Goal: Task Accomplishment & Management: Use online tool/utility

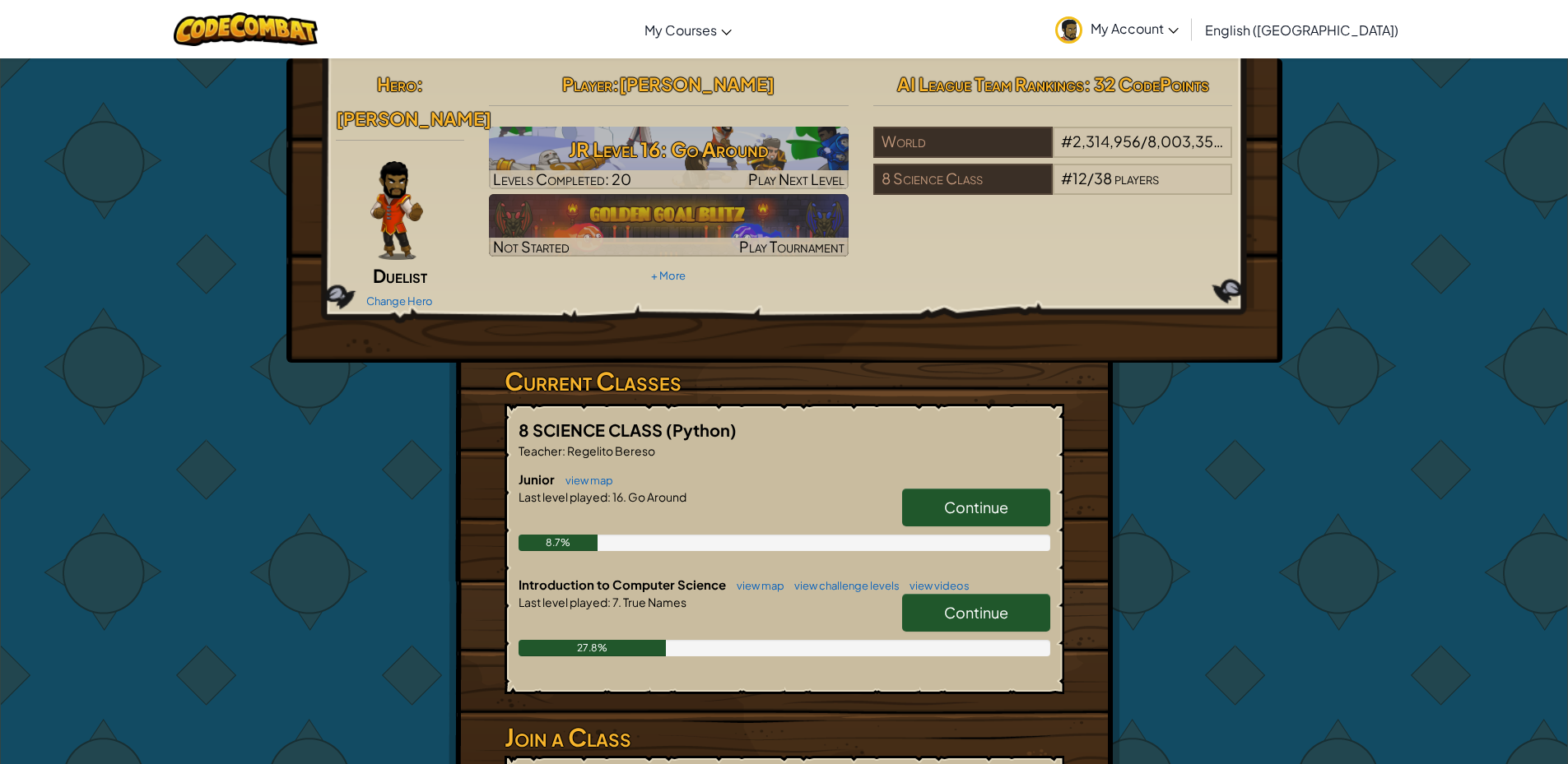
scroll to position [165, 0]
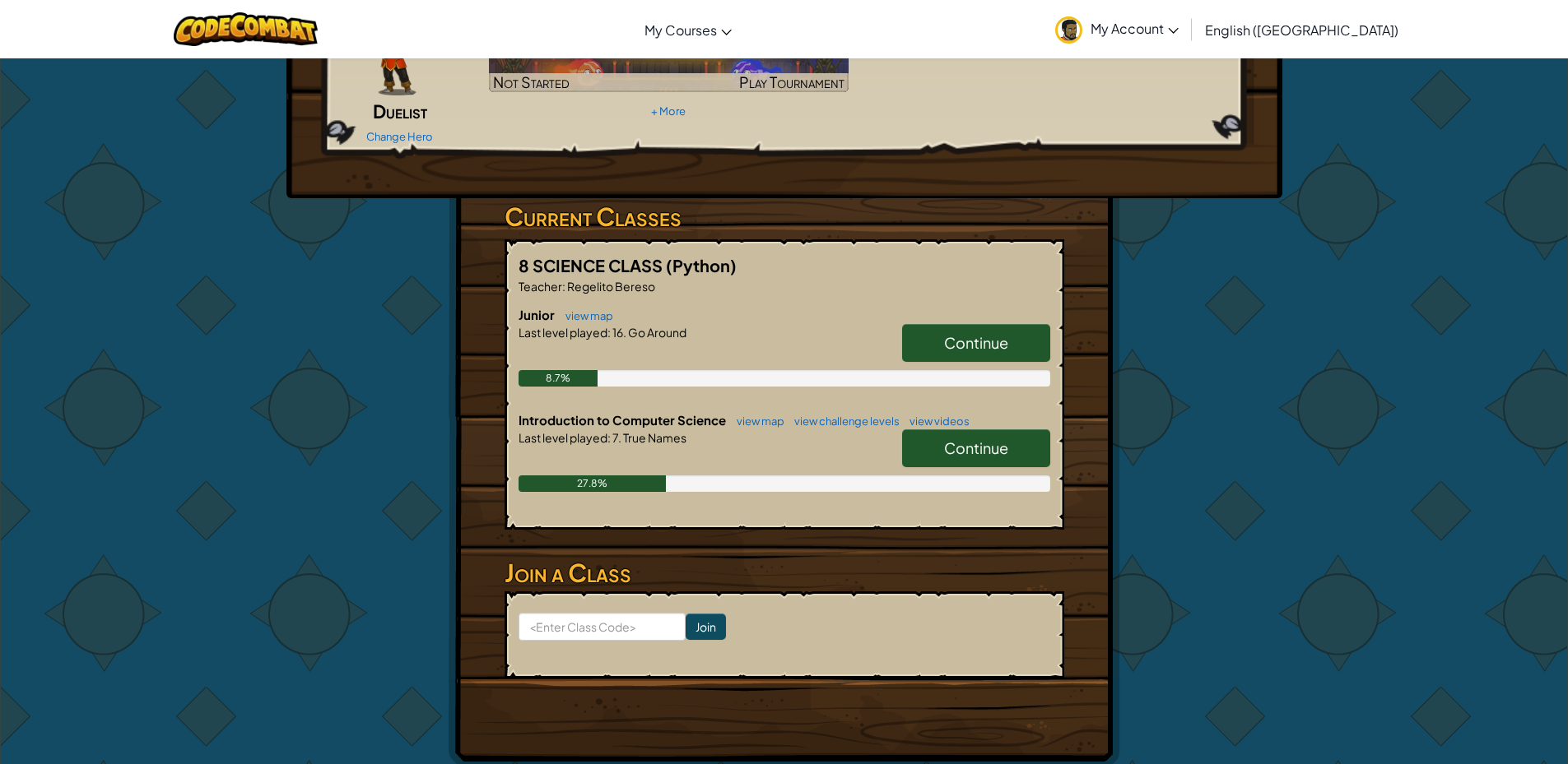
click at [945, 334] on span "Continue" at bounding box center [976, 343] width 65 height 19
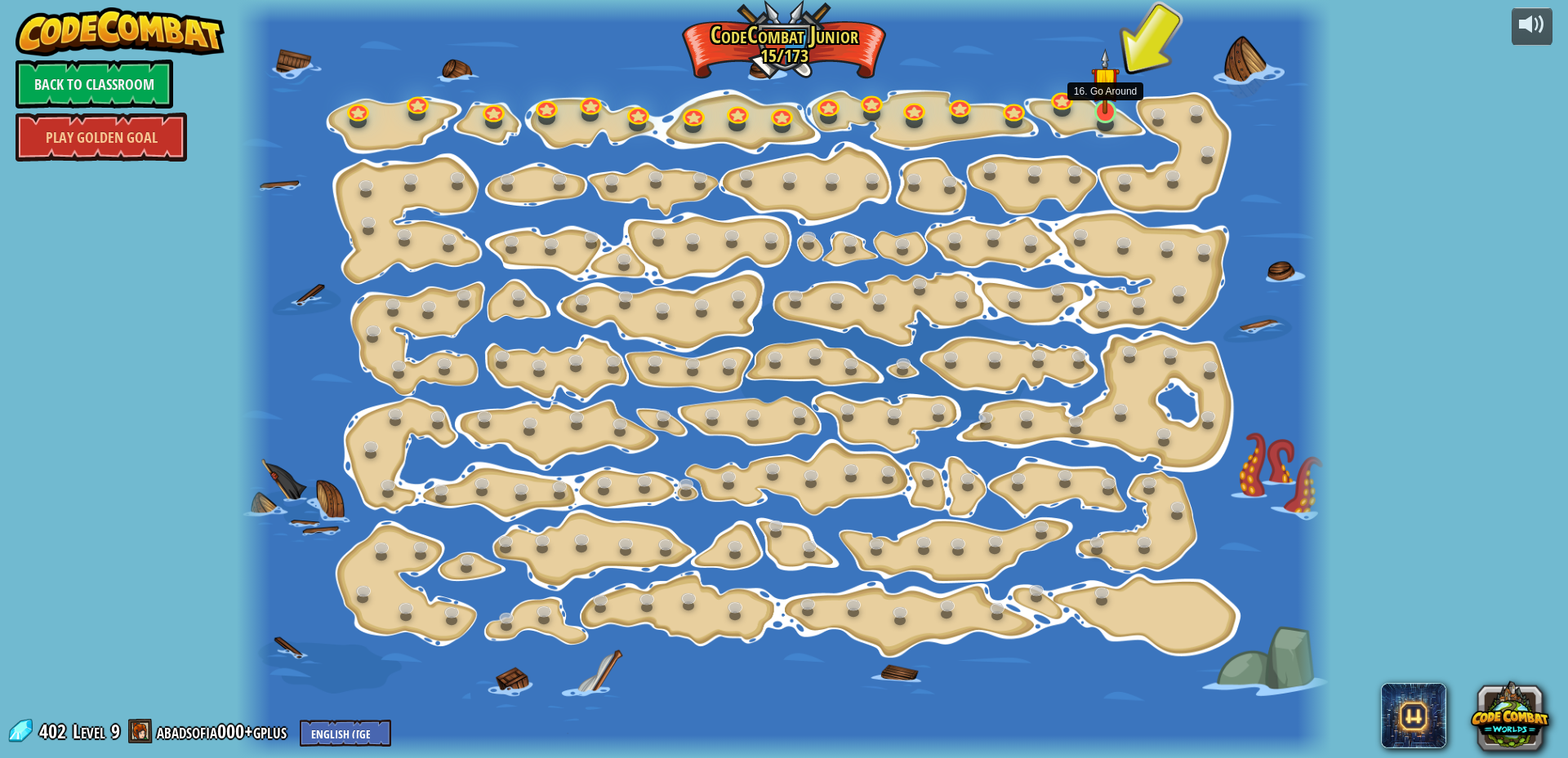
click at [1112, 106] on img at bounding box center [1105, 81] width 29 height 67
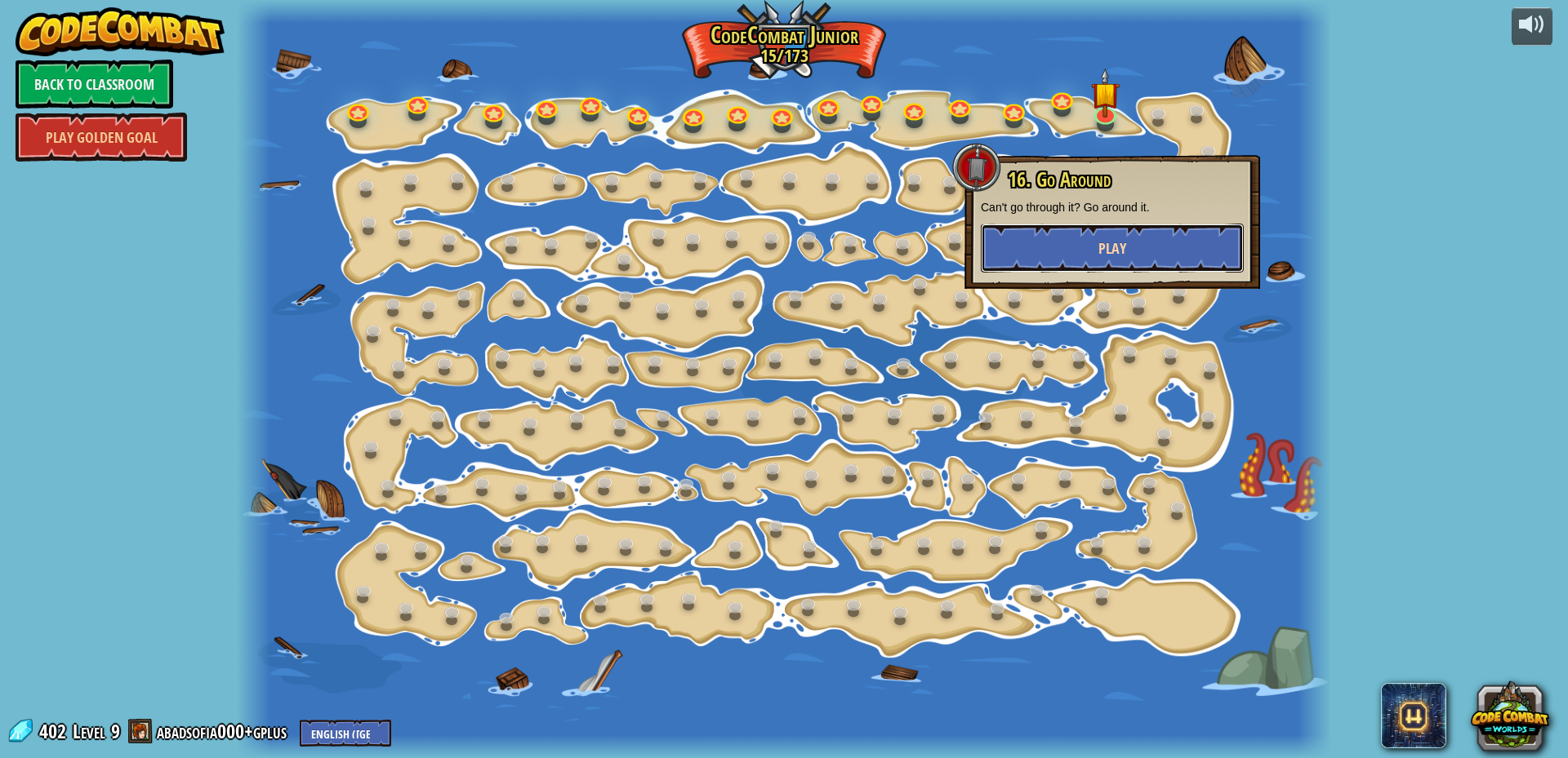
click at [1175, 245] on button "Play" at bounding box center [1112, 248] width 263 height 49
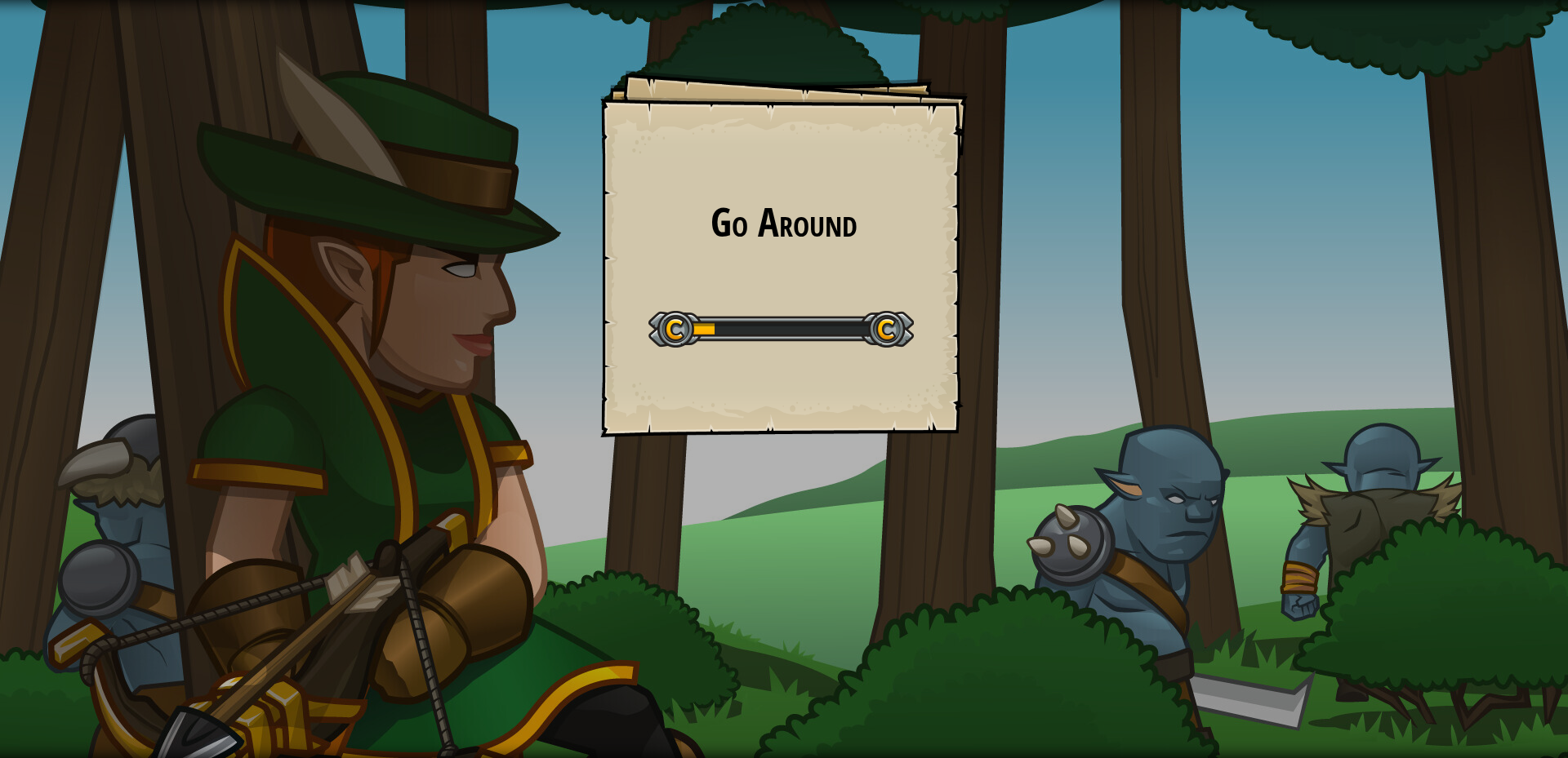
click at [862, 447] on div "Go Around Goals Start Level Error loading from server. Try refreshing the page.…" at bounding box center [784, 379] width 1568 height 758
click at [855, 435] on div "Go Around Goals Start Level Error loading from server. Try refreshing the page.…" at bounding box center [784, 254] width 367 height 367
click at [781, 438] on div "Go Around Goals Start Level Error loading from server. Try refreshing the page.…" at bounding box center [784, 379] width 1568 height 758
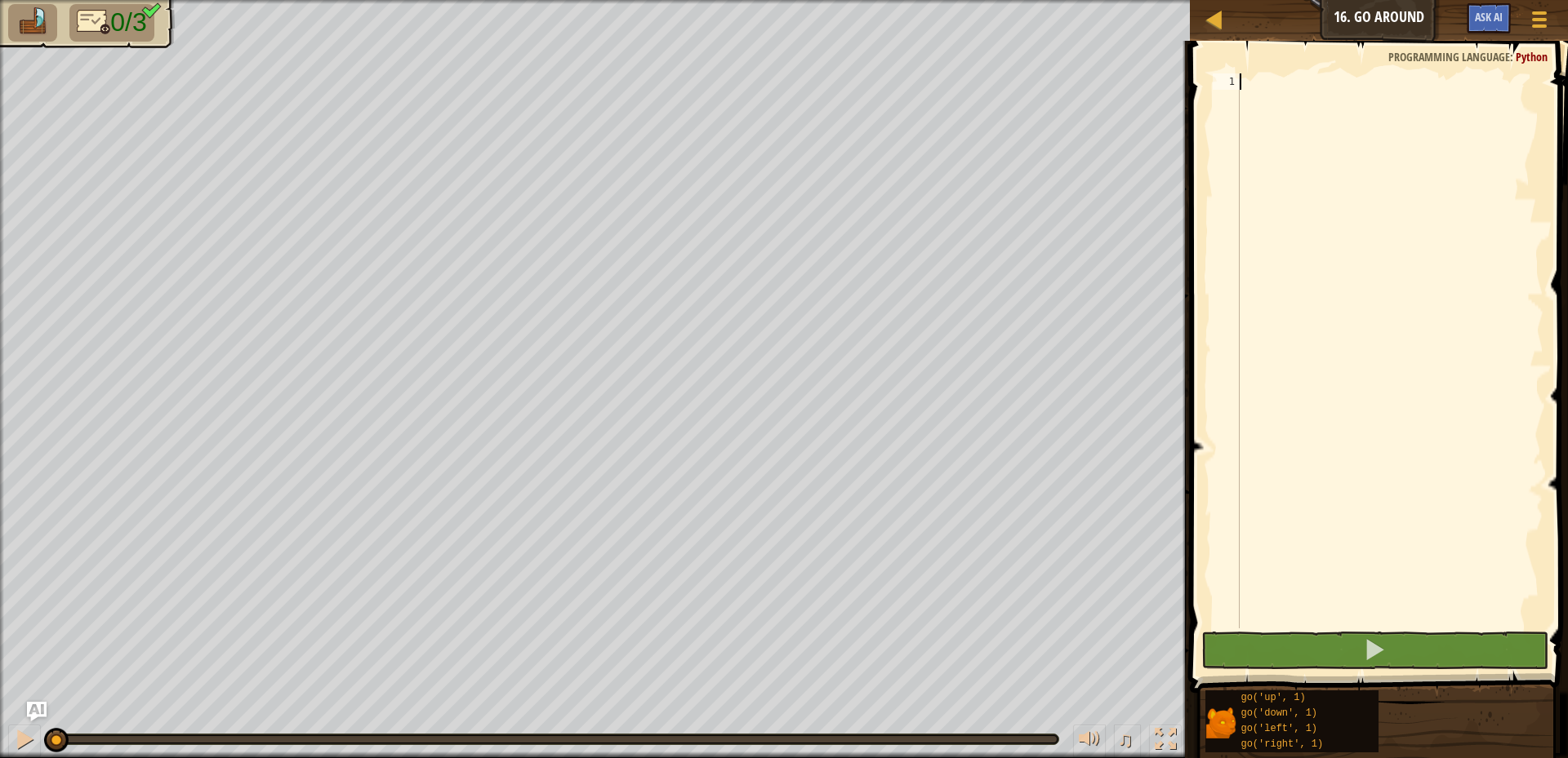
click at [1269, 84] on div at bounding box center [1390, 367] width 307 height 588
type textarea "g"
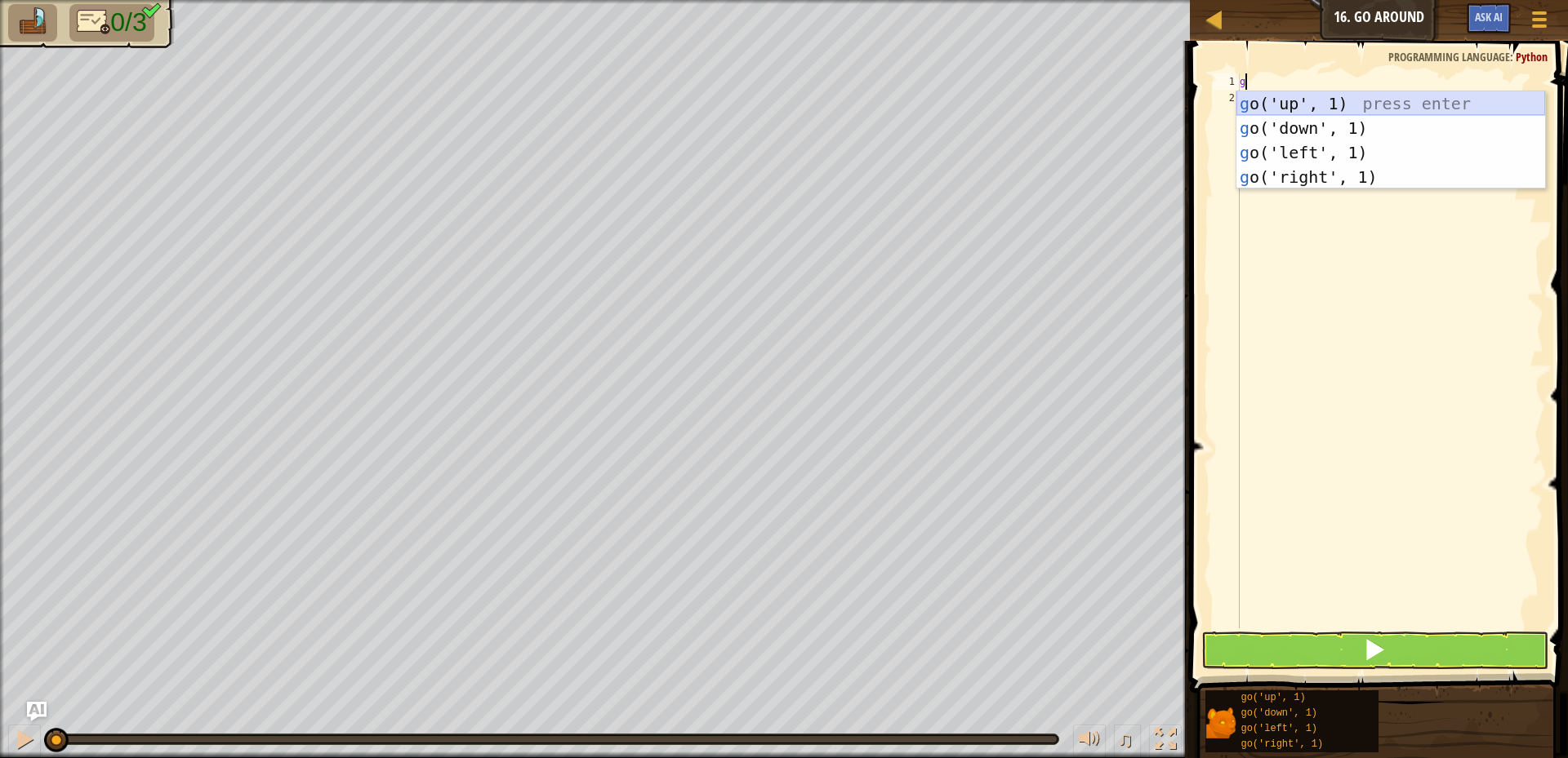
click at [1303, 105] on div "g o('up', 1) press enter g o('down', 1) press enter g o('left', 1) press enter …" at bounding box center [1391, 165] width 308 height 147
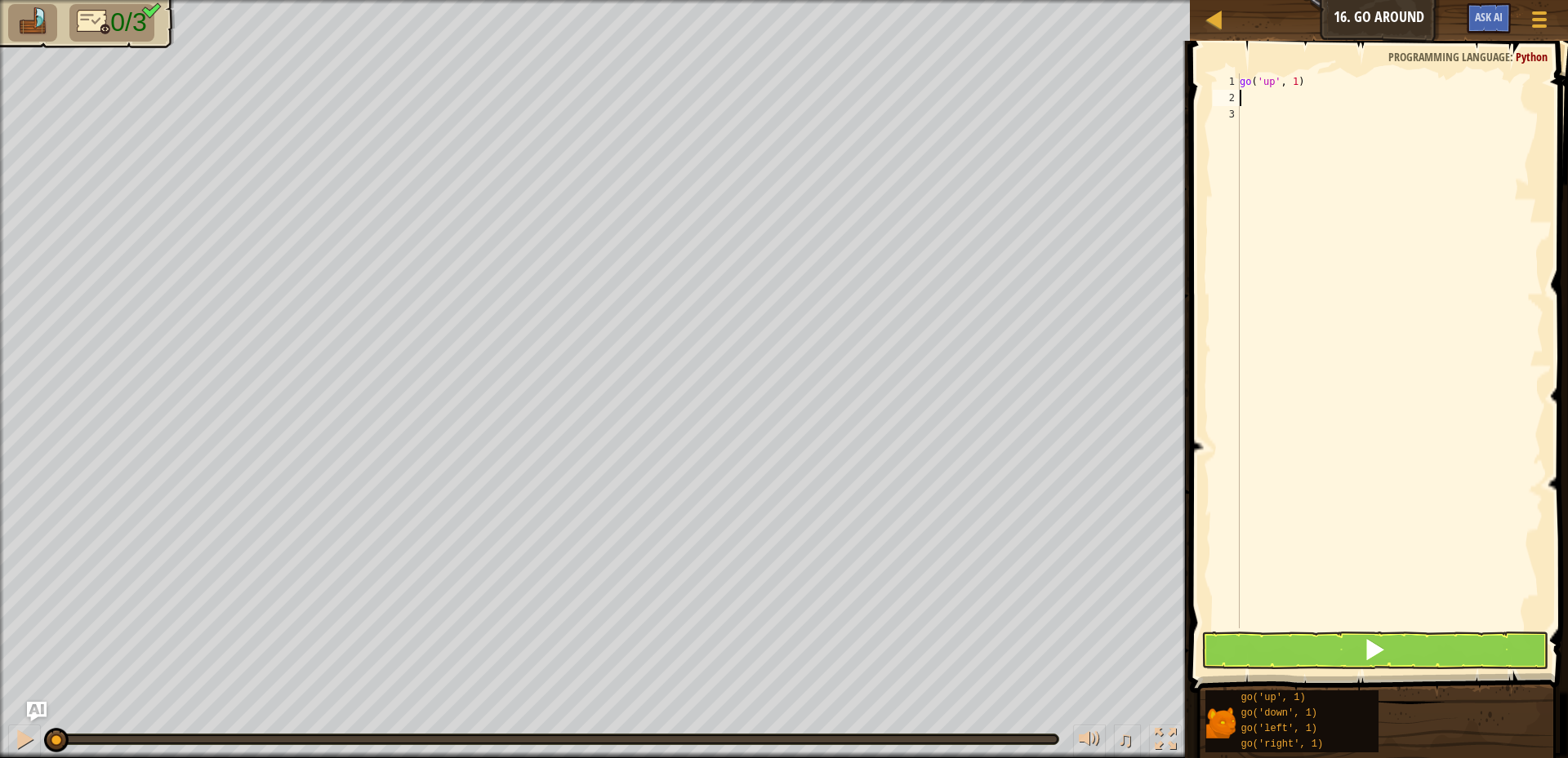
click at [1295, 83] on div "go ( 'up' , 1 )" at bounding box center [1390, 367] width 307 height 588
type textarea "go('up', 2)"
click at [1250, 96] on div "go ( 'up' , 2 )" at bounding box center [1390, 367] width 307 height 588
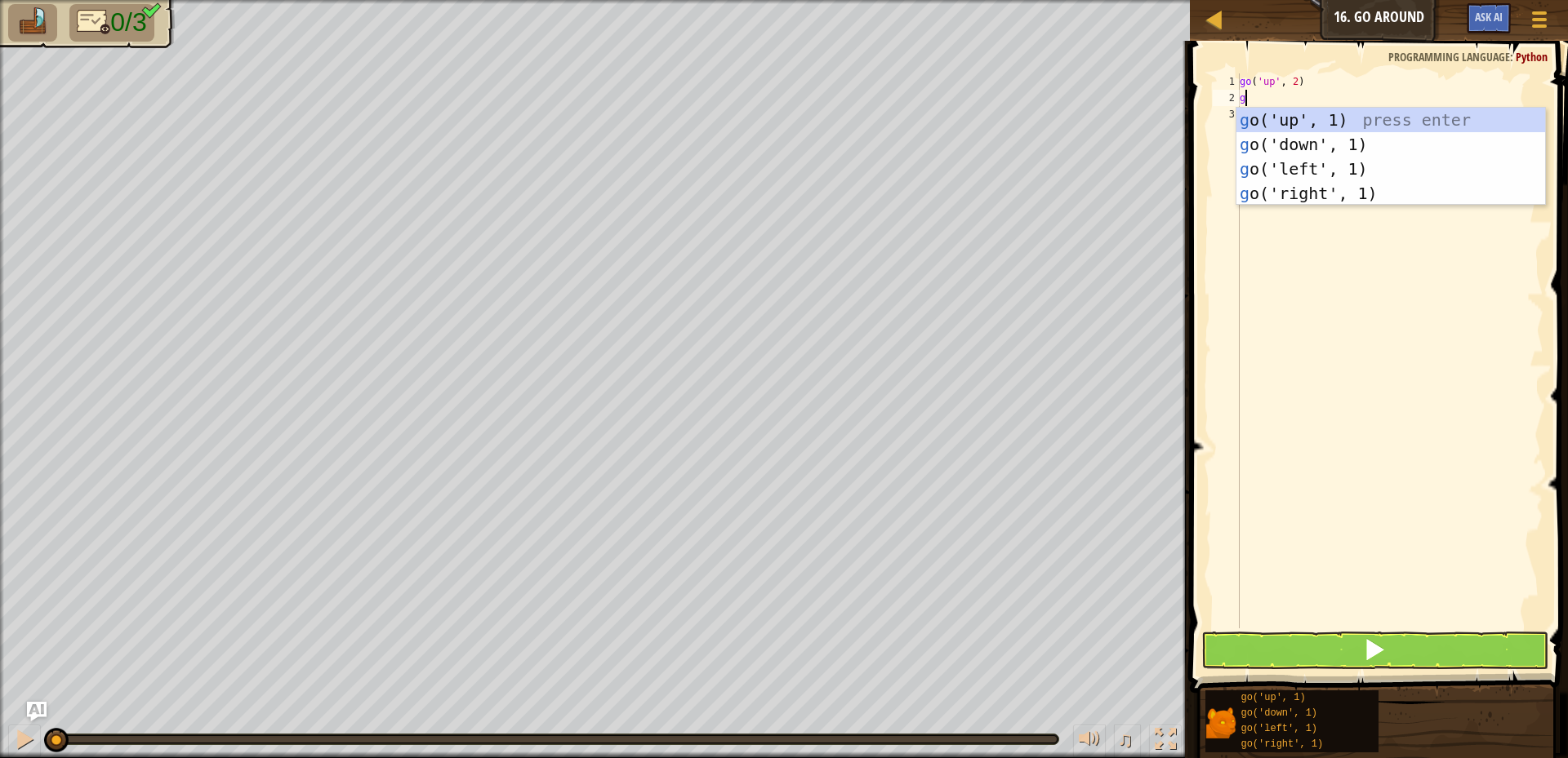
type textarea "go"
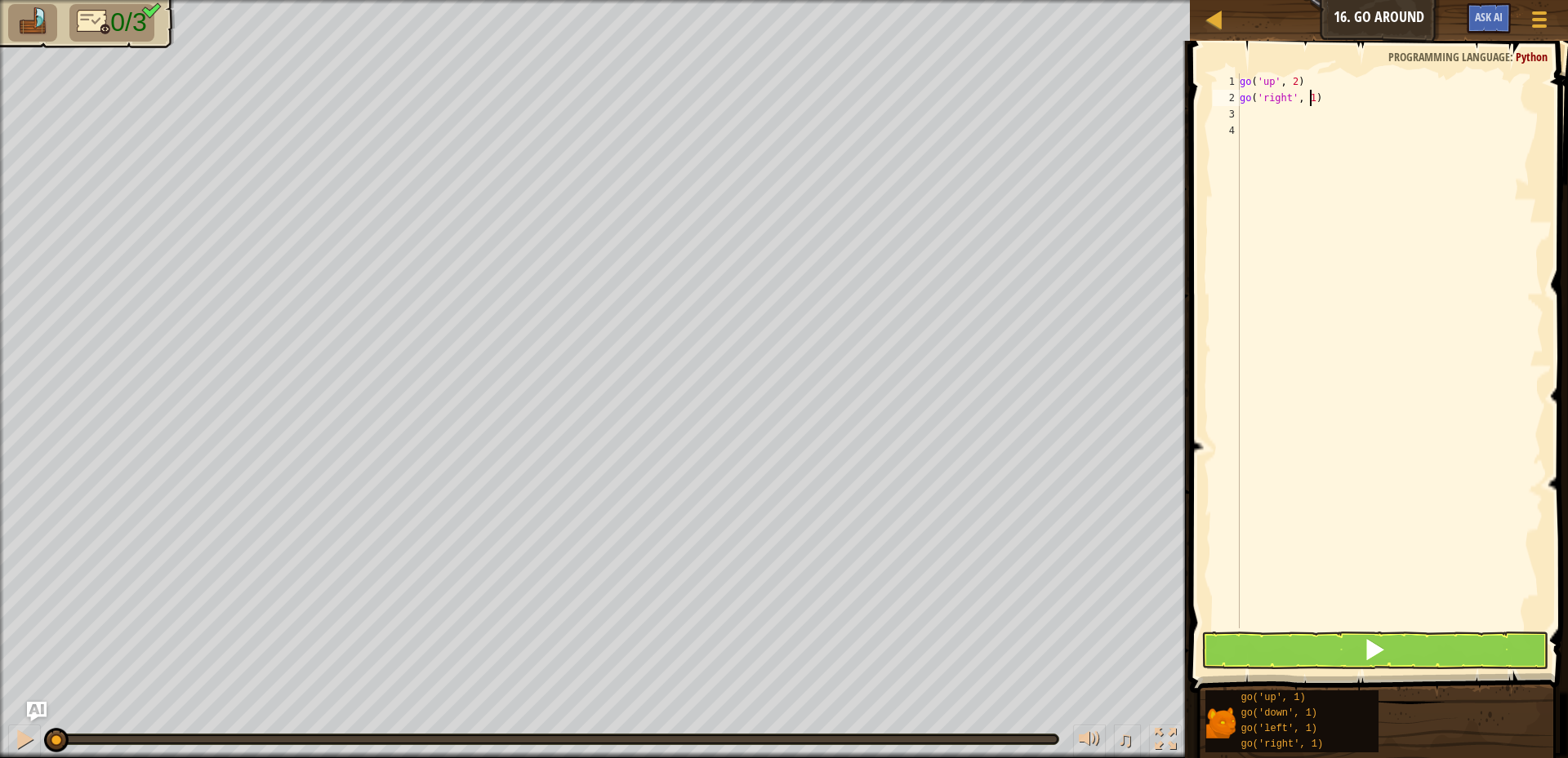
click at [1308, 93] on div "go ( 'up' , 2 ) go ( 'right' , 1 )" at bounding box center [1390, 367] width 307 height 588
type textarea "go('right', 3)"
click at [1251, 155] on div "go ( 'up' , 2 ) go ( 'right' , 3 )" at bounding box center [1390, 367] width 307 height 588
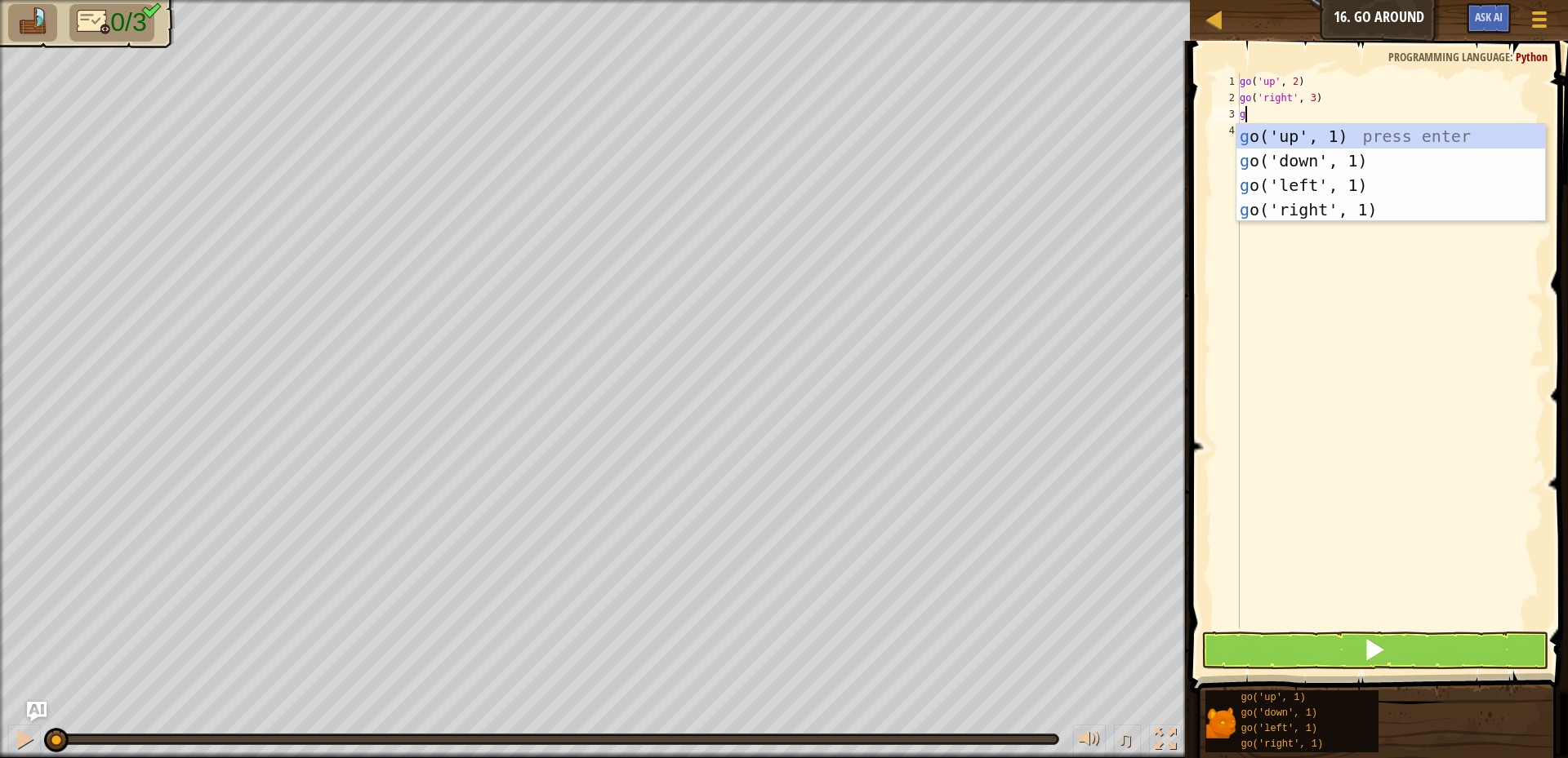
type textarea "go"
click at [1270, 159] on div "go ('up', 1) press enter go ('down', 1) press enter go ('left', 1) press enter …" at bounding box center [1391, 197] width 308 height 147
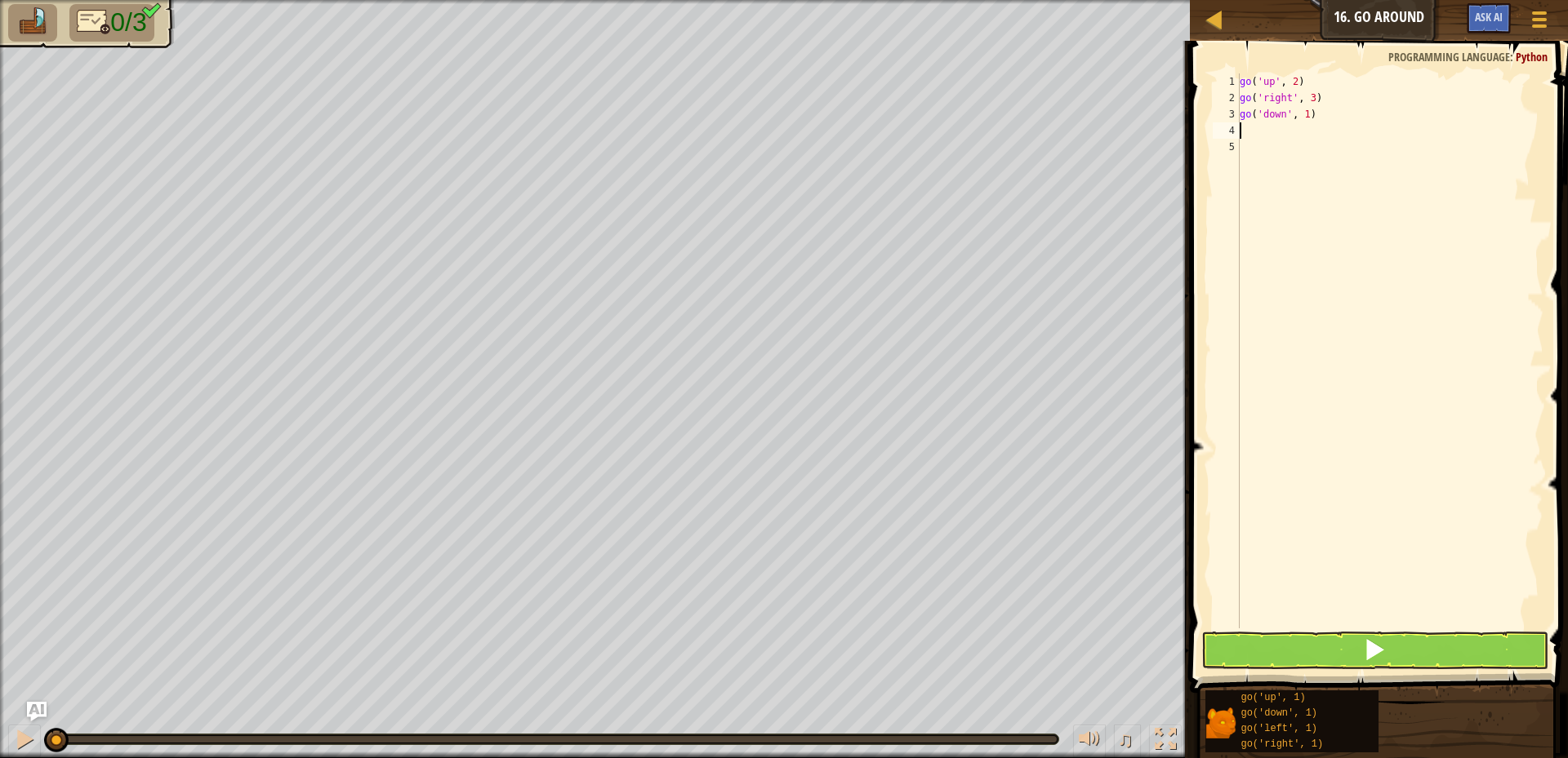
click at [1303, 112] on div "go ( 'up' , 2 ) go ( 'right' , 3 ) go ( 'down' , 1 )" at bounding box center [1390, 367] width 307 height 588
type textarea "go('down', 2)"
click at [1312, 647] on button at bounding box center [1375, 650] width 347 height 38
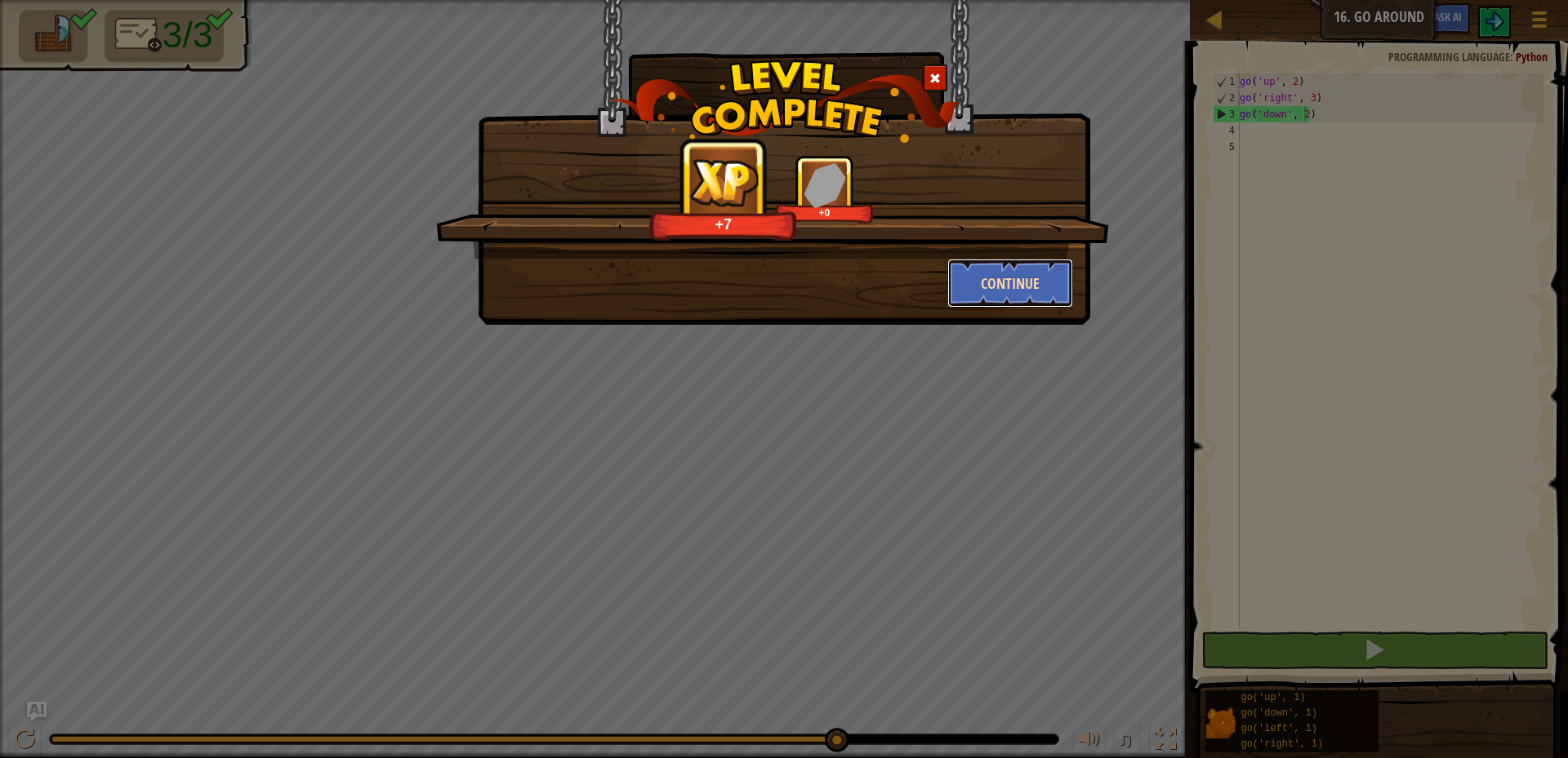
click at [1029, 276] on button "Continue" at bounding box center [1010, 283] width 126 height 49
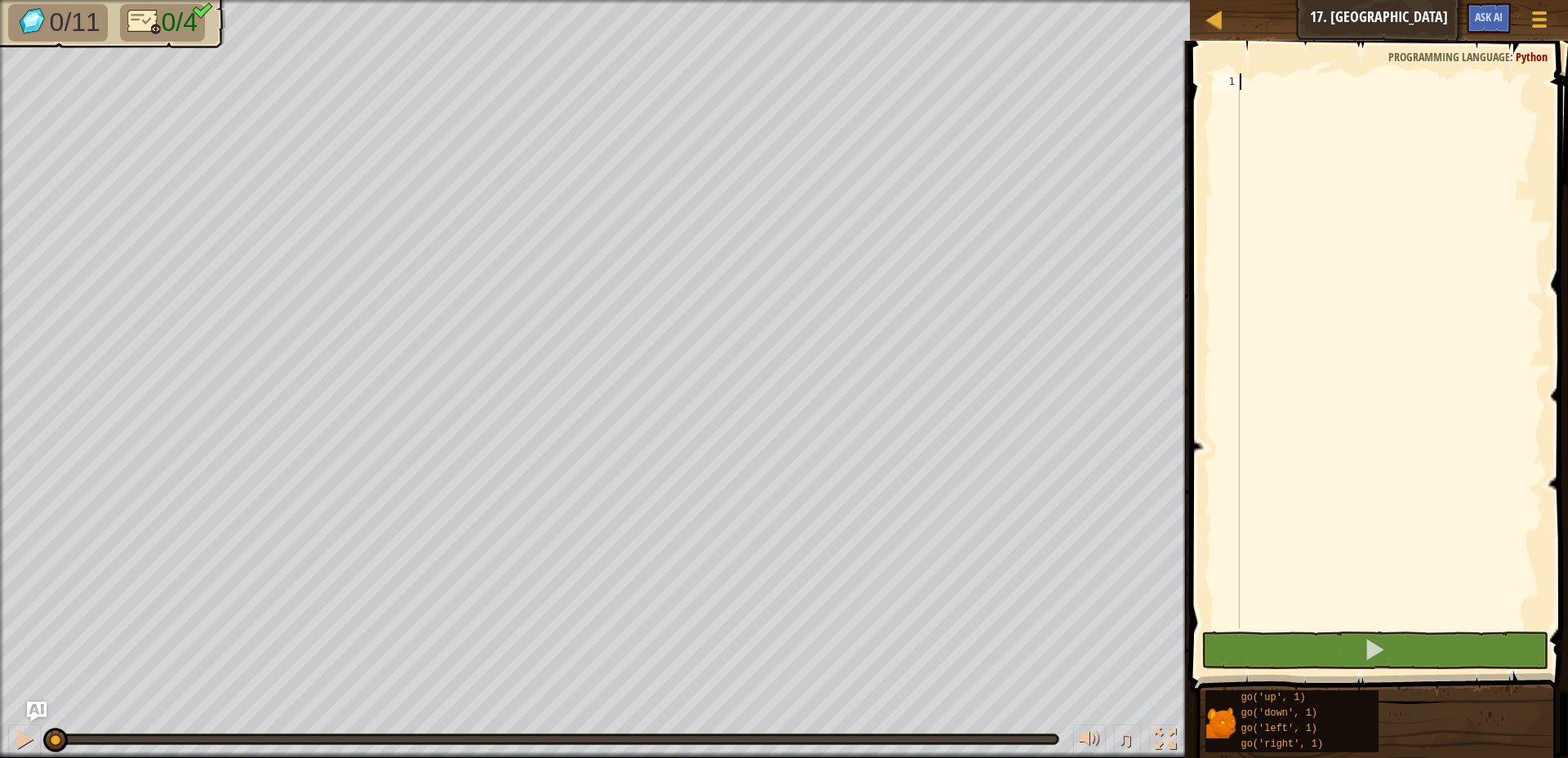
type textarea "go"
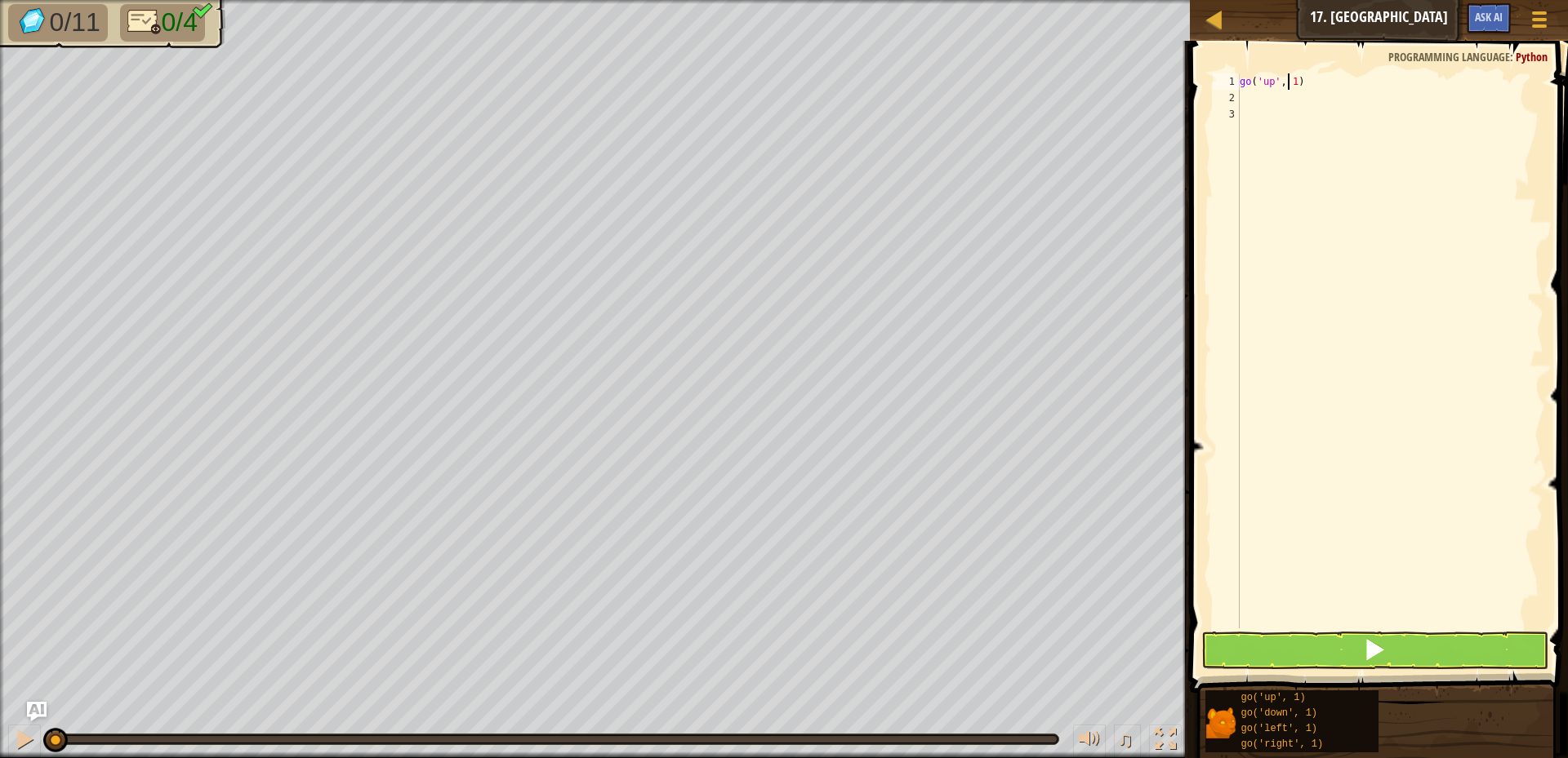
drag, startPoint x: 1291, startPoint y: 82, endPoint x: 1292, endPoint y: 93, distance: 11.0
click at [1291, 81] on div "go ( 'up' , 1 )" at bounding box center [1390, 367] width 307 height 588
type textarea "go('up', 3)"
click at [1249, 92] on div "go ( 'up' , 3 )" at bounding box center [1390, 367] width 307 height 588
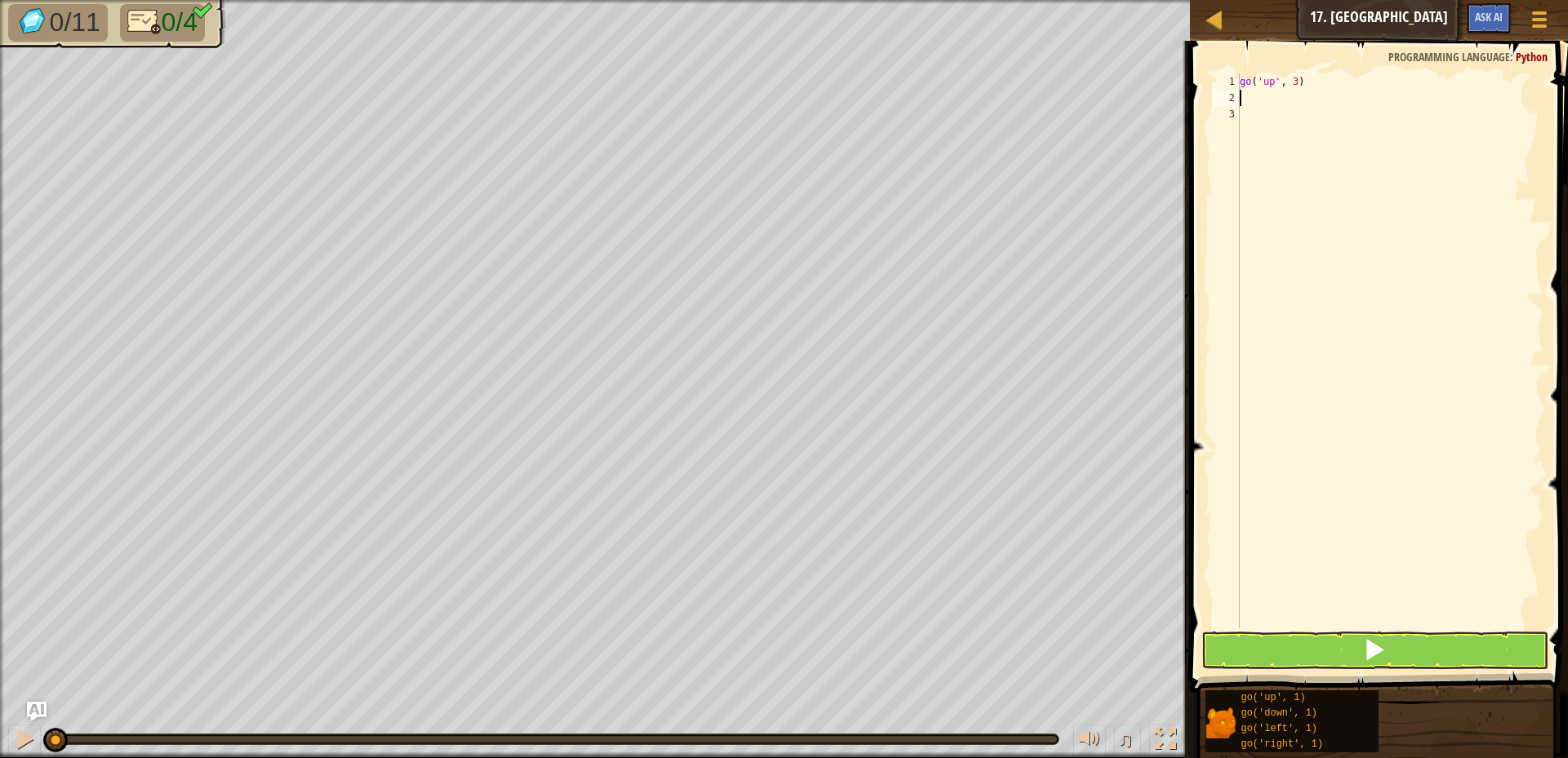
scroll to position [8, 0]
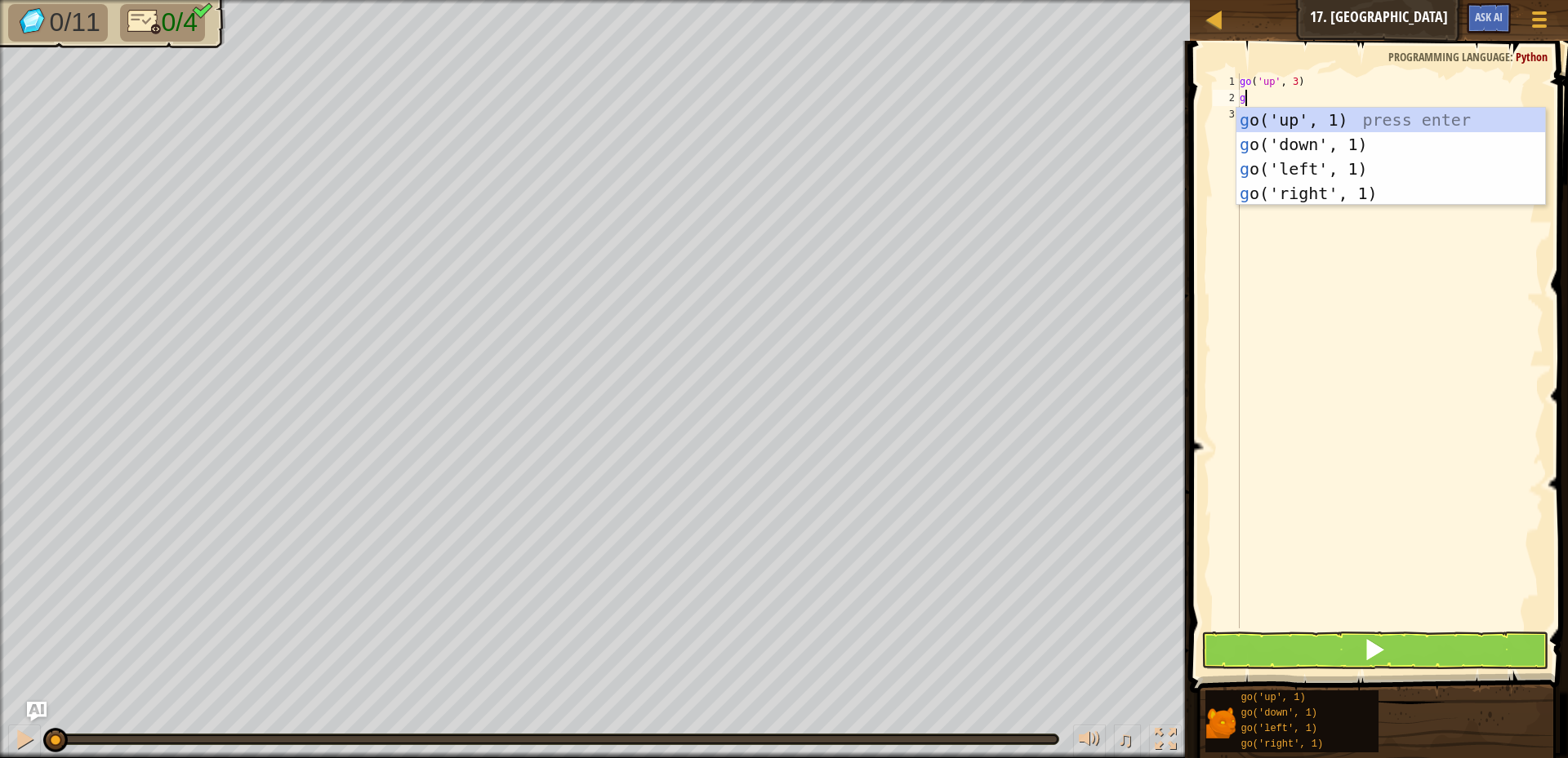
type textarea "go"
click at [1319, 191] on div "go ('up', 1) press enter go ('down', 1) press enter go ('left', 1) press enter …" at bounding box center [1391, 181] width 308 height 147
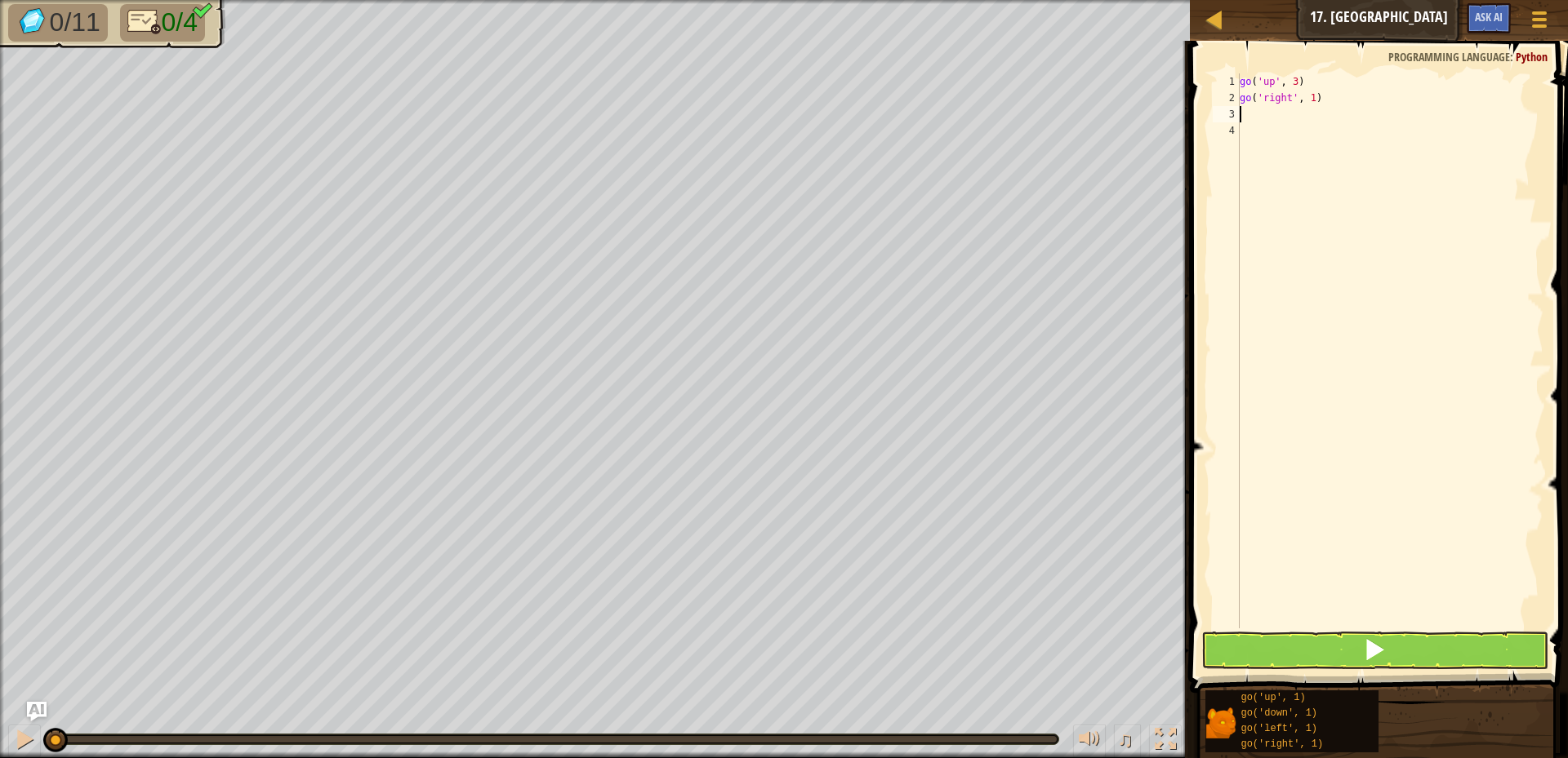
click at [1311, 93] on div "go ( 'up' , 3 ) go ( 'right' , 1 )" at bounding box center [1390, 367] width 307 height 588
type textarea "go('right', 3)"
click at [1269, 119] on div "go ( 'up' , 3 ) go ( 'right' , 3 )" at bounding box center [1390, 367] width 307 height 588
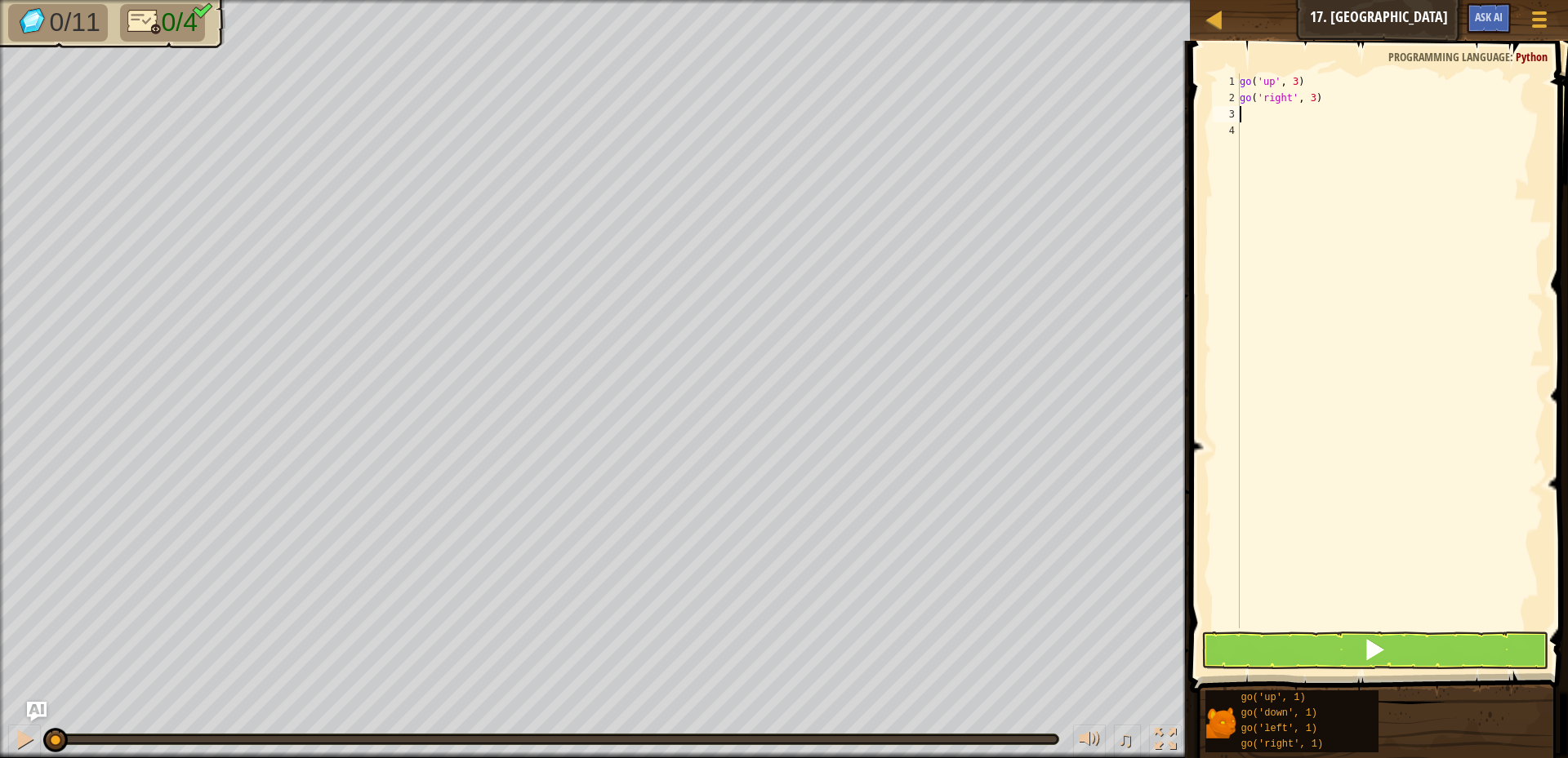
scroll to position [8, 0]
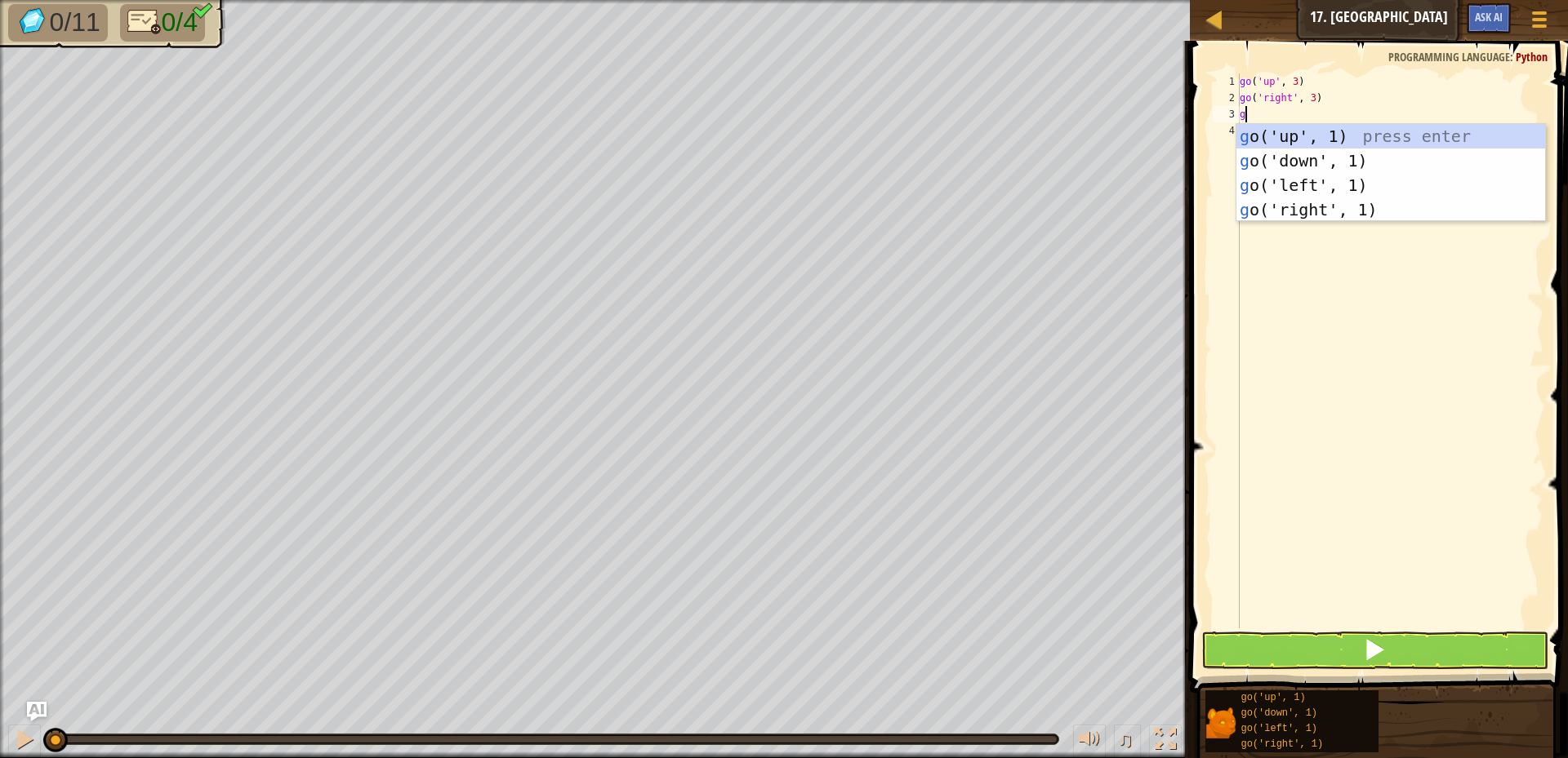
type textarea "go"
click at [1333, 157] on div "go ('up', 1) press enter go ('down', 1) press enter go ('left', 1) press enter …" at bounding box center [1391, 197] width 308 height 147
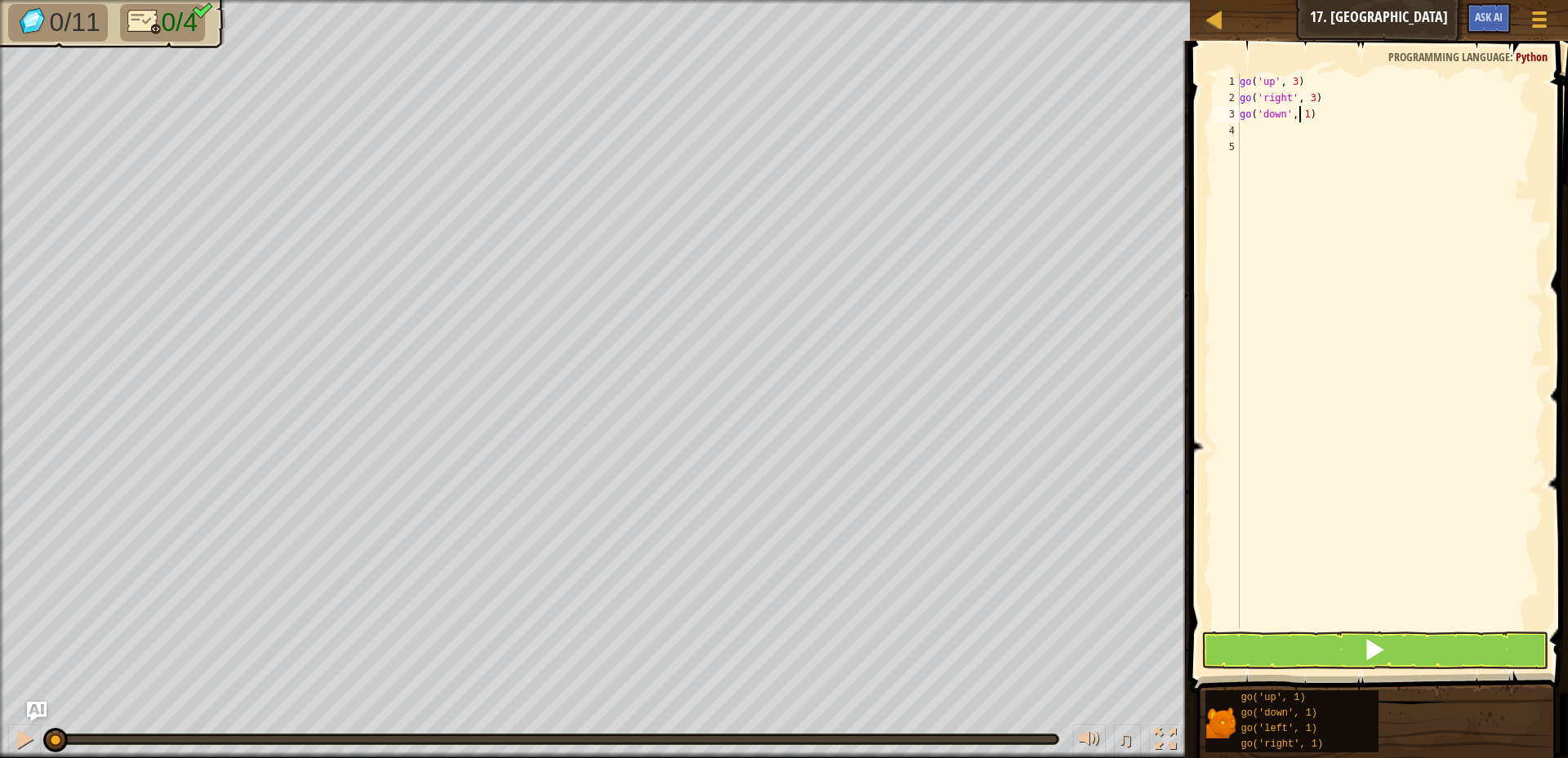
click at [1299, 114] on div "go ( 'up' , 3 ) go ( 'right' , 3 ) go ( 'down' , 1 )" at bounding box center [1390, 367] width 307 height 588
click at [1301, 113] on div "go ( 'up' , 3 ) go ( 'right' , 3 ) go ( 'down' , 1 )" at bounding box center [1390, 367] width 307 height 588
click at [1306, 113] on div "go ( 'up' , 3 ) go ( 'right' , 3 ) go ( 'down' , 1 )" at bounding box center [1390, 367] width 307 height 588
type textarea "go('down', 3)"
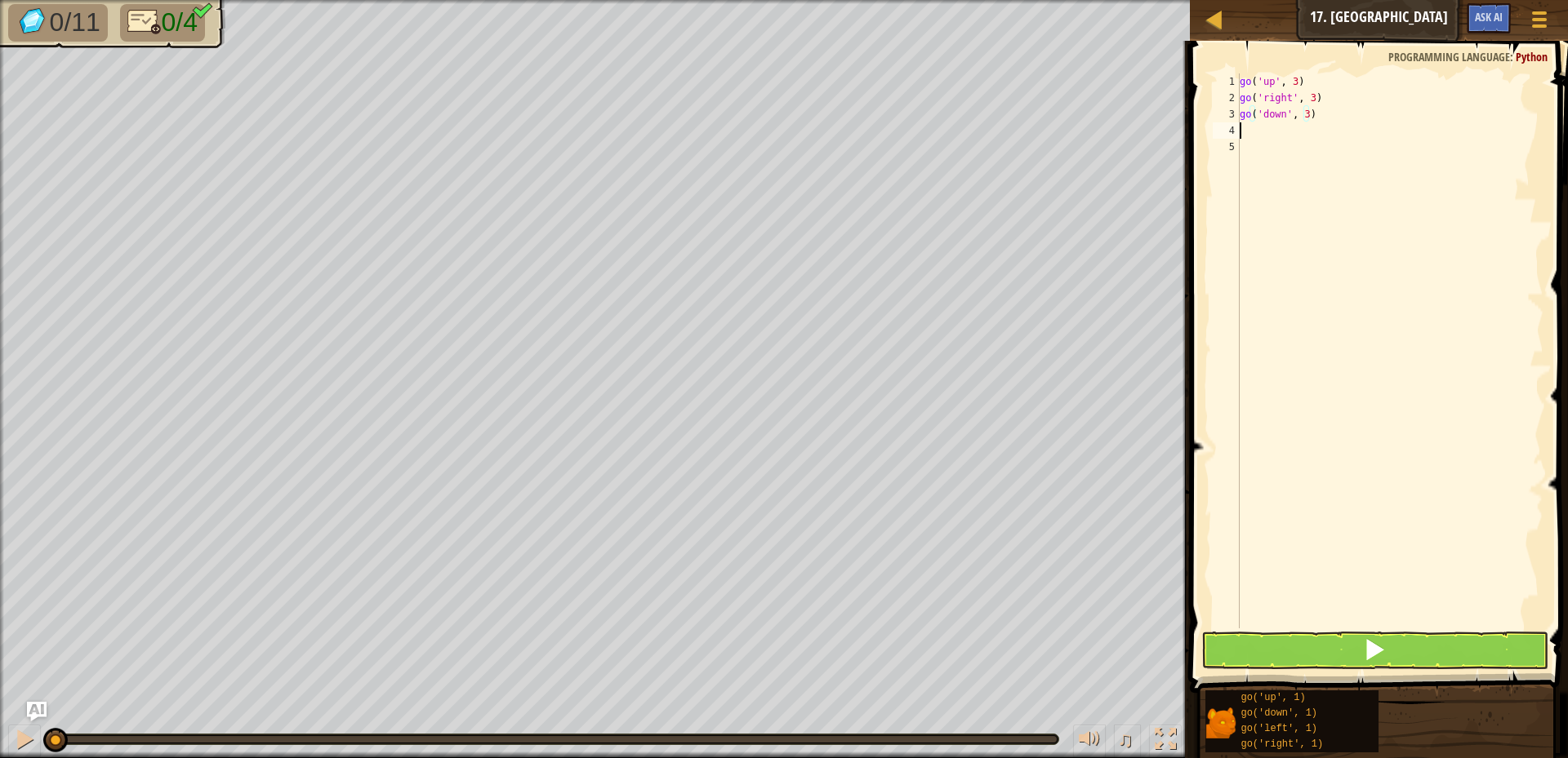
click at [1251, 132] on div "go ( 'up' , 3 ) go ( 'right' , 3 ) go ( 'down' , 3 )" at bounding box center [1390, 367] width 307 height 588
click at [1281, 151] on div "go ( 'up' , 3 ) go ( 'right' , 3 ) go ( 'down' , 3 )" at bounding box center [1390, 367] width 307 height 588
type textarea "go"
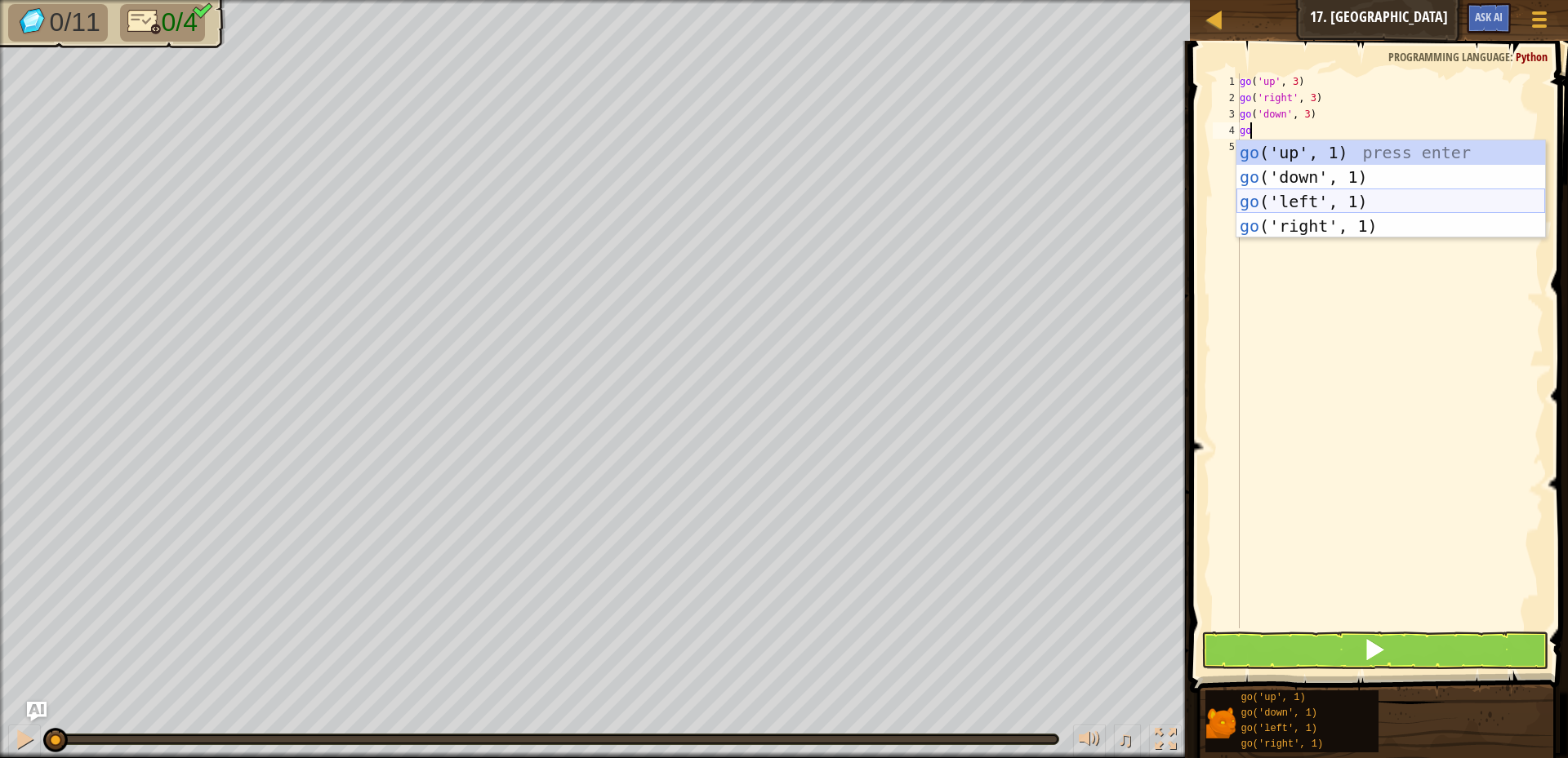
click at [1306, 198] on div "go ('up', 1) press enter go ('down', 1) press enter go ('left', 1) press enter …" at bounding box center [1391, 214] width 308 height 147
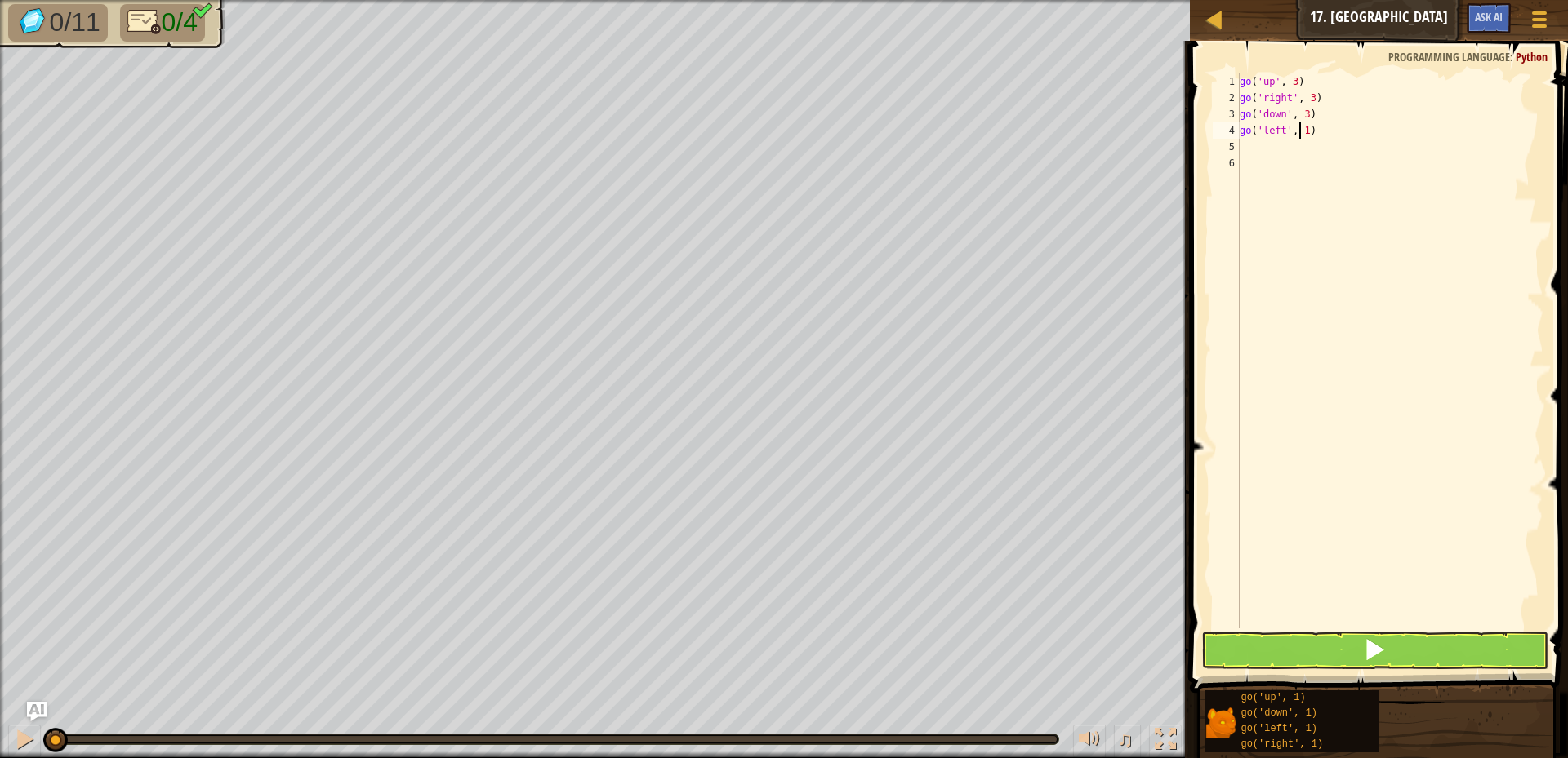
click at [1302, 134] on div "go ( 'up' , 3 ) go ( 'right' , 3 ) go ( 'down' , 3 ) go ( 'left' , 1 )" at bounding box center [1390, 367] width 307 height 588
click at [1303, 132] on div "go ( 'up' , 3 ) go ( 'right' , 3 ) go ( 'down' , 3 ) go ( 'left' , 1 )" at bounding box center [1390, 367] width 307 height 588
click at [1308, 129] on div "go ( 'up' , 3 ) go ( 'right' , 3 ) go ( 'down' , 3 ) go ( 'left' , 1 )" at bounding box center [1390, 367] width 307 height 588
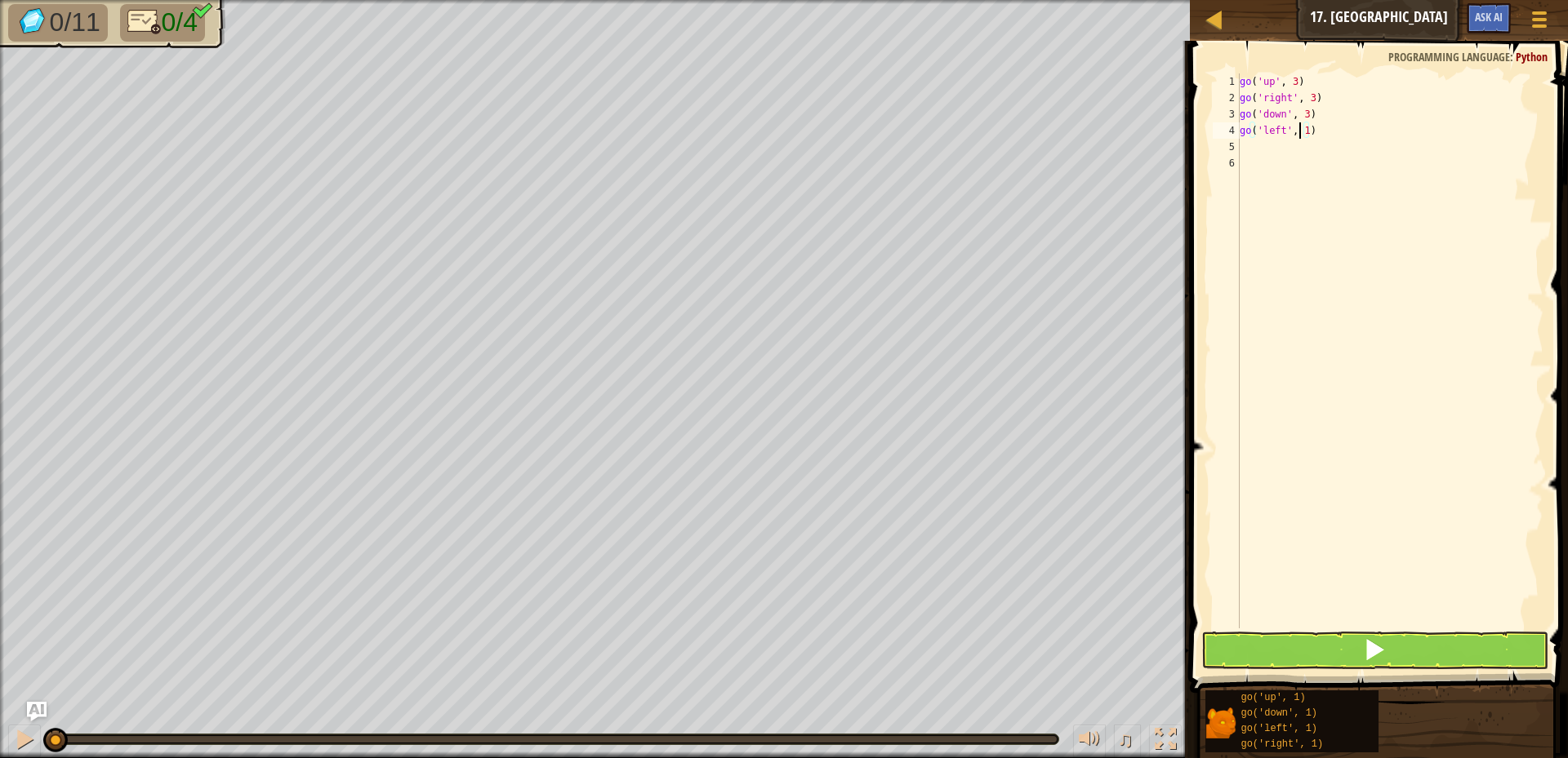
click at [1300, 129] on div "go ( 'up' , 3 ) go ( 'right' , 3 ) go ( 'down' , 3 ) go ( 'left' , 1 )" at bounding box center [1390, 367] width 307 height 588
click at [1308, 134] on div "go ( 'up' , 3 ) go ( 'right' , 3 ) go ( 'down' , 3 ) go ( 'left' , 1 )" at bounding box center [1390, 367] width 307 height 588
type textarea "go('left', 2)"
click at [1397, 643] on button at bounding box center [1375, 650] width 347 height 38
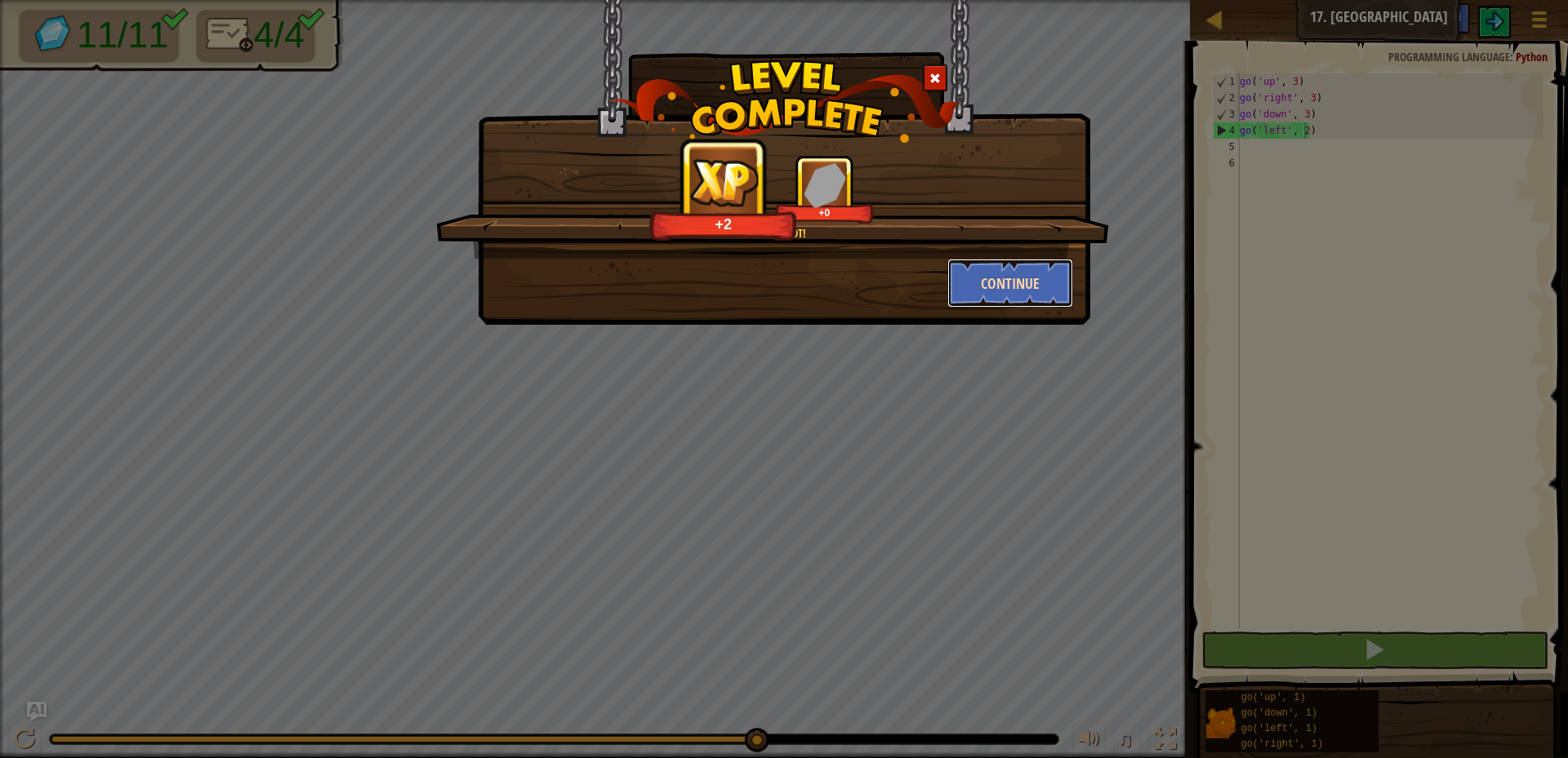
click at [1009, 300] on button "Continue" at bounding box center [1010, 283] width 126 height 49
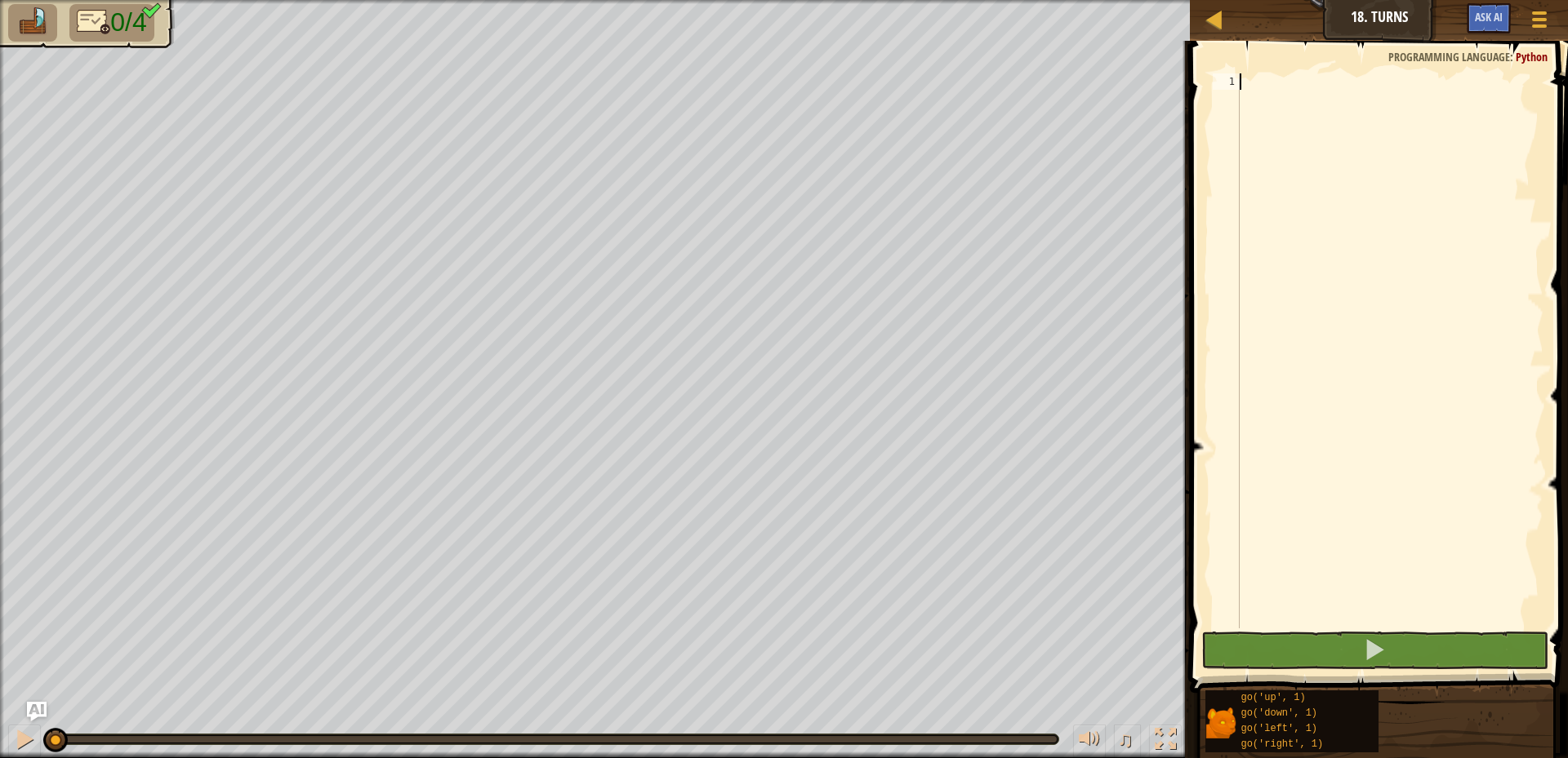
drag, startPoint x: 1283, startPoint y: 74, endPoint x: 1291, endPoint y: 70, distance: 8.9
click at [1287, 73] on div at bounding box center [1390, 367] width 307 height 588
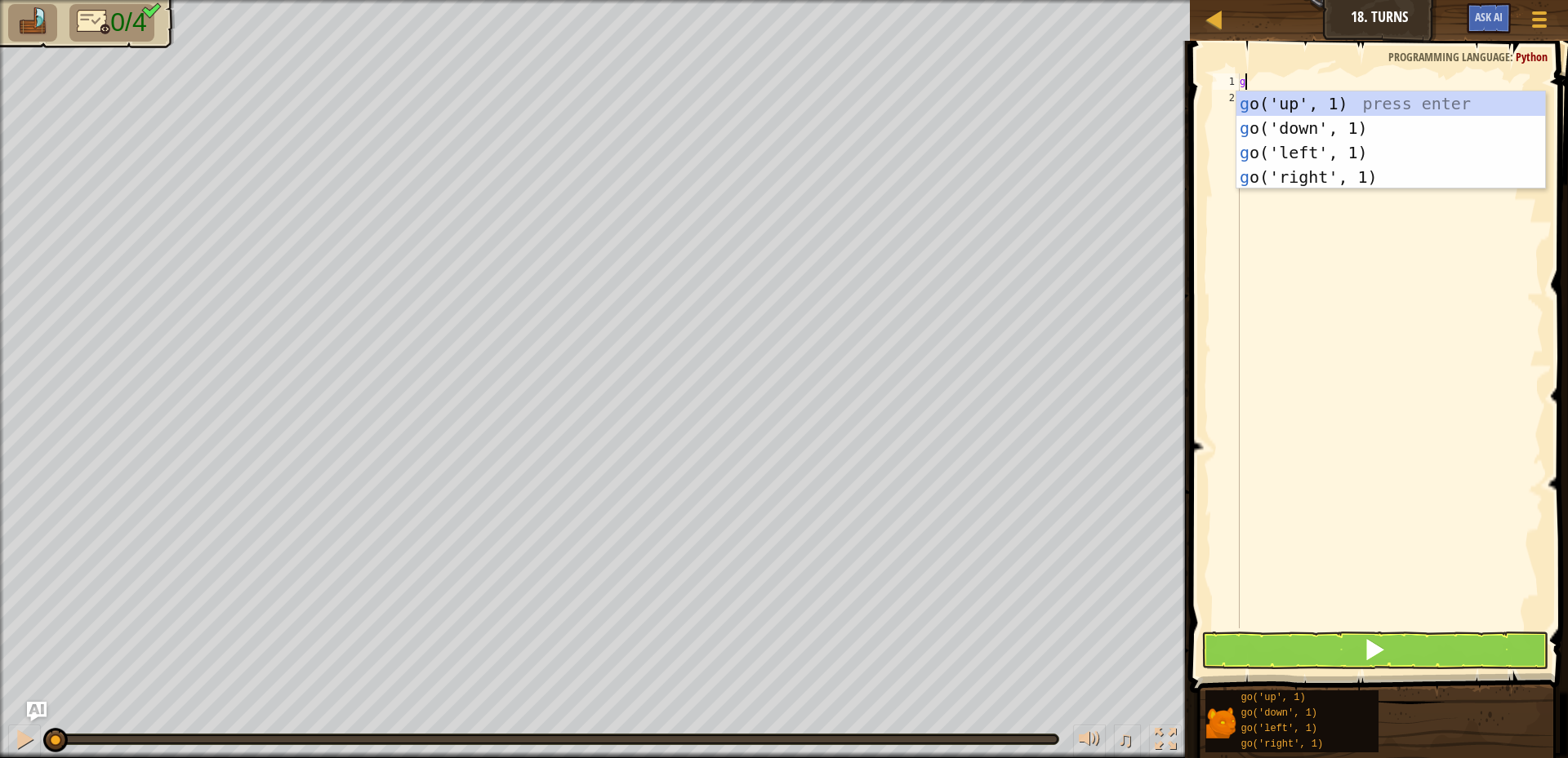
type textarea "go"
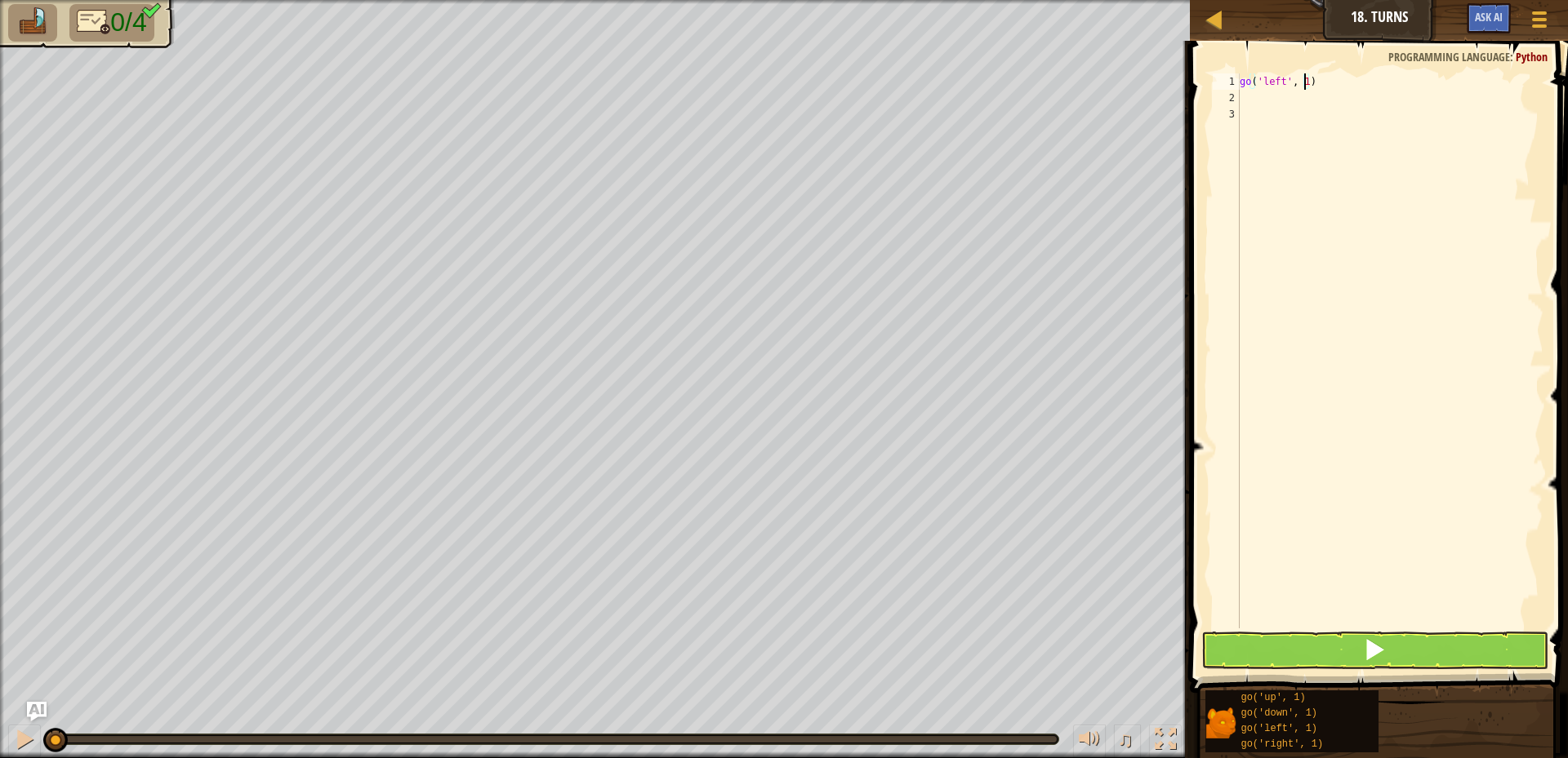
type textarea "go('left', 2)"
type textarea "go"
type textarea "go('down', 2)"
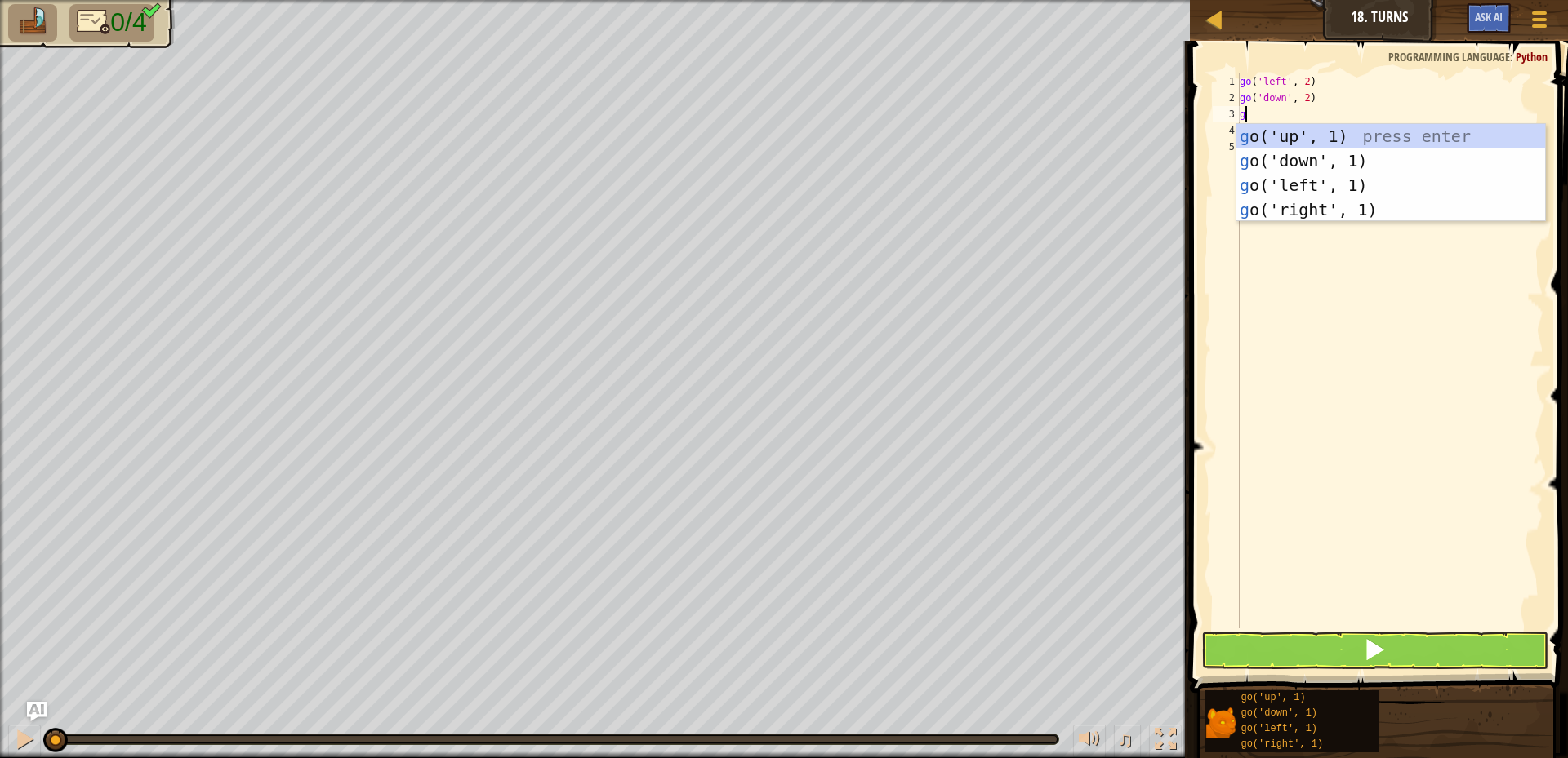
type textarea "go"
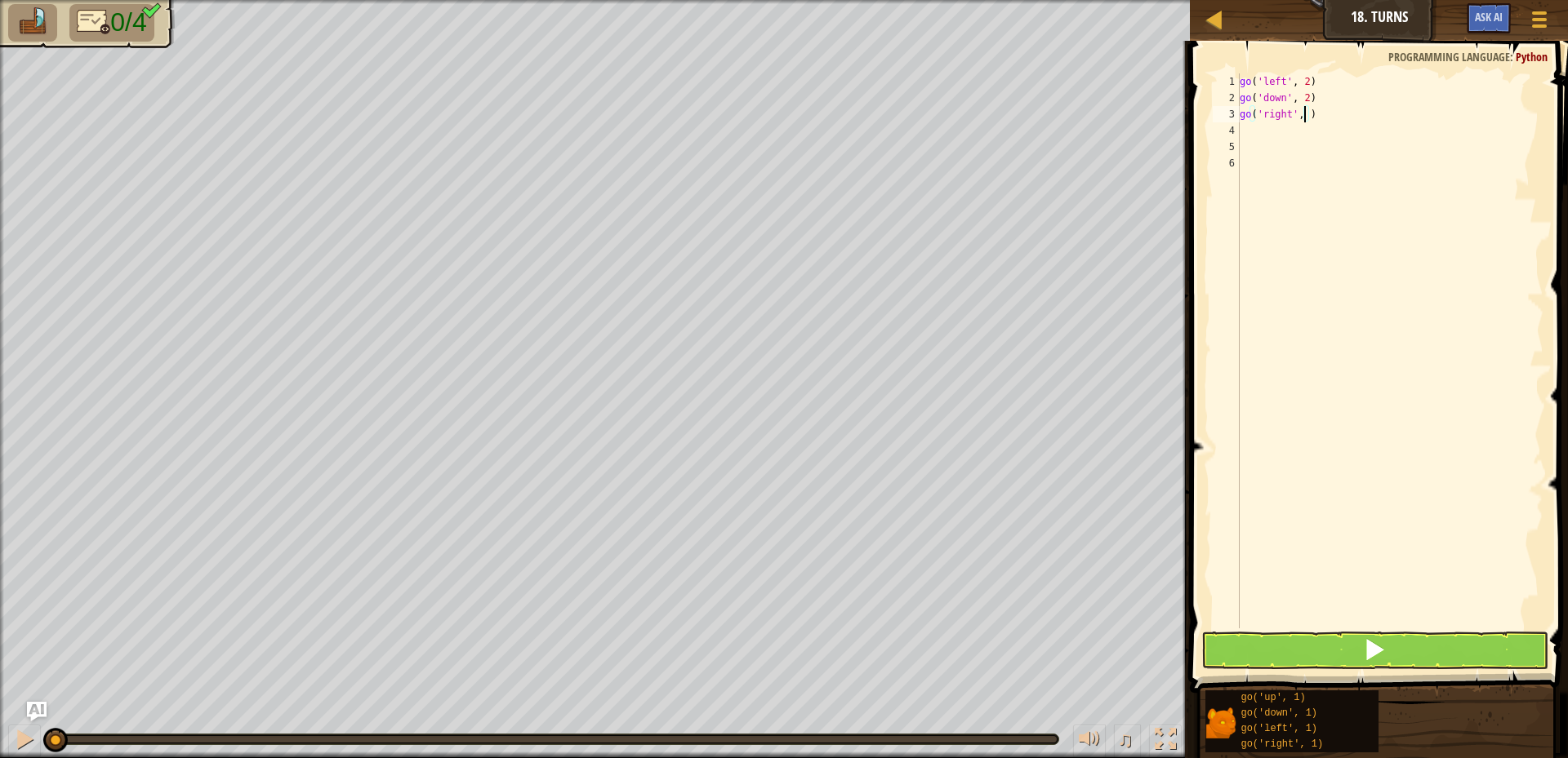
type textarea "go('right', 4)"
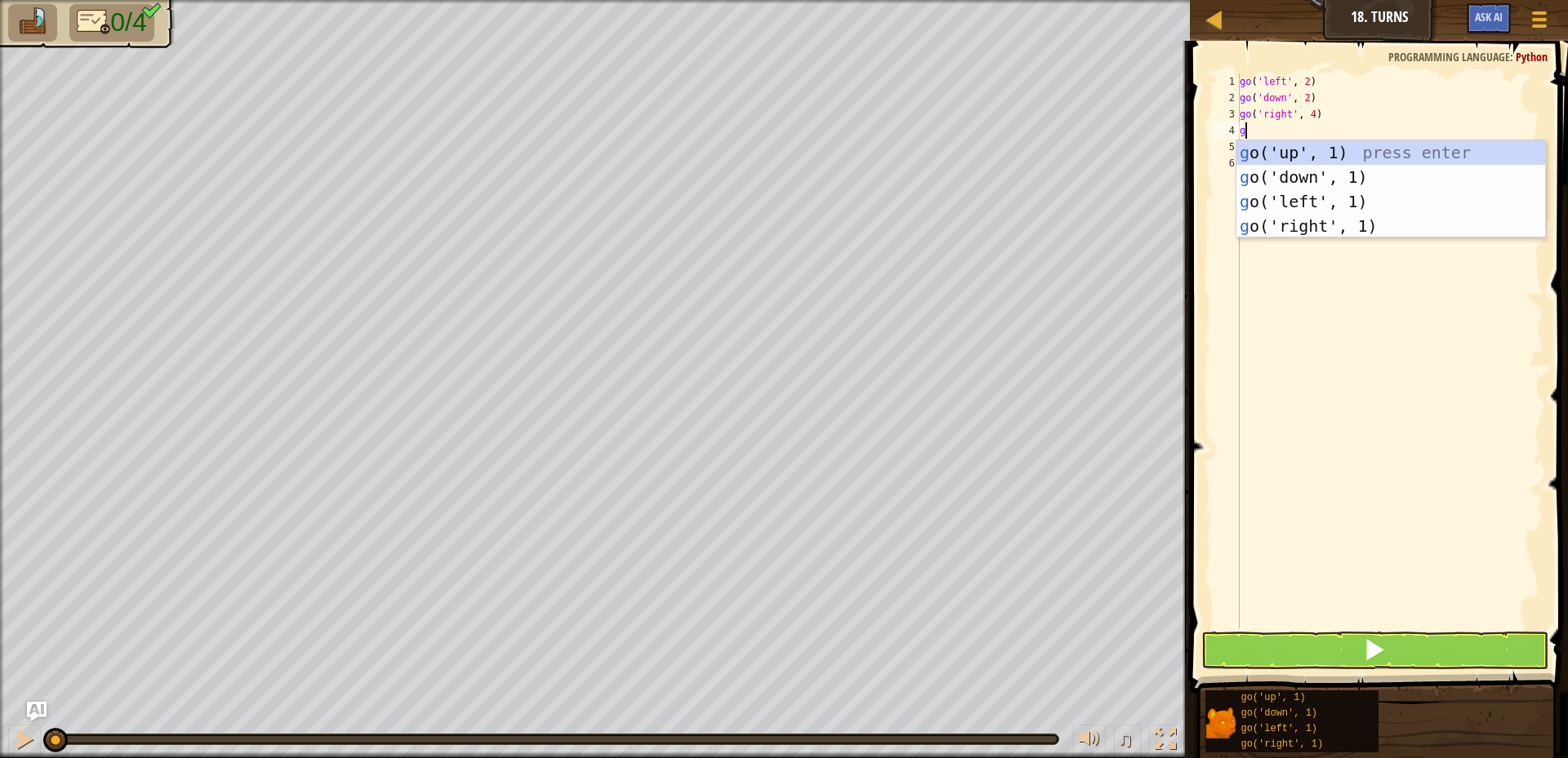
type textarea "go"
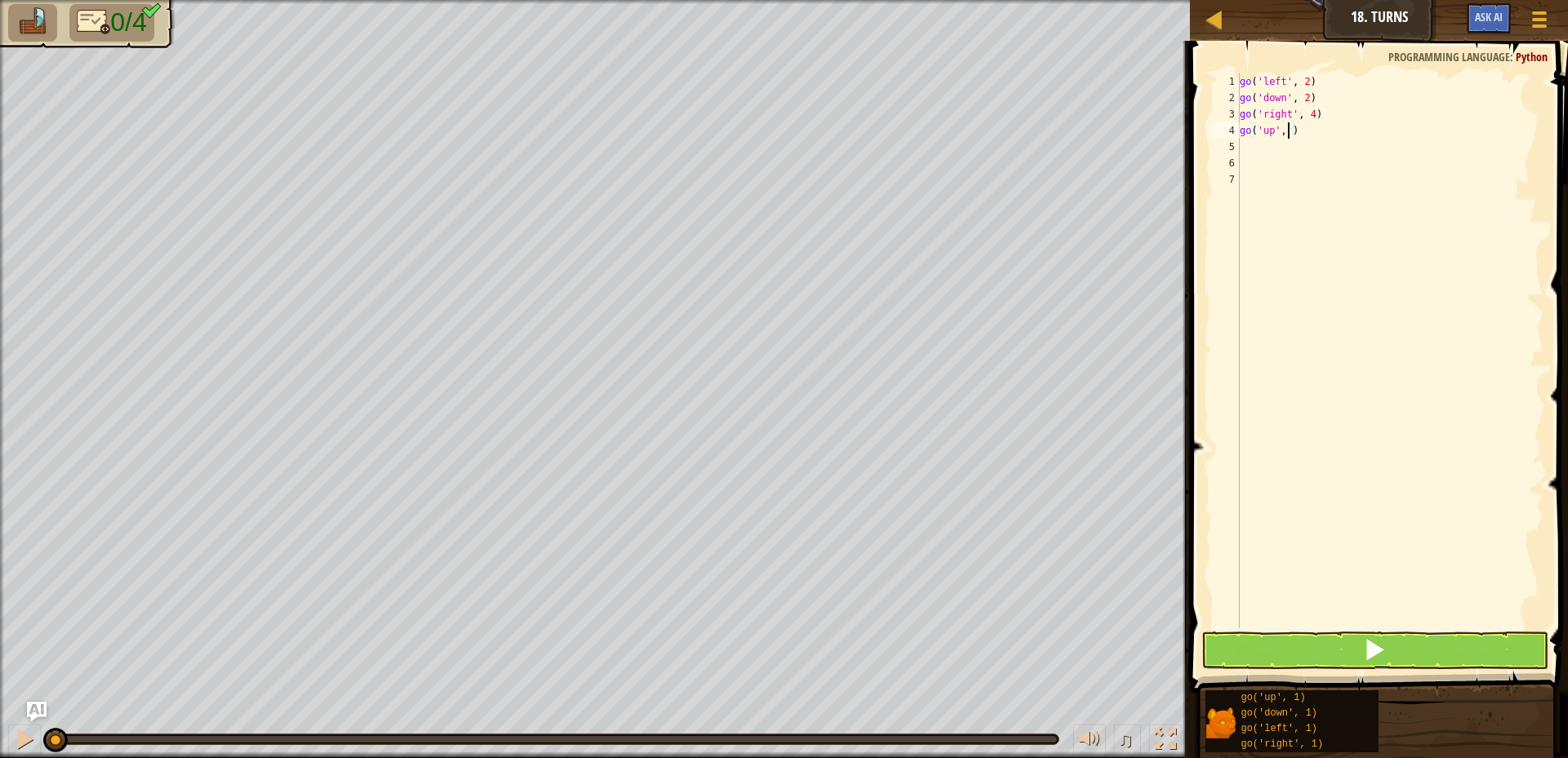
scroll to position [8, 4]
type textarea "go('up', 3)"
click at [1378, 652] on span at bounding box center [1374, 649] width 23 height 23
click at [1378, 652] on span at bounding box center [1374, 649] width 23 height 23
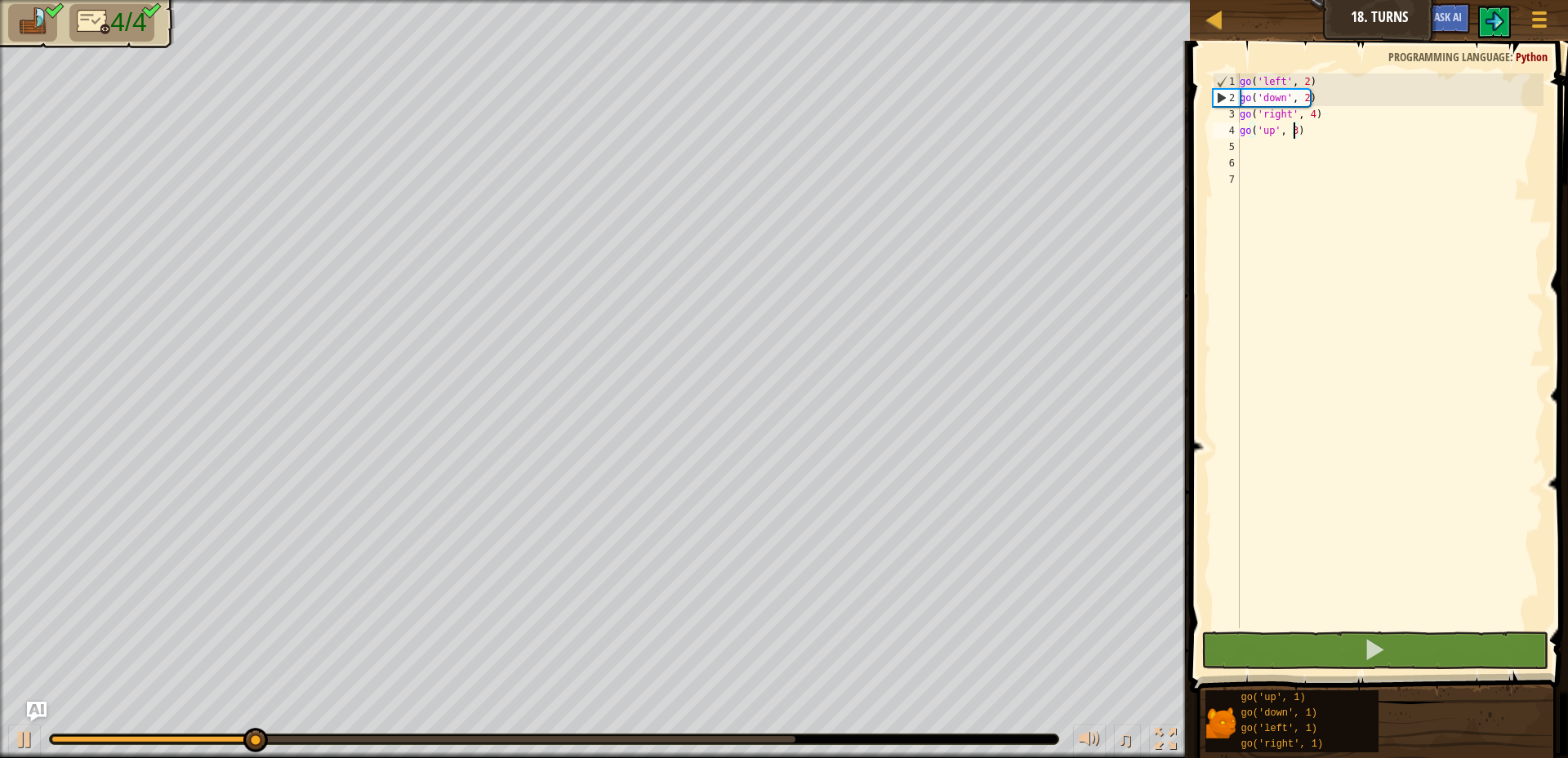
click at [1394, 550] on div "go ( 'left' , 2 ) go ( 'down' , 2 ) go ( 'right' , 4 ) go ( 'up' , 3 )" at bounding box center [1390, 367] width 307 height 588
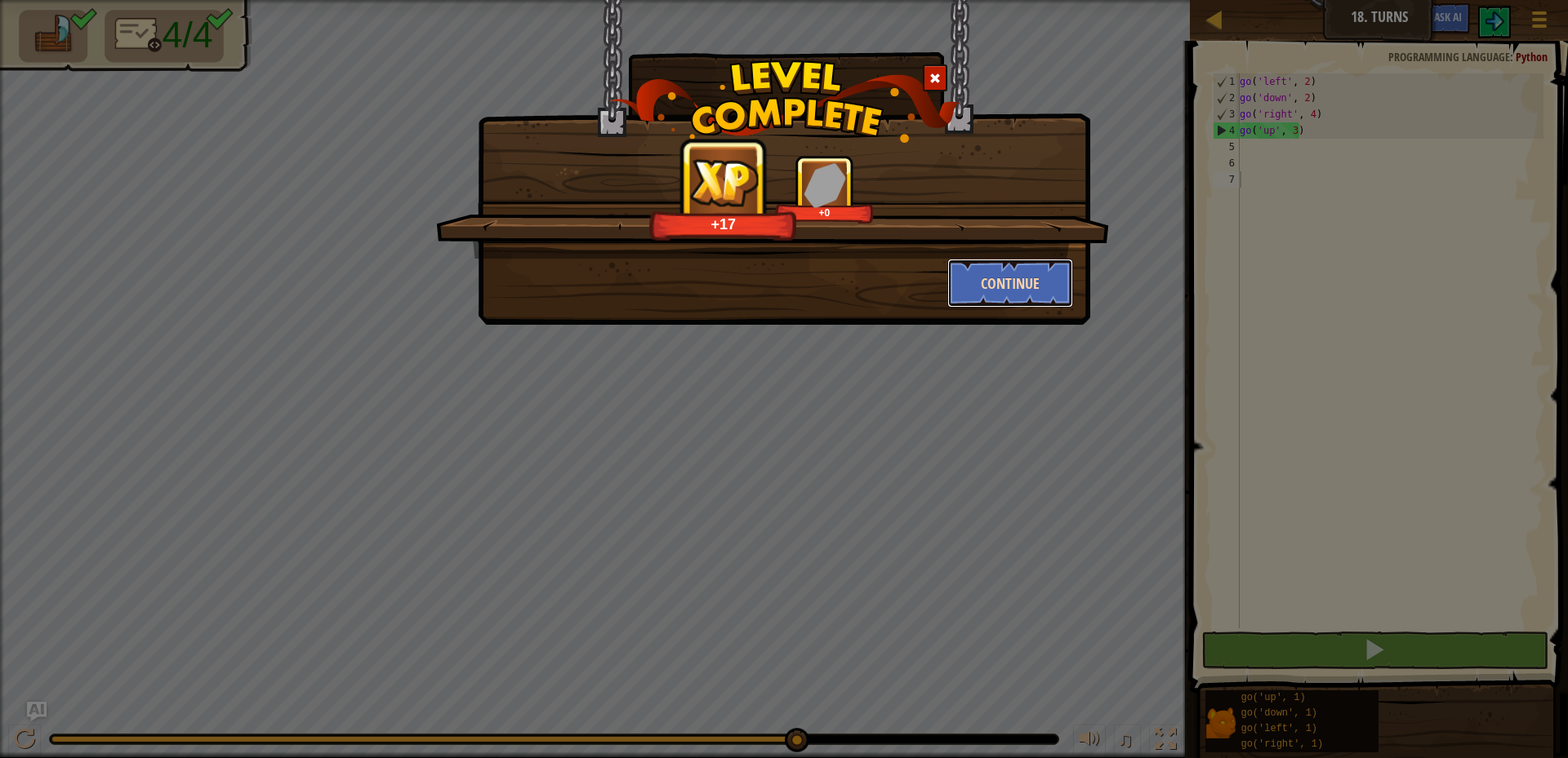
click at [1040, 284] on button "Continue" at bounding box center [1010, 283] width 126 height 49
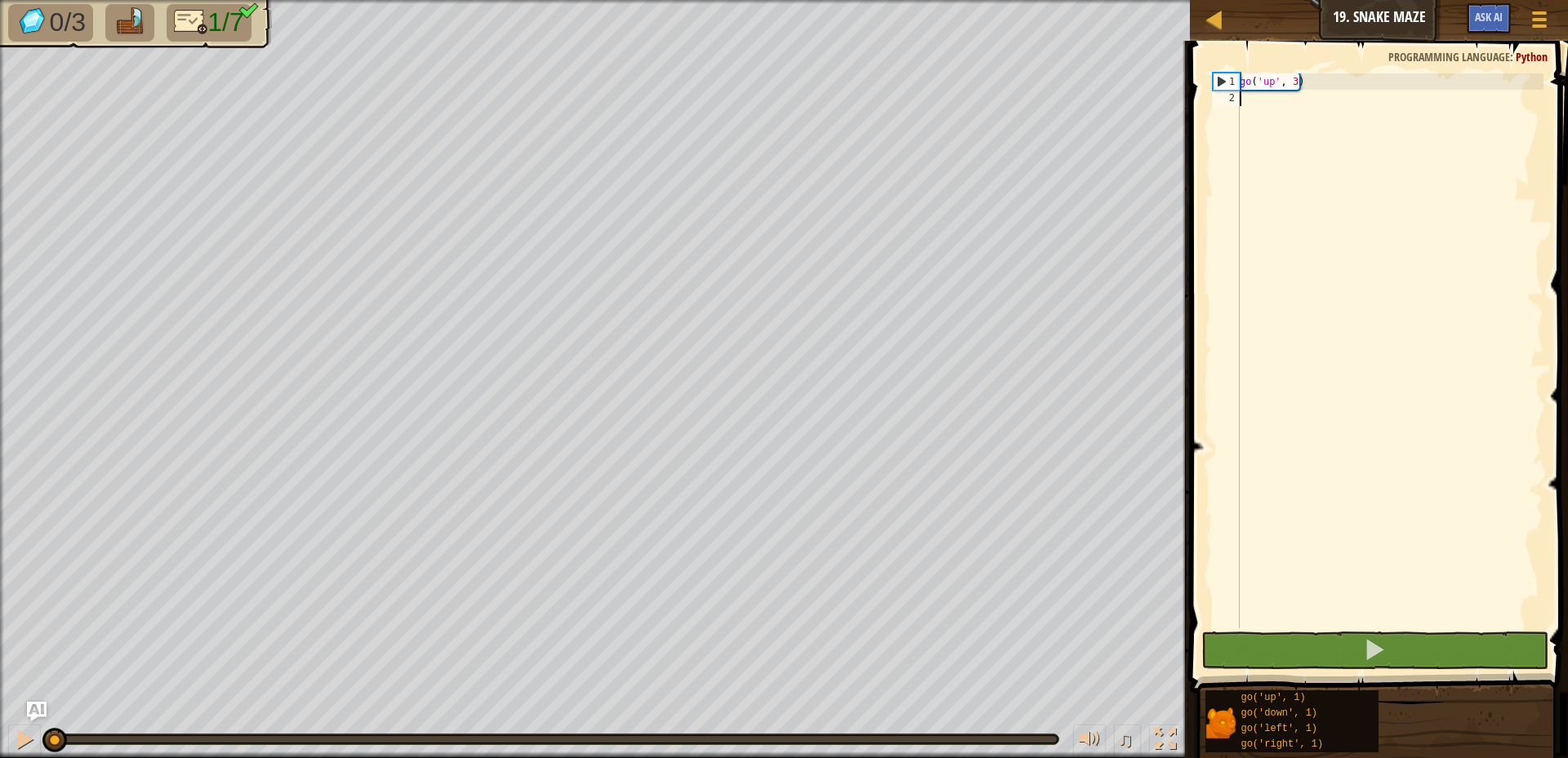
click at [1288, 123] on div "go ( 'up' , 3 )" at bounding box center [1390, 367] width 307 height 588
type textarea "go"
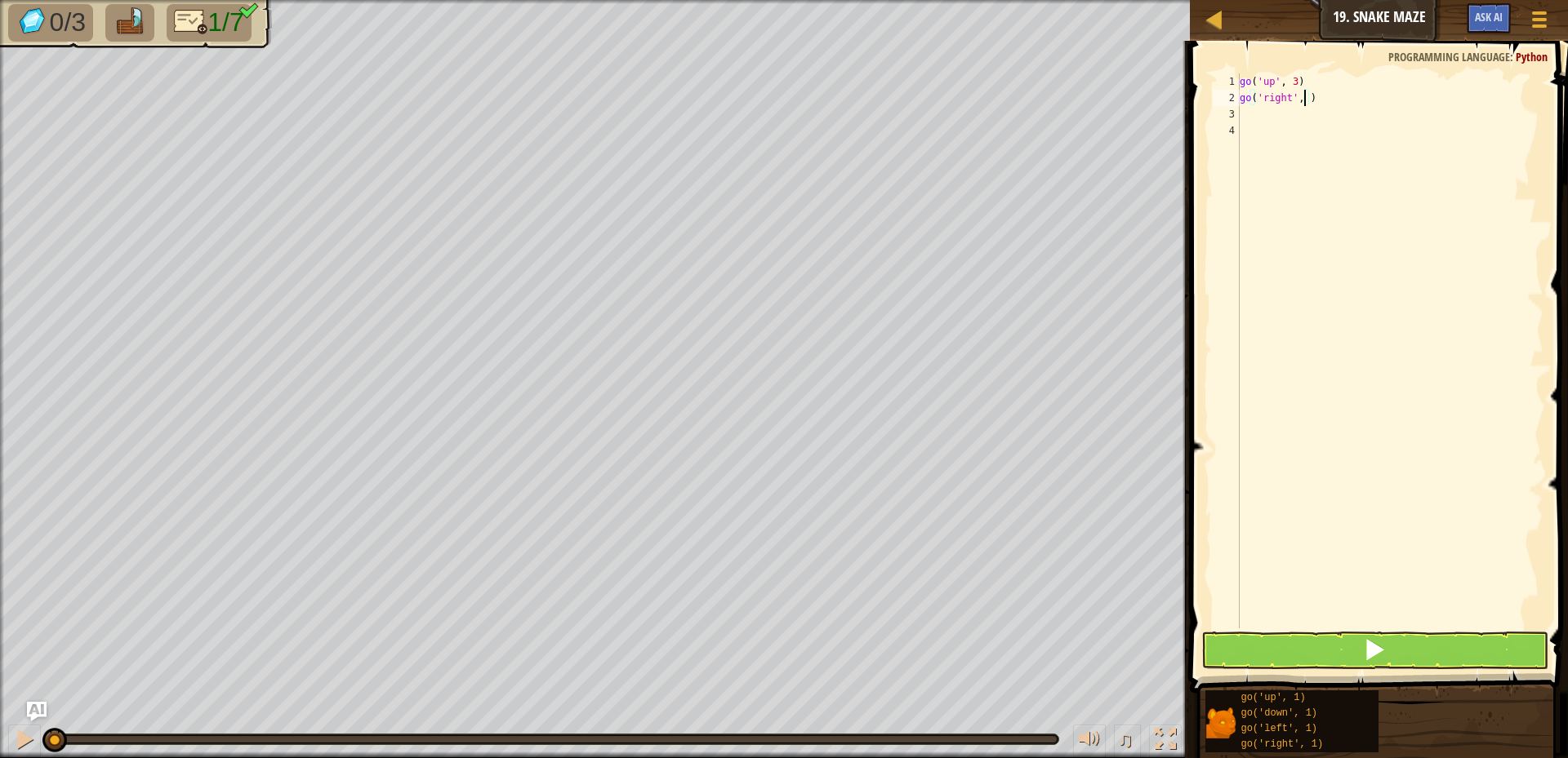
type textarea "go('right', 2)"
type textarea "go"
type textarea "go('right', 2)"
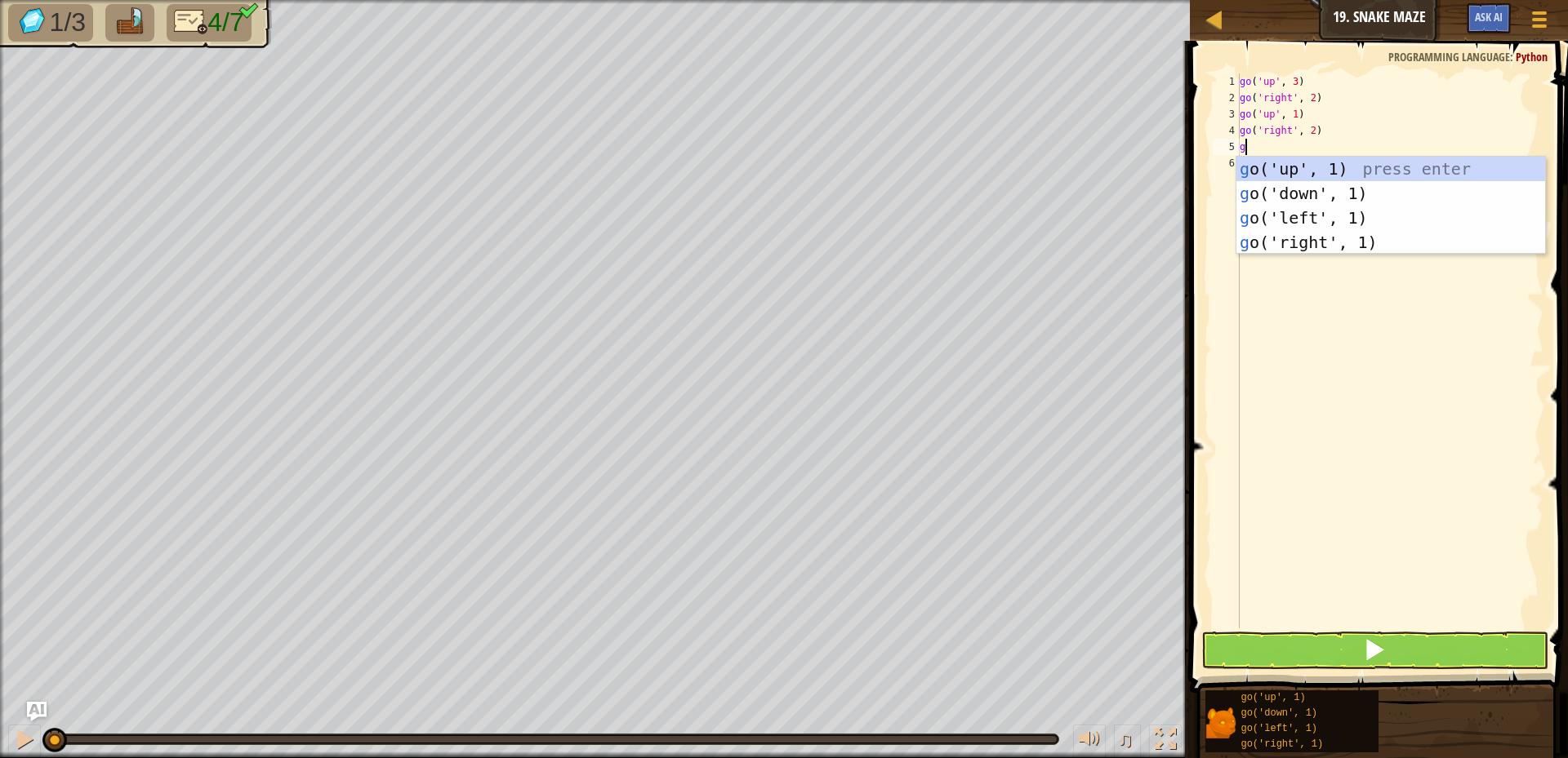
type textarea "go"
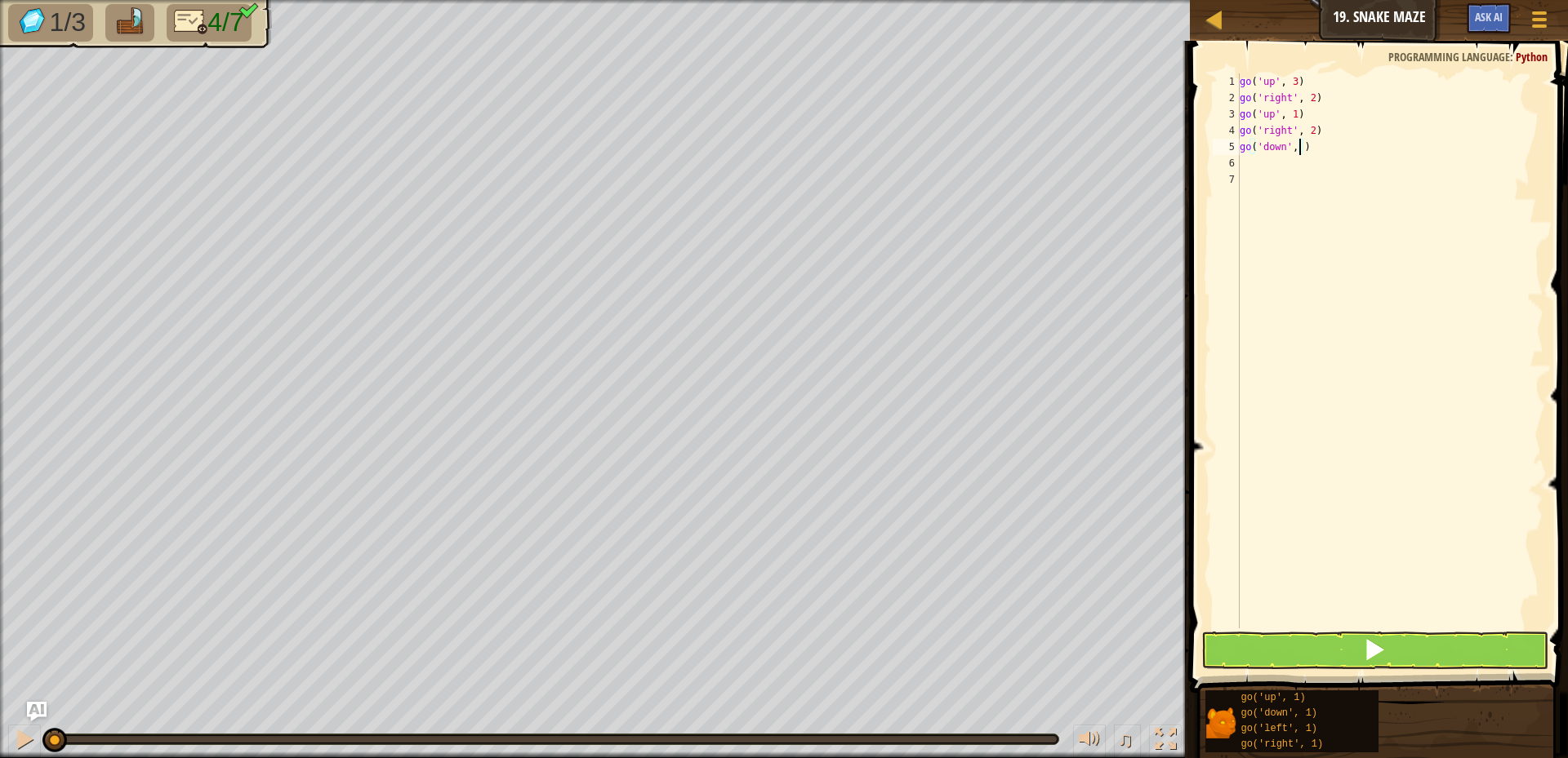
type textarea "go('down', 2)"
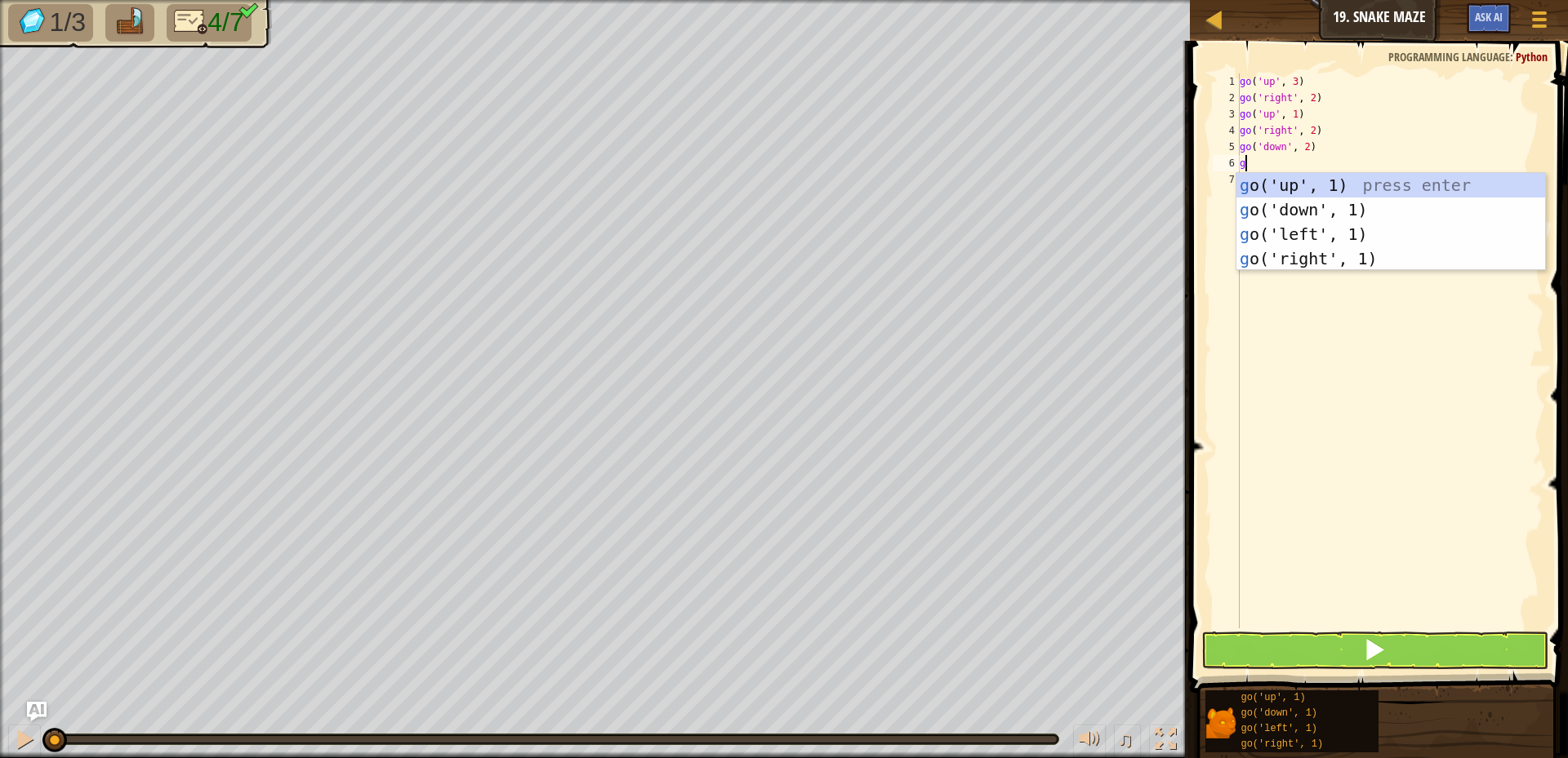
type textarea "go"
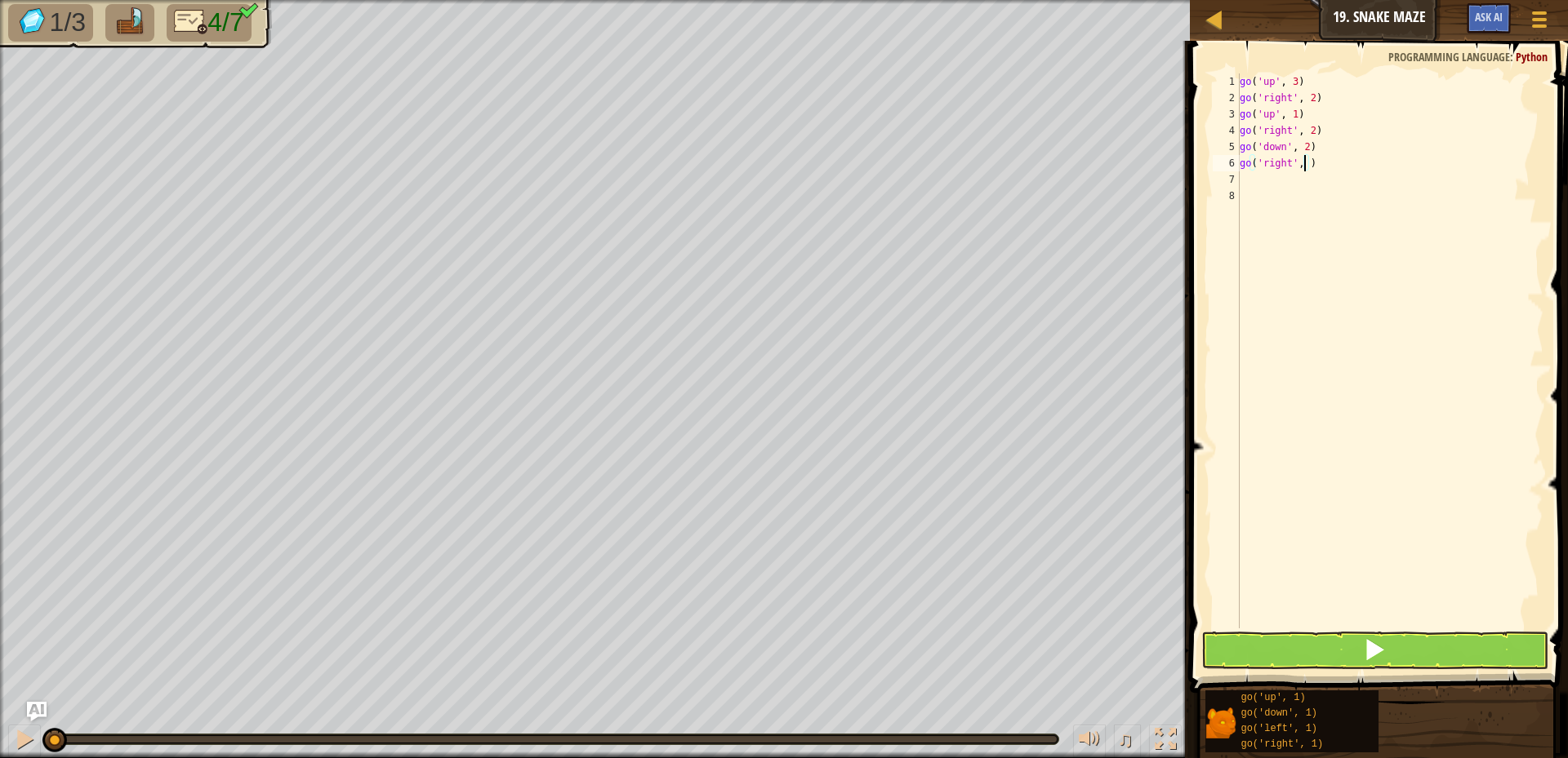
type textarea "go('right', 2)"
type textarea "go"
type textarea "go('up', 3)"
click at [1409, 652] on button at bounding box center [1375, 650] width 347 height 38
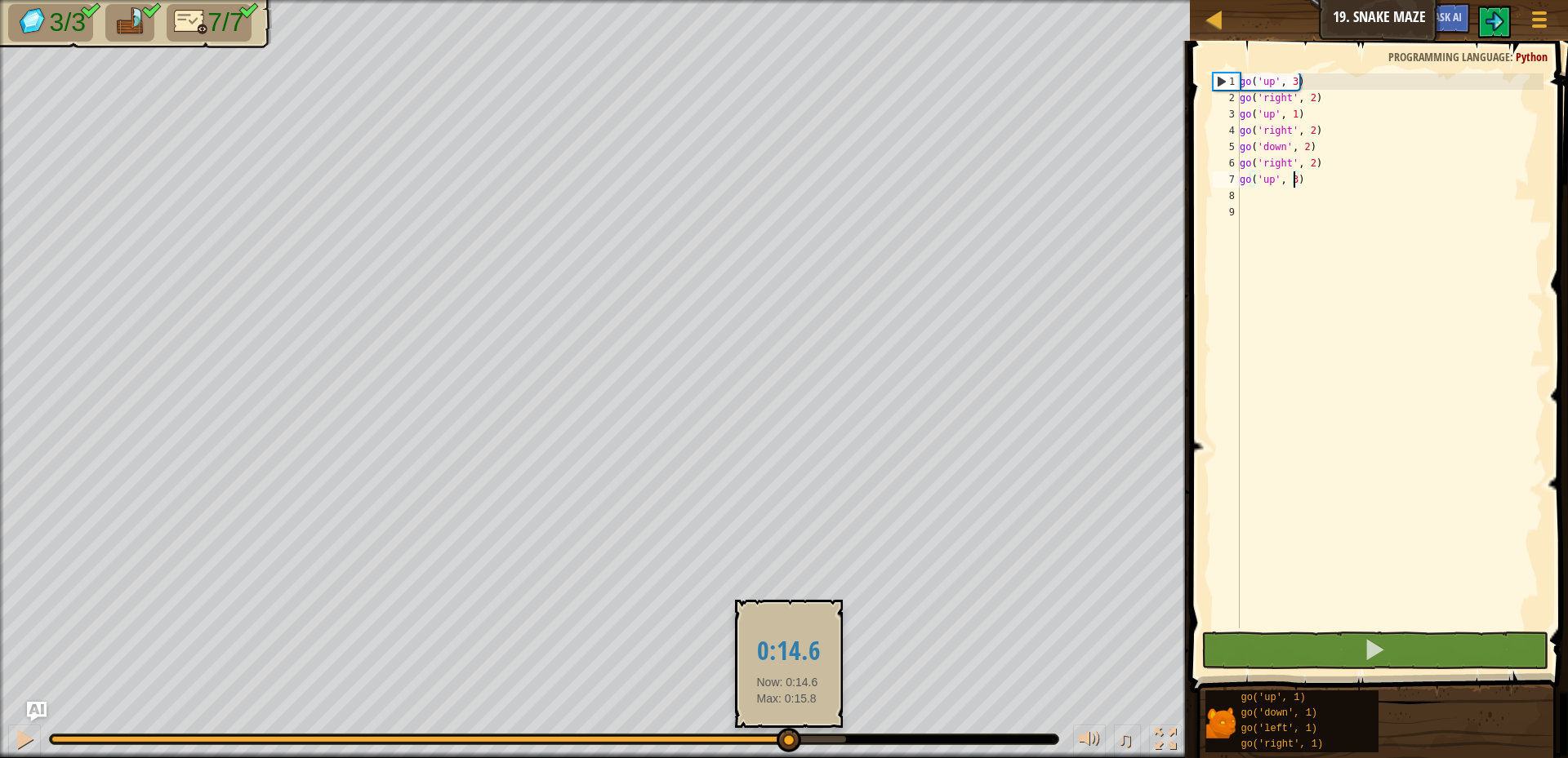
drag, startPoint x: 554, startPoint y: 734, endPoint x: 809, endPoint y: 739, distance: 255.0
click at [796, 739] on div at bounding box center [789, 740] width 24 height 24
click at [882, 0] on body "Map Junior 19. Snake Maze Game Menu Ask AI 1 הההההההההההההההההההההההההההההההההה…" at bounding box center [784, 0] width 1568 height 0
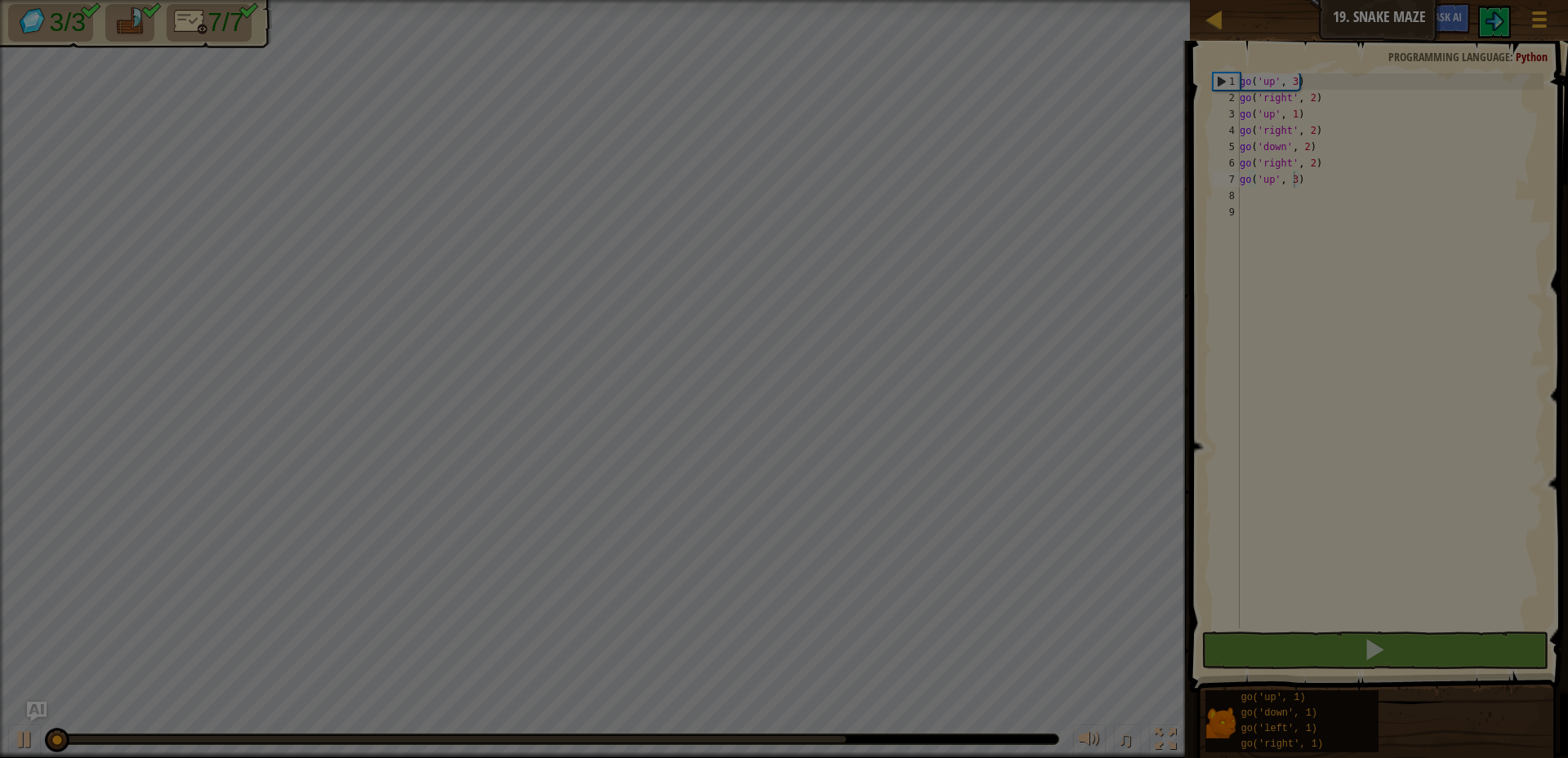
click at [883, 2] on body "Map Junior 19. Snake Maze Game Menu Ask AI 1 הההההההההההההההההההההההההההההההההה…" at bounding box center [784, 1] width 1568 height 2
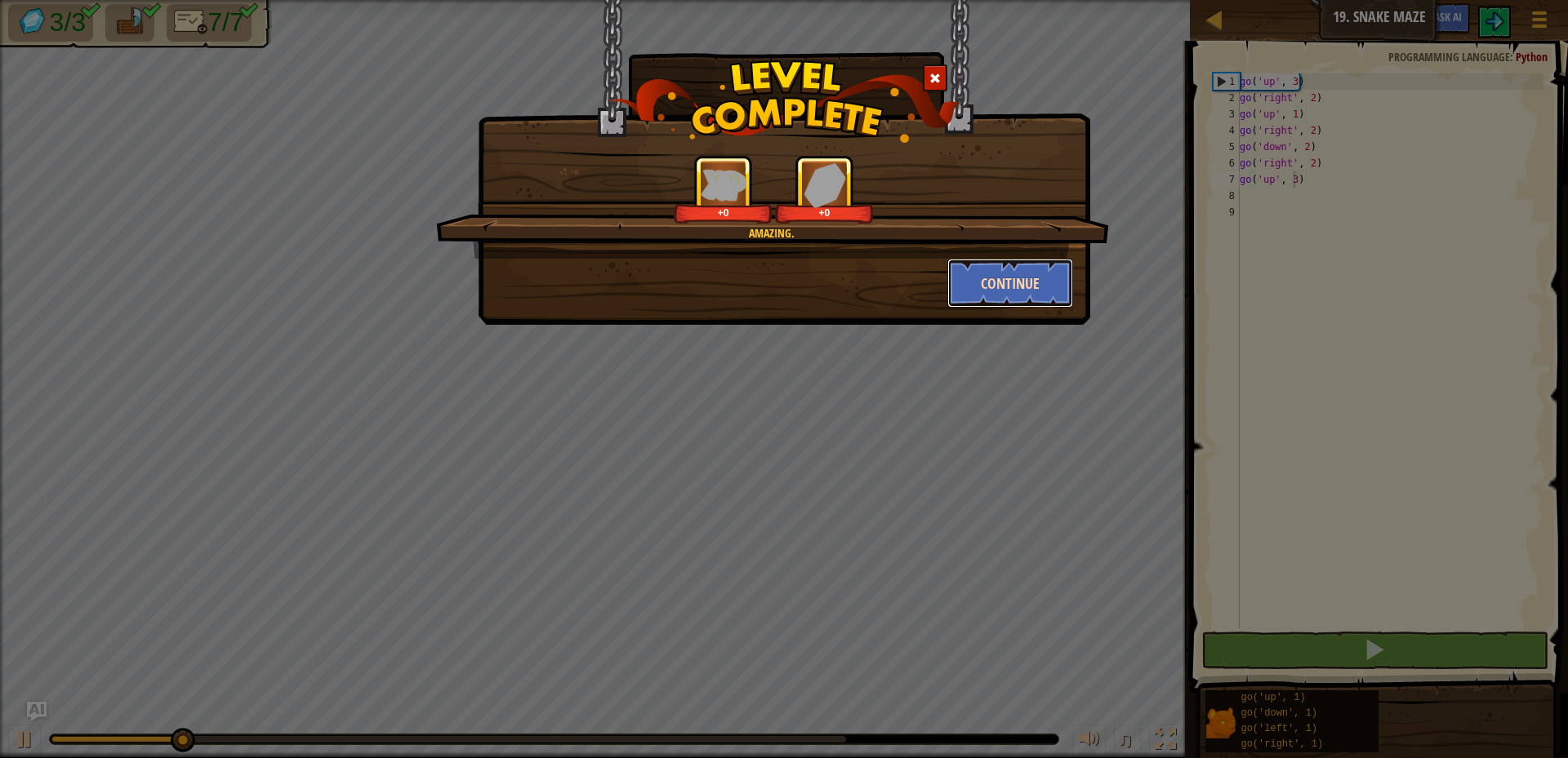
click at [1004, 276] on button "Continue" at bounding box center [1010, 283] width 126 height 49
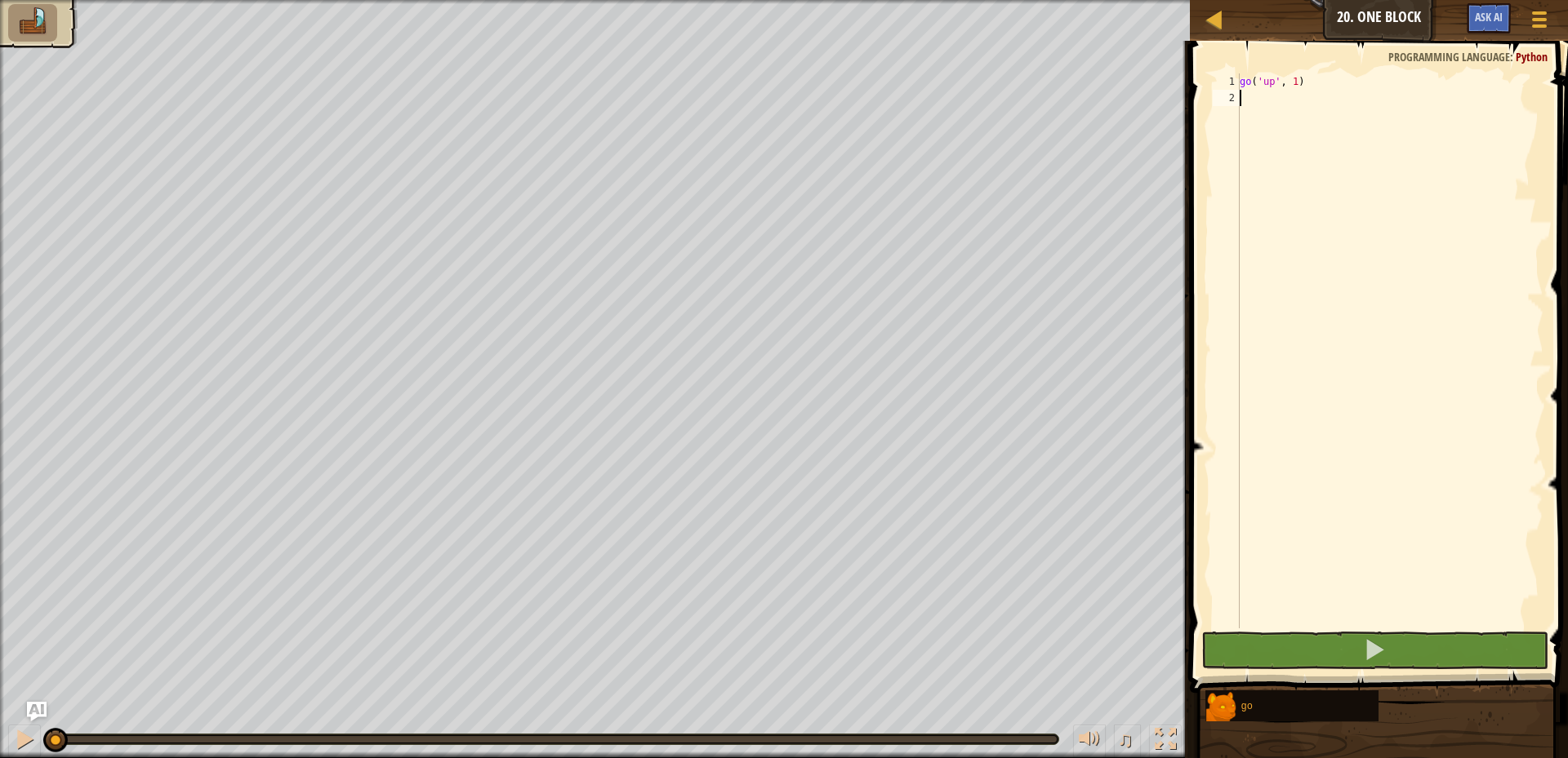
type textarea "go('up', 1)"
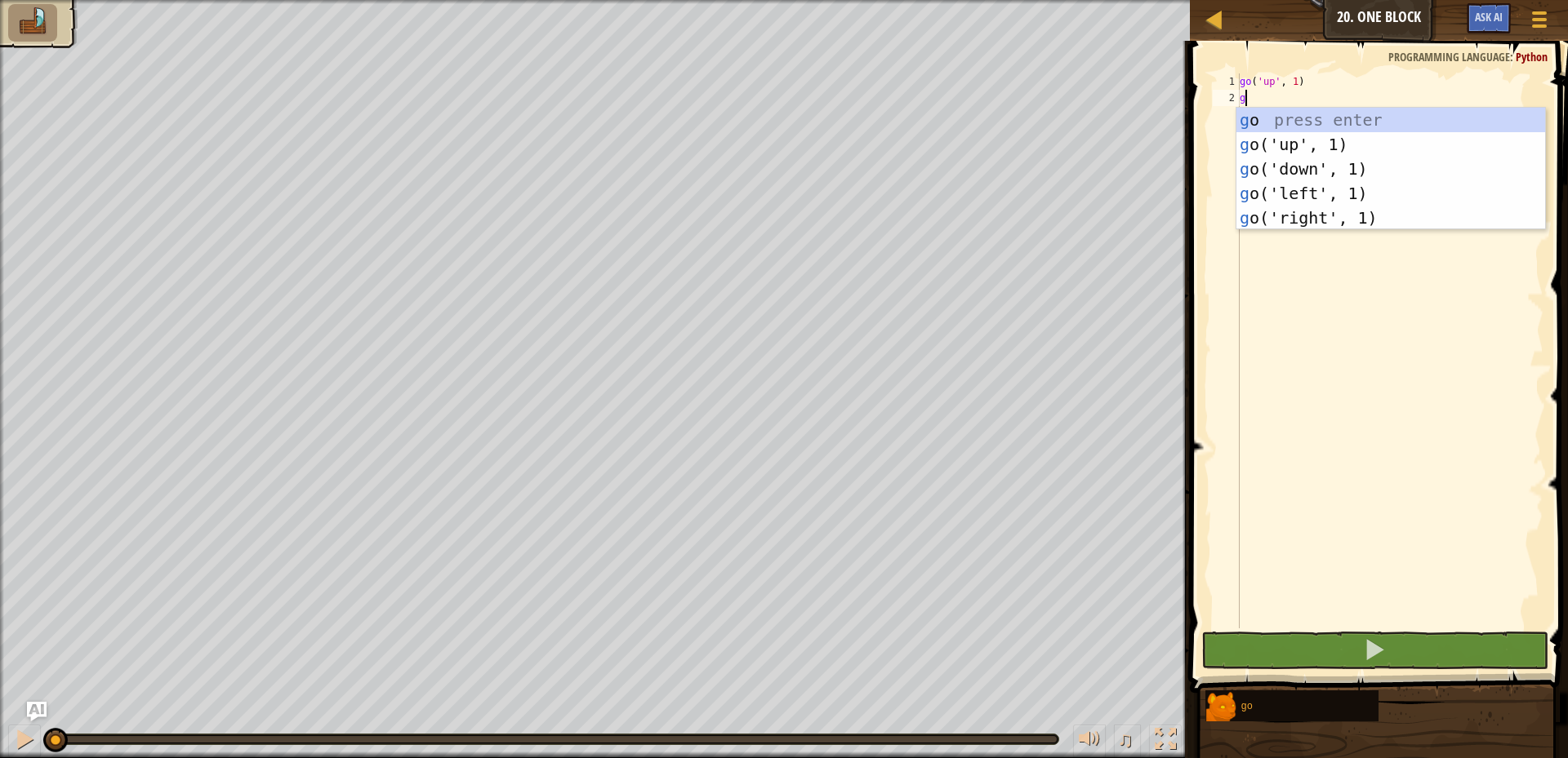
scroll to position [8, 0]
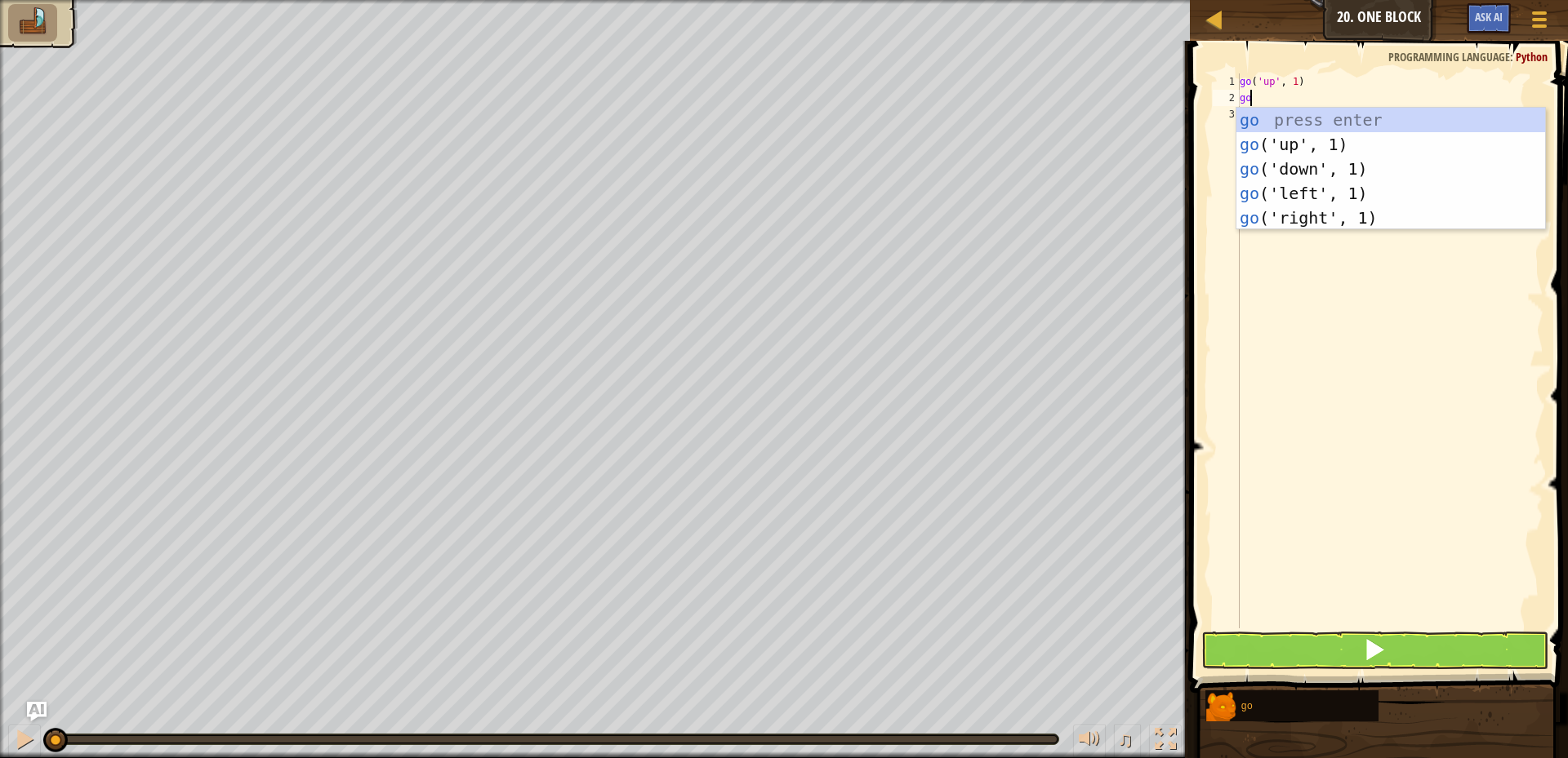
click at [1298, 78] on div "go ( 'up' , 1 ) go" at bounding box center [1390, 367] width 307 height 588
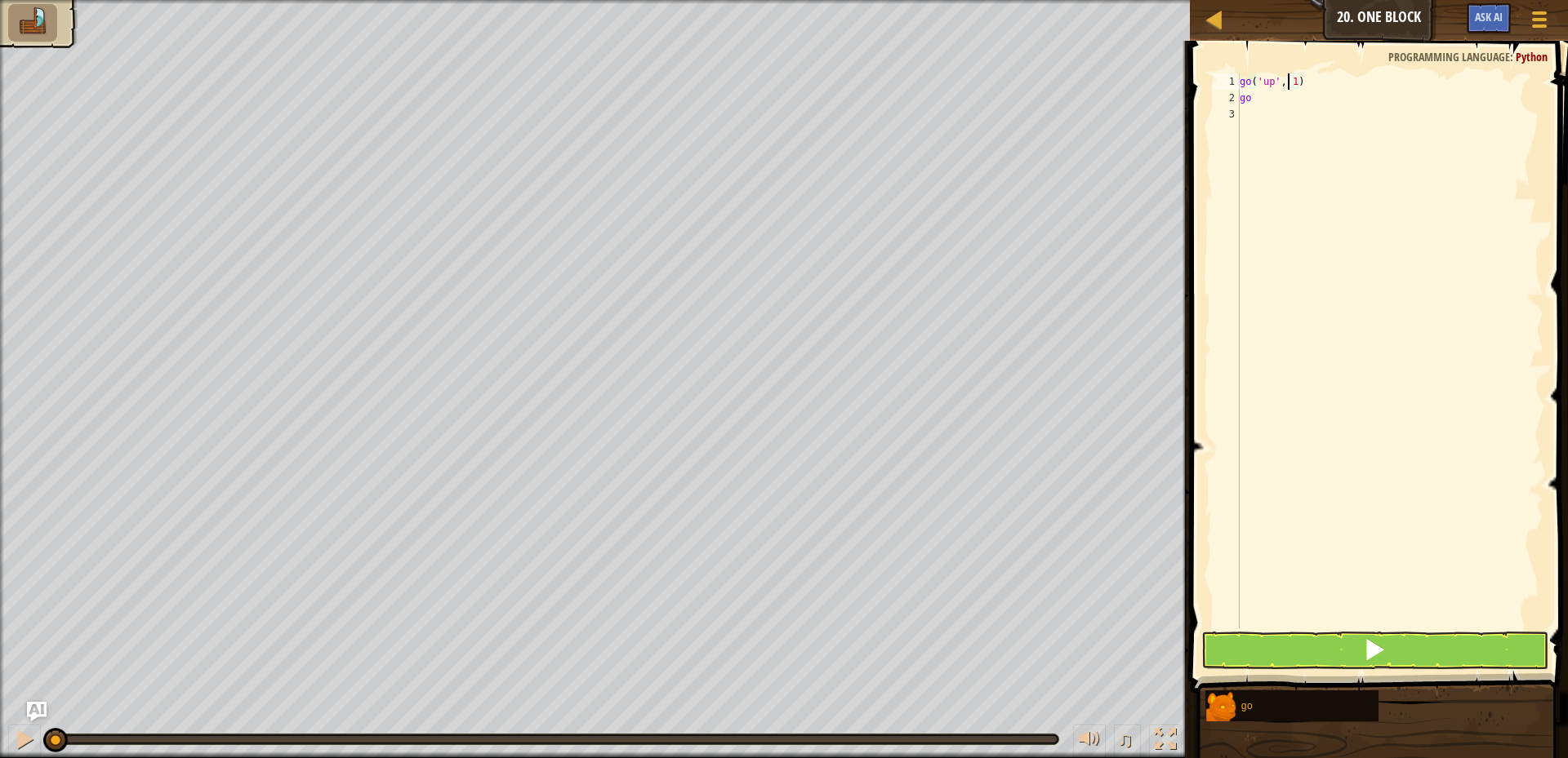
drag, startPoint x: 1288, startPoint y: 80, endPoint x: 1303, endPoint y: 80, distance: 15.0
click at [1289, 80] on div "go ( 'up' , 1 ) go" at bounding box center [1390, 367] width 307 height 588
click at [1263, 104] on div "go ( 'up' , 2 ) go" at bounding box center [1390, 367] width 307 height 588
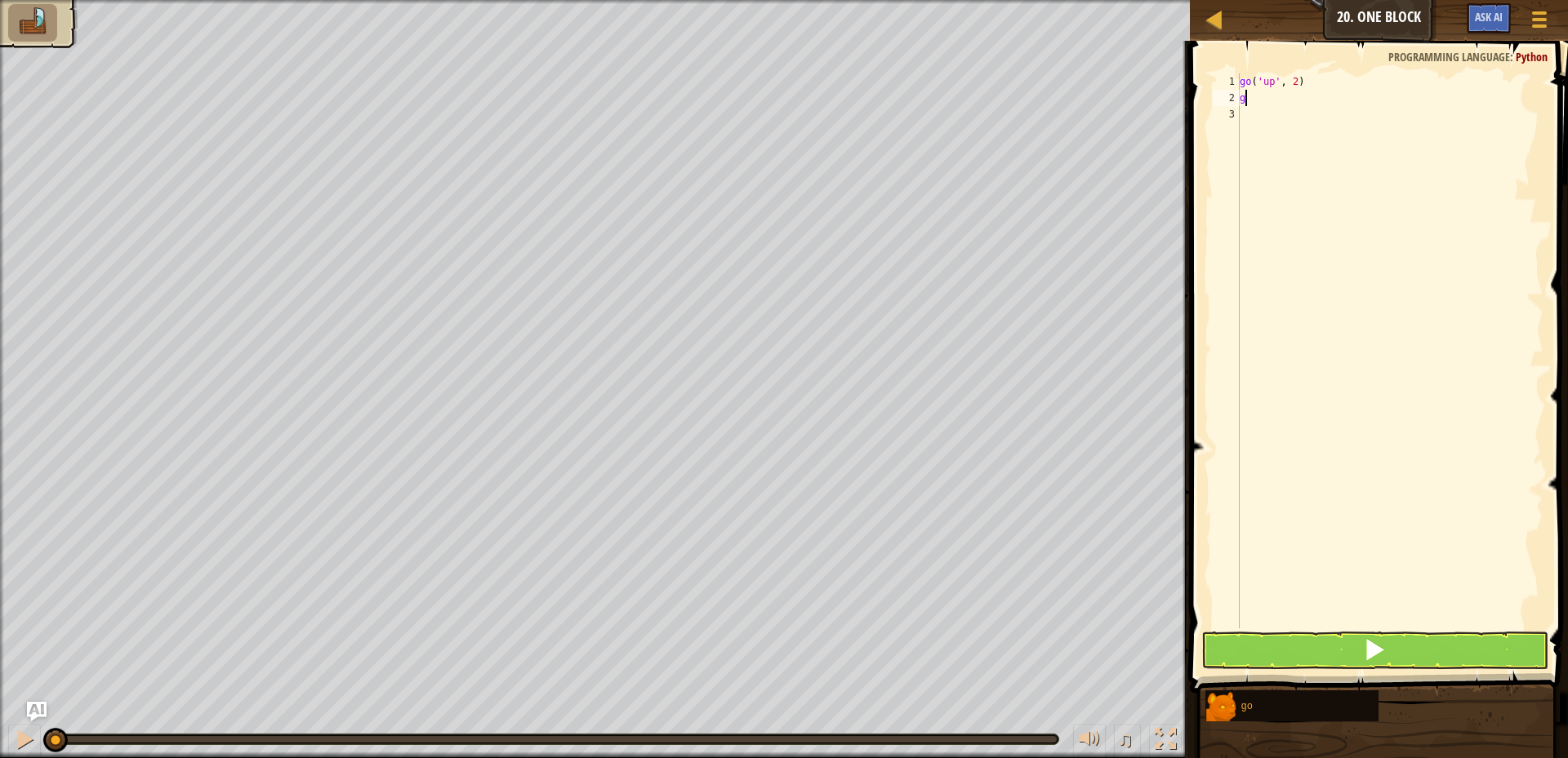
type textarea "go"
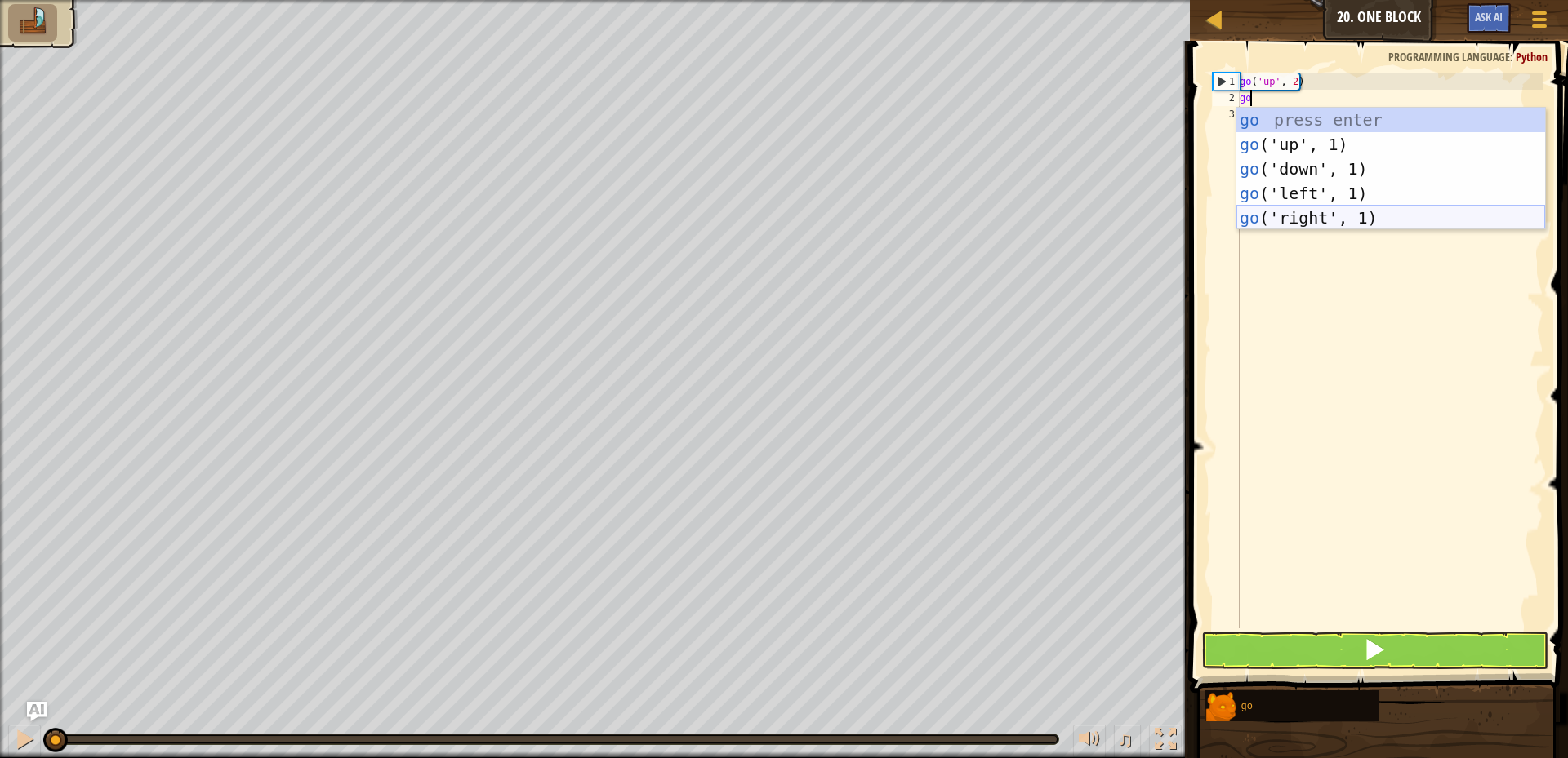
click at [1330, 220] on div "go press enter go ('up', 1) press enter go ('down', 1) press enter go ('left', …" at bounding box center [1391, 194] width 308 height 172
drag, startPoint x: 1330, startPoint y: 220, endPoint x: 1345, endPoint y: 215, distance: 15.8
click at [1335, 222] on div "go ( 'up' , 2 ) go" at bounding box center [1390, 367] width 307 height 588
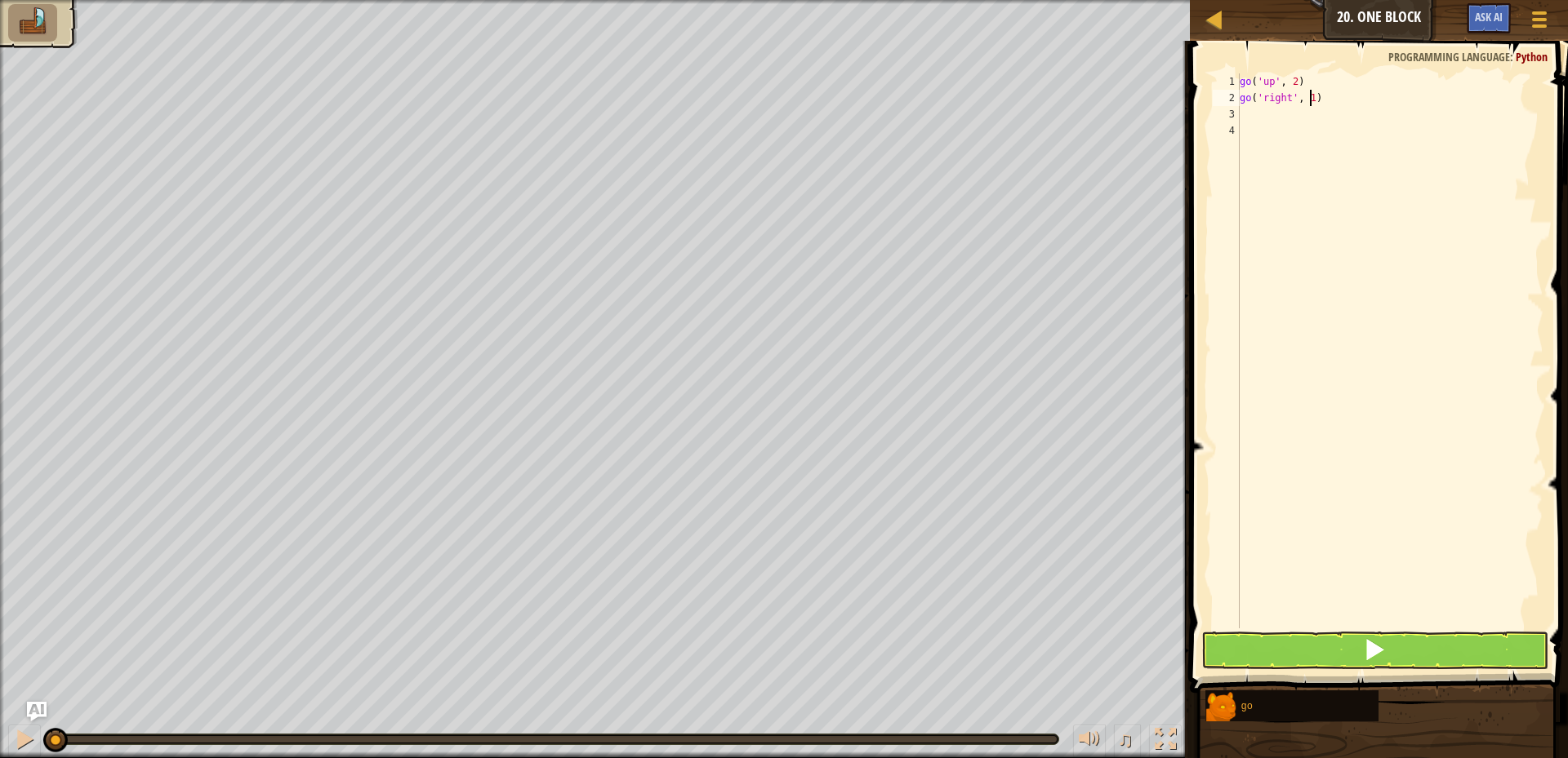
click at [1311, 102] on div "go ( 'up' , 2 ) go ( 'right' , 1 )" at bounding box center [1390, 367] width 307 height 588
drag, startPoint x: 1311, startPoint y: 102, endPoint x: 1355, endPoint y: 120, distance: 47.5
click at [1314, 105] on div "go ( 'up' , 2 ) go ( 'right' , 1 )" at bounding box center [1390, 367] width 307 height 588
type textarea "go"
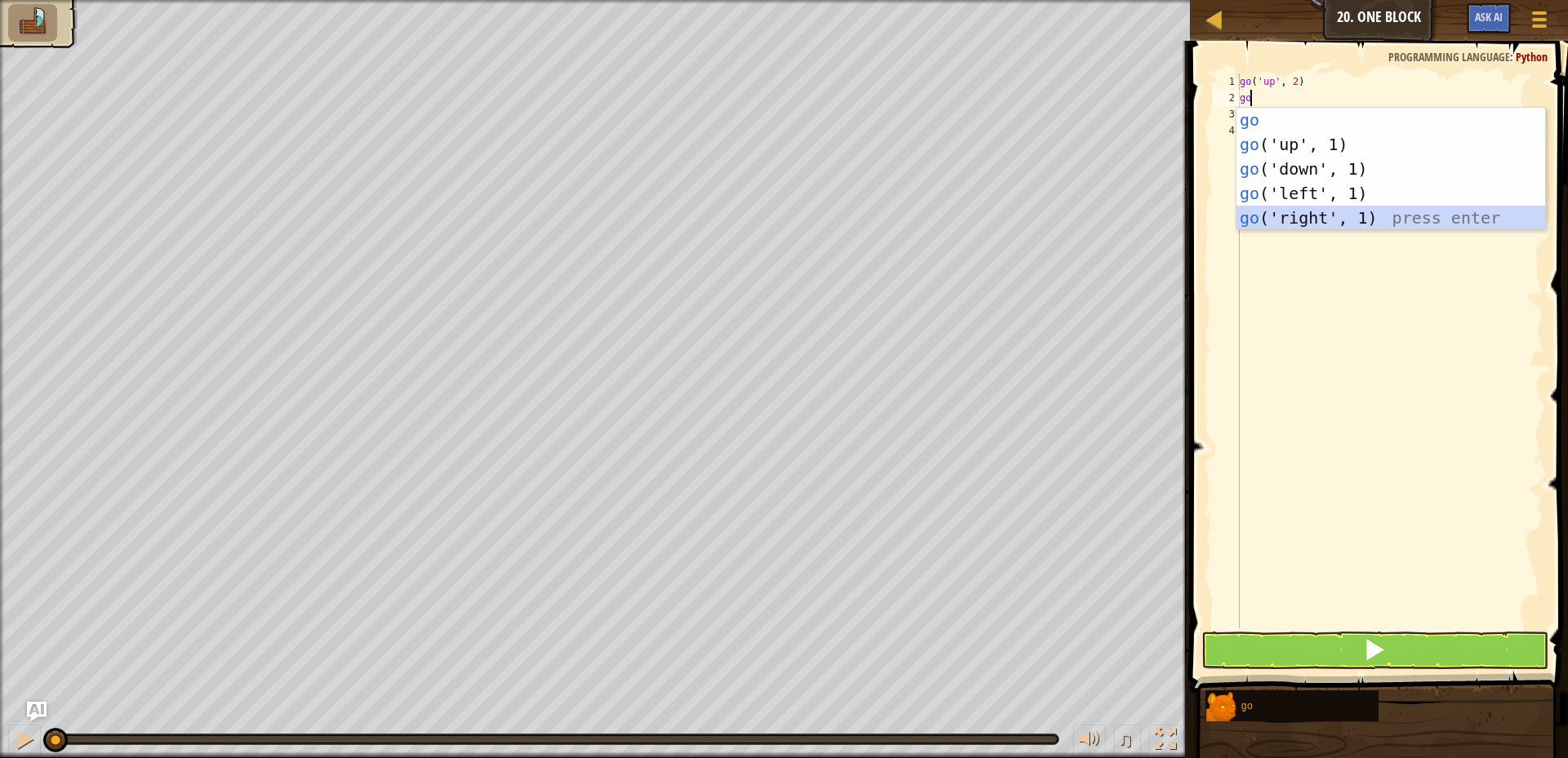
click at [1323, 215] on div "go press enter go ('up', 1) press enter go ('down', 1) press enter go ('left', …" at bounding box center [1391, 194] width 308 height 172
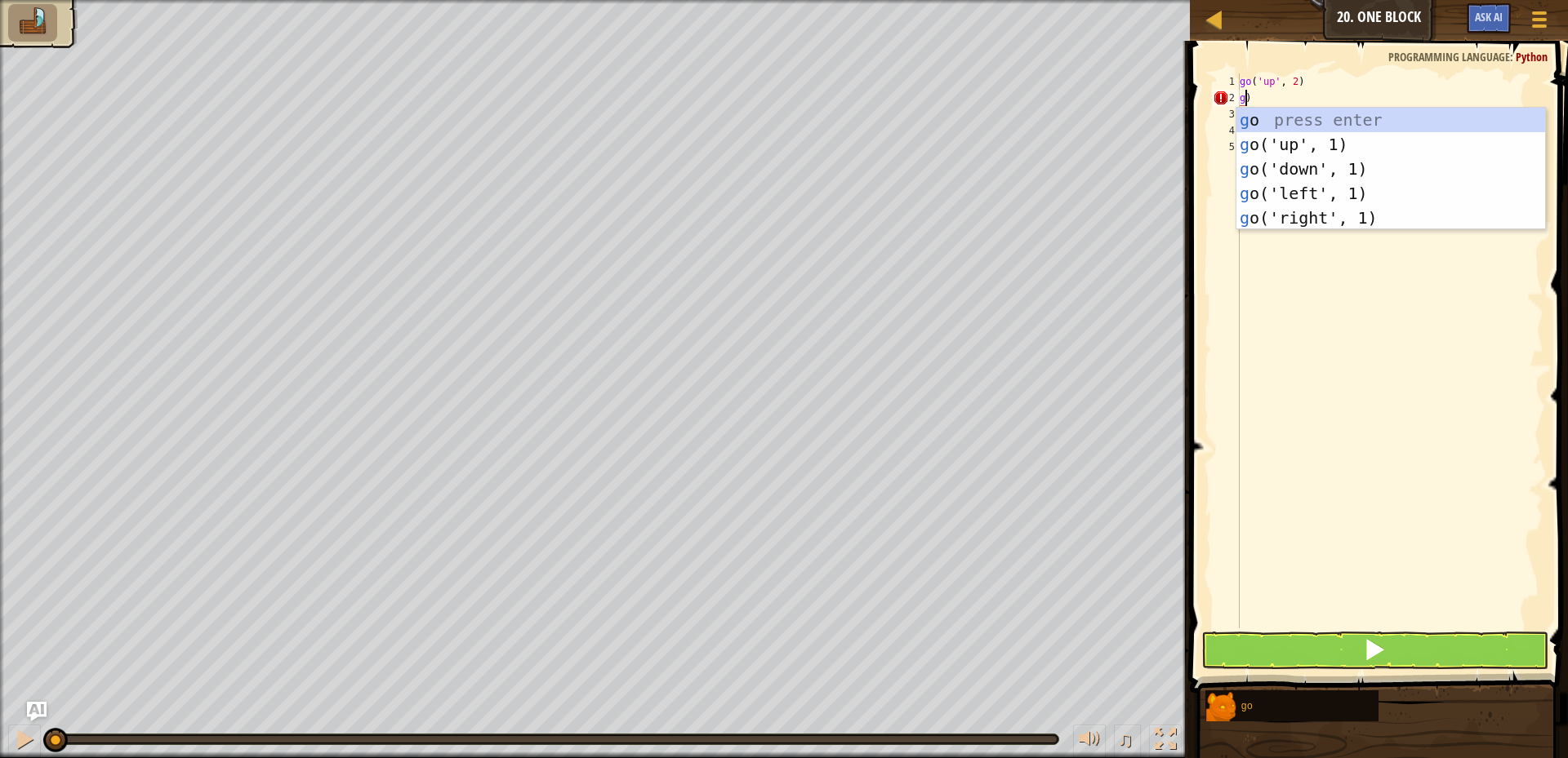
scroll to position [8, 1]
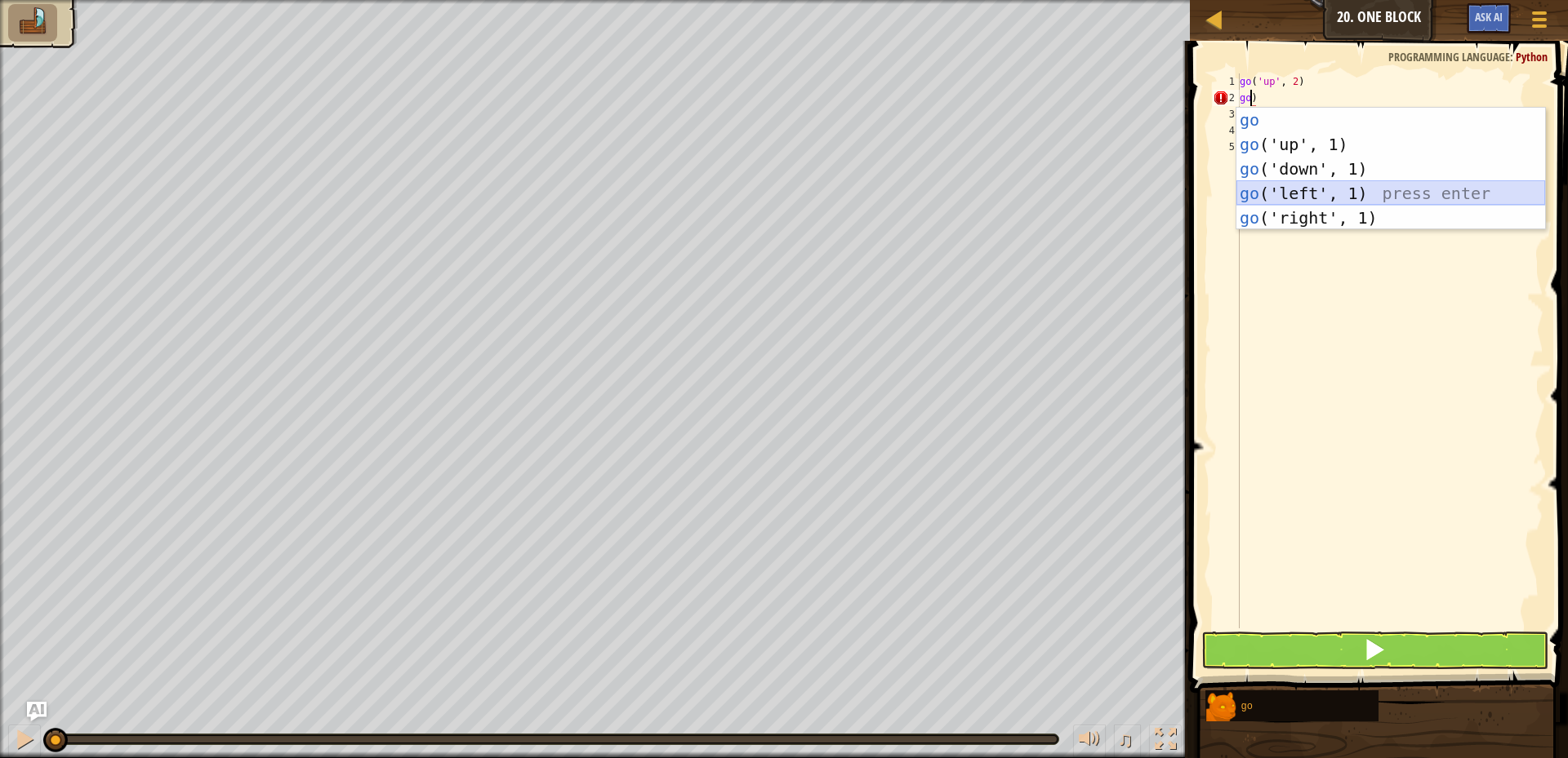
click at [1301, 191] on div "go press enter go ('up', 1) press enter go ('down', 1) press enter go ('left', …" at bounding box center [1391, 194] width 308 height 172
type textarea "go('left', 1)"
click at [1302, 191] on div "go ( 'up' , 2 ) go )" at bounding box center [1390, 367] width 307 height 588
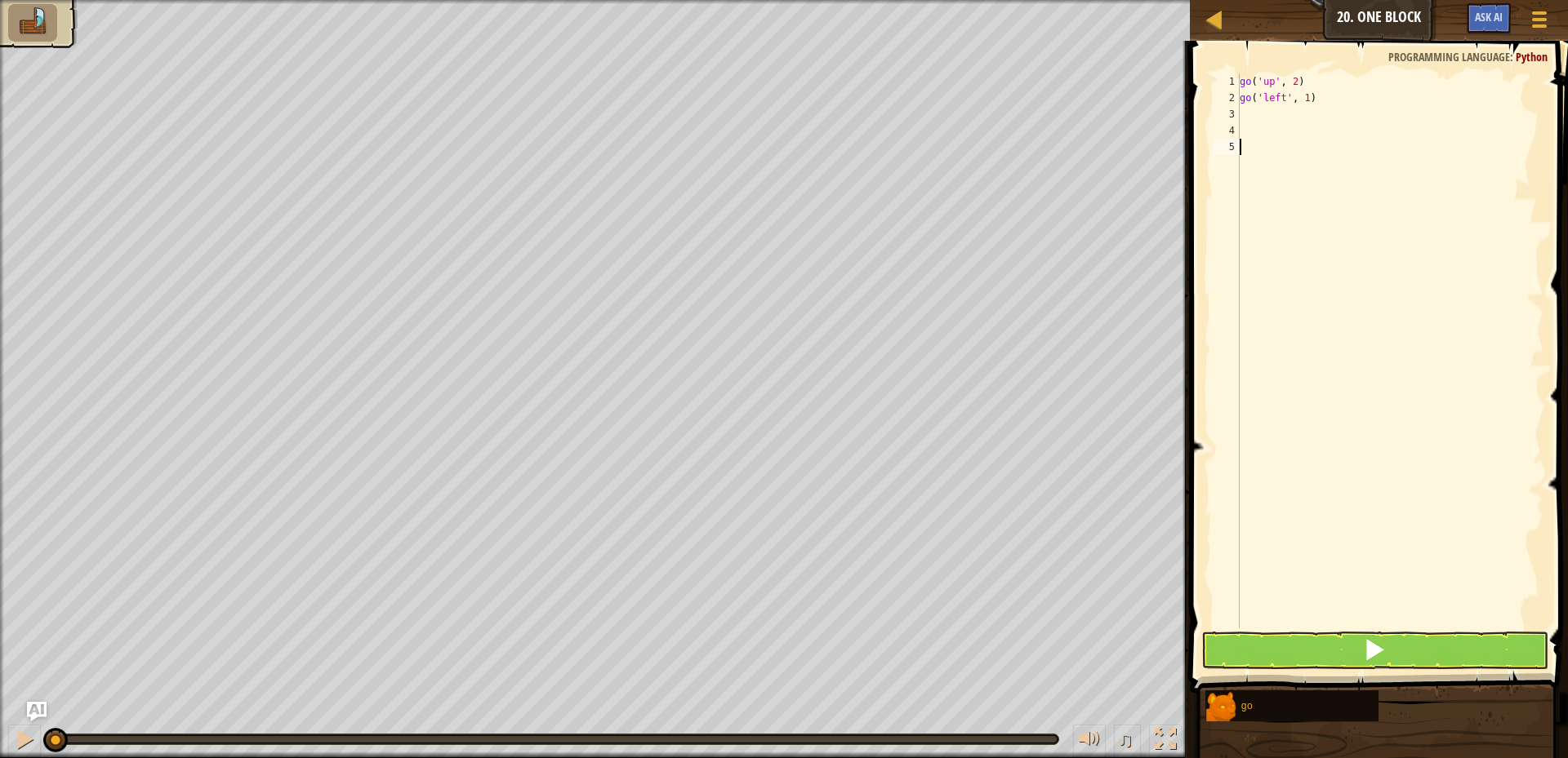
click at [1302, 100] on div "go ( 'up' , 2 ) go ( 'left' , 1 )" at bounding box center [1390, 367] width 307 height 588
type textarea "go('left', 3)"
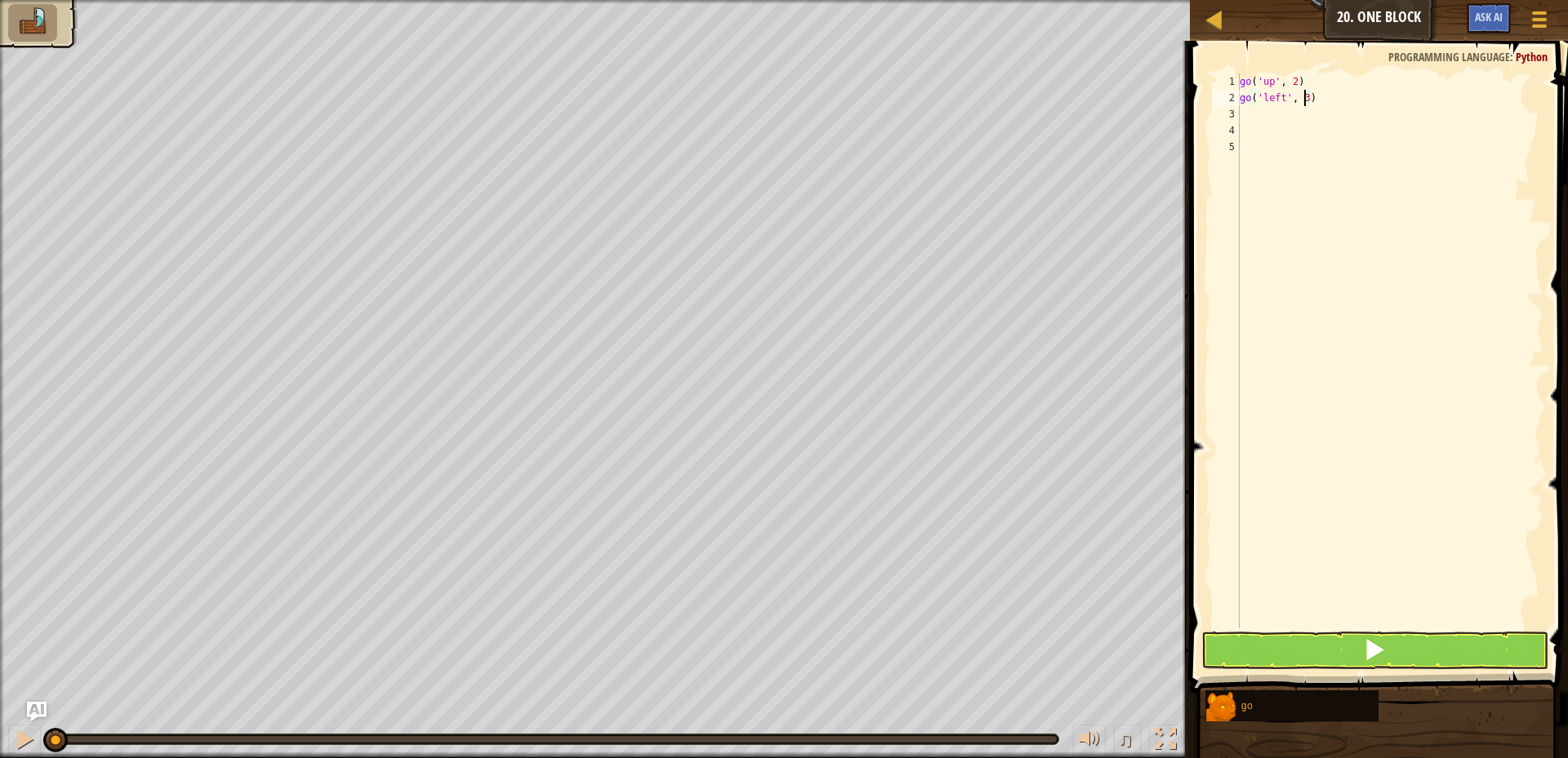
click at [1237, 108] on div "3" at bounding box center [1226, 114] width 27 height 16
type textarea "go"
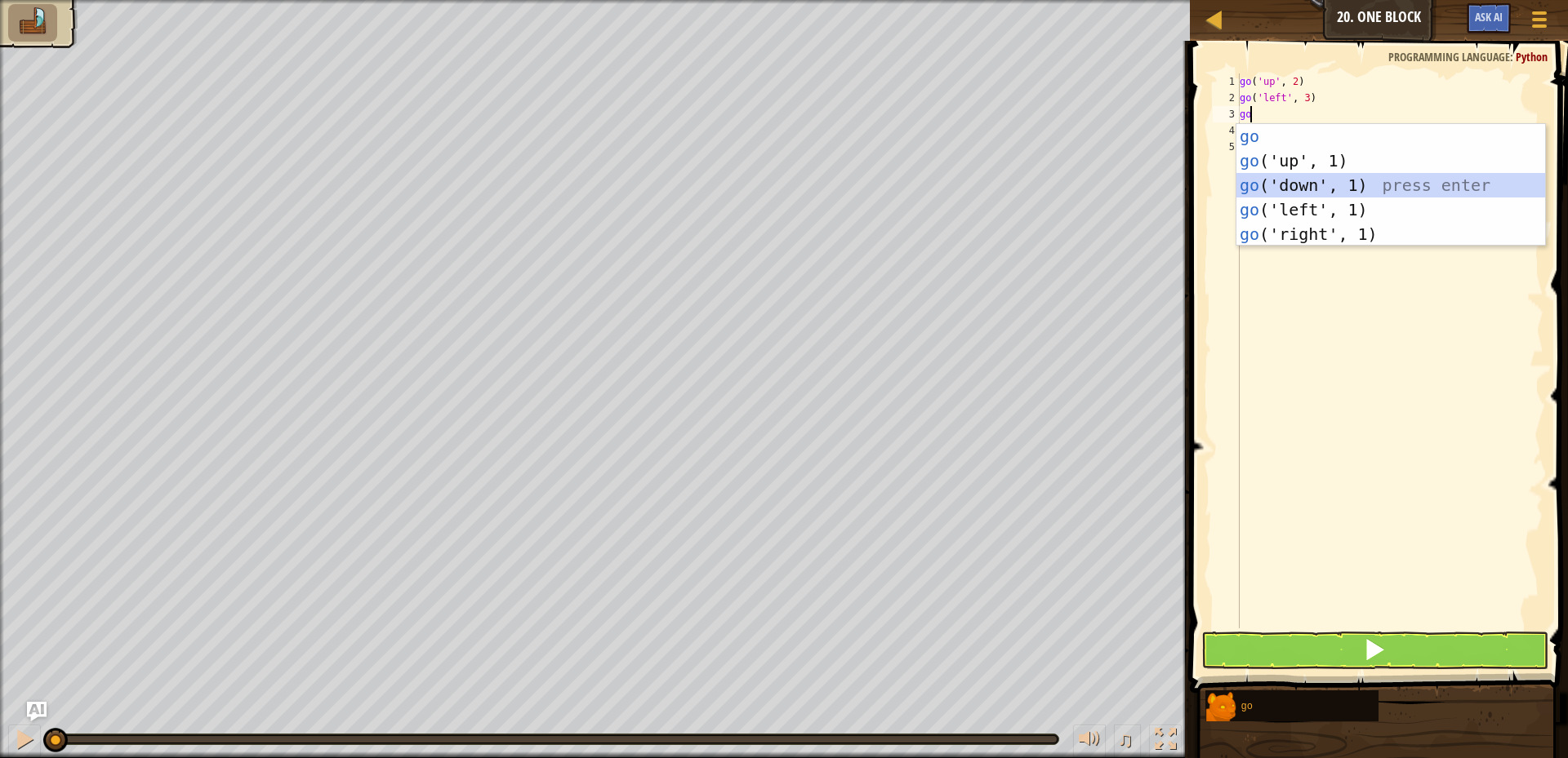
click at [1346, 177] on div "go press enter go ('up', 1) press enter go ('down', 1) press enter go ('left', …" at bounding box center [1391, 210] width 308 height 172
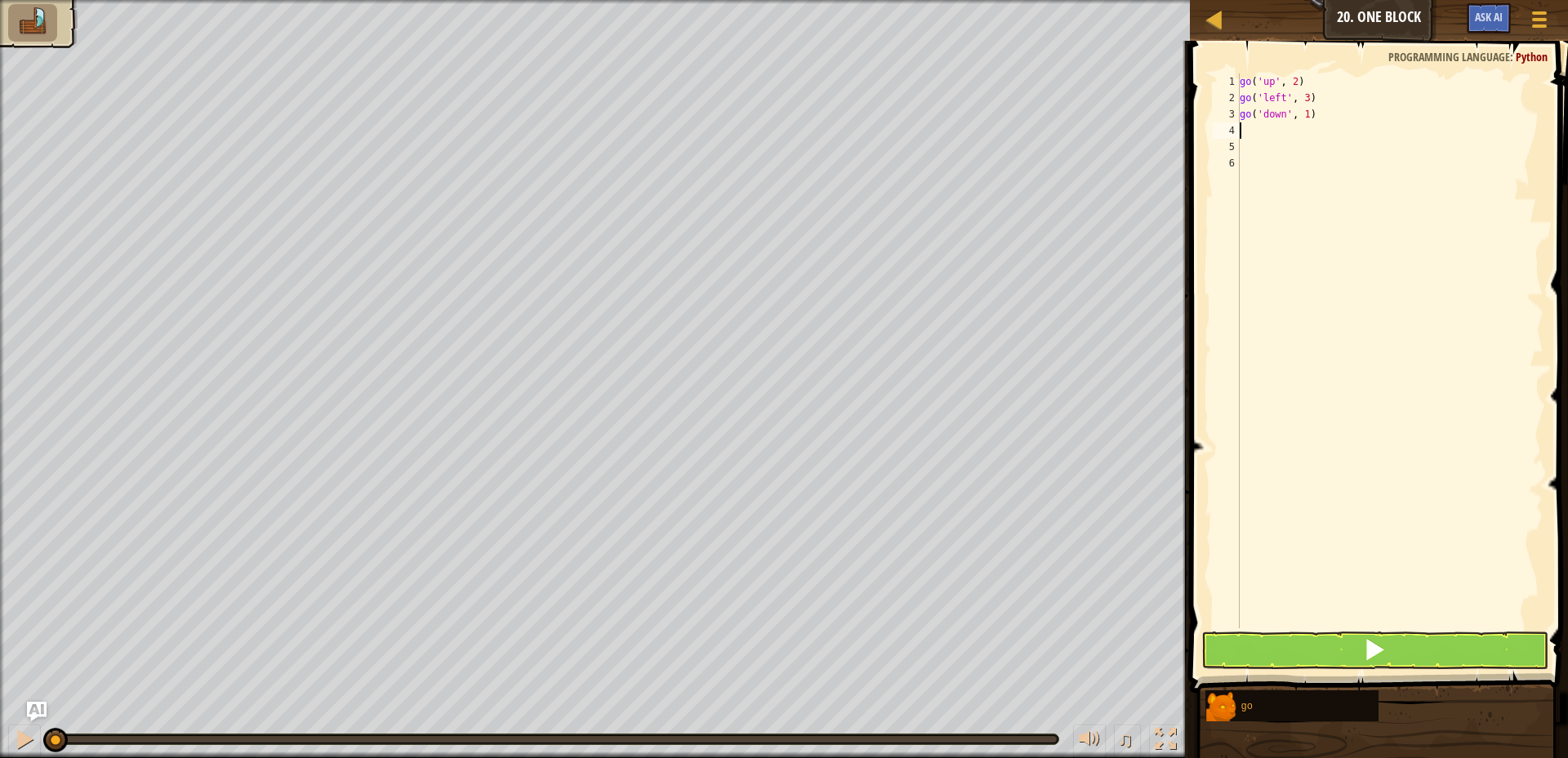
click at [1302, 115] on div "go ( 'up' , 2 ) go ( 'left' , 3 ) go ( 'down' , 1 )" at bounding box center [1390, 367] width 307 height 588
type textarea "go('down', 2)"
click at [1251, 123] on div "go ( 'up' , 2 ) go ( 'left' , 3 ) go ( 'down' , 2 )" at bounding box center [1390, 367] width 307 height 588
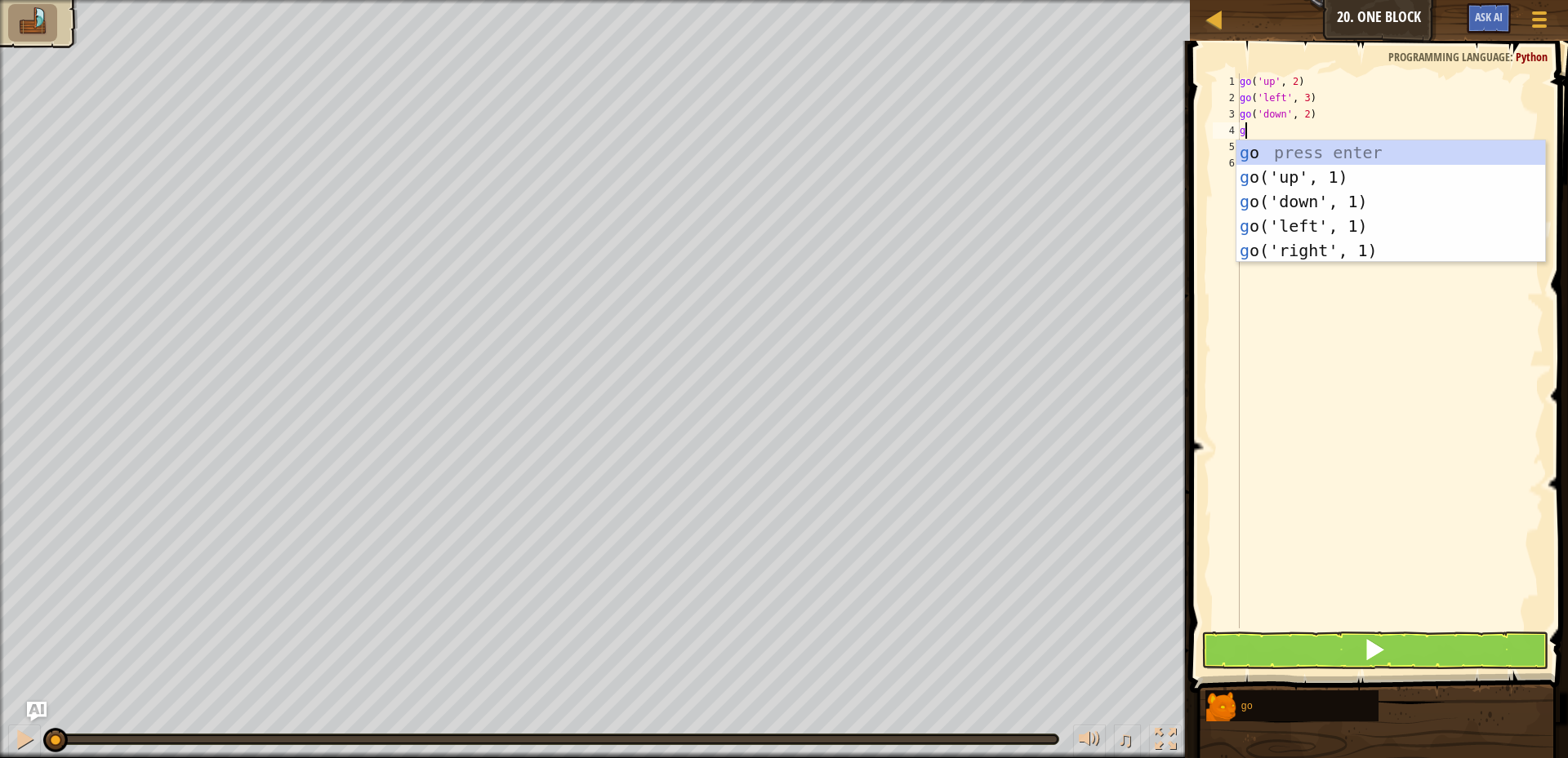
type textarea "go"
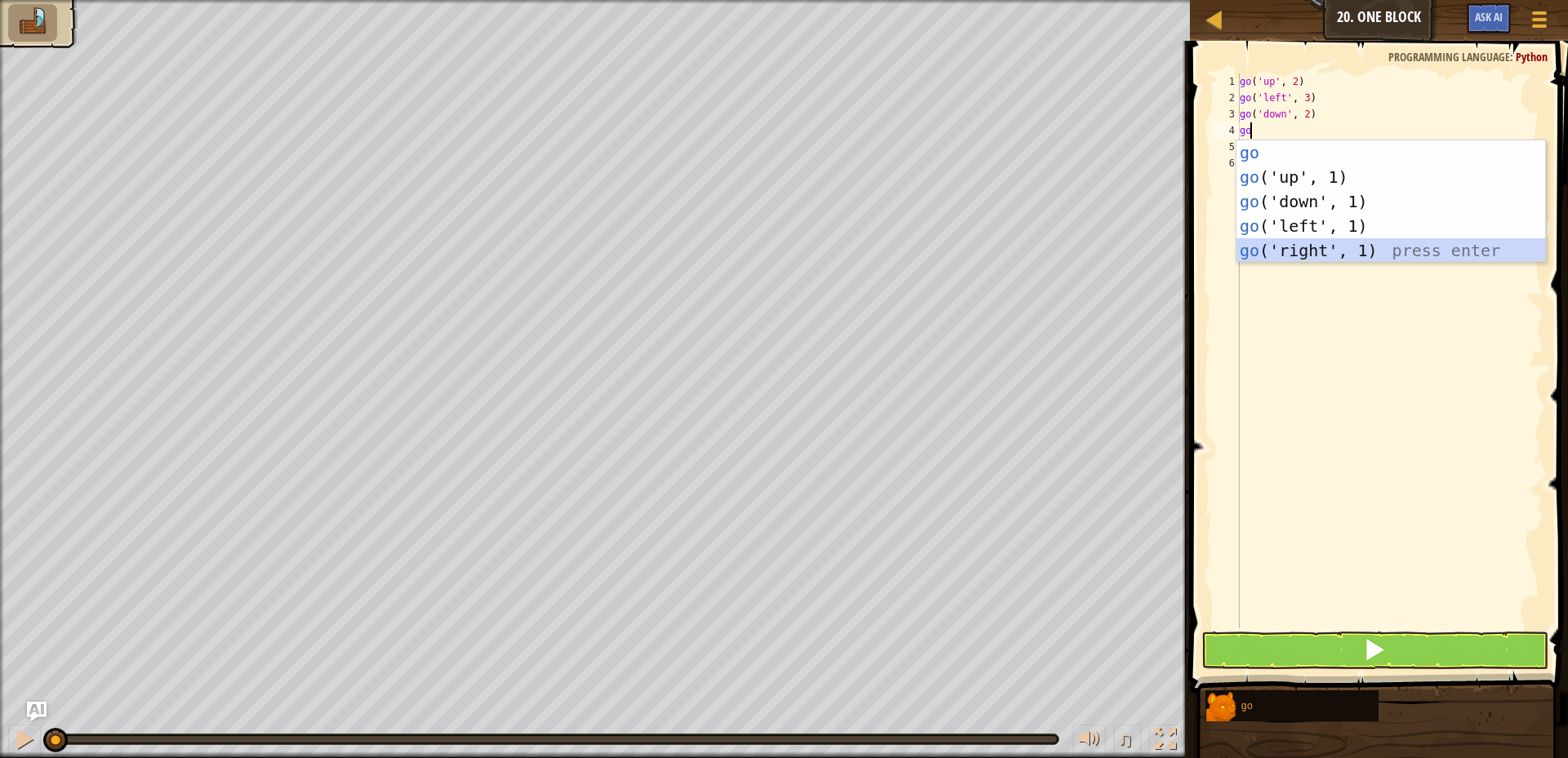
click at [1317, 255] on div "go press enter go ('up', 1) press enter go ('down', 1) press enter go ('left', …" at bounding box center [1391, 227] width 308 height 172
click at [1317, 255] on div "go ( 'up' , 2 ) go ( 'left' , 3 ) go ( 'down' , 2 ) go" at bounding box center [1390, 367] width 307 height 588
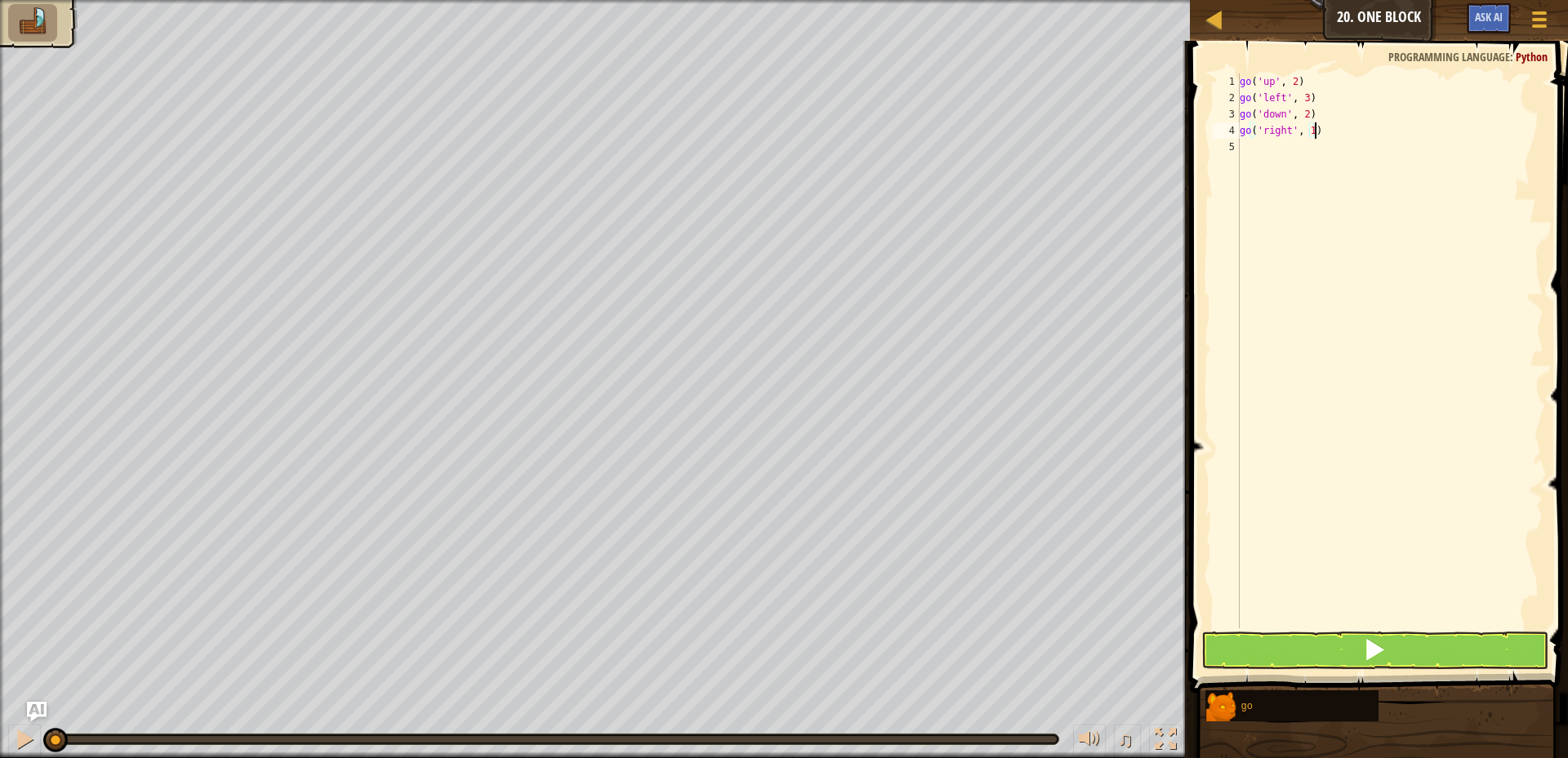
type textarea "go('right', 1)"
click at [1342, 651] on button at bounding box center [1375, 650] width 347 height 38
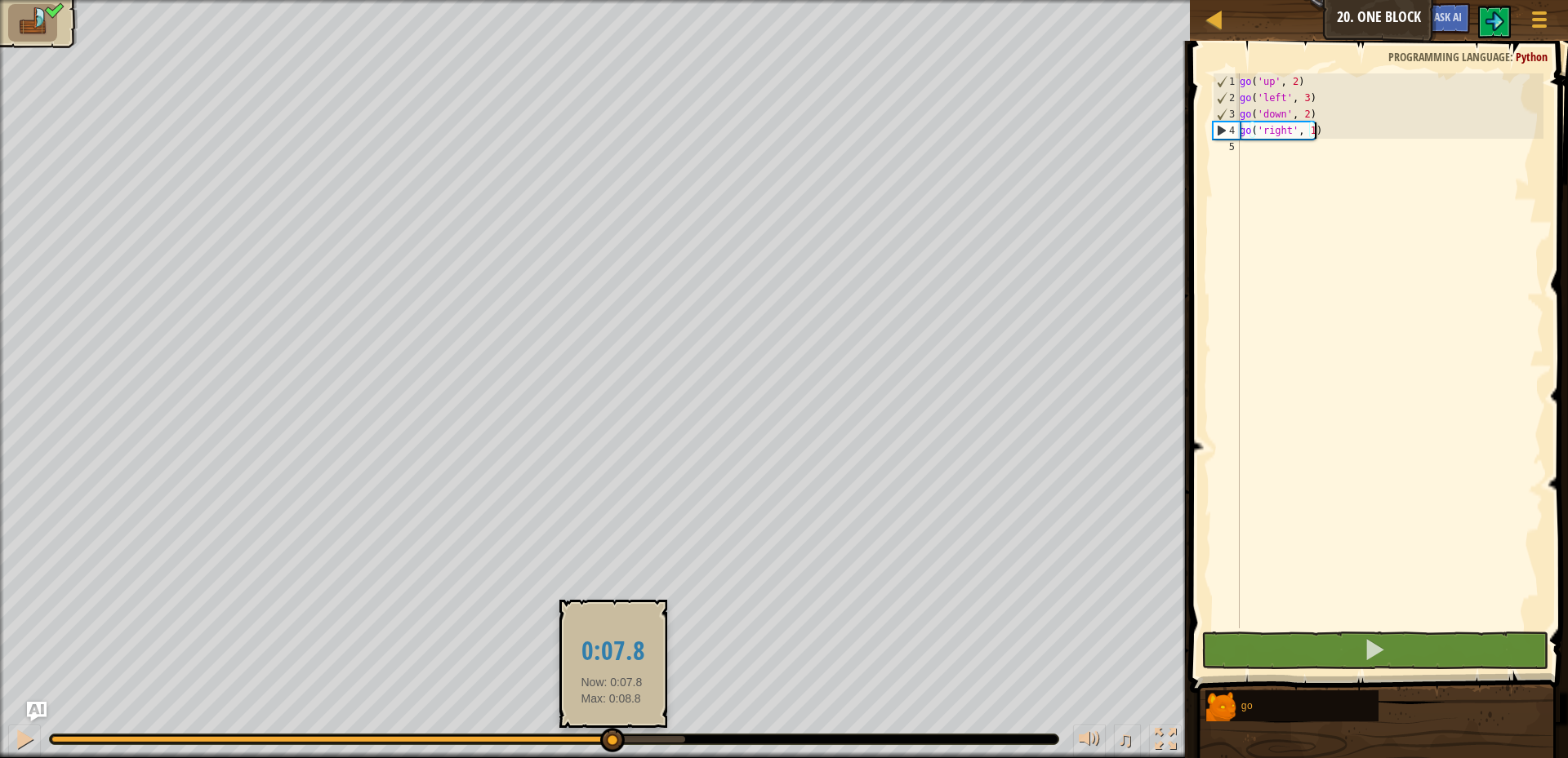
drag, startPoint x: 215, startPoint y: 735, endPoint x: 619, endPoint y: 730, distance: 404.0
click at [615, 732] on div at bounding box center [612, 740] width 24 height 24
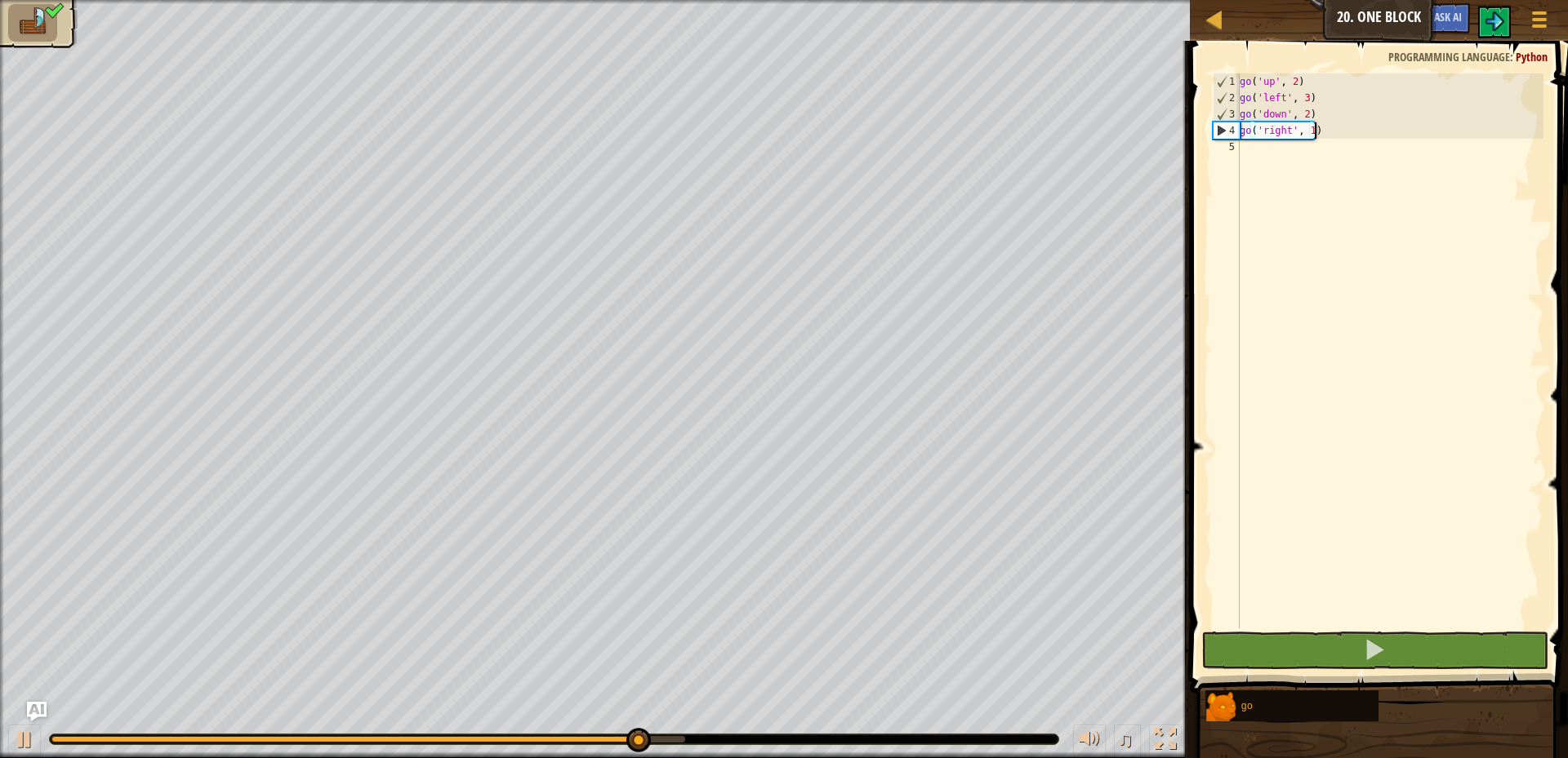
click at [637, 726] on div "♫" at bounding box center [595, 735] width 1190 height 49
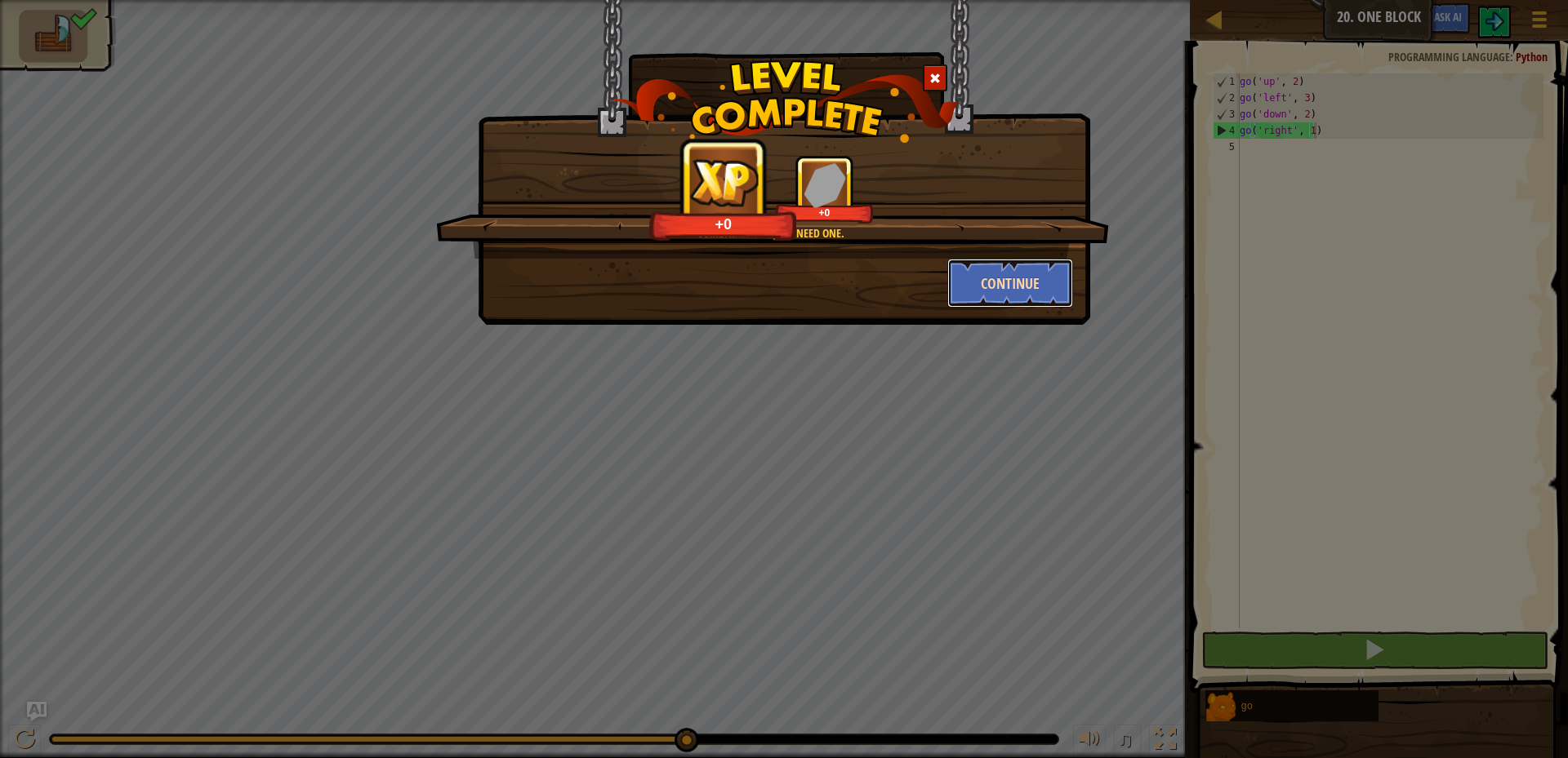
click at [999, 286] on button "Continue" at bounding box center [1010, 283] width 126 height 49
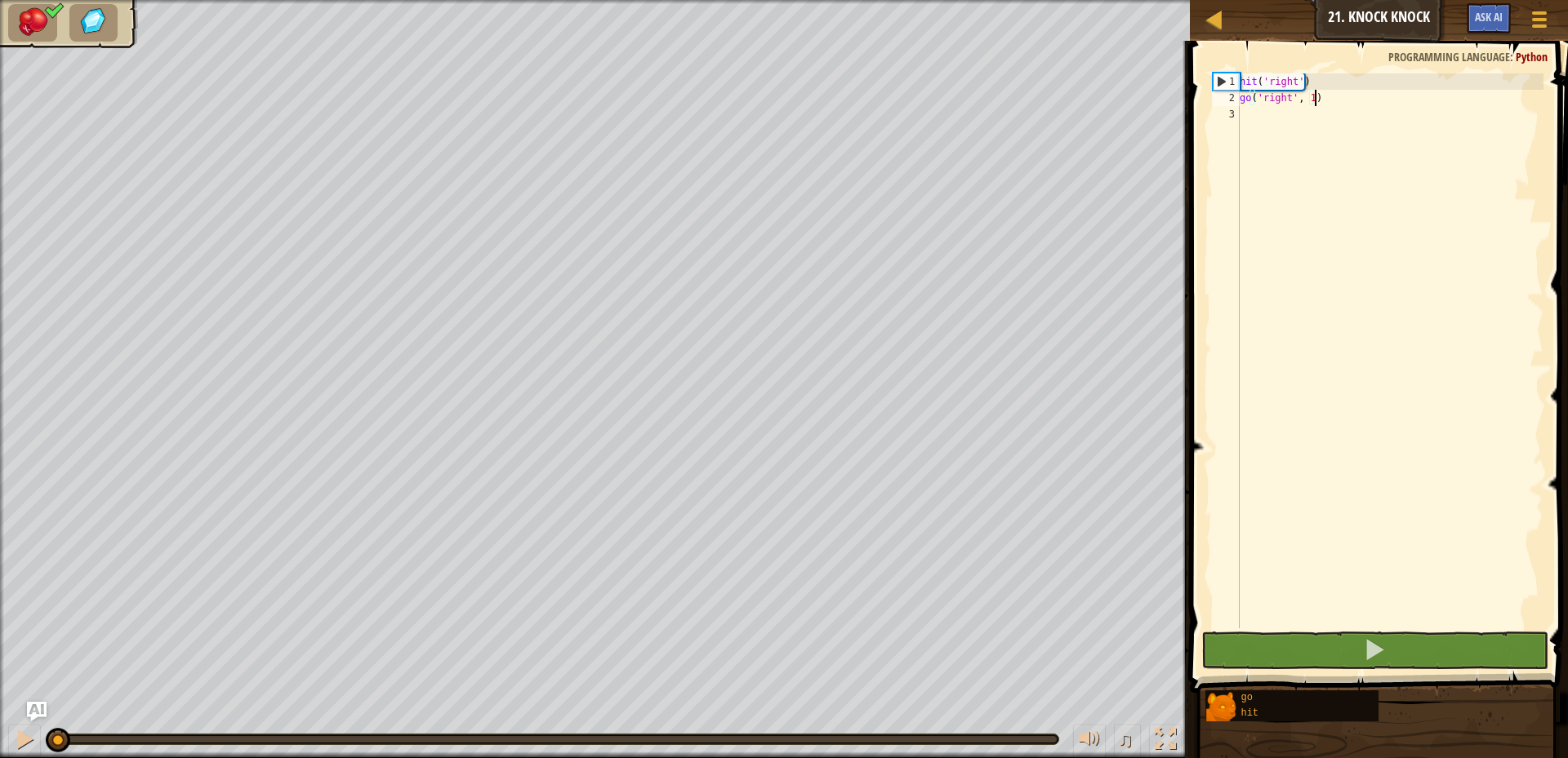
click at [1255, 124] on div "hit ( 'right' ) go ( 'right' , 1 )" at bounding box center [1390, 367] width 307 height 588
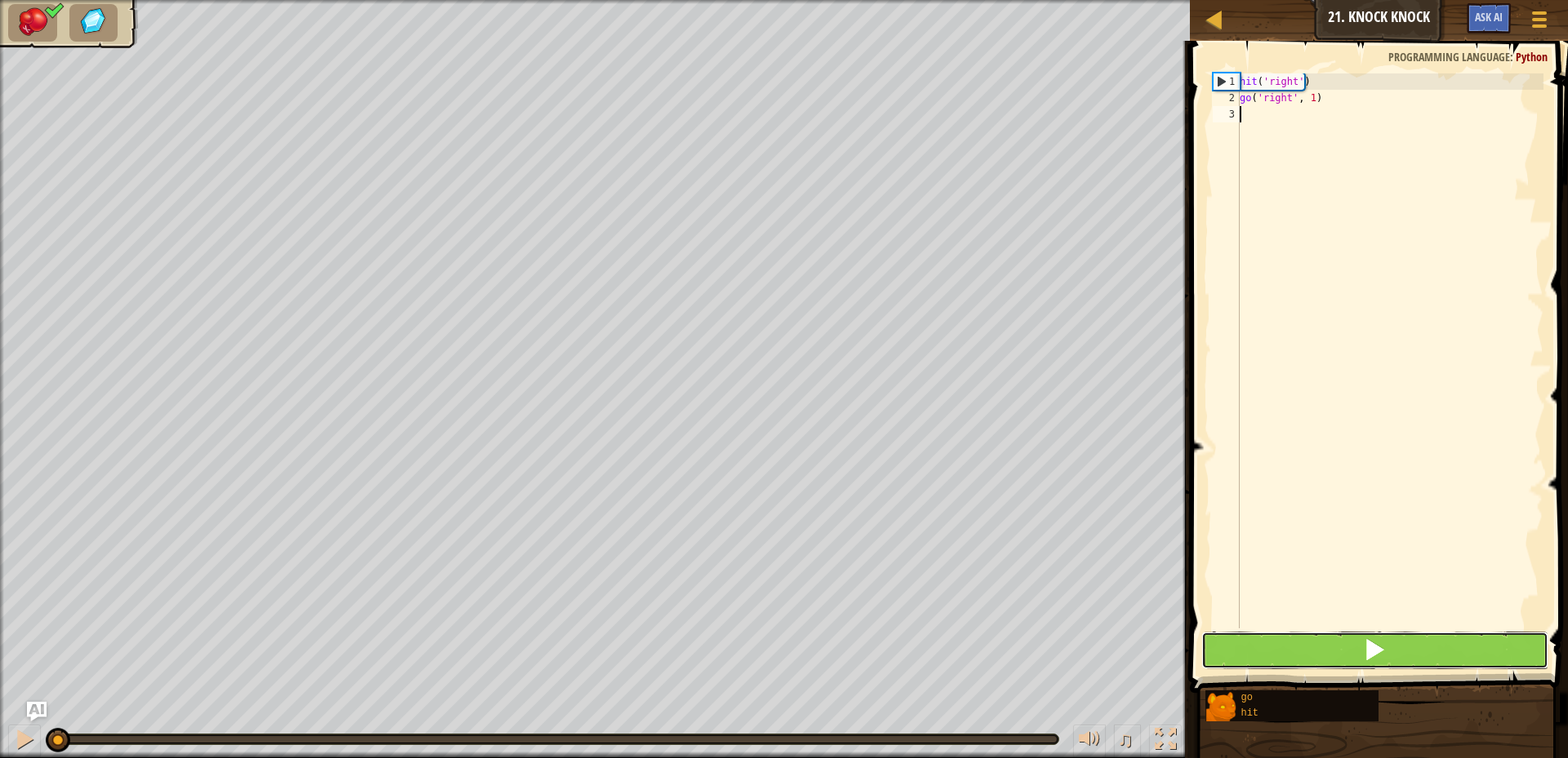
click at [1399, 654] on button at bounding box center [1375, 650] width 347 height 38
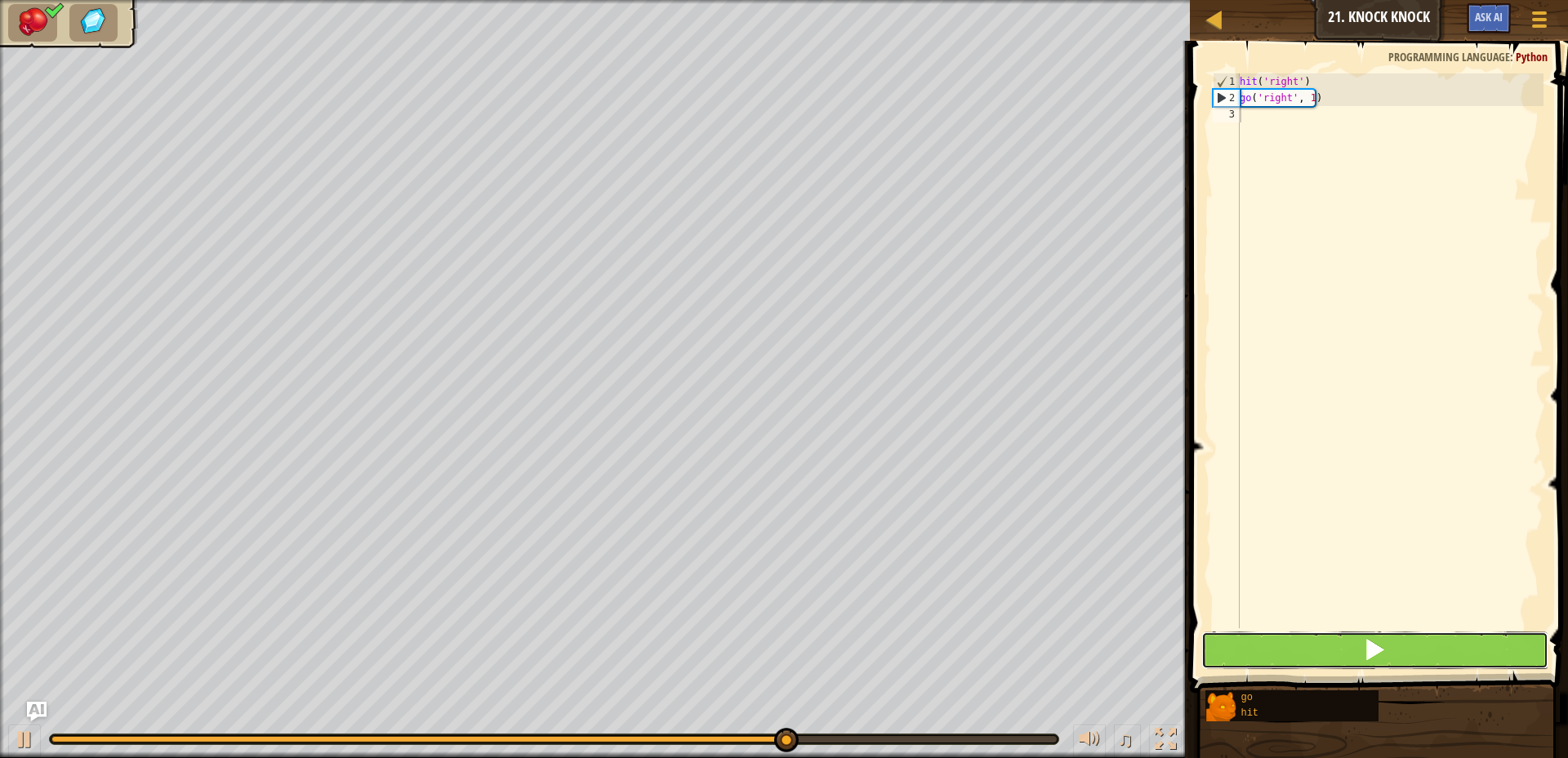
click at [1207, 647] on button at bounding box center [1375, 650] width 347 height 38
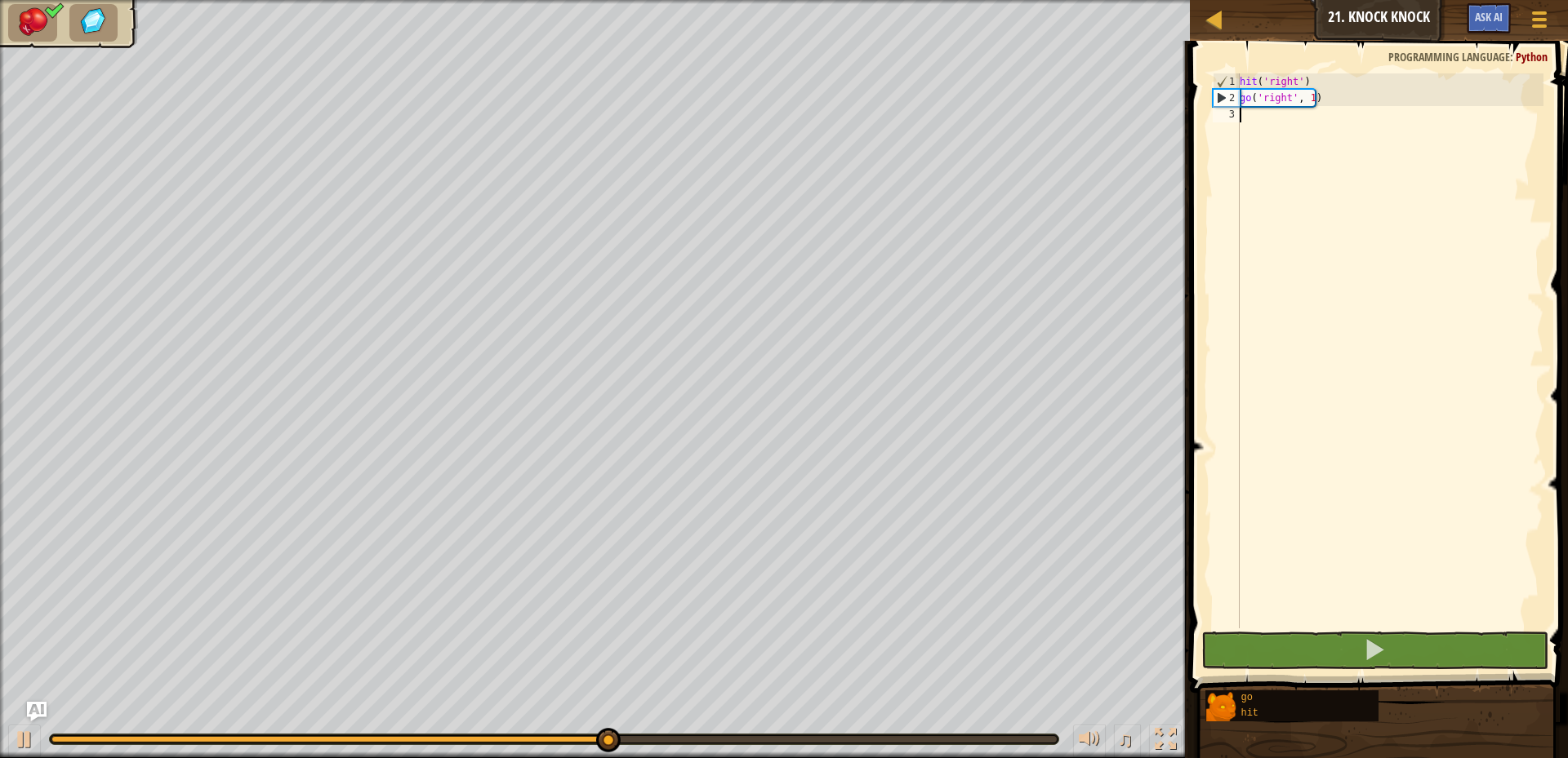
drag, startPoint x: 1308, startPoint y: 93, endPoint x: 1330, endPoint y: 105, distance: 25.1
click at [1308, 94] on div "hit ( 'right' ) go ( 'right' , 1 )" at bounding box center [1390, 367] width 307 height 588
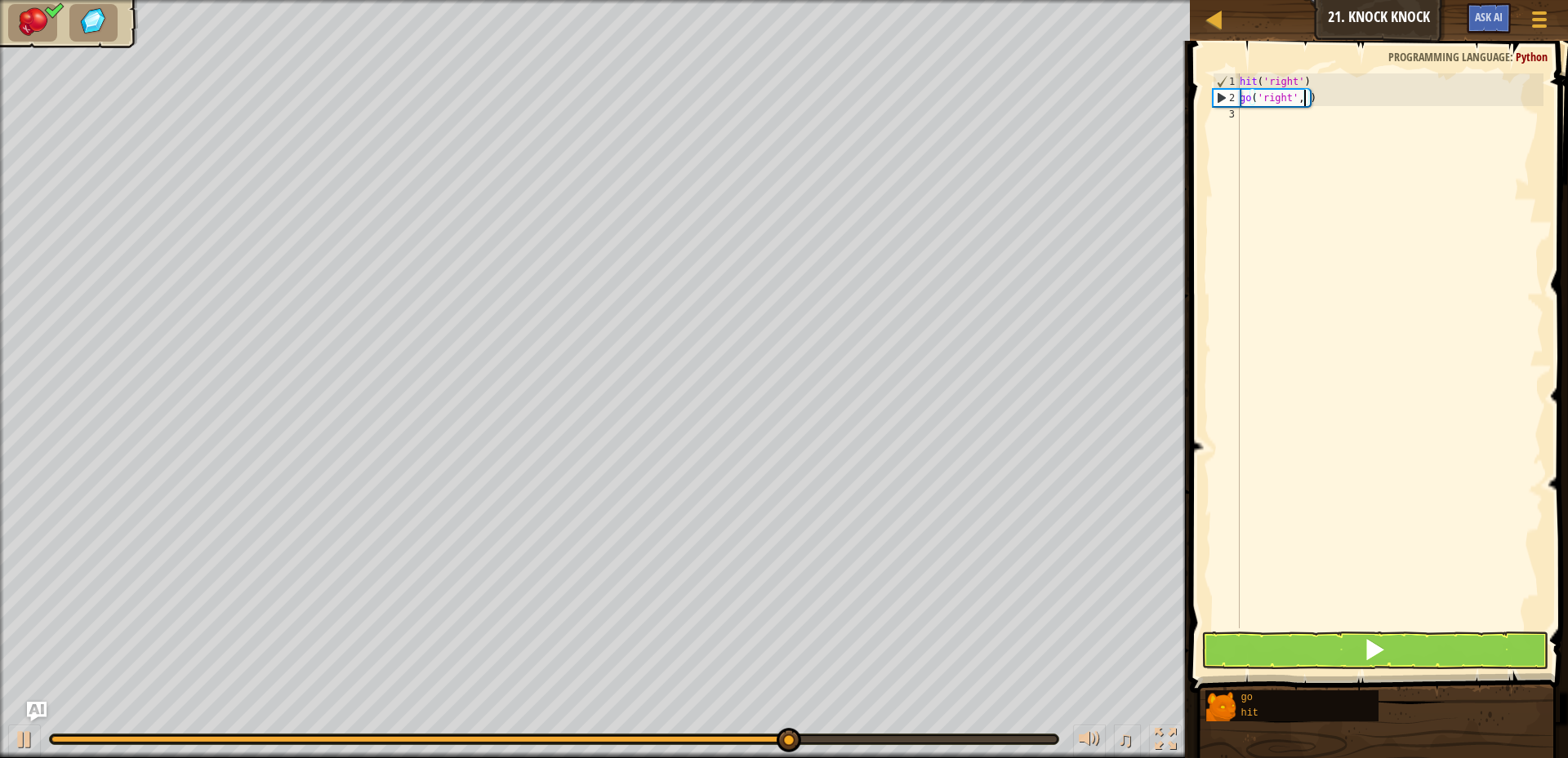
scroll to position [8, 6]
type textarea "go('right', 2)"
click at [1362, 652] on button at bounding box center [1375, 650] width 347 height 38
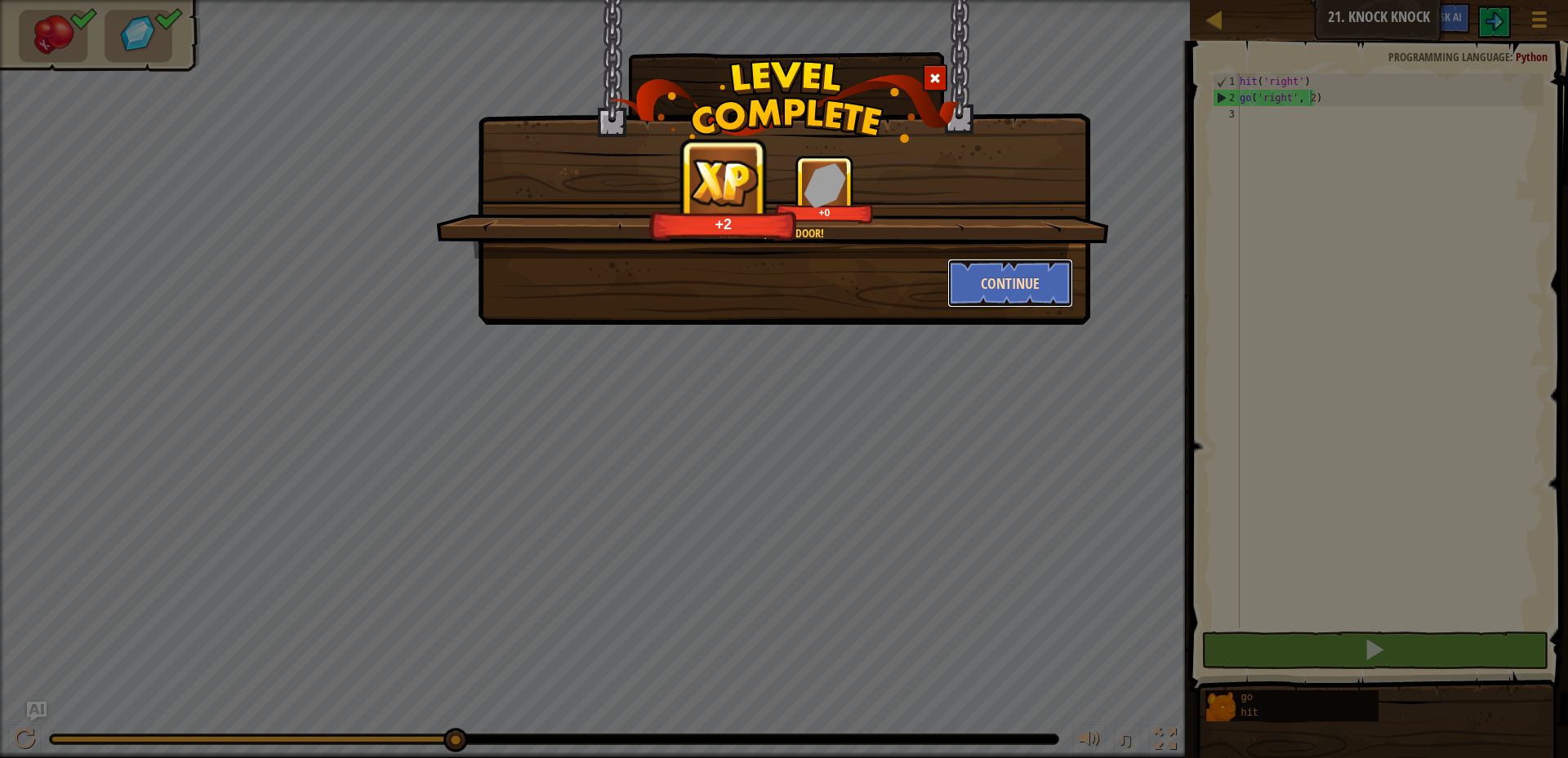
click at [965, 278] on button "Continue" at bounding box center [1010, 283] width 126 height 49
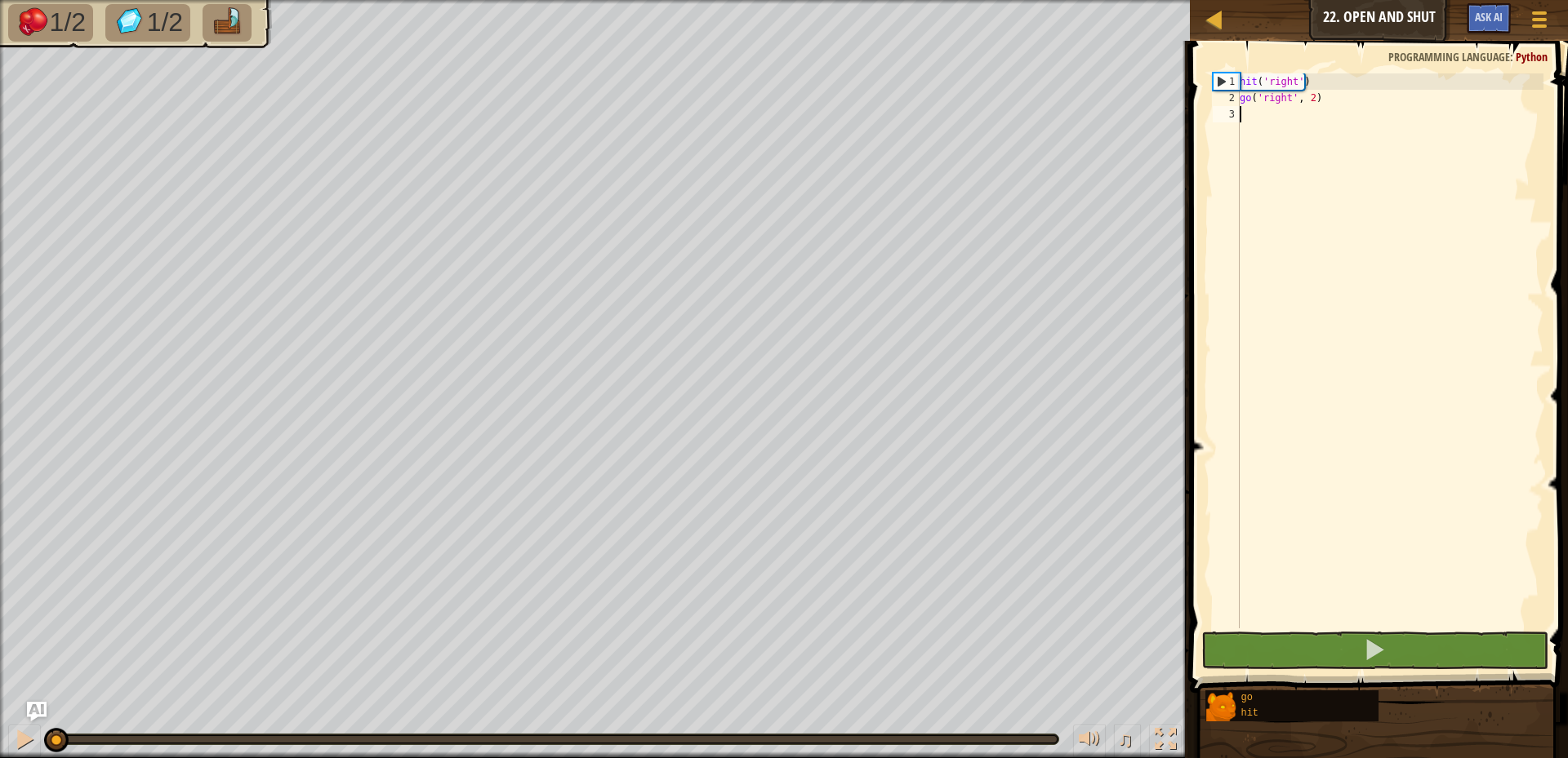
click at [1244, 120] on div "hit ( 'right' ) go ( 'right' , 2 )" at bounding box center [1390, 367] width 307 height 588
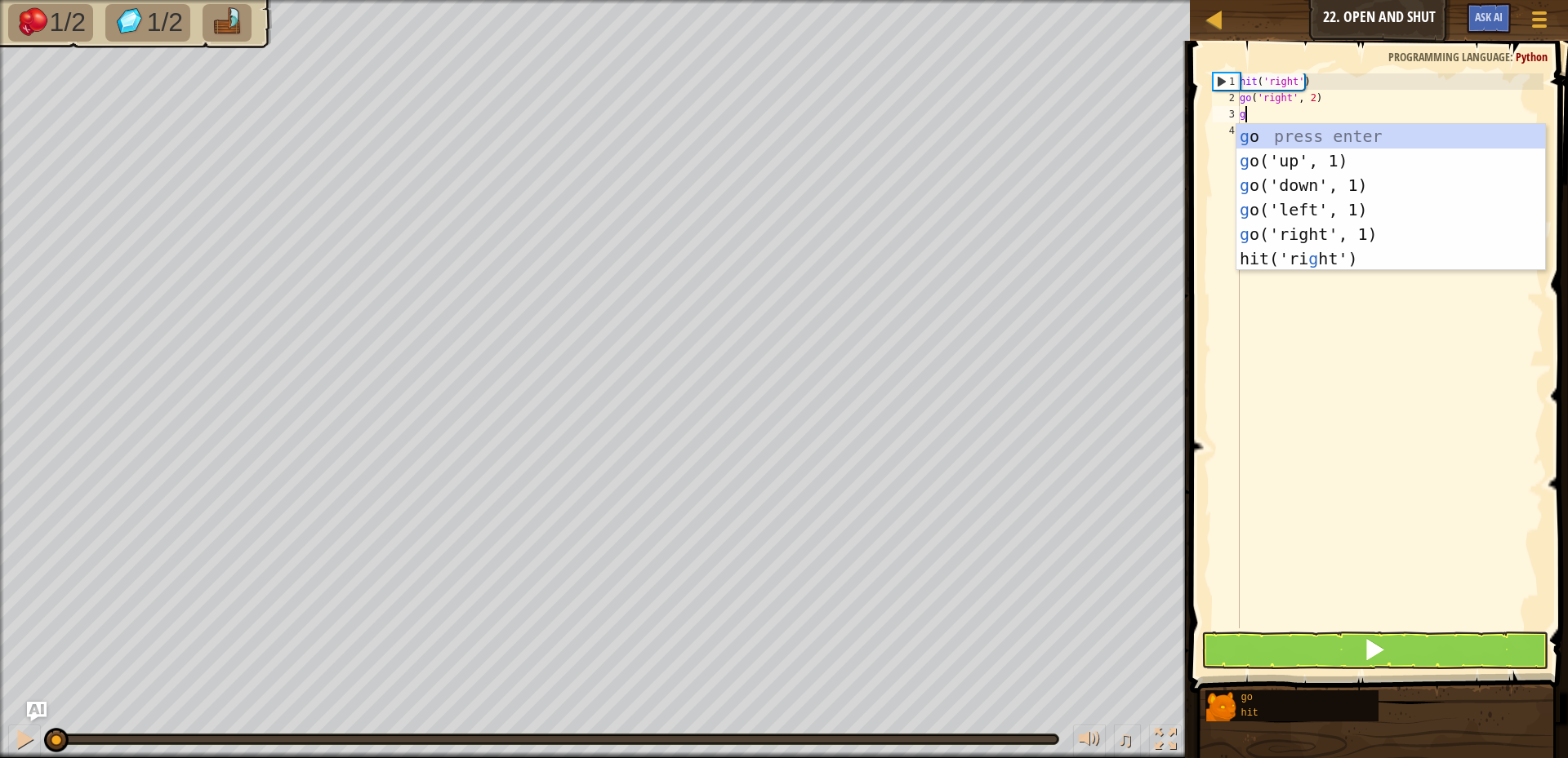
scroll to position [8, 0]
type textarea "go"
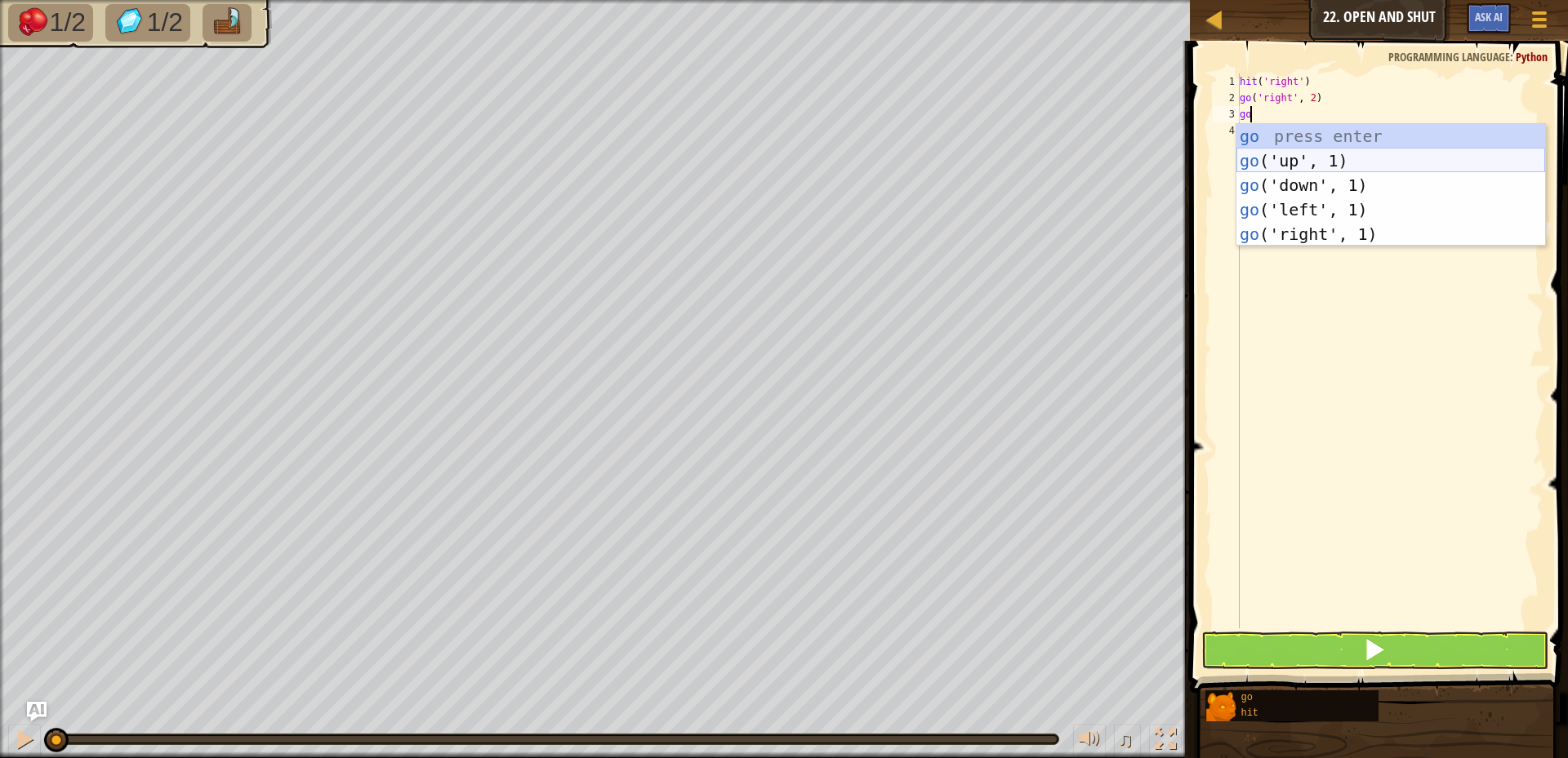
click at [1282, 159] on div "go press enter go ('up', 1) press enter go ('down', 1) press enter go ('left', …" at bounding box center [1391, 210] width 308 height 172
click at [1282, 159] on div "hit ( 'right' ) go ( 'right' , 2 ) go" at bounding box center [1390, 367] width 307 height 588
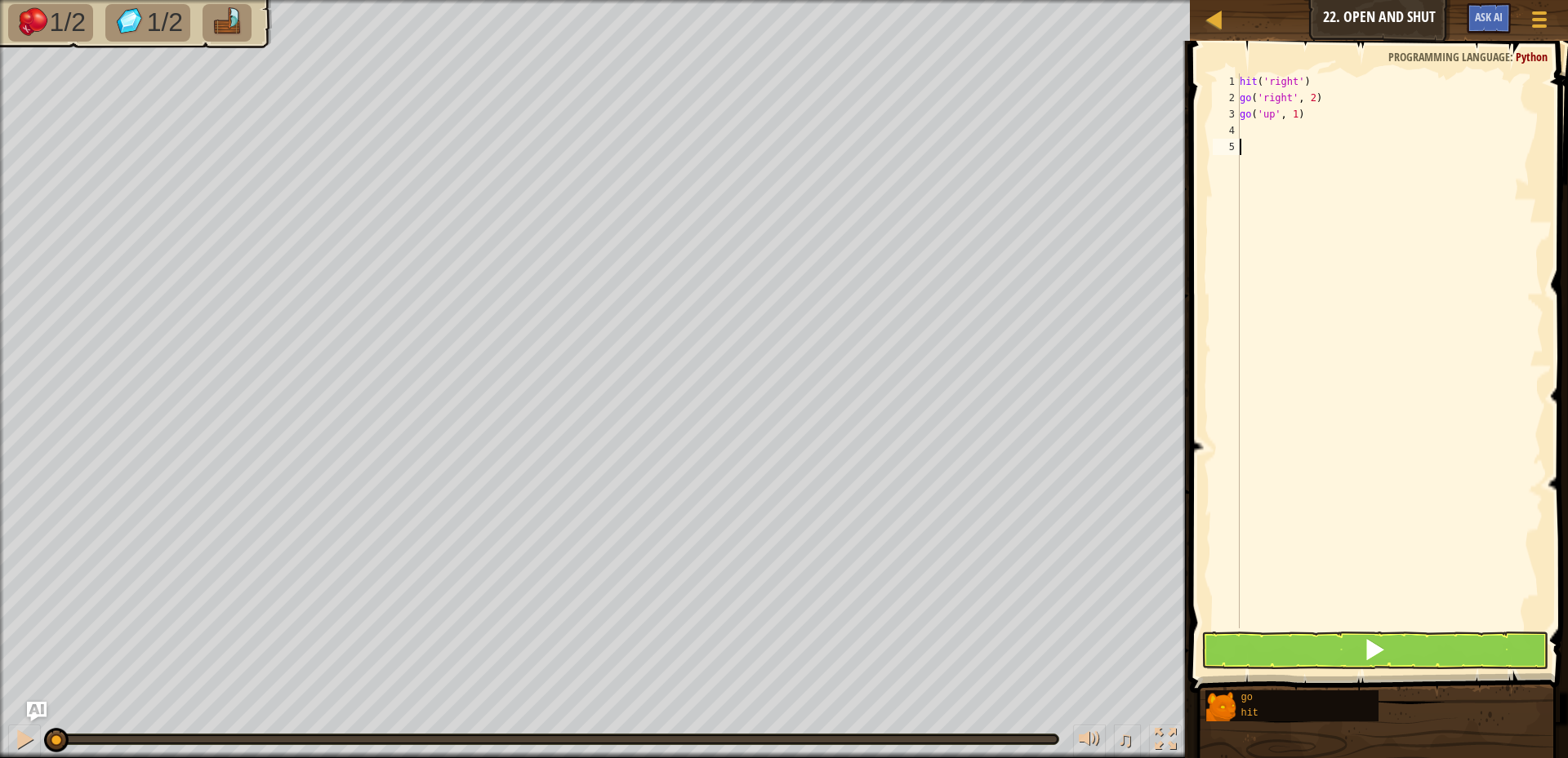
click at [1271, 128] on div "hit ( 'right' ) go ( 'right' , 2 ) go ( 'up' , 1 )" at bounding box center [1390, 367] width 307 height 588
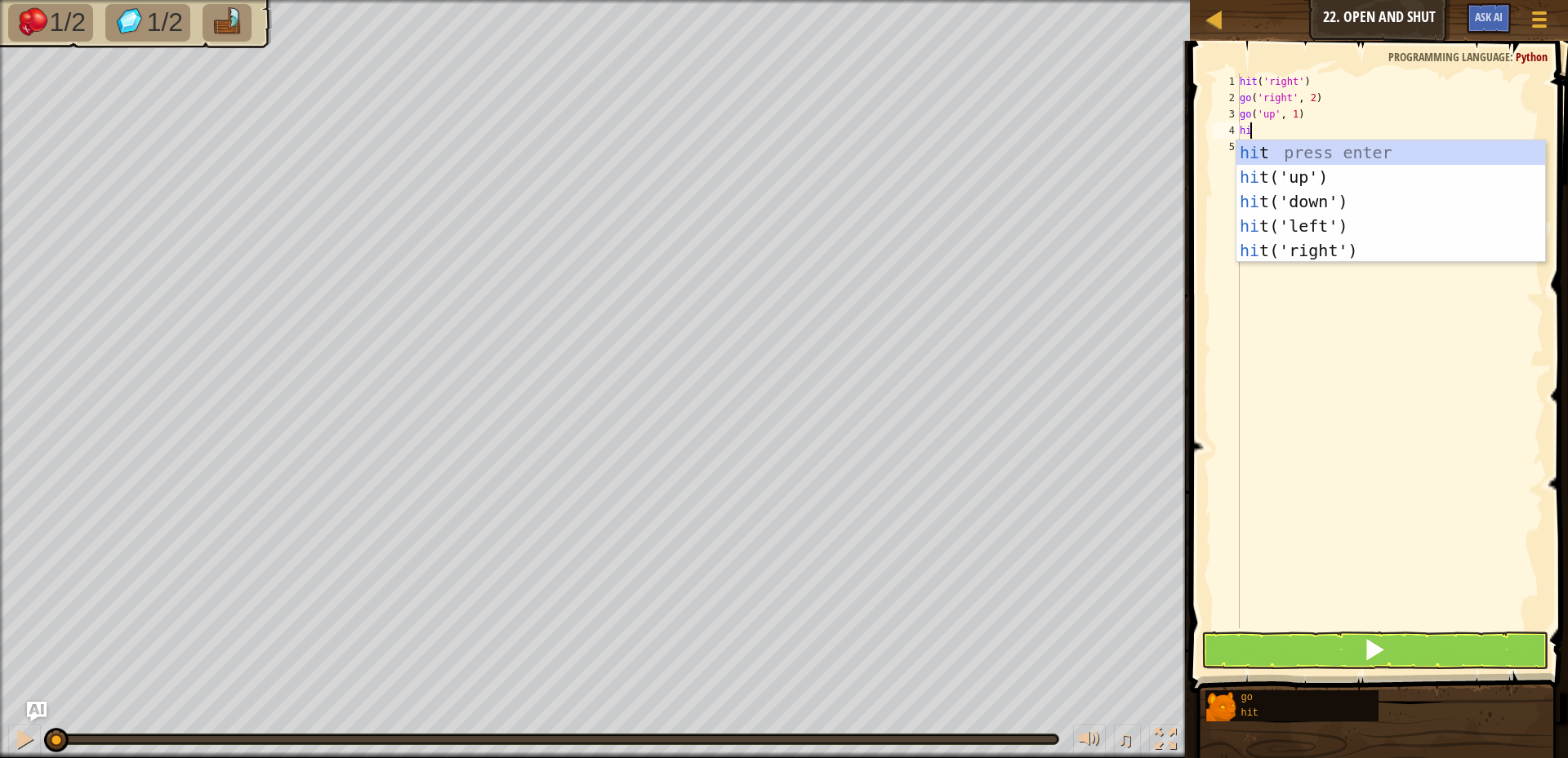
type textarea "hit"
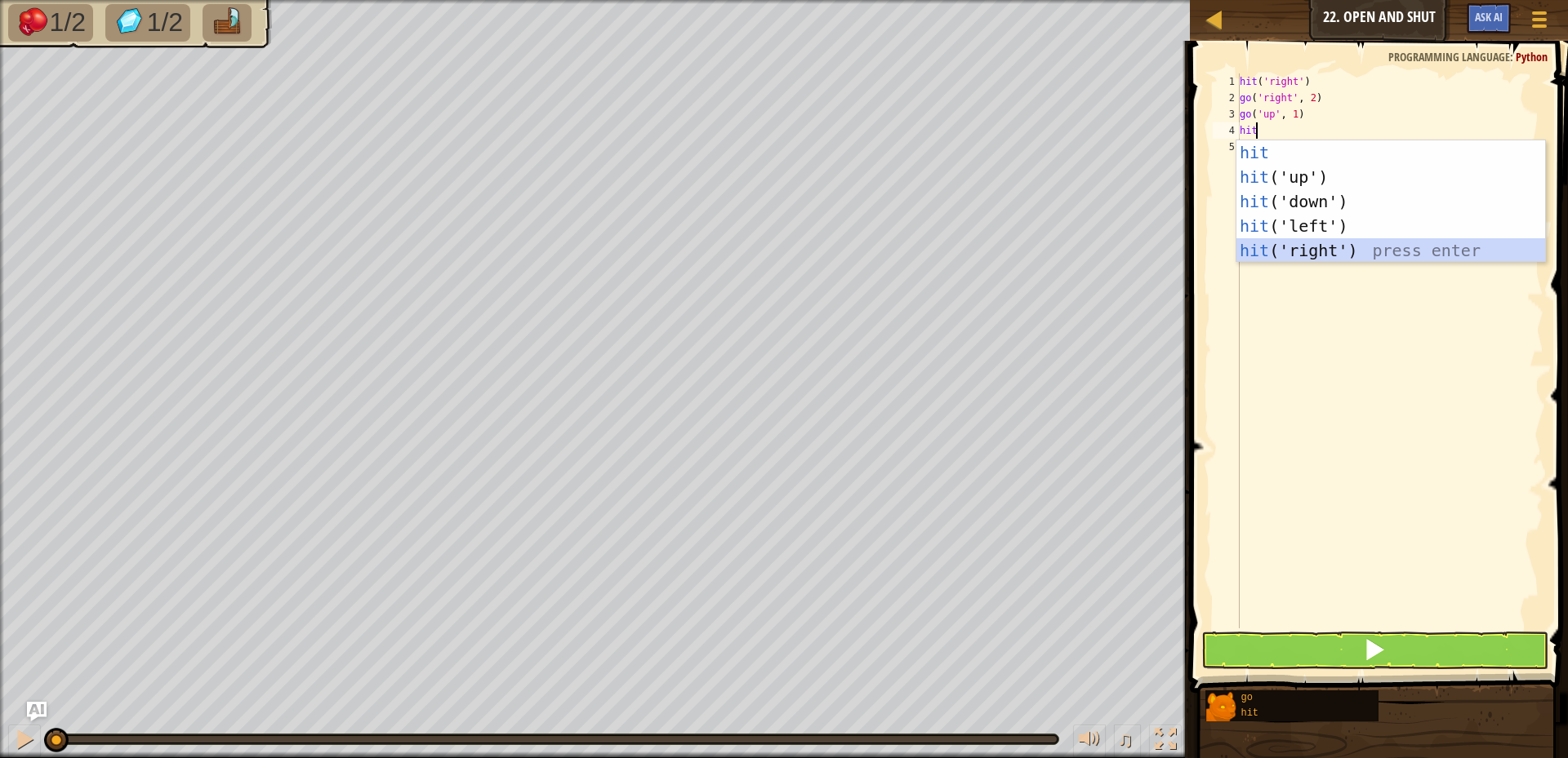
click at [1332, 253] on div "hit press enter hit ('up') press enter hit ('down') press enter hit ('left') pr…" at bounding box center [1391, 227] width 308 height 172
click at [1332, 253] on div "hit ( 'right' ) go ( 'right' , 2 ) go ( 'up' , 1 ) hit" at bounding box center [1390, 367] width 307 height 588
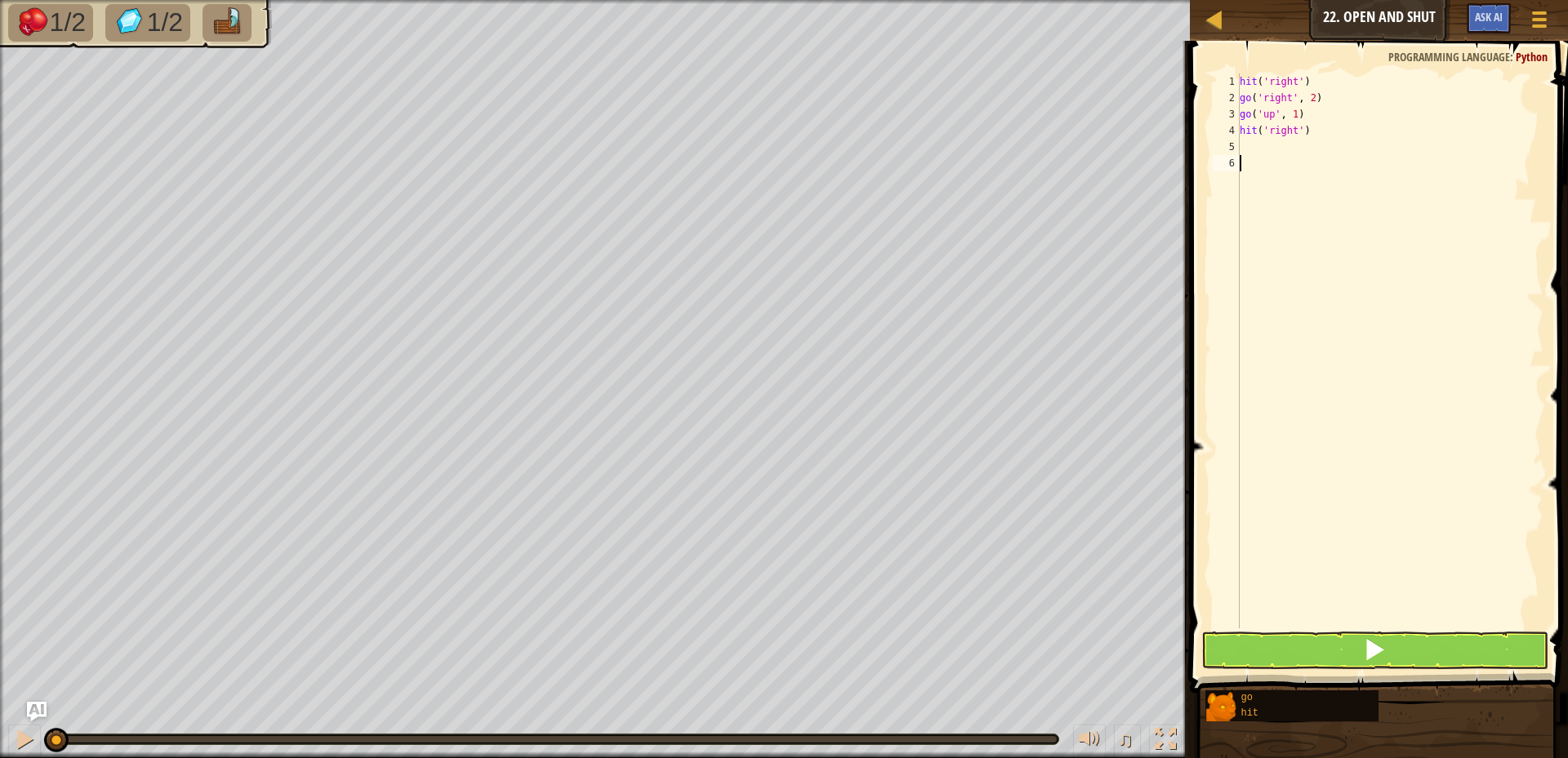
click at [1254, 148] on div "hit ( 'right' ) go ( 'right' , 2 ) go ( 'up' , 1 ) hit ( 'right' )" at bounding box center [1390, 367] width 307 height 588
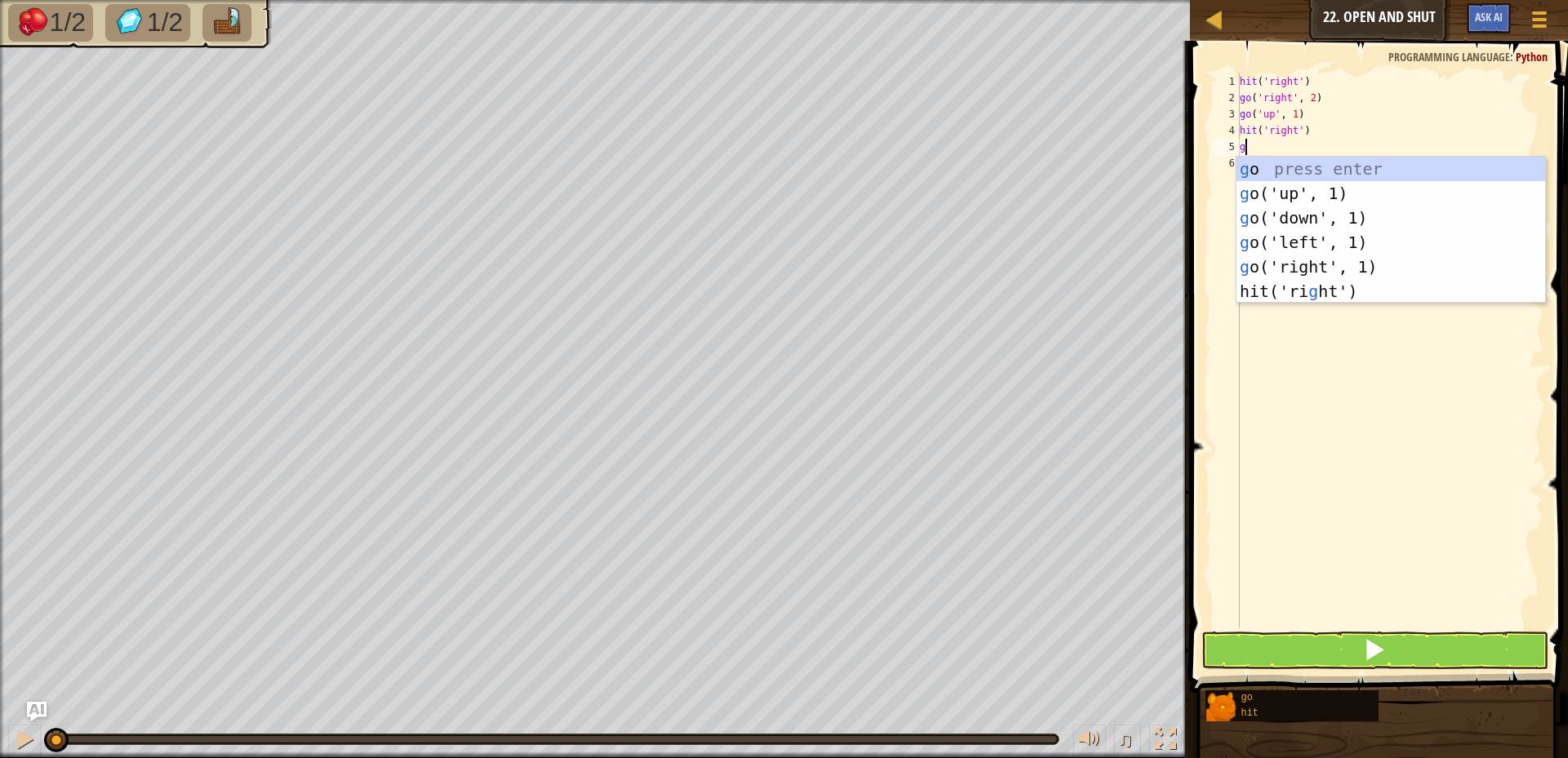
type textarea "go"
click at [1359, 264] on div "go press enter go ('up', 1) press enter go ('down', 1) press enter go ('left', …" at bounding box center [1391, 243] width 308 height 172
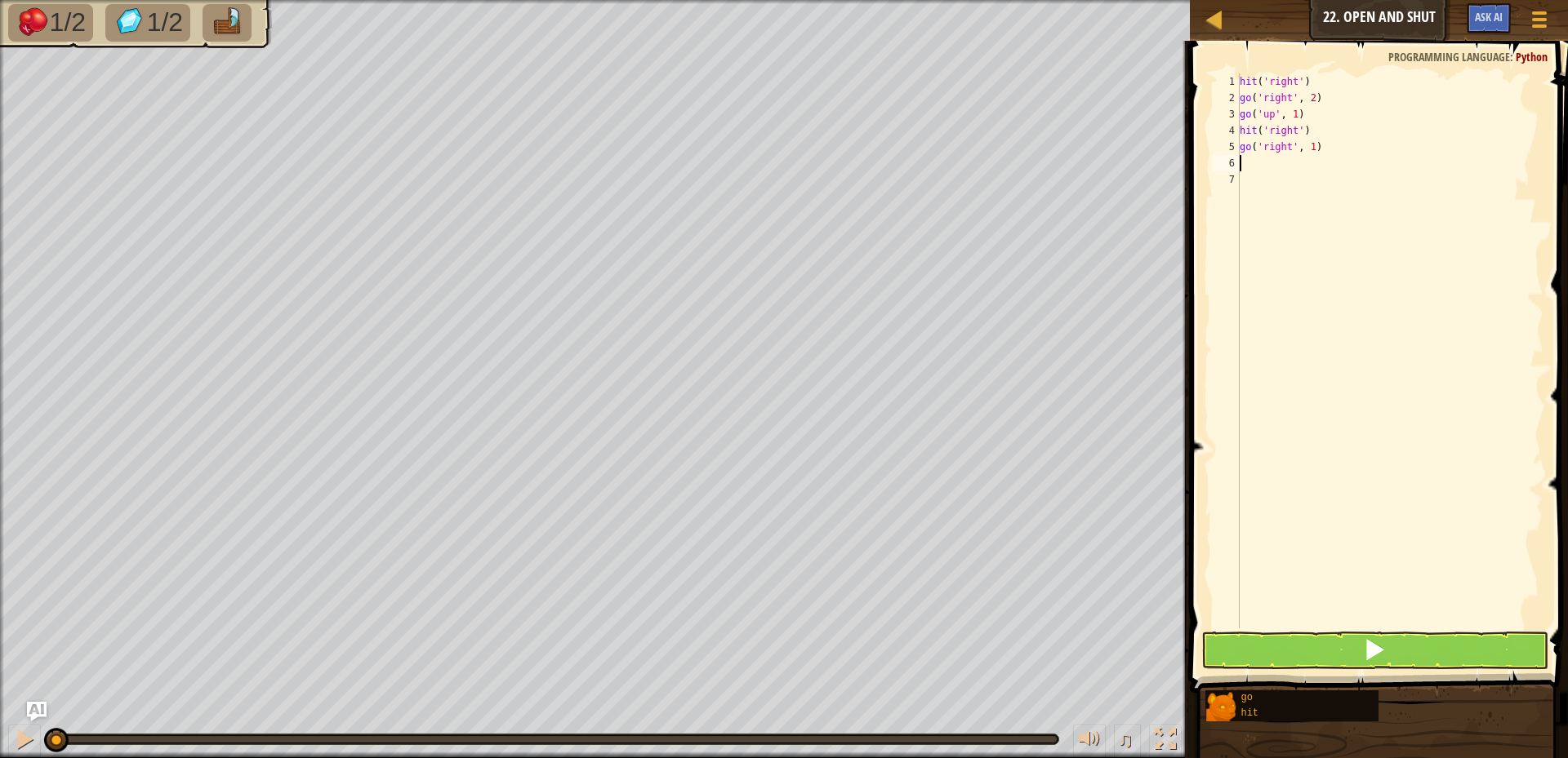
click at [1309, 139] on div "hit ( 'right' ) go ( 'right' , 2 ) go ( 'up' , 1 ) hit ( 'right' ) go ( 'right'…" at bounding box center [1390, 367] width 307 height 588
type textarea "go('right', 2)"
click at [1325, 654] on button at bounding box center [1375, 650] width 347 height 38
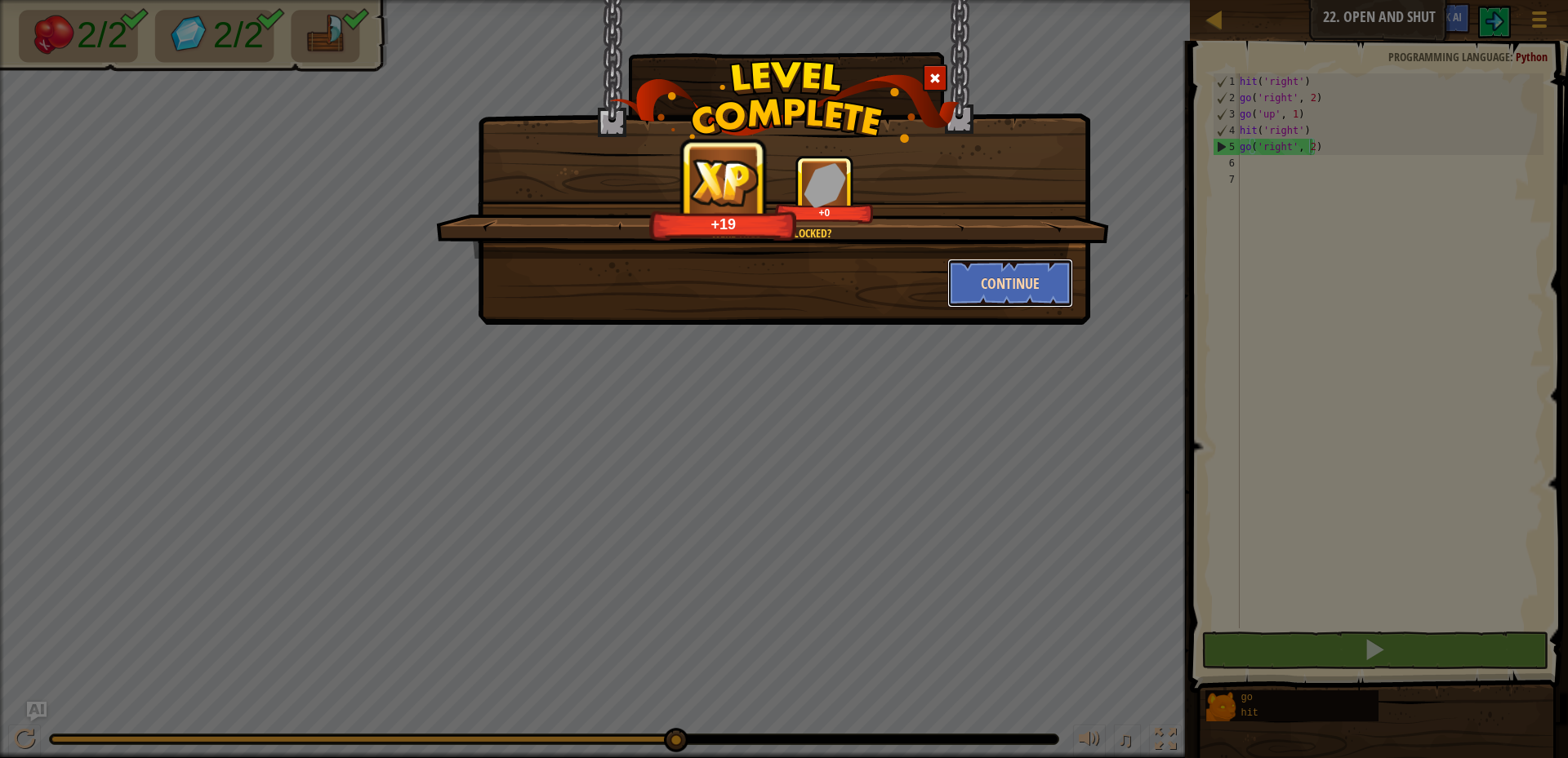
click at [1031, 294] on button "Continue" at bounding box center [1010, 283] width 126 height 49
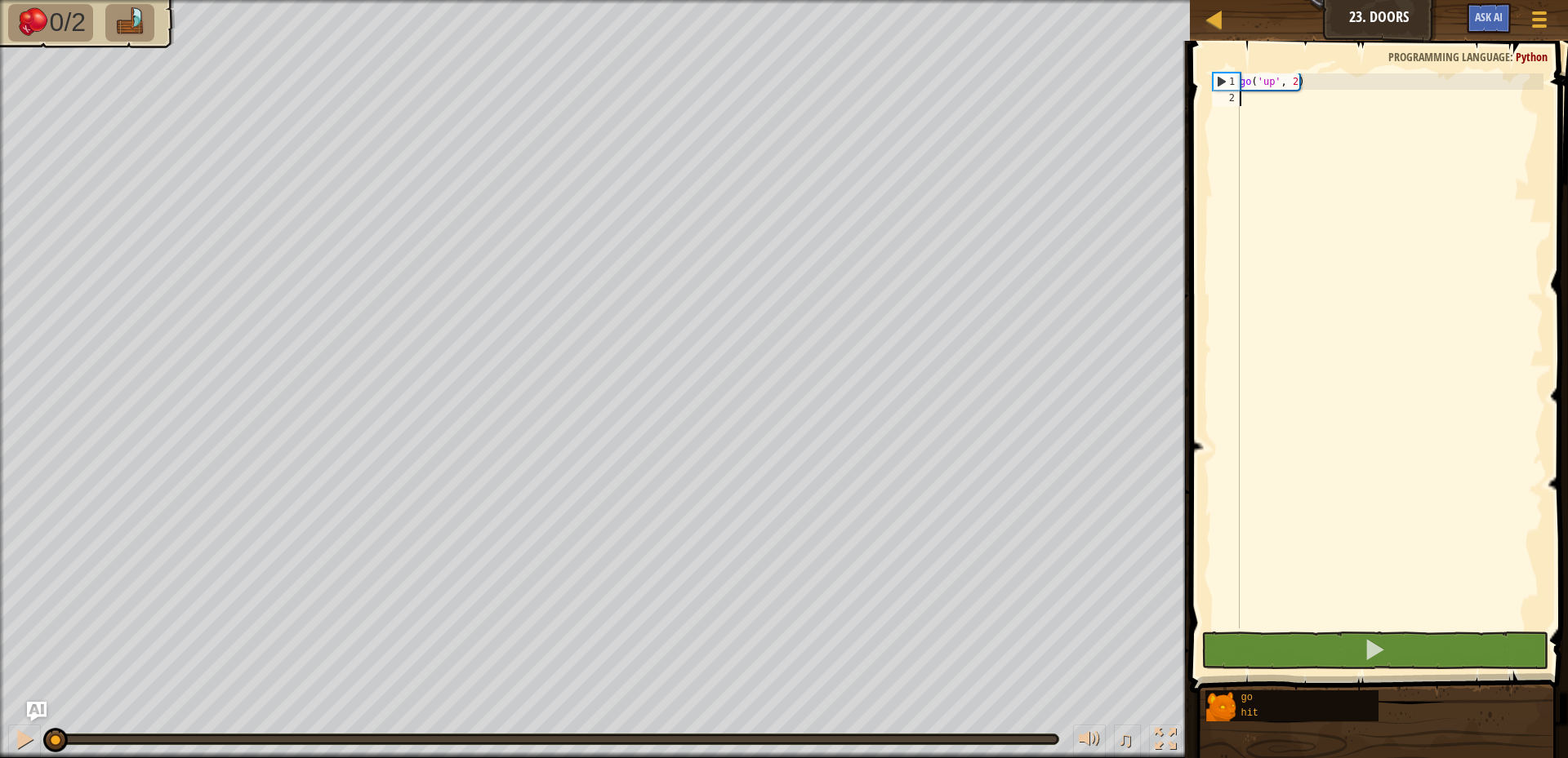
click at [1243, 102] on div "go ( 'up' , 2 )" at bounding box center [1390, 367] width 307 height 588
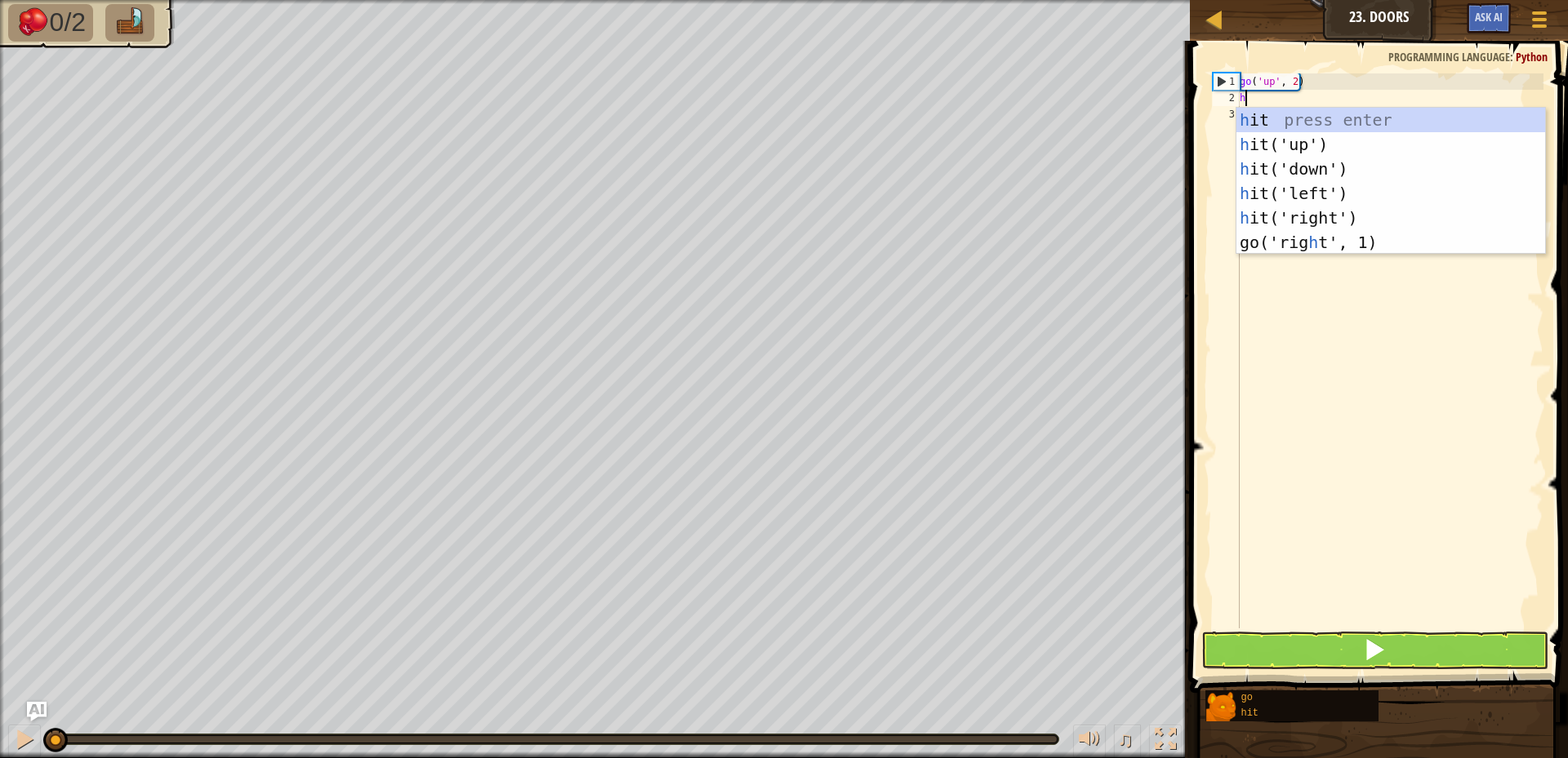
scroll to position [8, 0]
type textarea "hit"
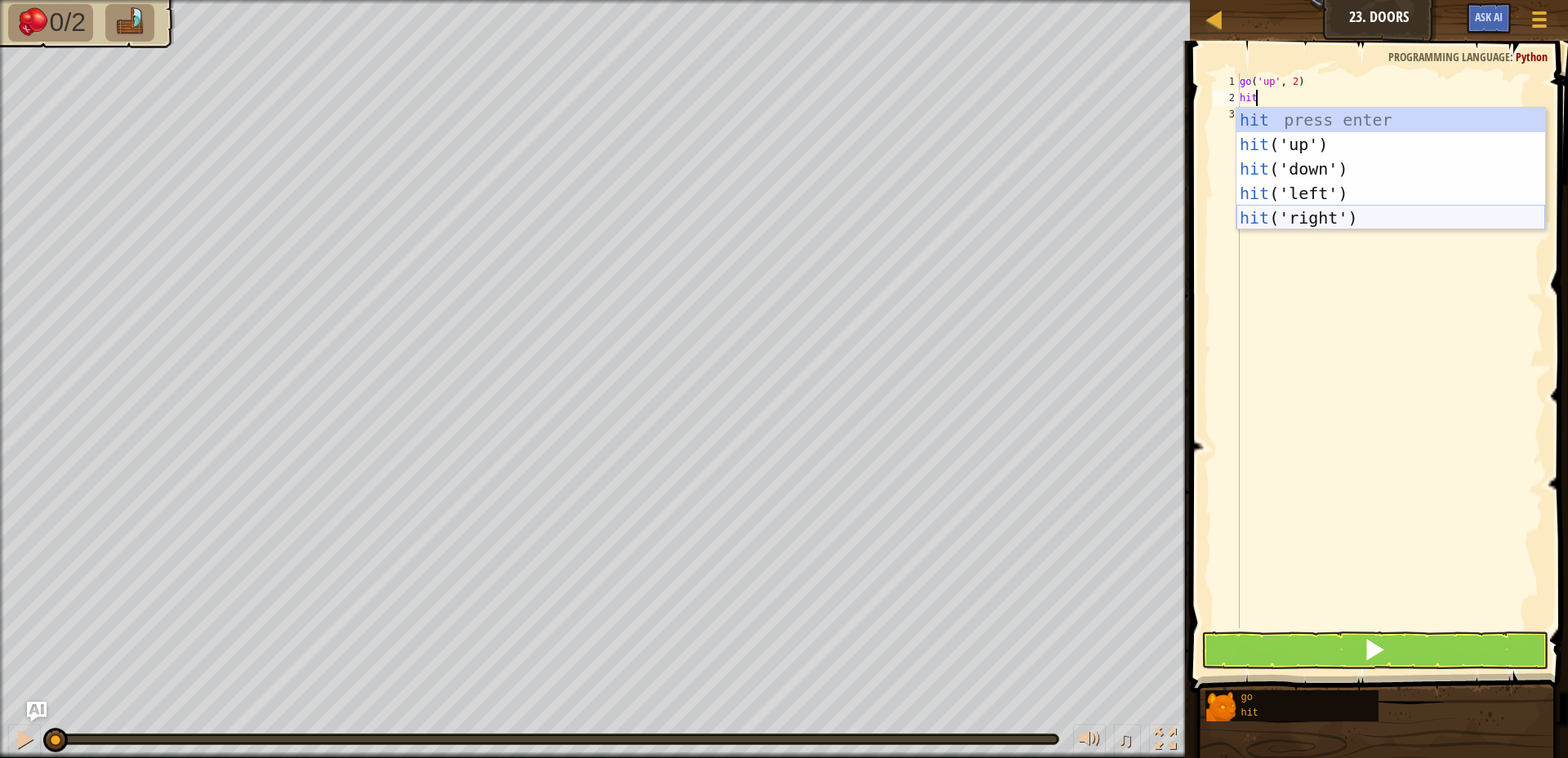
click at [1317, 216] on div "hit press enter hit ('up') press enter hit ('down') press enter hit ('left') pr…" at bounding box center [1391, 194] width 308 height 172
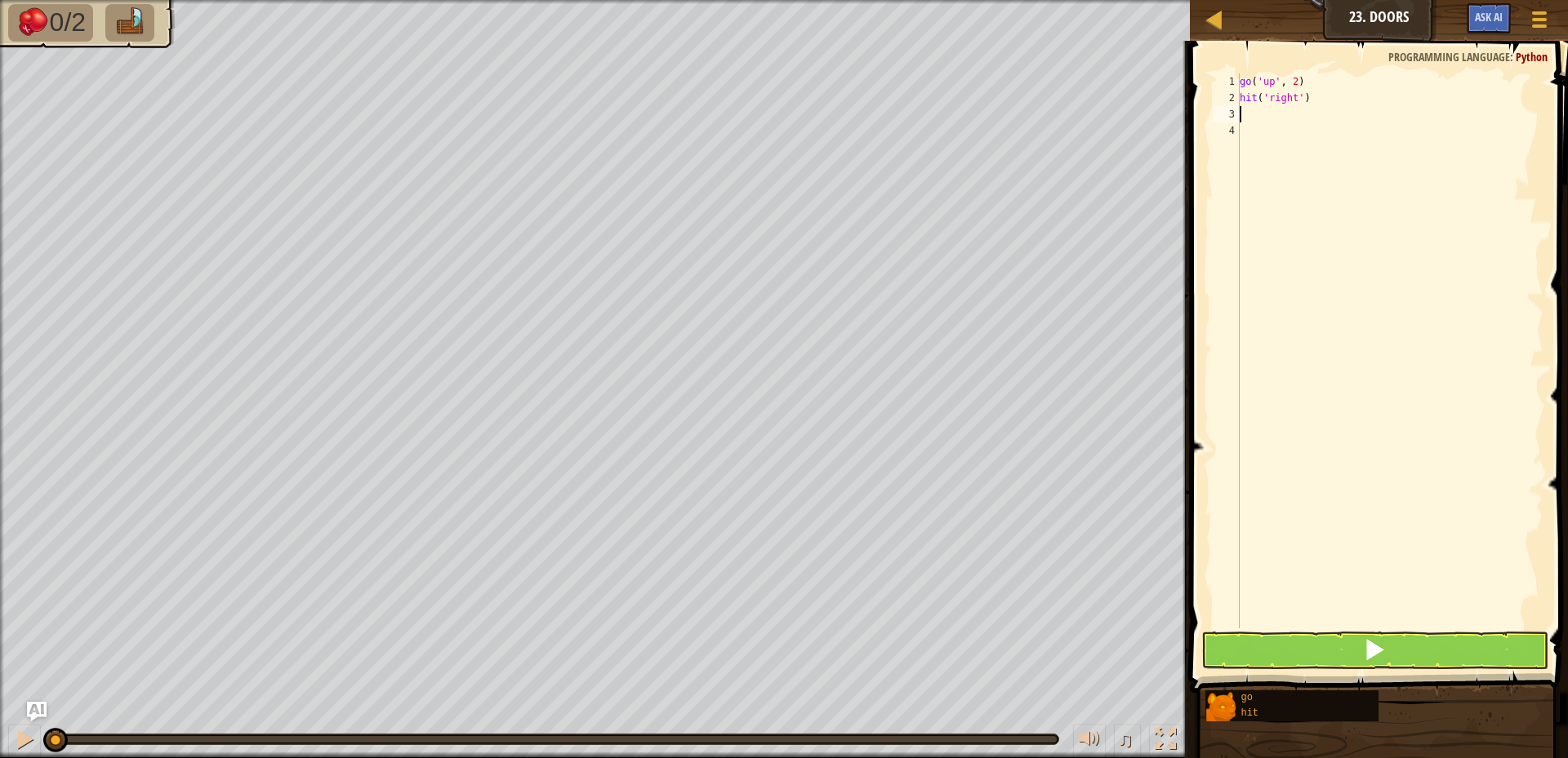
type textarea "go"
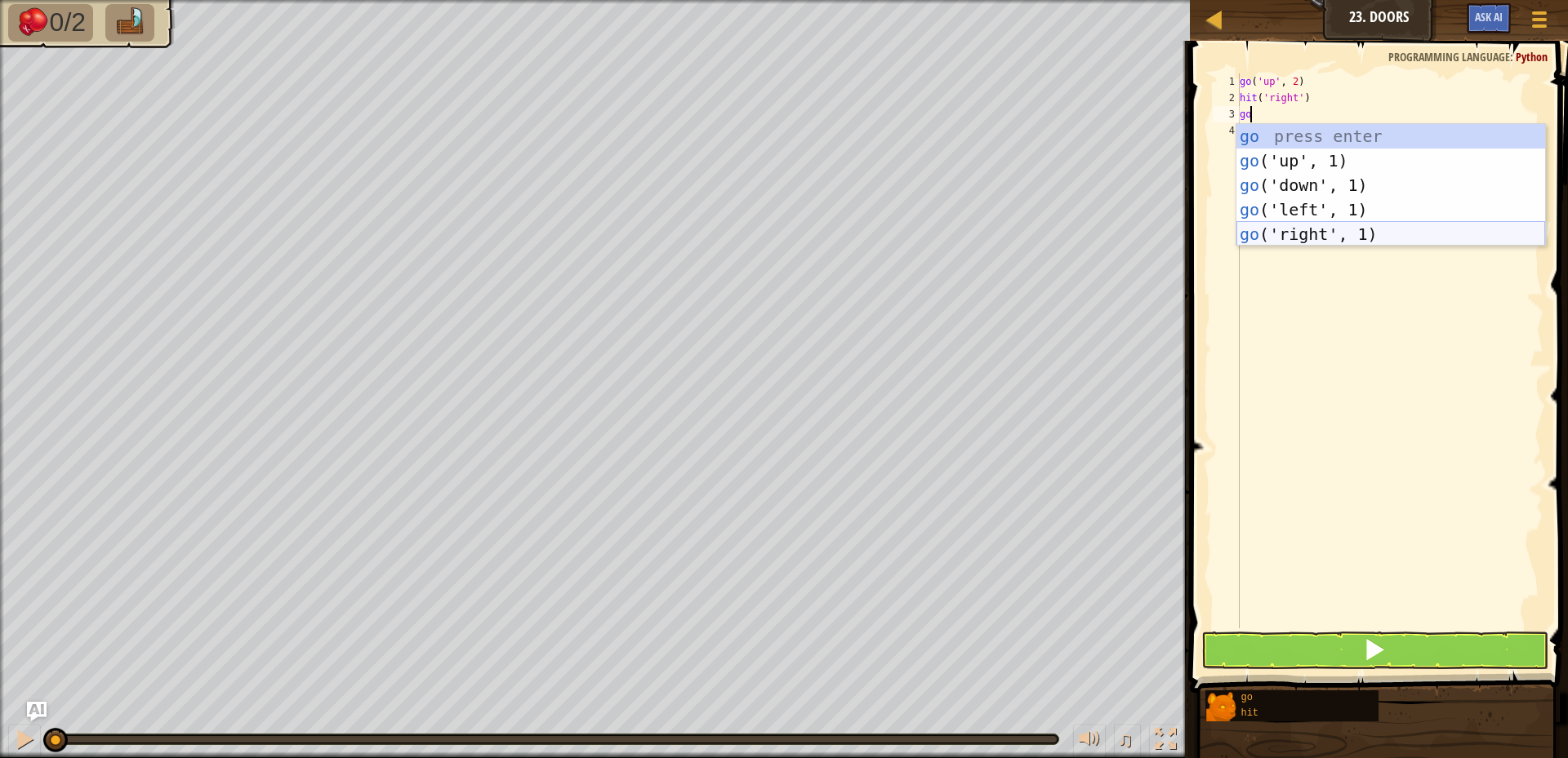
click at [1307, 236] on div "go press enter go ('up', 1) press enter go ('down', 1) press enter go ('left', …" at bounding box center [1391, 210] width 308 height 172
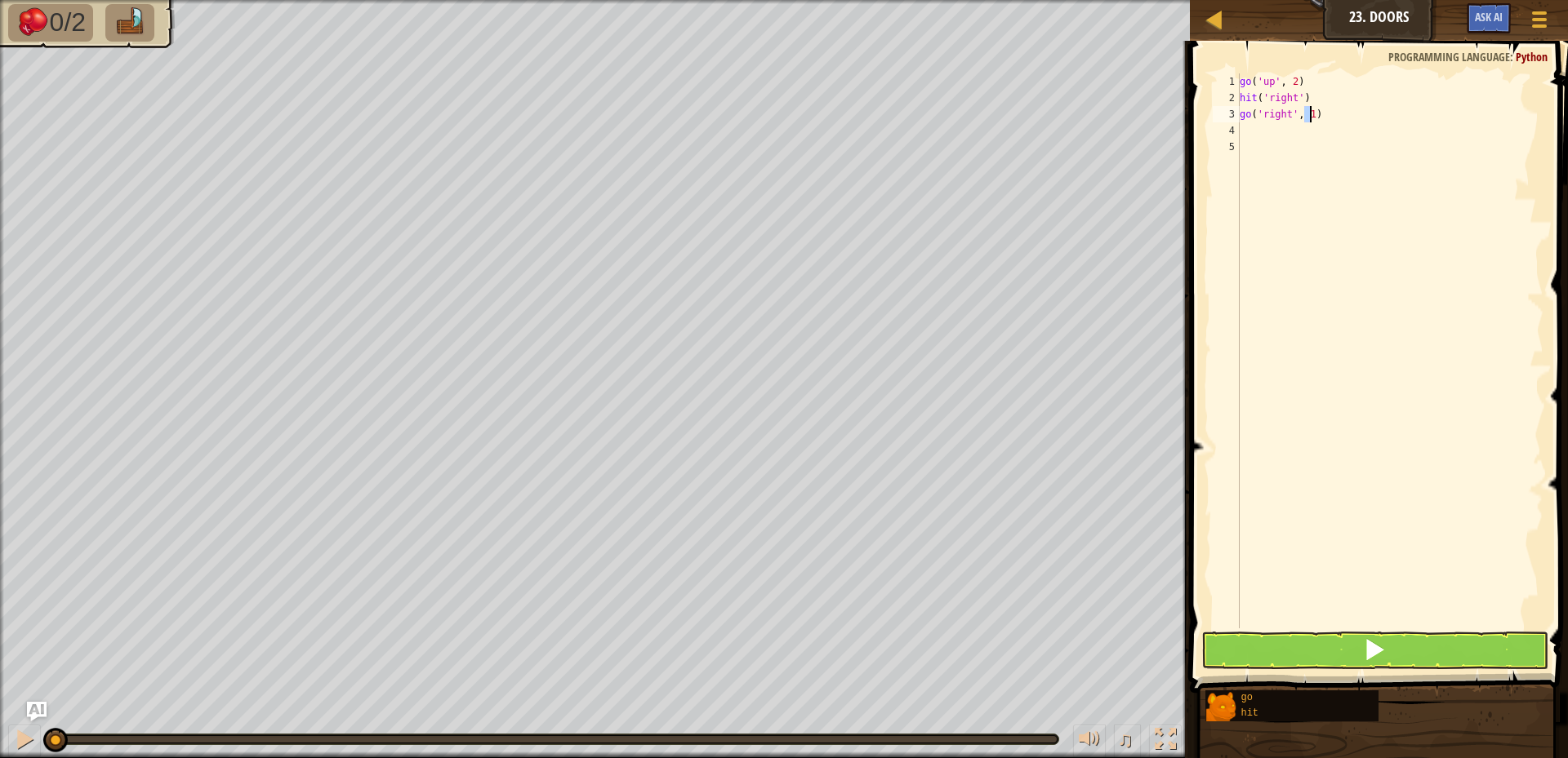
click at [1313, 113] on div "go ( 'up' , 2 ) hit ( 'right' ) go ( 'right' , 1 )" at bounding box center [1390, 367] width 307 height 588
type textarea "go('right', 2)"
click at [1269, 125] on div "go ( 'up' , 2 ) hit ( 'right' ) go ( 'right' , 2 )" at bounding box center [1390, 367] width 307 height 588
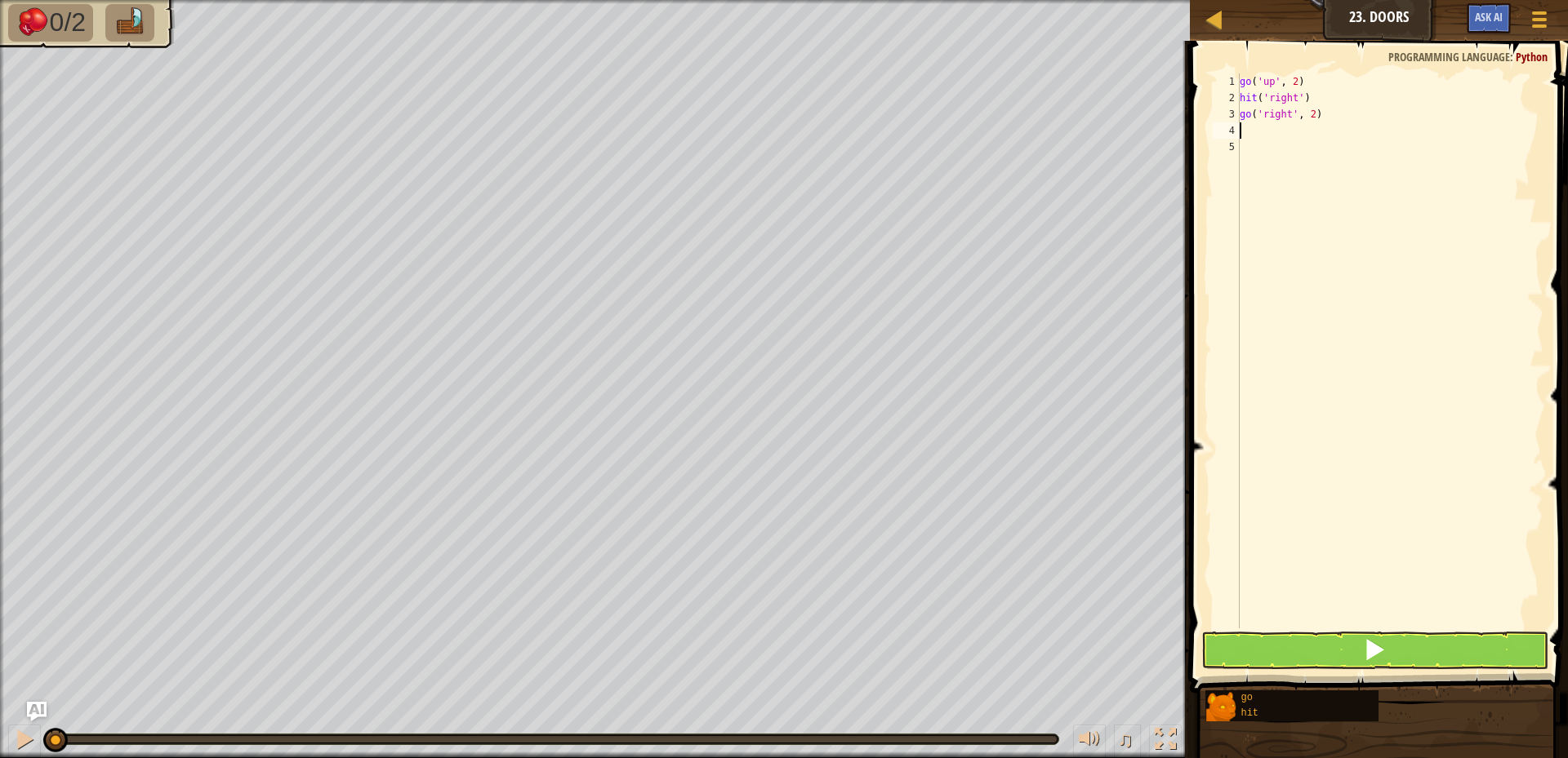
type textarea "go"
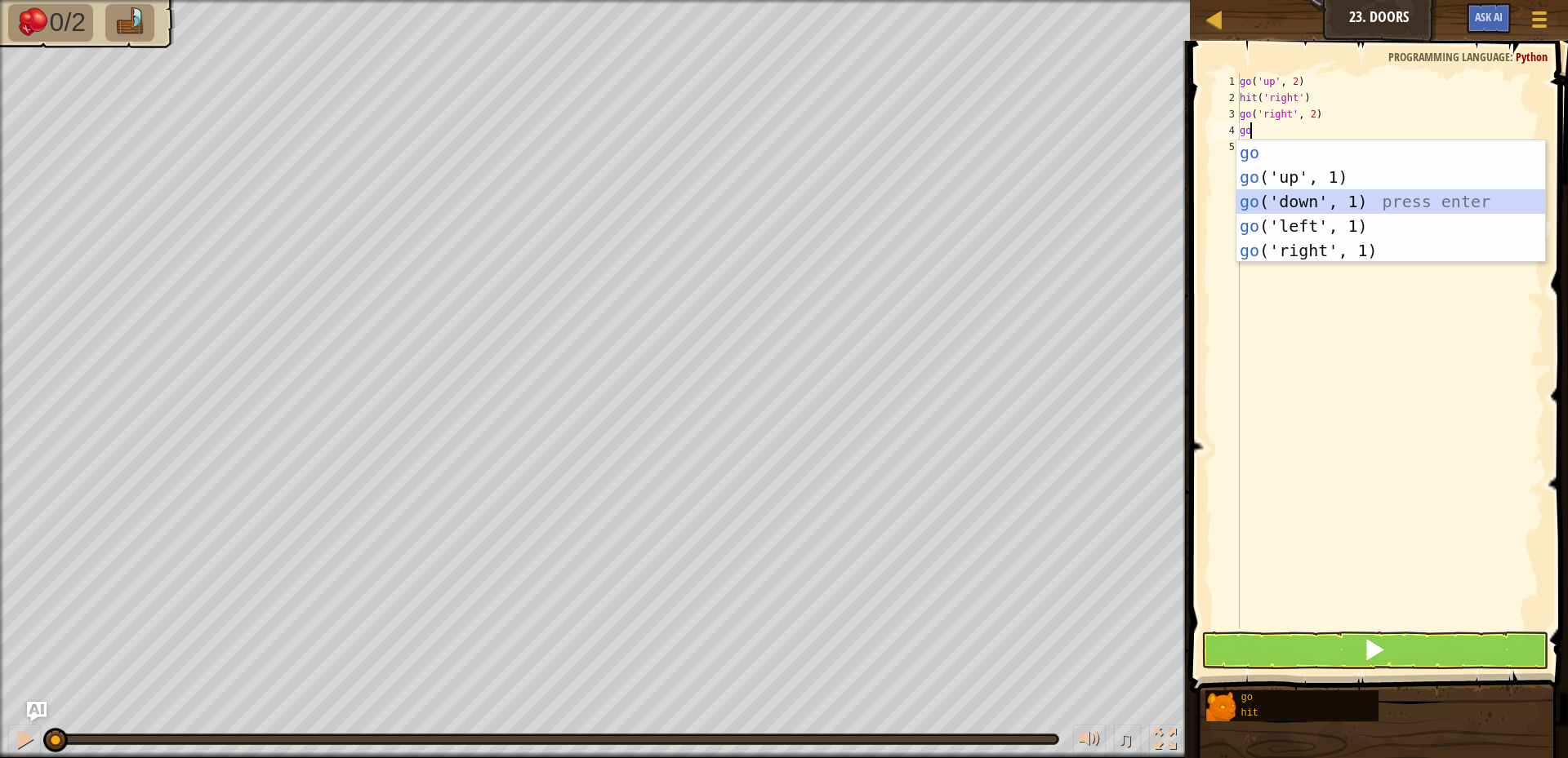
click at [1330, 200] on div "go press enter go ('up', 1) press enter go ('down', 1) press enter go ('left', …" at bounding box center [1391, 227] width 308 height 172
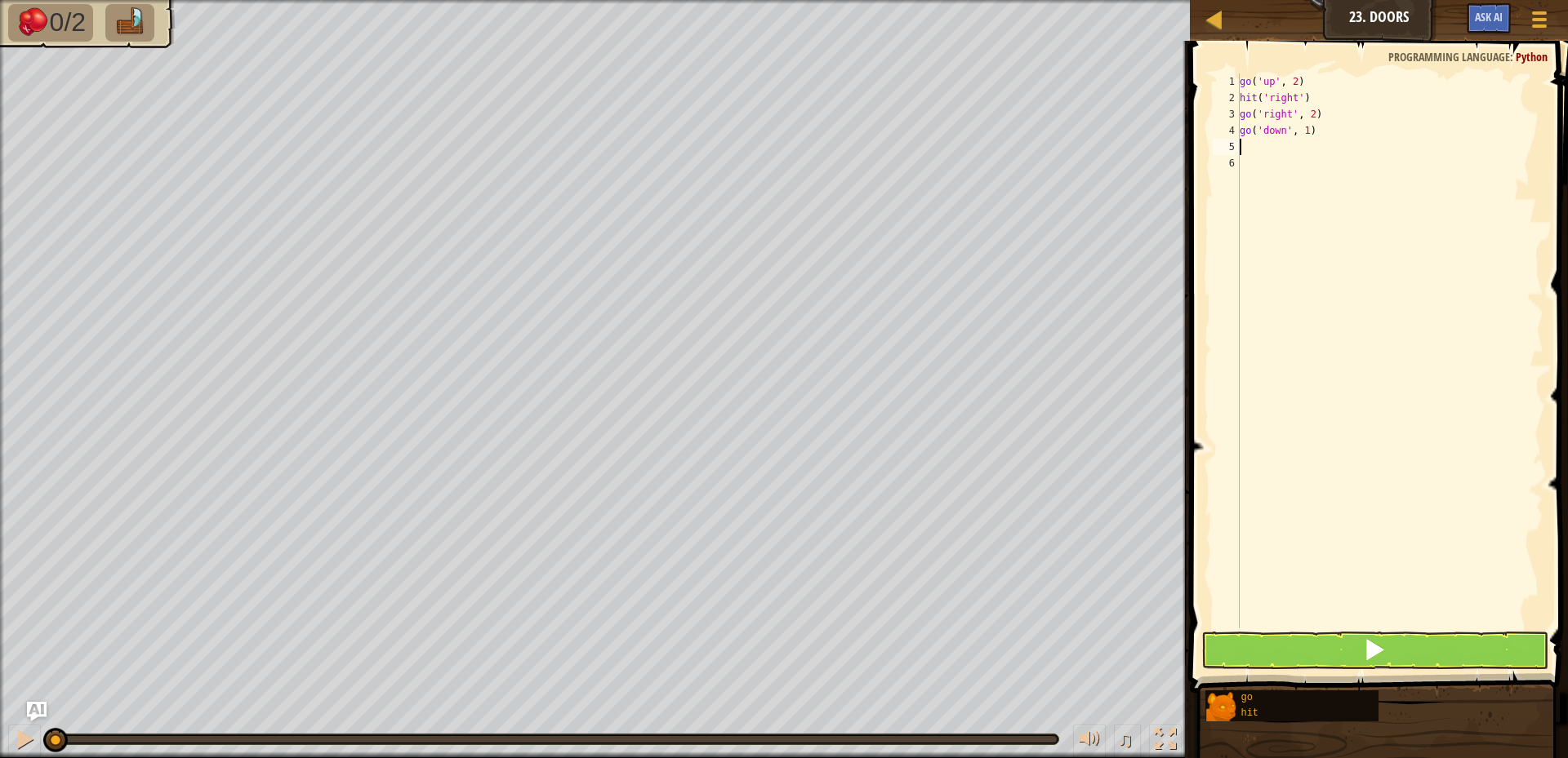
type textarea "hit"
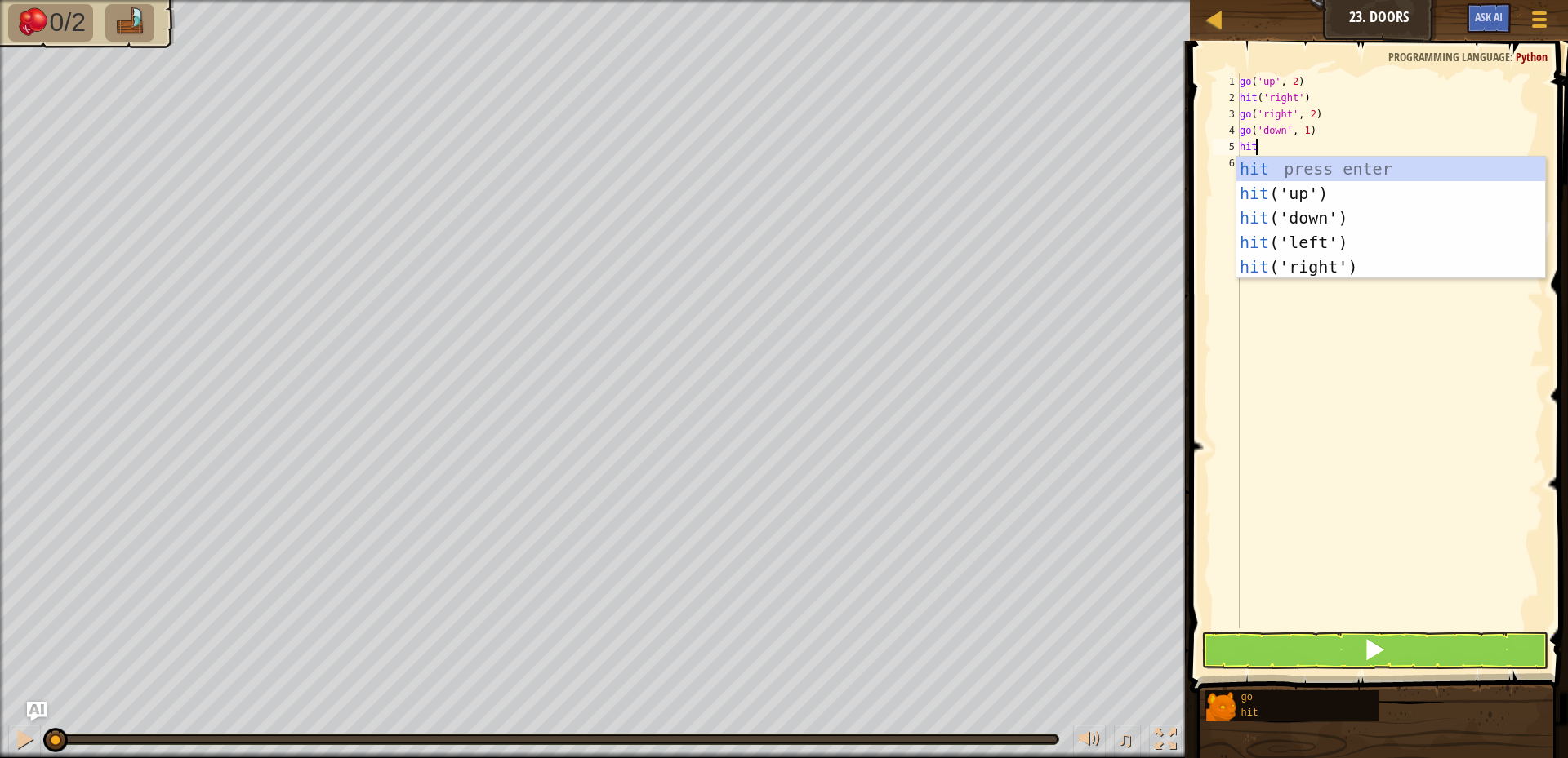
scroll to position [8, 1]
click at [1311, 264] on div "hit press enter hit ('up') press enter hit ('down') press enter hit ('left') pr…" at bounding box center [1391, 243] width 308 height 172
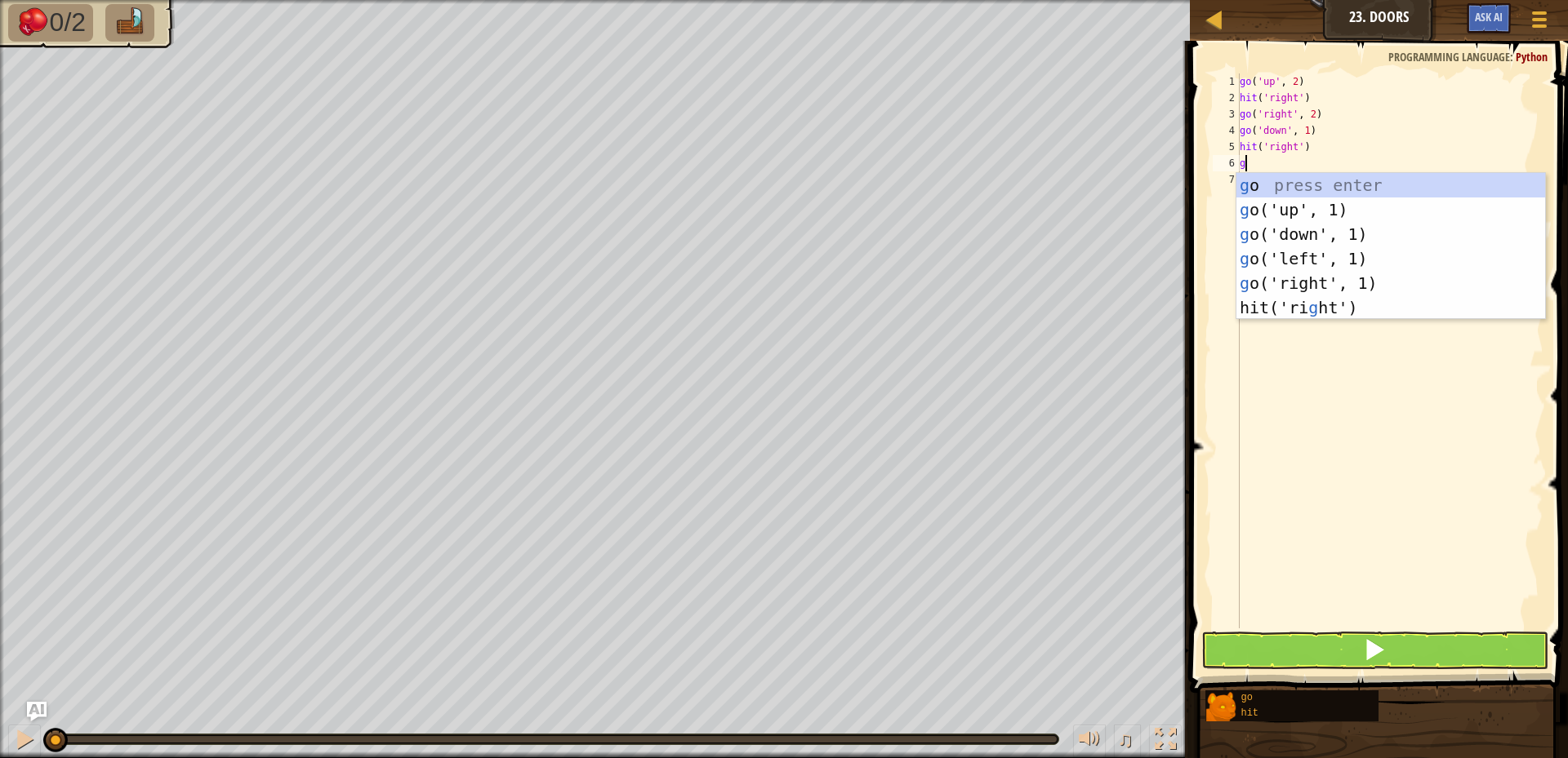
type textarea "go"
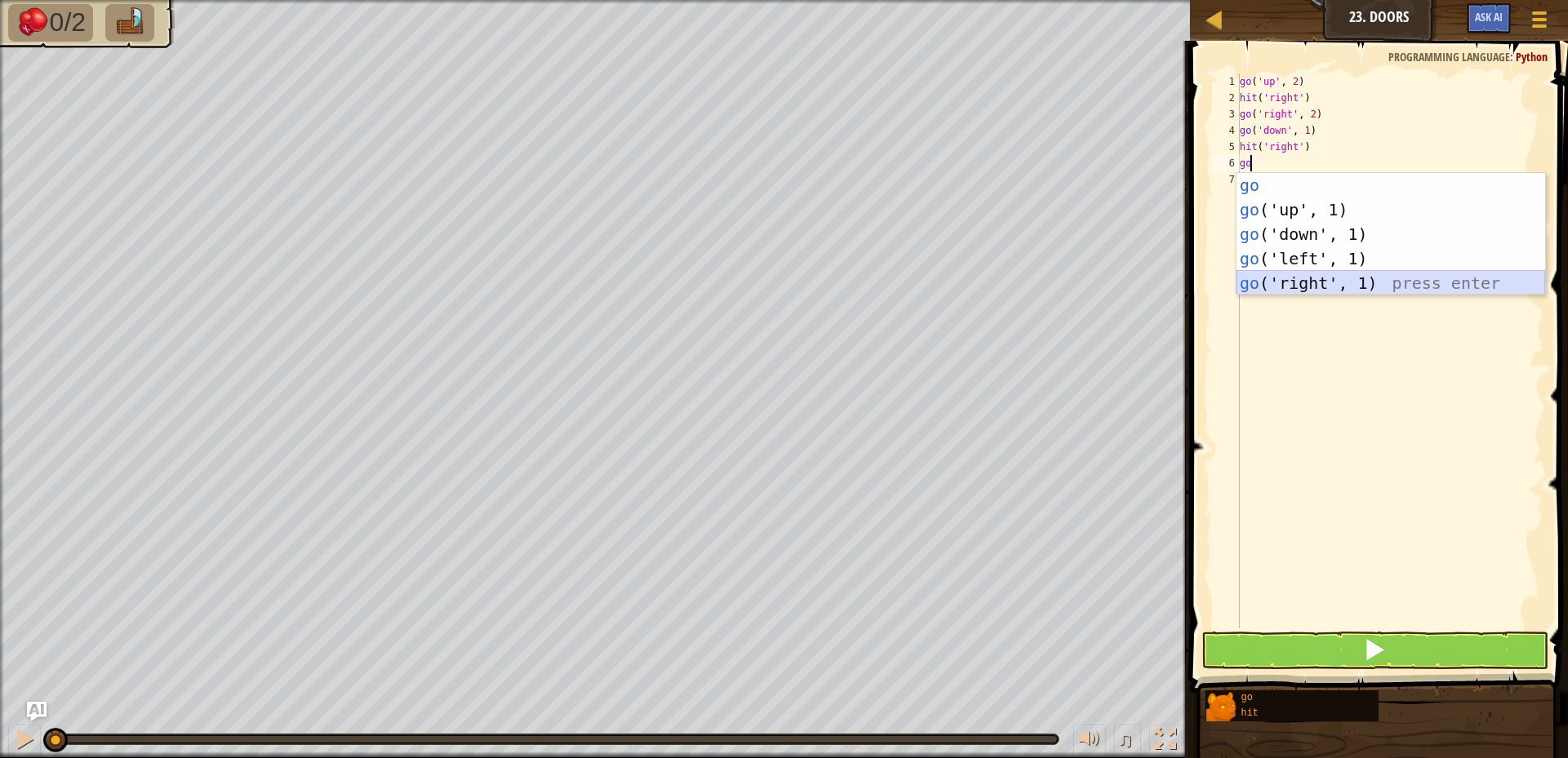
click at [1300, 279] on div "go press enter go ('up', 1) press enter go ('down', 1) press enter go ('left', …" at bounding box center [1391, 259] width 308 height 172
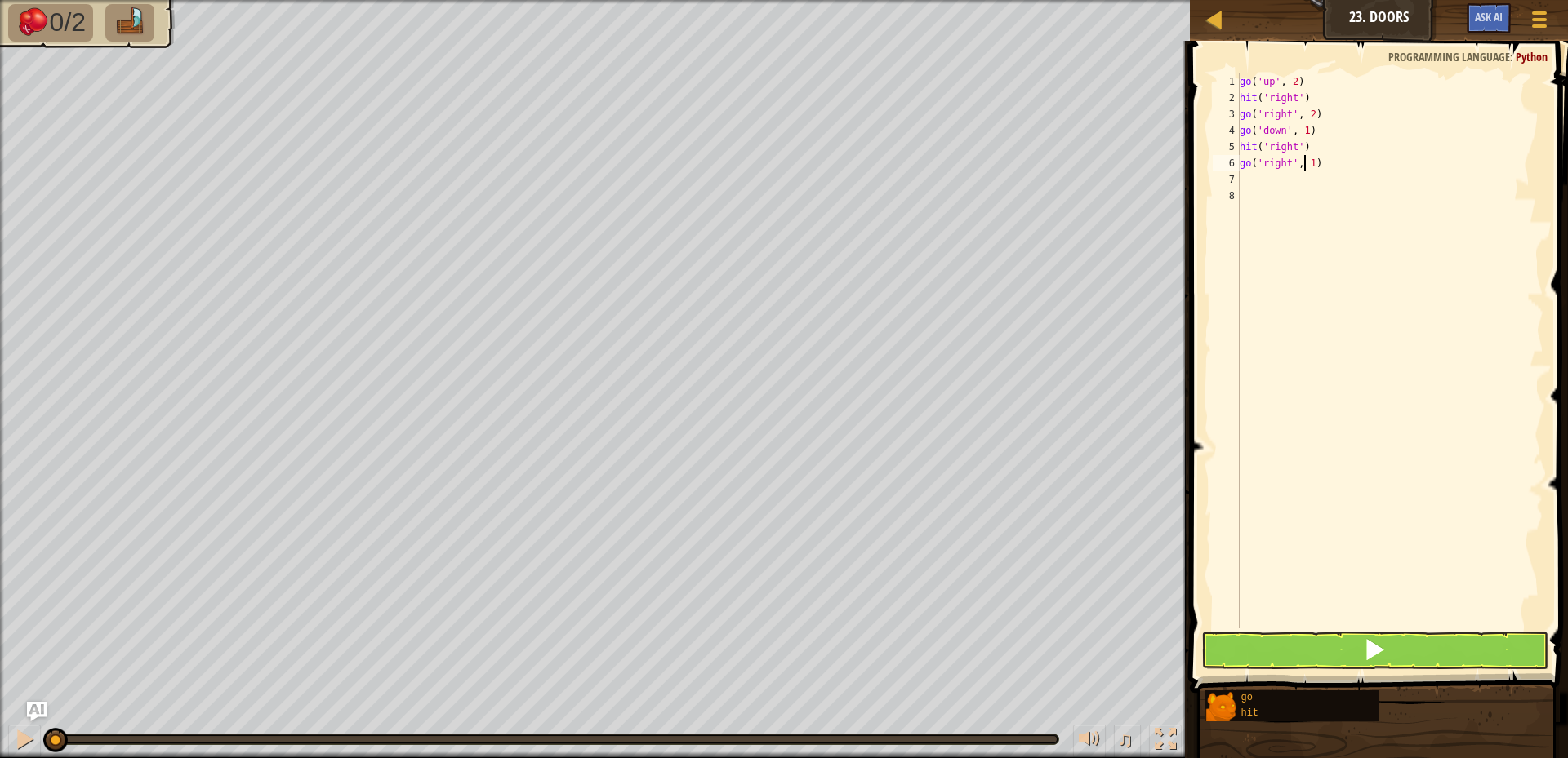
click at [1307, 168] on div "go ( 'up' , 2 ) hit ( 'right' ) go ( 'right' , 2 ) go ( 'down' , 1 ) hit ( 'rig…" at bounding box center [1390, 367] width 307 height 588
type textarea "go('right', 2)"
click at [1283, 185] on div "go ( 'up' , 2 ) hit ( 'right' ) go ( 'right' , 2 ) go ( 'down' , 1 ) hit ( 'rig…" at bounding box center [1390, 367] width 307 height 588
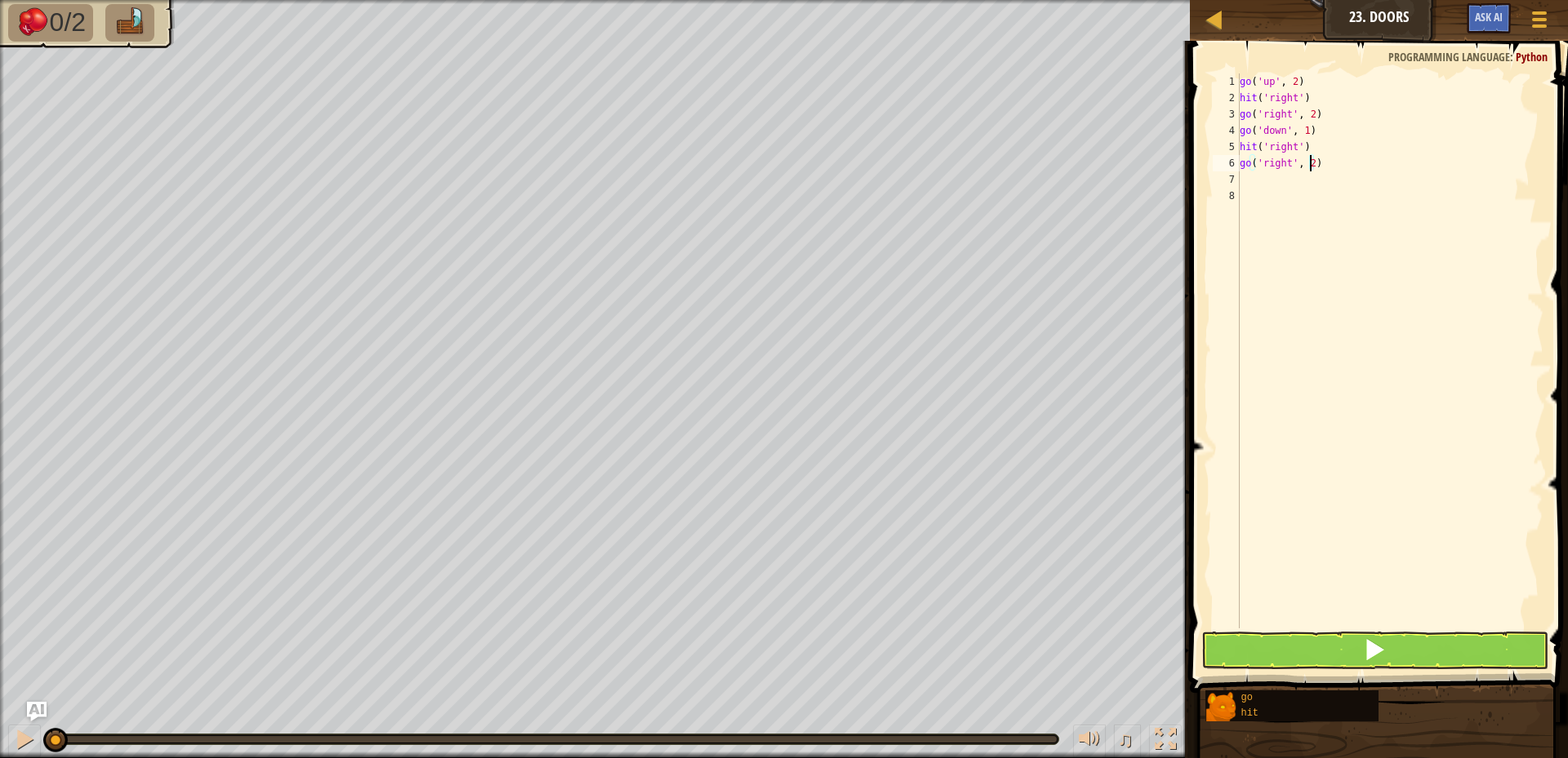
click at [1283, 185] on div "go ( 'up' , 2 ) hit ( 'right' ) go ( 'right' , 2 ) go ( 'down' , 1 ) hit ( 'rig…" at bounding box center [1390, 367] width 307 height 588
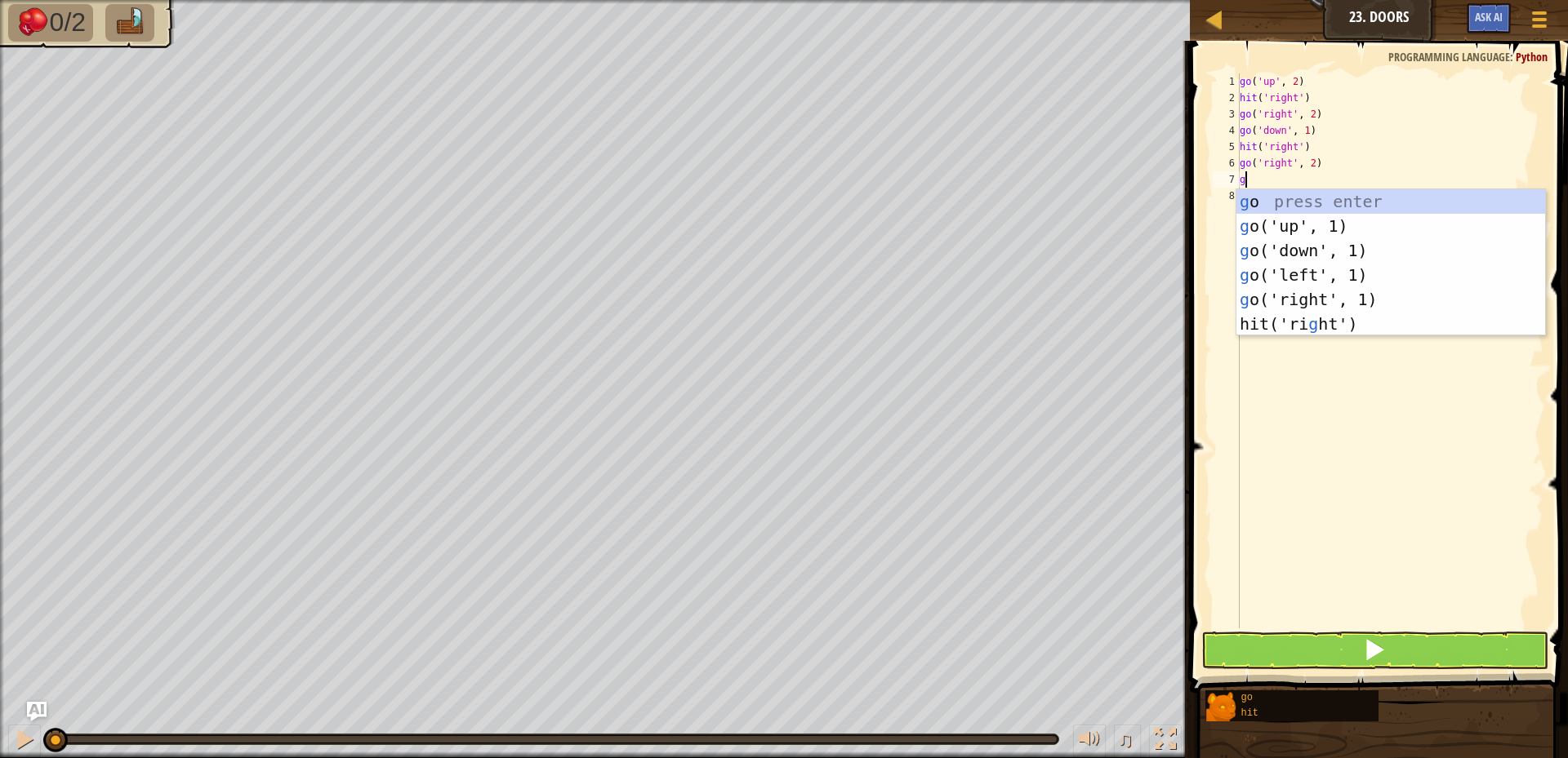
type textarea "go"
click at [1276, 221] on div "go press enter go ('up', 1) press enter go ('down', 1) press enter go ('left', …" at bounding box center [1391, 275] width 308 height 172
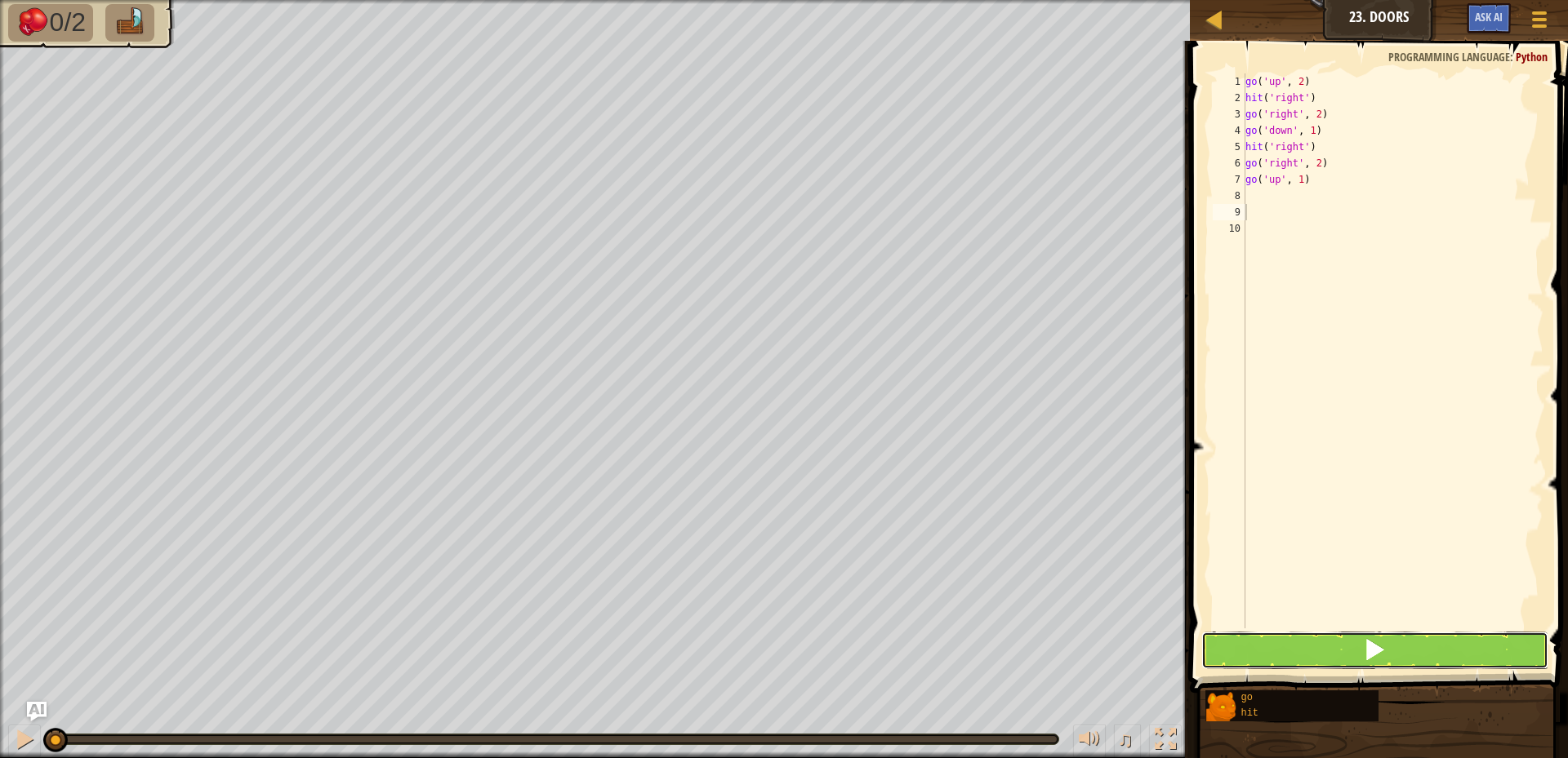
click at [1347, 668] on button at bounding box center [1375, 650] width 347 height 38
click at [1348, 668] on button at bounding box center [1375, 650] width 347 height 38
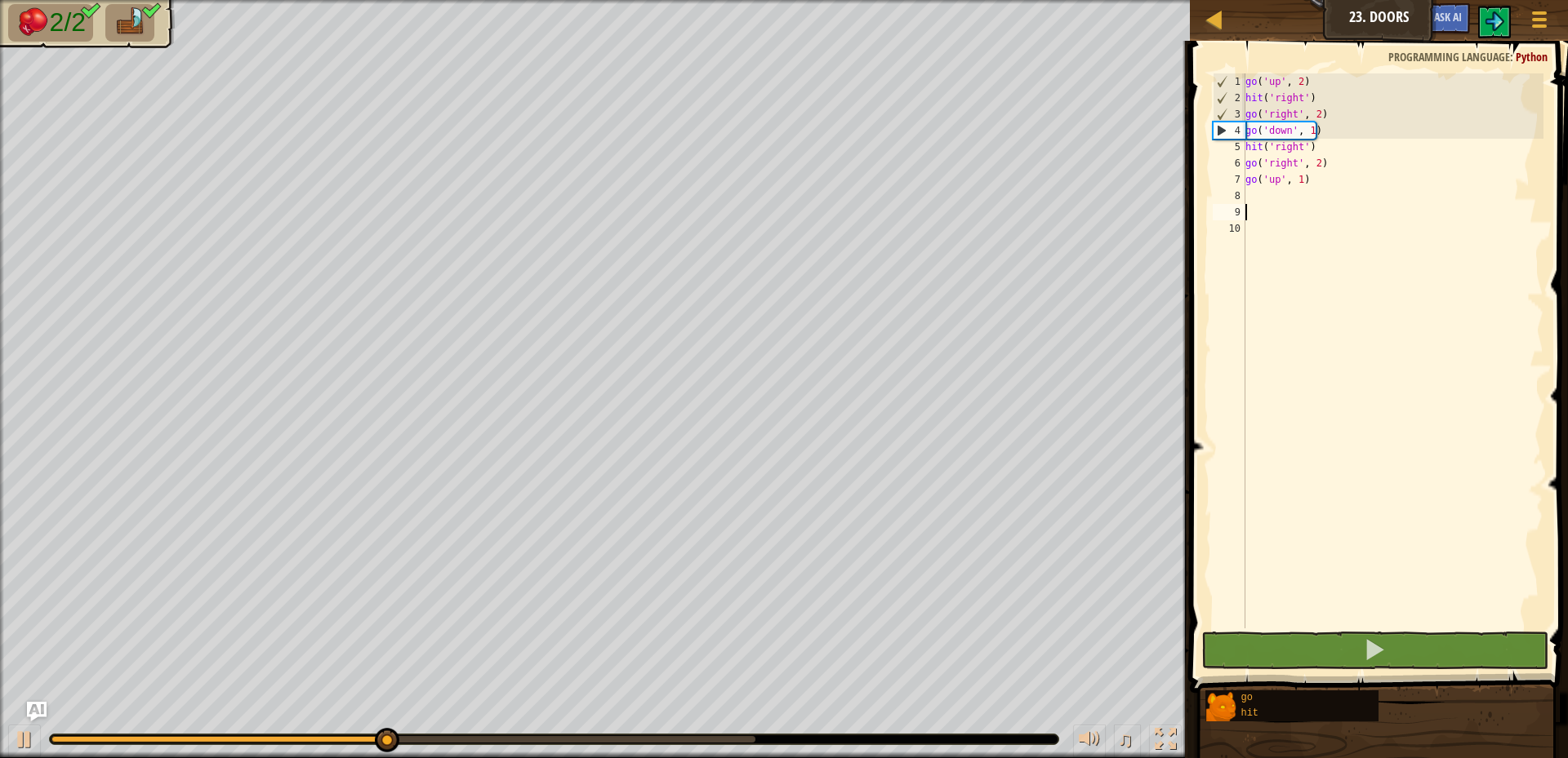
drag, startPoint x: 464, startPoint y: 723, endPoint x: 483, endPoint y: 738, distance: 24.2
click at [470, 730] on div "♫" at bounding box center [595, 735] width 1190 height 49
click at [512, 742] on div at bounding box center [404, 739] width 704 height 7
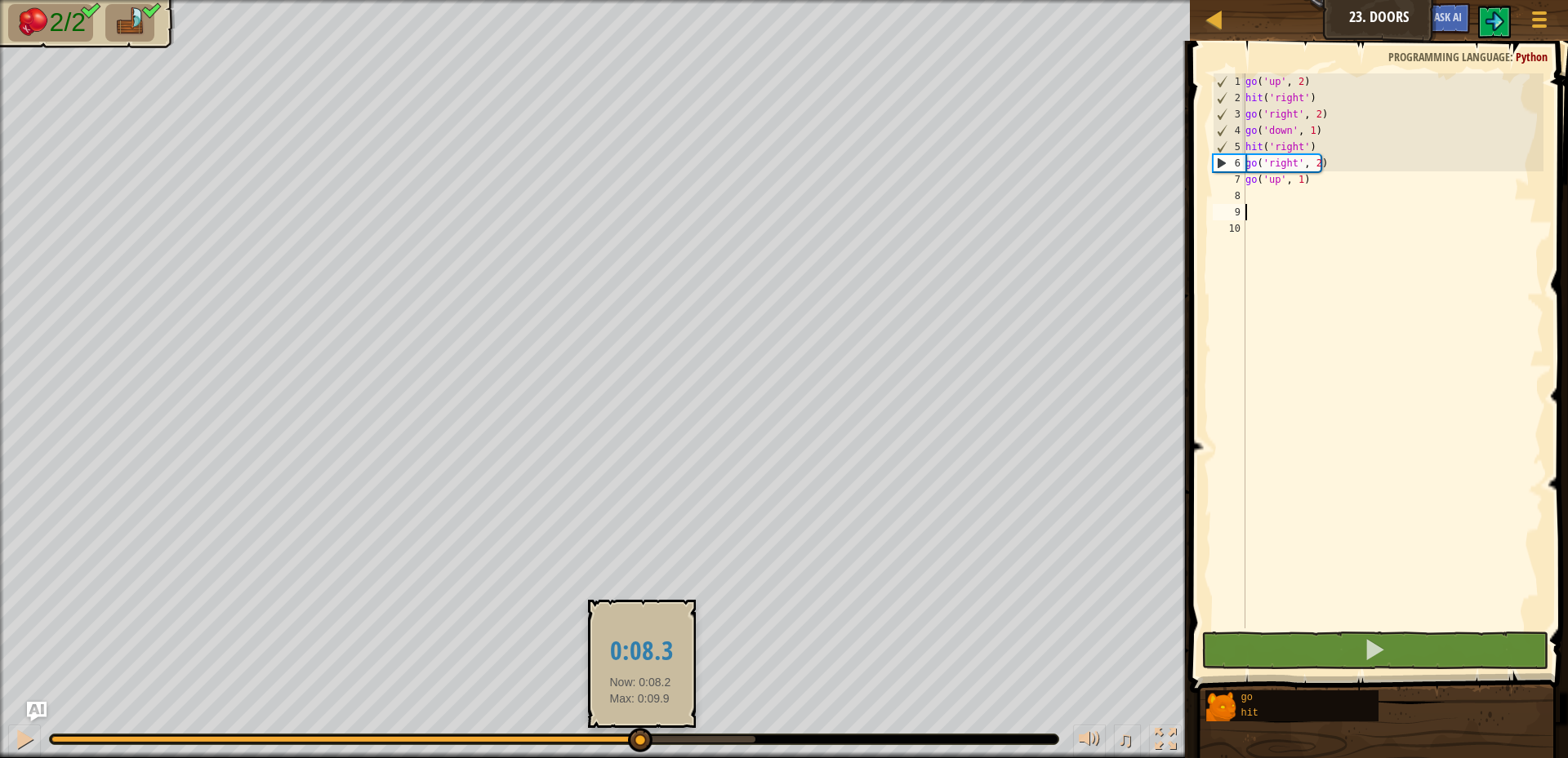
drag, startPoint x: 538, startPoint y: 743, endPoint x: 694, endPoint y: 746, distance: 156.0
click at [652, 746] on div at bounding box center [640, 740] width 24 height 24
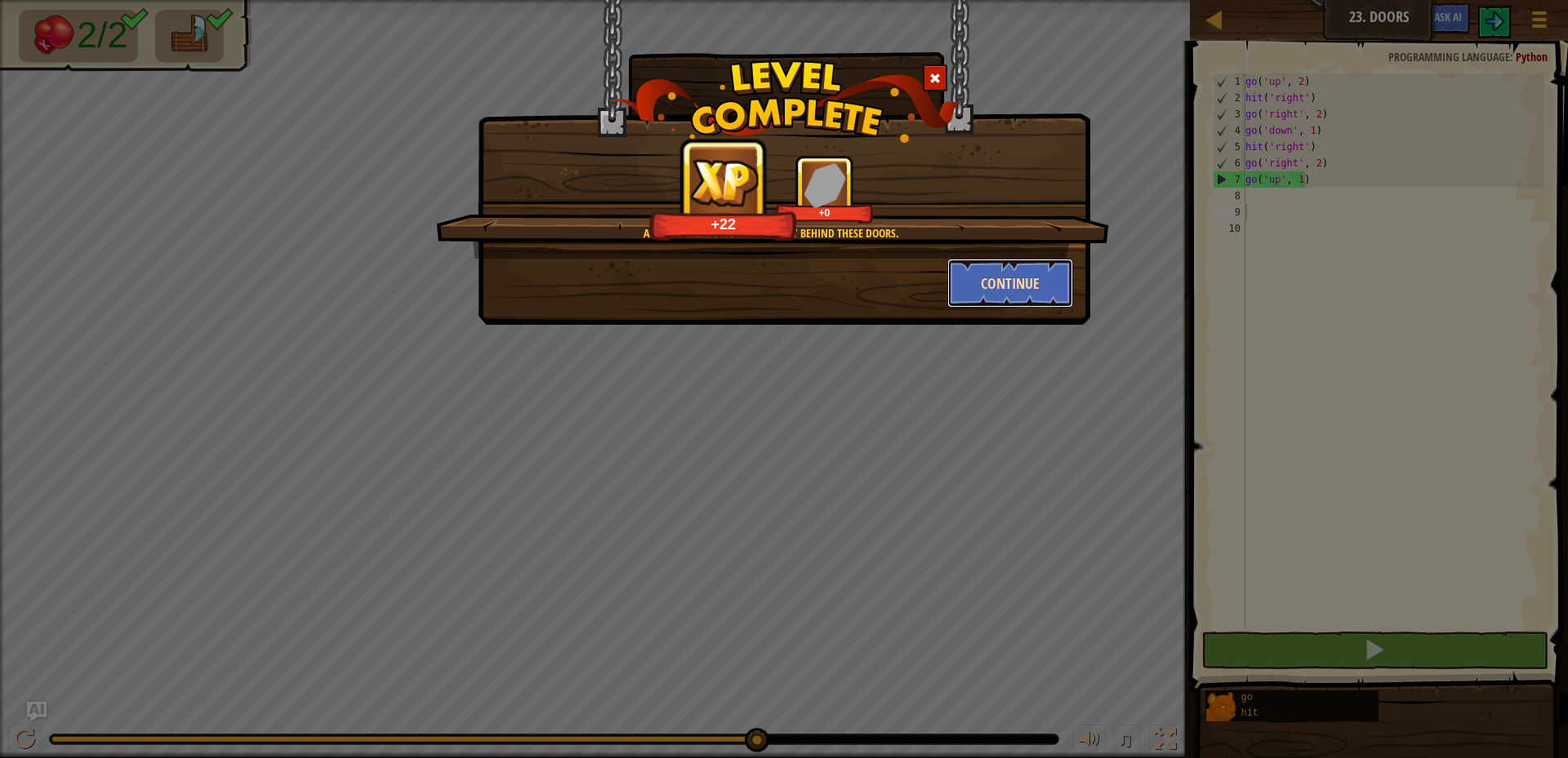
click at [1004, 286] on button "Continue" at bounding box center [1010, 283] width 126 height 49
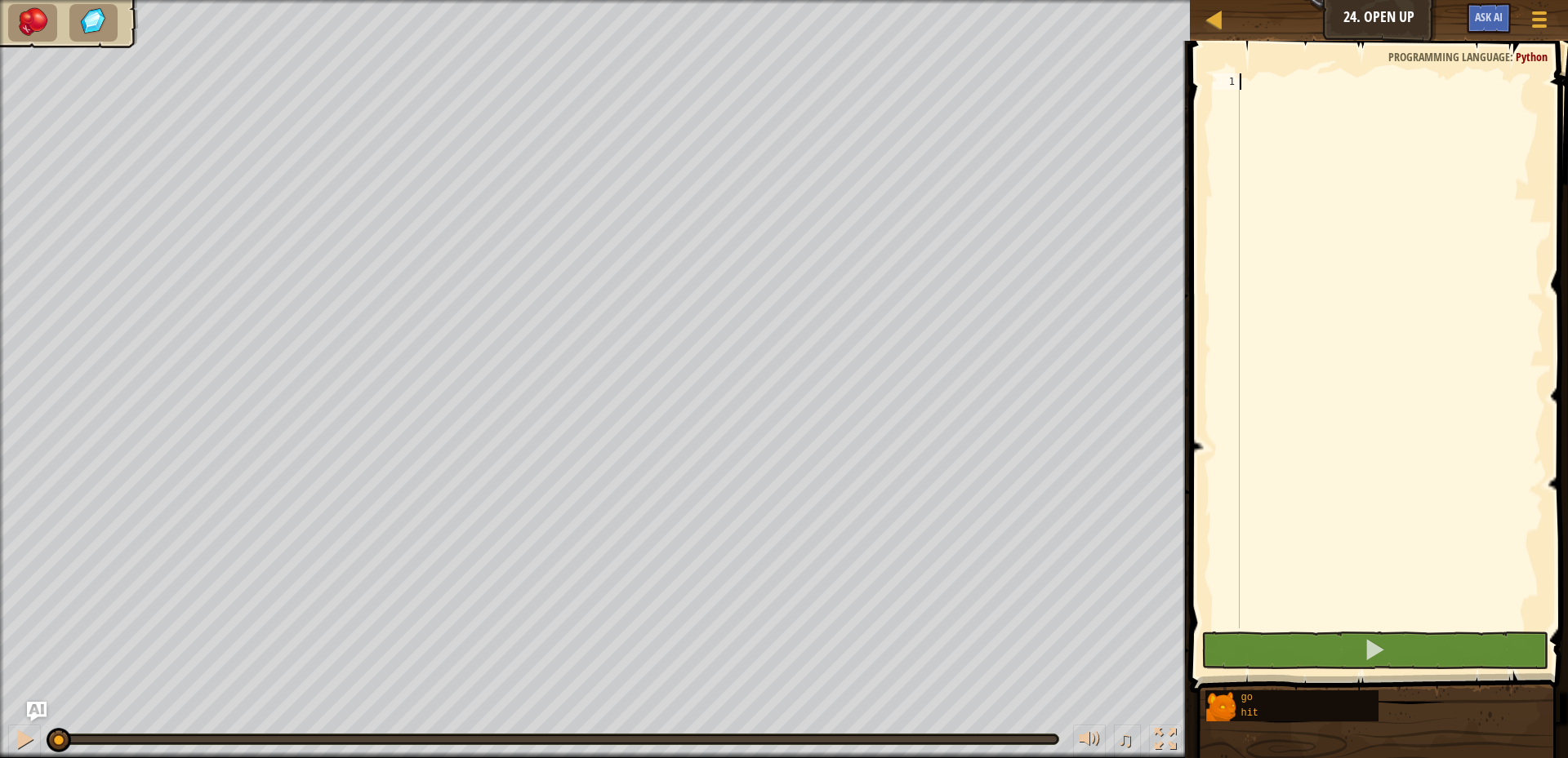
click at [1303, 90] on div at bounding box center [1390, 367] width 307 height 588
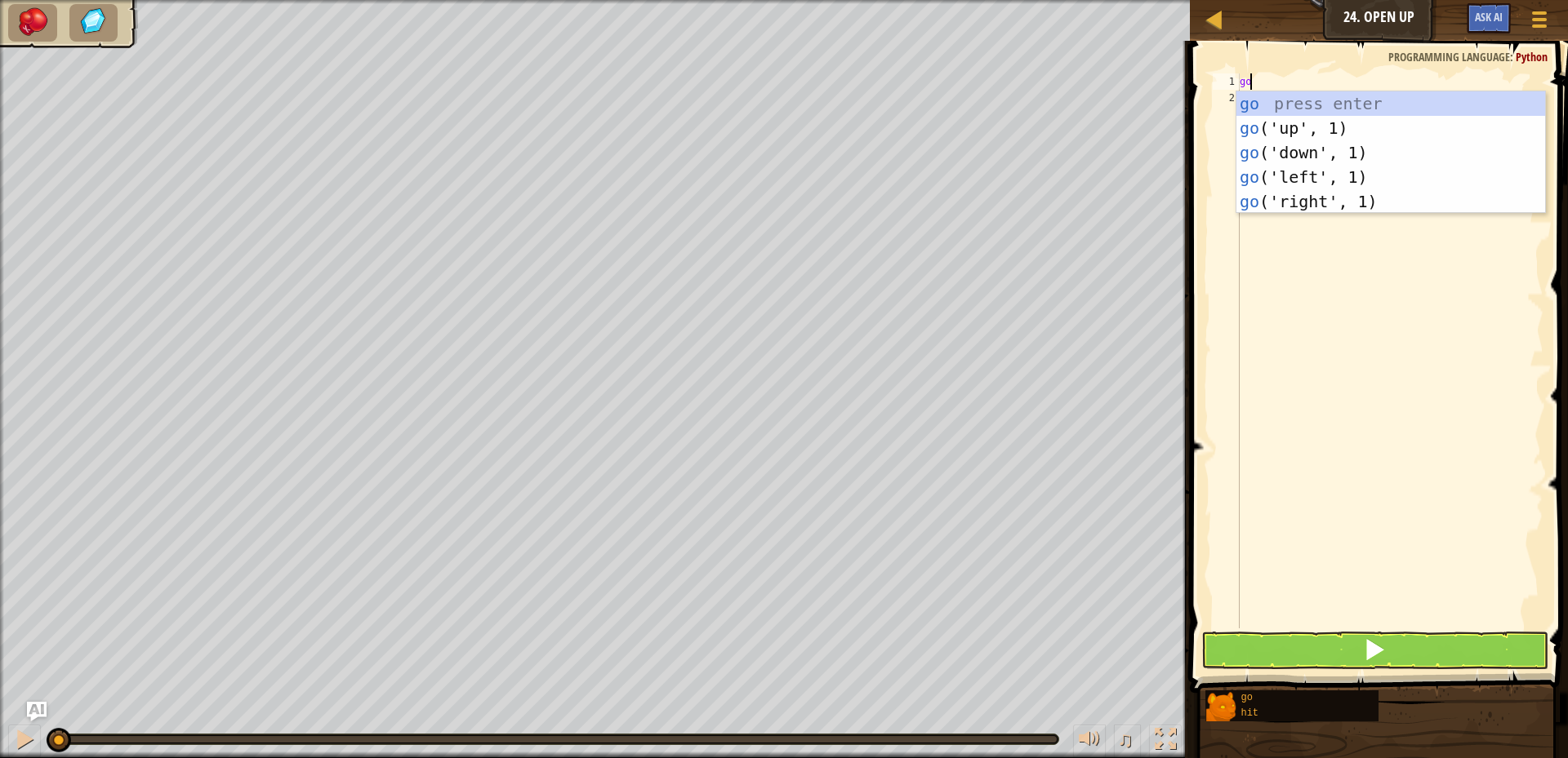
type textarea "g"
type textarea "hit"
click at [1287, 125] on div "hit press enter hit ('up') press enter hit ('down') press enter hit ('left') pr…" at bounding box center [1391, 178] width 308 height 172
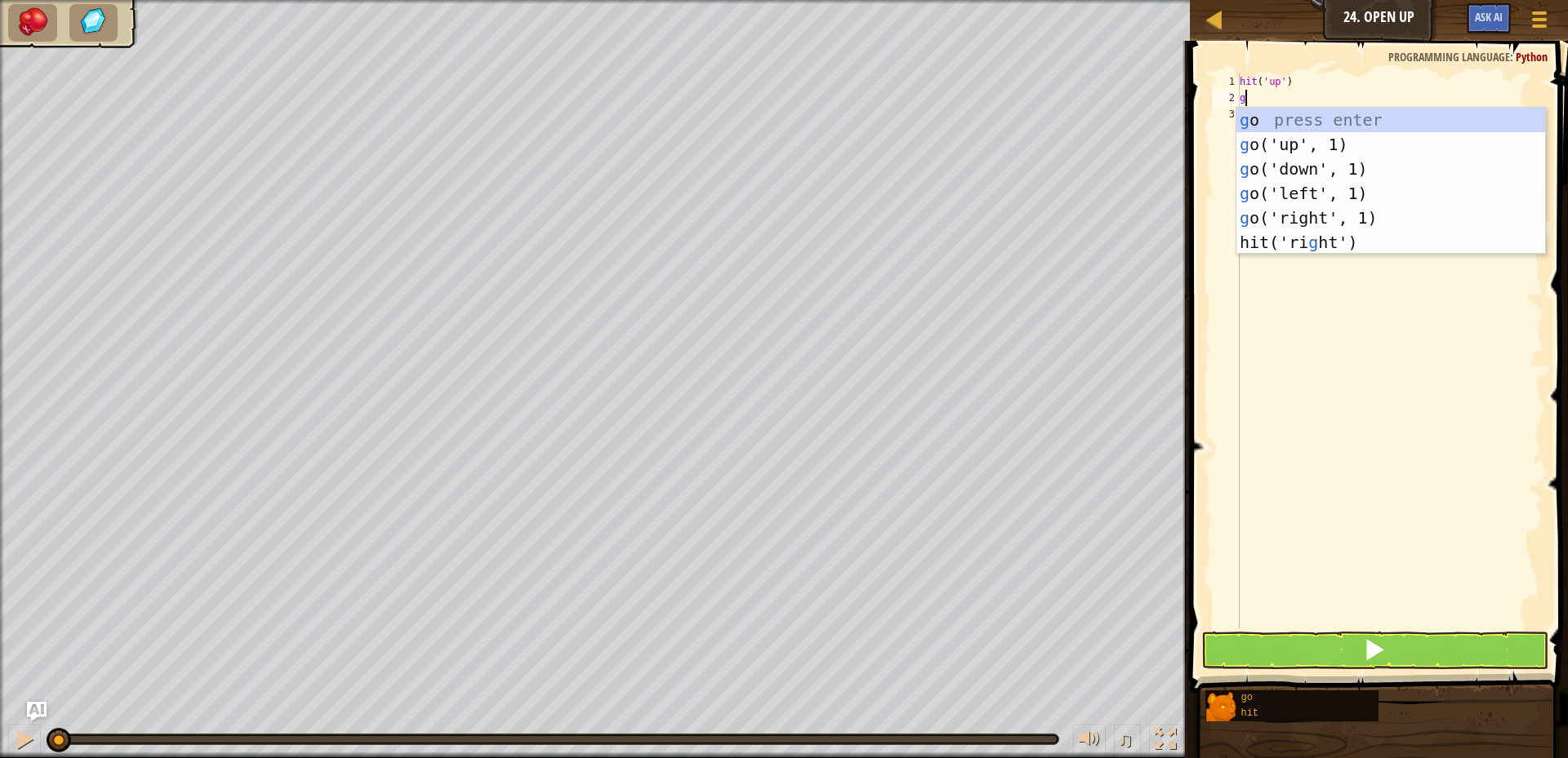
type textarea "go"
click at [1278, 147] on div "go press enter go ('up', 1) press enter go ('down', 1) press enter go ('left', …" at bounding box center [1391, 194] width 308 height 172
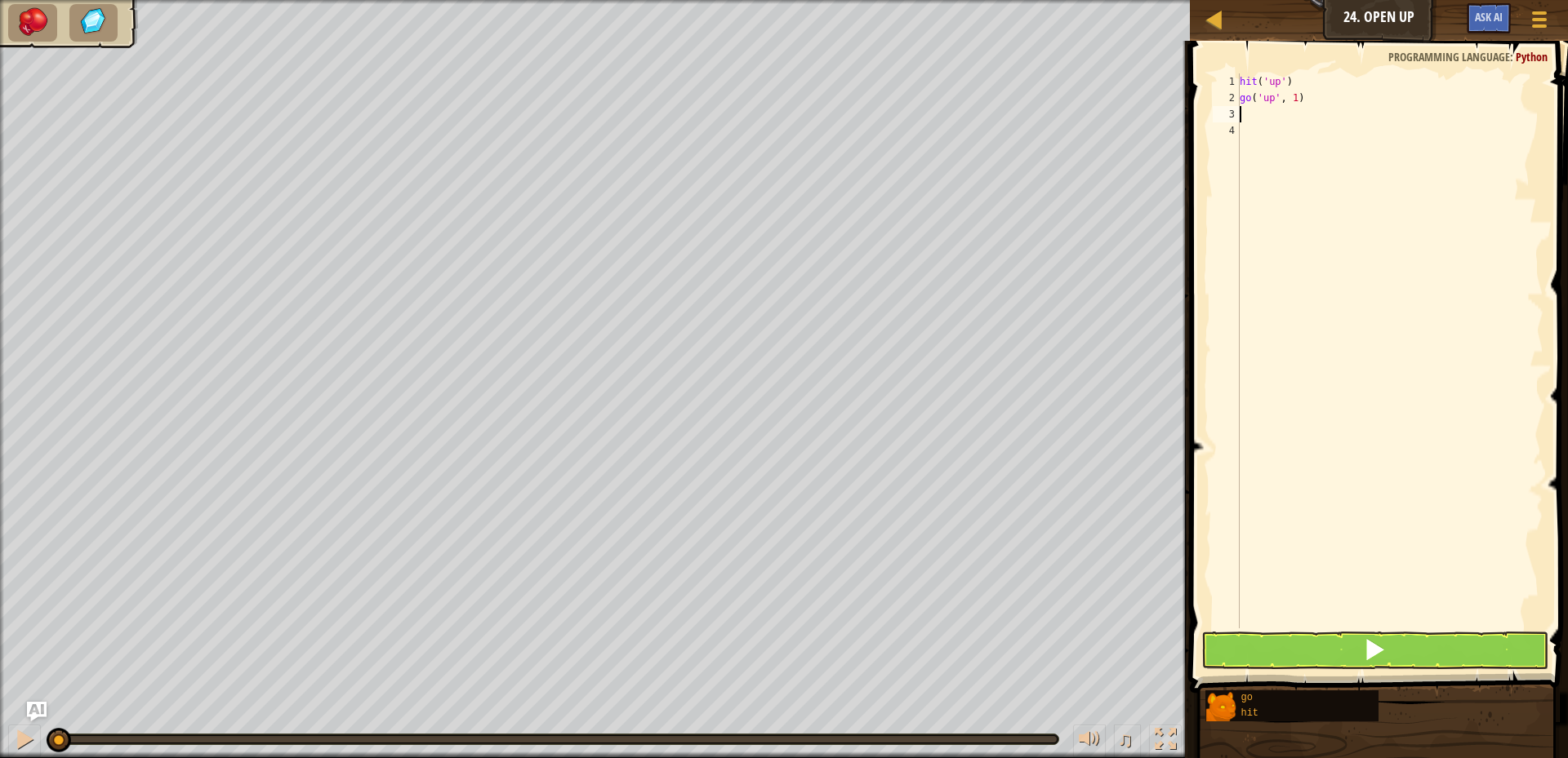
click at [1296, 94] on div "hit ( 'up' ) go ( 'up' , 1 )" at bounding box center [1390, 367] width 307 height 588
type textarea "go('up', 2)"
click at [1341, 638] on button at bounding box center [1375, 650] width 347 height 38
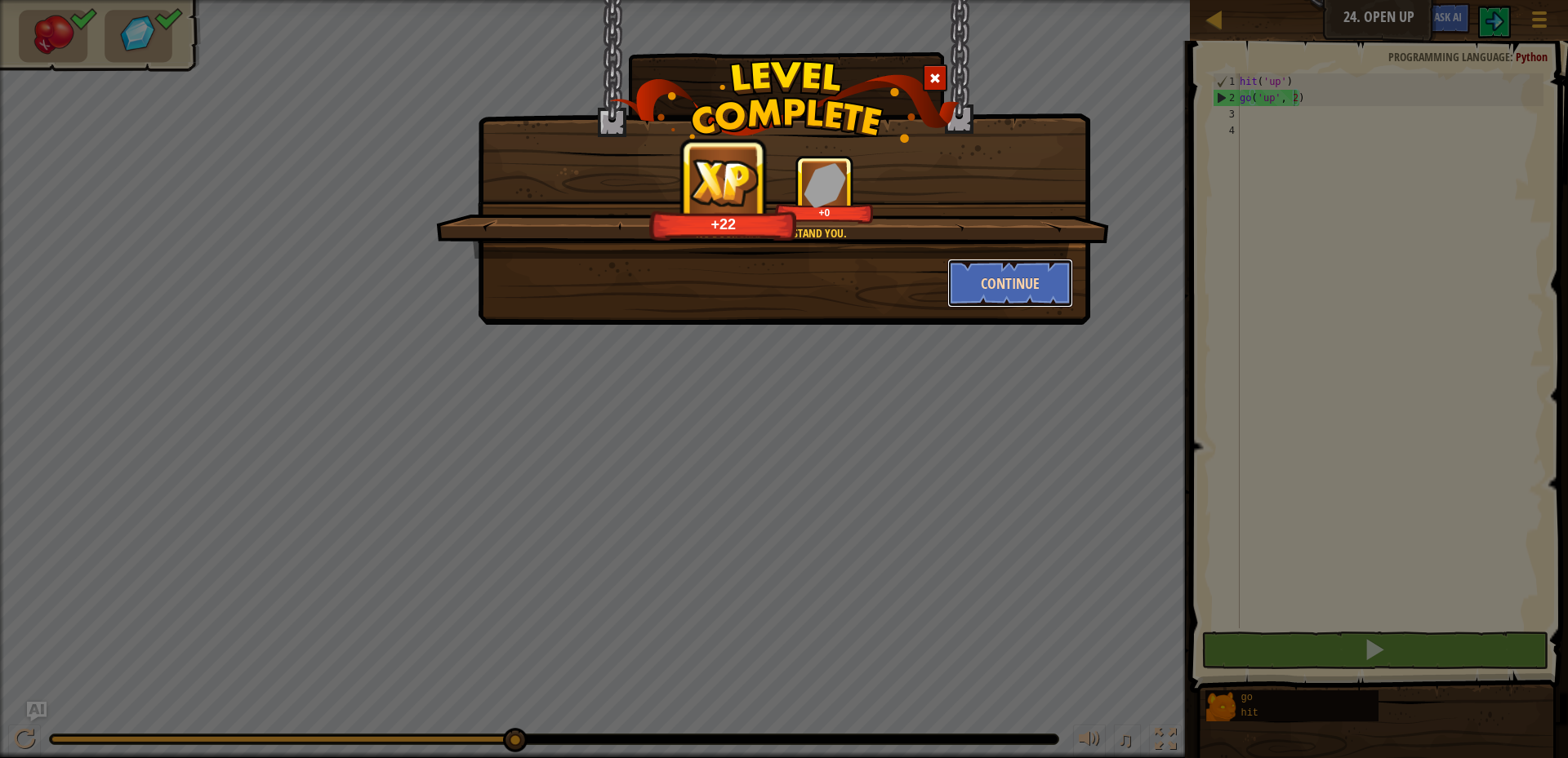
click at [1025, 270] on button "Continue" at bounding box center [1010, 283] width 126 height 49
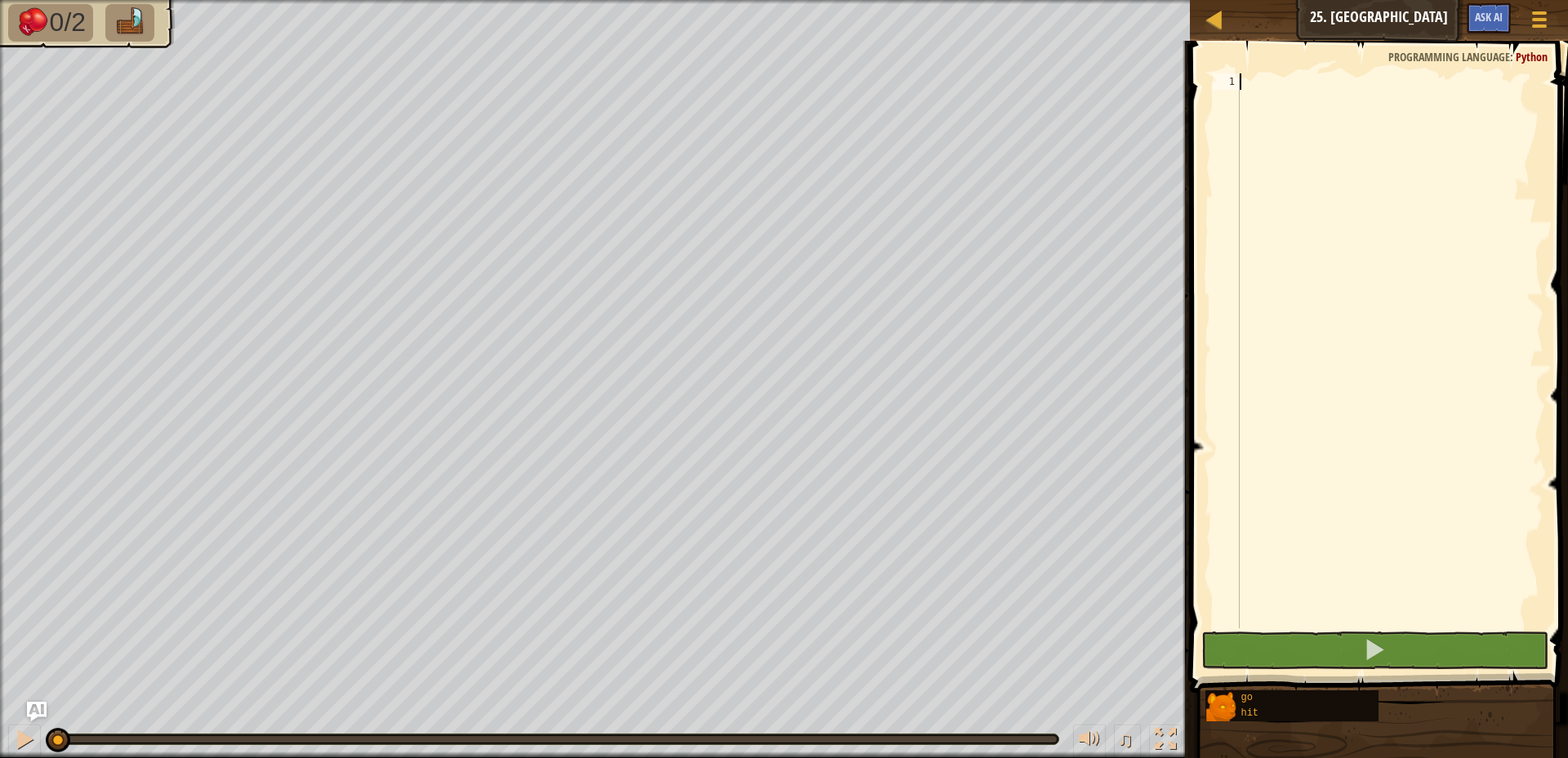
scroll to position [8, 0]
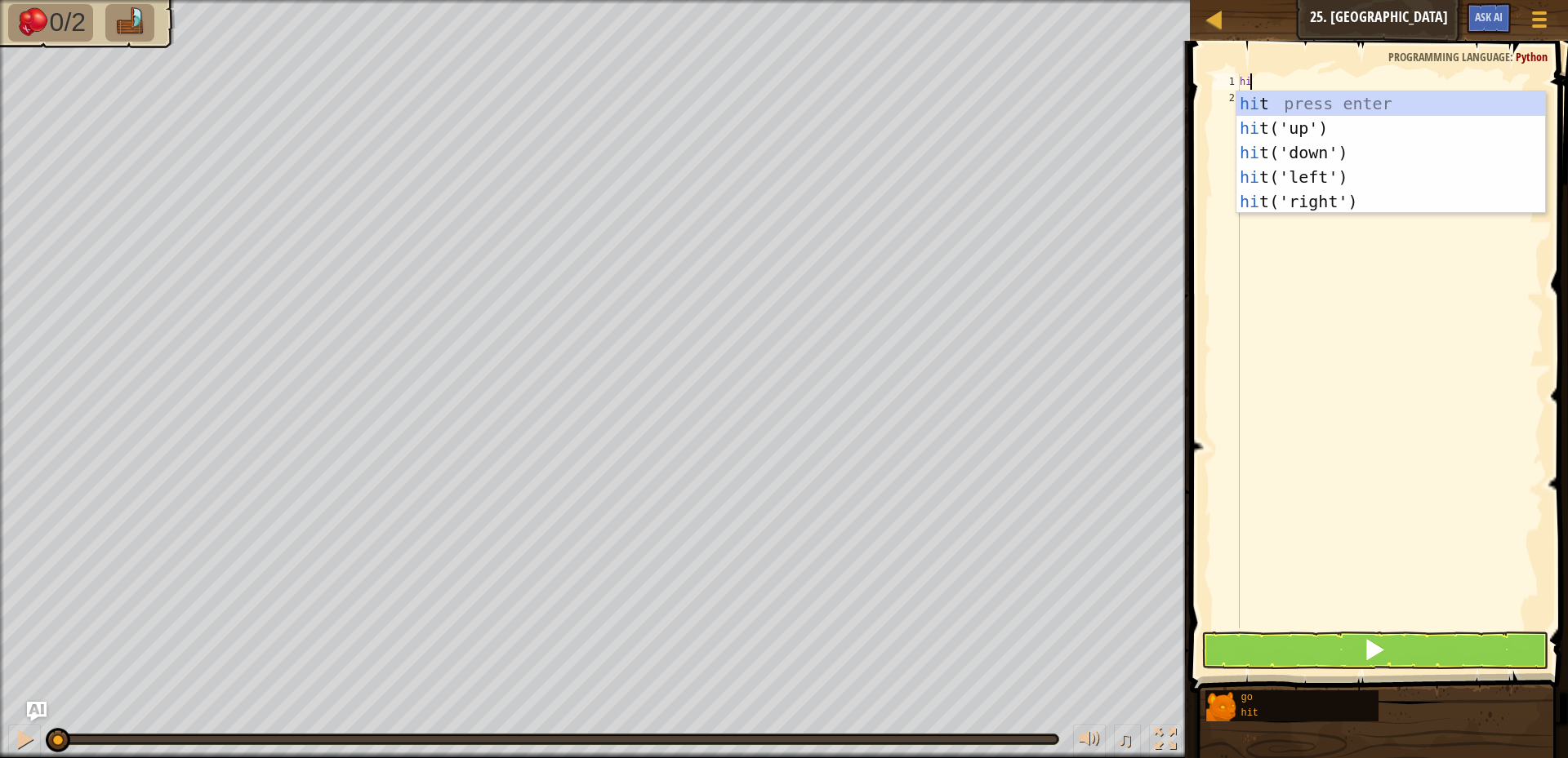
type textarea "hit"
click at [1310, 203] on div "hit press enter hit ('up') press enter hit ('down') press enter hit ('left') pr…" at bounding box center [1391, 178] width 308 height 172
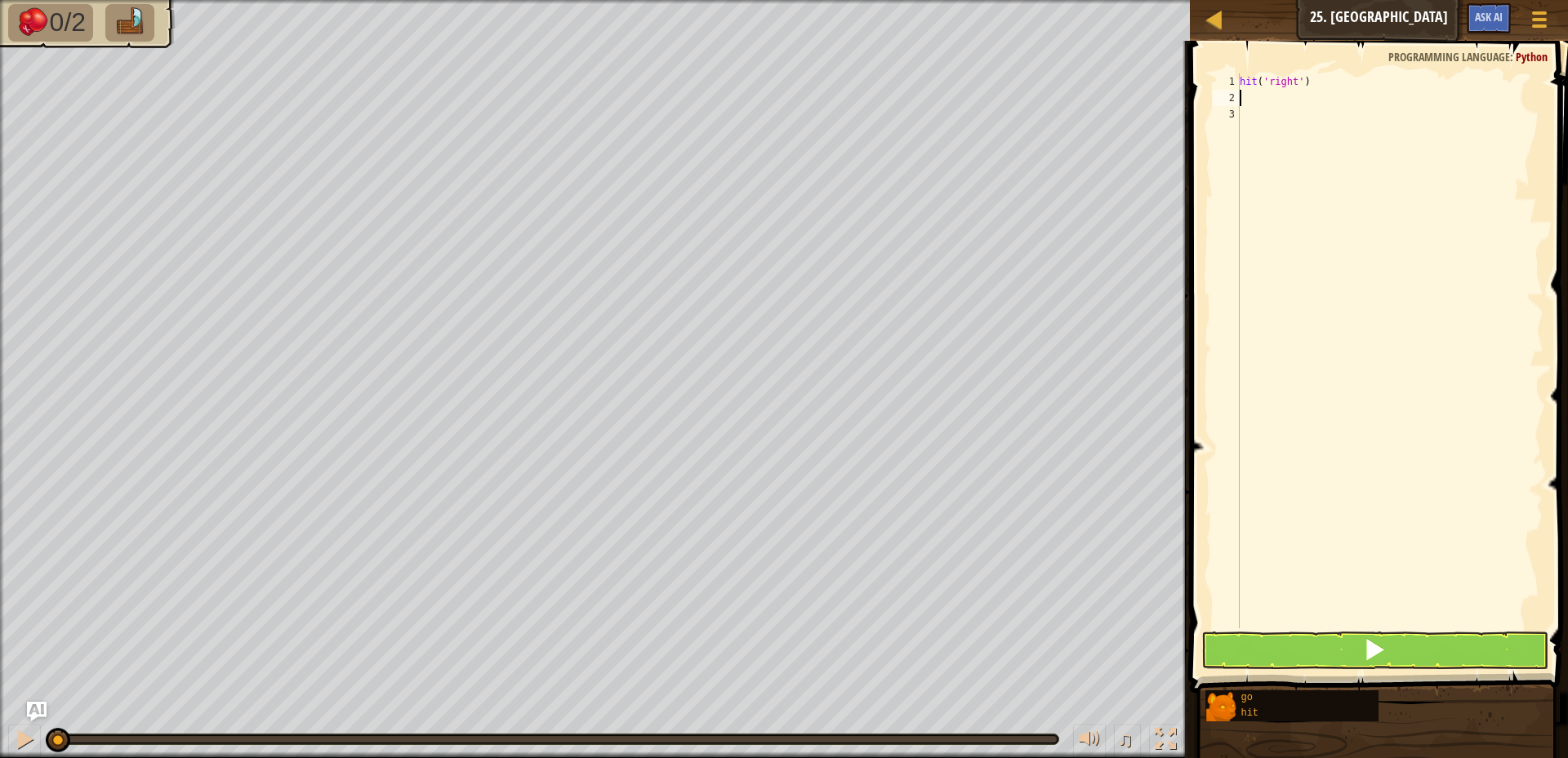
click at [1310, 203] on div "hit ( 'right' )" at bounding box center [1390, 367] width 307 height 588
click at [1275, 106] on div "hit ( 'right' )" at bounding box center [1390, 367] width 307 height 588
click at [1265, 93] on div "hit ( 'right' )" at bounding box center [1390, 367] width 307 height 588
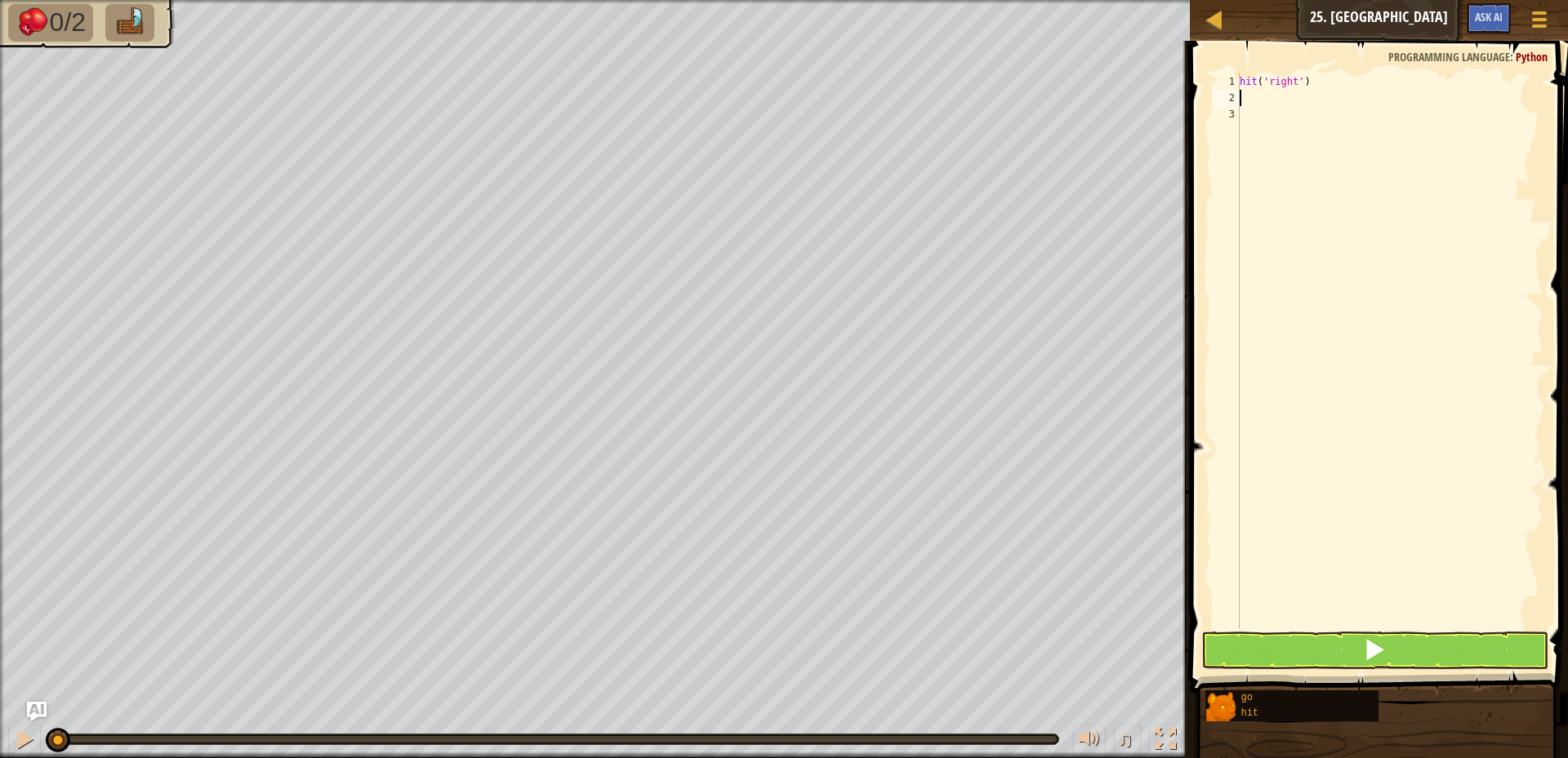
click at [1265, 93] on div "hit ( 'right' )" at bounding box center [1390, 367] width 307 height 588
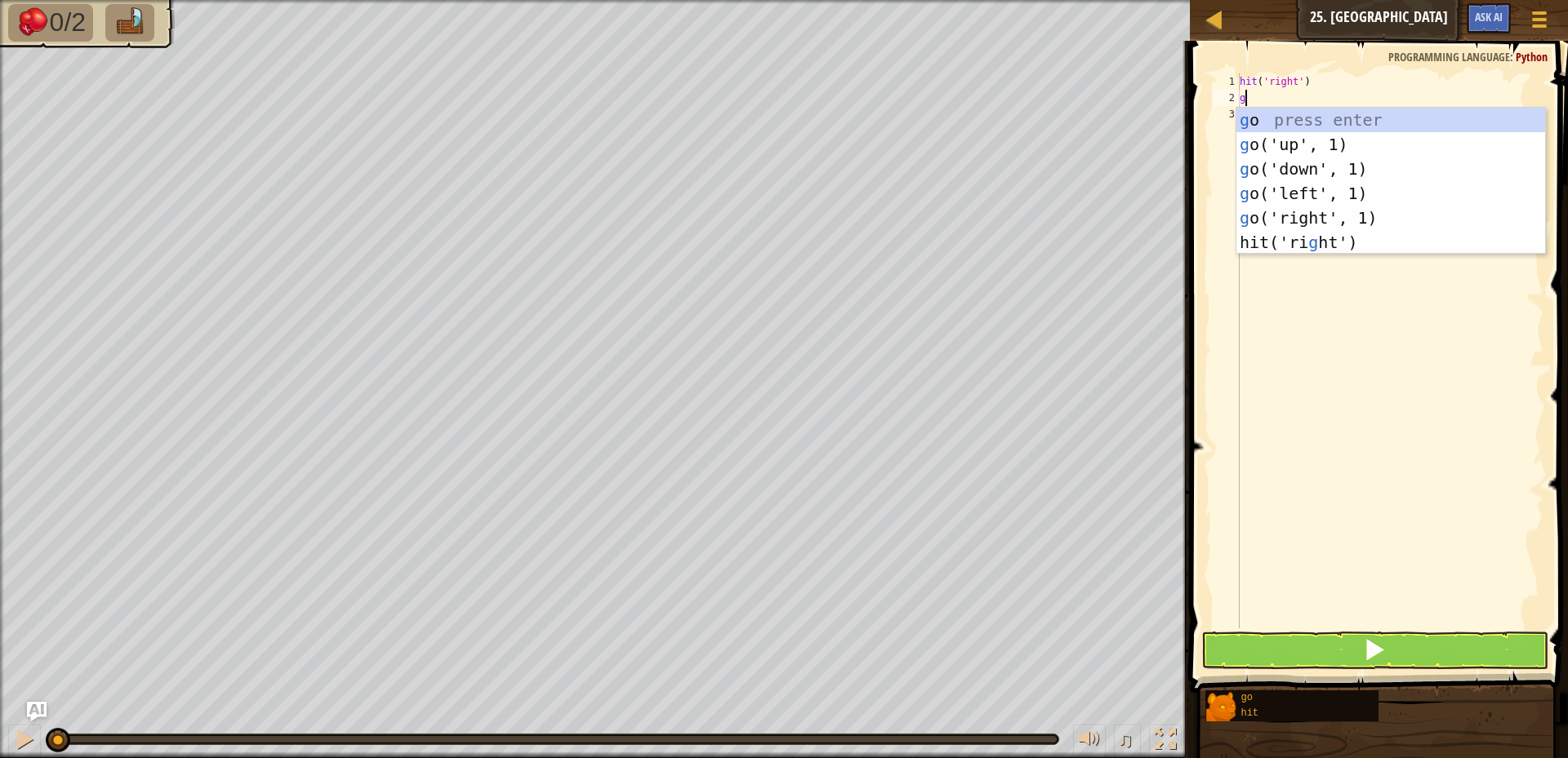
type textarea "go"
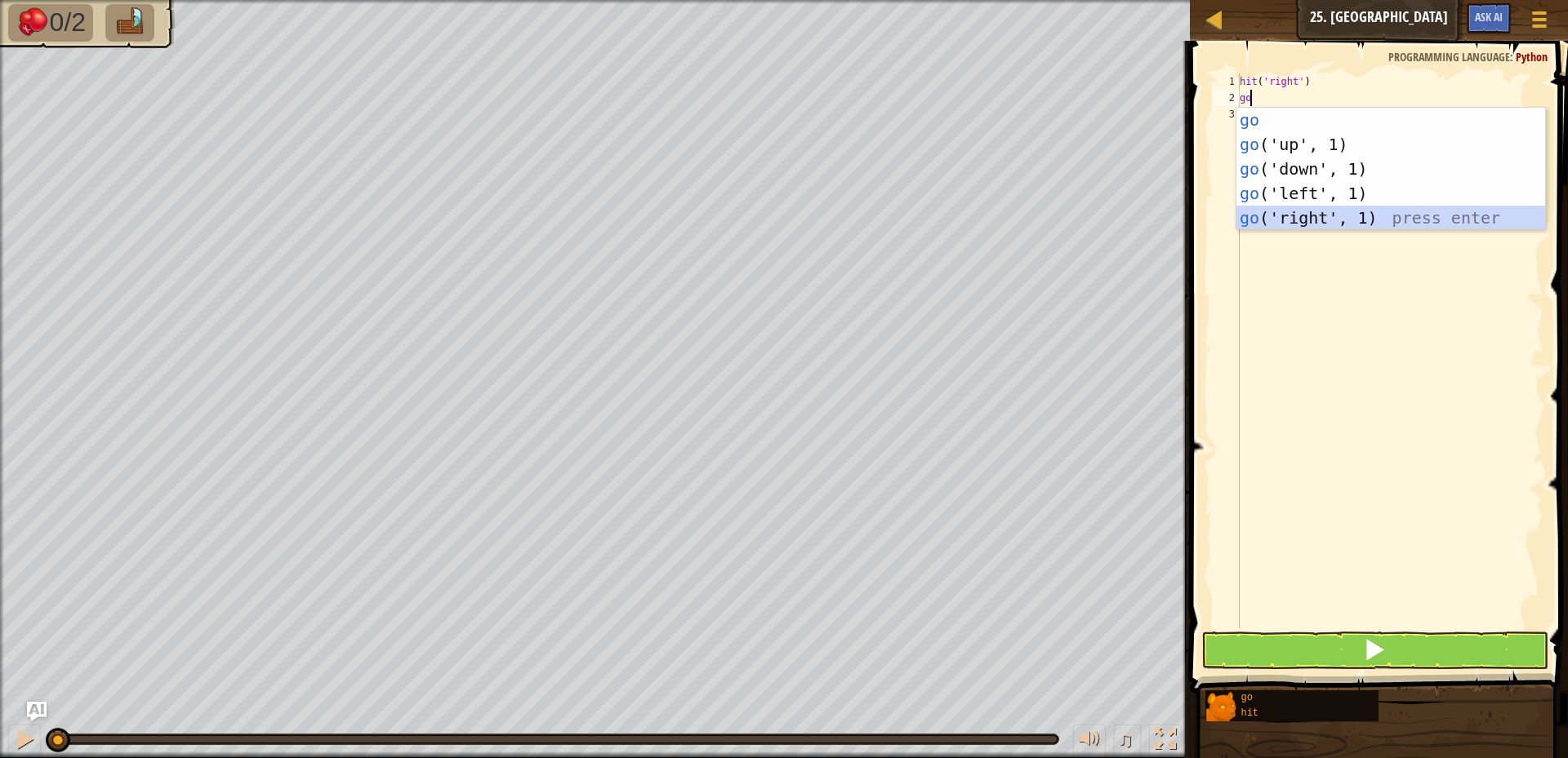
click at [1329, 212] on div "go press enter go ('up', 1) press enter go ('down', 1) press enter go ('left', …" at bounding box center [1391, 194] width 308 height 172
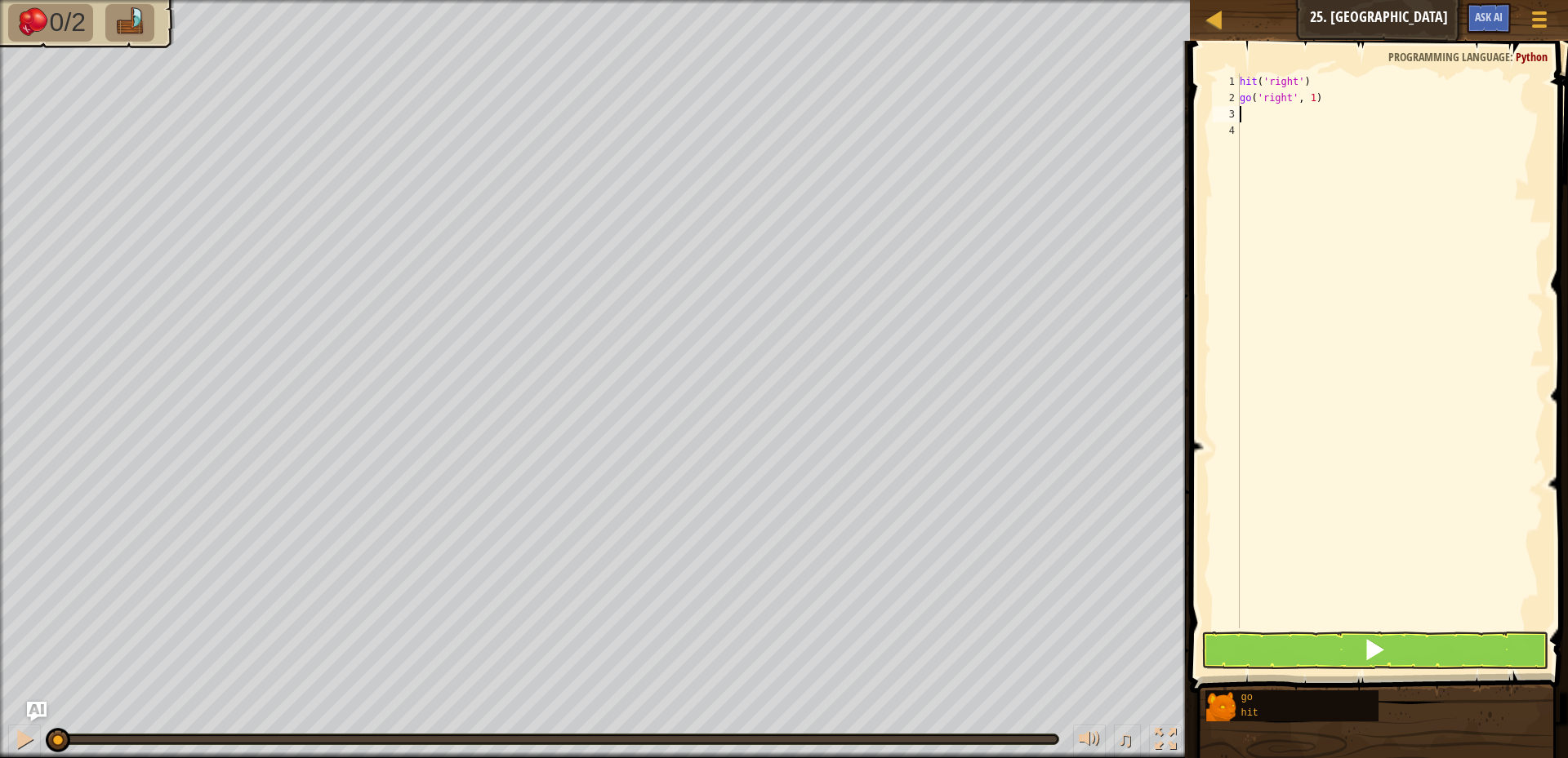
click at [1309, 100] on div "hit ( 'right' ) go ( 'right' , 1 )" at bounding box center [1390, 367] width 307 height 588
type textarea "go('right', 2)"
click at [1244, 110] on div "hit ( 'right' ) go ( 'right' , 2 )" at bounding box center [1390, 367] width 307 height 588
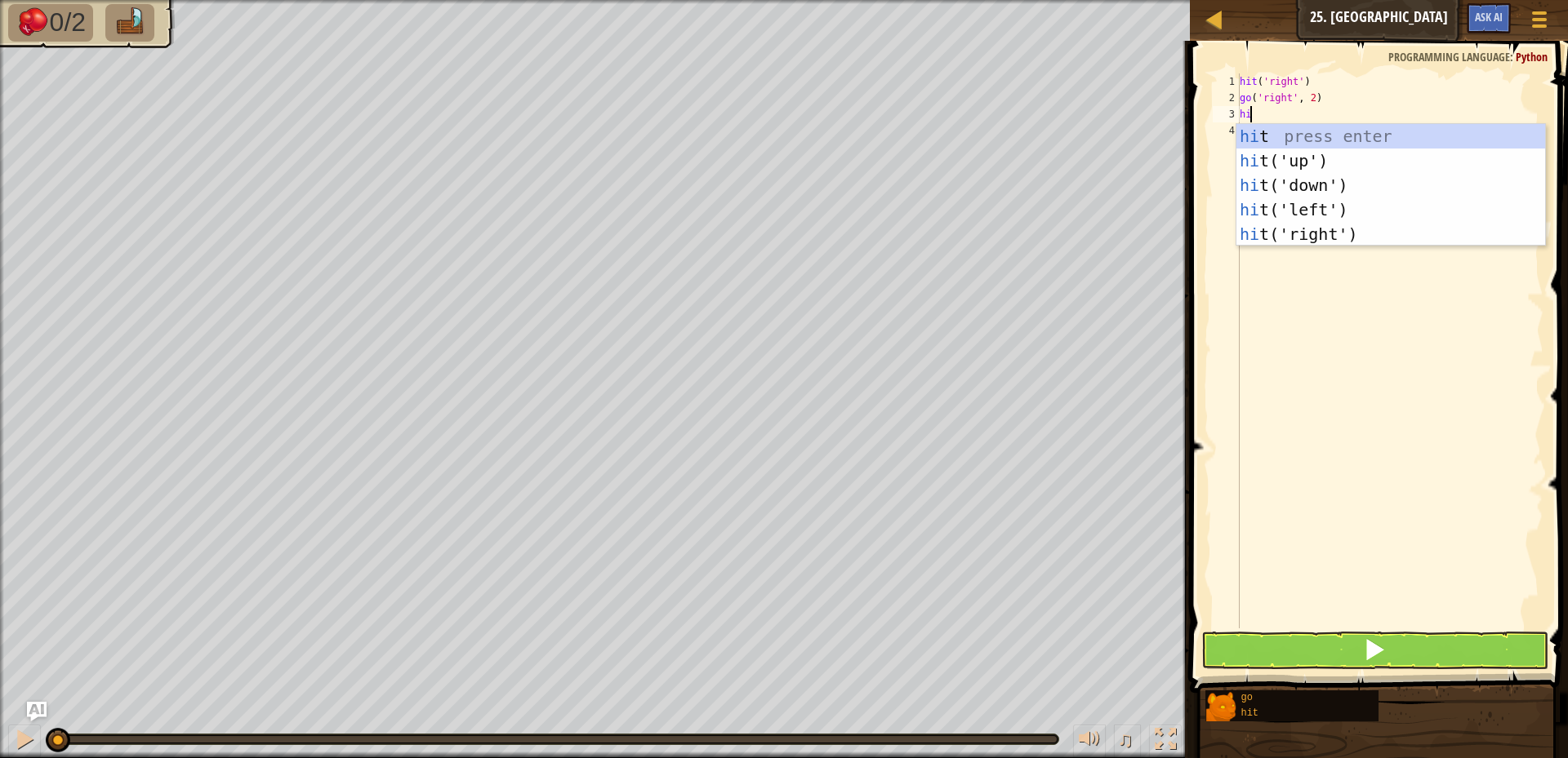
type textarea "hit"
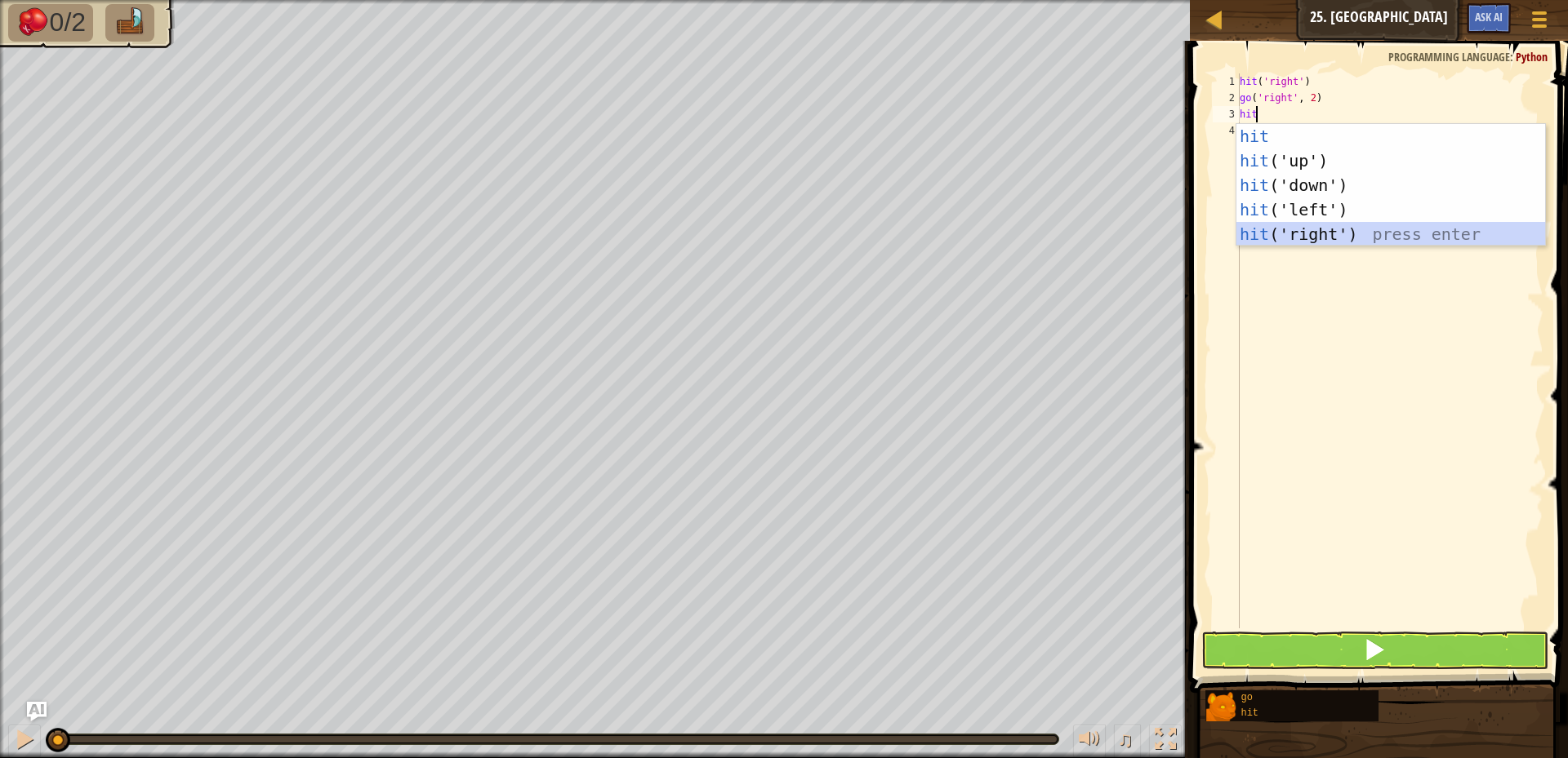
click at [1312, 233] on div "hit press enter hit ('up') press enter hit ('down') press enter hit ('left') pr…" at bounding box center [1391, 210] width 308 height 172
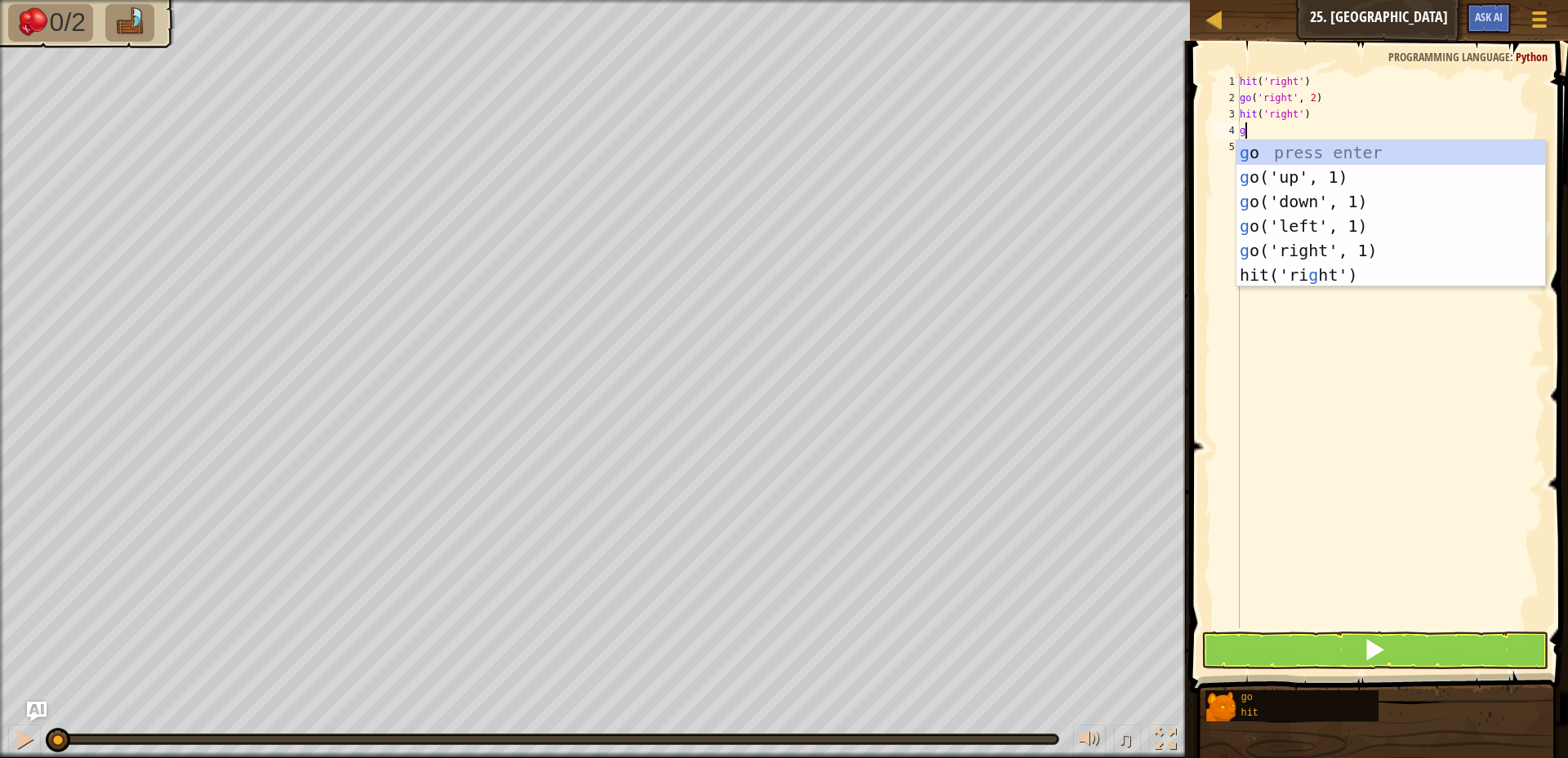
type textarea "go"
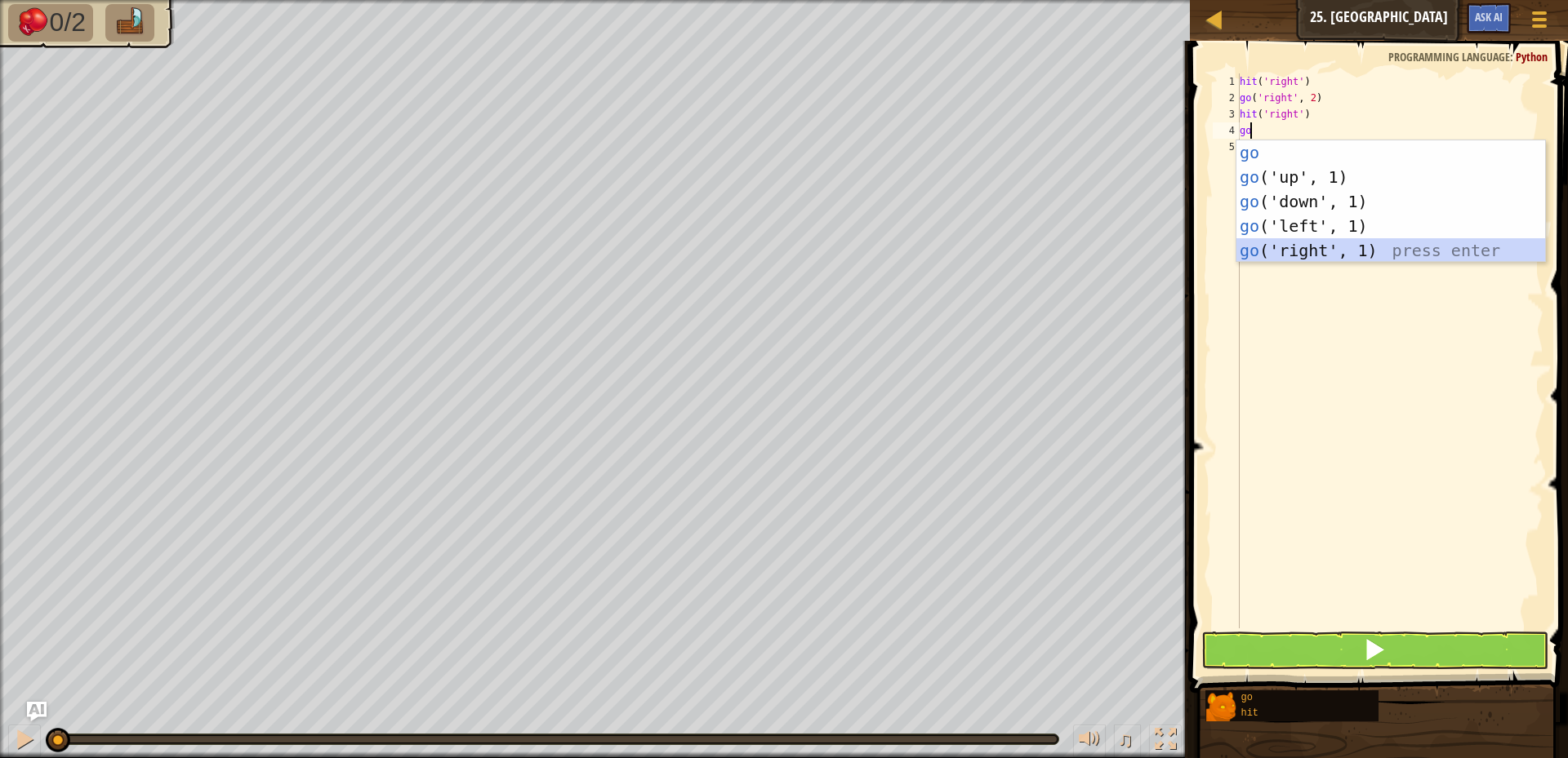
click at [1299, 253] on div "go press enter go ('up', 1) press enter go ('down', 1) press enter go ('left', …" at bounding box center [1391, 227] width 308 height 172
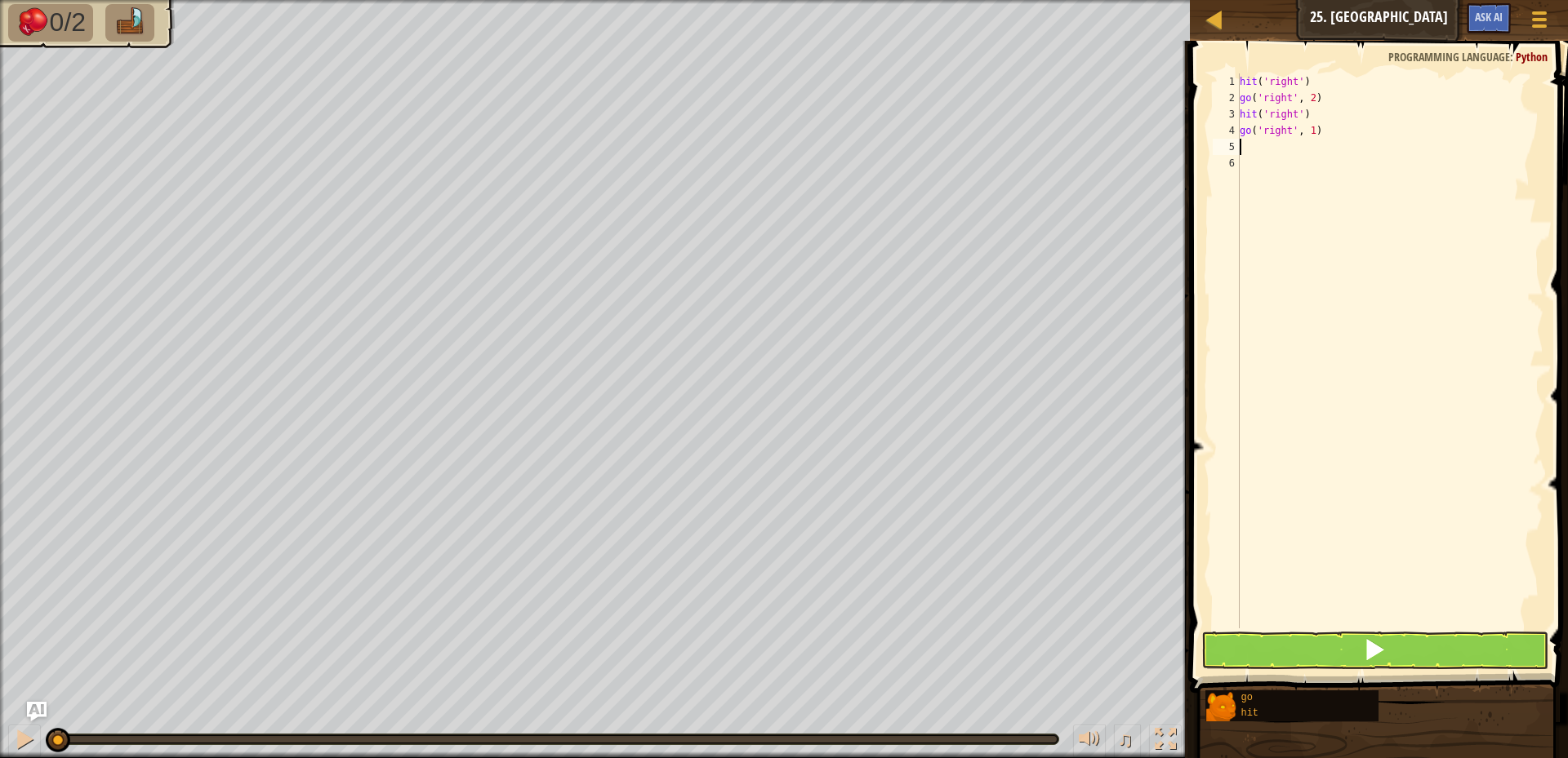
click at [1311, 127] on div "hit ( 'right' ) go ( 'right' , 2 ) hit ( 'right' ) go ( 'right' , 1 )" at bounding box center [1390, 367] width 307 height 588
type textarea "go('right', 2)"
click at [1406, 646] on button at bounding box center [1375, 650] width 347 height 38
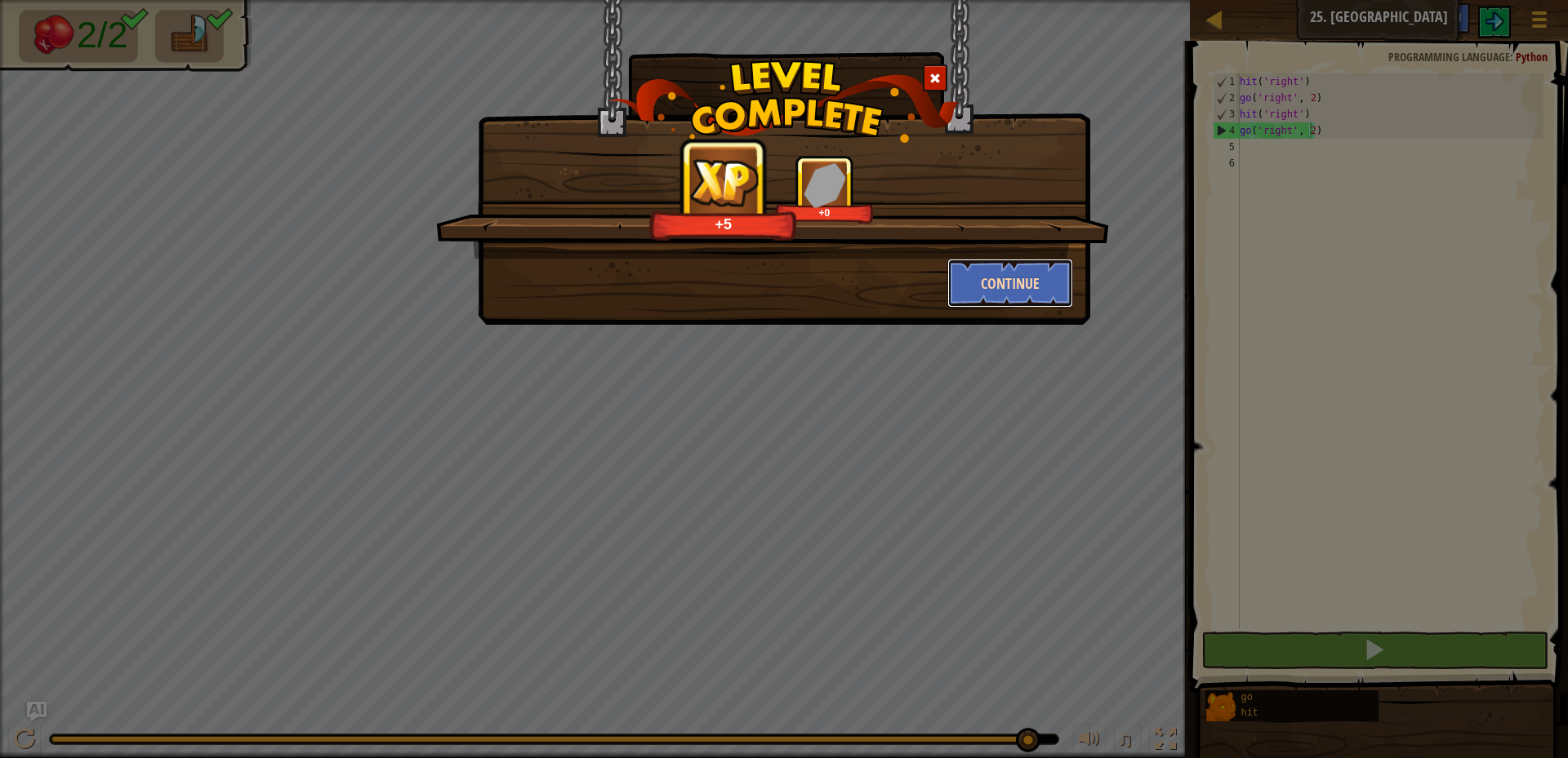
click at [1002, 292] on button "Continue" at bounding box center [1010, 283] width 126 height 49
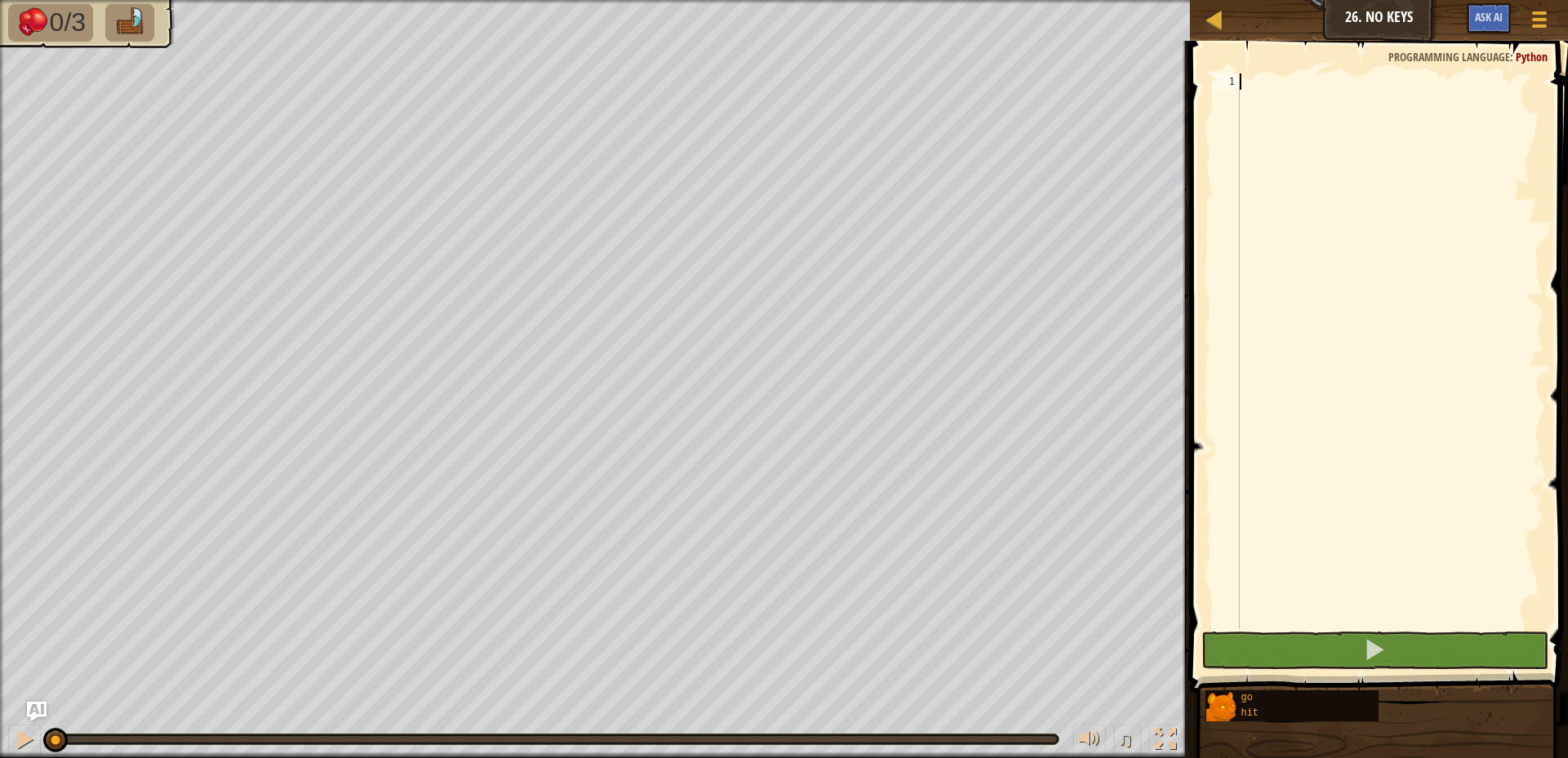
scroll to position [8, 0]
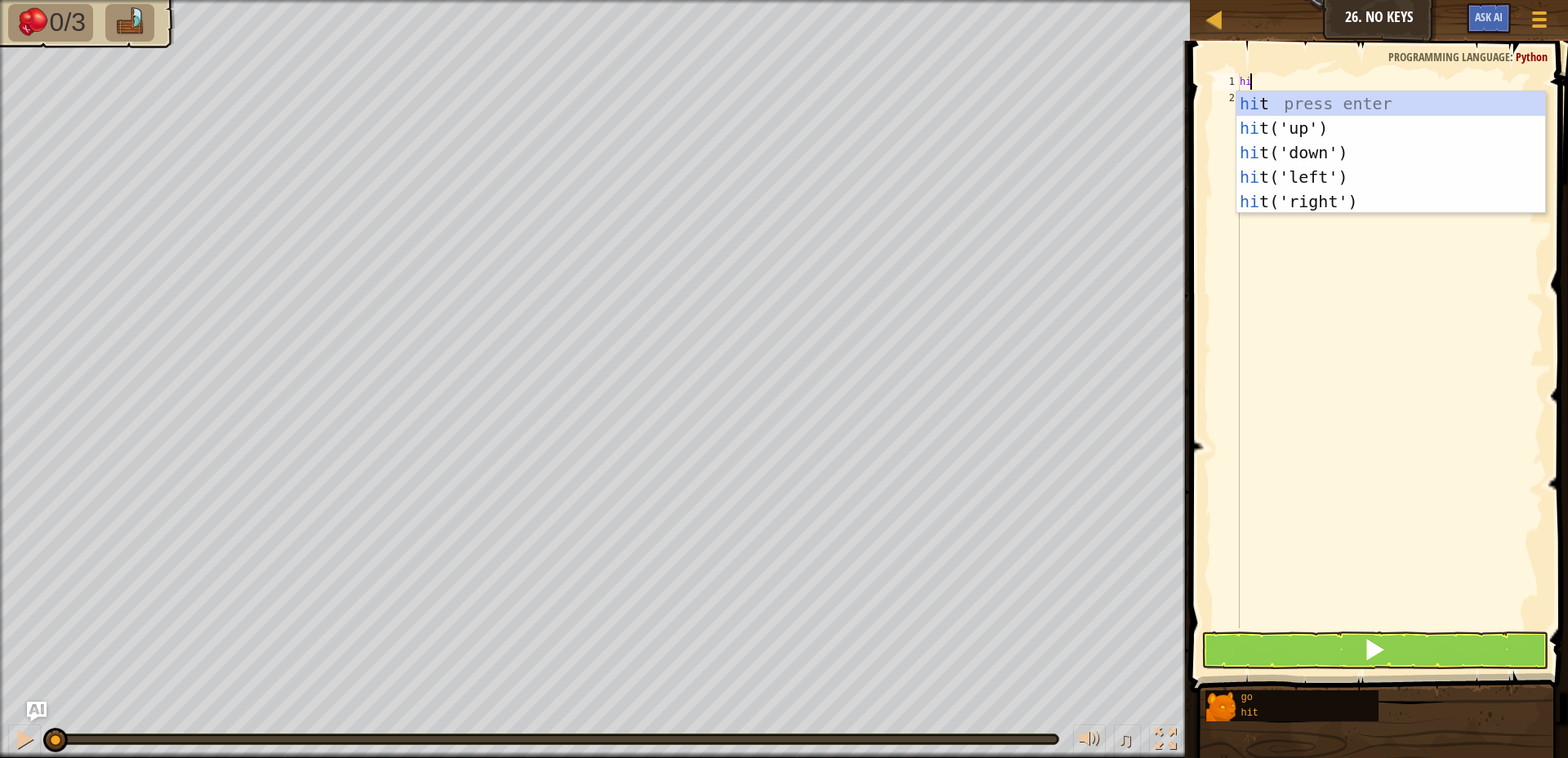
type textarea "hit"
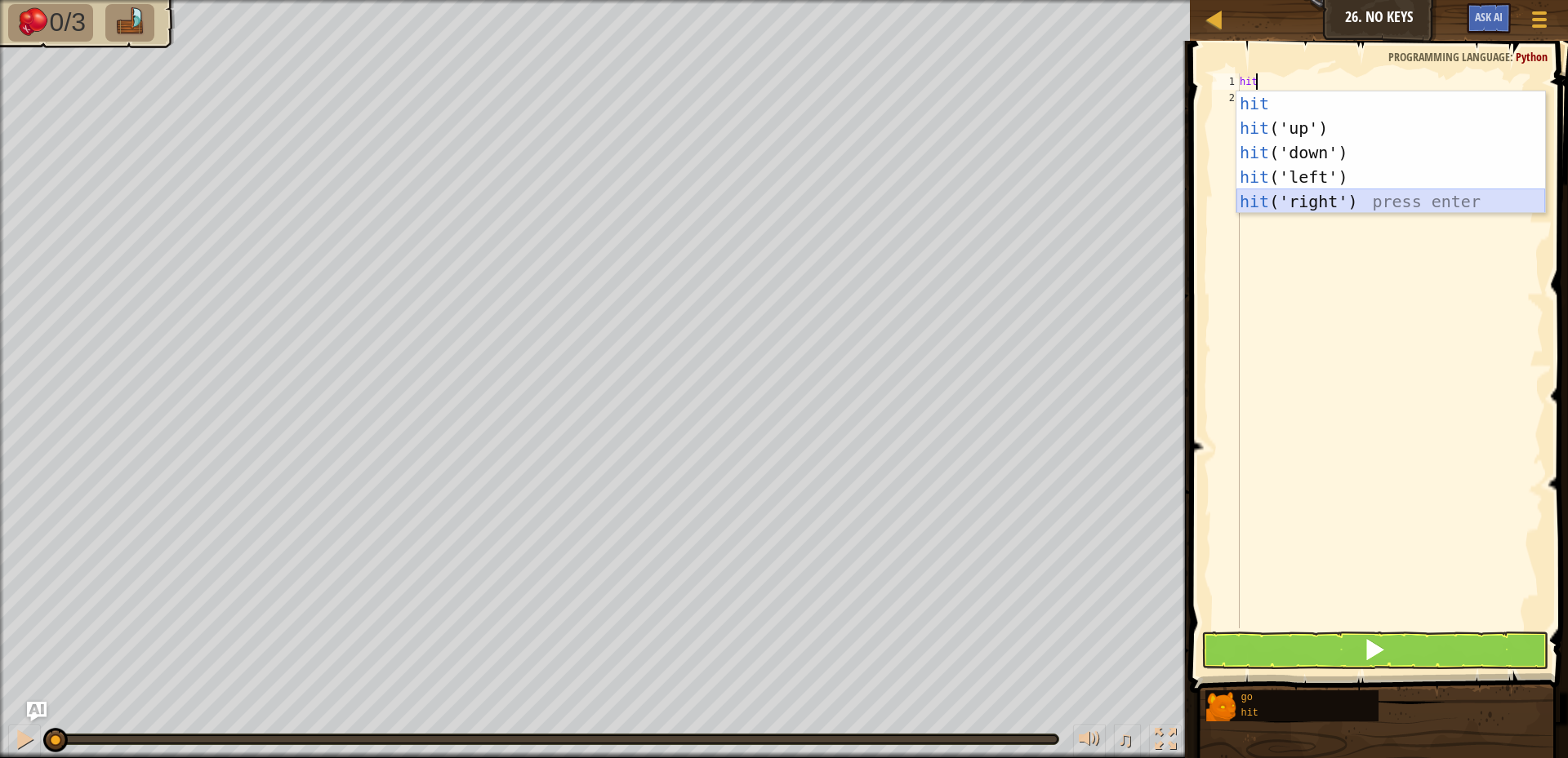
click at [1332, 200] on div "hit press enter hit ('up') press enter hit ('down') press enter hit ('left') pr…" at bounding box center [1391, 178] width 308 height 172
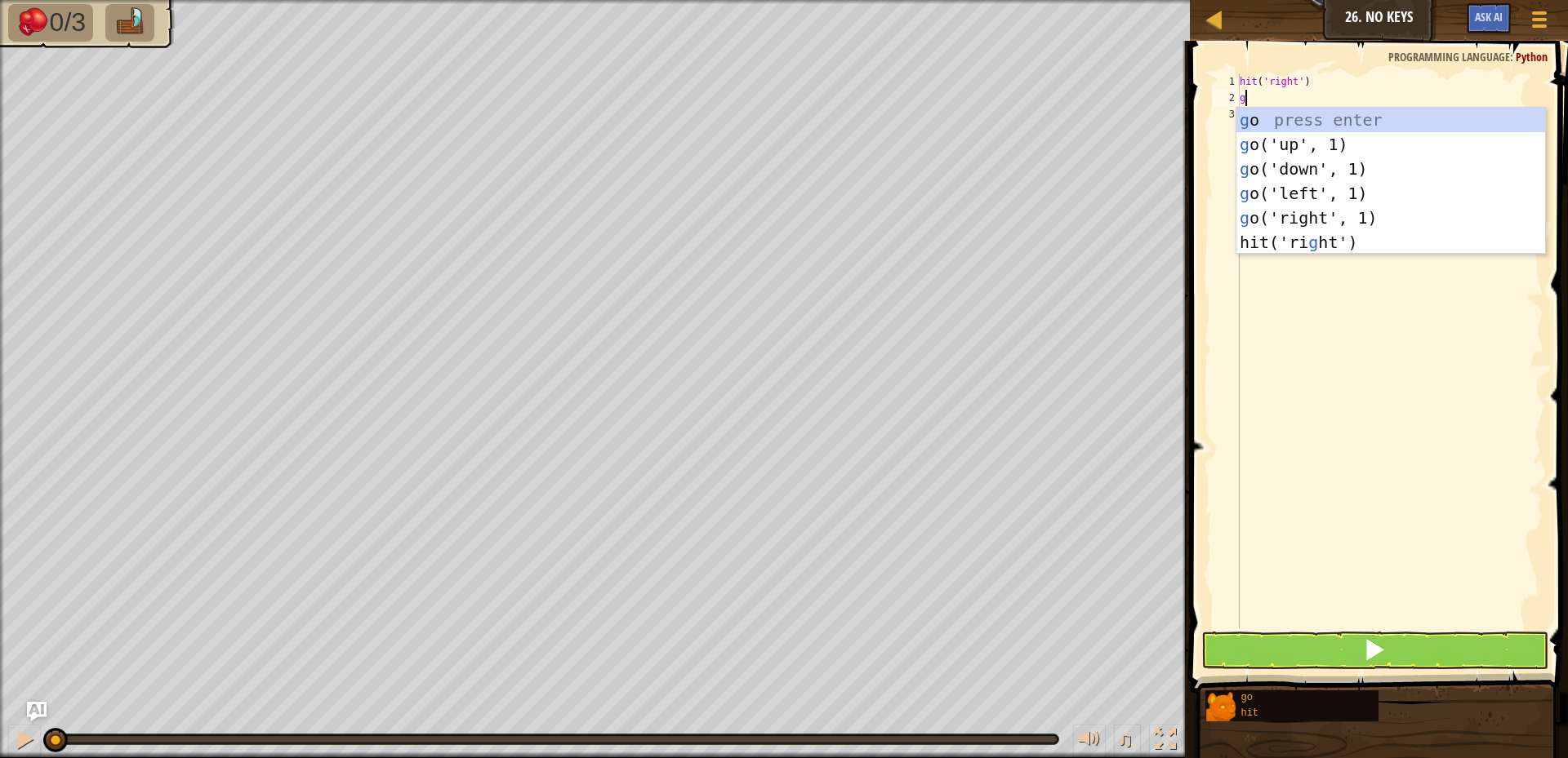
type textarea "go"
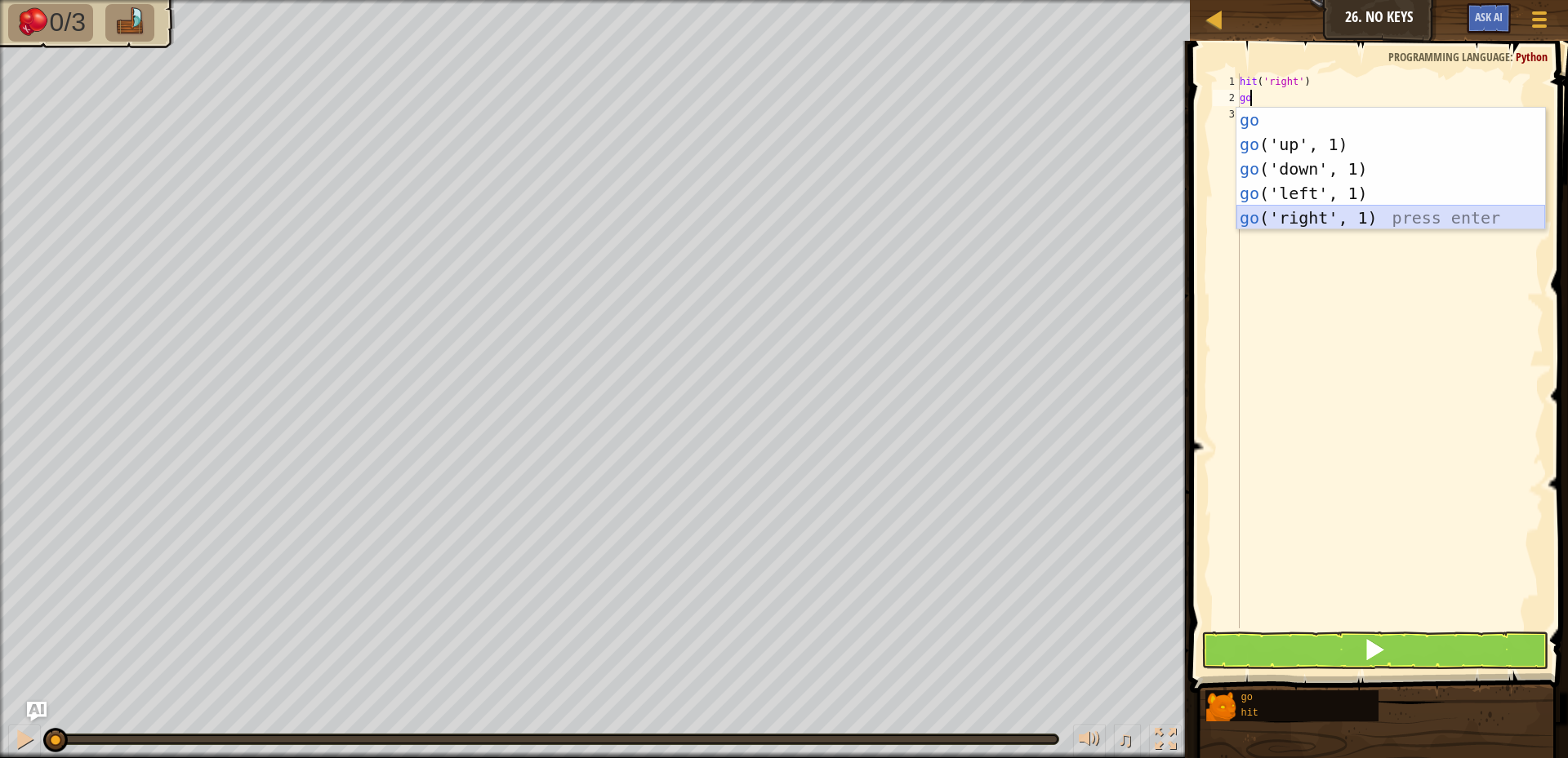
click at [1383, 227] on div "go press enter go ('up', 1) press enter go ('down', 1) press enter go ('left', …" at bounding box center [1391, 194] width 308 height 172
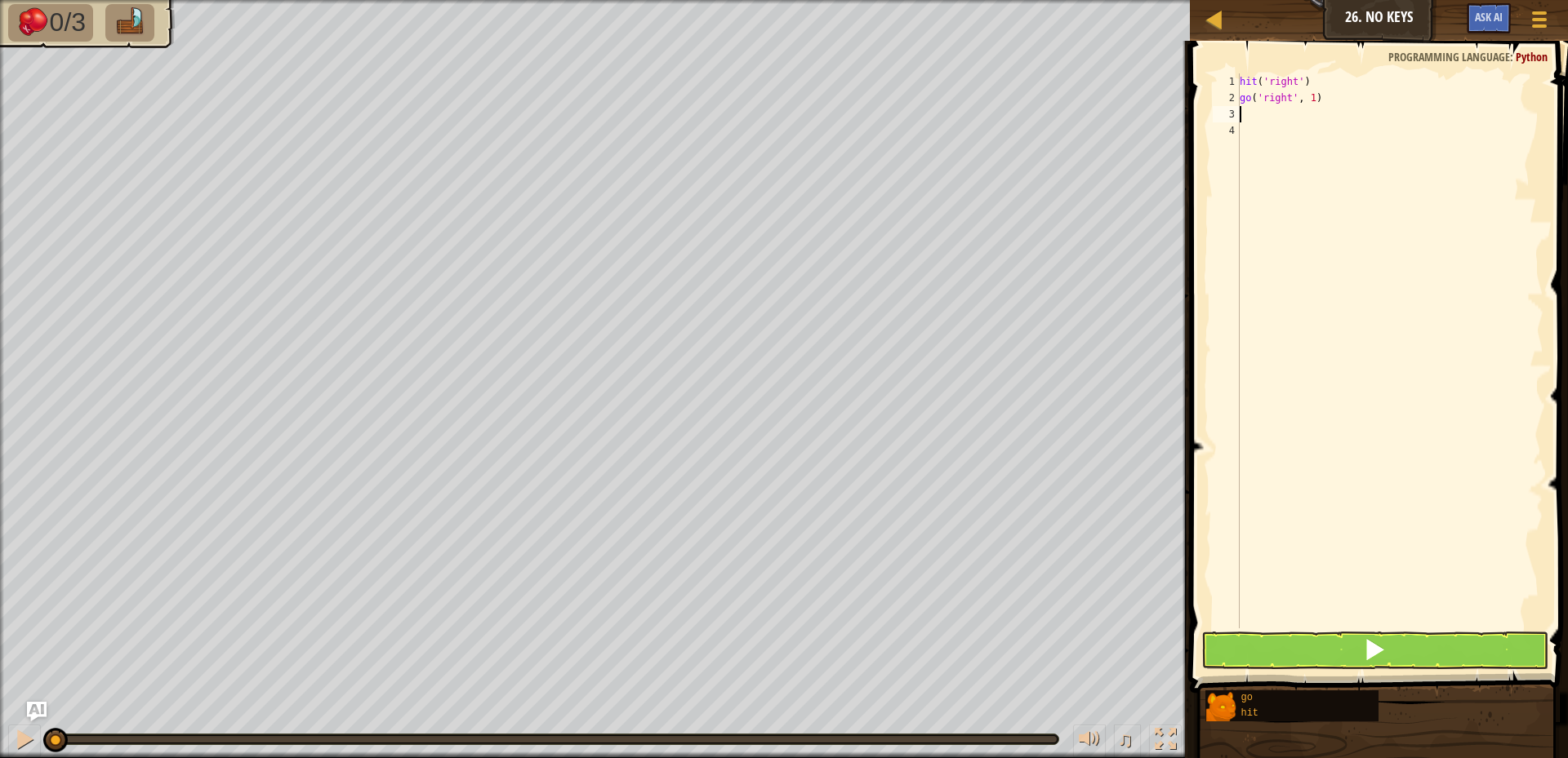
click at [1308, 98] on div "hit ( 'right' ) go ( 'right' , 1 )" at bounding box center [1390, 367] width 307 height 588
type textarea "go('right', 2)"
click at [1244, 118] on div "hit ( 'right' ) go ( 'right' , 2 )" at bounding box center [1390, 367] width 307 height 588
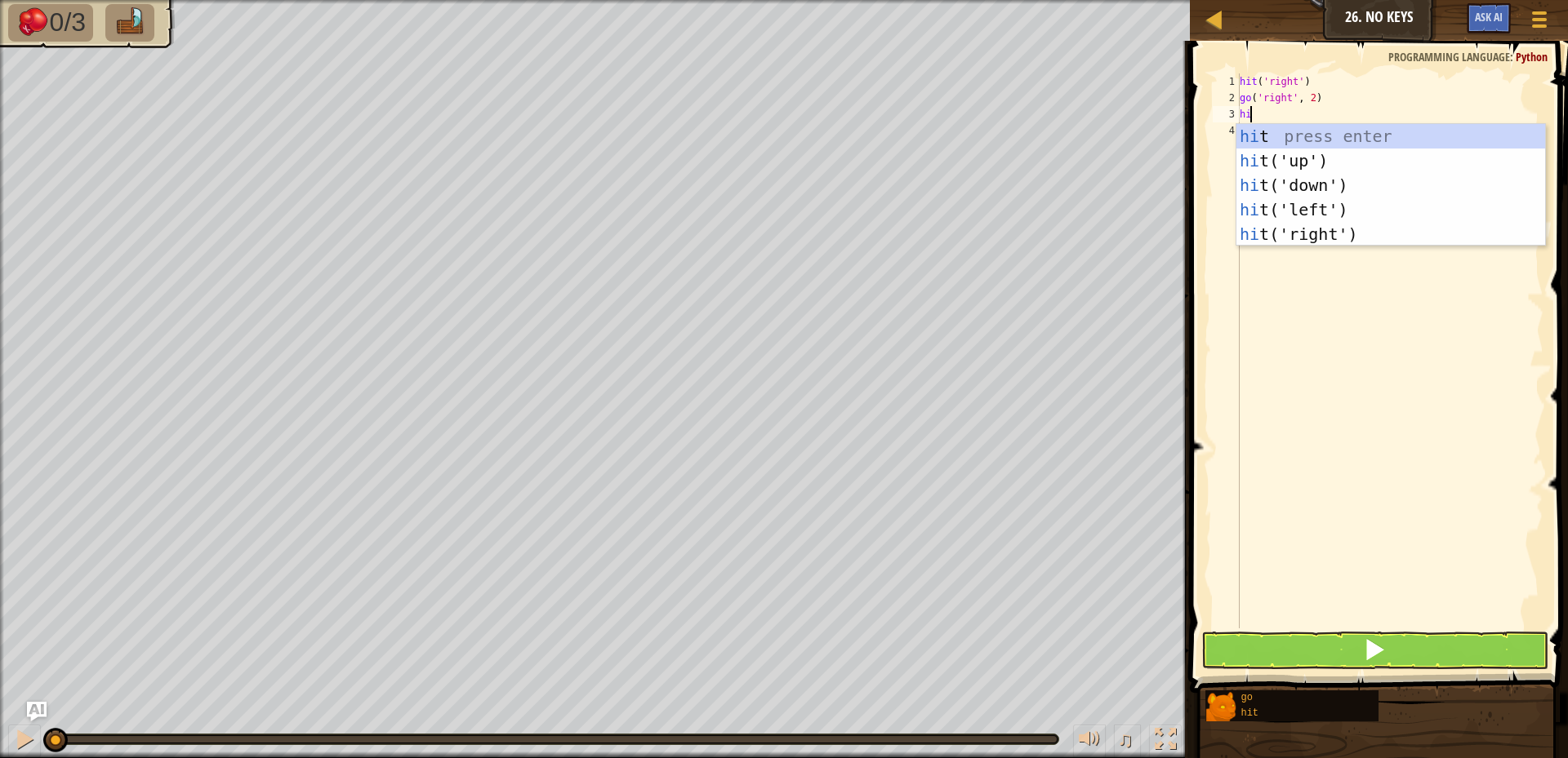
type textarea "hit"
click at [1301, 186] on div "hit press enter hit ('up') press enter hit ('down') press enter hit ('left') pr…" at bounding box center [1391, 210] width 308 height 172
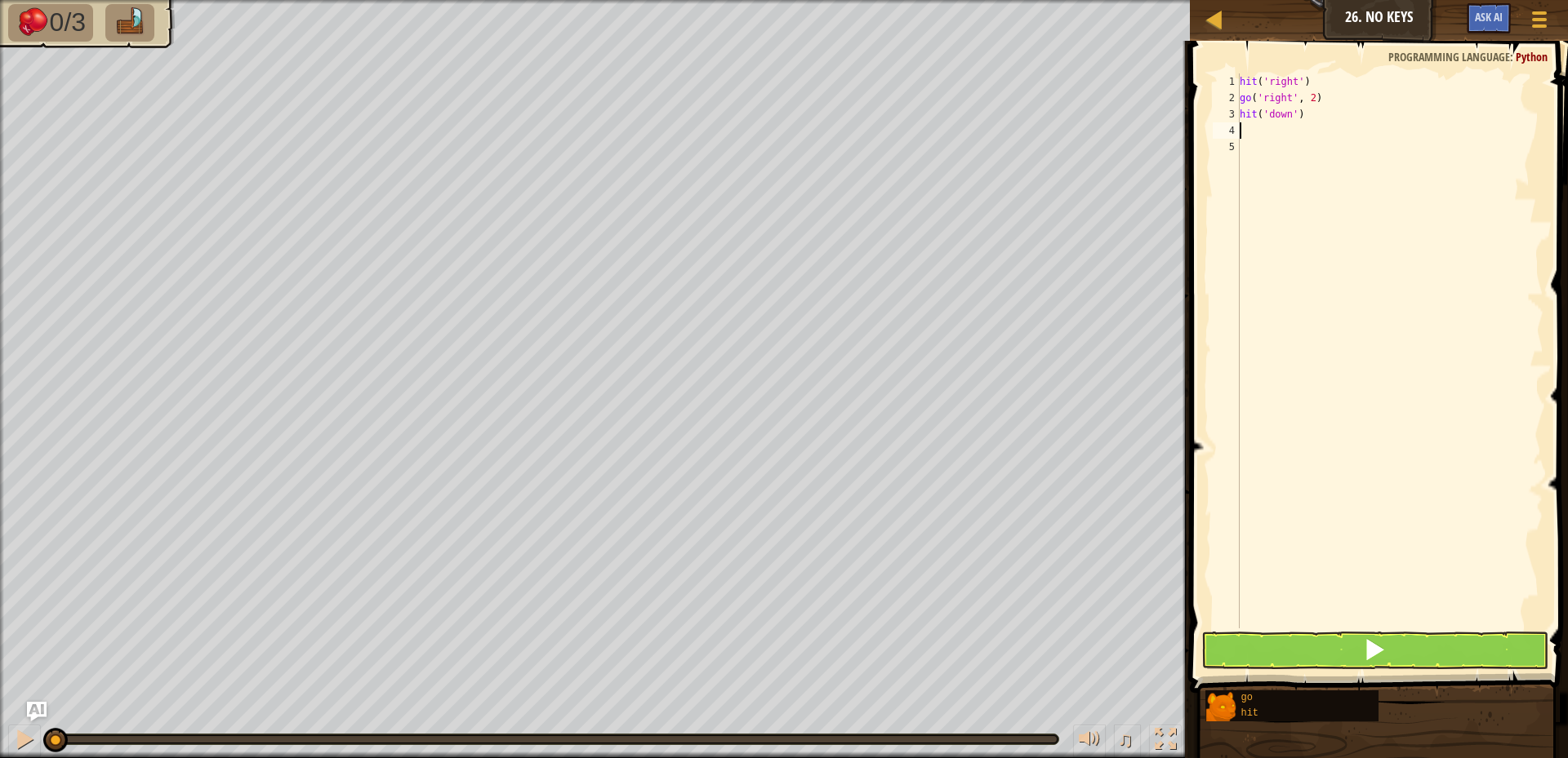
scroll to position [8, 0]
click at [1250, 132] on div "hit ( 'right' ) go ( 'right' , 2 ) hit ( 'down' )" at bounding box center [1390, 367] width 307 height 588
type textarea "go"
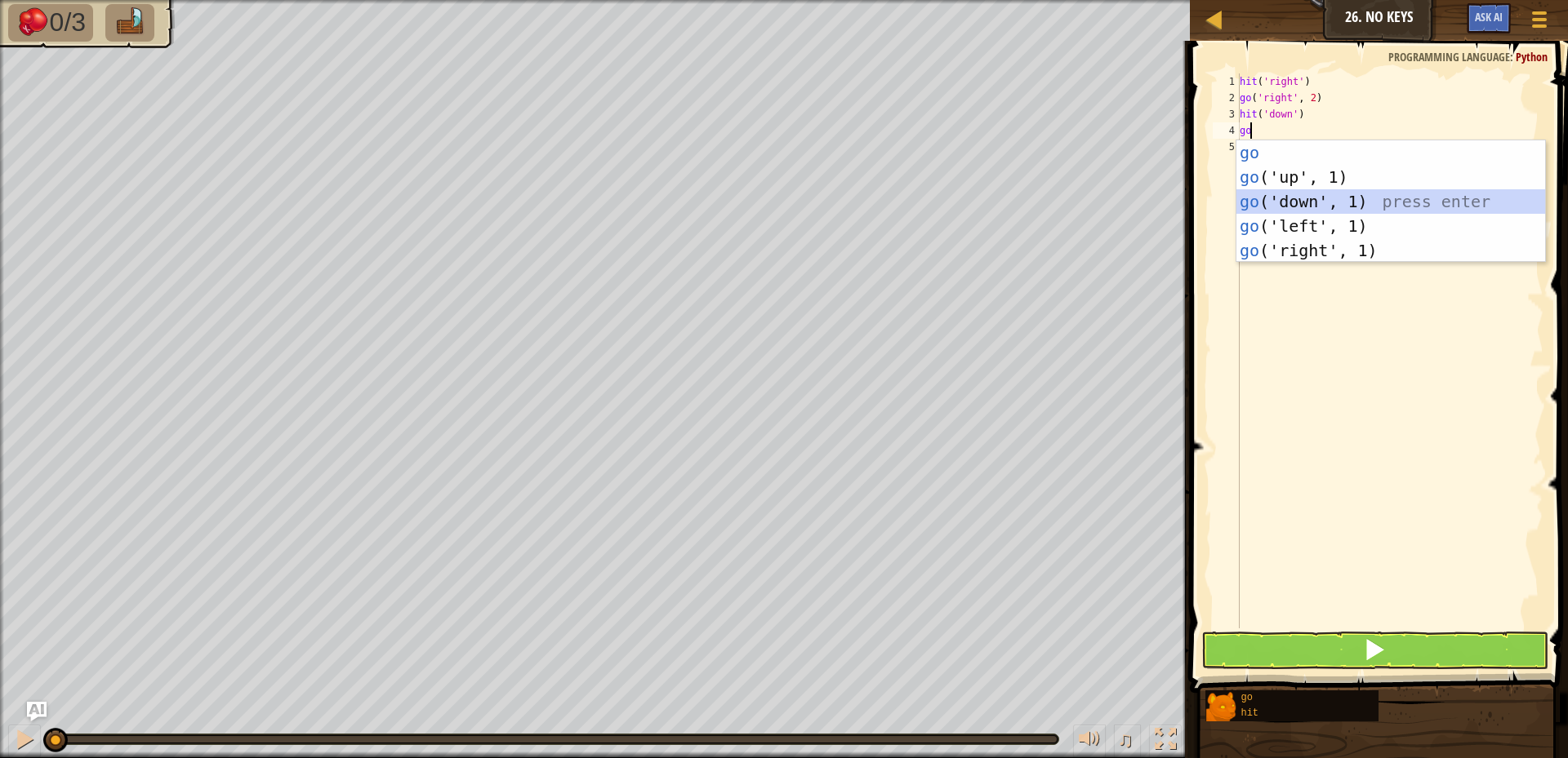
click at [1293, 205] on div "go press enter go ('up', 1) press enter go ('down', 1) press enter go ('left', …" at bounding box center [1391, 227] width 308 height 172
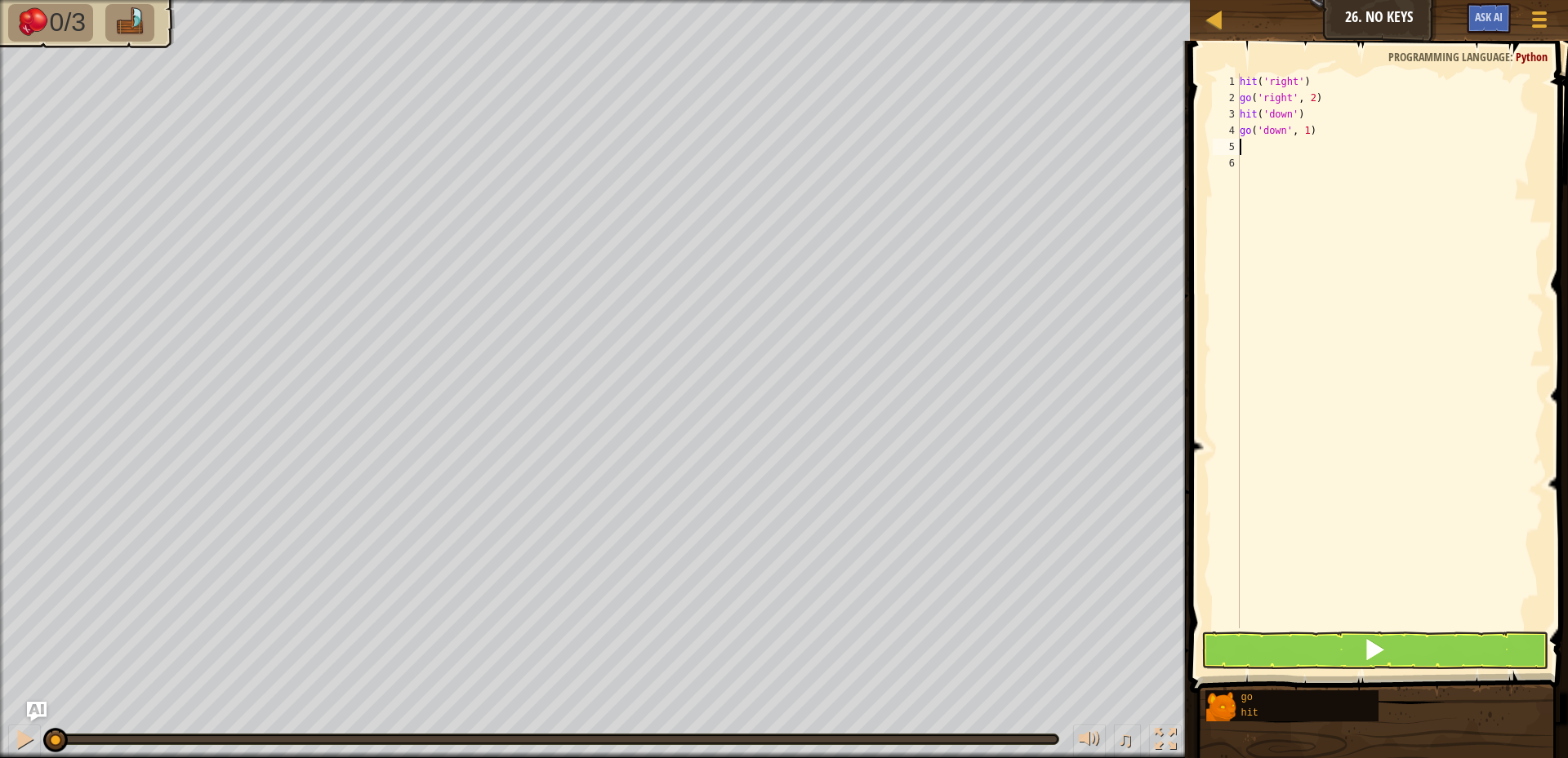
click at [1306, 130] on div "hit ( 'right' ) go ( 'right' , 2 ) hit ( 'down' ) go ( 'down' , 1 )" at bounding box center [1390, 367] width 307 height 588
type textarea "go('down', 2)"
click at [1246, 146] on div "hit ( 'right' ) go ( 'right' , 2 ) hit ( 'down' ) go ( 'down' , 2 )" at bounding box center [1390, 367] width 307 height 588
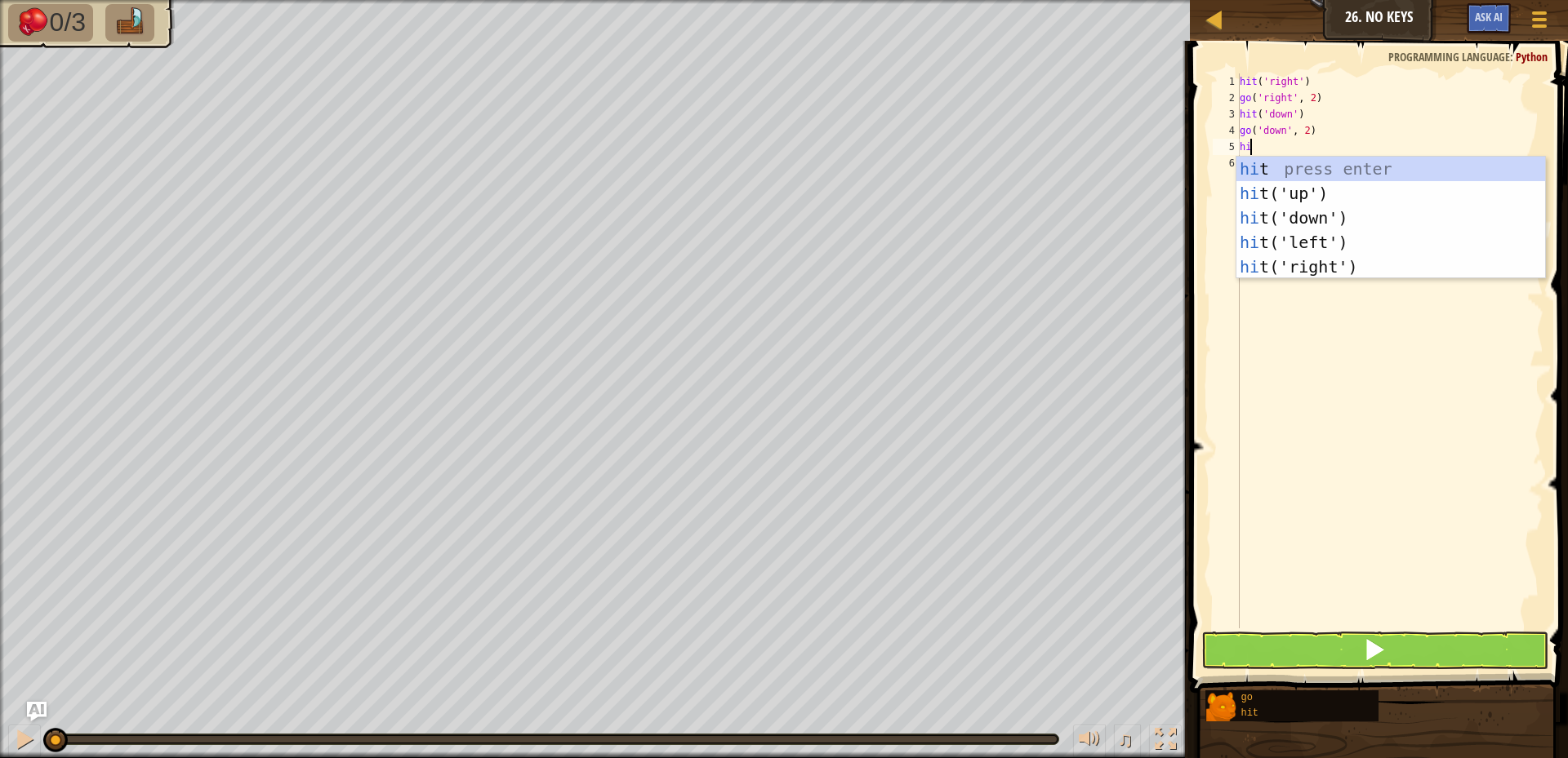
type textarea "hit"
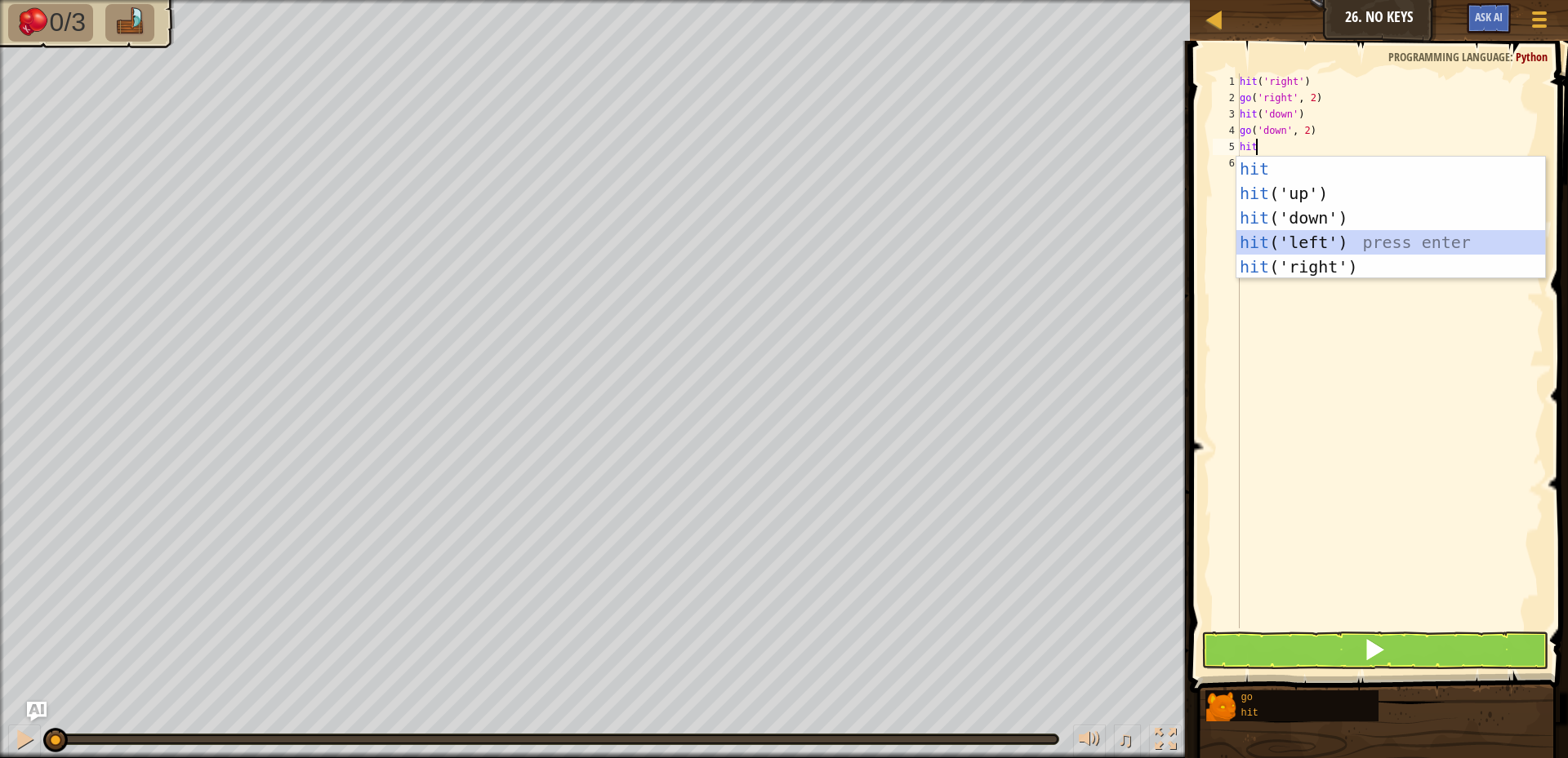
drag, startPoint x: 1291, startPoint y: 244, endPoint x: 1292, endPoint y: 235, distance: 9.1
click at [1291, 243] on div "hit press enter hit ('up') press enter hit ('down') press enter hit ('left') pr…" at bounding box center [1391, 243] width 308 height 172
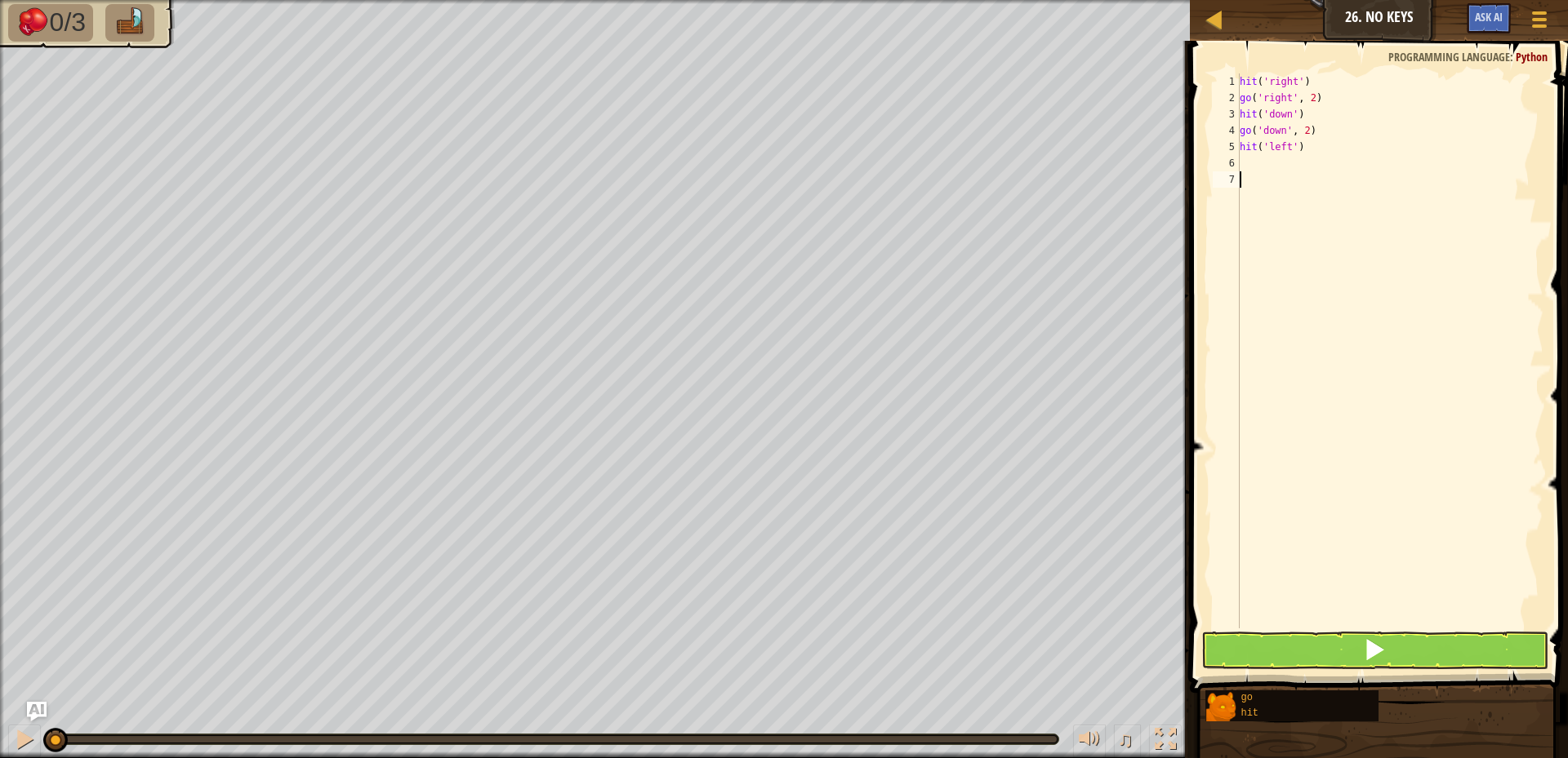
click at [1256, 172] on div "hit ( 'right' ) go ( 'right' , 2 ) hit ( 'down' ) go ( 'down' , 2 ) hit ( 'left…" at bounding box center [1390, 367] width 307 height 588
click at [1249, 162] on div "hit ( 'right' ) go ( 'right' , 2 ) hit ( 'down' ) go ( 'down' , 2 ) hit ( 'left…" at bounding box center [1390, 367] width 307 height 588
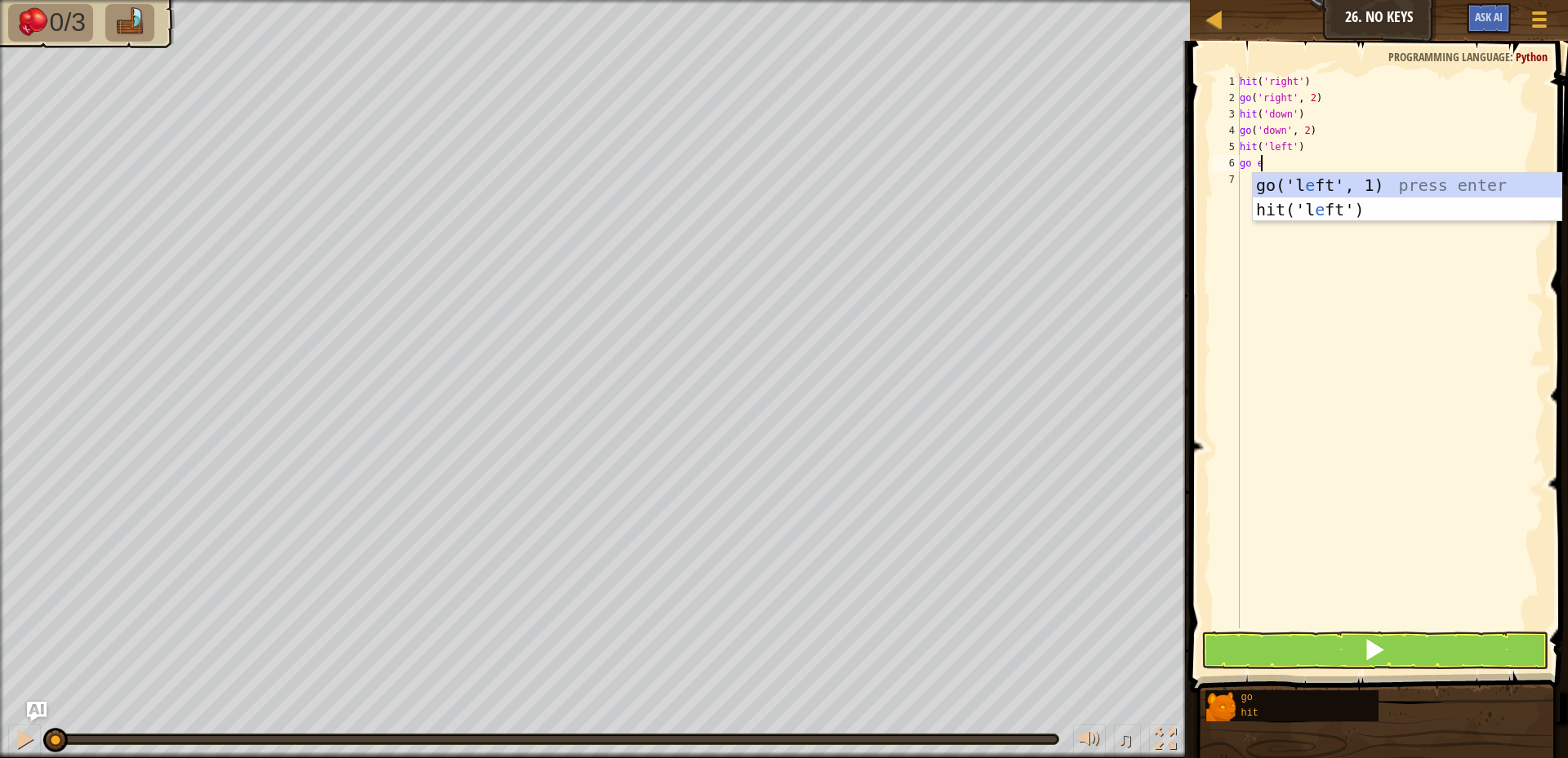
scroll to position [8, 2]
type textarea "go eft"
click at [1351, 188] on div "go('l eft ', 1) press enter hit('l eft ') press enter" at bounding box center [1407, 222] width 308 height 98
click at [1351, 188] on div "hit ( 'right' ) go ( 'right' , 2 ) hit ( 'down' ) go ( 'down' , 2 ) hit ( 'left…" at bounding box center [1390, 367] width 307 height 588
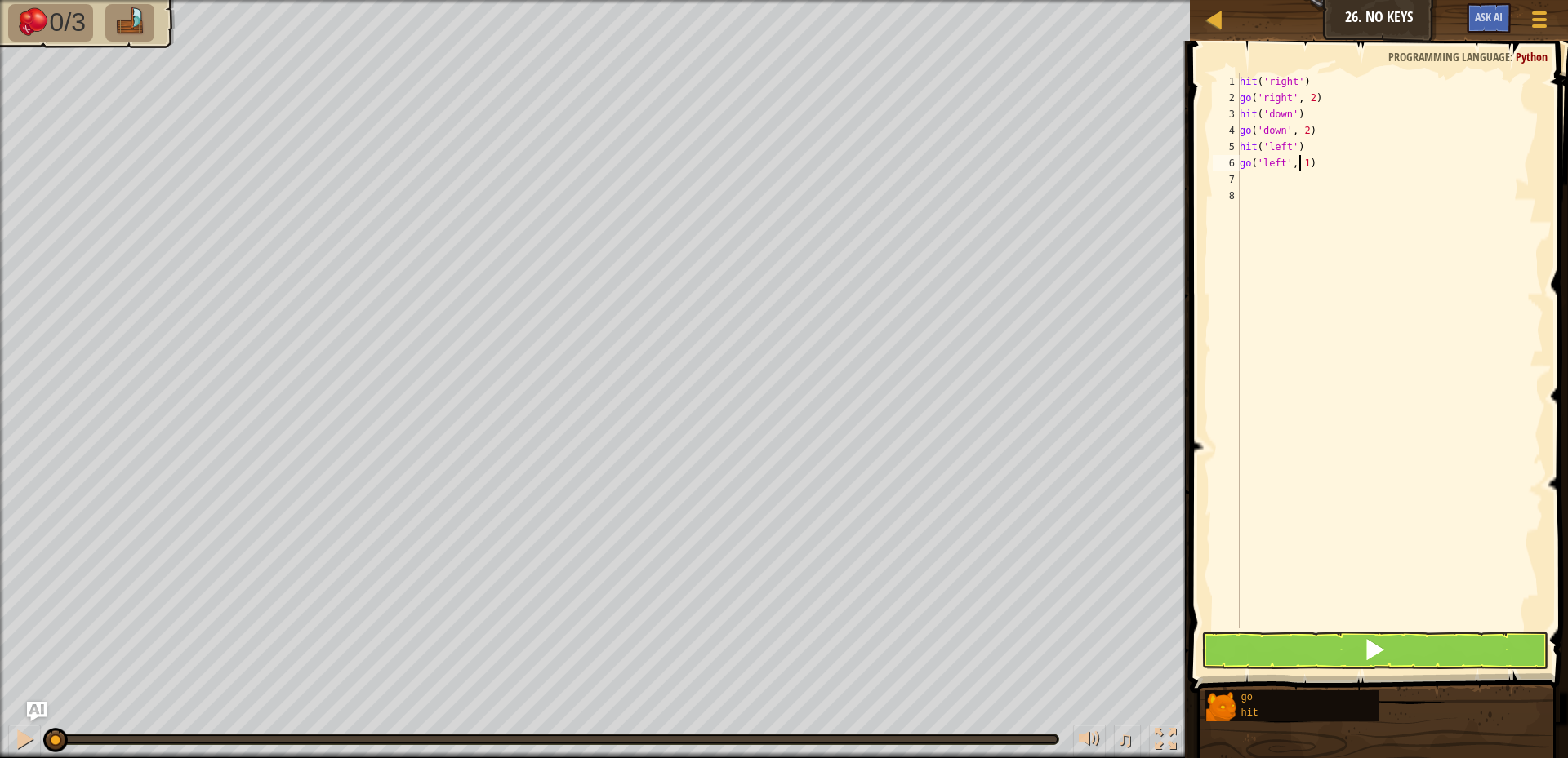
click at [1301, 160] on div "hit ( 'right' ) go ( 'right' , 2 ) hit ( 'down' ) go ( 'down' , 2 ) hit ( 'left…" at bounding box center [1390, 367] width 307 height 588
type textarea "go('left', 2)"
click at [1320, 642] on button at bounding box center [1375, 650] width 347 height 38
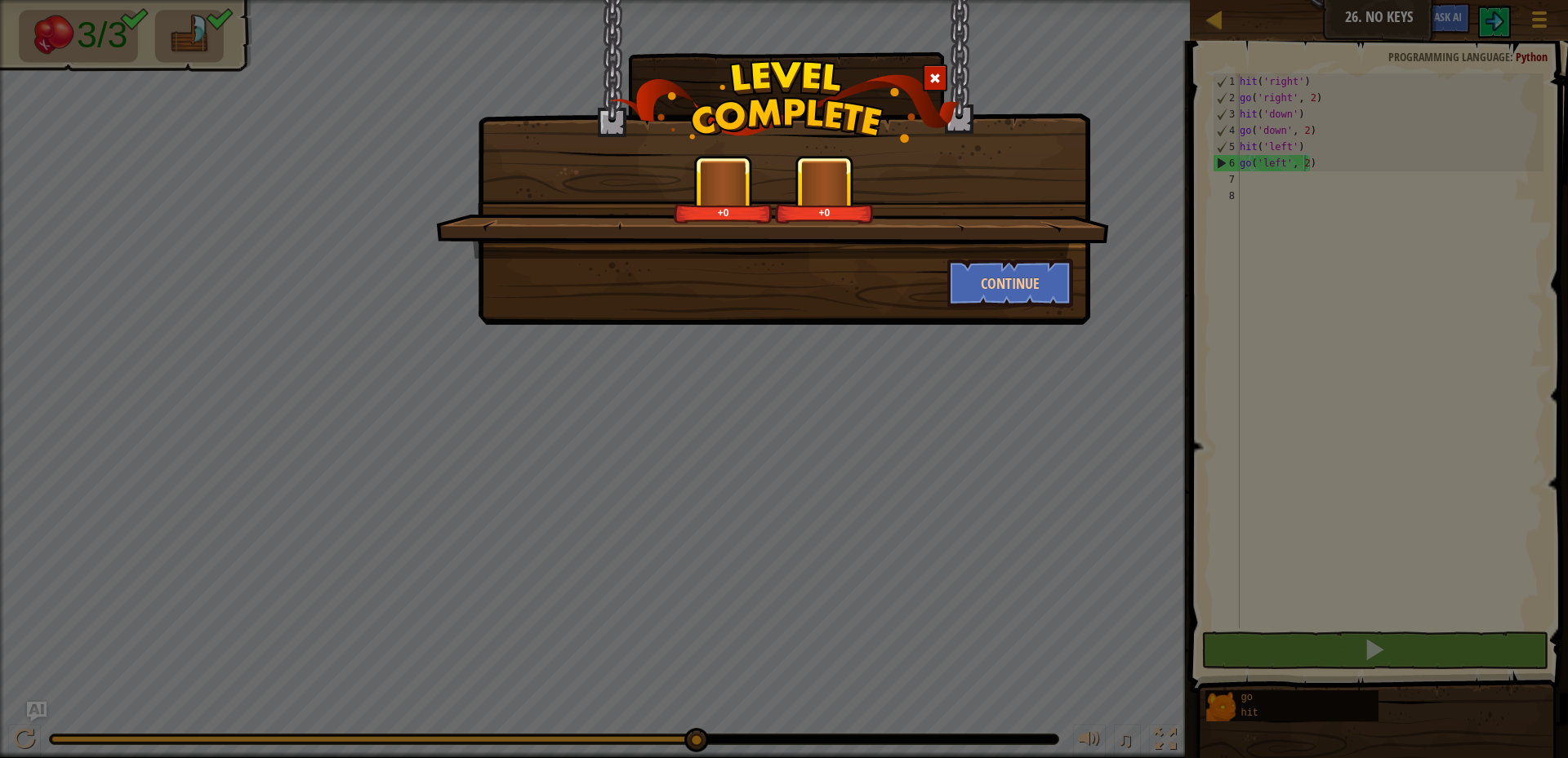
click at [954, 377] on div "+0 +0 Continue" at bounding box center [784, 379] width 1568 height 758
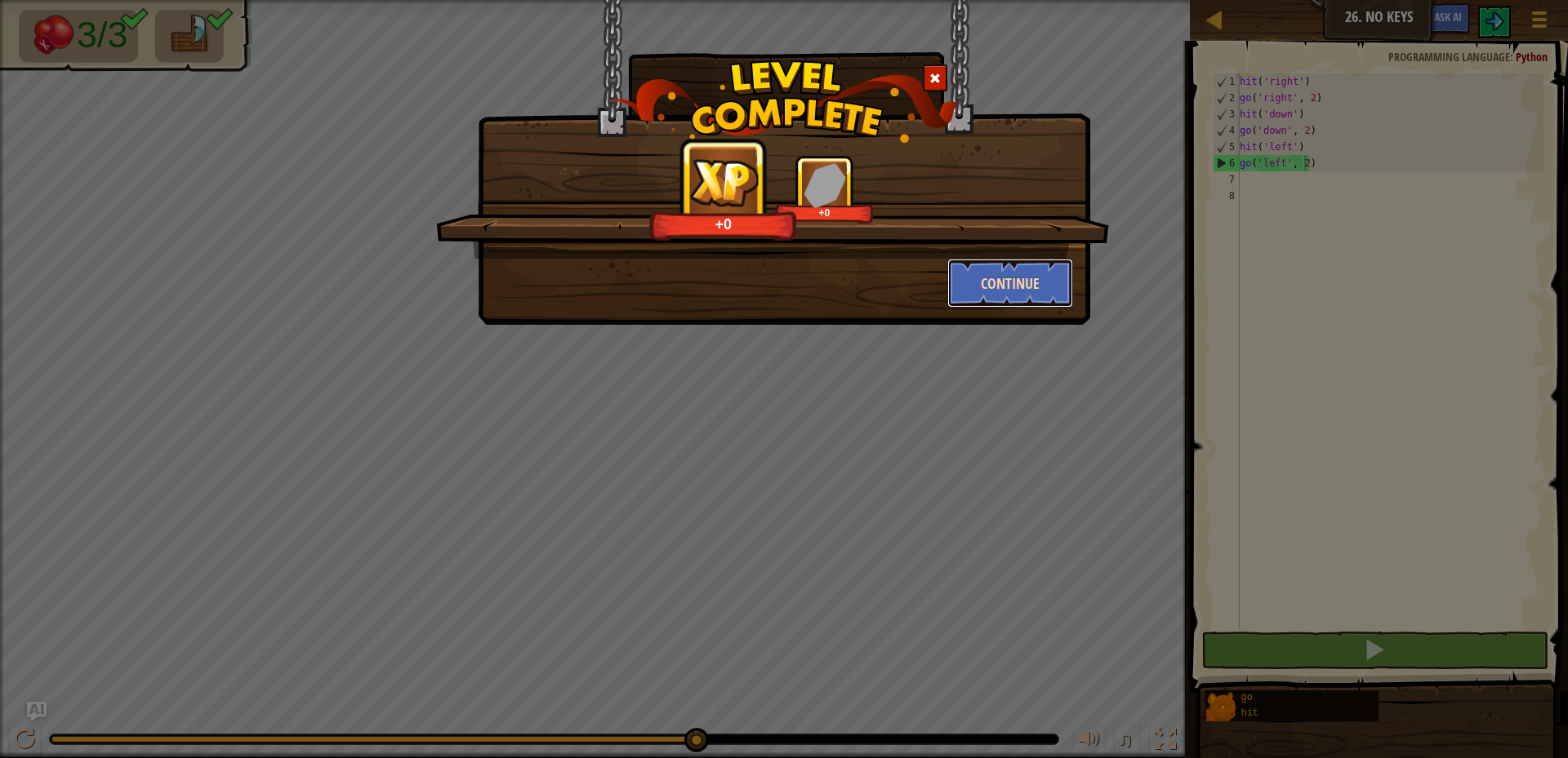
click at [1005, 289] on button "Continue" at bounding box center [1010, 283] width 126 height 49
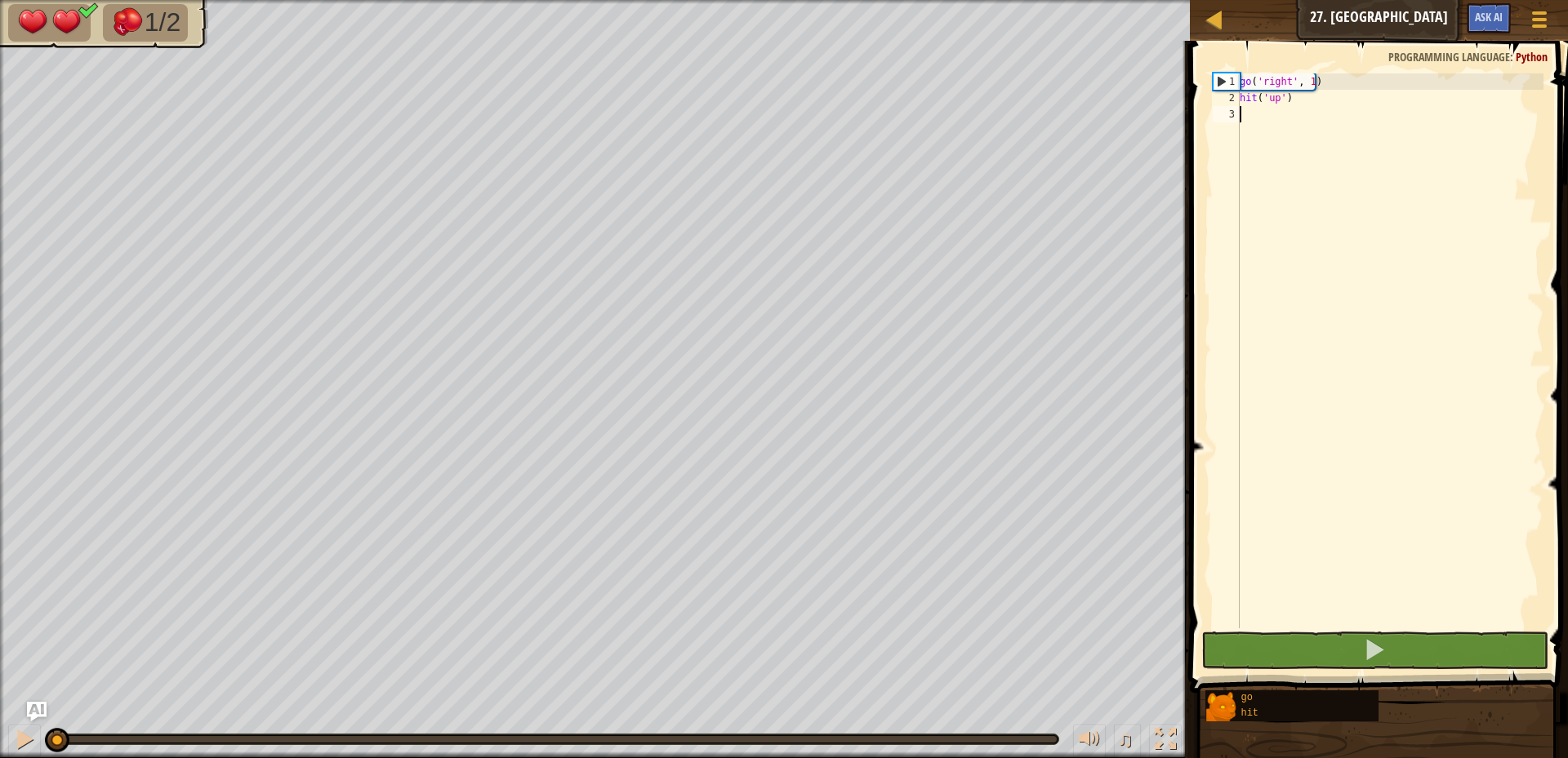
click at [1251, 116] on div "go ( 'right' , 1 ) hit ( 'up' )" at bounding box center [1390, 367] width 307 height 588
type textarea "go"
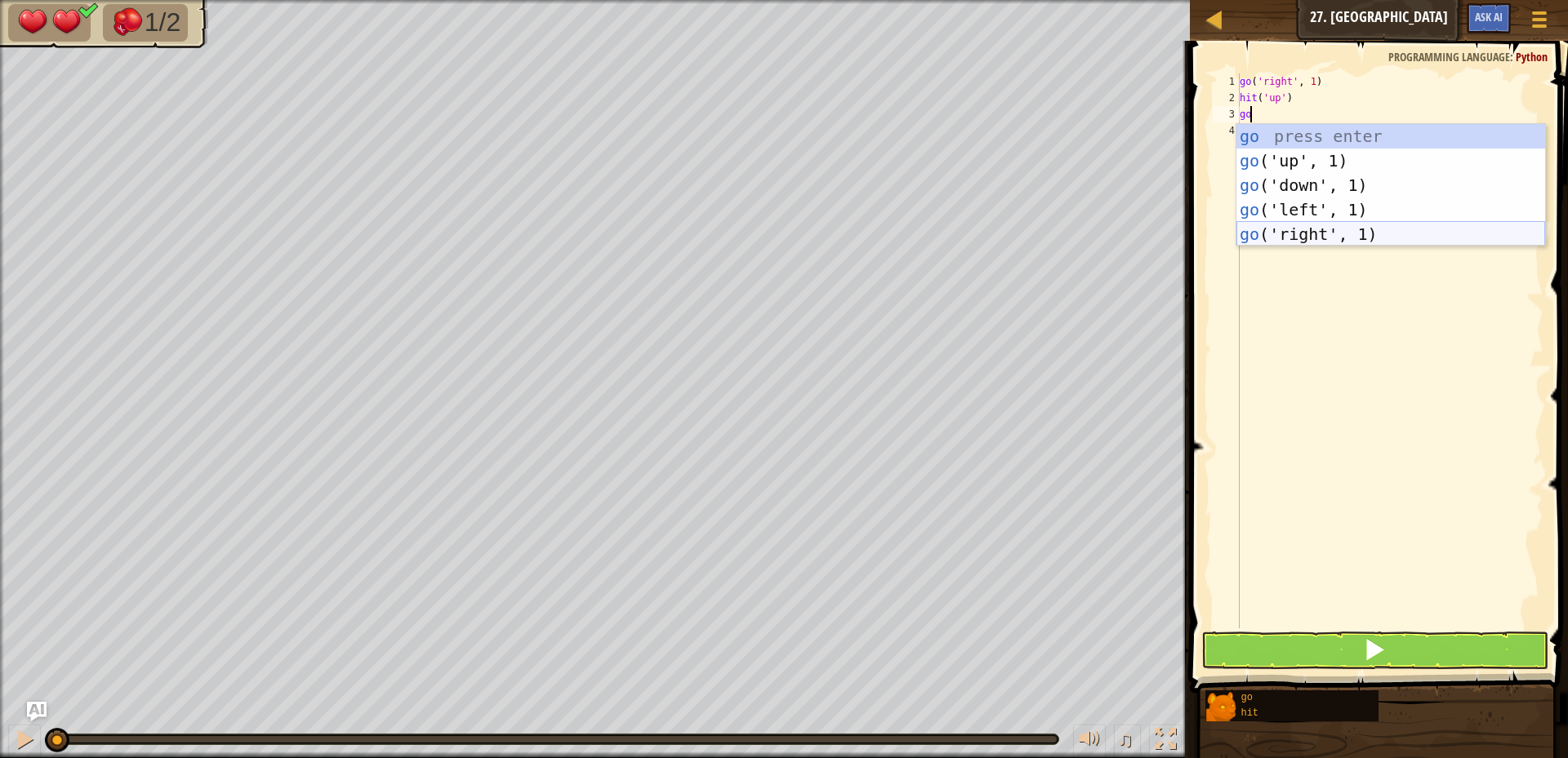
click at [1302, 236] on div "go press enter go ('up', 1) press enter go ('down', 1) press enter go ('left', …" at bounding box center [1391, 210] width 308 height 172
click at [1302, 236] on div "go ( 'right' , 1 ) hit ( 'up' ) go" at bounding box center [1390, 367] width 307 height 588
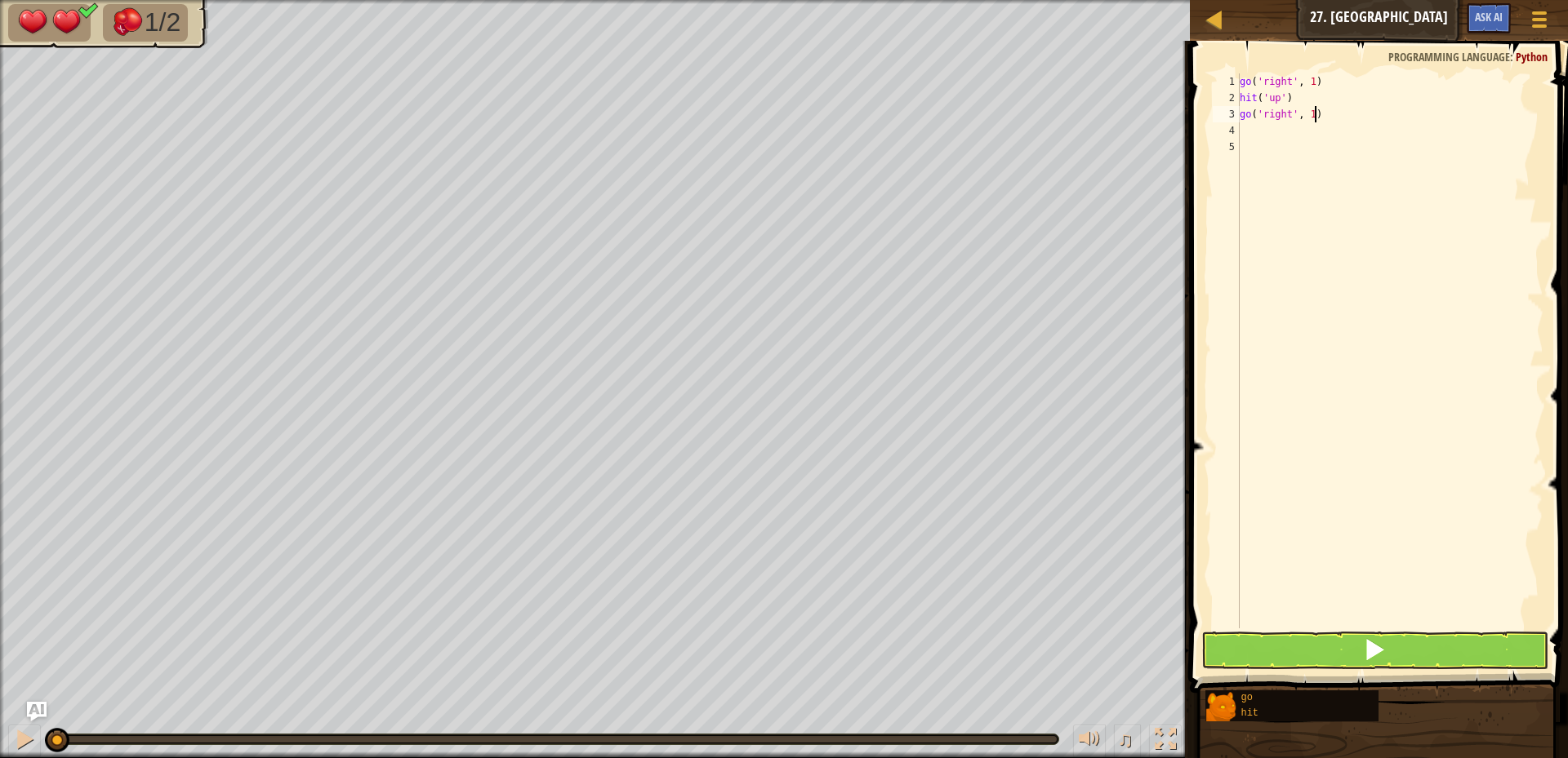
click at [1314, 114] on div "go ( 'right' , 1 ) hit ( 'up' ) go ( 'right' , 1 )" at bounding box center [1390, 367] width 307 height 588
click at [1313, 114] on div "go ( 'right' , 1 ) hit ( 'up' ) go ( 'right' , 1 )" at bounding box center [1390, 350] width 307 height 555
click at [1313, 114] on div "go ( 'right' , 1 ) hit ( 'up' ) go ( 'right' , 1 )" at bounding box center [1390, 367] width 307 height 588
click at [1312, 114] on div "go ( 'right' , 1 ) hit ( 'up' ) go ( 'right' , 1 )" at bounding box center [1390, 350] width 307 height 555
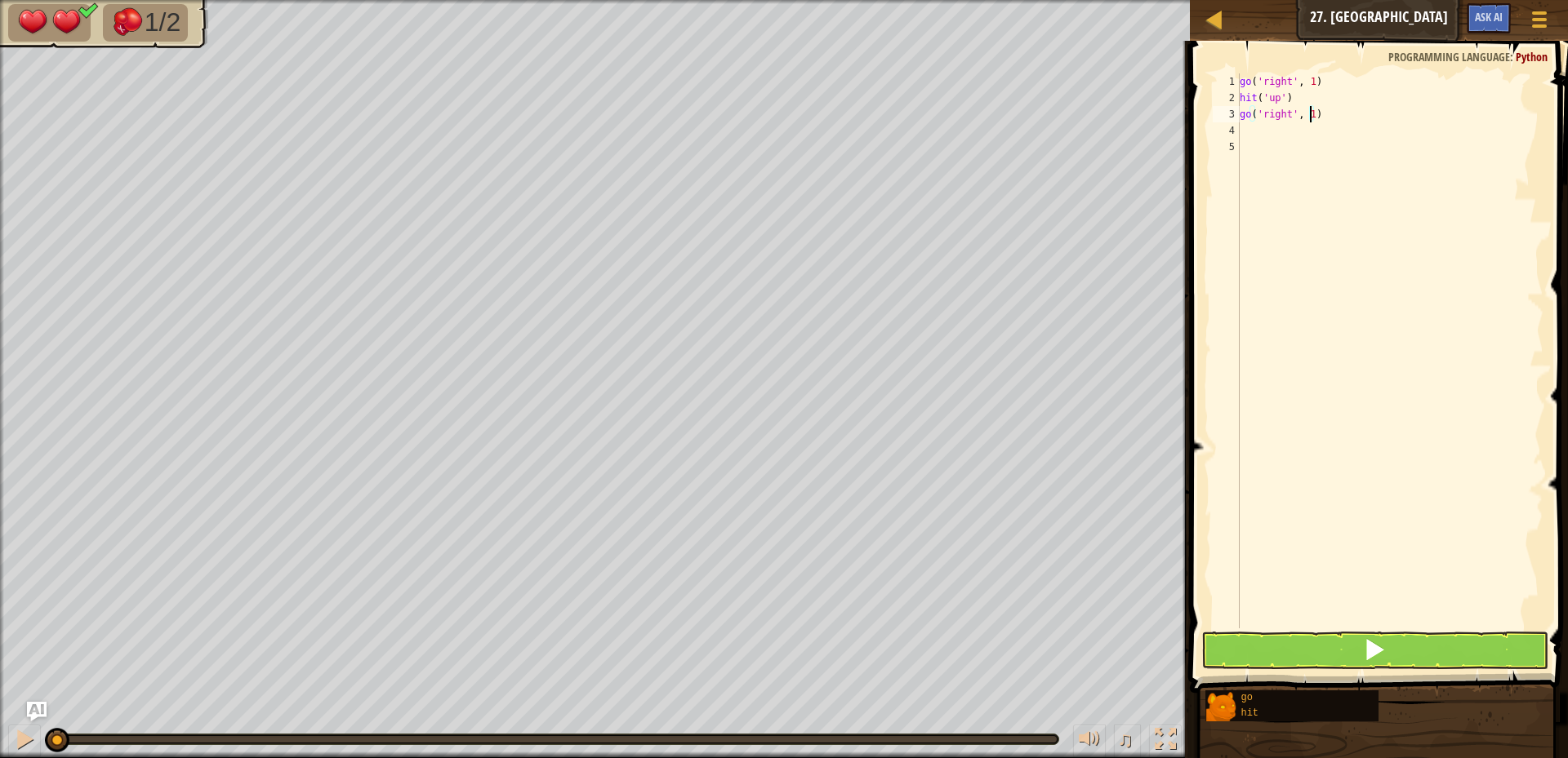
click at [1312, 114] on div "go ( 'right' , 1 ) hit ( 'up' ) go ( 'right' , 1 )" at bounding box center [1390, 367] width 307 height 588
click at [1309, 114] on div "go ( 'right' , 1 ) hit ( 'up' ) go ( 'right' , 1 )" at bounding box center [1390, 350] width 307 height 555
click at [1309, 114] on div "go ( 'right' , 1 ) hit ( 'up' ) go ( 'right' , 1 )" at bounding box center [1390, 367] width 307 height 588
type textarea "go('right', 1)"
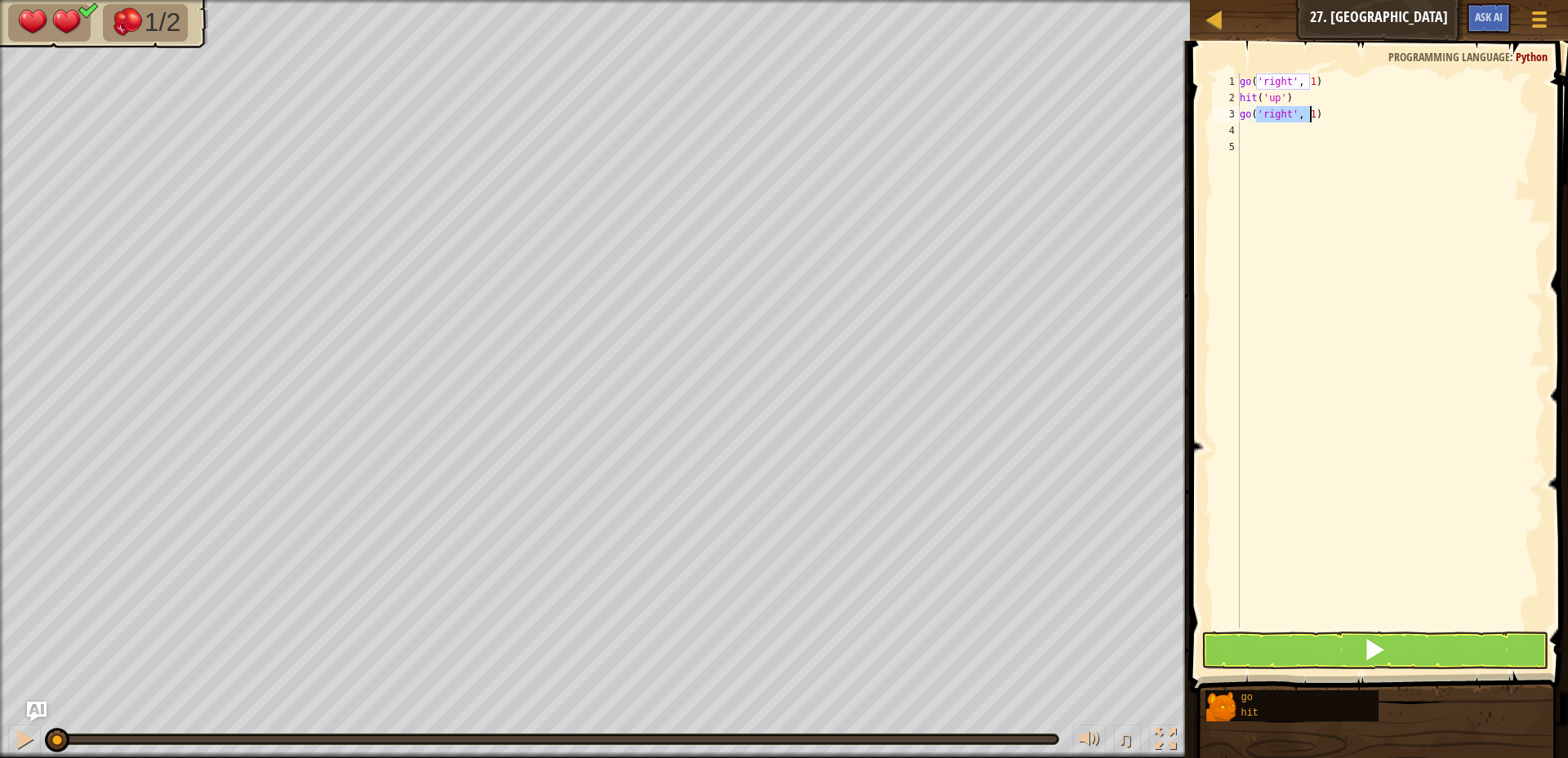
click at [1309, 114] on div "go ( 'right' , 1 ) hit ( 'up' ) go ( 'right' , 1 )" at bounding box center [1390, 367] width 307 height 588
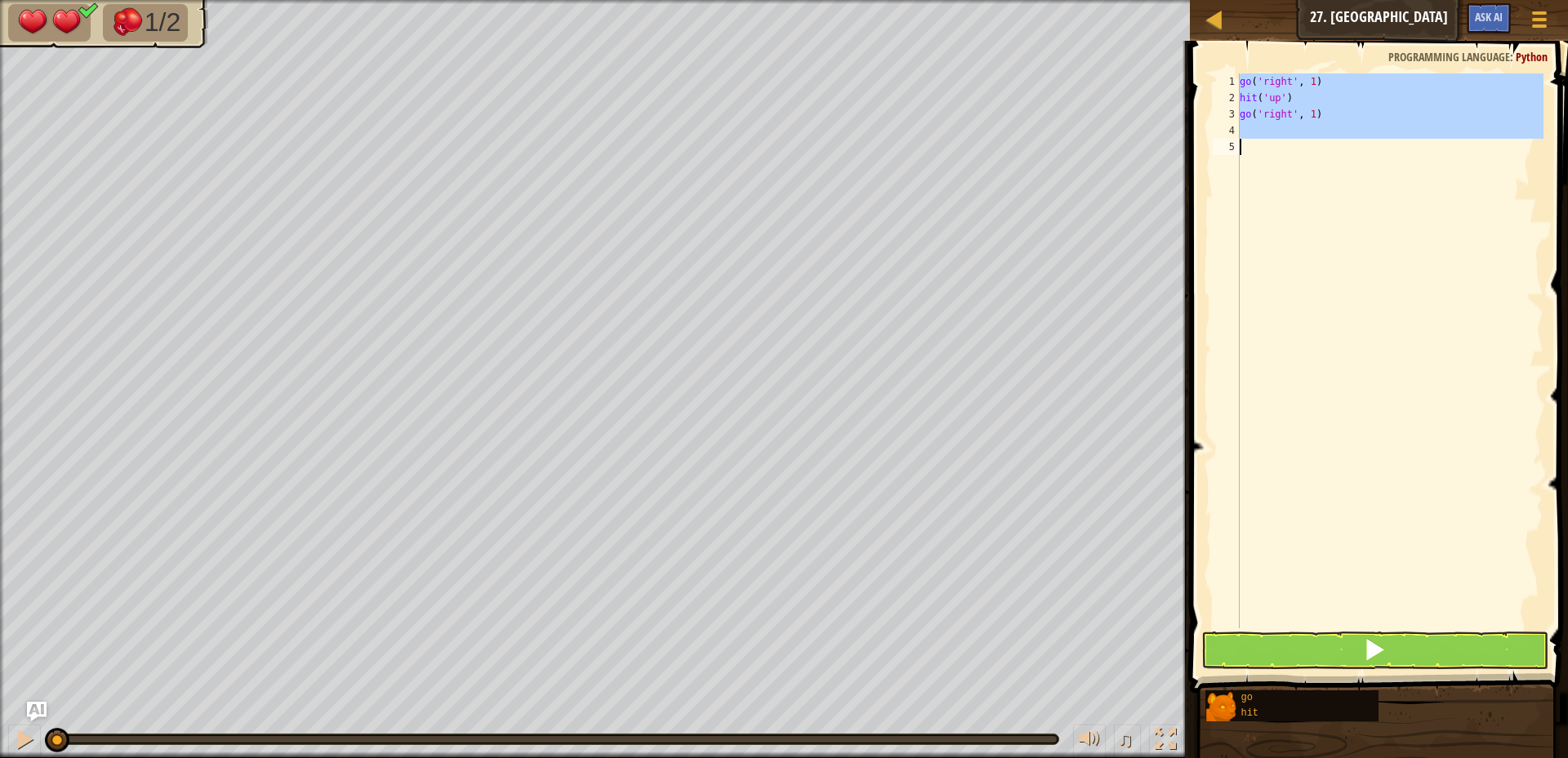
click at [1309, 114] on div "go ( 'right' , 1 ) hit ( 'up' ) go ( 'right' , 1 )" at bounding box center [1390, 367] width 307 height 588
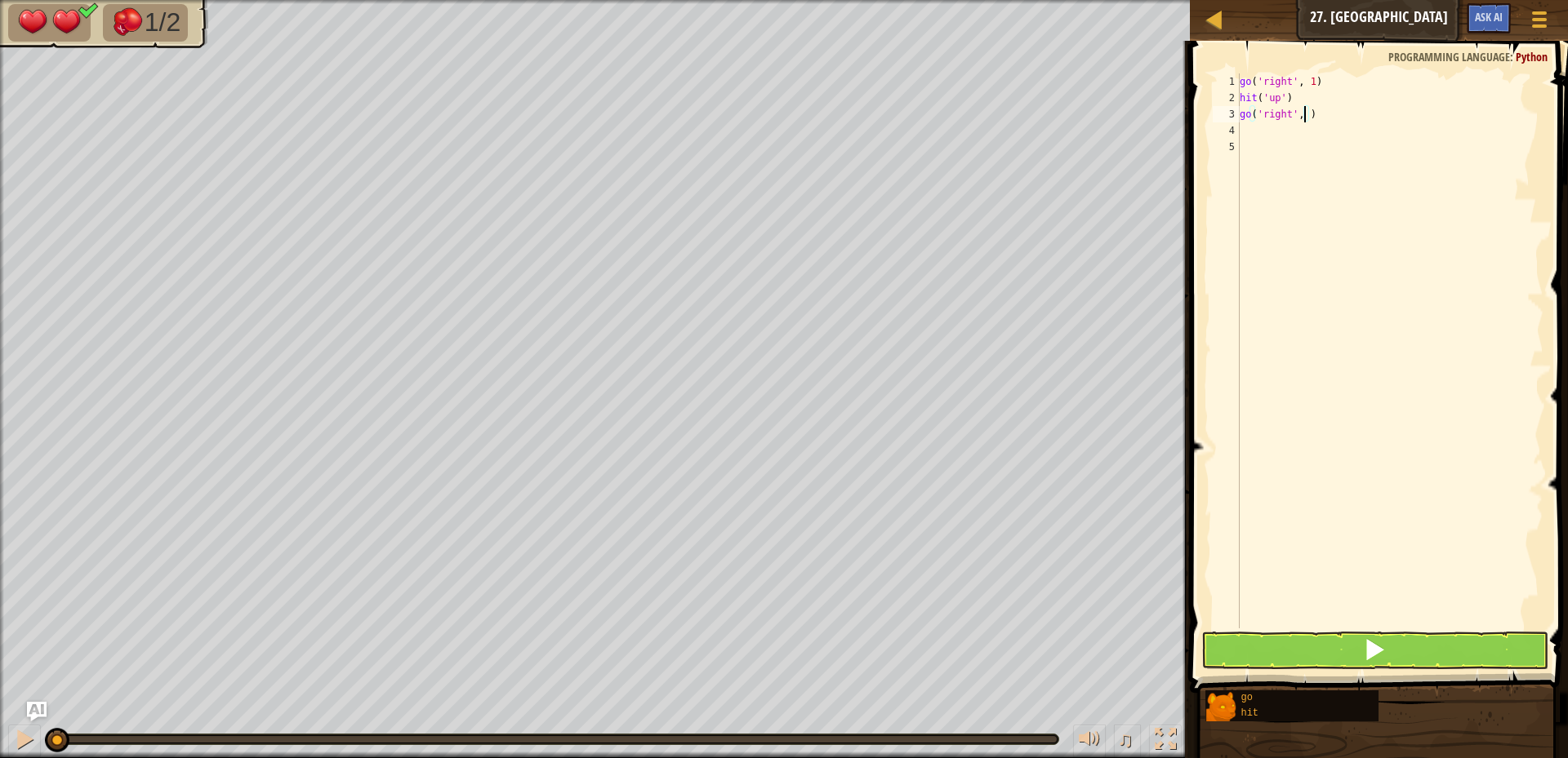
type textarea "go('right', 2)"
click at [1257, 135] on div "go ( 'right' , 1 ) hit ( 'up' ) go ( 'right' , 2 )" at bounding box center [1390, 367] width 307 height 588
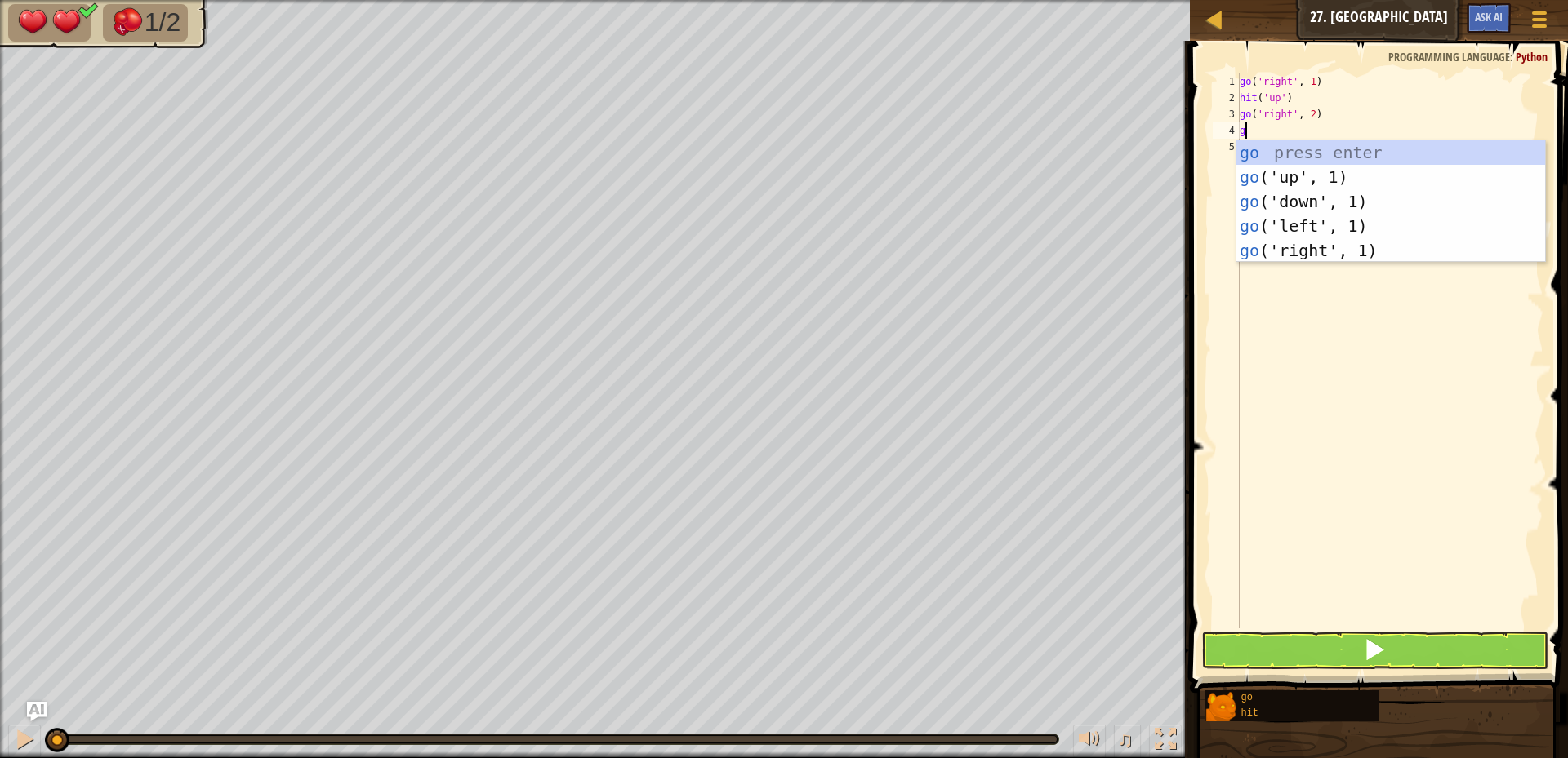
type textarea "g"
type textarea "hit"
click at [1315, 179] on div "hit press enter hit ('up') press enter hit ('down') press enter hit ('left') pr…" at bounding box center [1391, 227] width 308 height 172
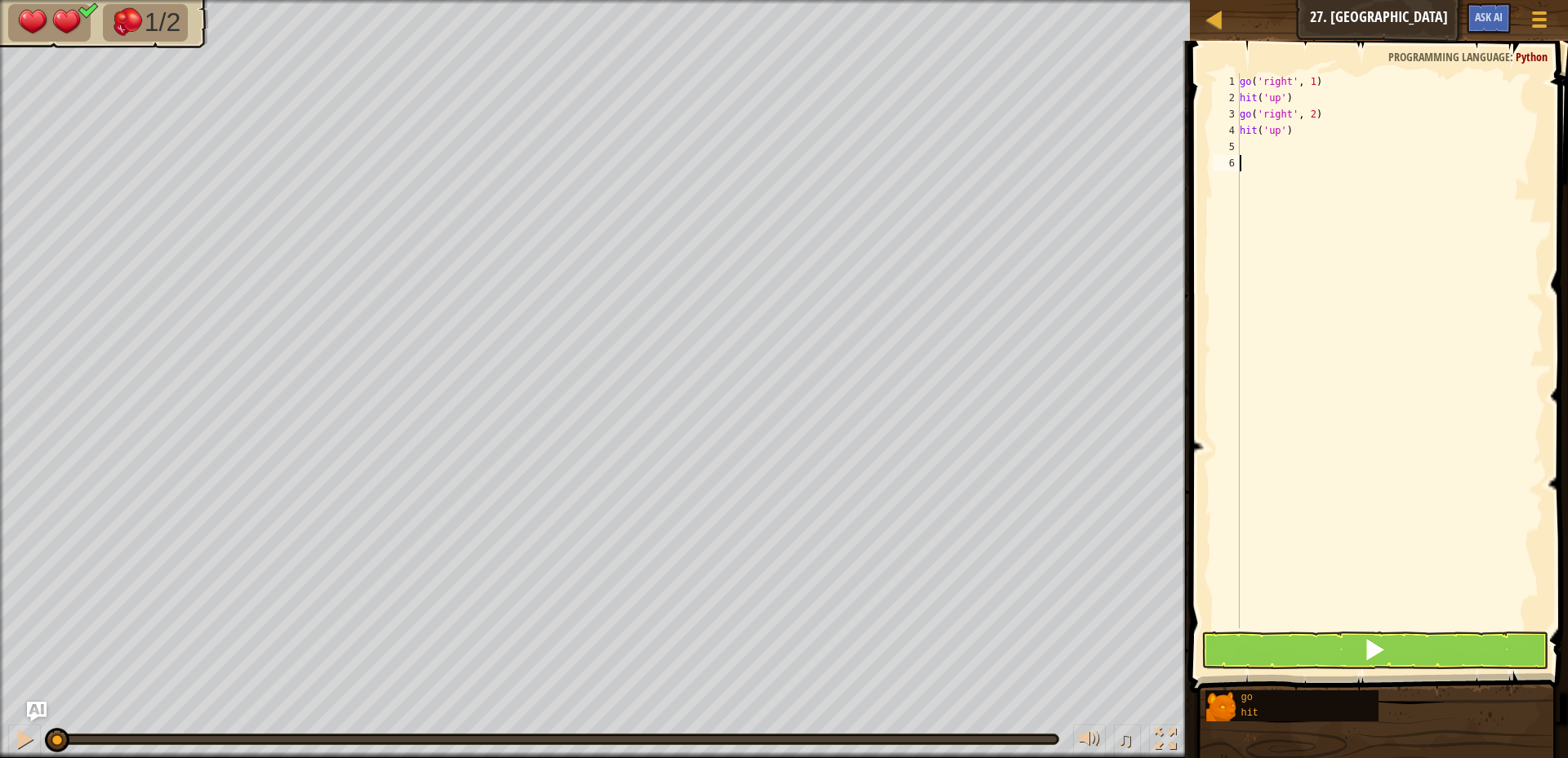
click at [1315, 179] on div "go ( 'right' , 1 ) hit ( 'up' ) go ( 'right' , 2 ) hit ( 'up' )" at bounding box center [1390, 367] width 307 height 588
click at [1331, 654] on button at bounding box center [1375, 650] width 347 height 38
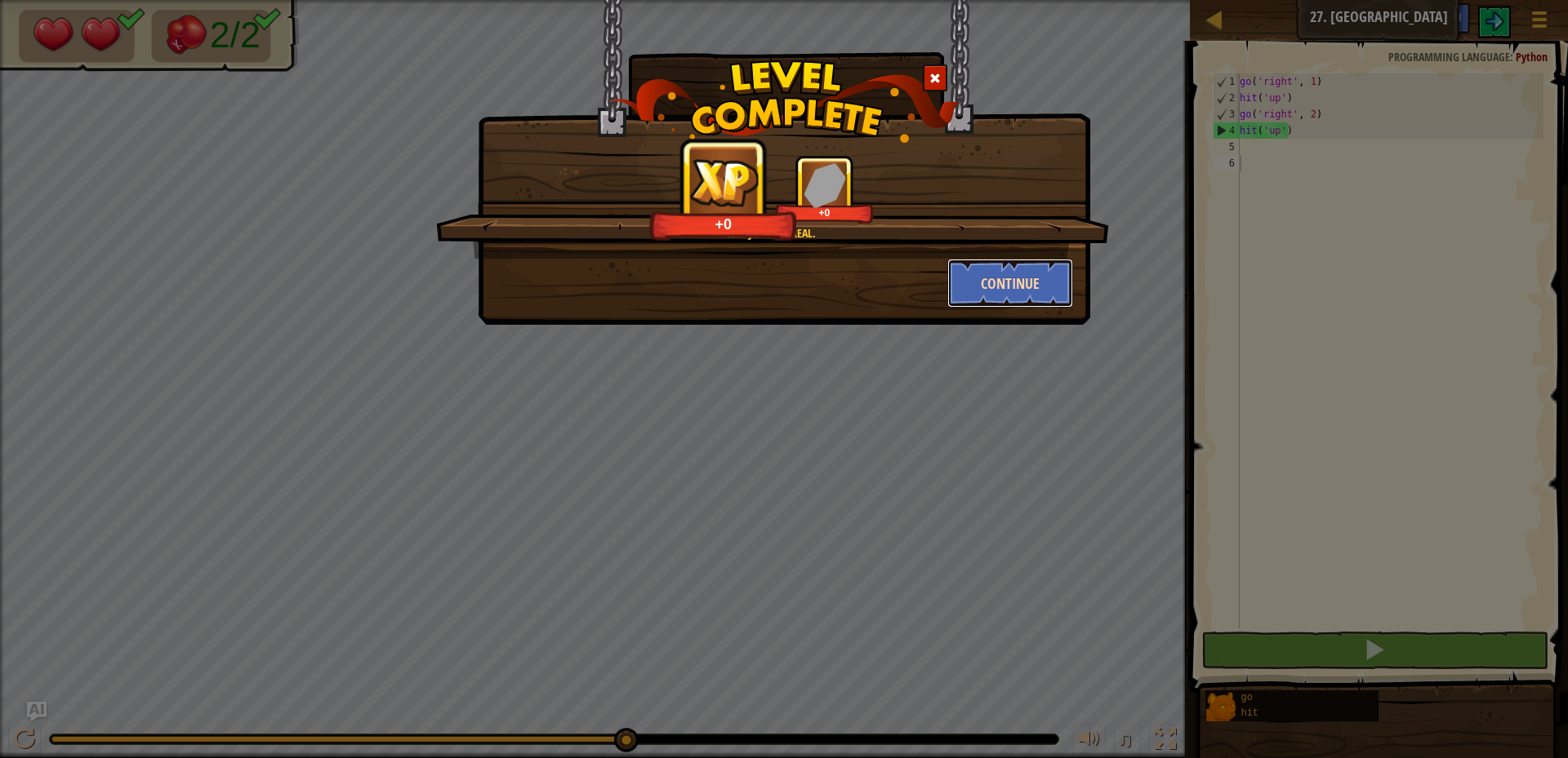
click at [992, 281] on button "Continue" at bounding box center [1010, 283] width 126 height 49
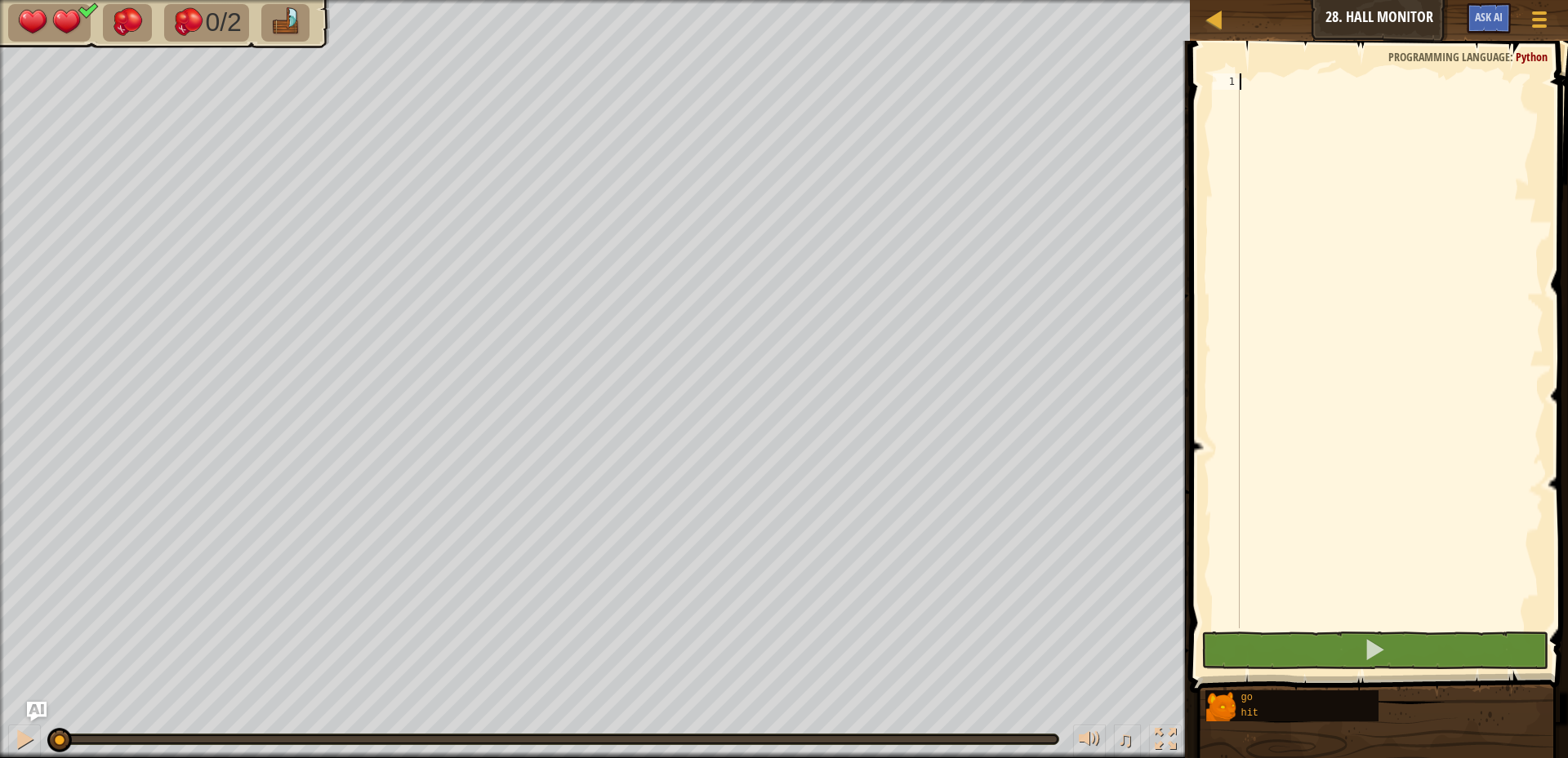
click at [1337, 90] on div at bounding box center [1390, 367] width 307 height 588
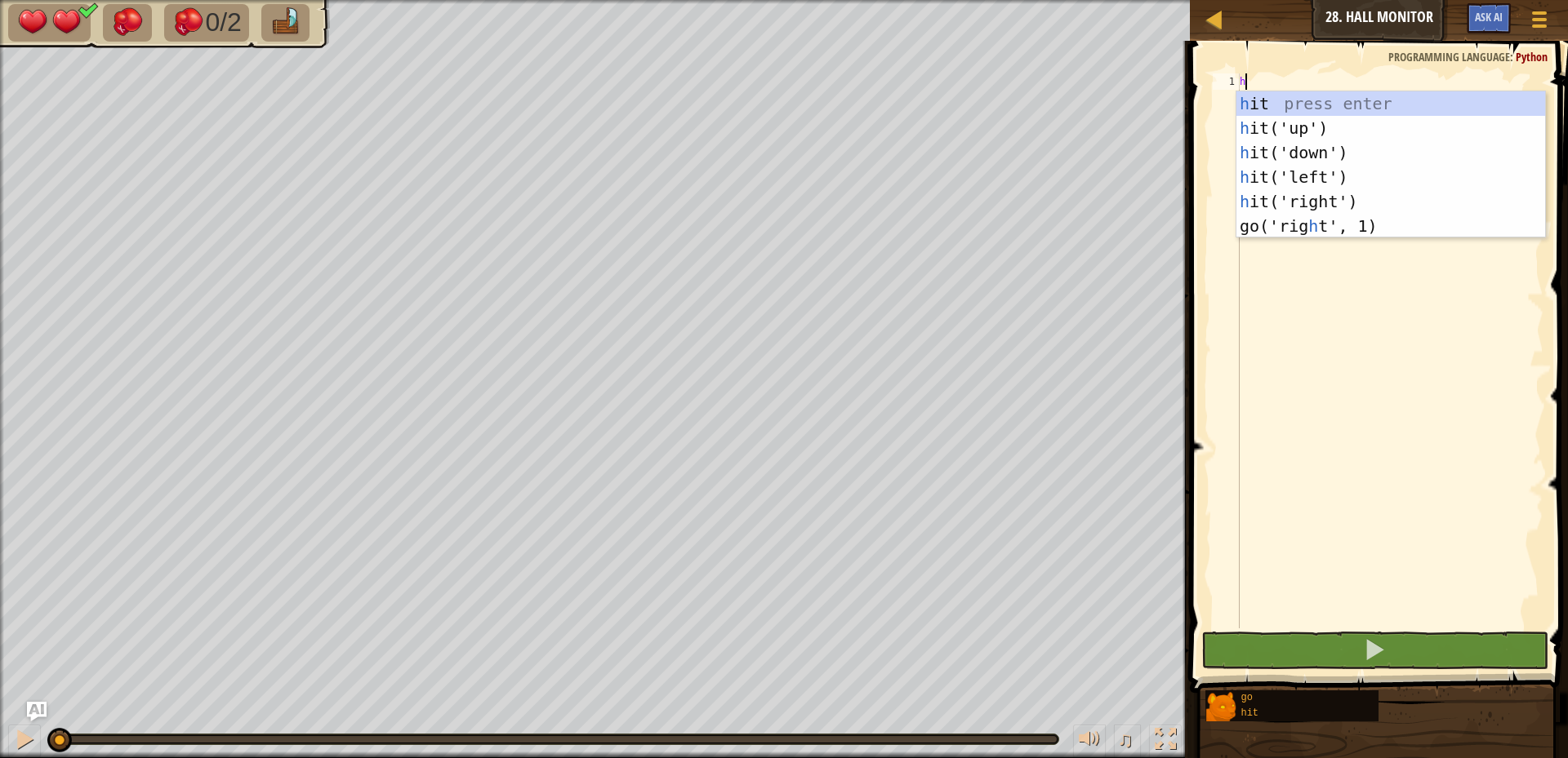
scroll to position [8, 0]
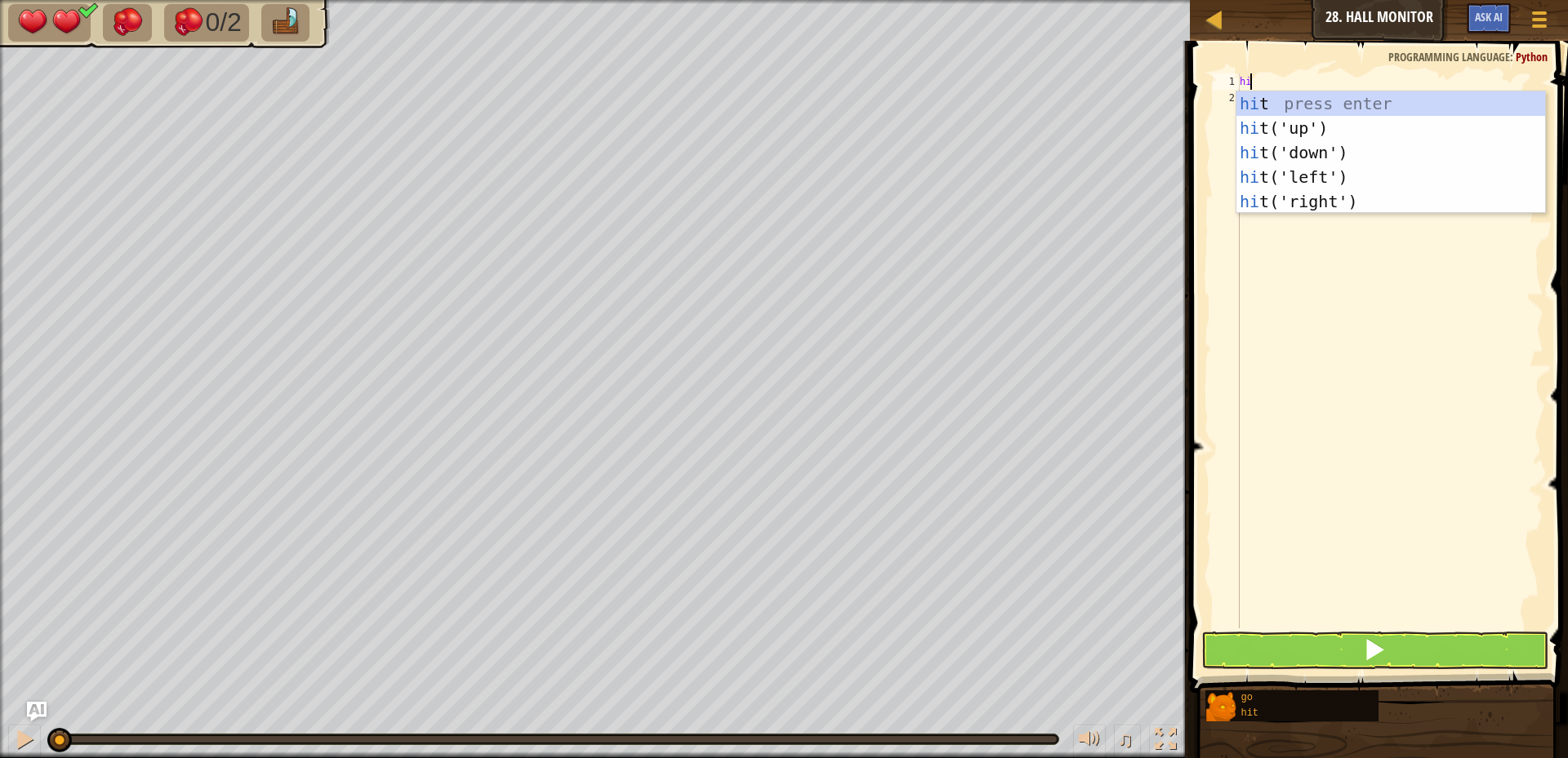
type textarea "hit"
click at [1371, 205] on div "hit press enter hit ('up') press enter hit ('down') press enter hit ('left') pr…" at bounding box center [1391, 178] width 308 height 172
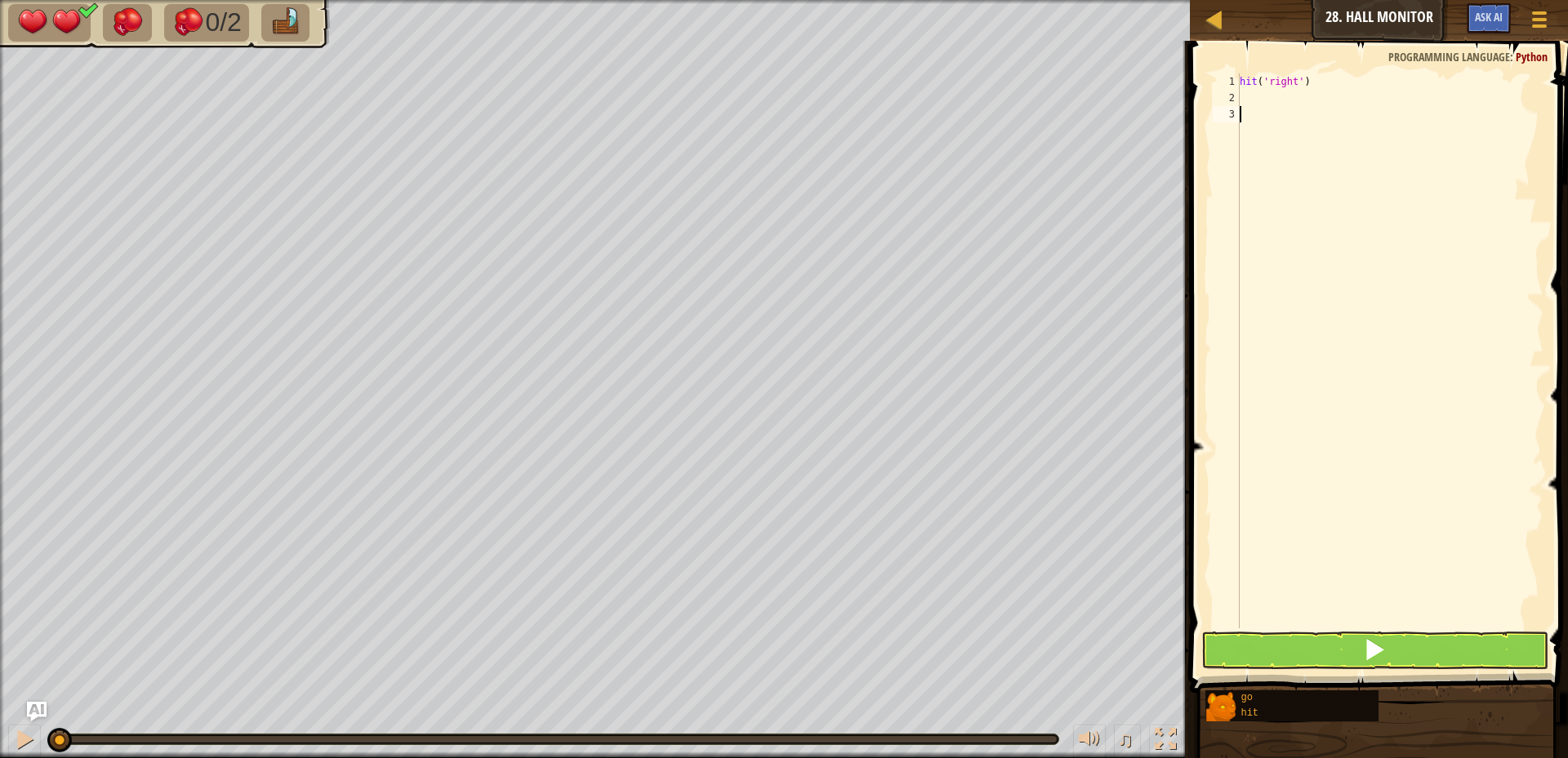
click at [1371, 205] on div "hit ( 'right' )" at bounding box center [1390, 367] width 307 height 588
click at [1284, 95] on div "hit ( 'right' )" at bounding box center [1390, 367] width 307 height 588
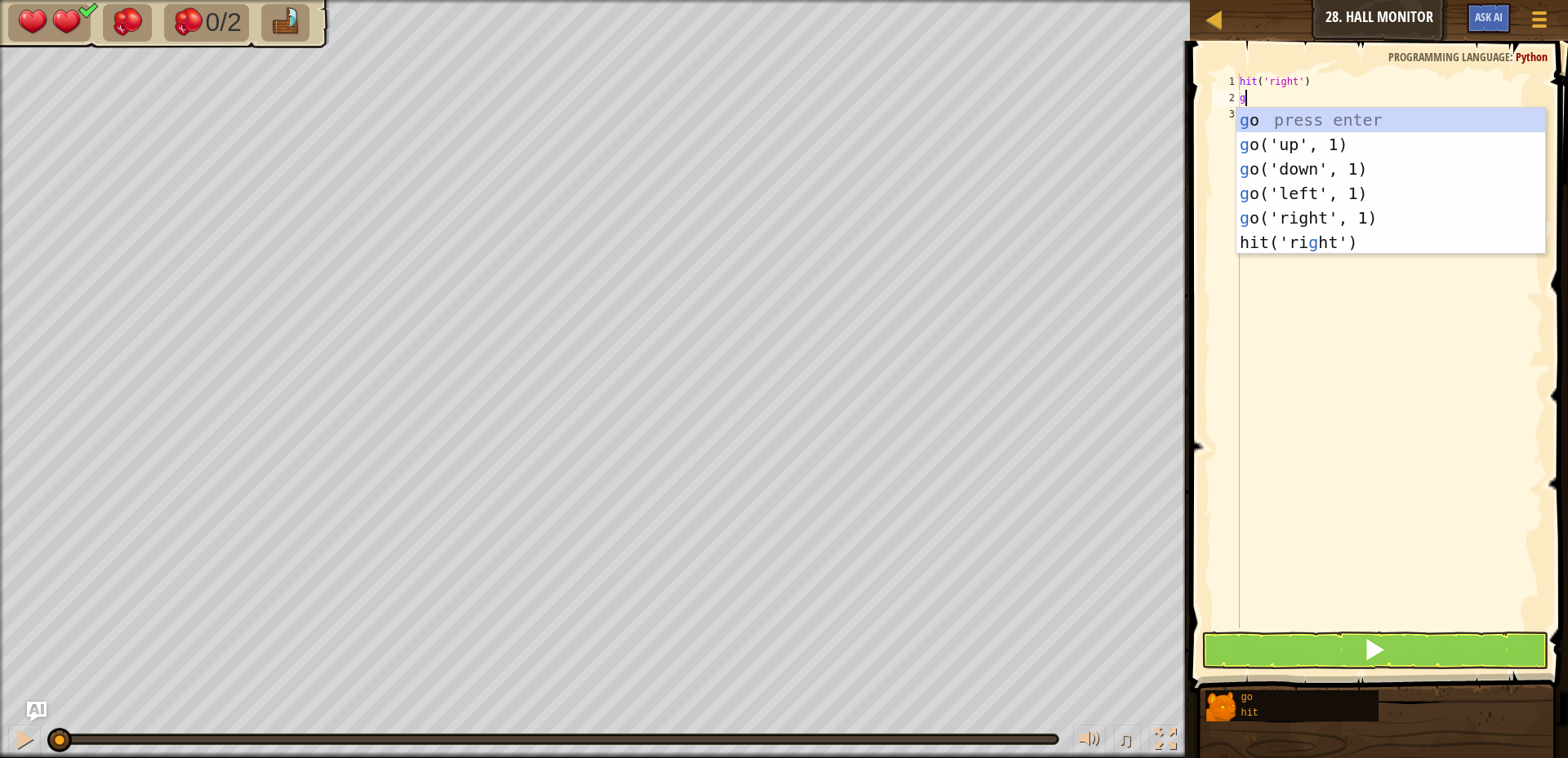
type textarea "go"
click at [1331, 216] on div "go press enter go ('up', 1) press enter go ('down', 1) press enter go ('left', …" at bounding box center [1391, 194] width 308 height 172
click at [1331, 216] on div "hit ( 'right' ) go" at bounding box center [1390, 367] width 307 height 588
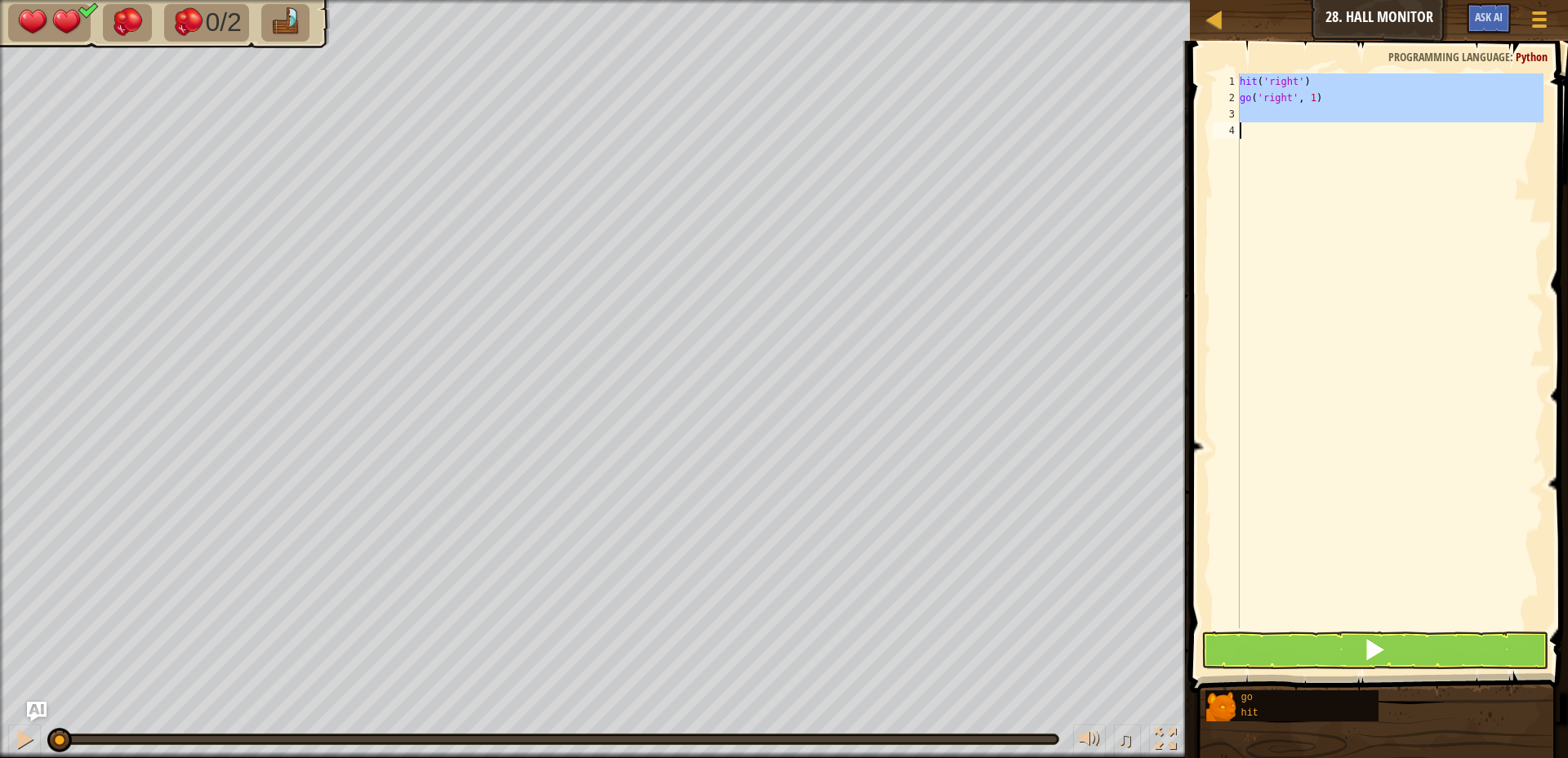
click at [1261, 117] on div "hit ( 'right' ) go ( 'right' , 1 )" at bounding box center [1390, 350] width 307 height 555
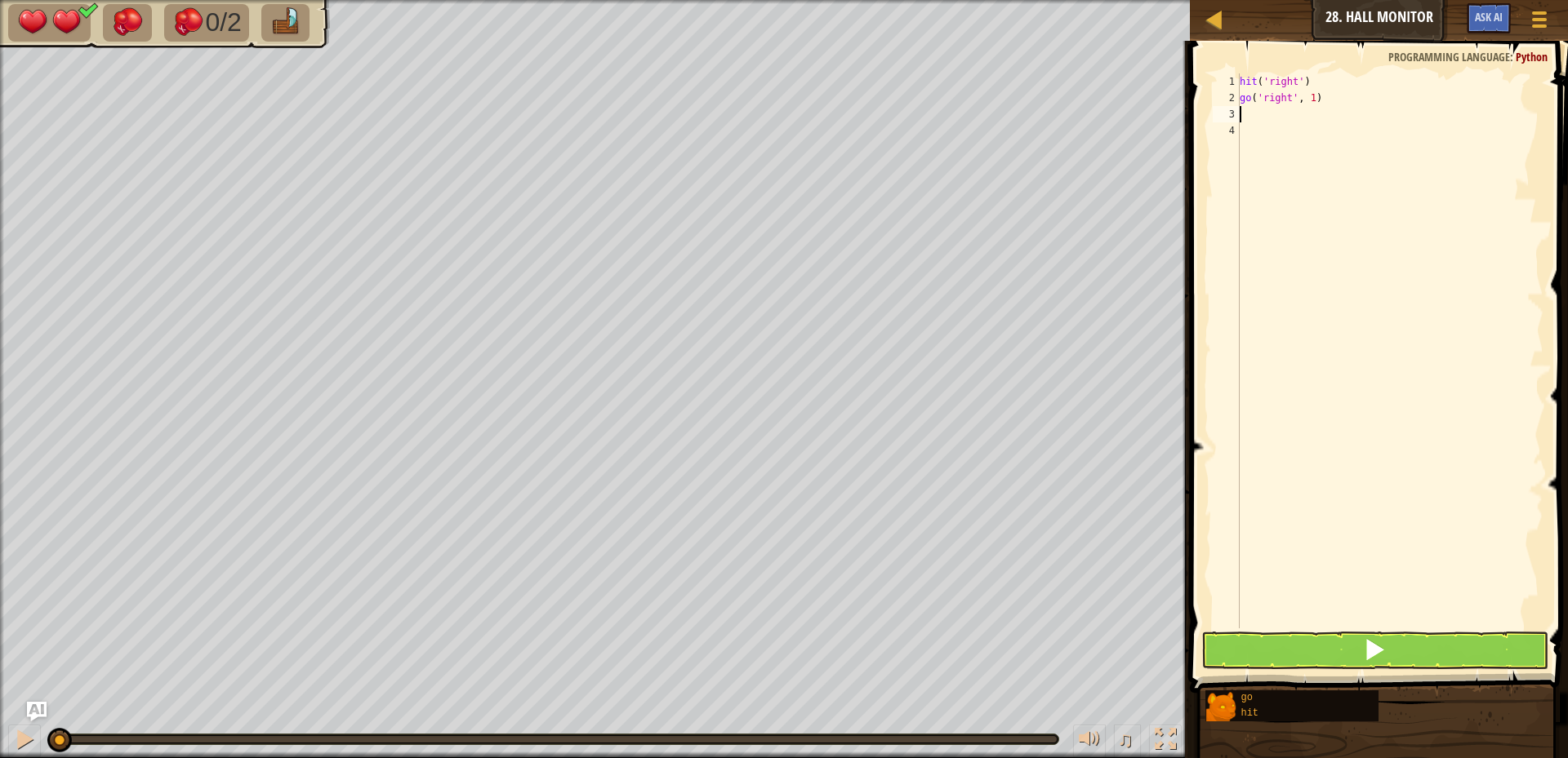
click at [1261, 117] on div "hit ( 'right' ) go ( 'right' , 1 )" at bounding box center [1390, 367] width 307 height 588
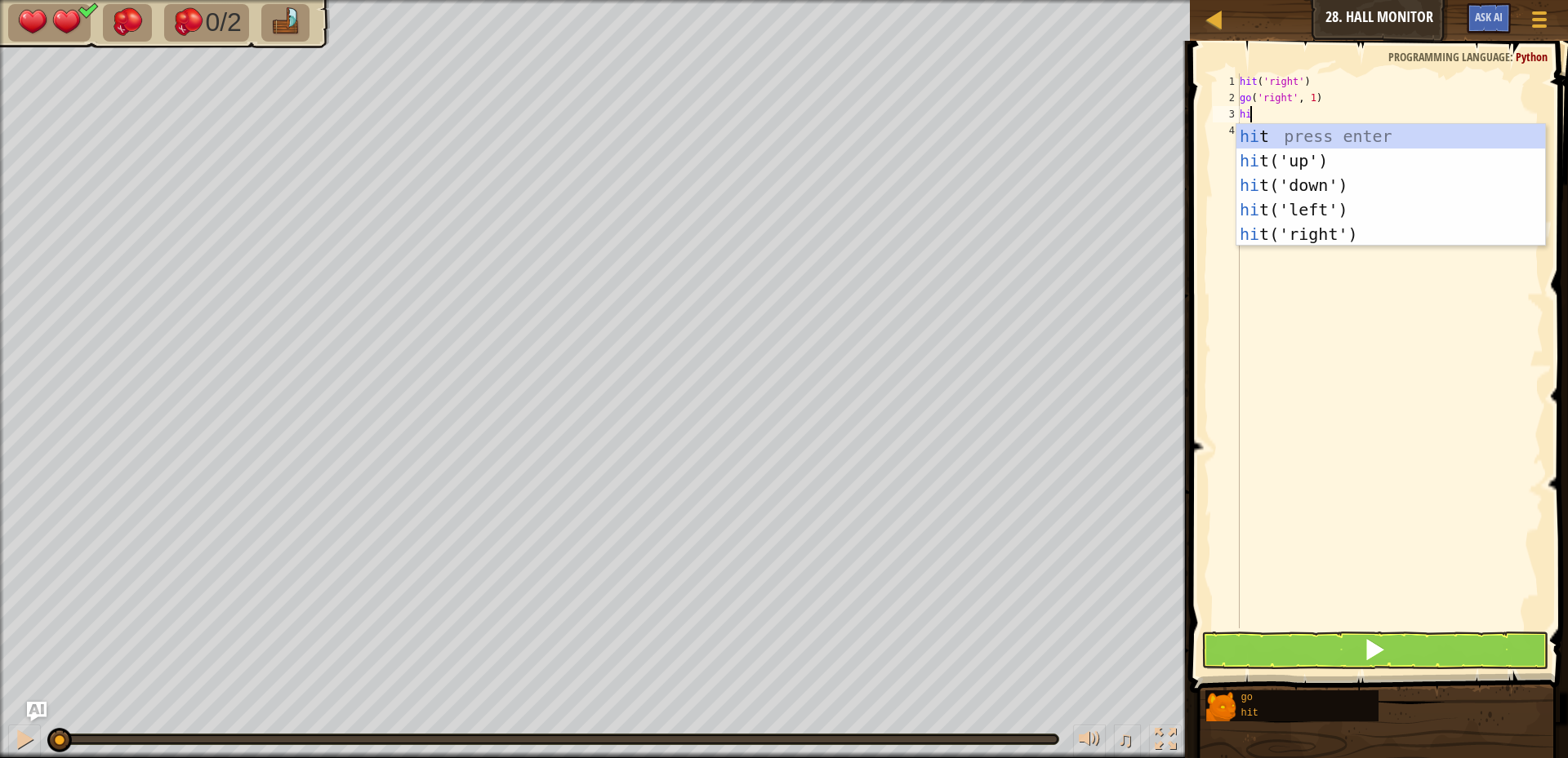
type textarea "hit"
click at [1298, 238] on div "hit press enter hit ('up') press enter hit ('down') press enter hit ('left') pr…" at bounding box center [1391, 210] width 308 height 172
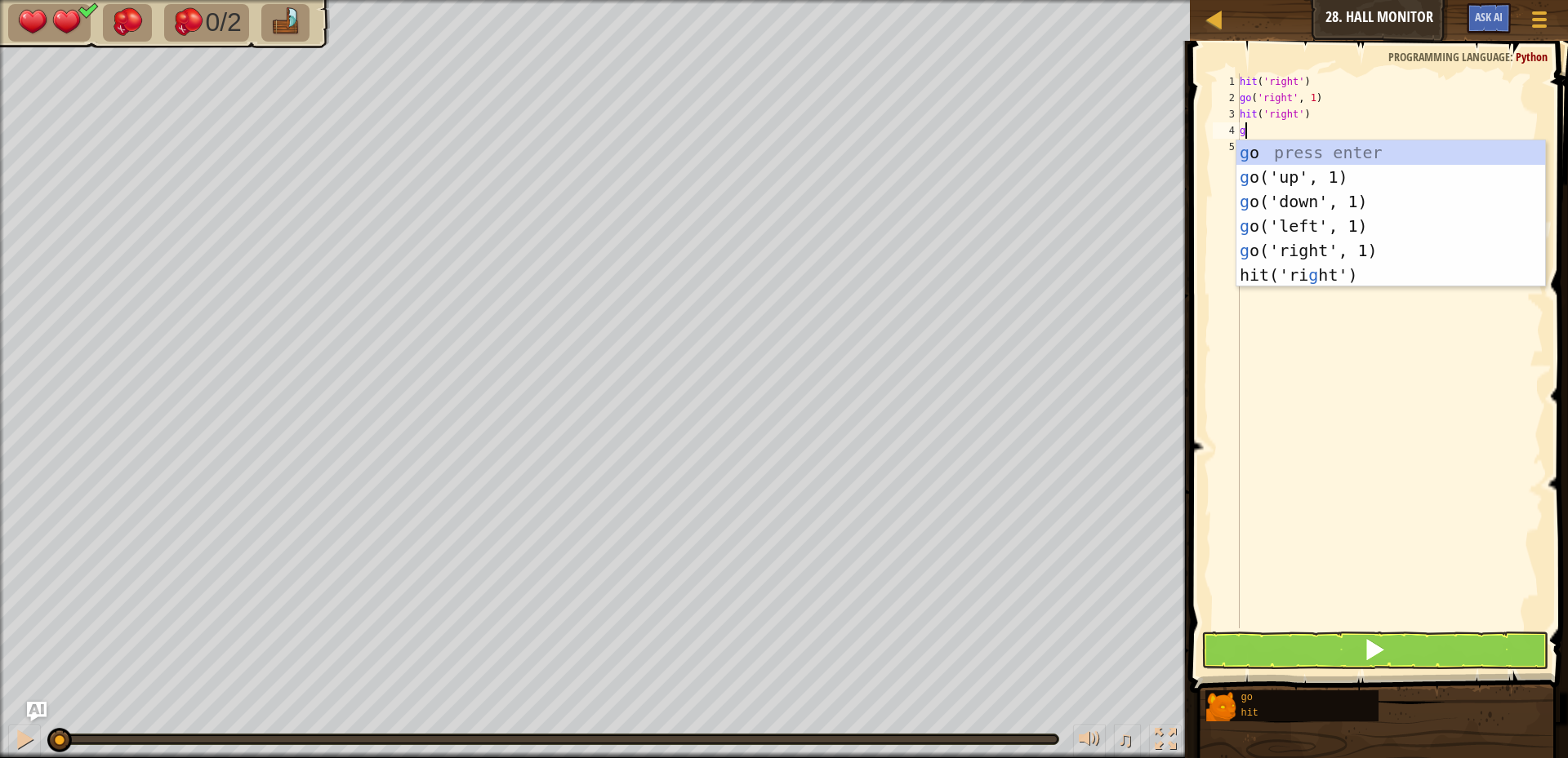
type textarea "go"
click at [1272, 257] on div "go press enter go ('up', 1) press enter go ('down', 1) press enter go ('left', …" at bounding box center [1391, 227] width 308 height 172
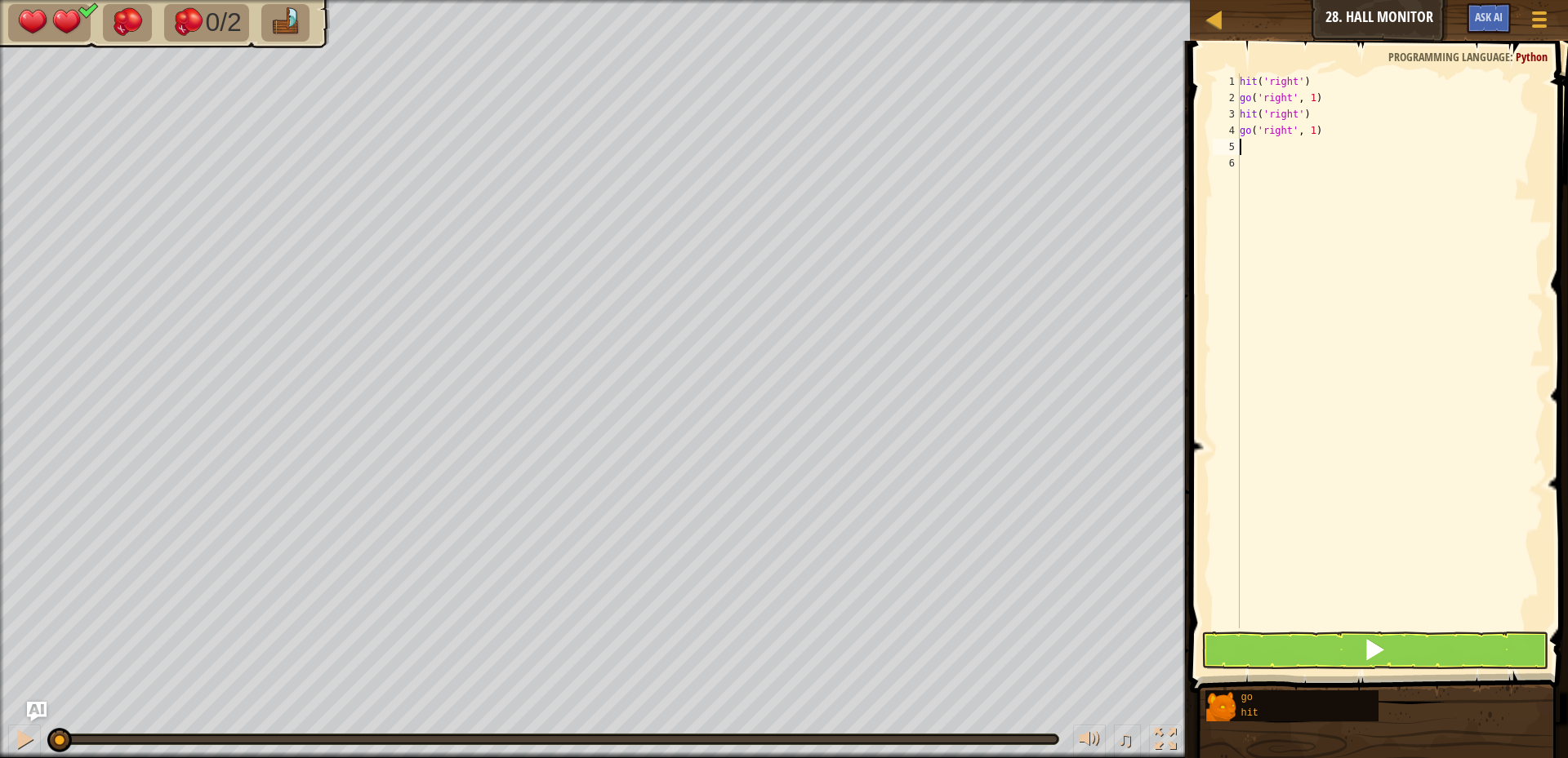
click at [1309, 128] on div "hit ( 'right' ) go ( 'right' , 1 ) hit ( 'right' ) go ( 'right' , 1 )" at bounding box center [1390, 367] width 307 height 588
type textarea "go('right', 2)"
click at [1350, 643] on button at bounding box center [1375, 650] width 347 height 38
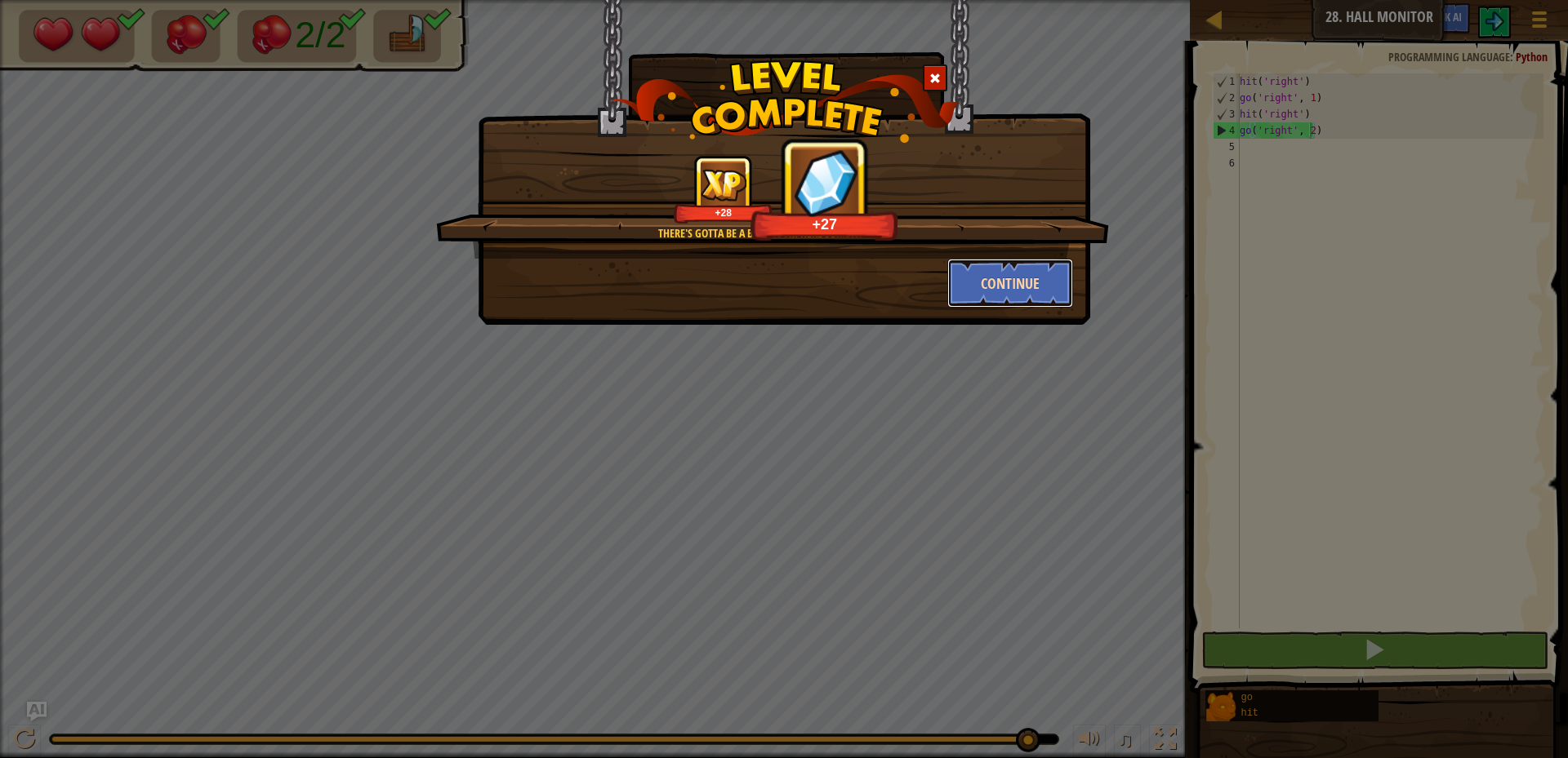
click at [962, 301] on button "Continue" at bounding box center [1010, 283] width 126 height 49
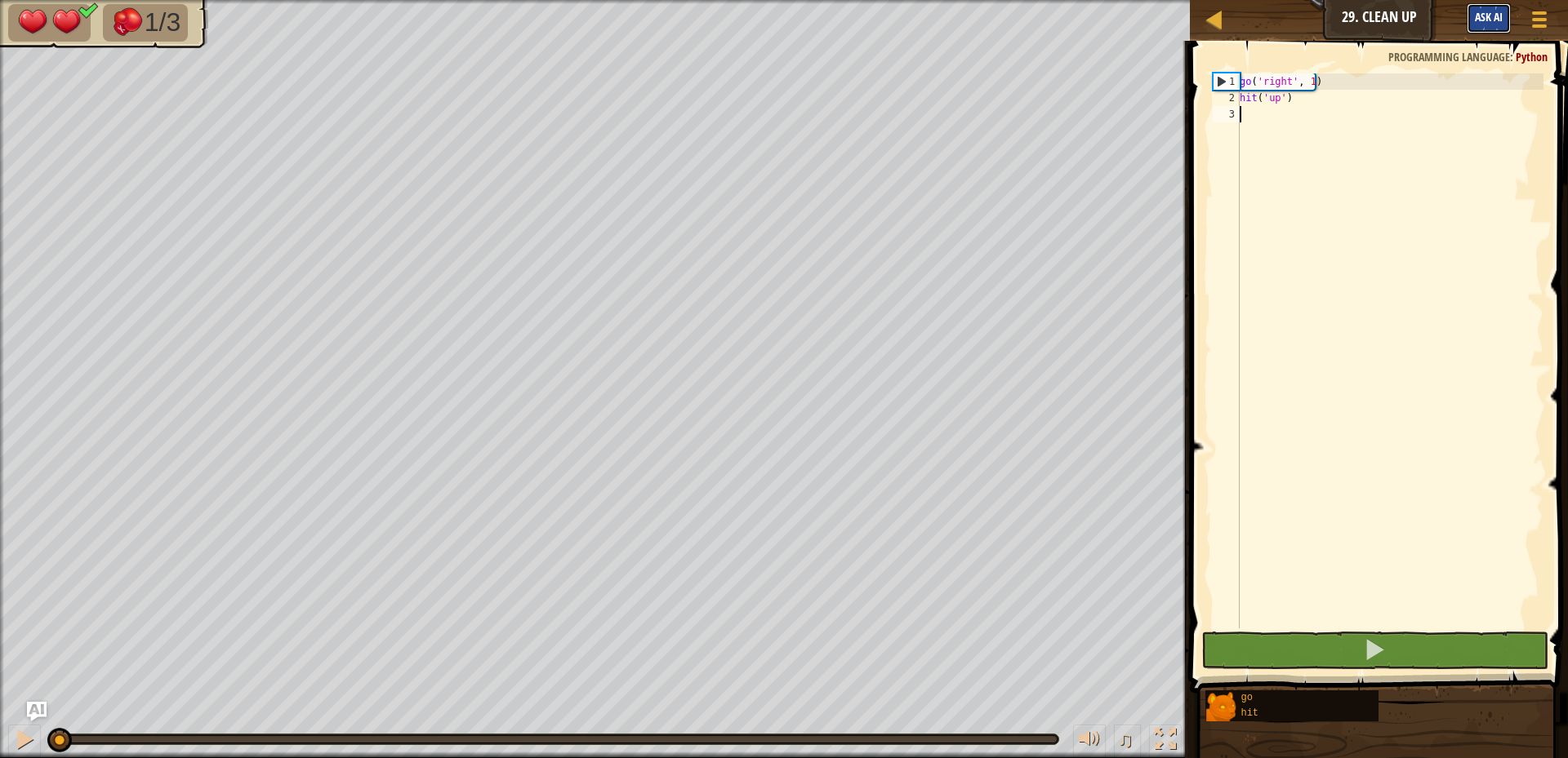
click at [1480, 13] on span "Ask AI" at bounding box center [1489, 17] width 28 height 15
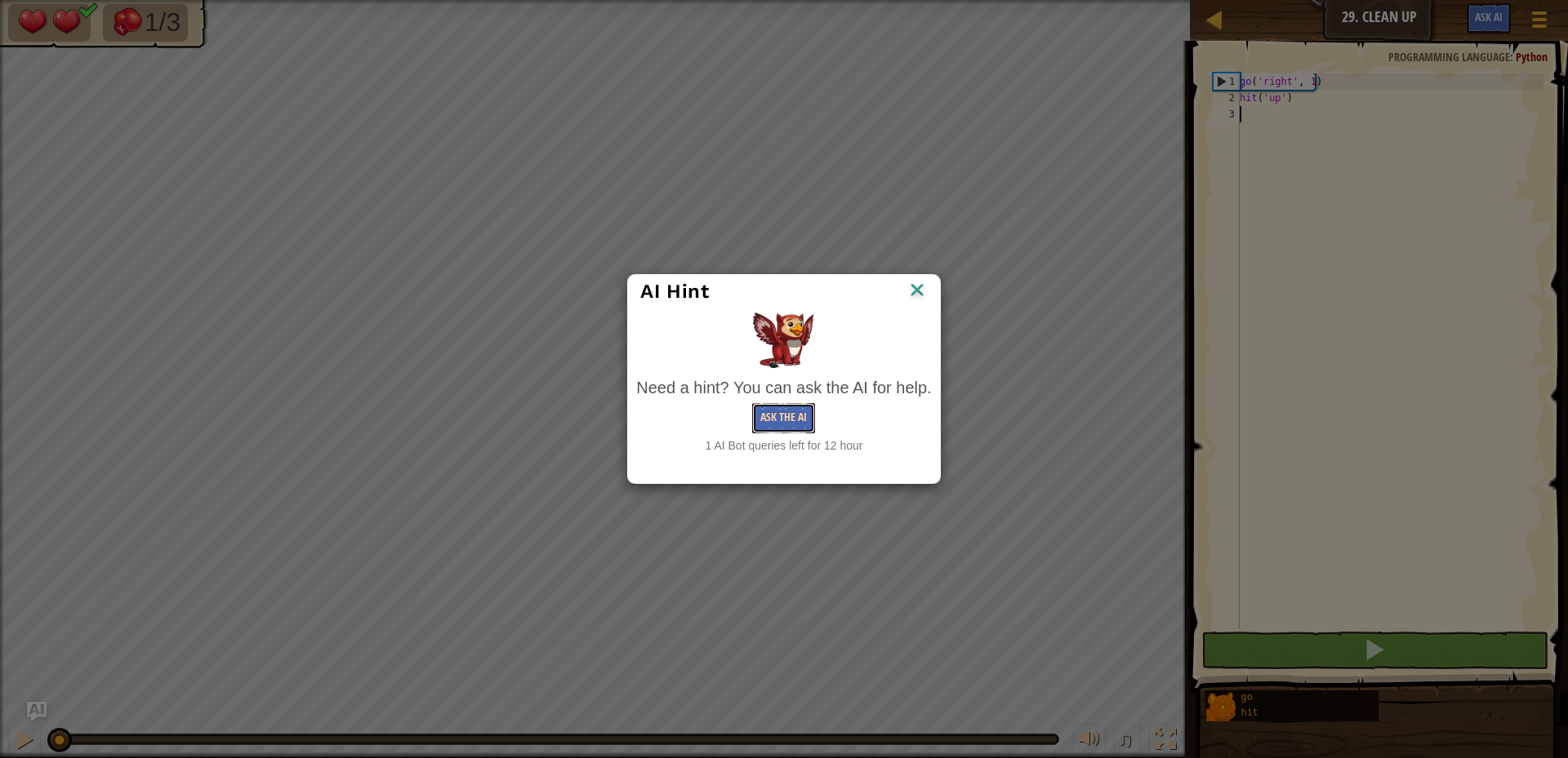
click at [791, 423] on button "Ask the AI" at bounding box center [784, 419] width 63 height 30
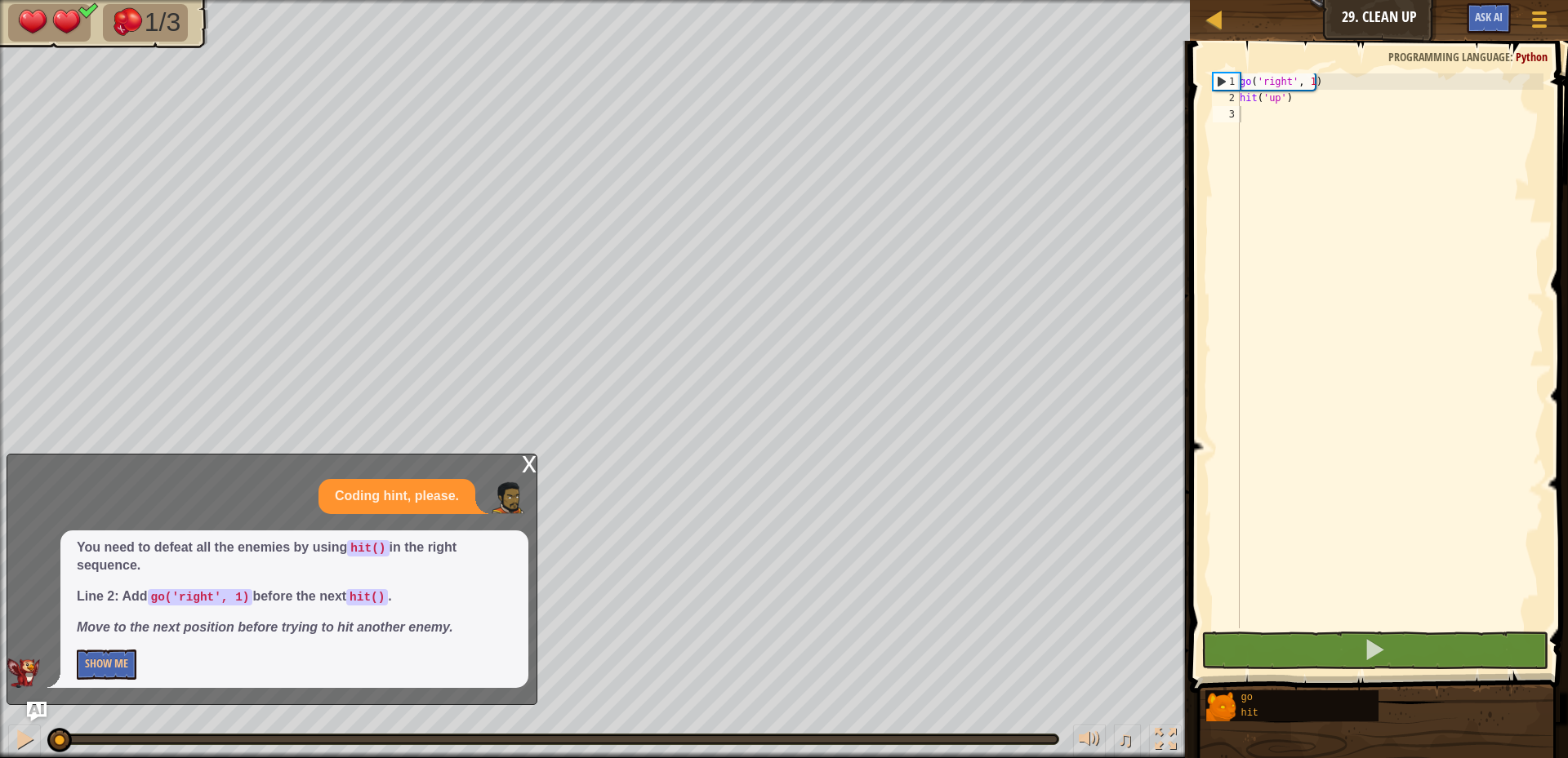
click at [523, 469] on div "x" at bounding box center [528, 462] width 14 height 16
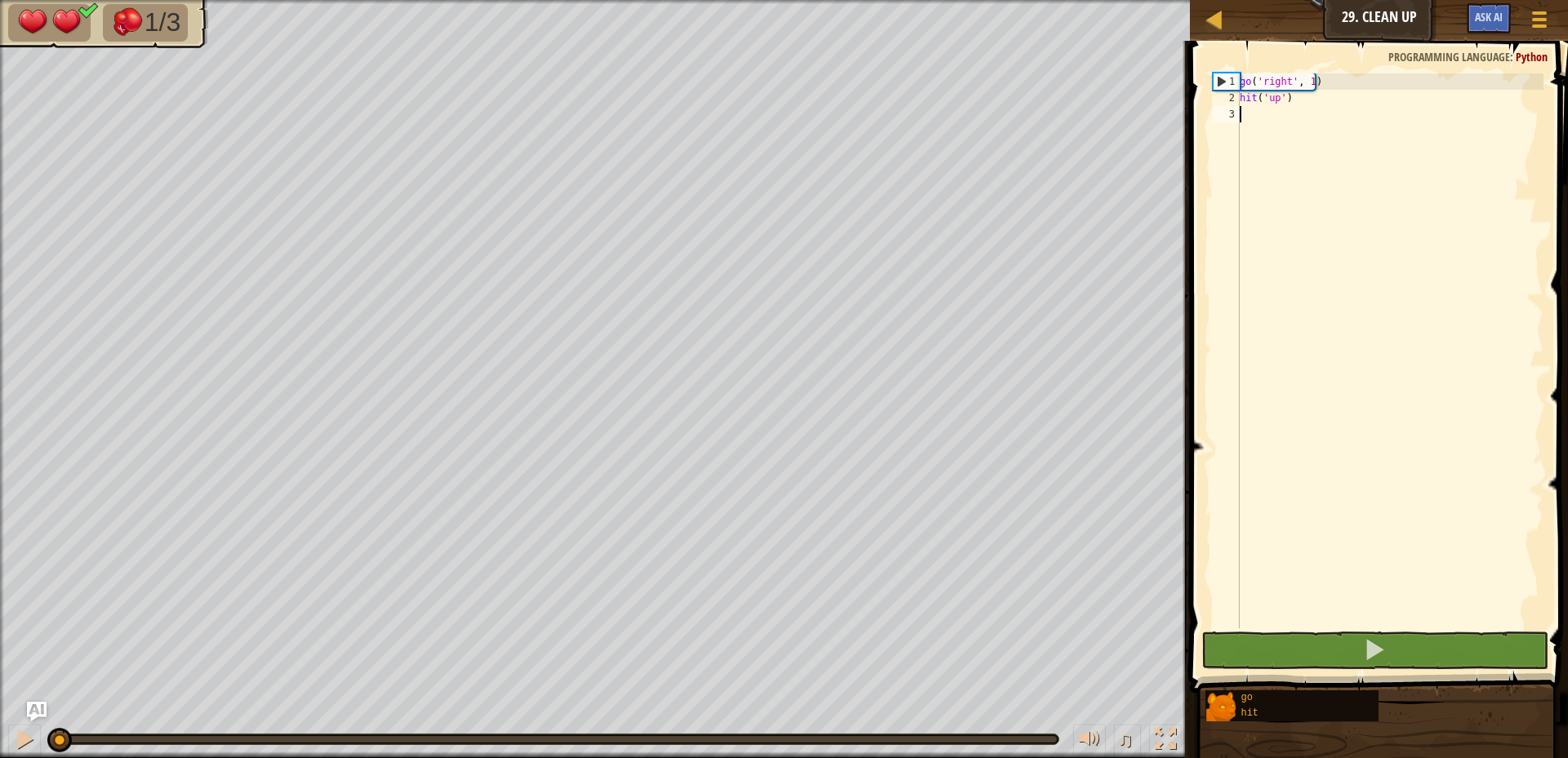
click at [1259, 119] on div "go ( 'right' , 1 ) hit ( 'up' )" at bounding box center [1390, 367] width 307 height 588
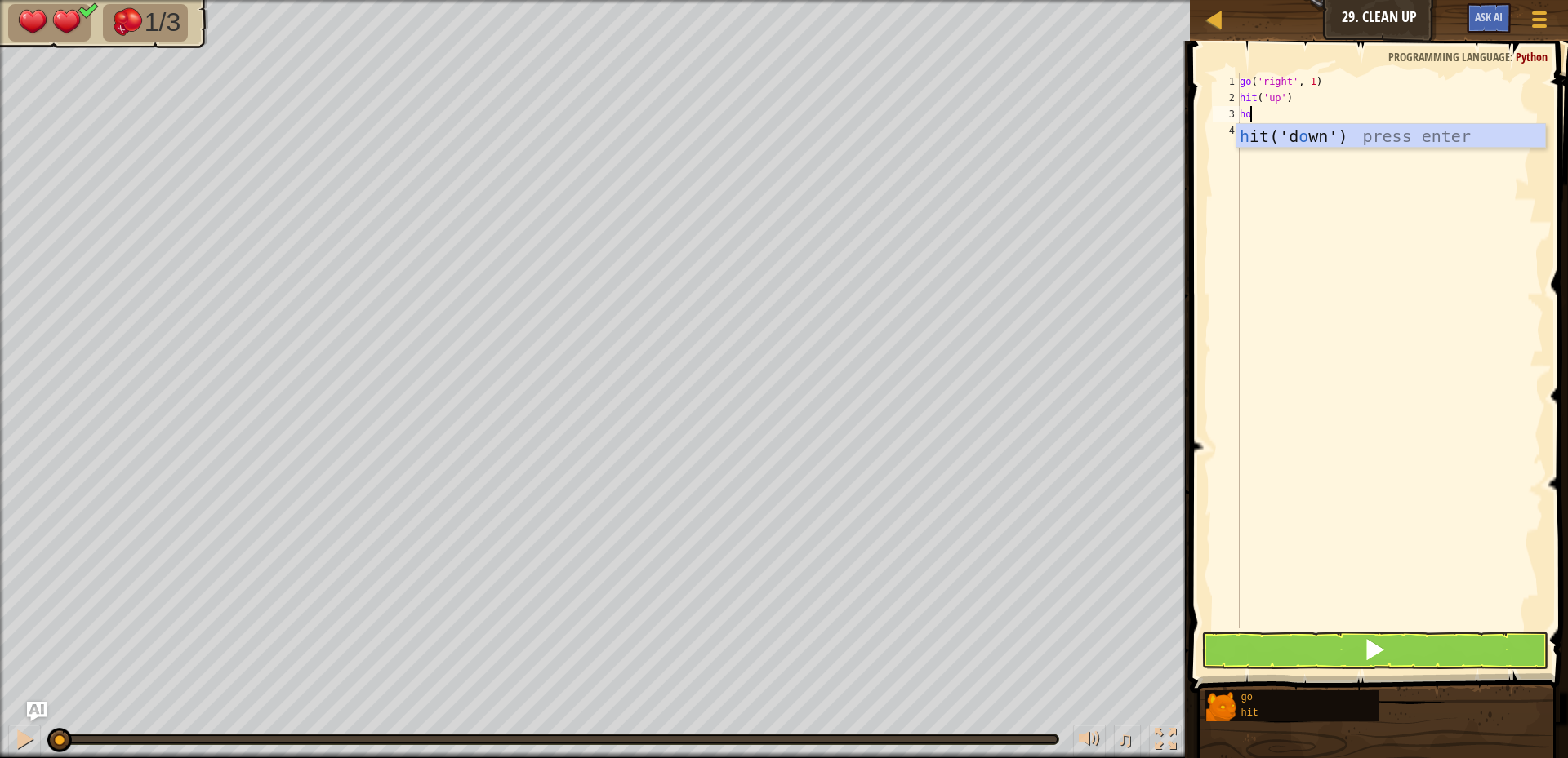
type textarea "h"
type textarea "g"
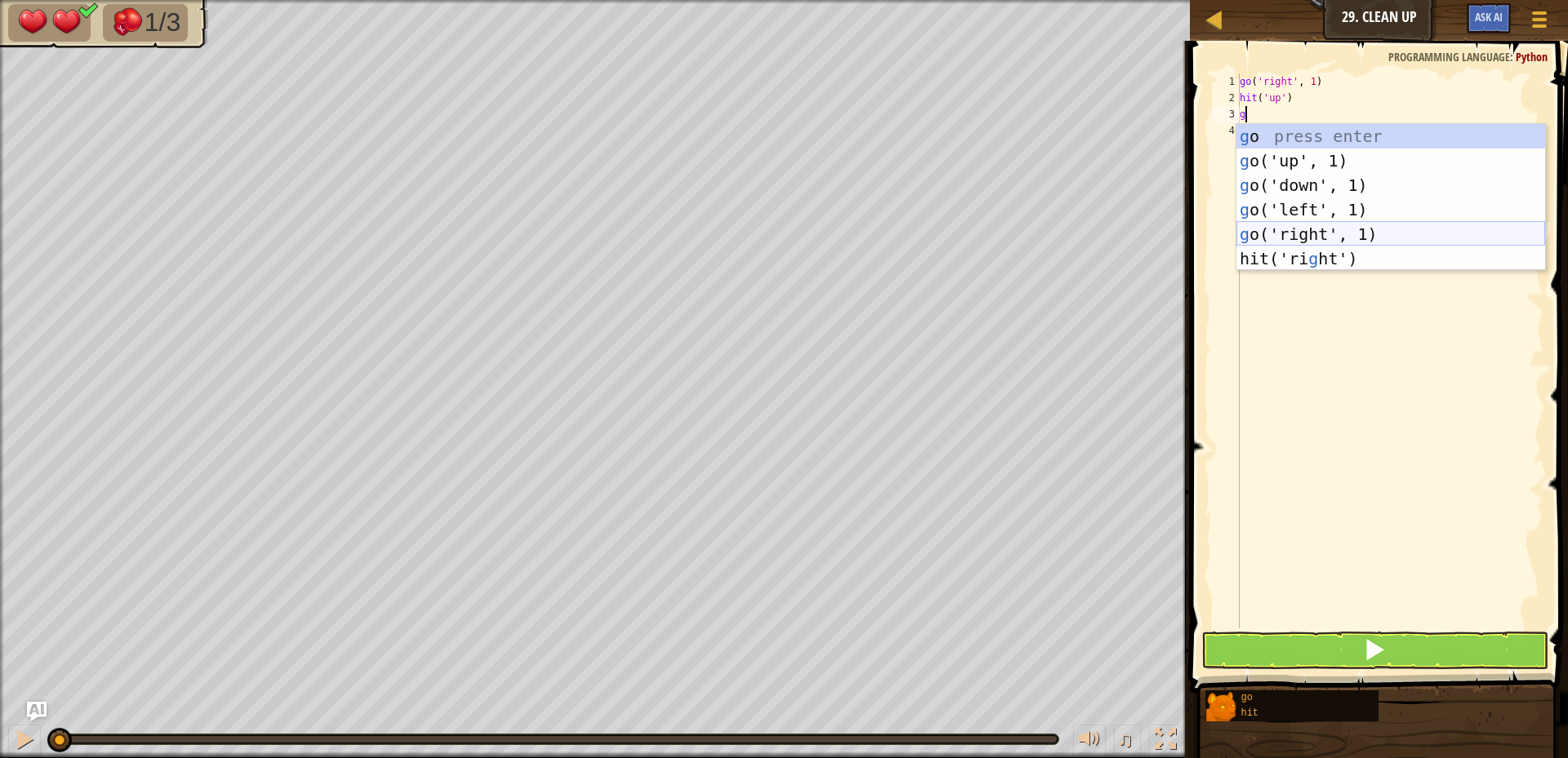
click at [1297, 232] on div "g o press enter g o('up', 1) press enter g o('down', 1) press enter g o('left',…" at bounding box center [1391, 222] width 308 height 196
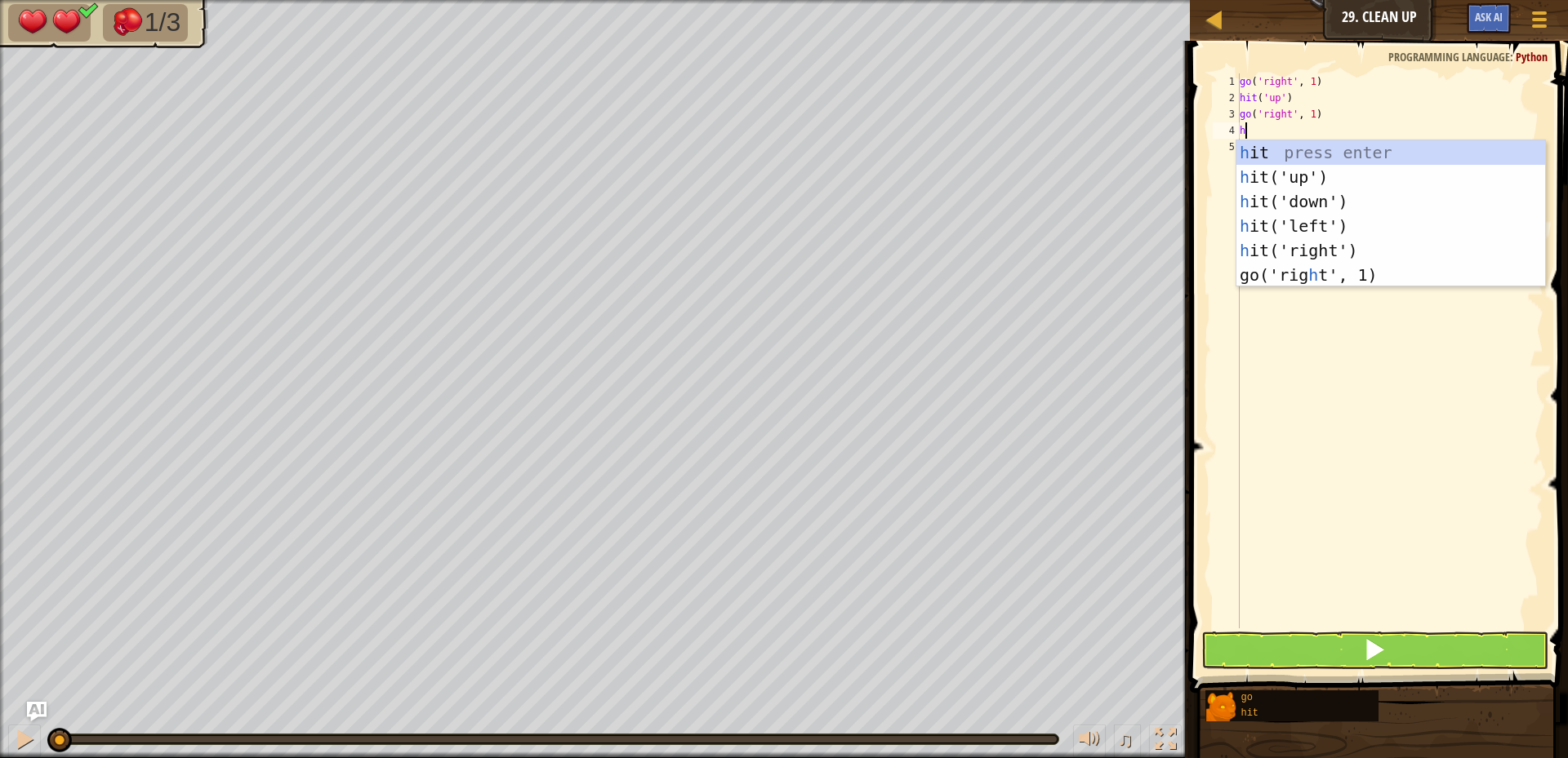
type textarea "hit"
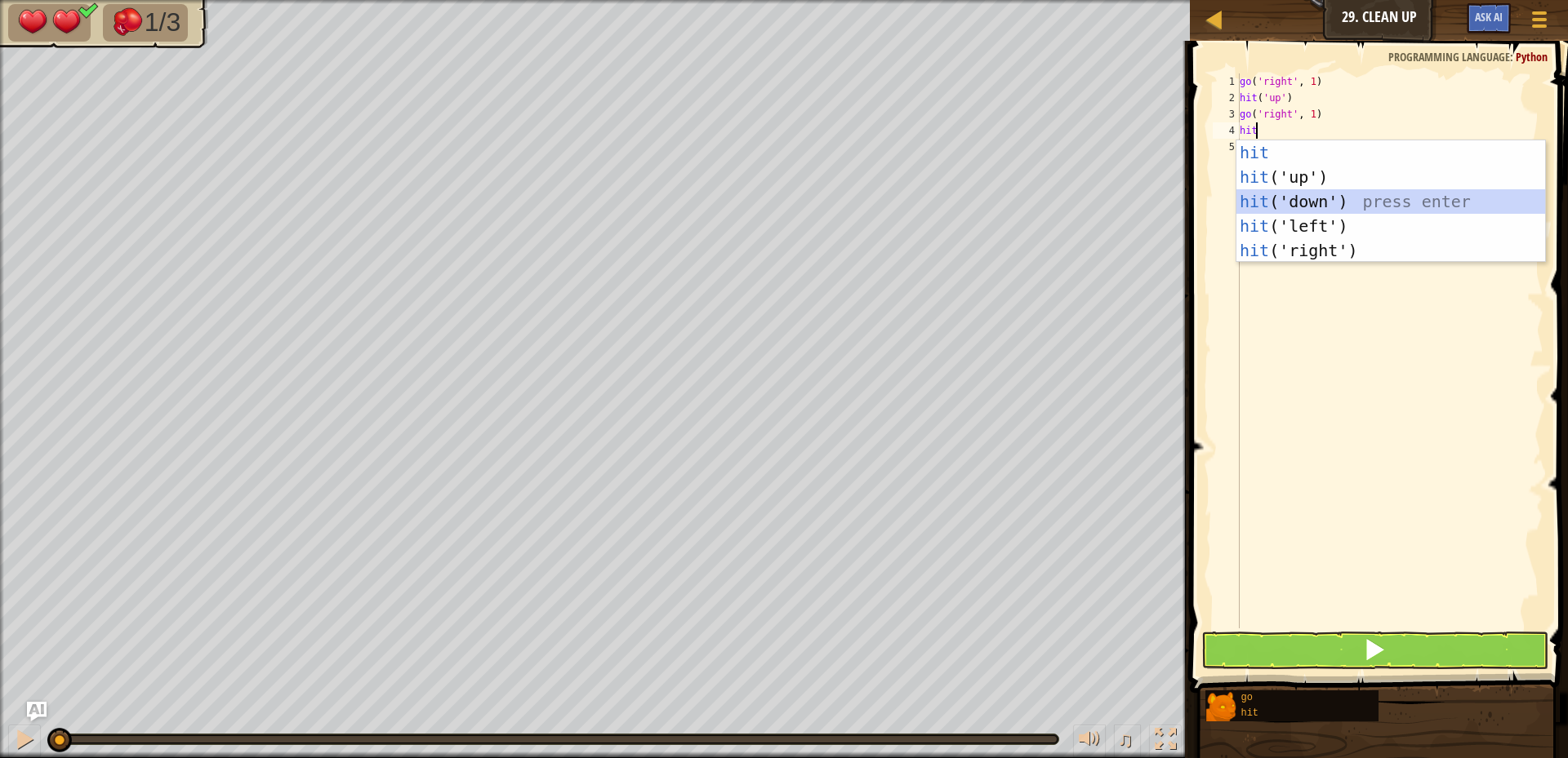
click at [1330, 210] on div "hit press enter hit ('up') press enter hit ('down') press enter hit ('left') pr…" at bounding box center [1391, 227] width 308 height 172
click at [1330, 210] on div "go ( 'right' , 1 ) hit ( 'up' ) go ( 'right' , 1 ) hit" at bounding box center [1390, 367] width 307 height 588
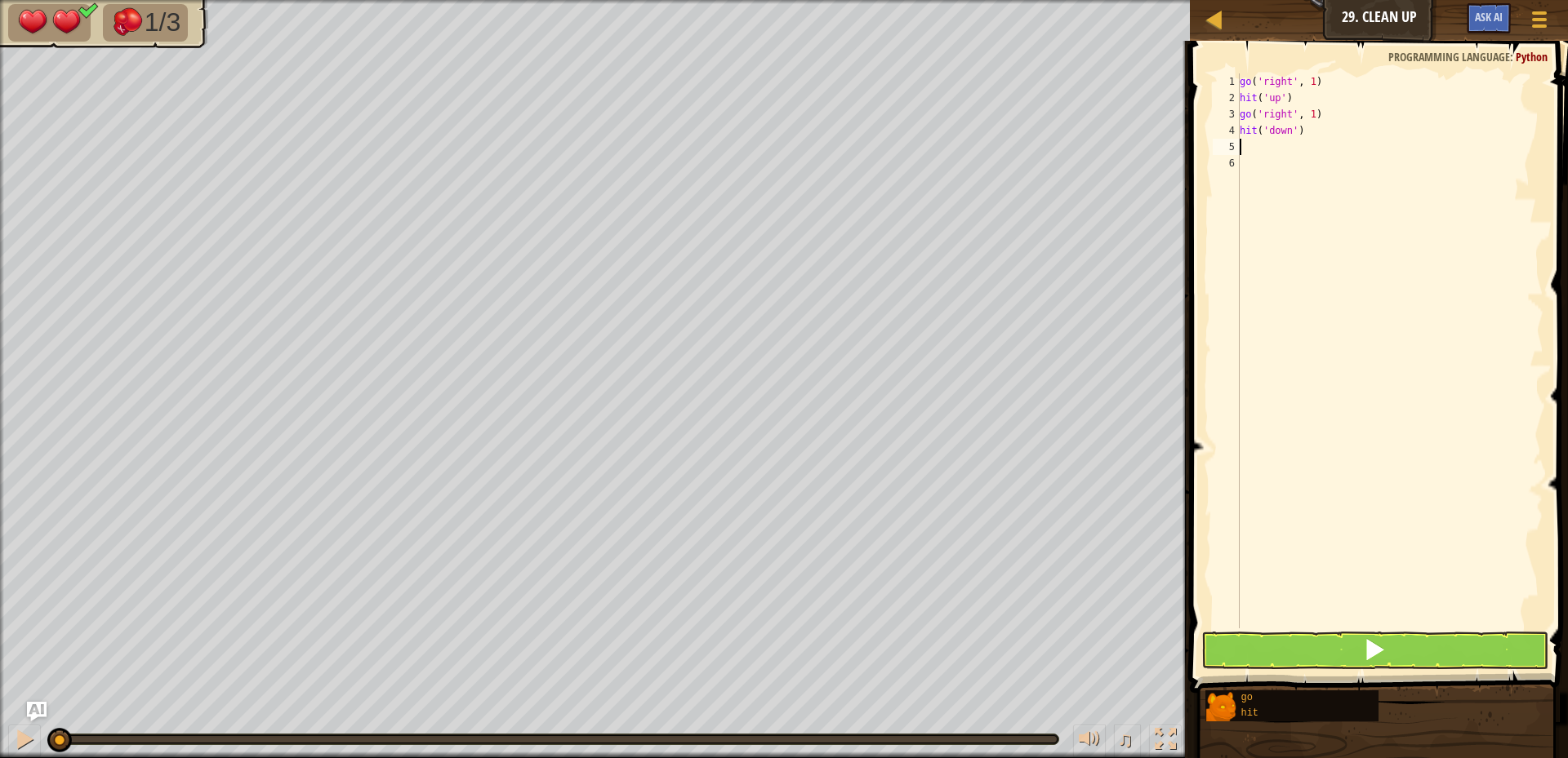
click at [1288, 147] on div "go ( 'right' , 1 ) hit ( 'up' ) go ( 'right' , 1 ) hit ( 'down' )" at bounding box center [1390, 367] width 307 height 588
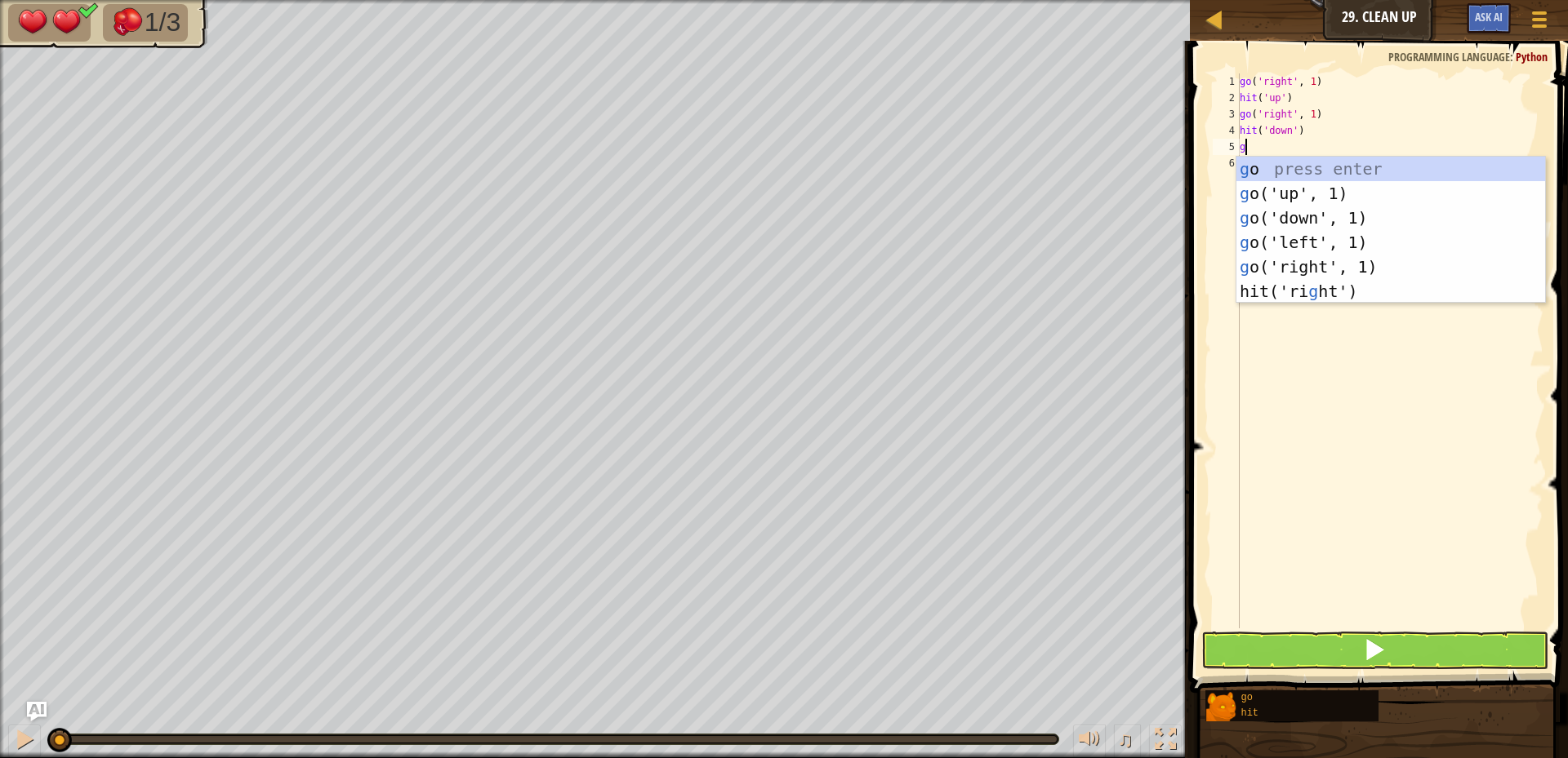
type textarea "go"
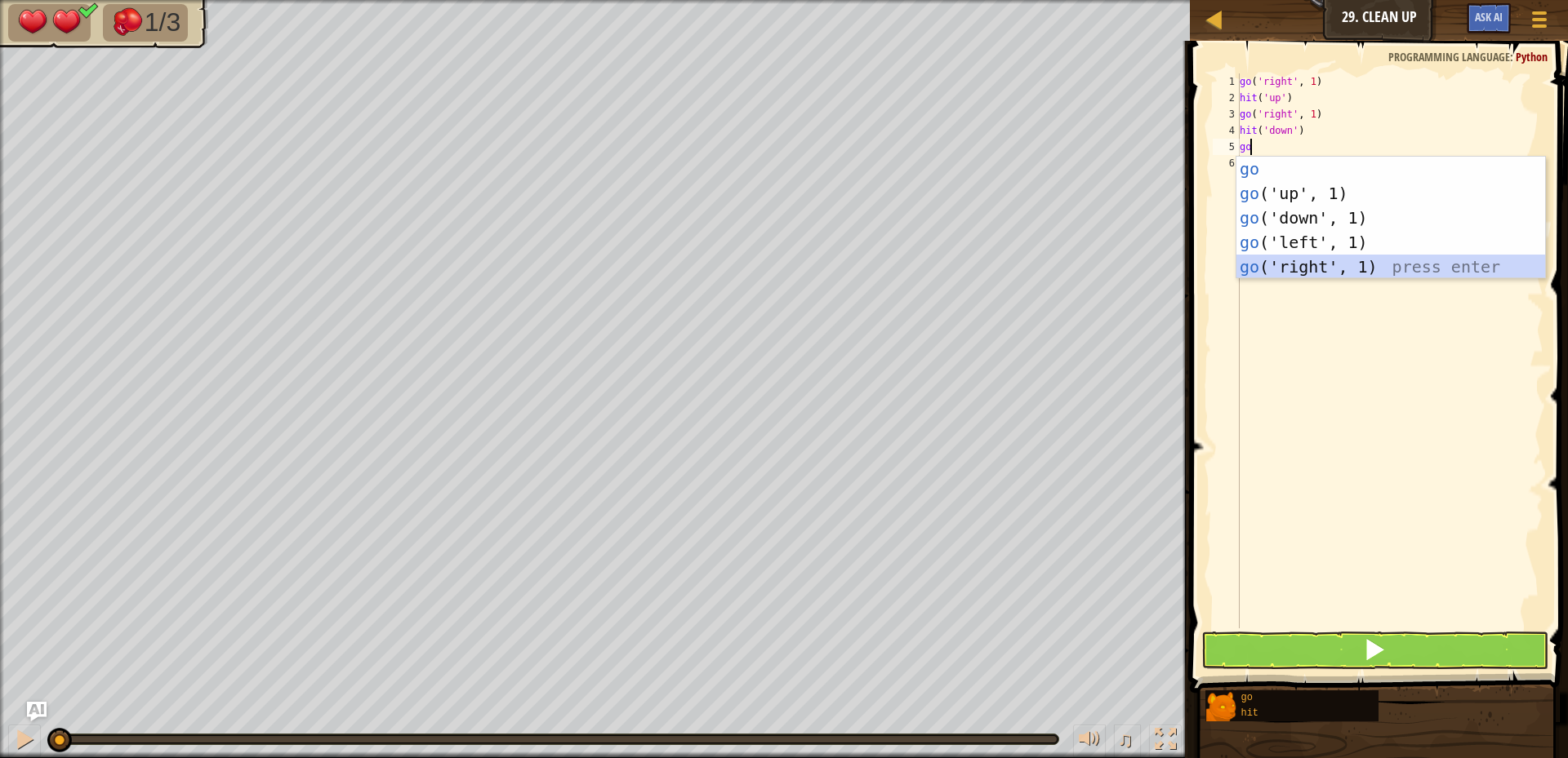
click at [1316, 269] on div "go press enter go ('up', 1) press enter go ('down', 1) press enter go ('left', …" at bounding box center [1391, 243] width 308 height 172
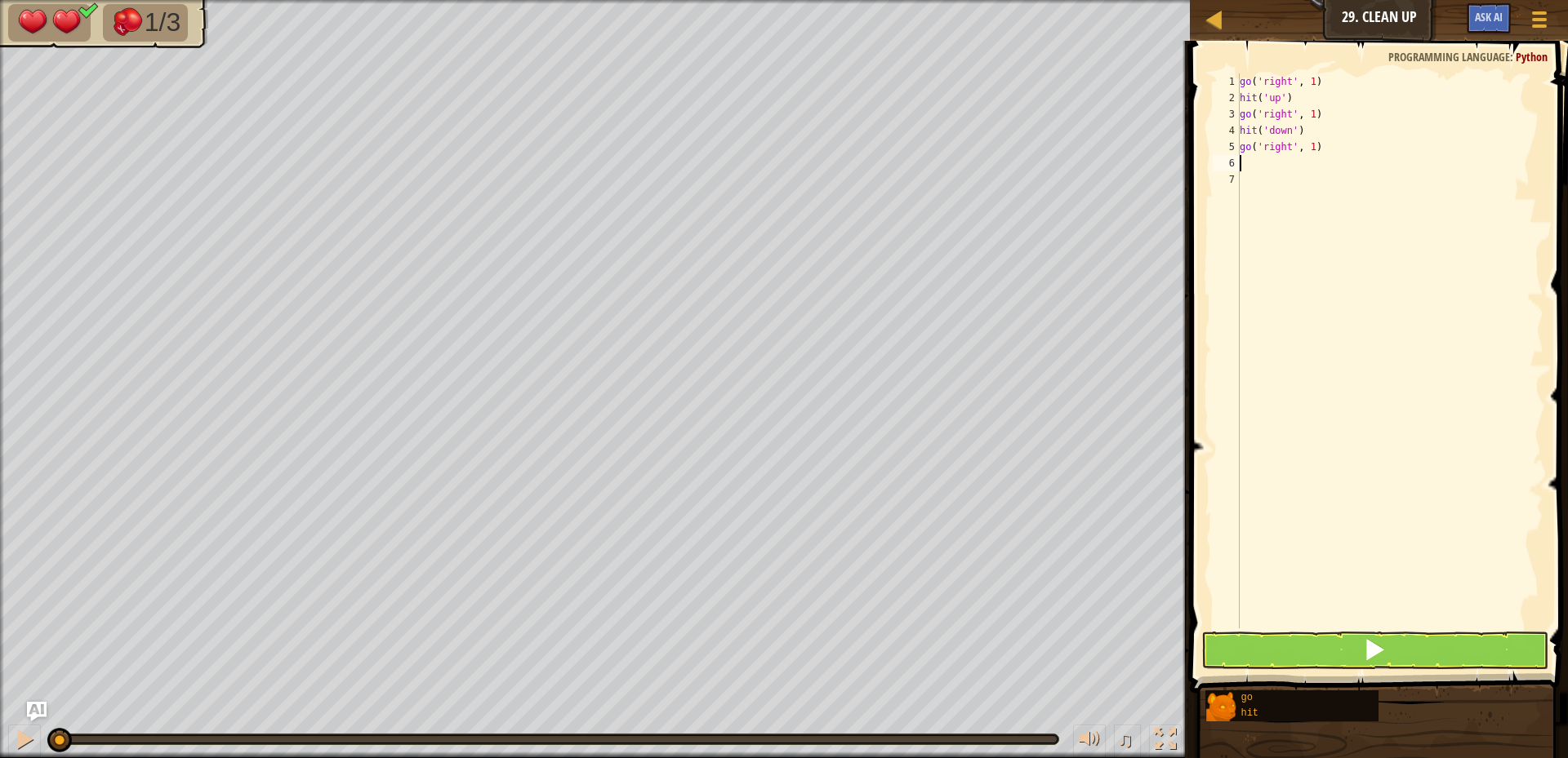
click at [1270, 163] on div "go ( 'right' , 1 ) hit ( 'up' ) go ( 'right' , 1 ) hit ( 'down' ) go ( 'right' …" at bounding box center [1390, 367] width 307 height 588
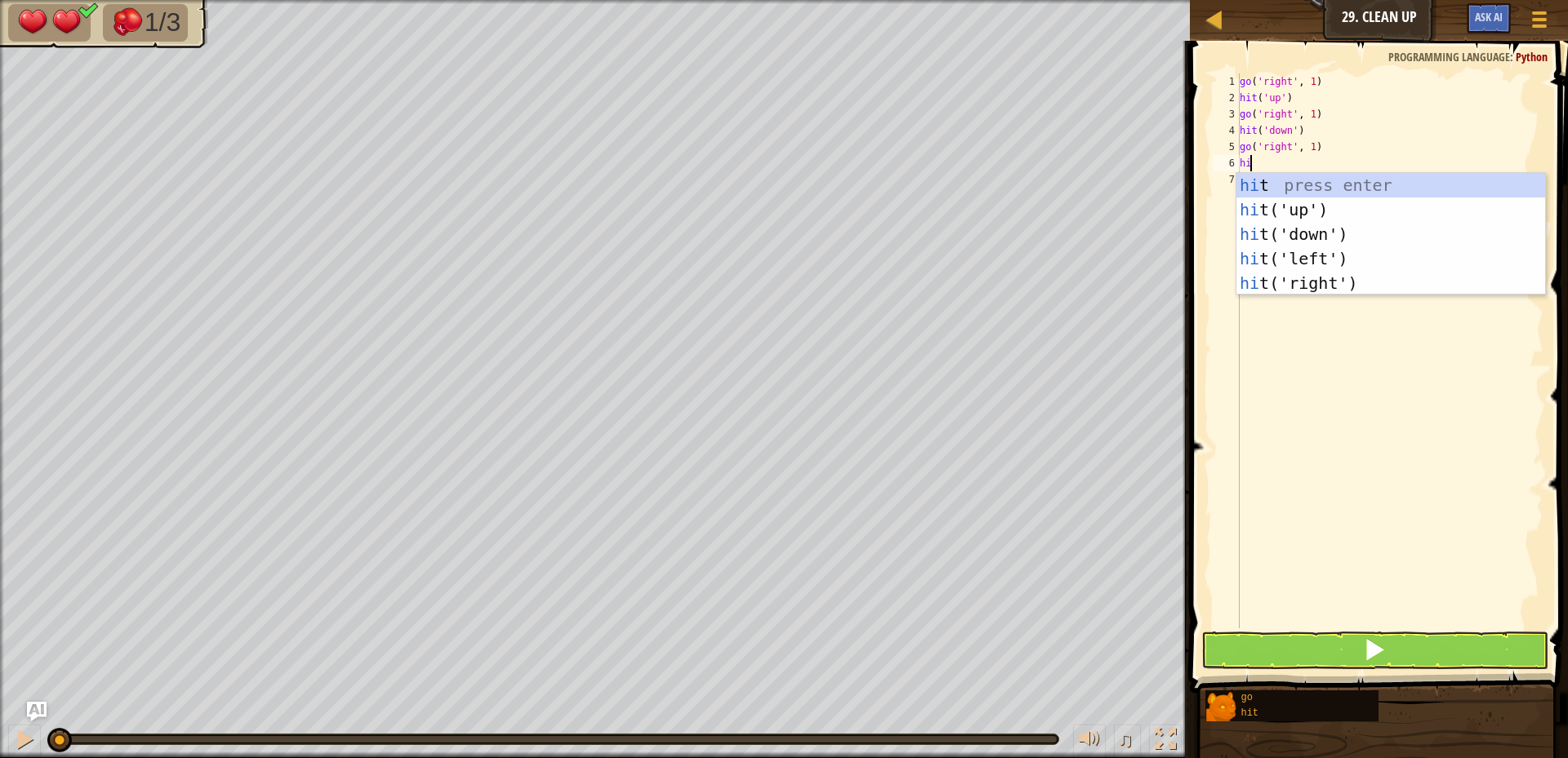
type textarea "hit"
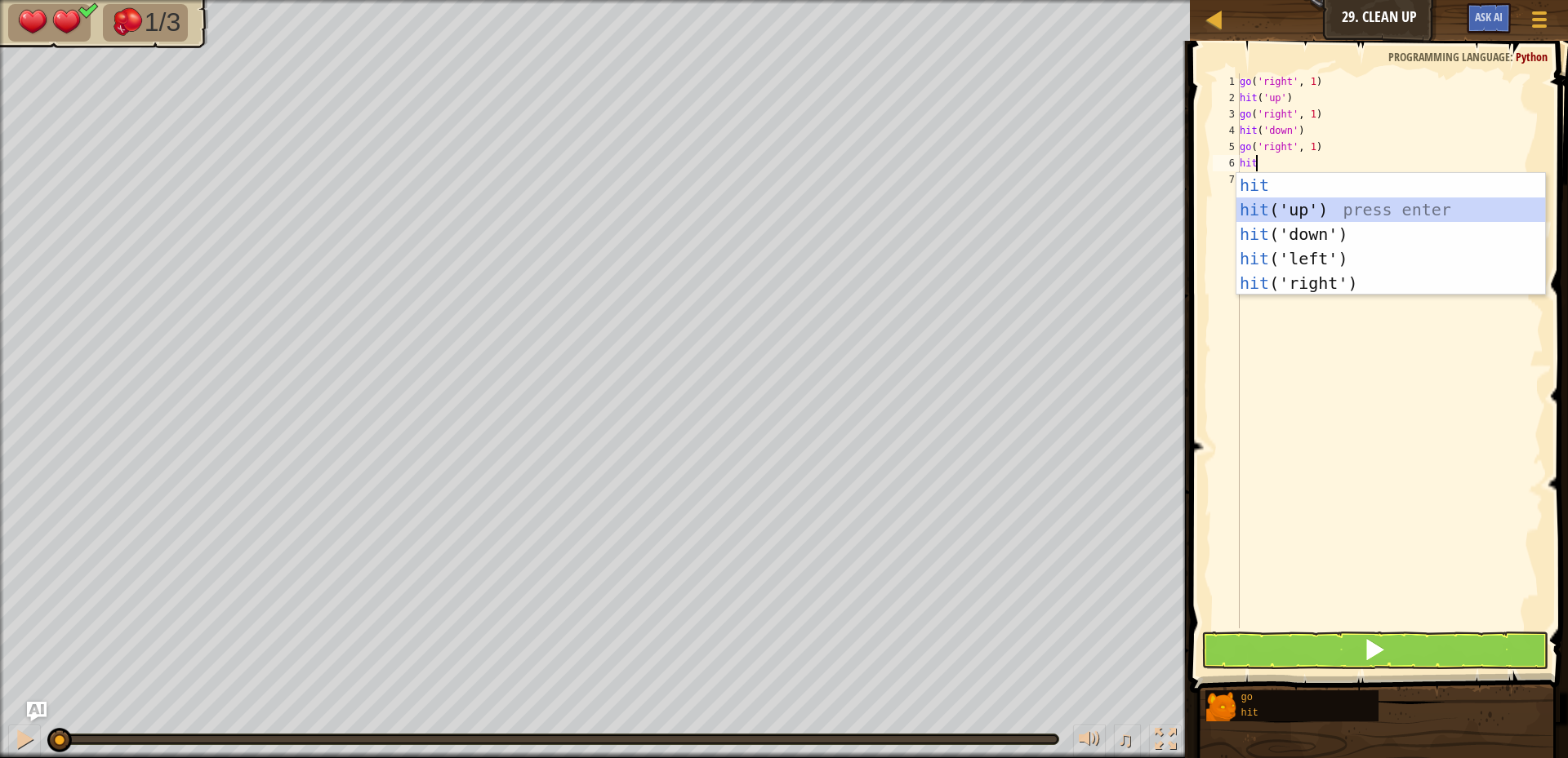
click at [1277, 200] on div "hit press enter hit ('up') press enter hit ('down') press enter hit ('left') pr…" at bounding box center [1391, 259] width 308 height 172
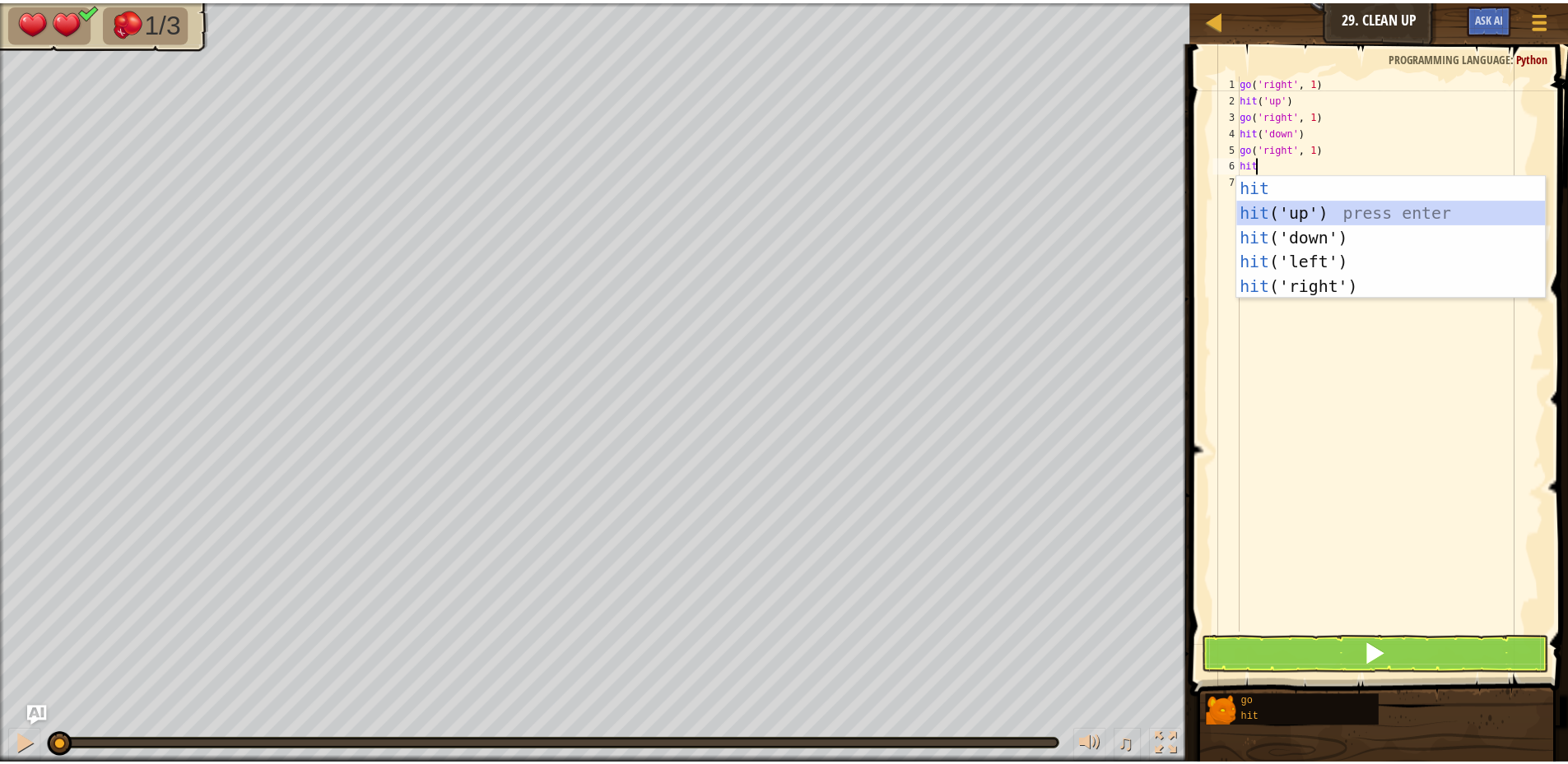
scroll to position [8, 0]
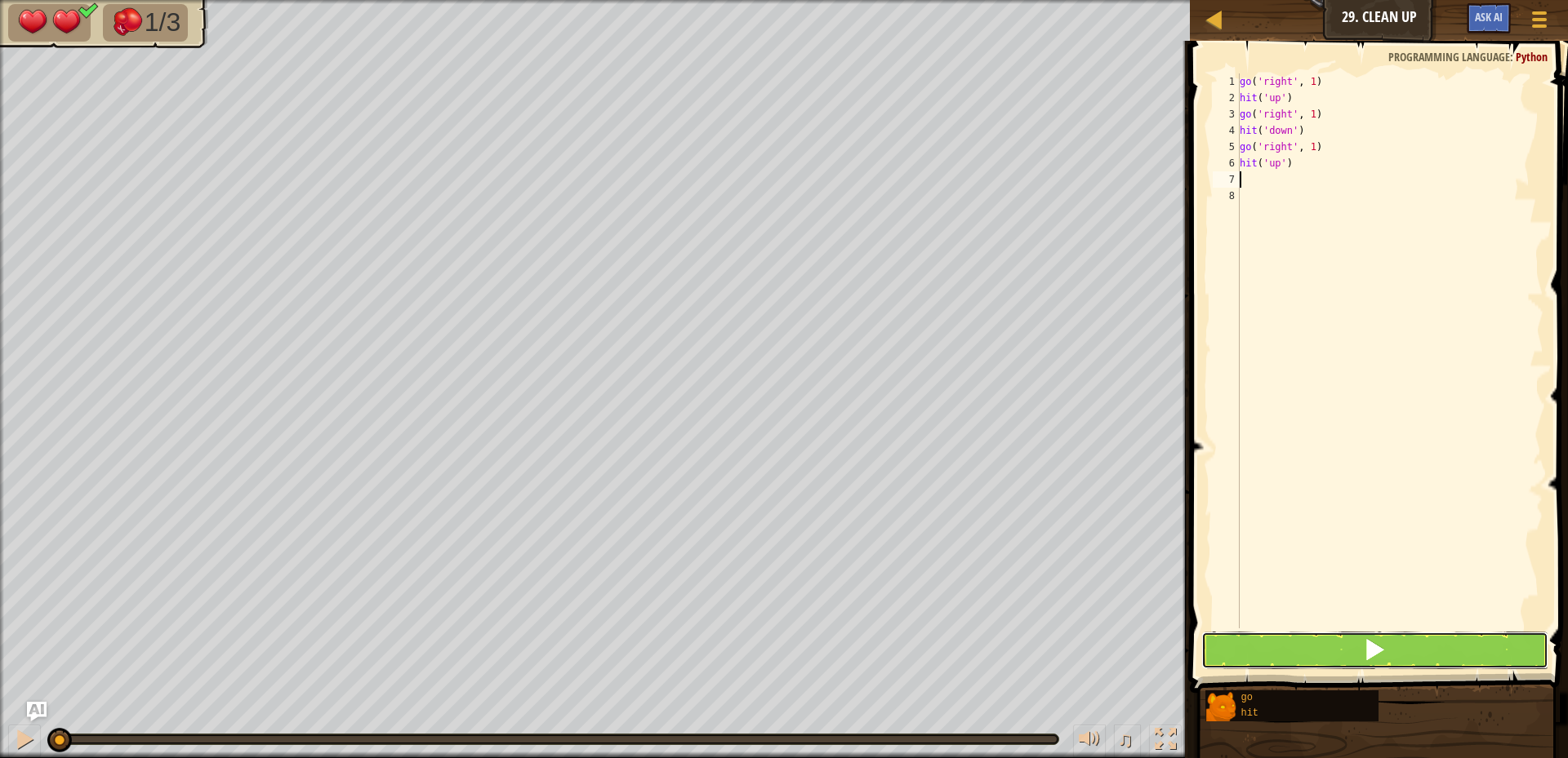
drag, startPoint x: 1334, startPoint y: 648, endPoint x: 1334, endPoint y: 657, distance: 9.0
click at [1334, 647] on button at bounding box center [1375, 650] width 347 height 38
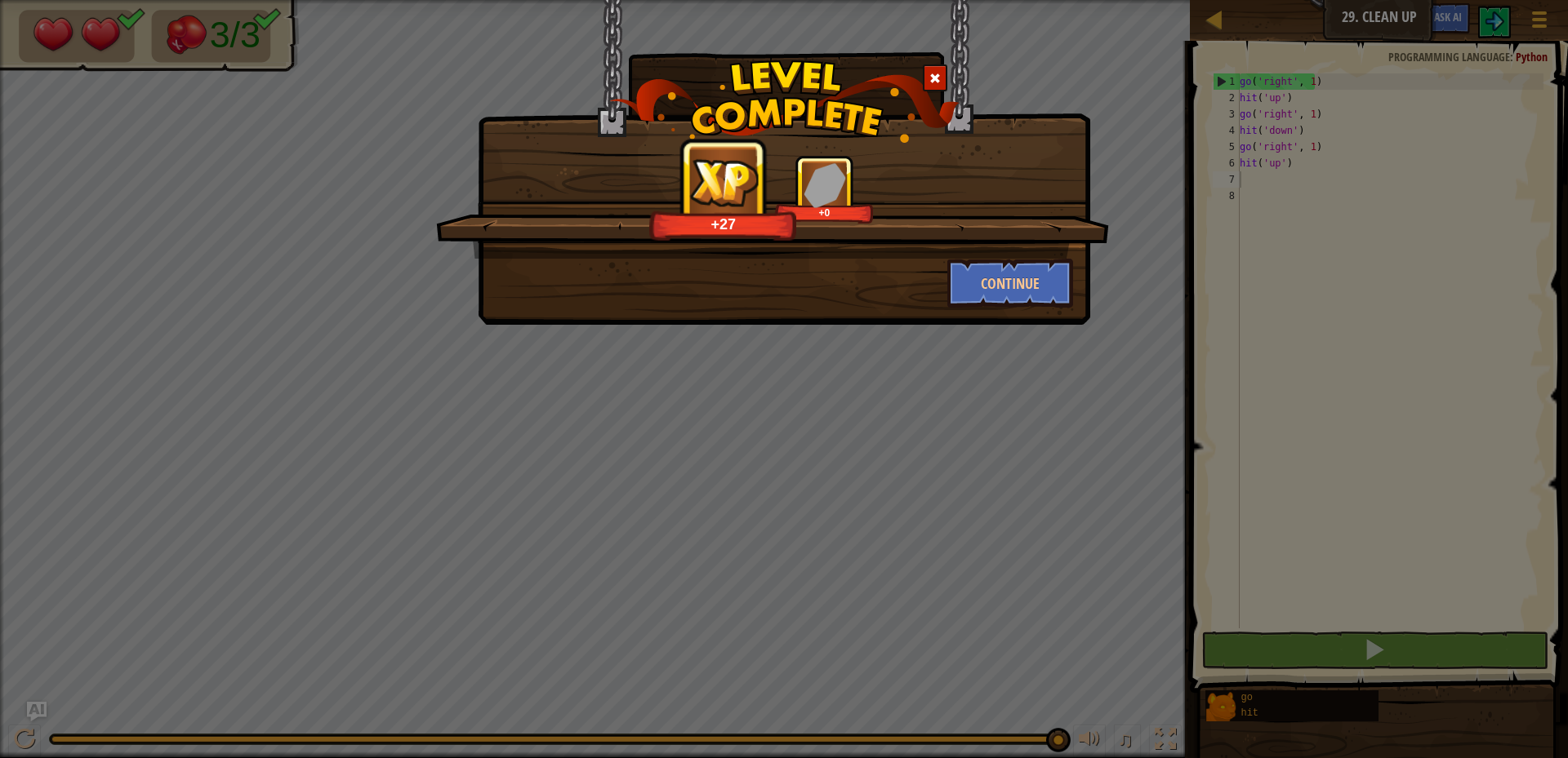
click at [937, 72] on span at bounding box center [935, 78] width 12 height 12
click at [937, 73] on div at bounding box center [934, 78] width 24 height 27
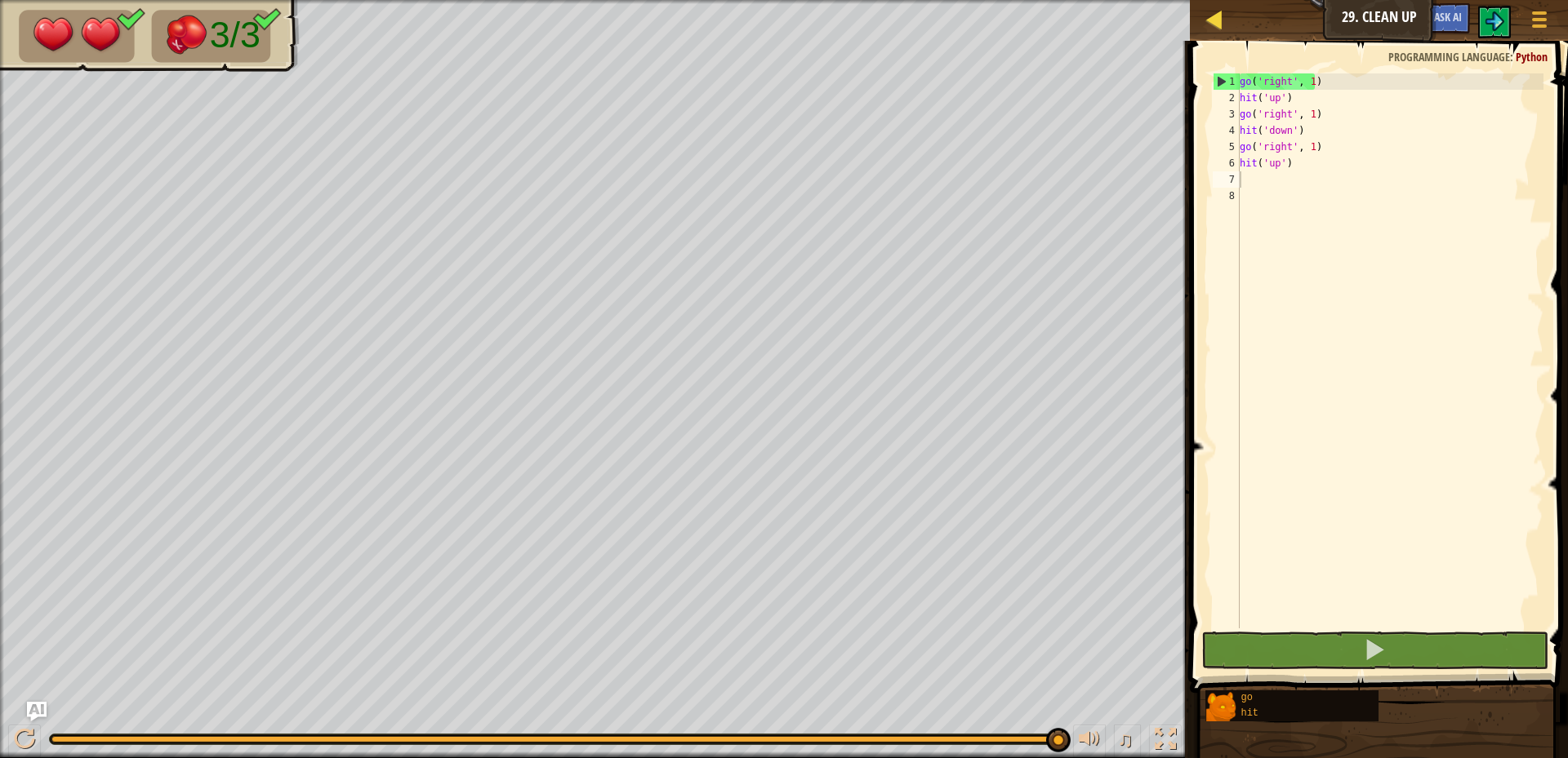
click at [1204, 17] on div "Map Junior 29. Clean Up Game Menu Ask AI" at bounding box center [1378, 20] width 378 height 40
click at [1205, 17] on div at bounding box center [1215, 19] width 20 height 20
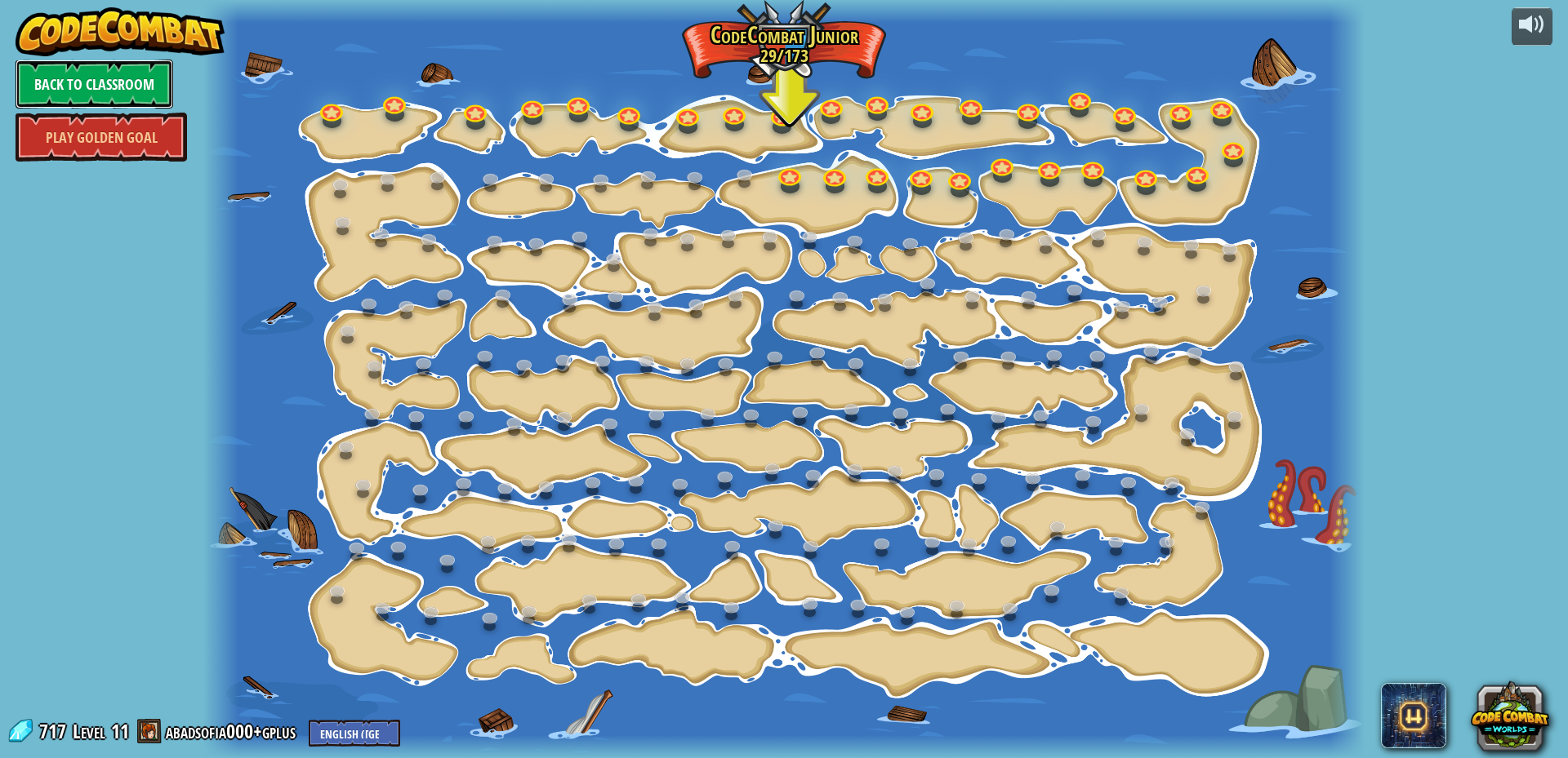
click at [117, 88] on link "Back to Classroom" at bounding box center [94, 84] width 158 height 49
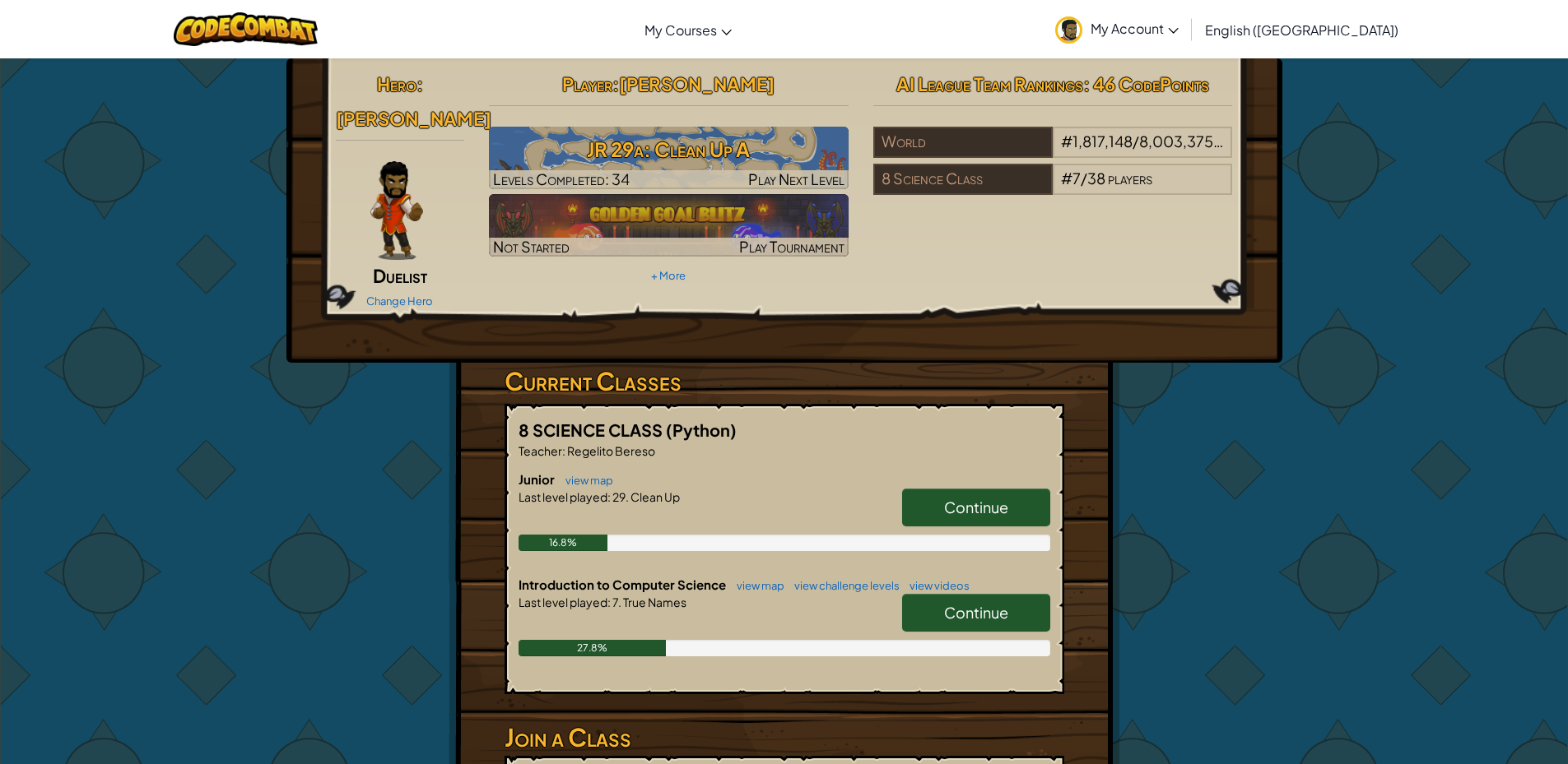
scroll to position [165, 0]
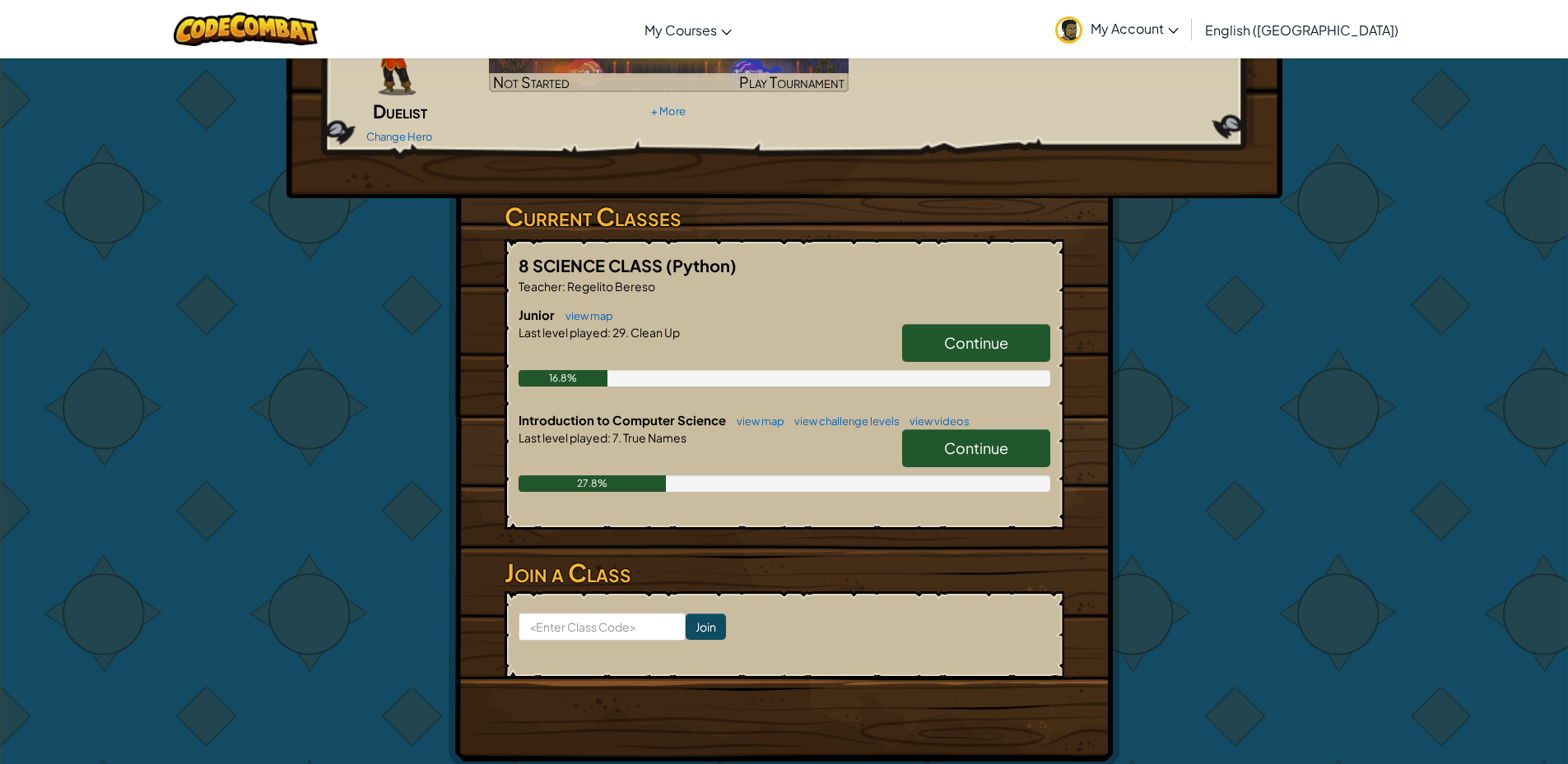
click at [947, 439] on span "Continue" at bounding box center [976, 448] width 65 height 19
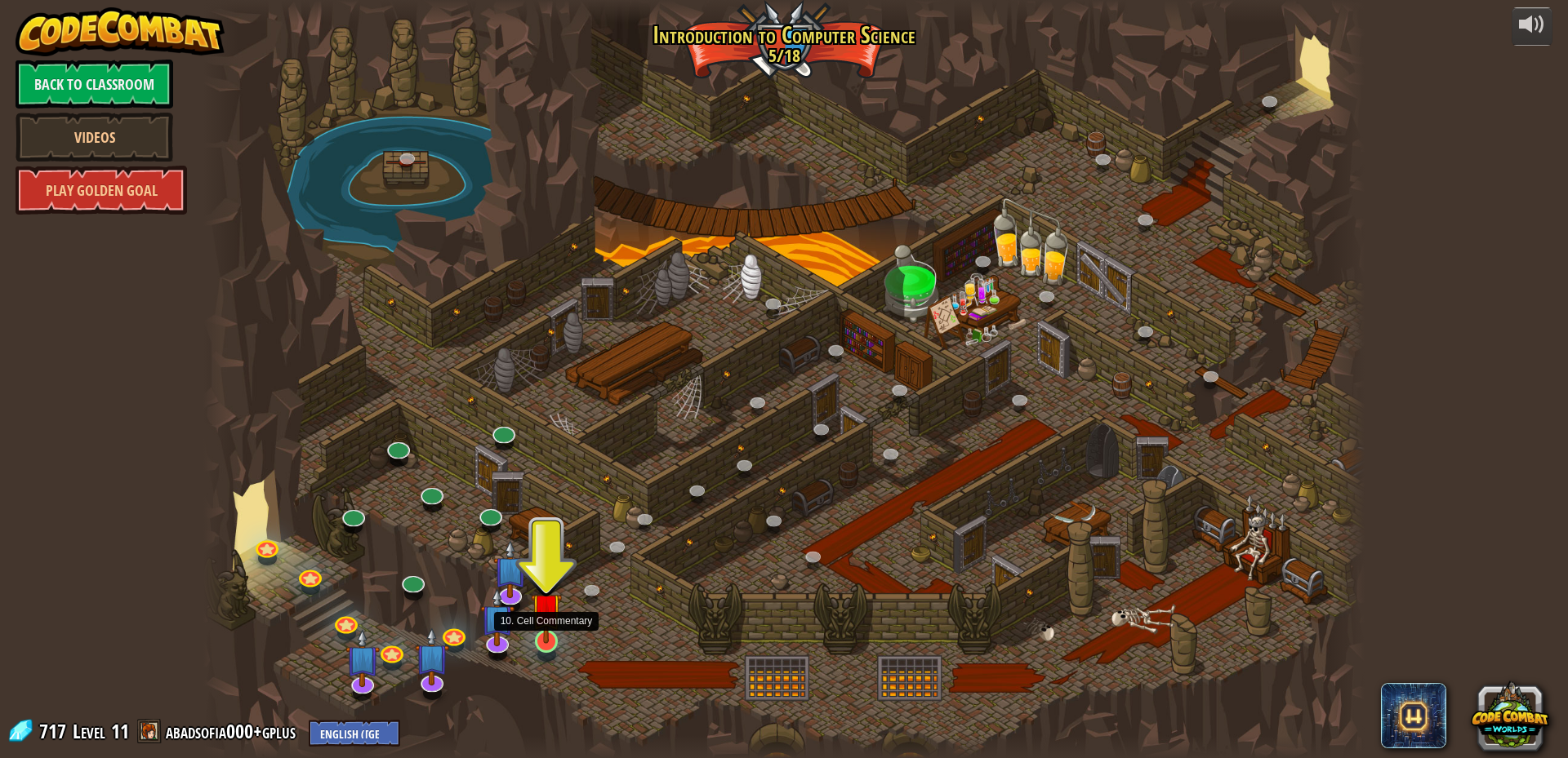
click at [556, 634] on img at bounding box center [546, 608] width 31 height 71
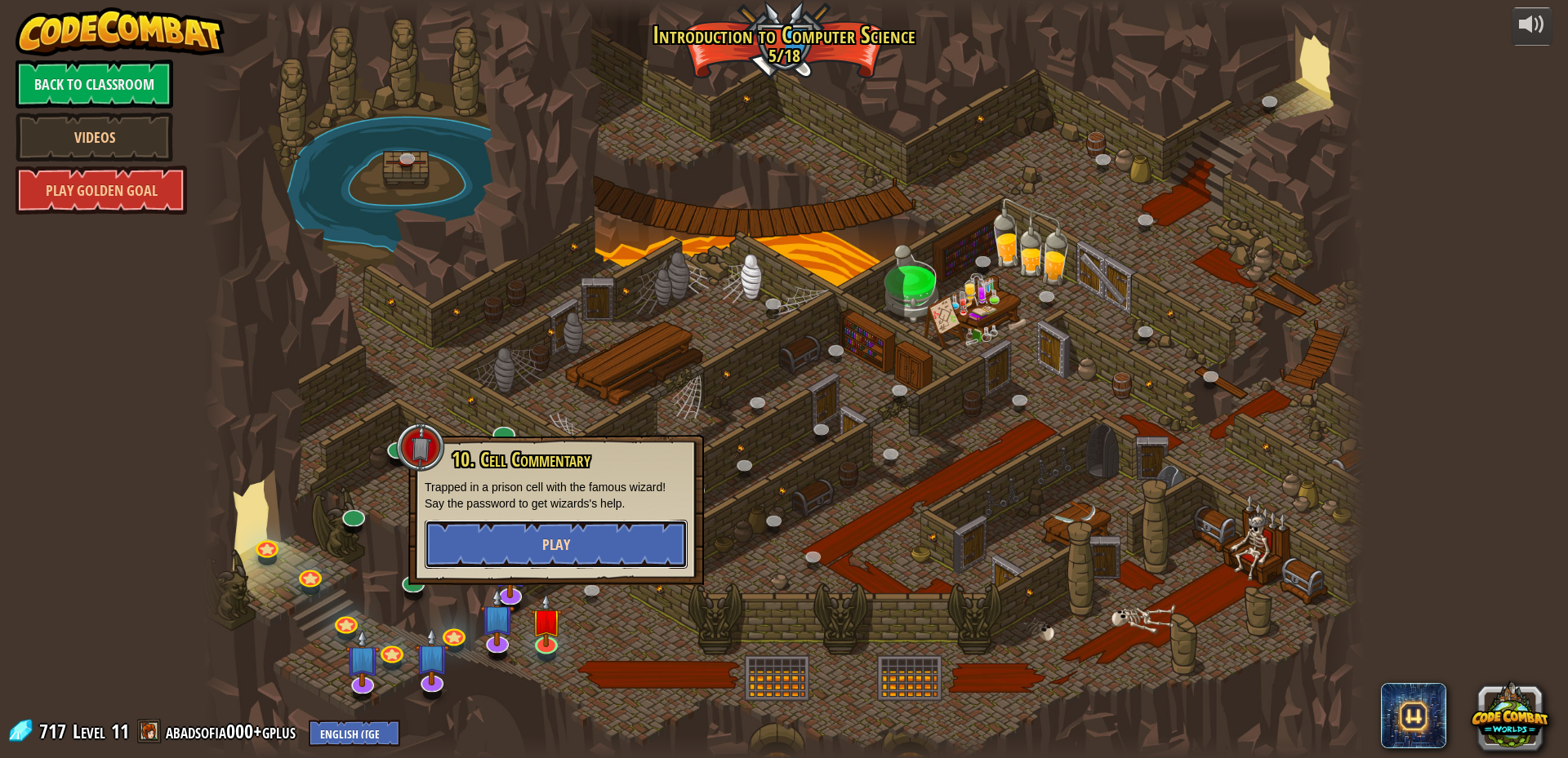
click at [559, 533] on button "Play" at bounding box center [556, 544] width 263 height 49
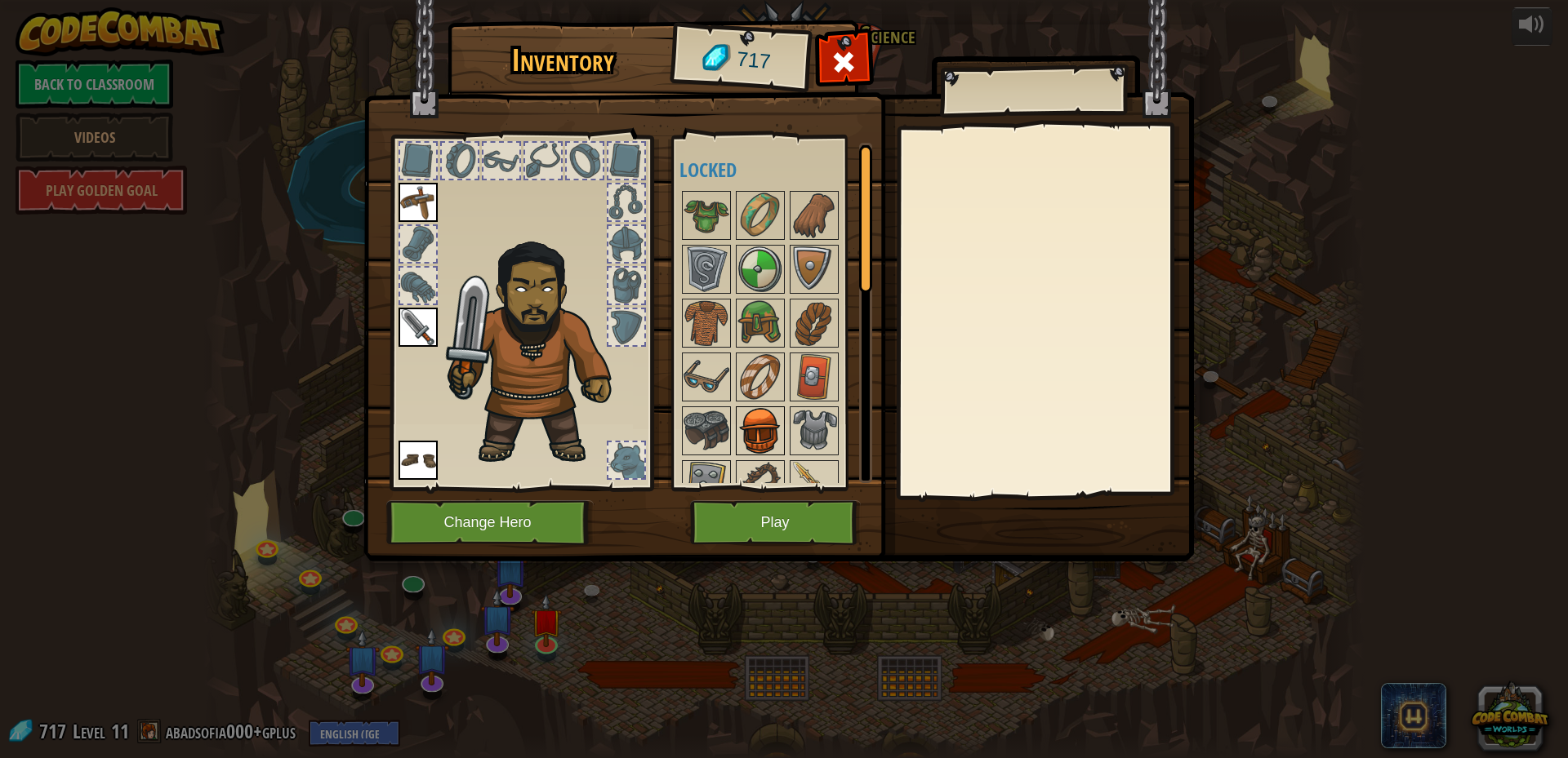
click at [762, 426] on img at bounding box center [760, 431] width 45 height 45
click at [773, 424] on img at bounding box center [760, 431] width 45 height 45
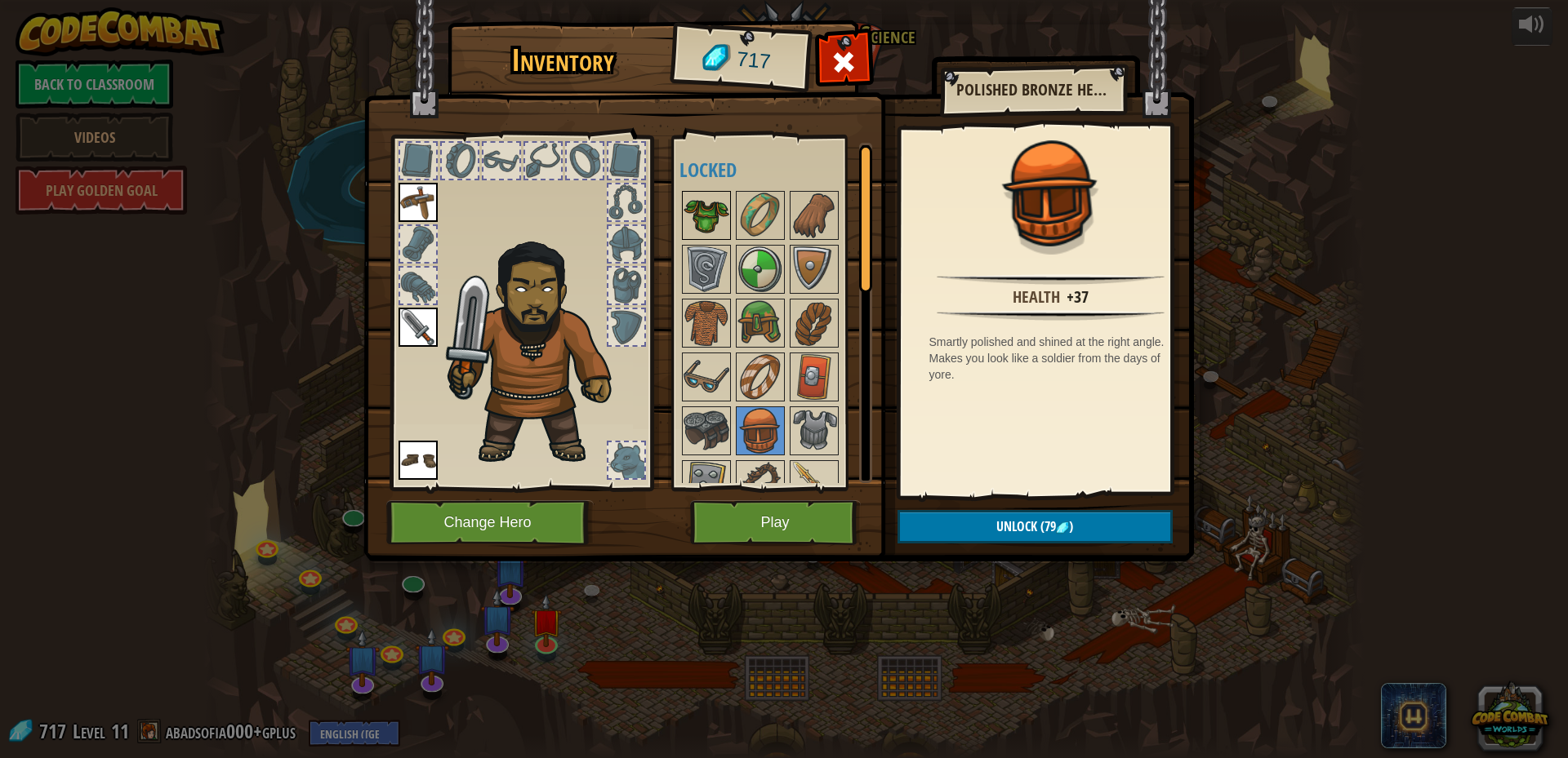
click at [712, 195] on img at bounding box center [706, 216] width 45 height 45
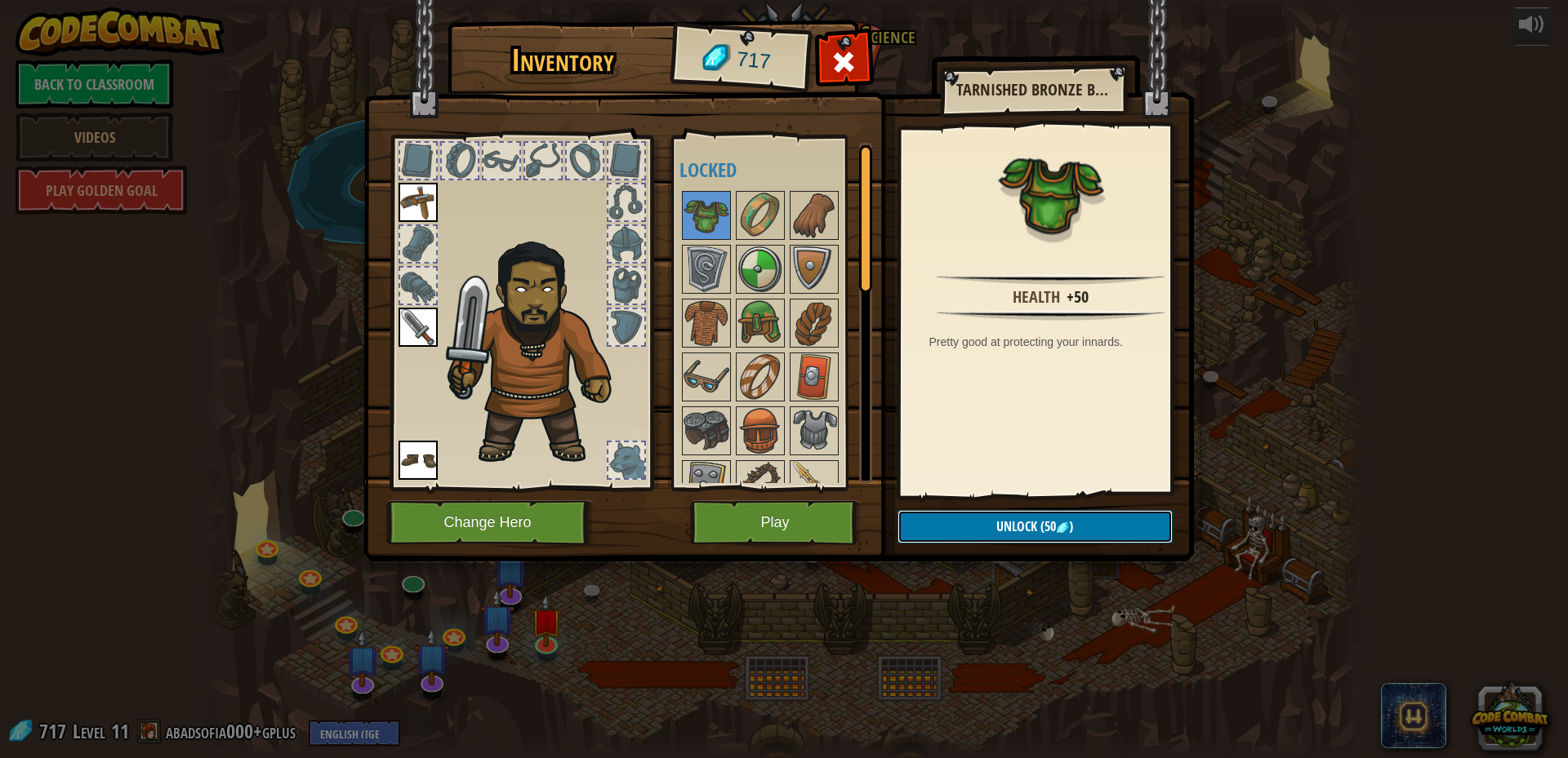
click at [1042, 530] on span "(50" at bounding box center [1046, 526] width 19 height 18
click at [705, 202] on img at bounding box center [706, 216] width 45 height 45
click at [713, 200] on img at bounding box center [706, 216] width 45 height 45
click at [1014, 529] on span "Unlock" at bounding box center [1017, 526] width 40 height 18
click at [1005, 527] on button "Confirm" at bounding box center [1035, 527] width 276 height 34
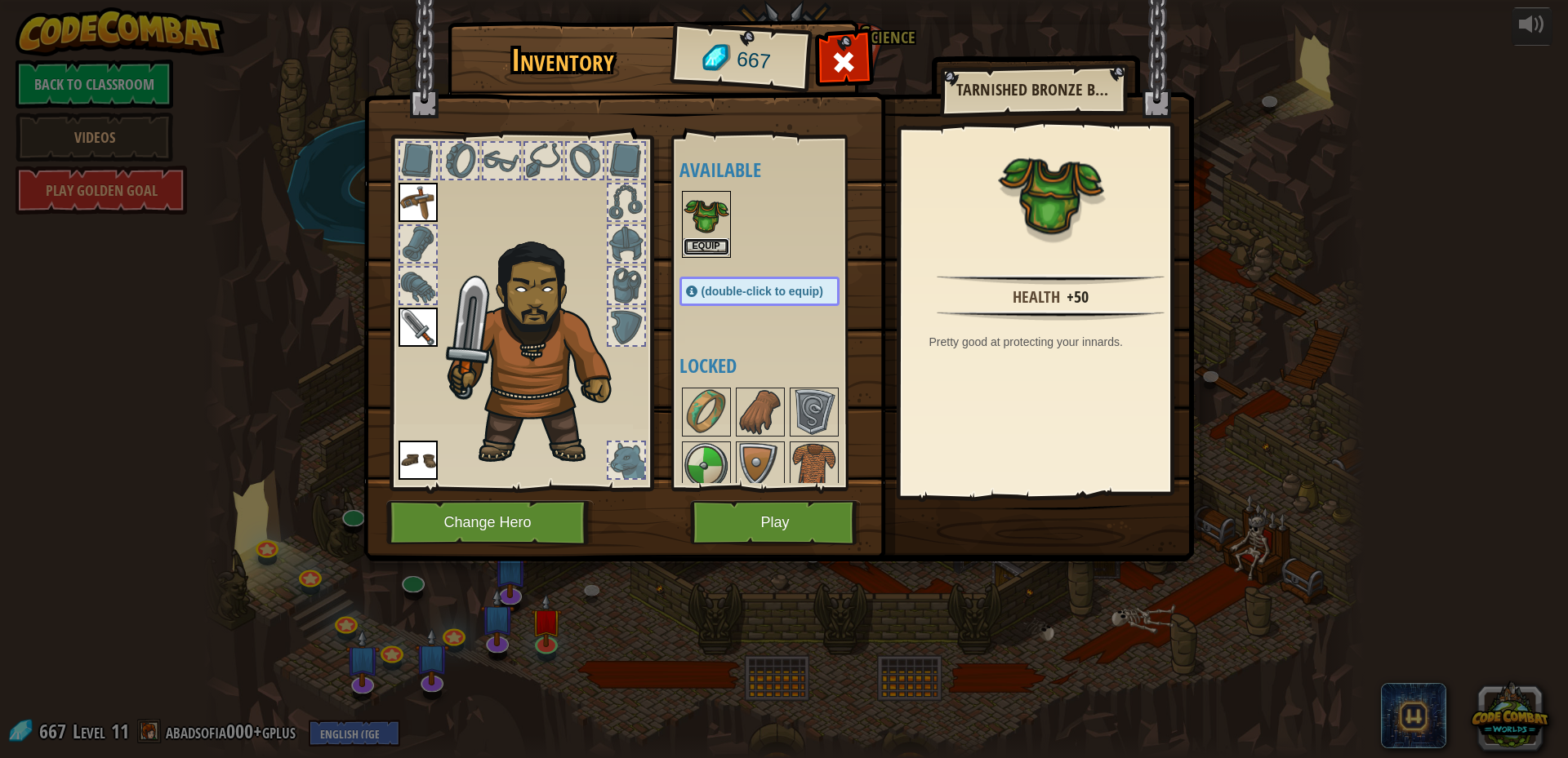
click at [716, 243] on button "Equip" at bounding box center [706, 247] width 45 height 17
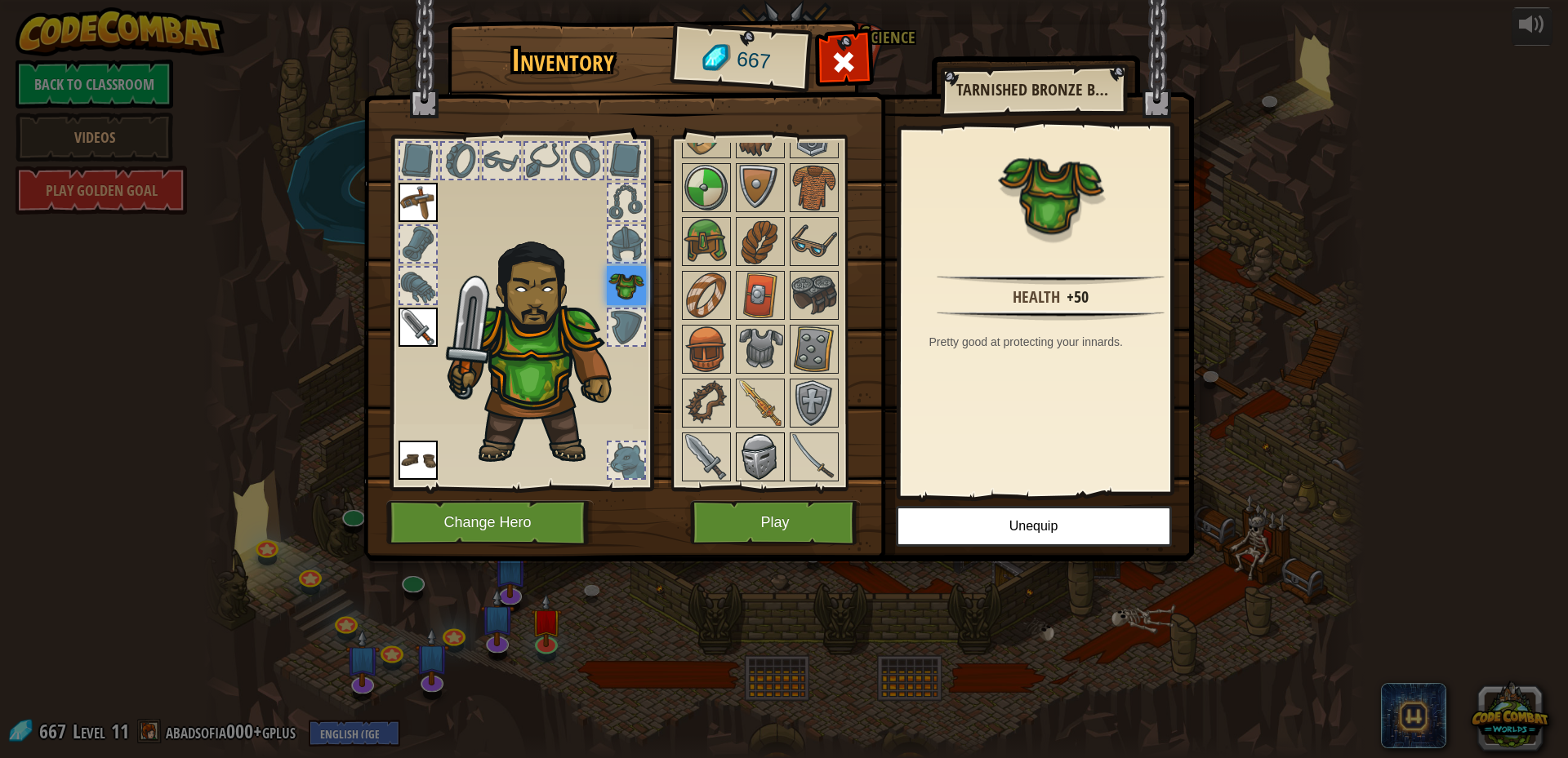
scroll to position [163, 0]
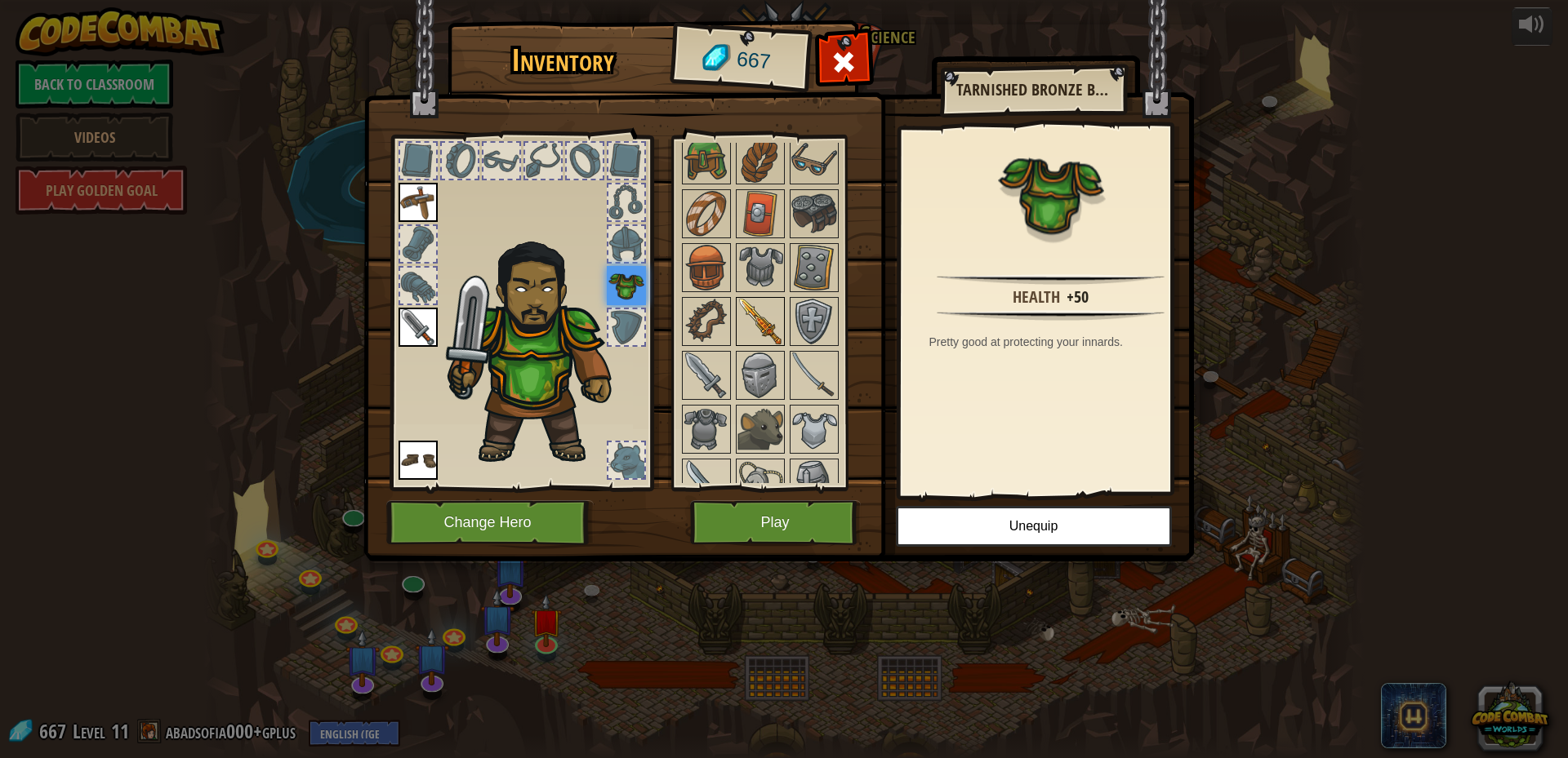
click at [755, 317] on img at bounding box center [760, 322] width 45 height 45
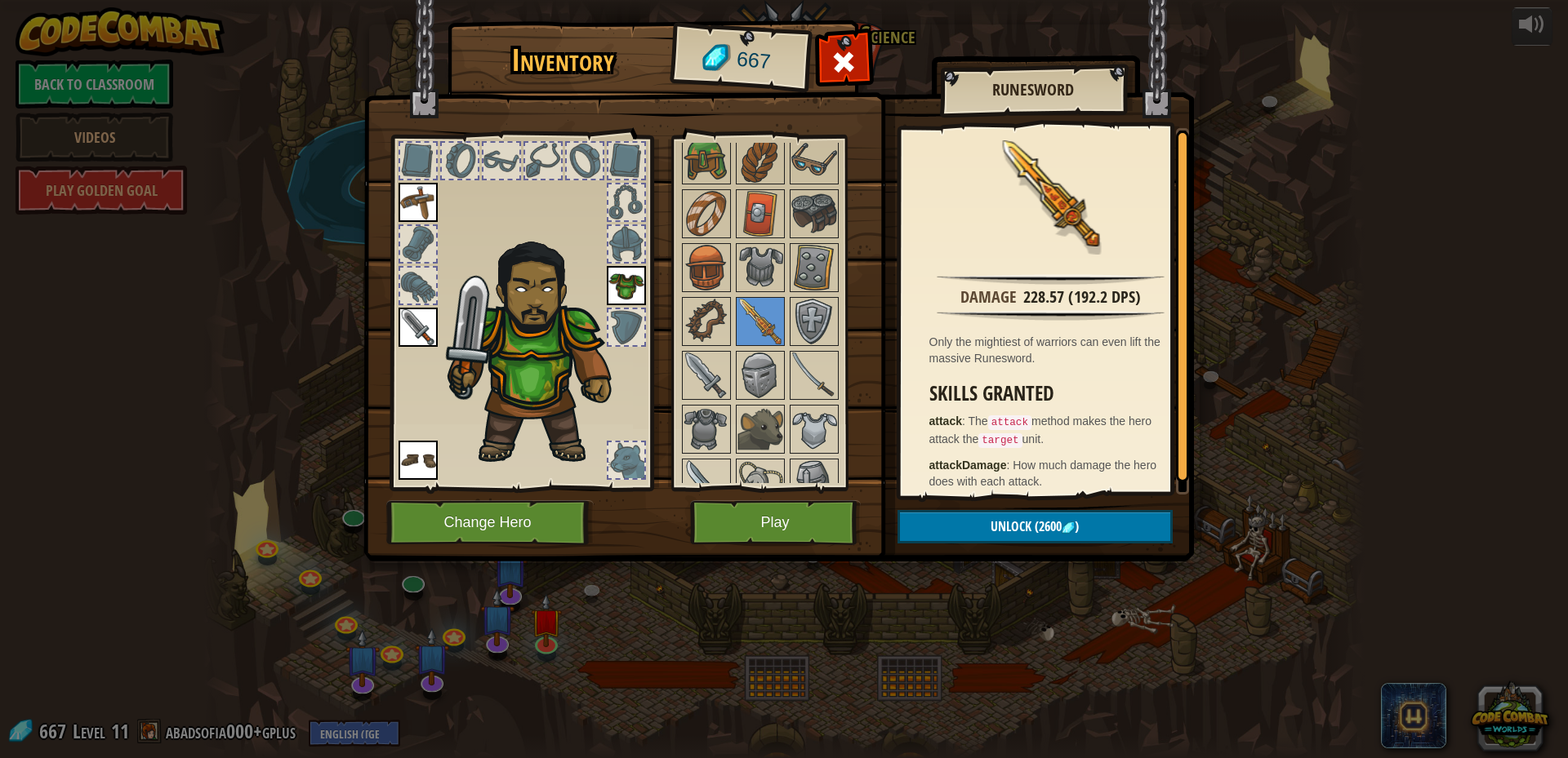
scroll to position [0, 0]
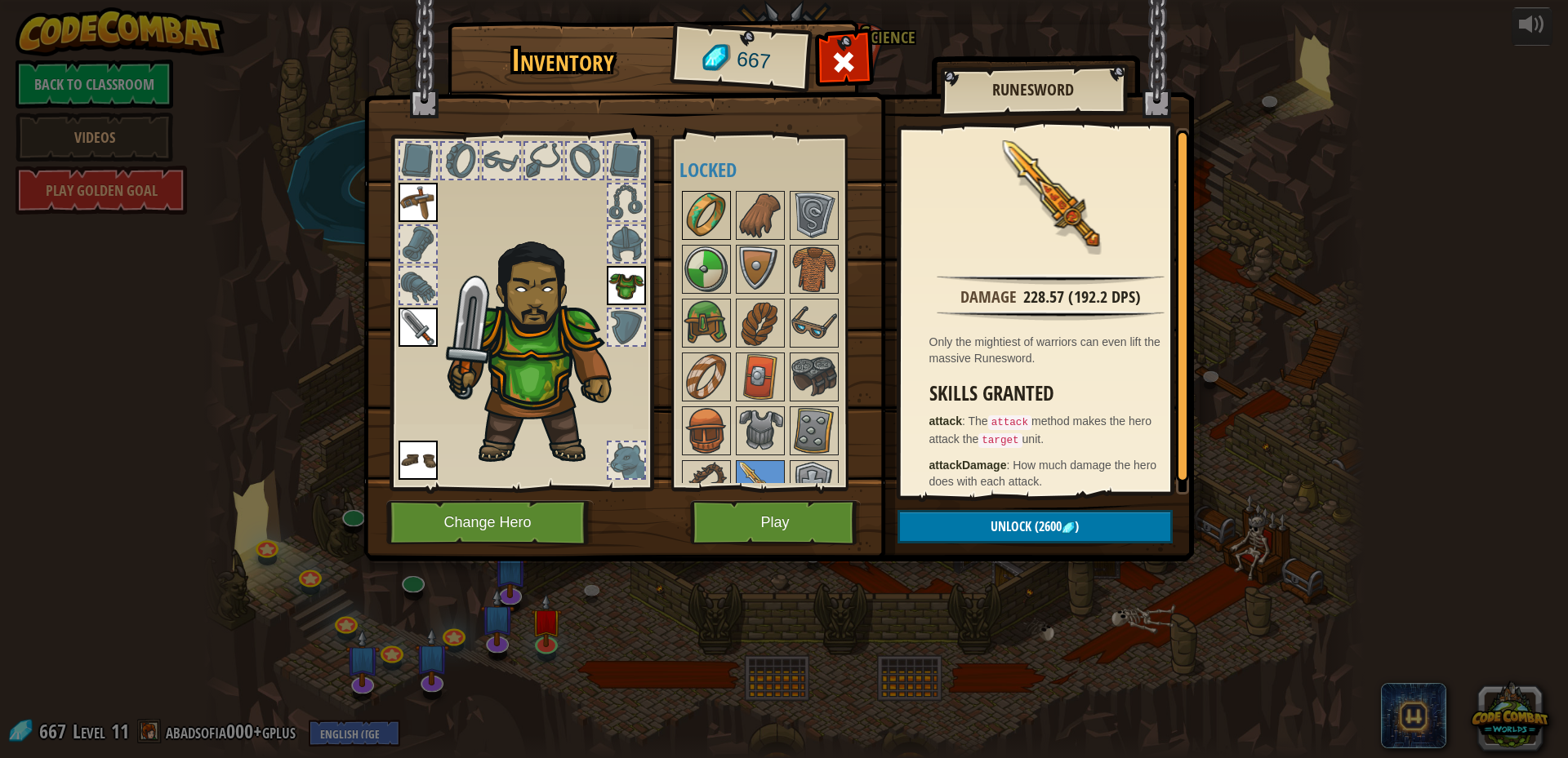
click at [713, 215] on img at bounding box center [706, 216] width 45 height 45
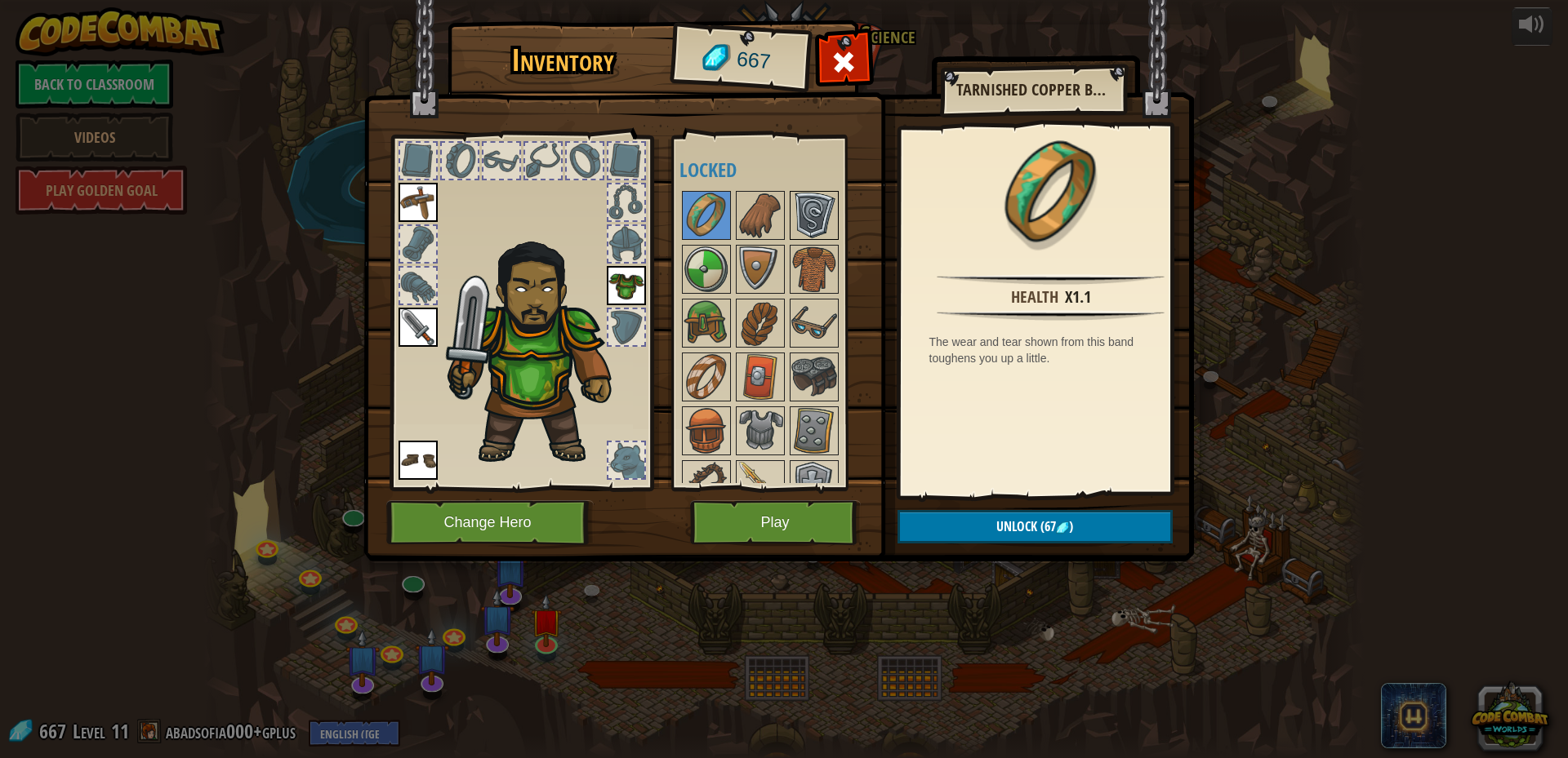
click at [819, 212] on img at bounding box center [814, 216] width 45 height 45
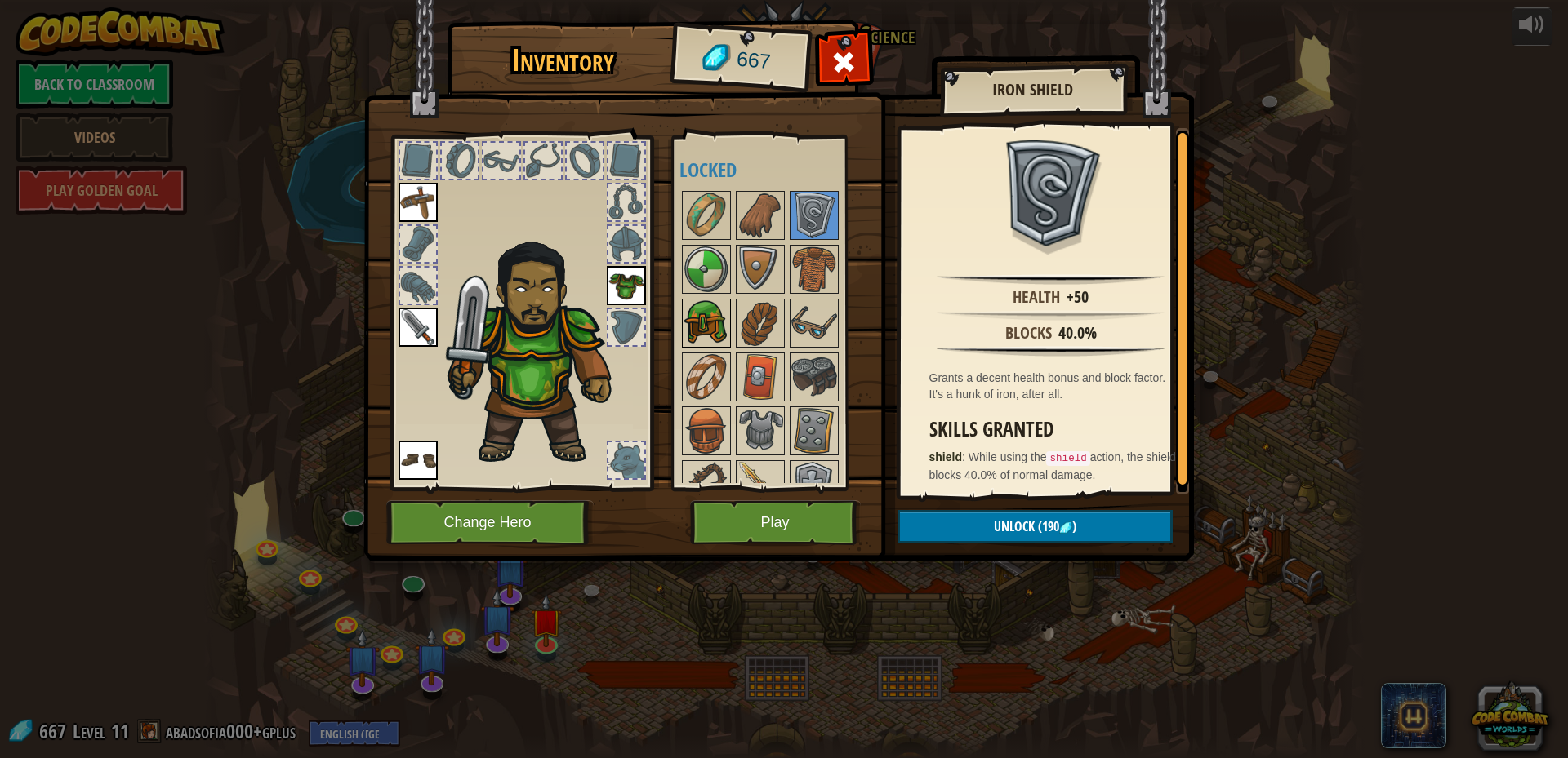
click at [713, 323] on img at bounding box center [706, 323] width 45 height 45
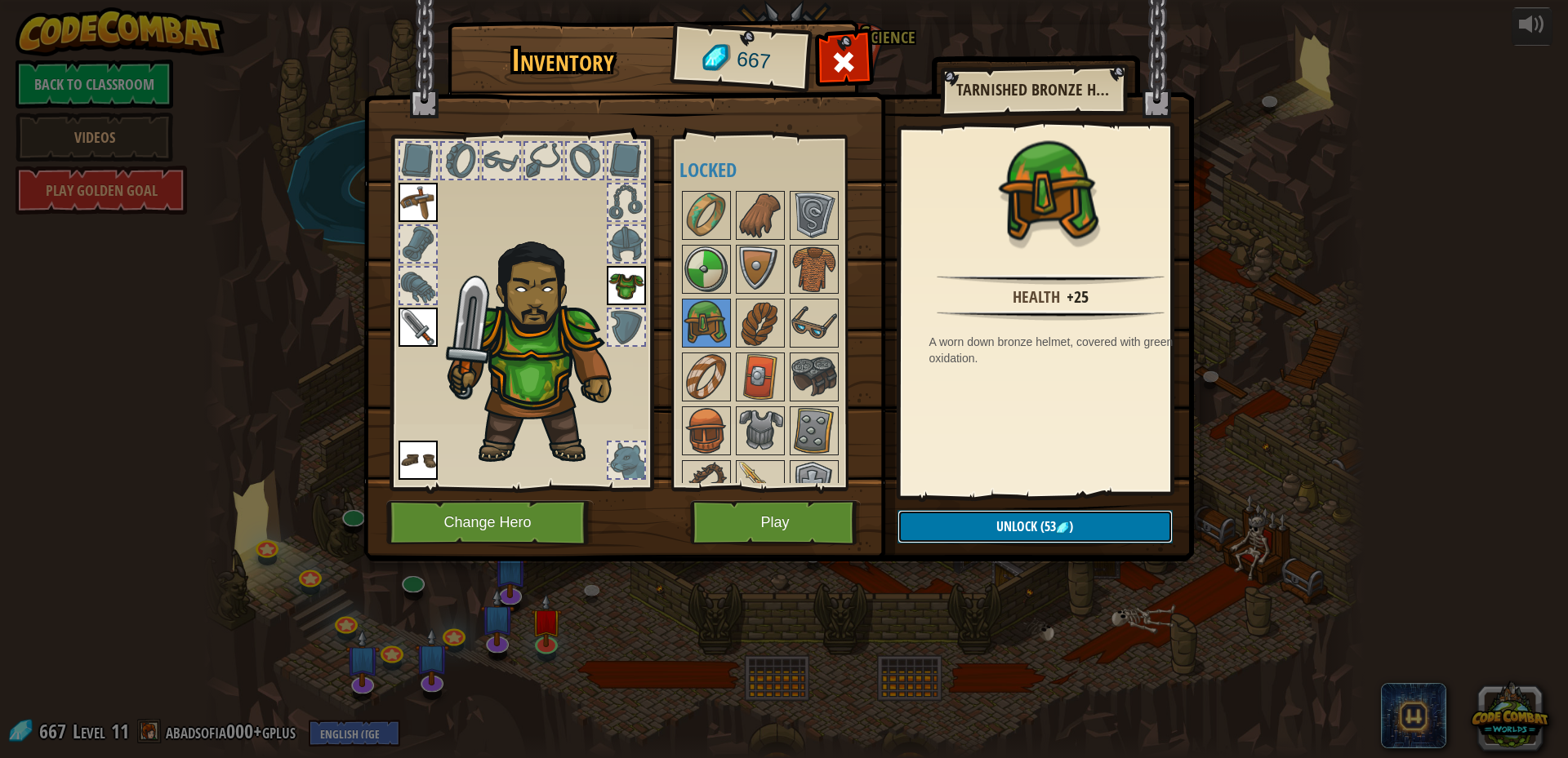
click at [1055, 526] on span "(53" at bounding box center [1046, 526] width 19 height 18
click at [1052, 528] on button "Confirm" at bounding box center [1035, 527] width 276 height 34
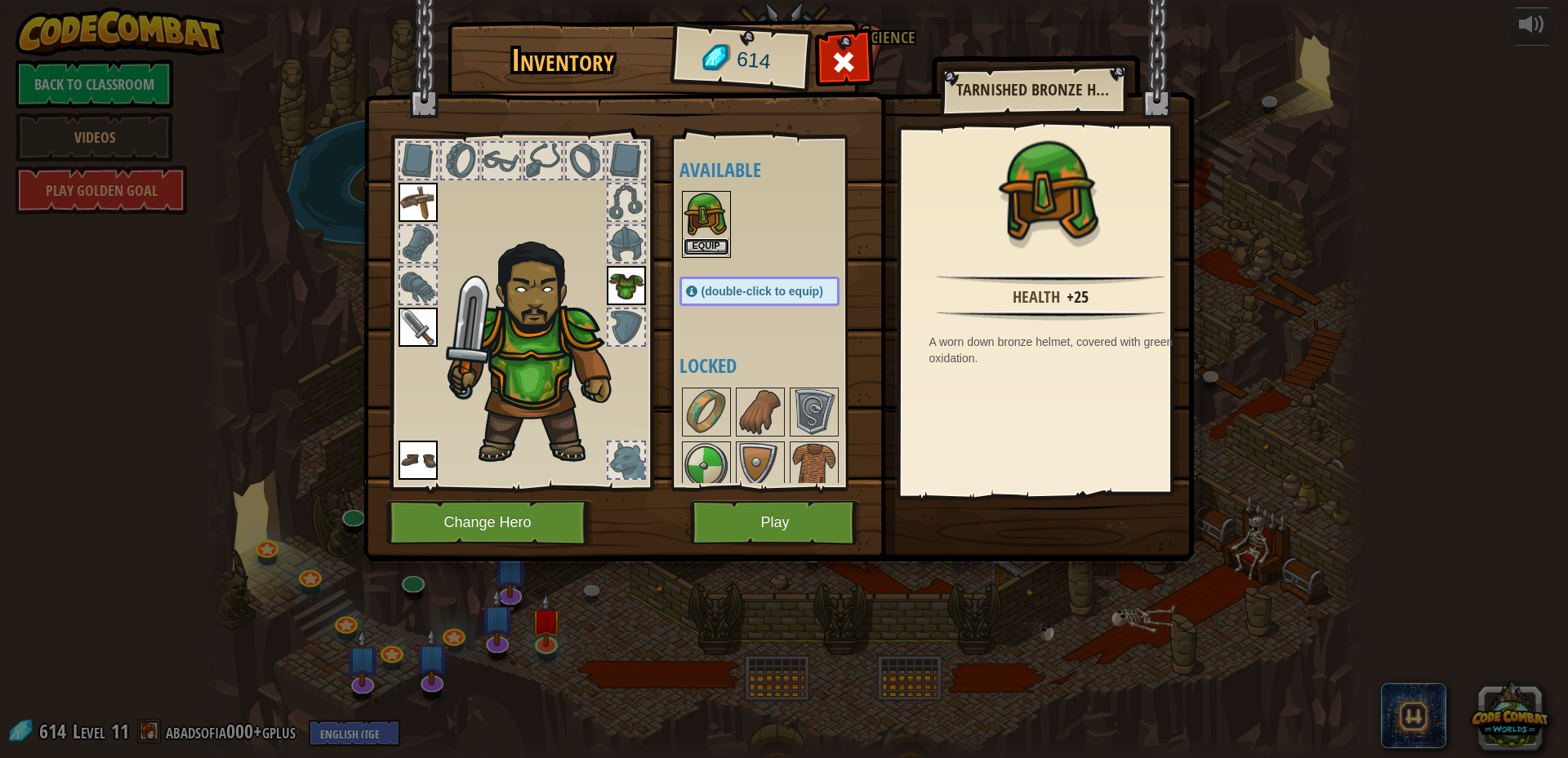
click at [702, 246] on button "Equip" at bounding box center [706, 247] width 45 height 17
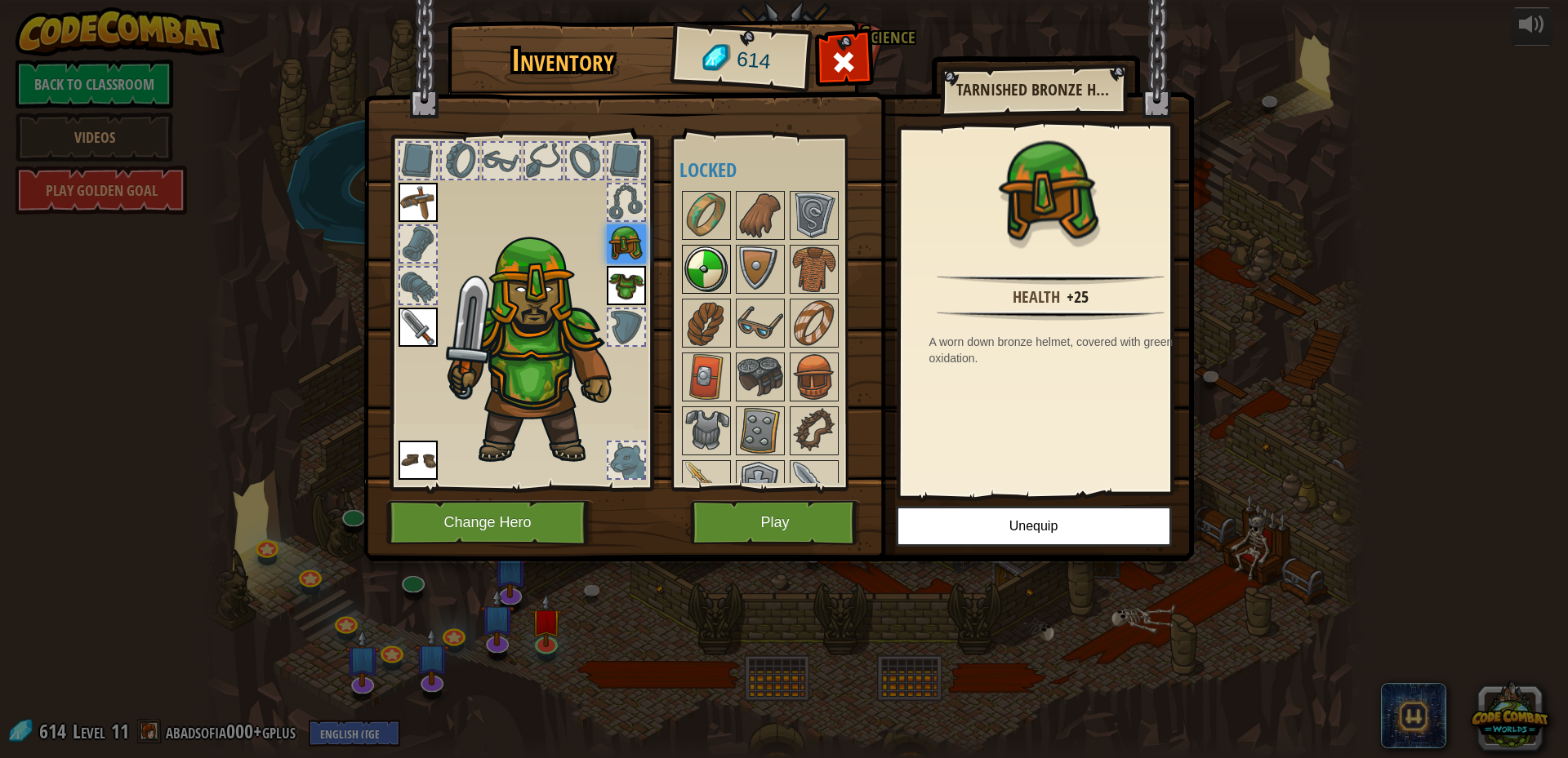
click at [704, 274] on img at bounding box center [706, 270] width 45 height 45
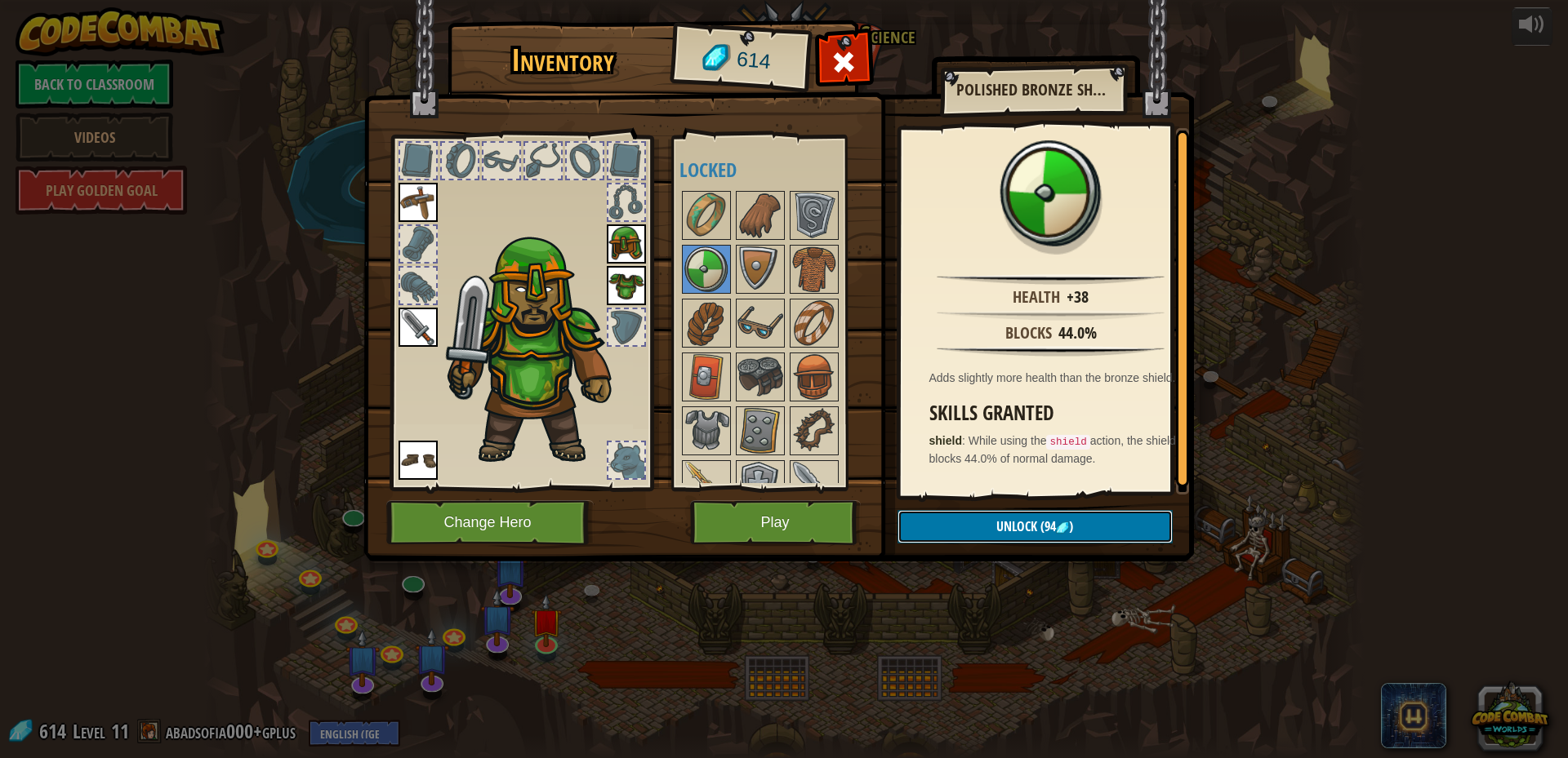
click at [1084, 523] on button "Unlock (94 )" at bounding box center [1035, 527] width 276 height 34
drag, startPoint x: 1009, startPoint y: 531, endPoint x: 998, endPoint y: 531, distance: 11.0
click at [1004, 534] on button "Confirm" at bounding box center [1035, 527] width 276 height 34
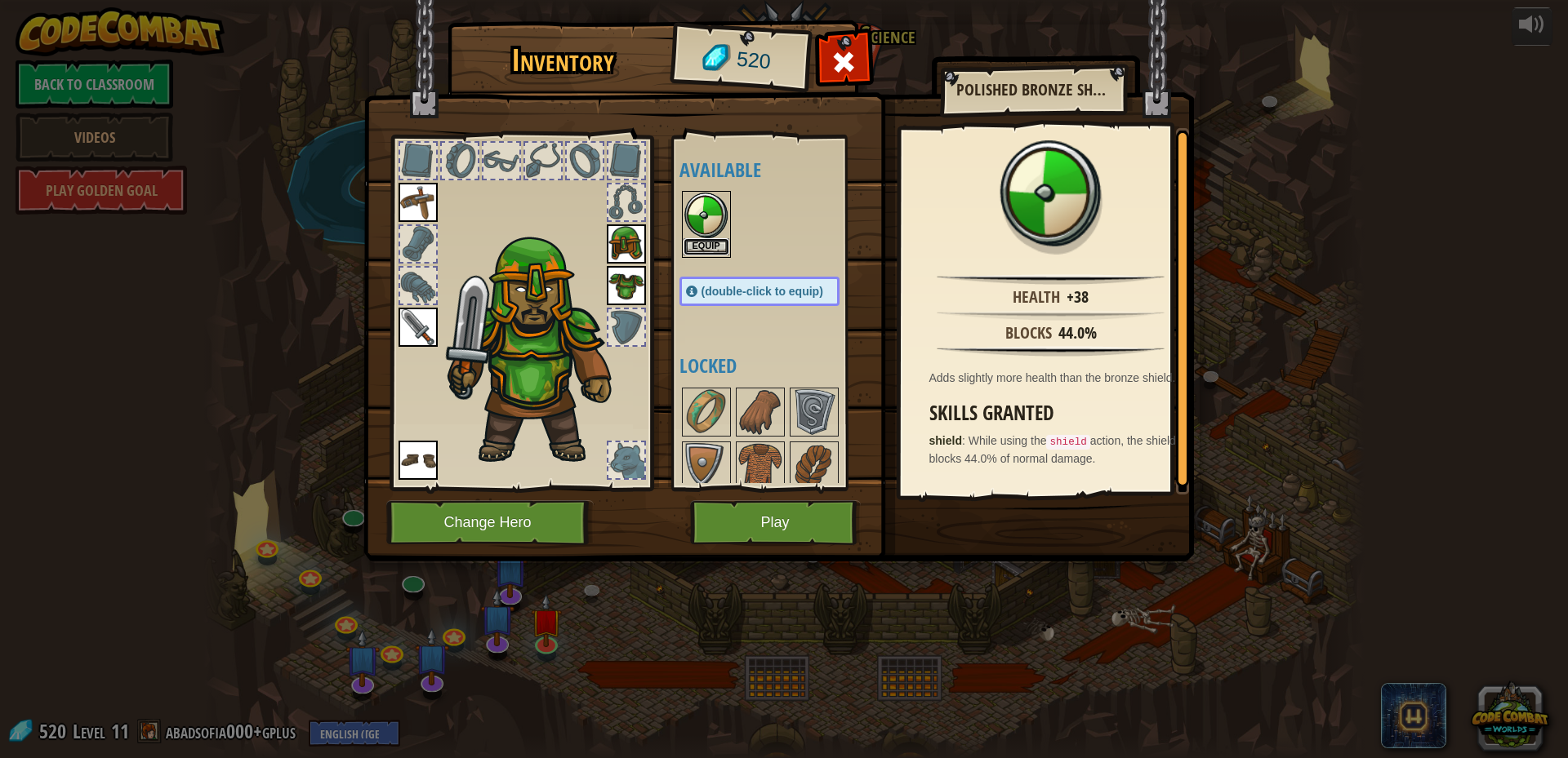
click at [705, 241] on button "Equip" at bounding box center [706, 247] width 45 height 17
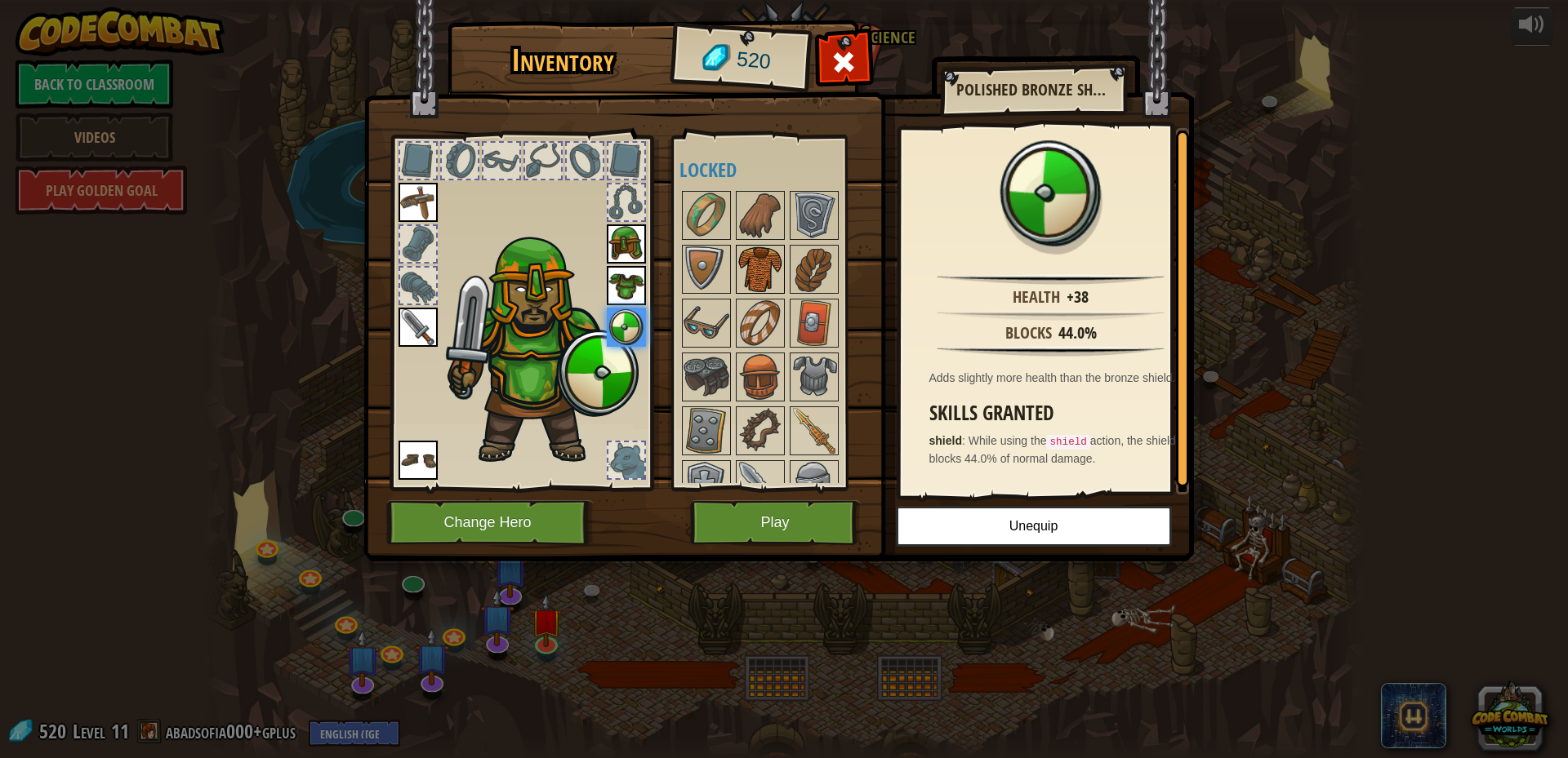
click at [771, 268] on img at bounding box center [760, 270] width 45 height 45
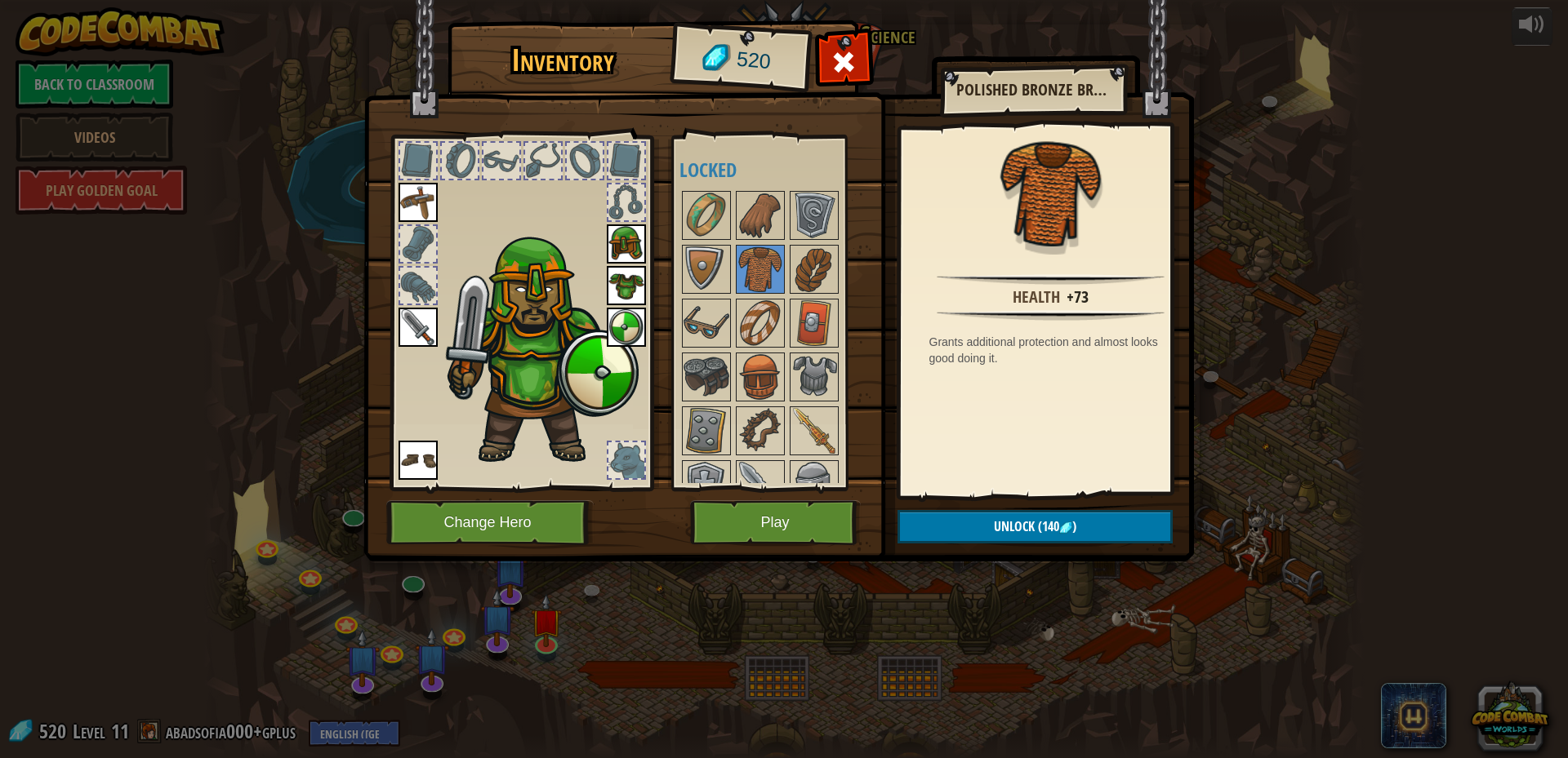
click at [625, 247] on img at bounding box center [626, 244] width 40 height 40
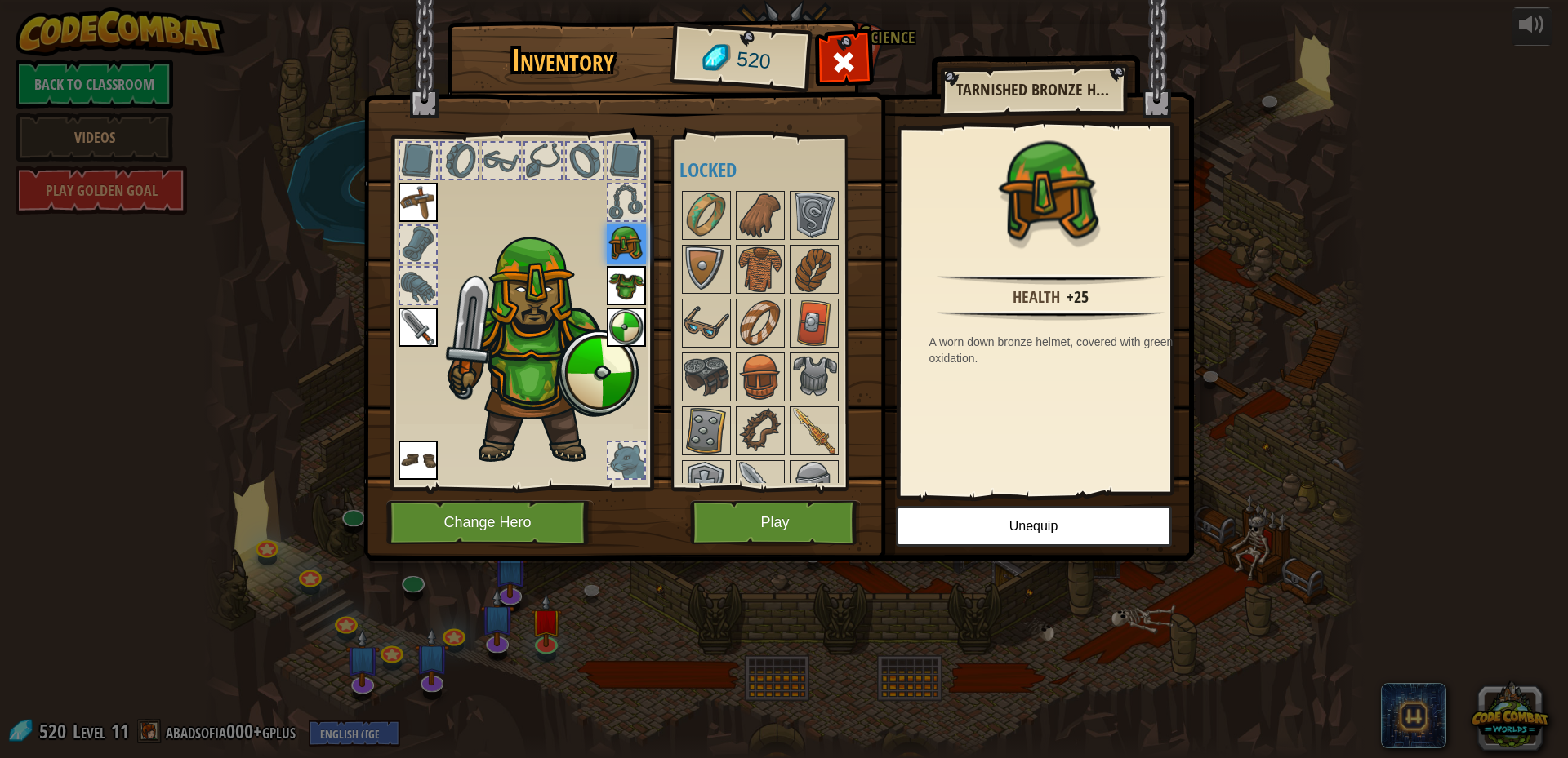
click at [625, 247] on img at bounding box center [626, 244] width 40 height 40
click at [622, 292] on img at bounding box center [626, 286] width 40 height 40
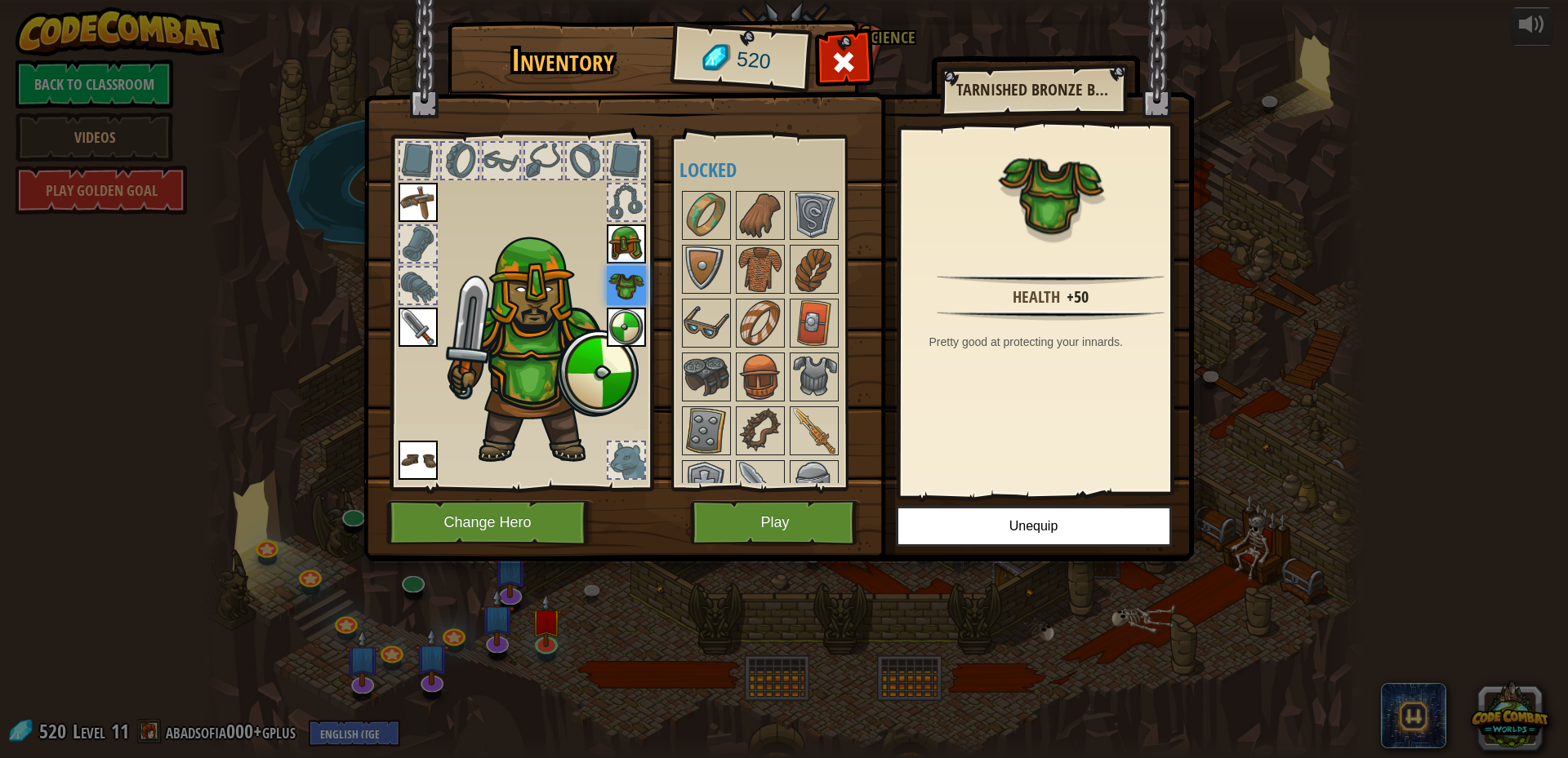
click at [622, 292] on img at bounding box center [626, 286] width 40 height 40
click at [752, 268] on img at bounding box center [760, 270] width 45 height 45
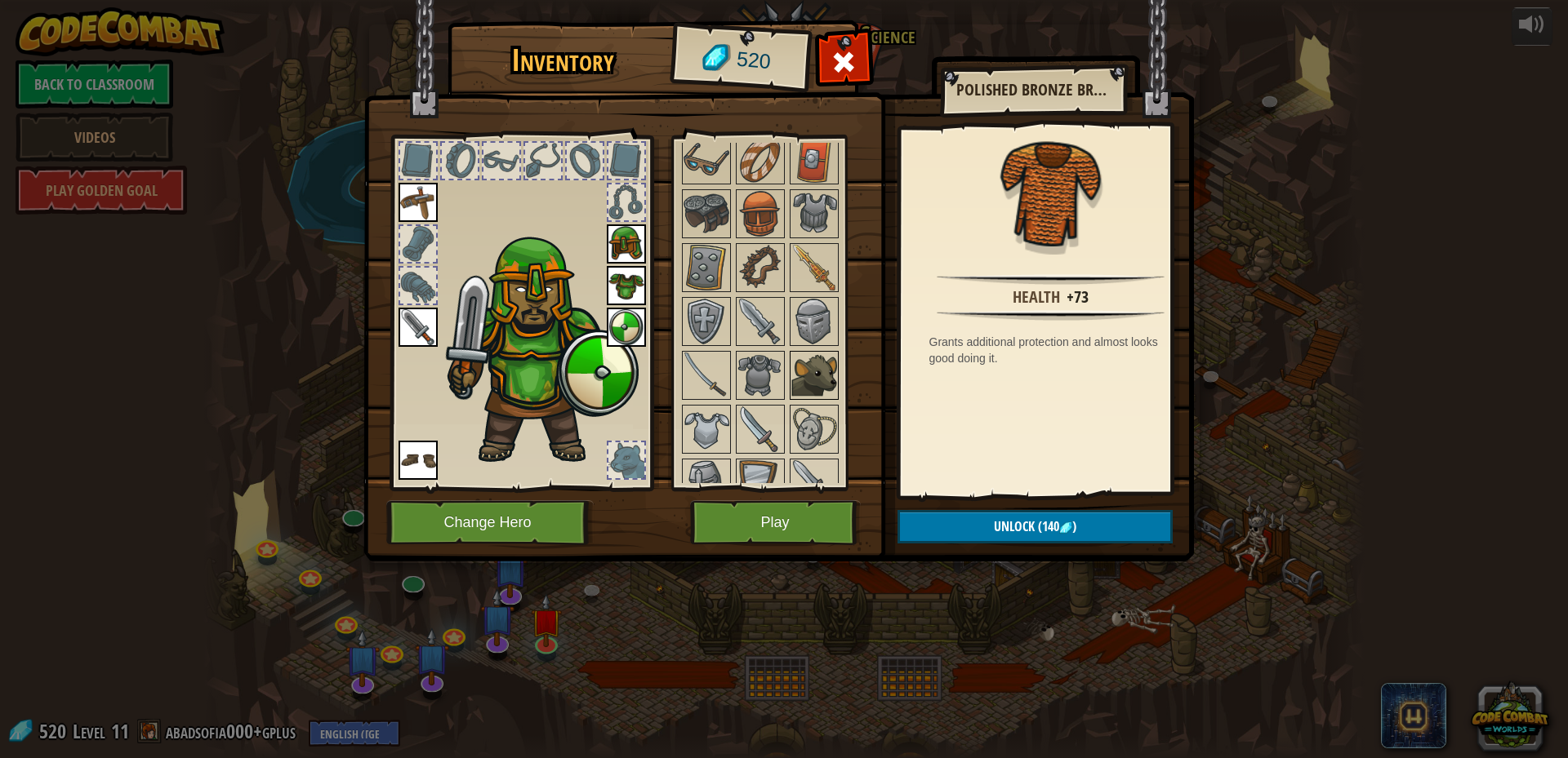
scroll to position [406, 0]
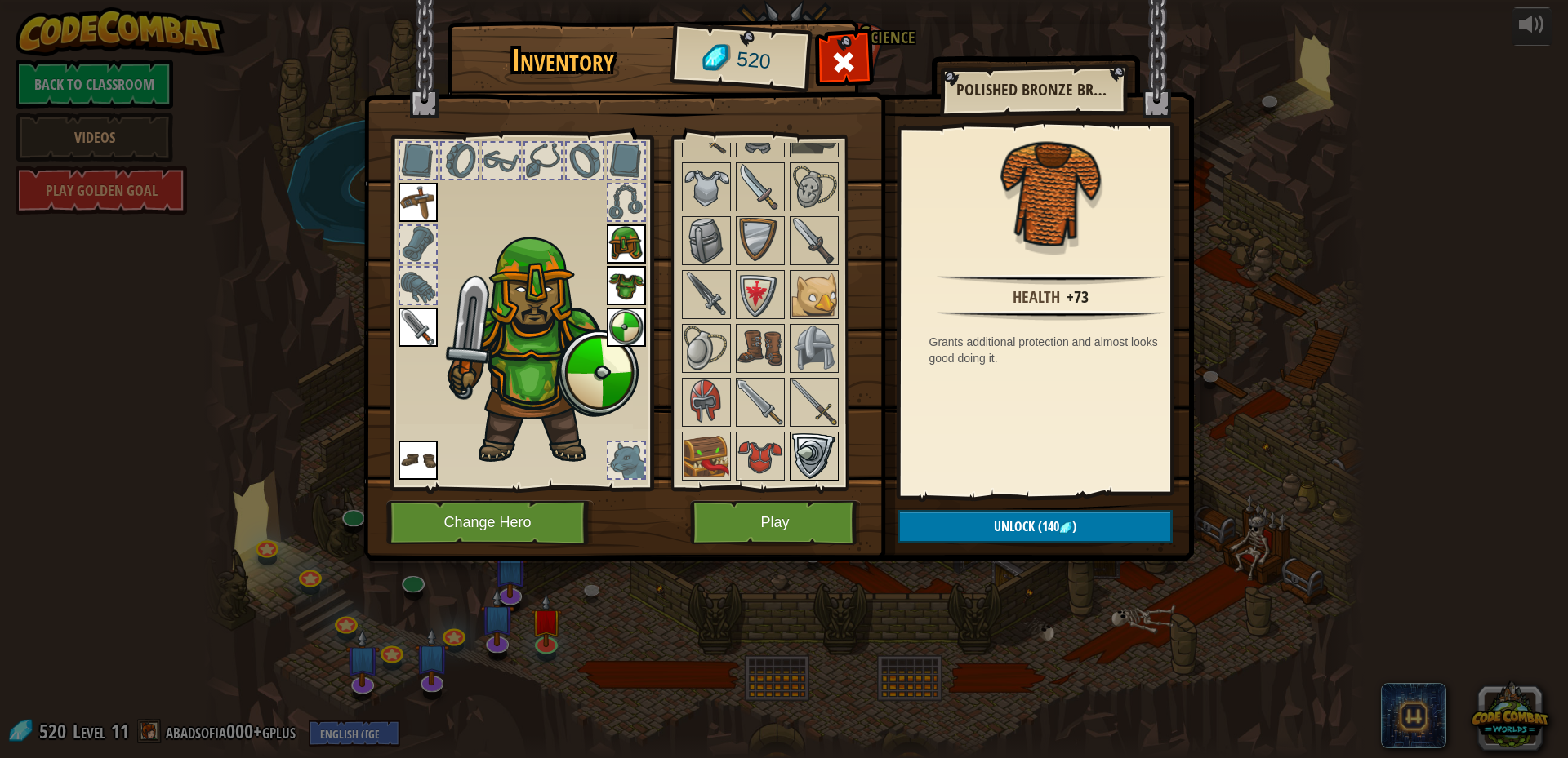
click at [805, 453] on img at bounding box center [814, 456] width 45 height 45
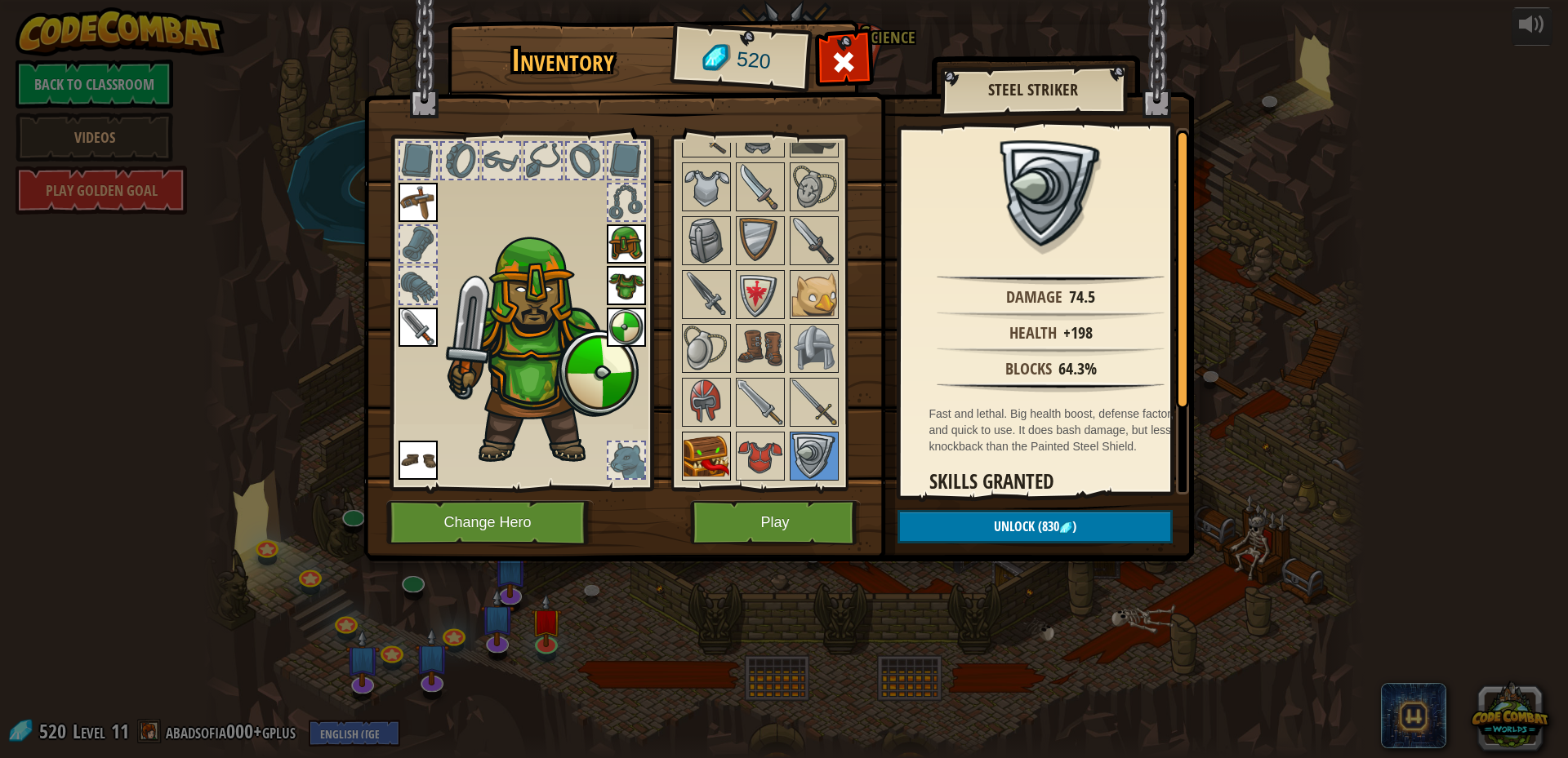
click at [708, 451] on img at bounding box center [706, 456] width 45 height 45
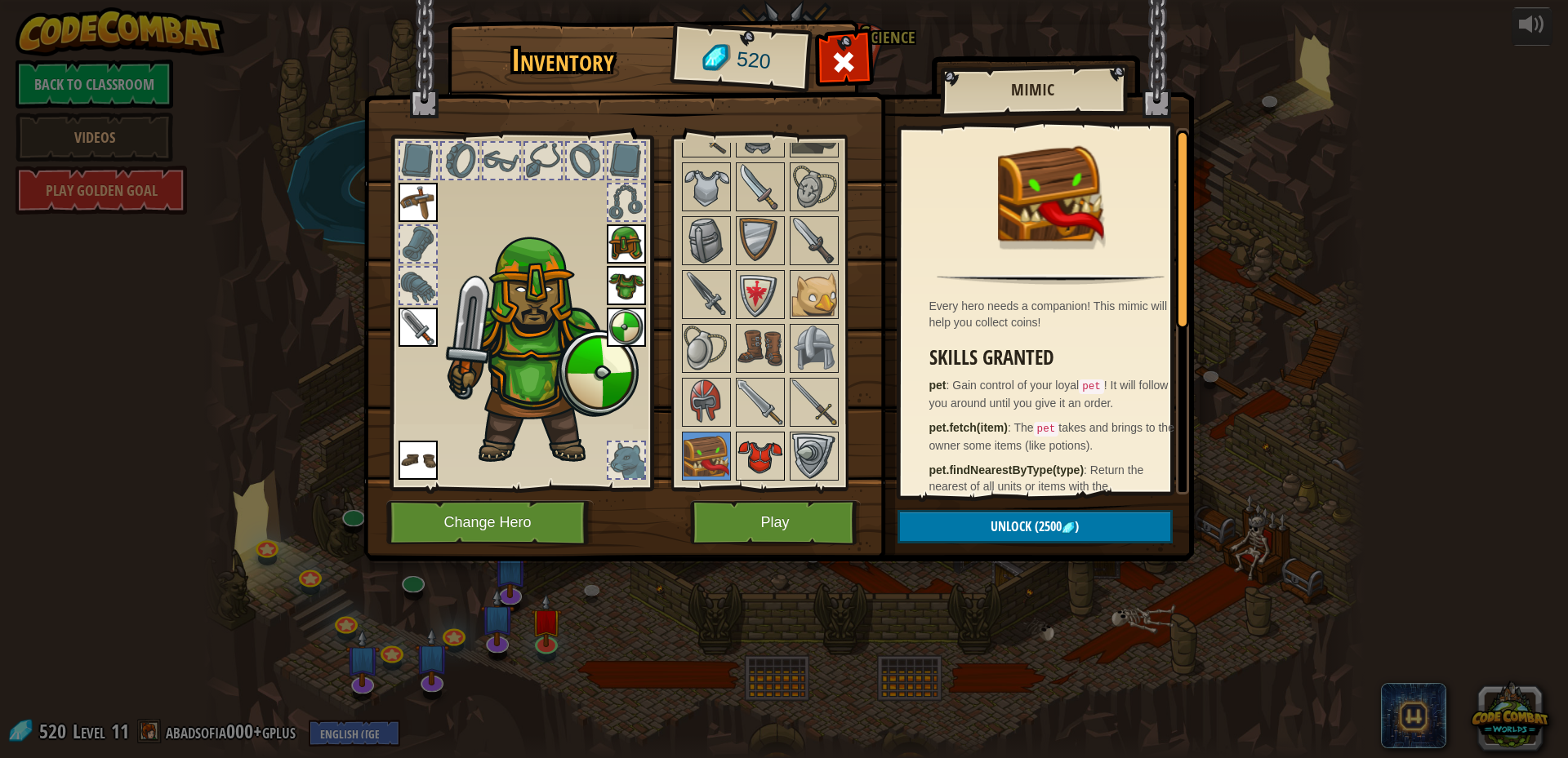
click at [743, 456] on img at bounding box center [760, 456] width 45 height 45
click at [745, 456] on img at bounding box center [760, 456] width 45 height 45
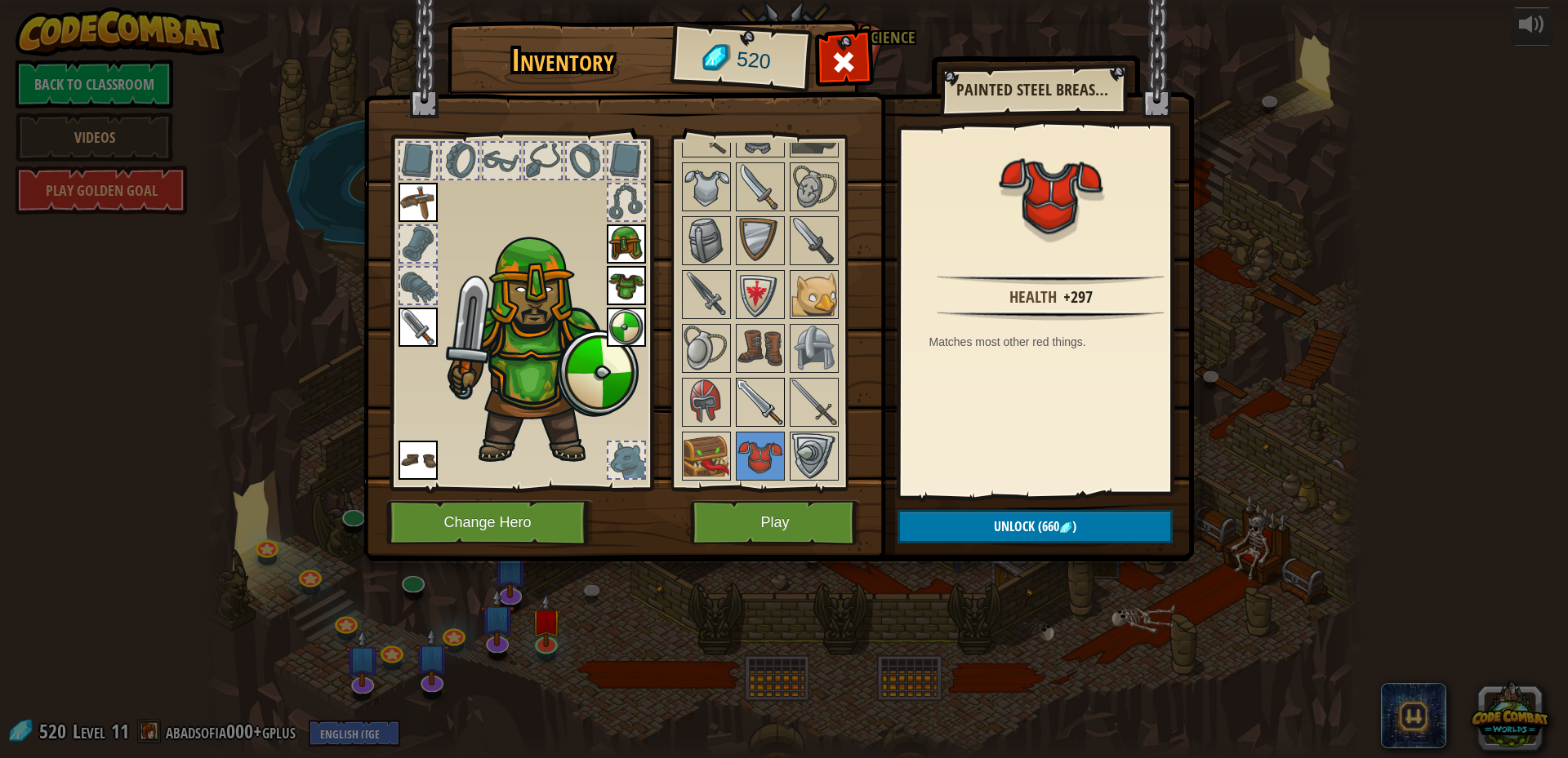
click at [759, 409] on img at bounding box center [760, 403] width 45 height 45
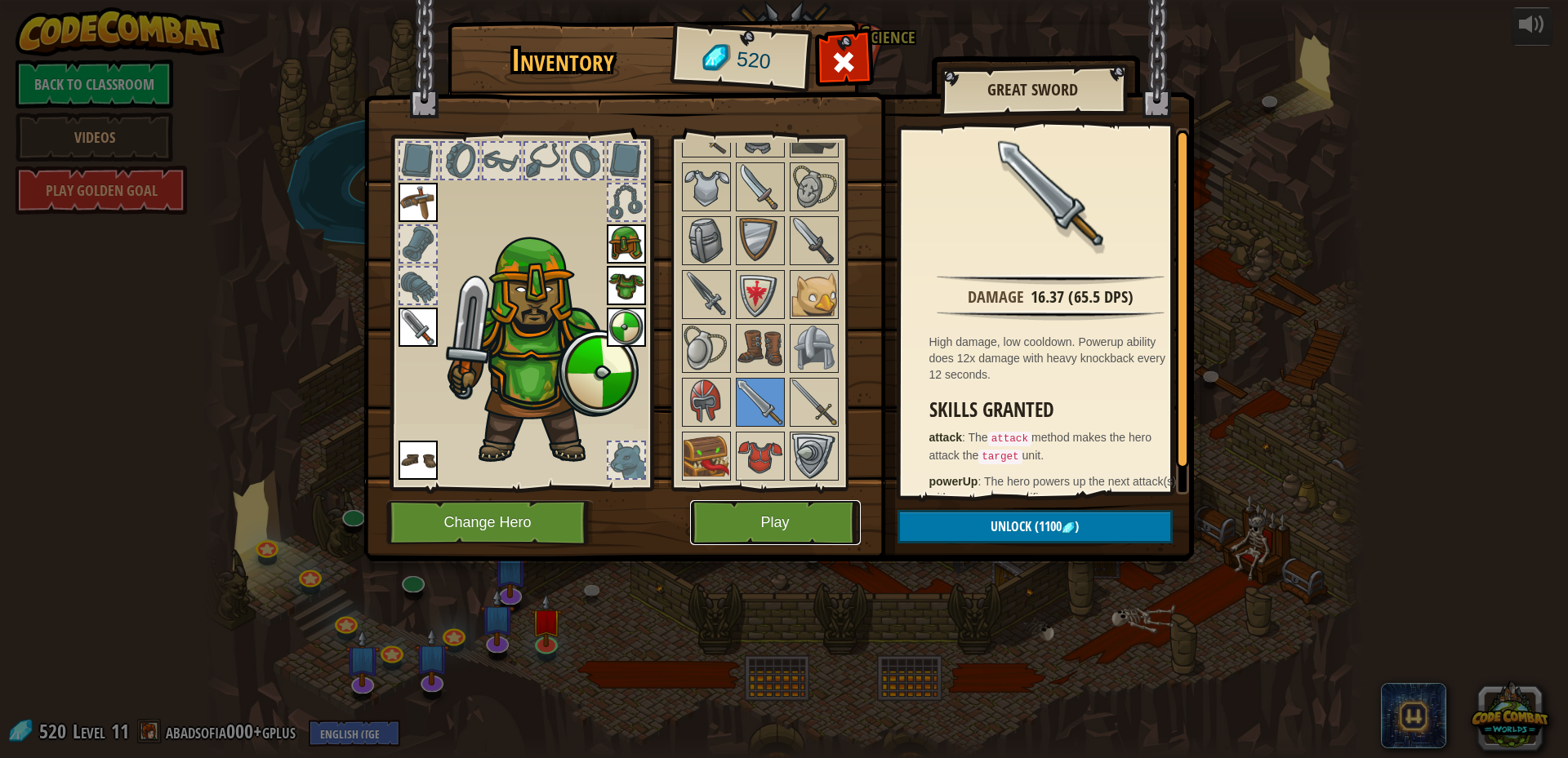
click at [762, 516] on button "Play" at bounding box center [775, 522] width 171 height 45
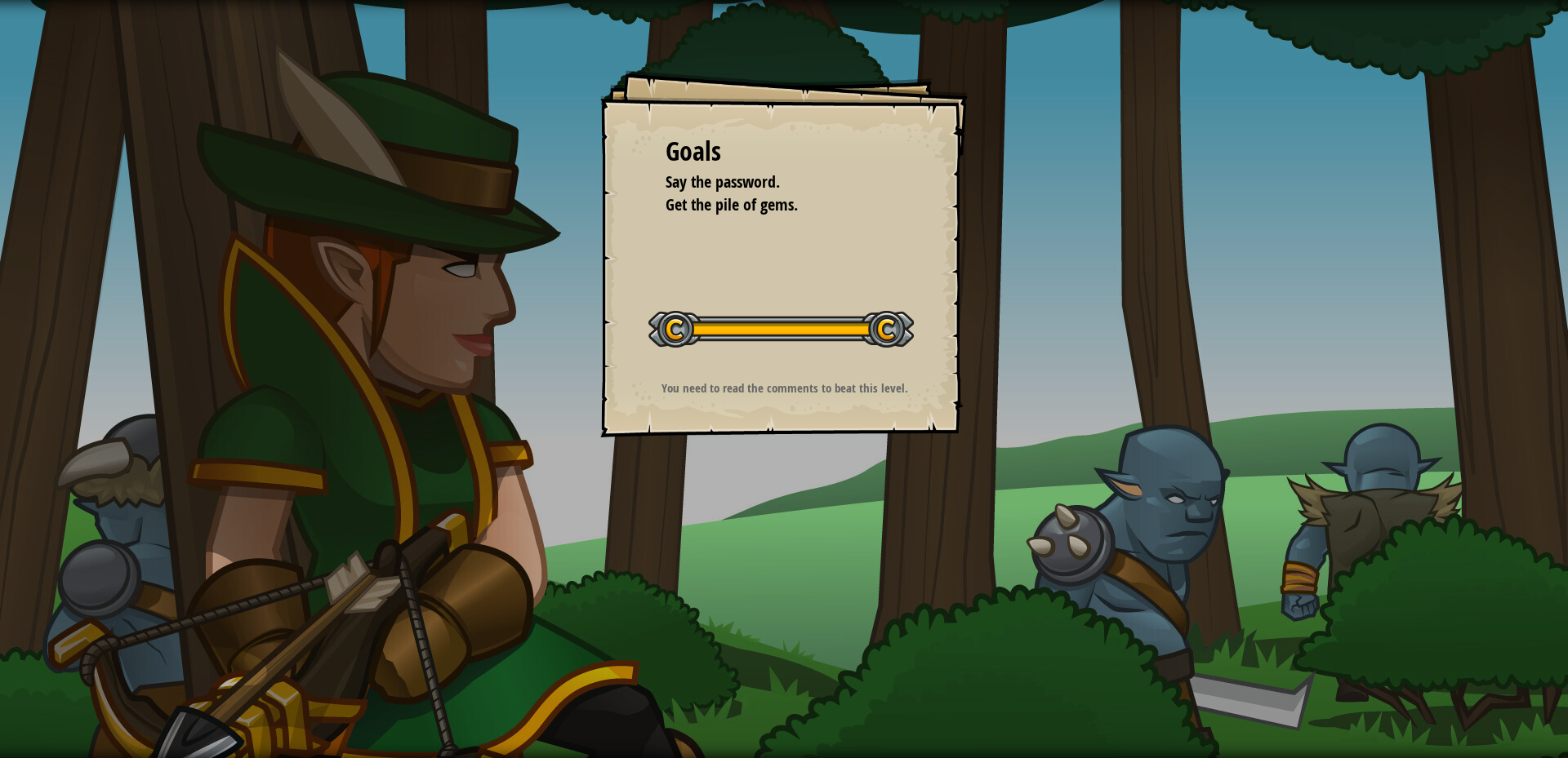
click at [737, 179] on span "Say the password." at bounding box center [723, 182] width 115 height 22
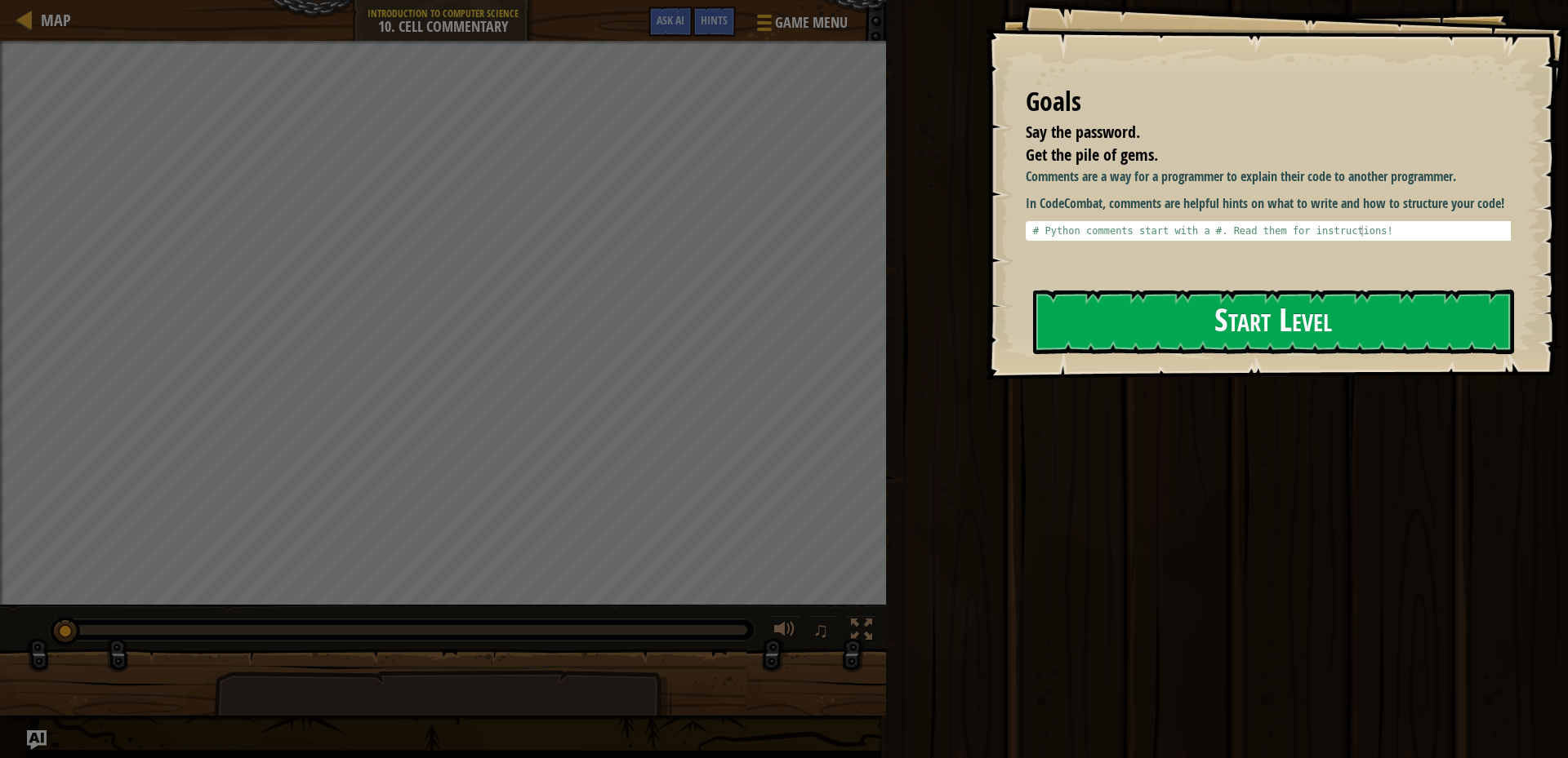
drag, startPoint x: 1220, startPoint y: 320, endPoint x: 1238, endPoint y: 306, distance: 22.8
click at [1222, 319] on button "Start Level" at bounding box center [1273, 322] width 481 height 65
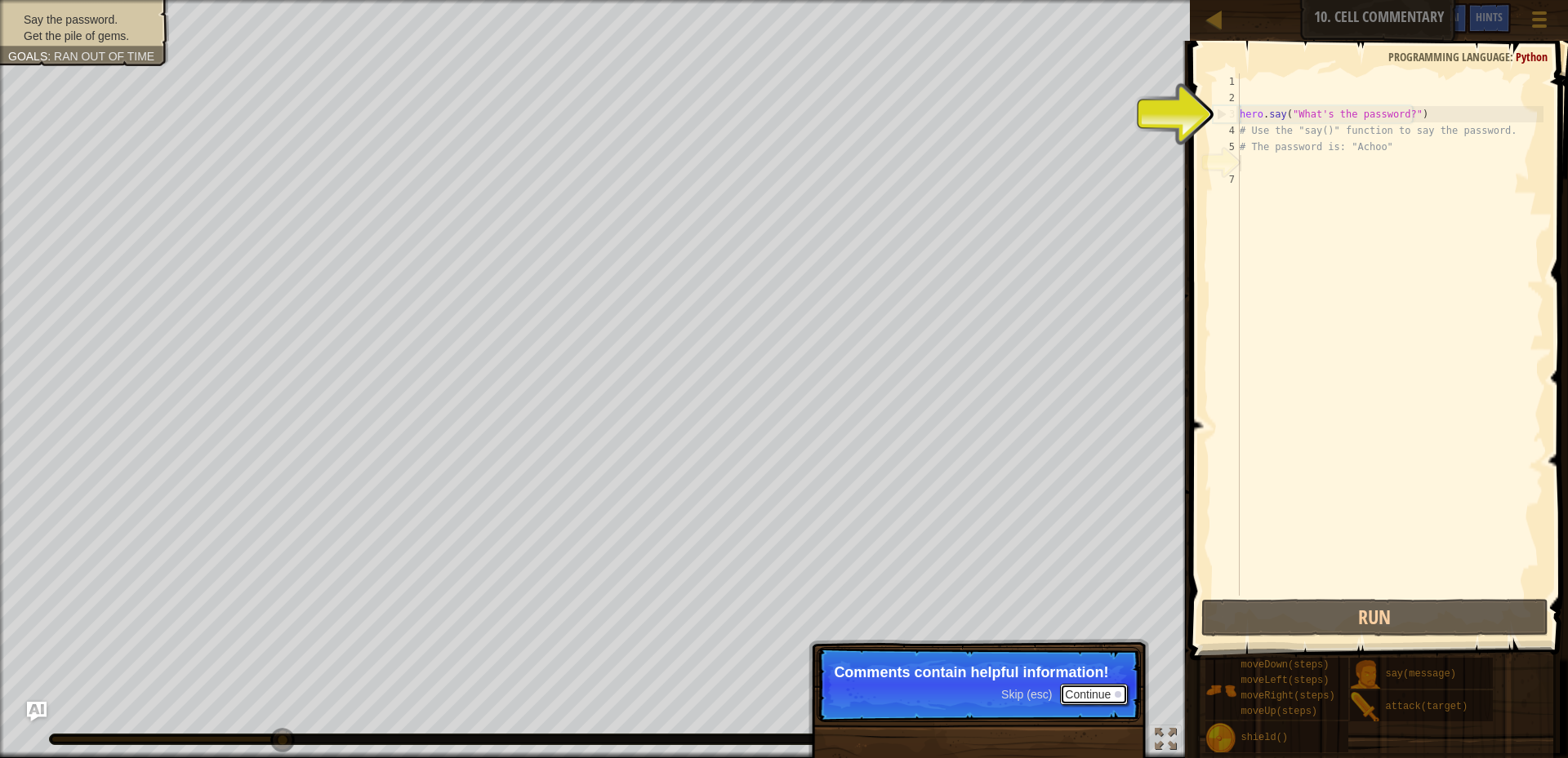
click at [1085, 689] on button "Continue" at bounding box center [1094, 694] width 67 height 21
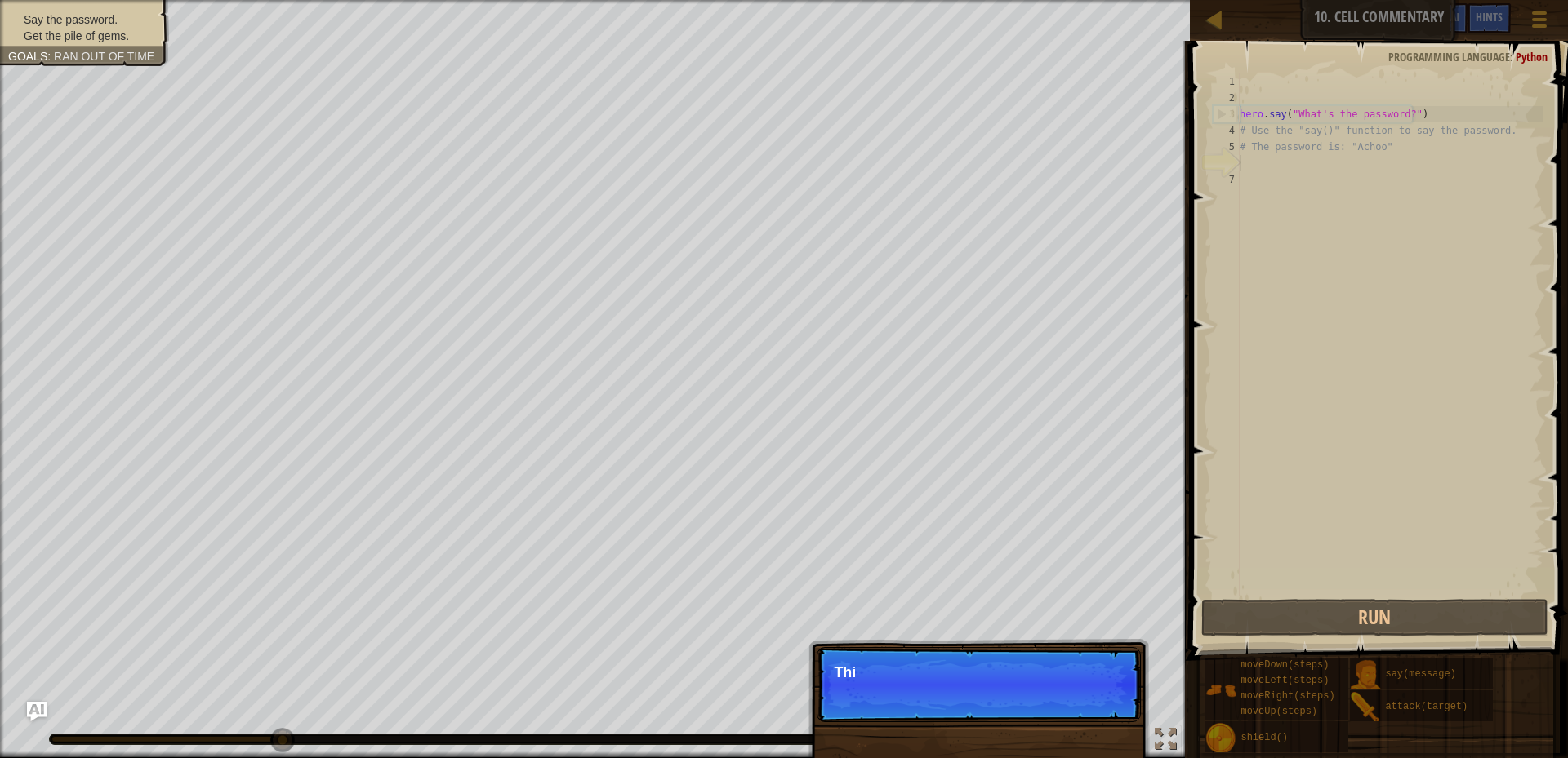
scroll to position [8, 0]
click at [1084, 689] on p "Skip (esc) Continue This one contains the password for t" at bounding box center [978, 685] width 324 height 75
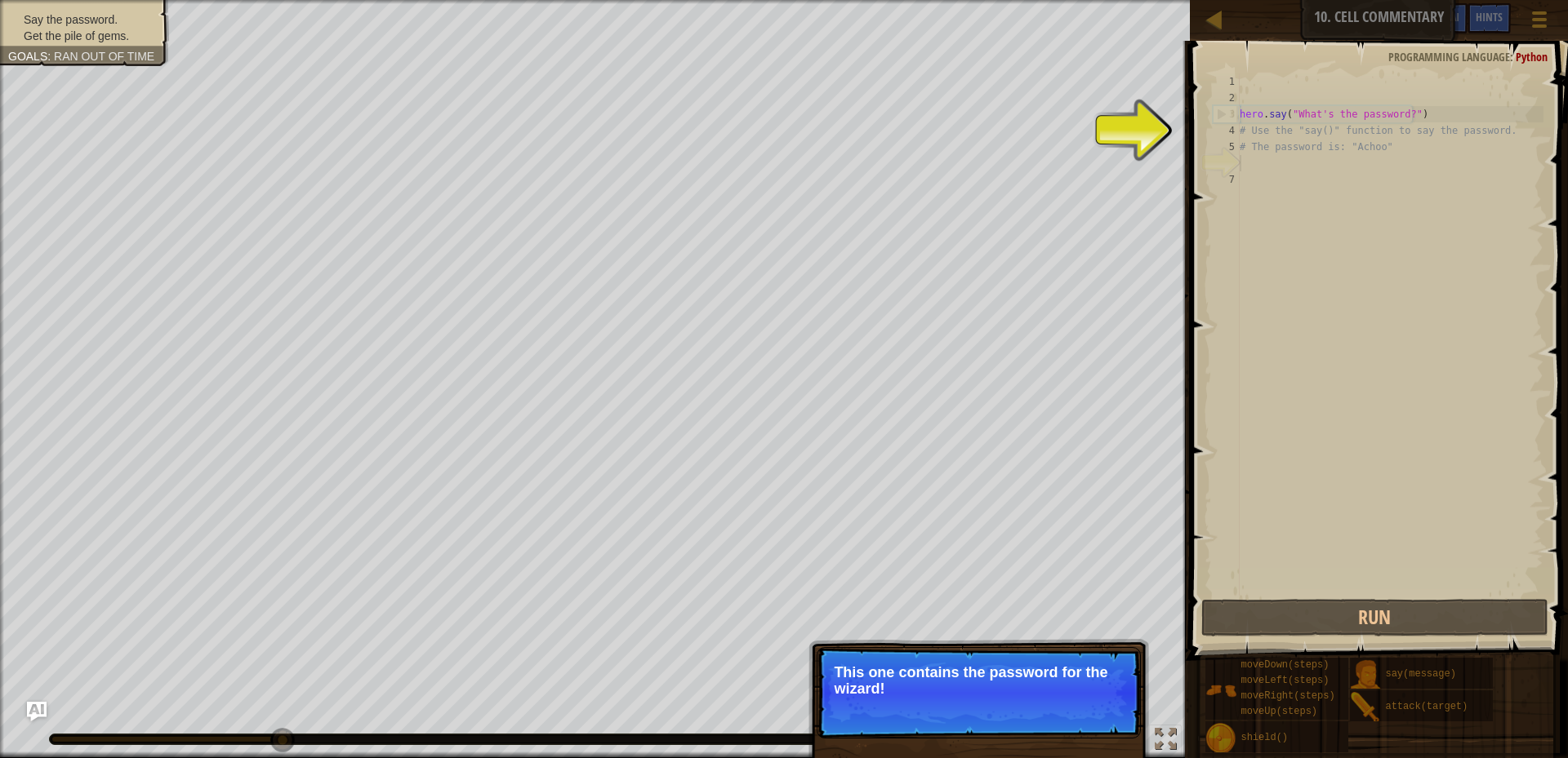
click at [1084, 689] on p "This one contains the password for the wizard!" at bounding box center [979, 681] width 290 height 33
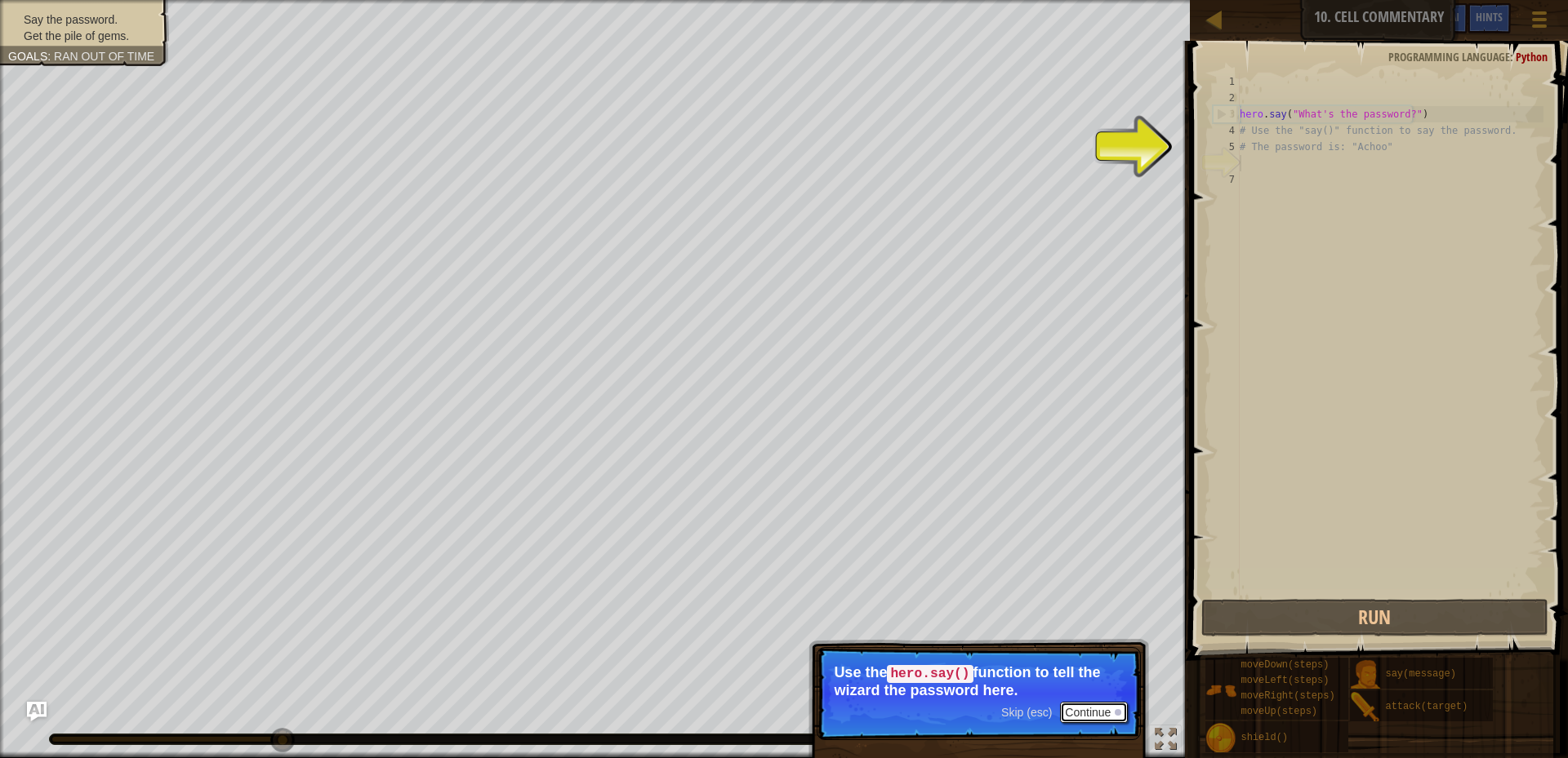
click at [1086, 722] on button "Continue" at bounding box center [1094, 713] width 67 height 21
click at [1086, 723] on button "Continue" at bounding box center [1094, 713] width 67 height 21
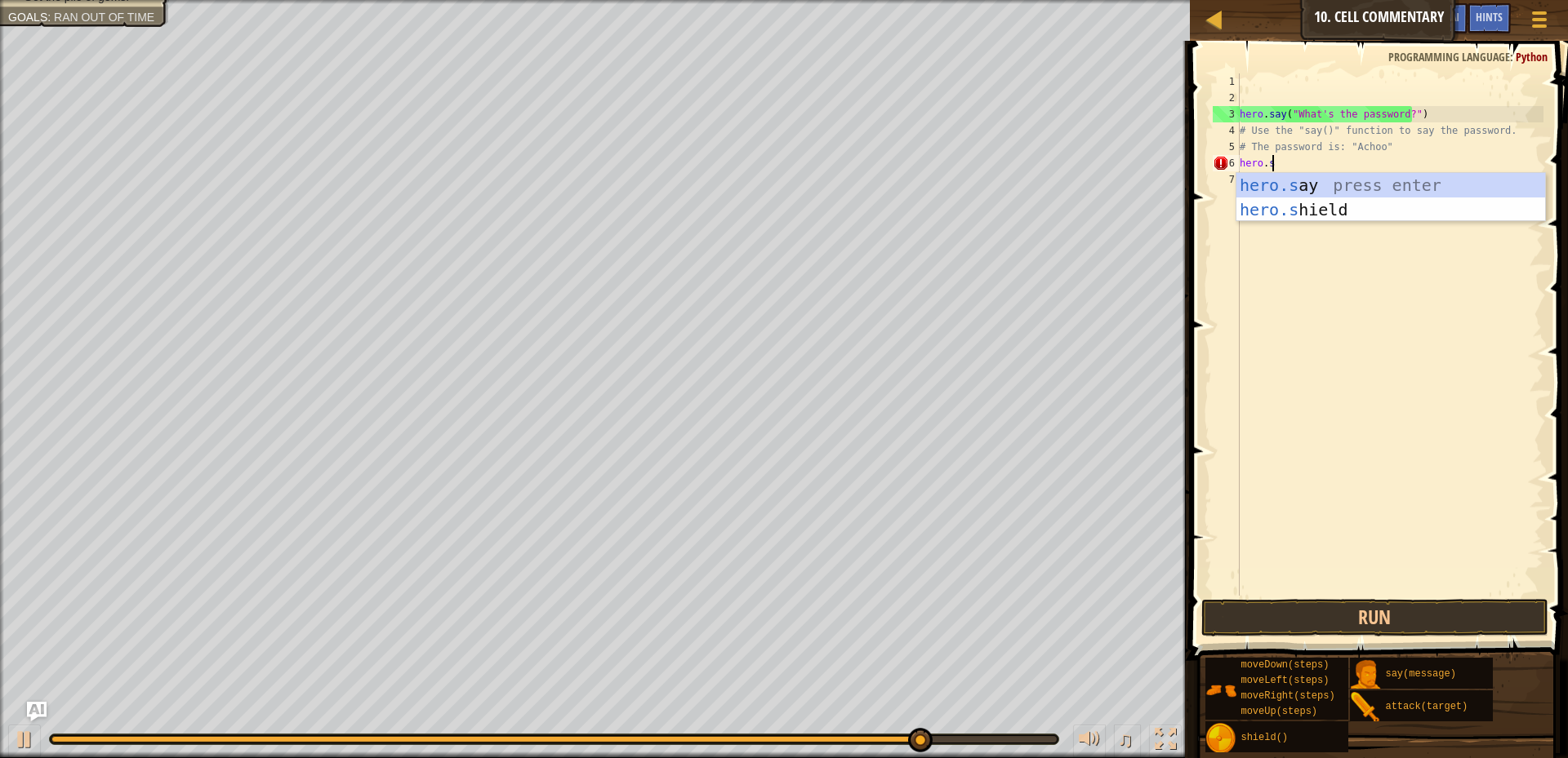
scroll to position [8, 3]
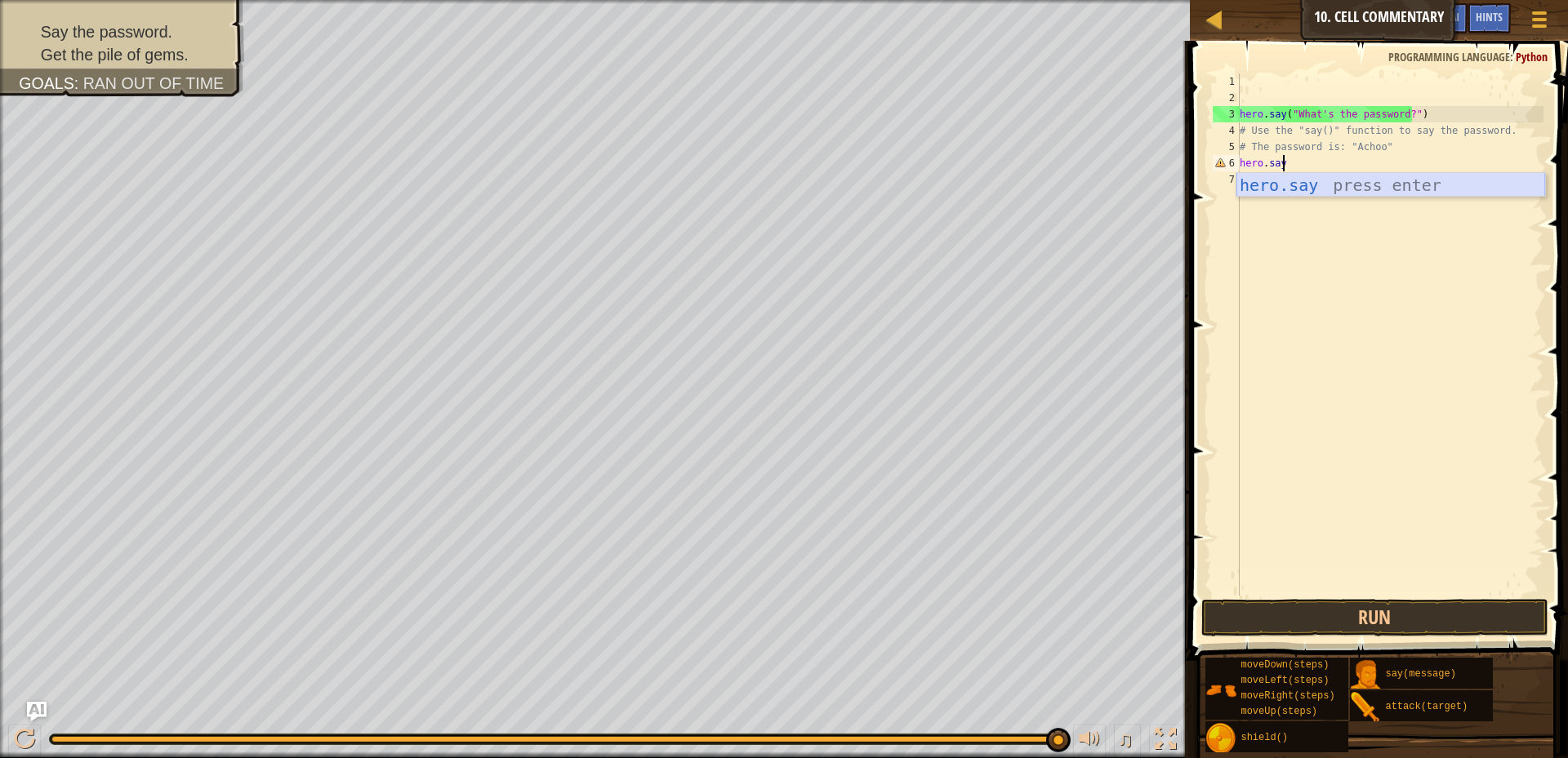
click at [1350, 181] on div "hero.say press enter" at bounding box center [1391, 209] width 308 height 73
type textarea "hero.say("message")"
click at [1350, 181] on div "hero . say ( "What's the password?" ) # Use the "say()" function to say the pas…" at bounding box center [1390, 350] width 307 height 555
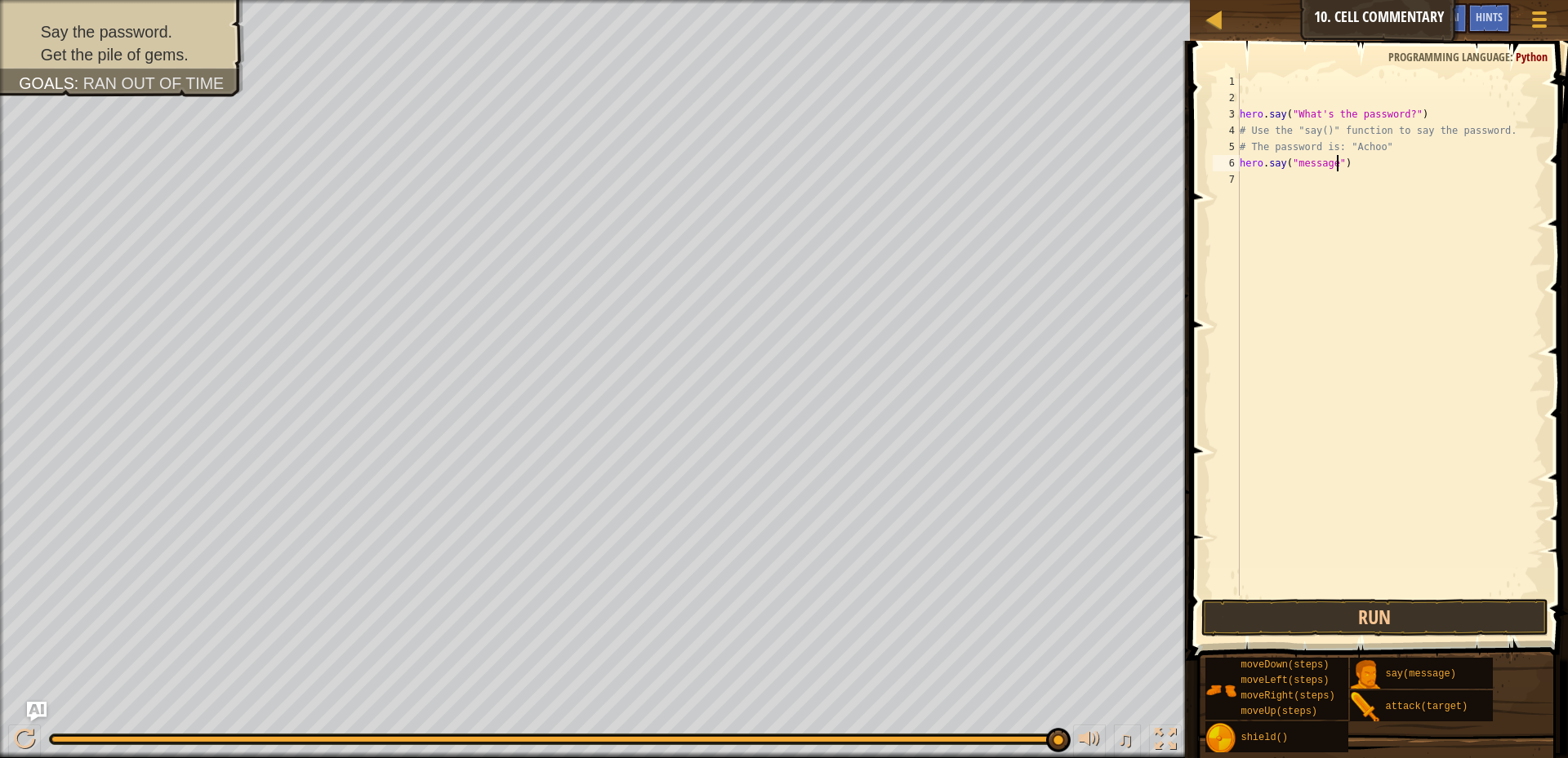
click at [1335, 163] on div "hero . say ( "What's the password?" ) # Use the "say()" function to say the pas…" at bounding box center [1390, 350] width 307 height 555
click at [1331, 164] on div "hero . say ( "What's the password?" ) # Use the "say()" function to say the pas…" at bounding box center [1390, 334] width 307 height 522
click at [1331, 164] on div "hero . say ( "What's the password?" ) # Use the "say()" function to say the pas…" at bounding box center [1390, 350] width 307 height 555
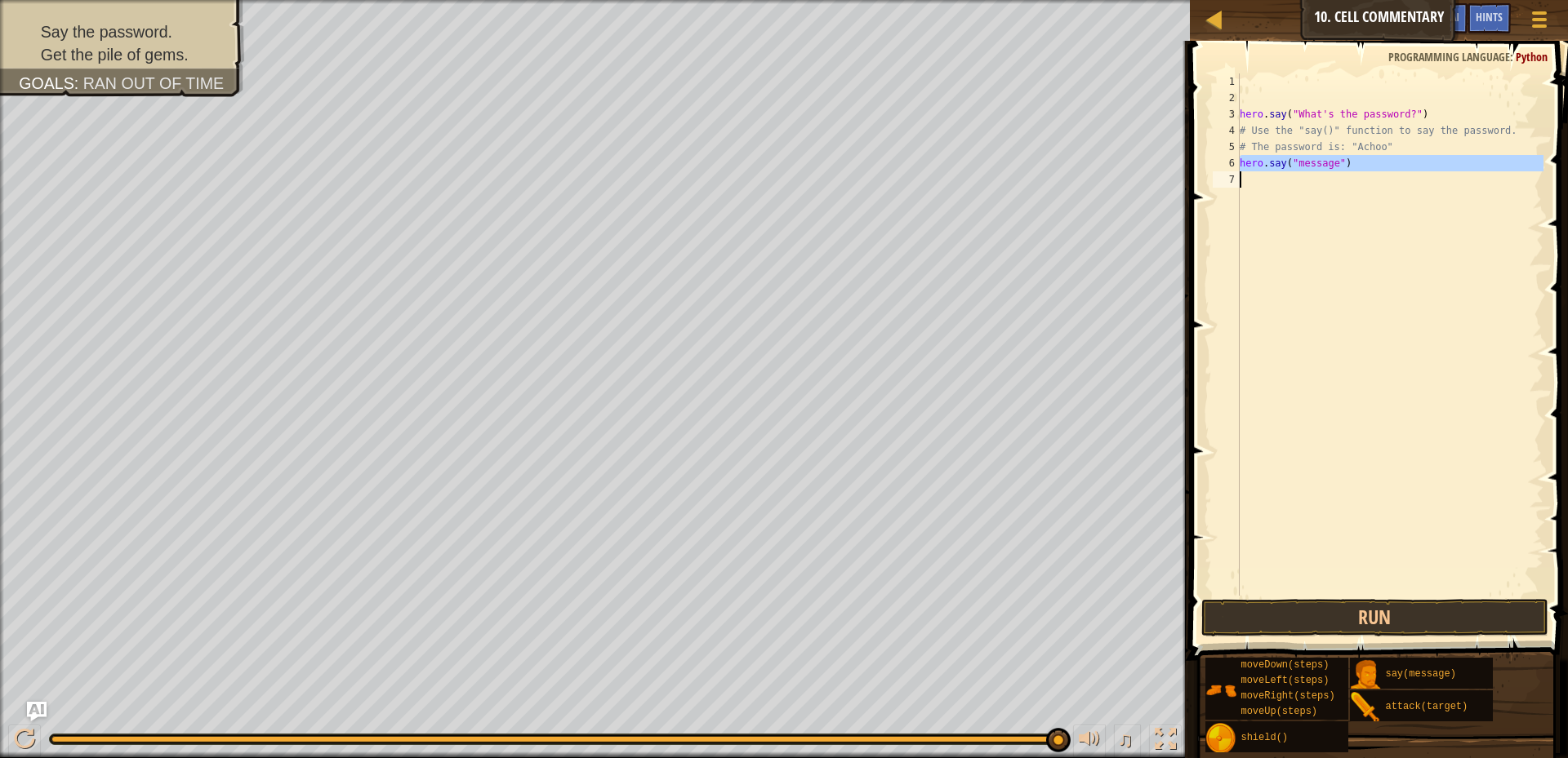
click at [1328, 162] on div "hero . say ( "What's the password?" ) # Use the "say()" function to say the pas…" at bounding box center [1390, 334] width 307 height 522
click at [1328, 162] on div "hero . say ( "What's the password?" ) # Use the "say()" function to say the pas…" at bounding box center [1390, 350] width 307 height 555
click at [1330, 163] on div "hero . say ( "What's the password?" ) # Use the "say()" function to say the pas…" at bounding box center [1390, 334] width 307 height 522
click at [1330, 163] on div "hero . say ( "What's the password?" ) # Use the "say()" function to say the pas…" at bounding box center [1390, 350] width 307 height 555
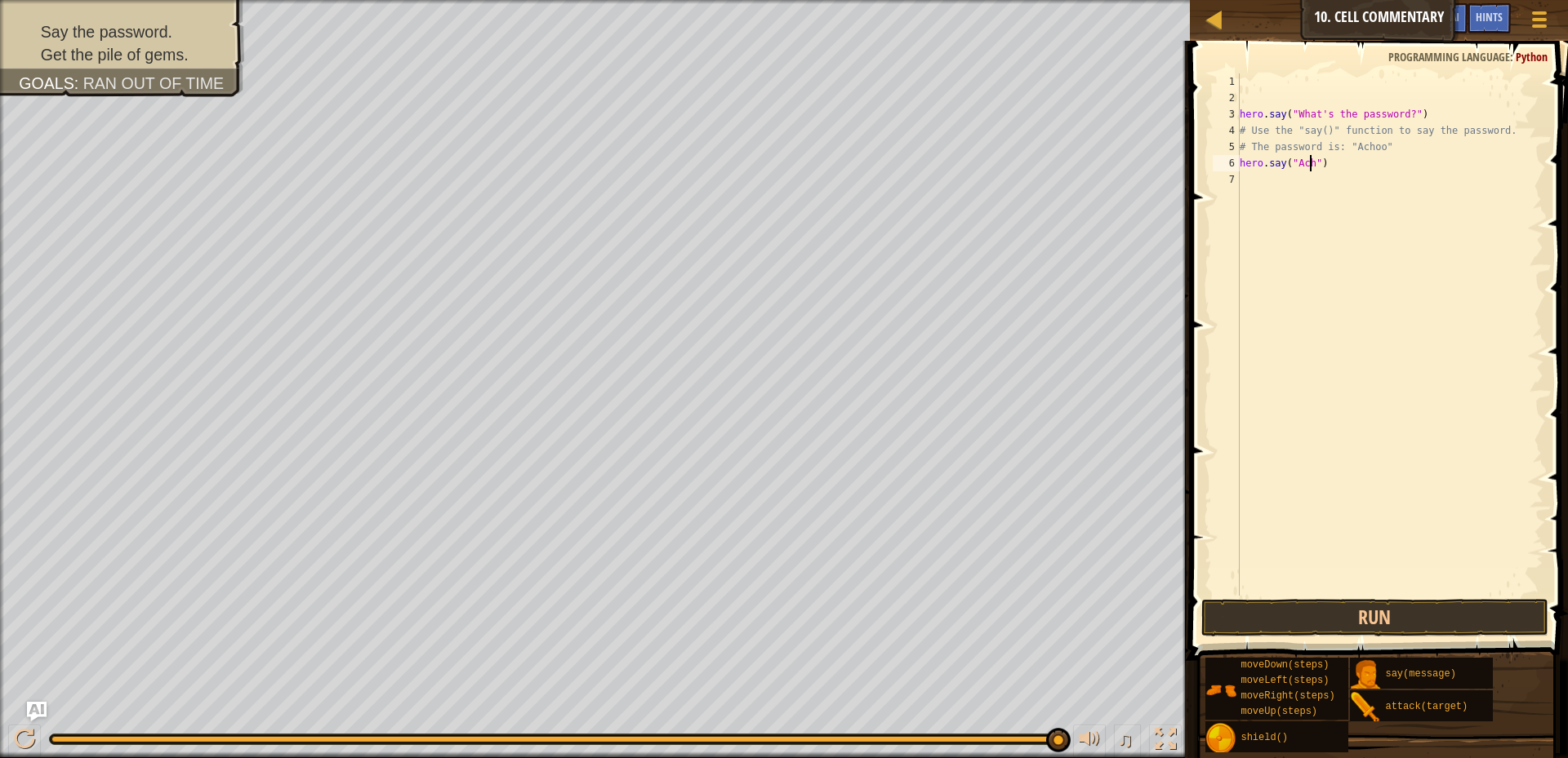
scroll to position [8, 7]
type textarea "hero.say("Achoo")"
click at [1374, 607] on button "Run" at bounding box center [1375, 617] width 347 height 38
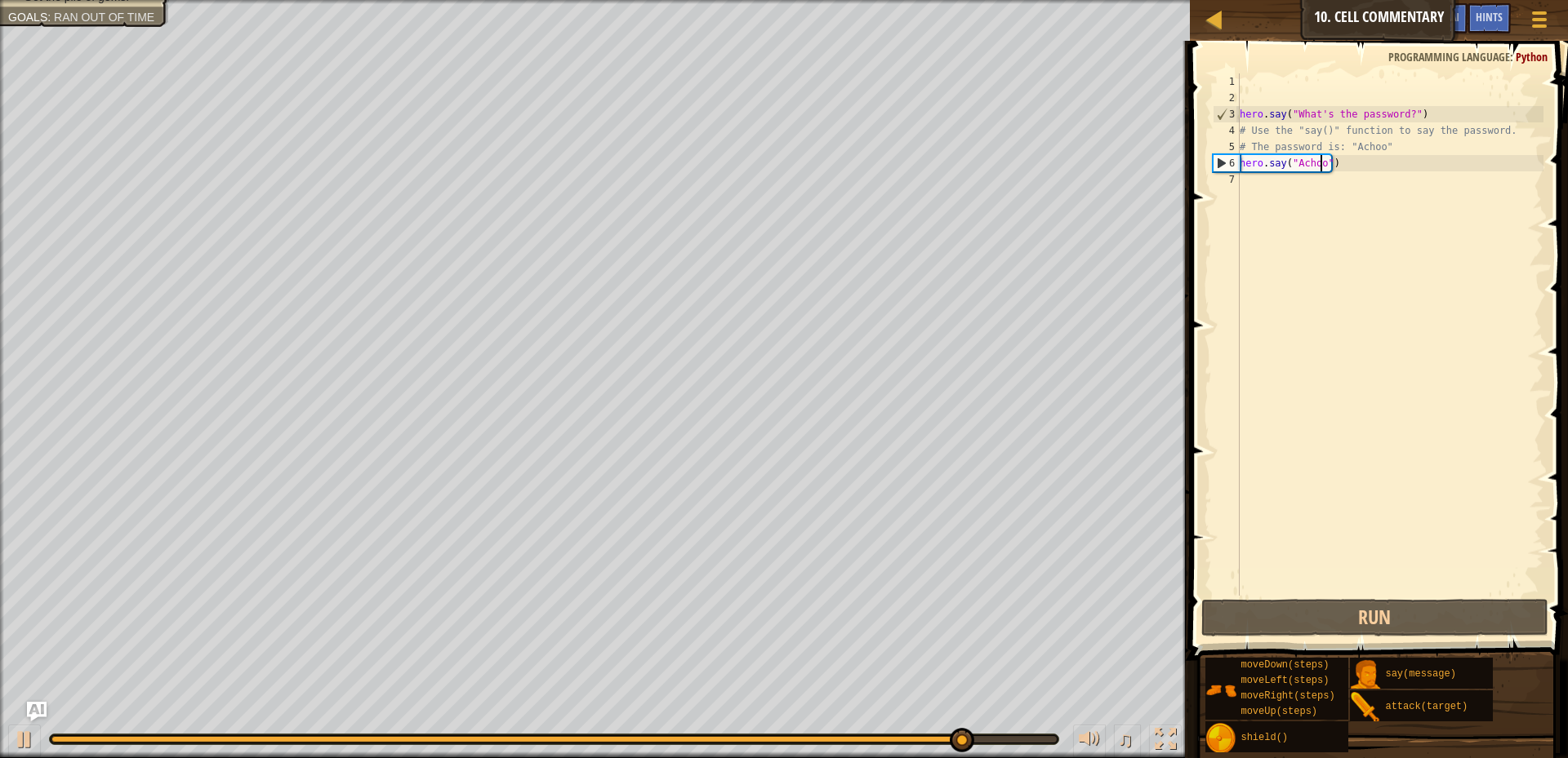
click at [1251, 183] on div "hero . say ( "What's the password?" ) # Use the "say()" function to say the pas…" at bounding box center [1390, 350] width 307 height 555
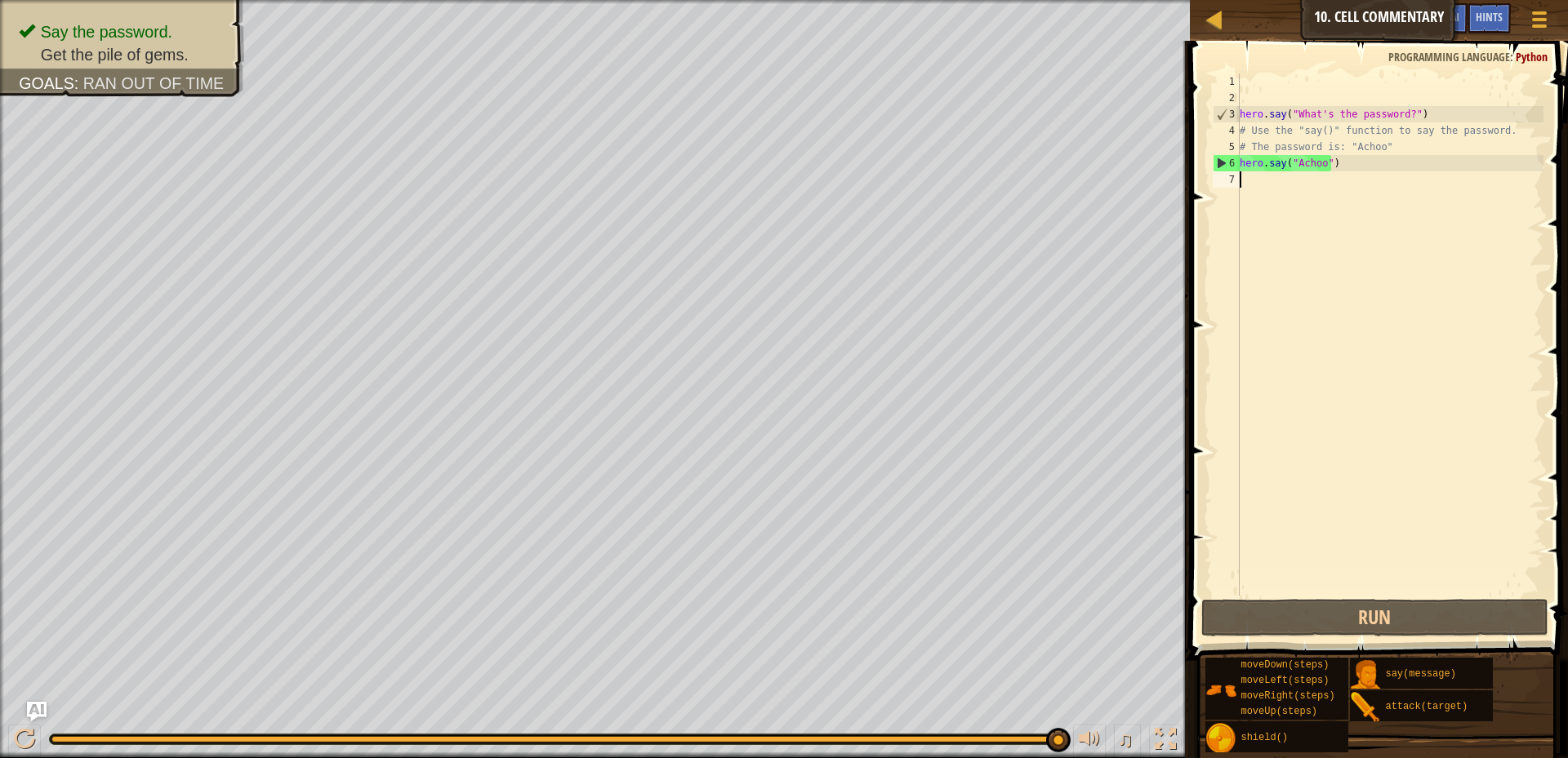
type textarea "ru"
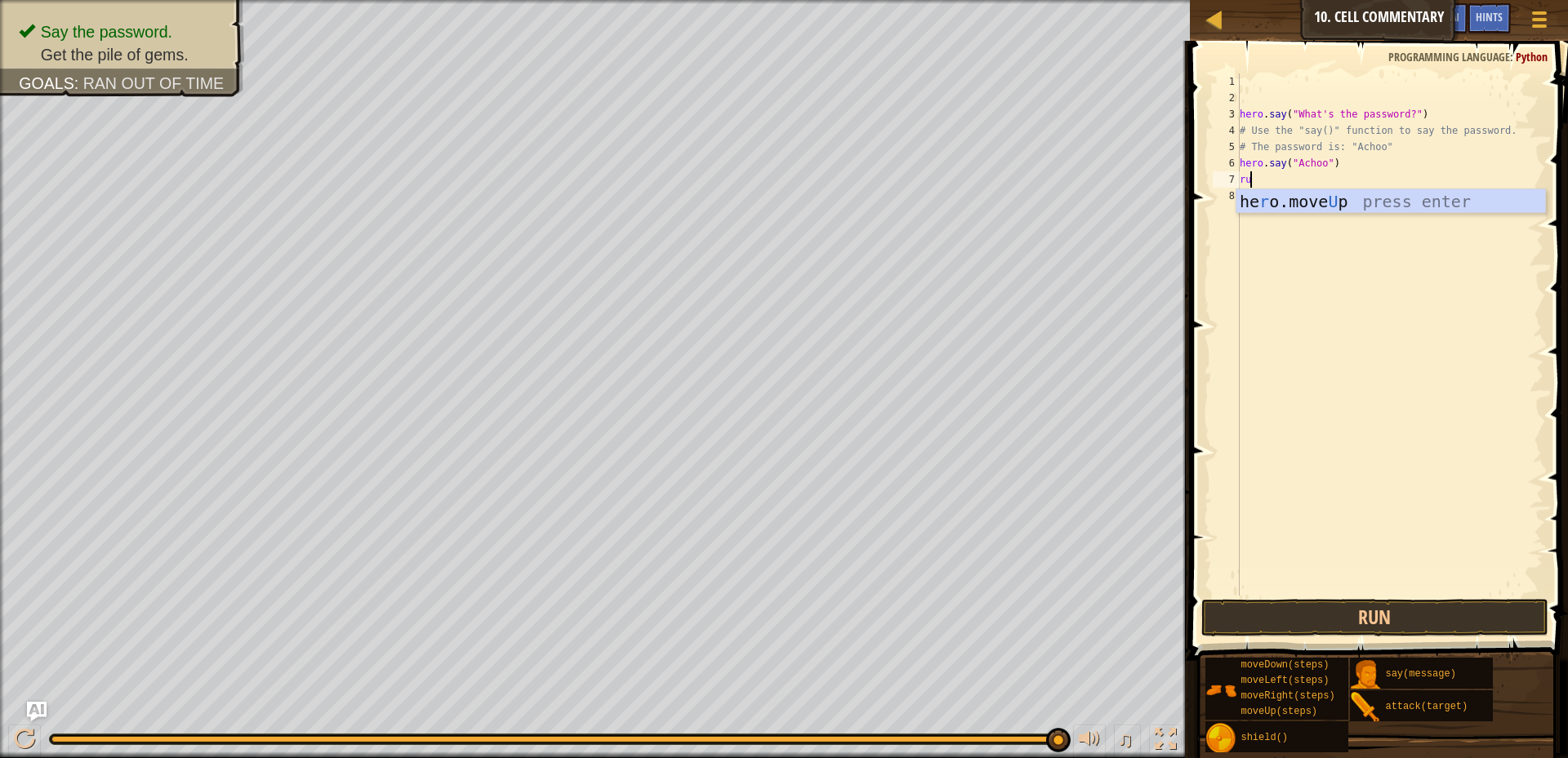
click at [1324, 195] on div "he r o.move U p press enter" at bounding box center [1391, 226] width 308 height 73
drag, startPoint x: 1324, startPoint y: 195, endPoint x: 1334, endPoint y: 190, distance: 11.2
click at [1324, 195] on div "hero . say ( "What's the password?" ) # Use the "say()" function to say the pas…" at bounding box center [1390, 350] width 307 height 555
click at [1306, 179] on div "hero . say ( "What's the password?" ) # Use the "say()" function to say the pas…" at bounding box center [1390, 350] width 307 height 555
drag, startPoint x: 1306, startPoint y: 179, endPoint x: 1330, endPoint y: 187, distance: 25.3
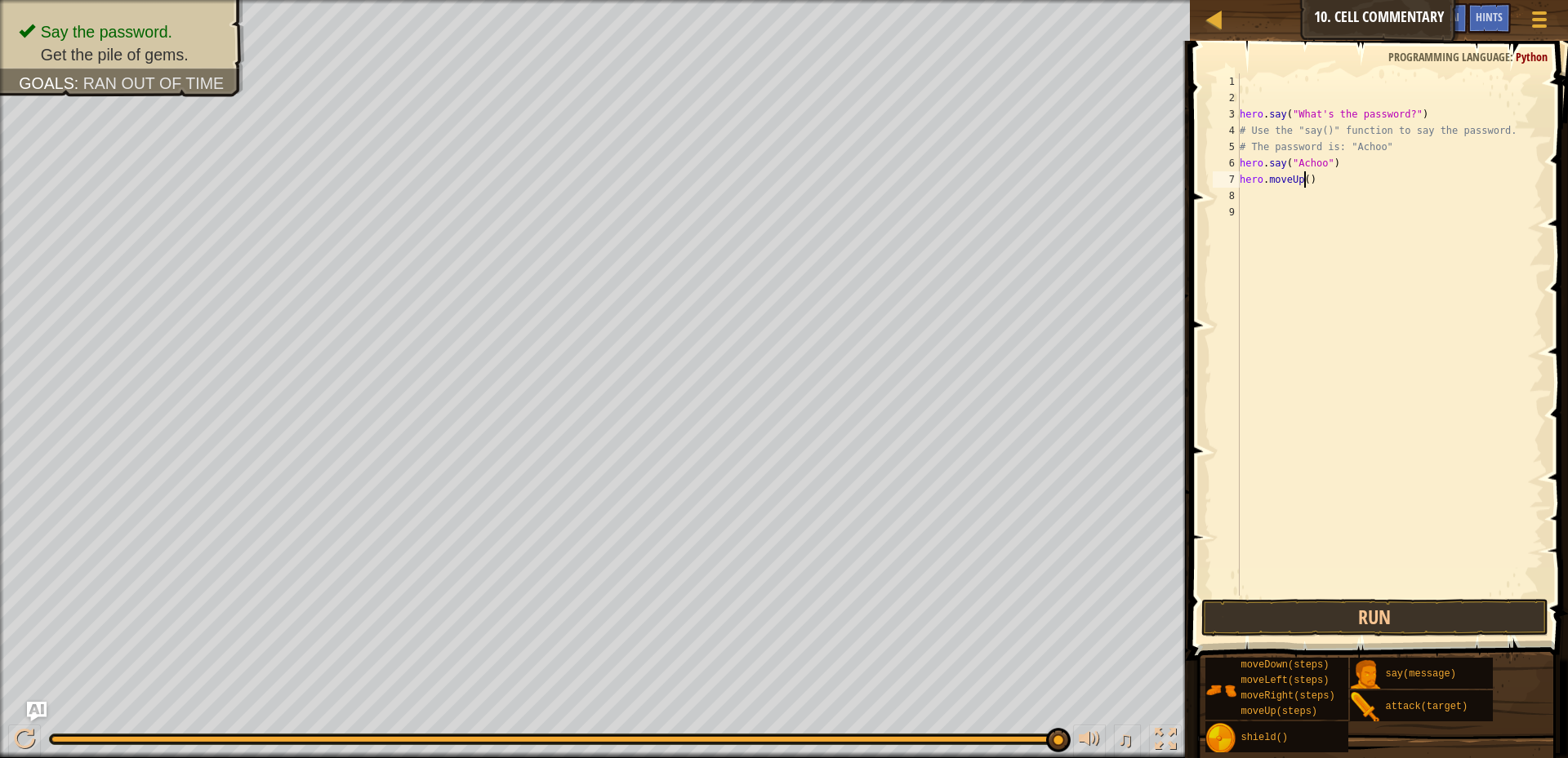
click at [1312, 182] on div "hero . say ( "What's the password?" ) # Use the "say()" function to say the pas…" at bounding box center [1390, 350] width 307 height 555
click at [1303, 178] on div "hero . say ( "What's the password?" ) # Use the "say()" function to say the pas…" at bounding box center [1390, 334] width 307 height 522
type textarea "hero.moveUp(4)"
click at [1416, 623] on button "Run" at bounding box center [1375, 617] width 347 height 38
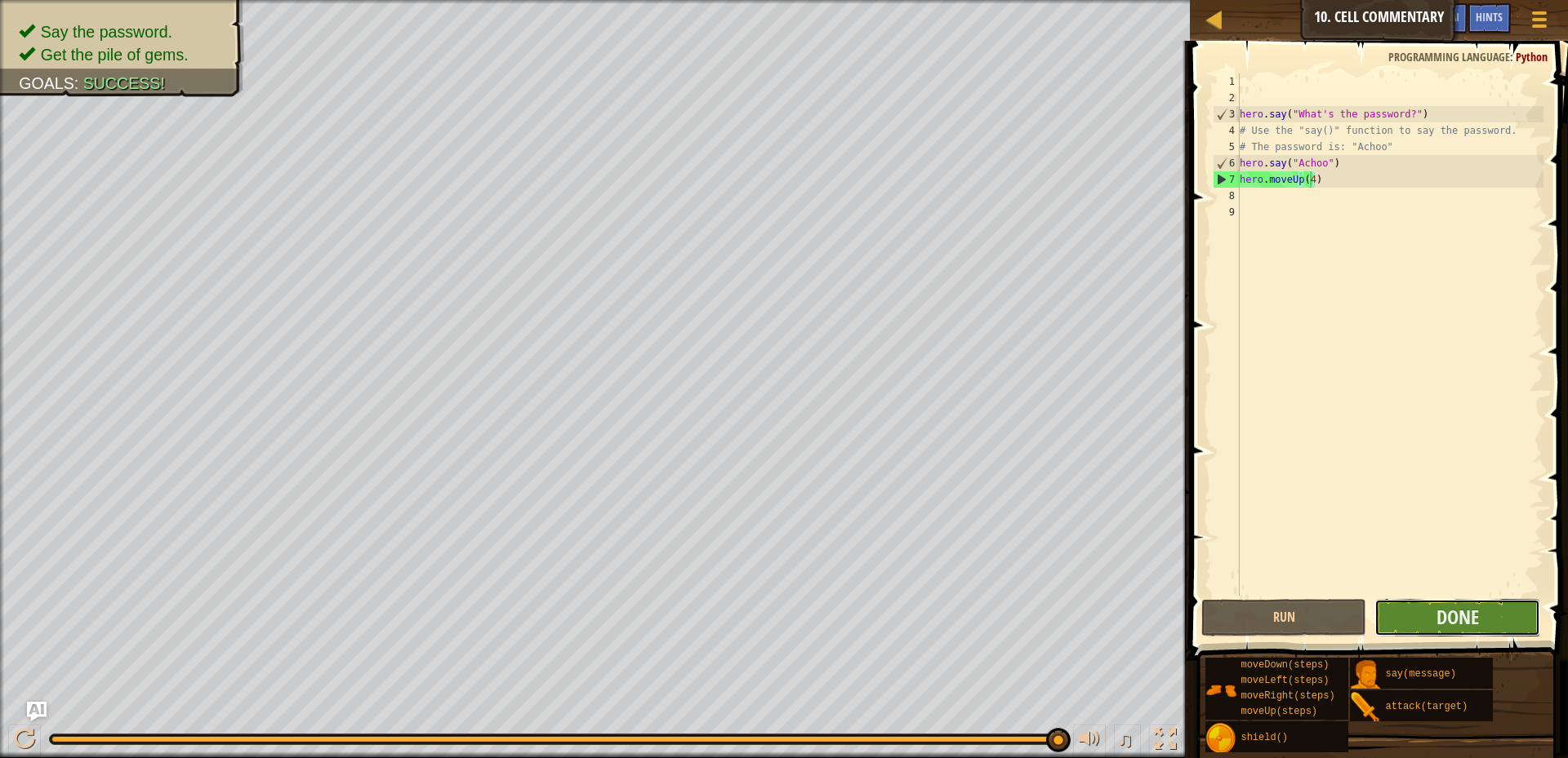
click at [1490, 609] on button "Done" at bounding box center [1457, 617] width 166 height 38
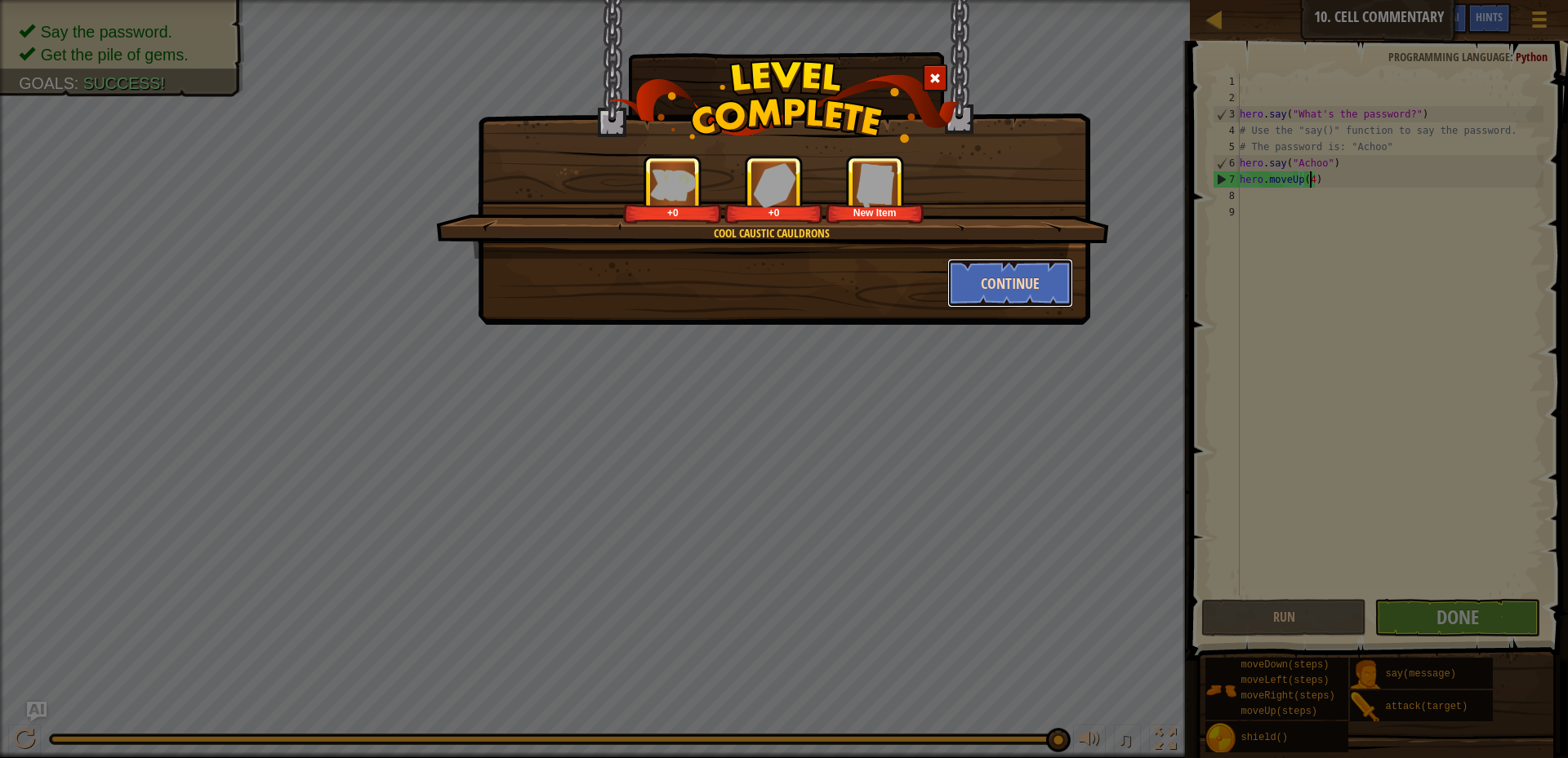
click at [1005, 278] on button "Continue" at bounding box center [1010, 283] width 126 height 49
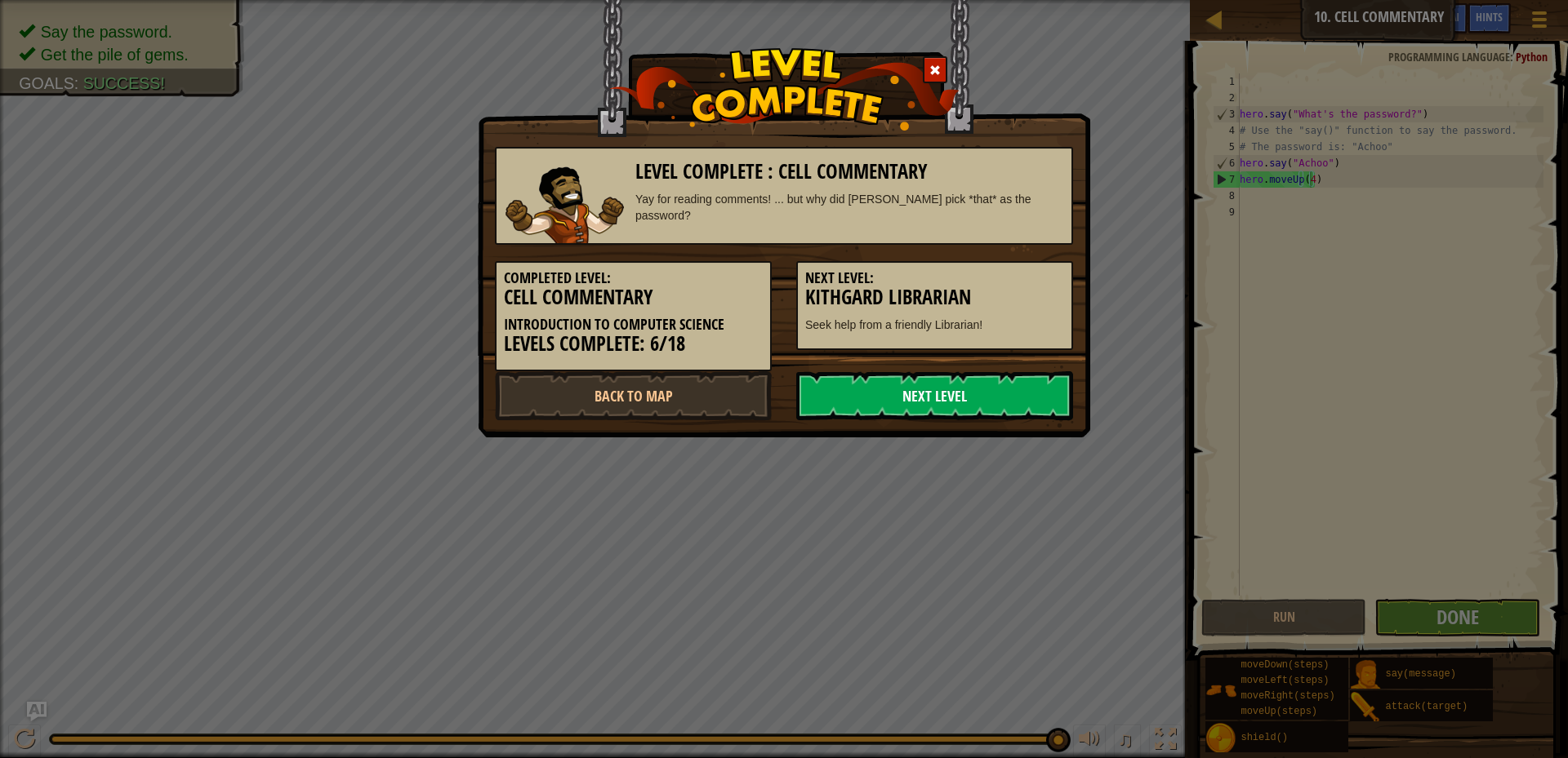
click at [891, 410] on link "Next Level" at bounding box center [934, 396] width 277 height 49
click at [888, 411] on link "Next Level" at bounding box center [934, 396] width 277 height 49
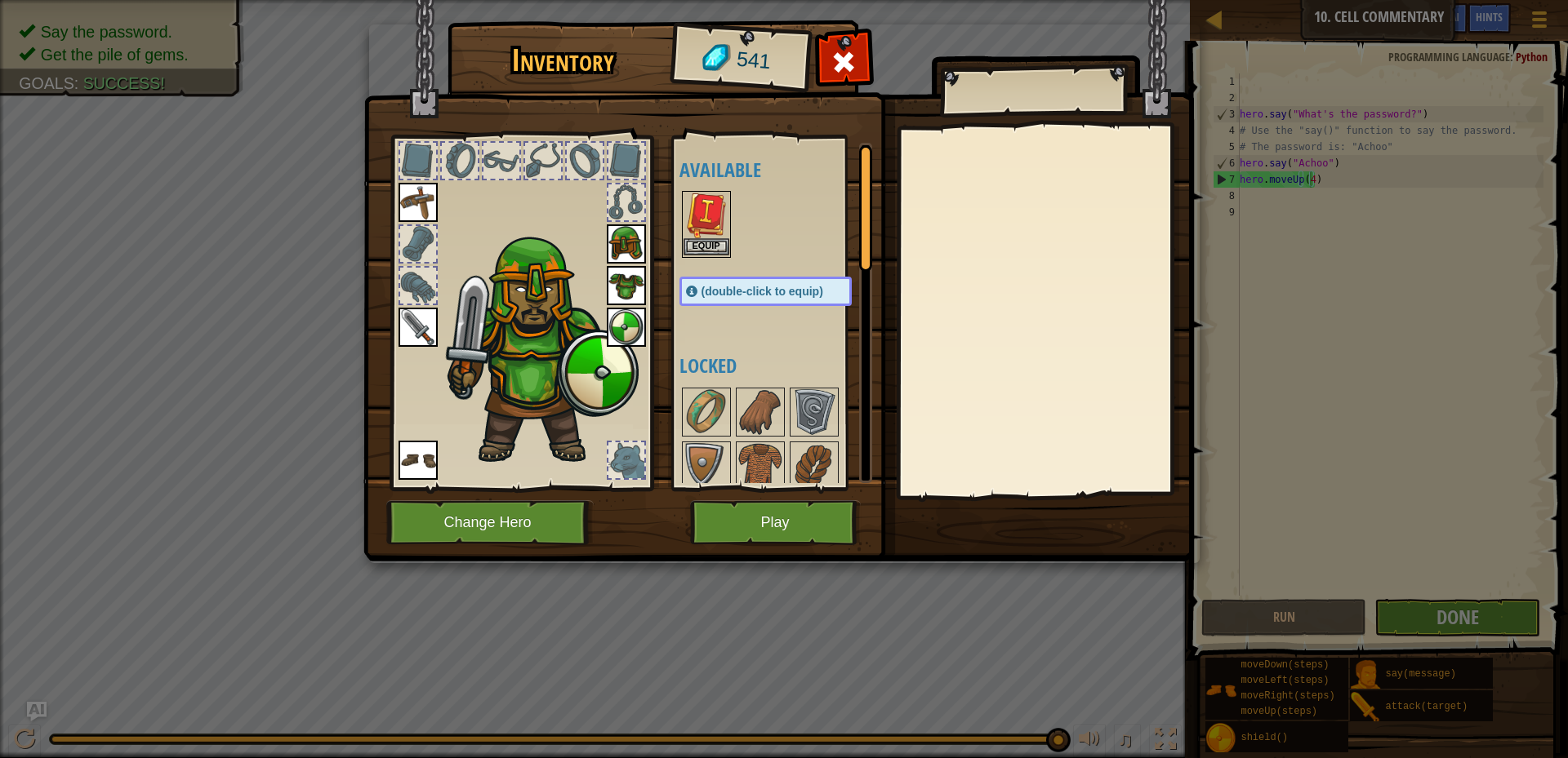
click at [704, 208] on img at bounding box center [706, 216] width 45 height 45
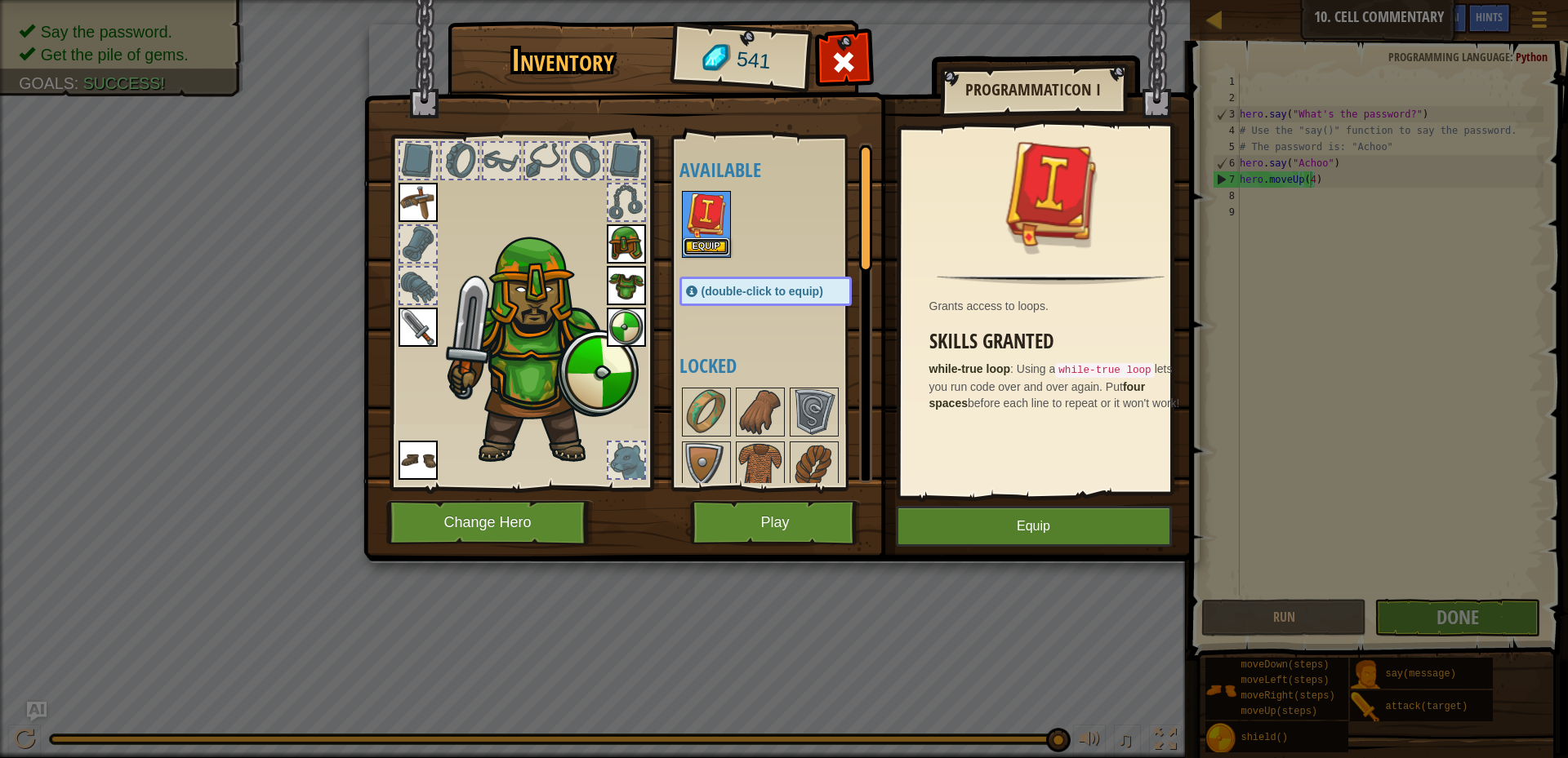
click at [707, 253] on button "Equip" at bounding box center [706, 247] width 45 height 17
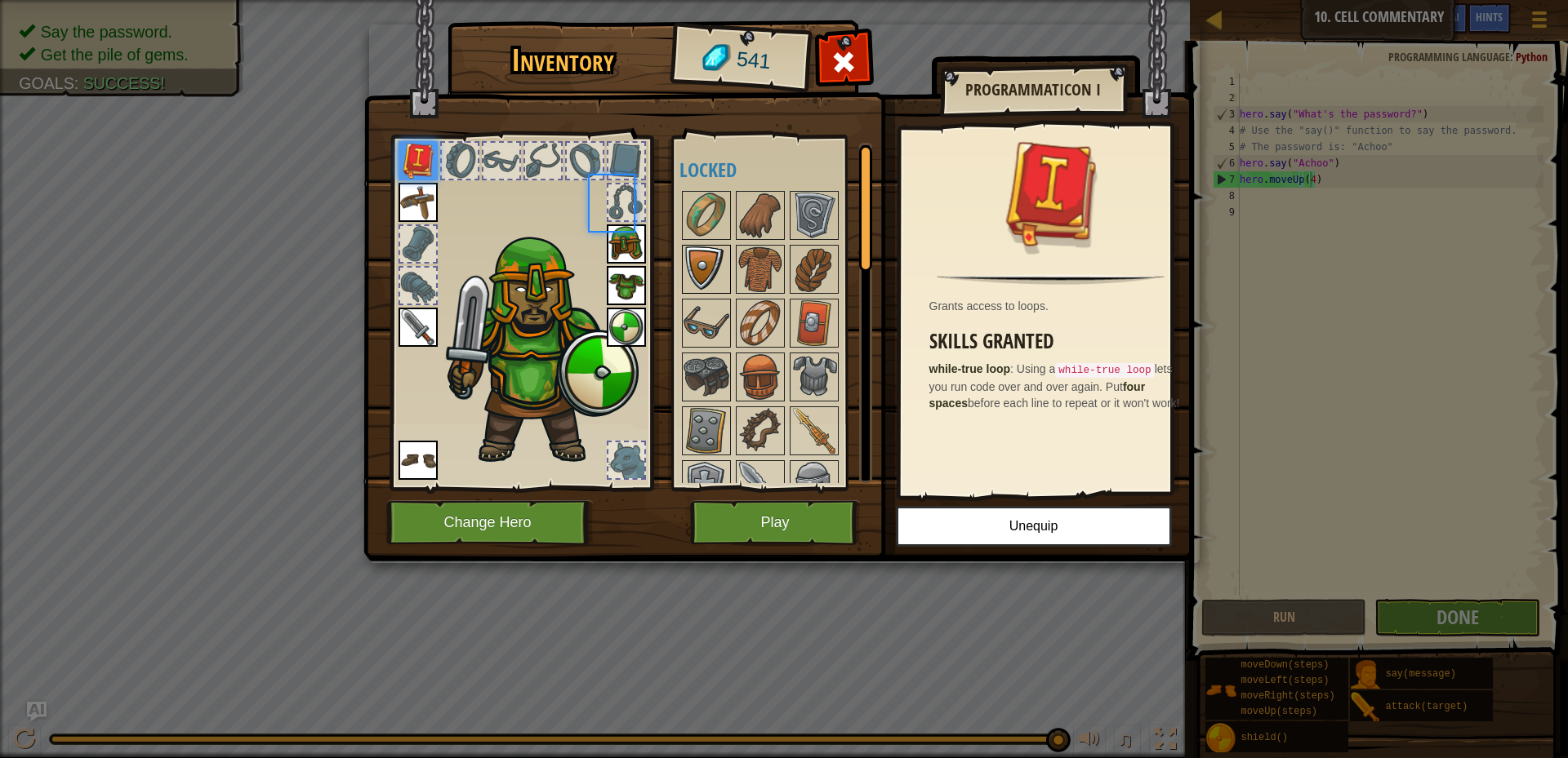
click at [709, 253] on img at bounding box center [706, 270] width 45 height 45
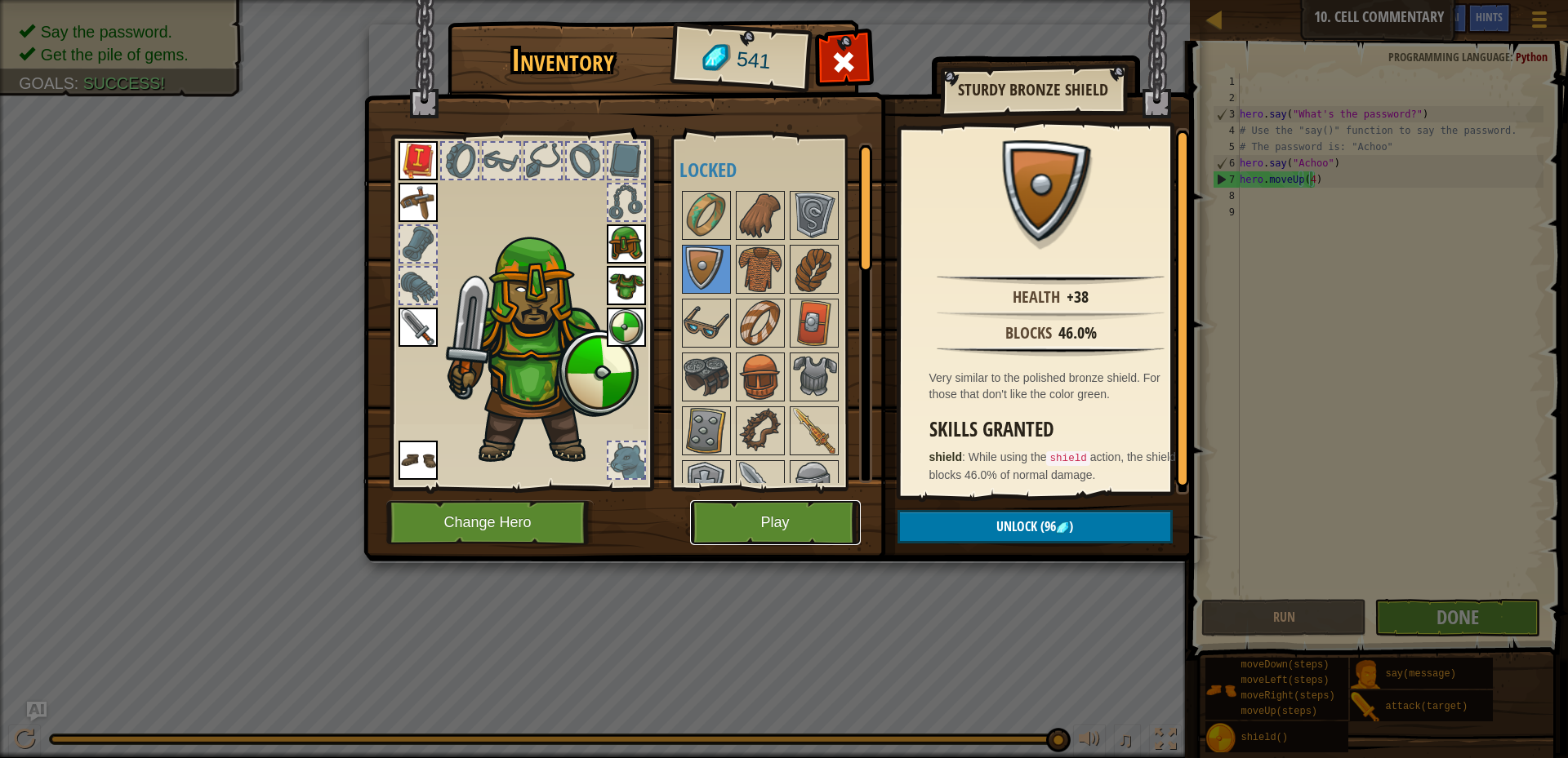
click at [775, 526] on button "Play" at bounding box center [775, 522] width 171 height 45
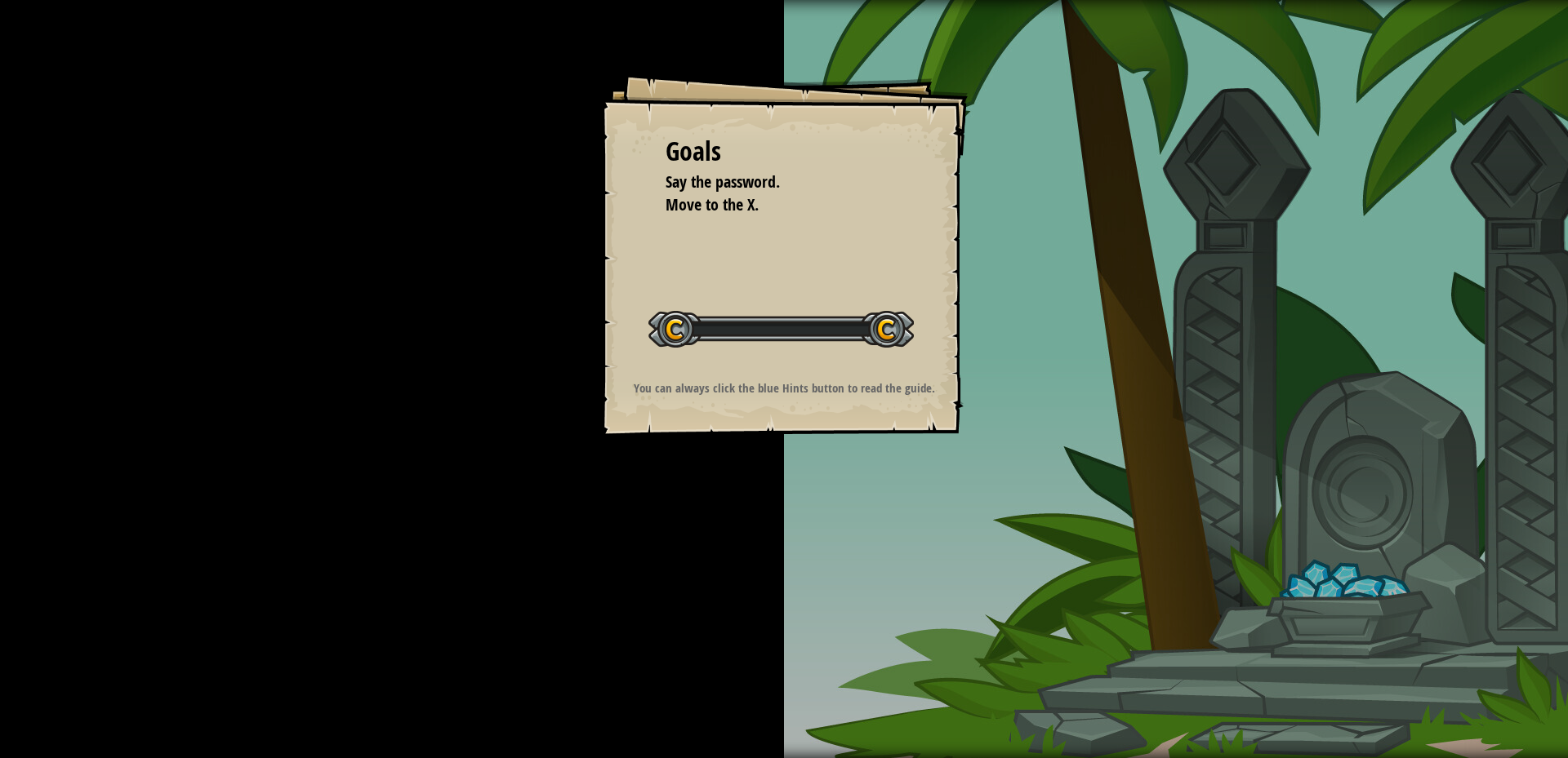
click at [772, 529] on div "Goals Say the password. Move to the X. Start Level Error loading from server. T…" at bounding box center [784, 379] width 1568 height 758
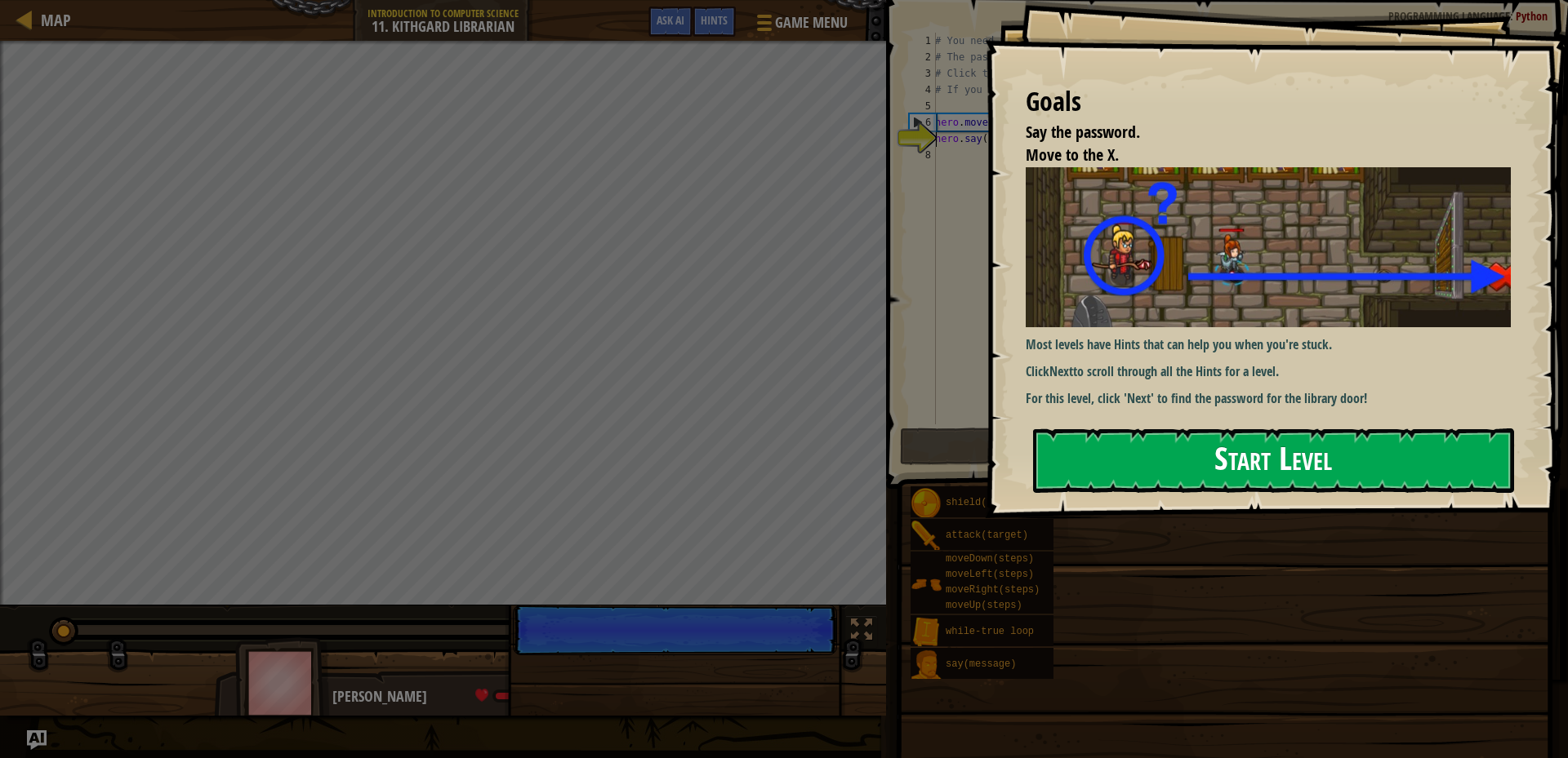
drag, startPoint x: 1195, startPoint y: 467, endPoint x: 1185, endPoint y: 474, distance: 12.2
click at [1194, 469] on button "Start Level" at bounding box center [1273, 461] width 481 height 65
click at [1190, 473] on button "Start Level" at bounding box center [1273, 461] width 481 height 65
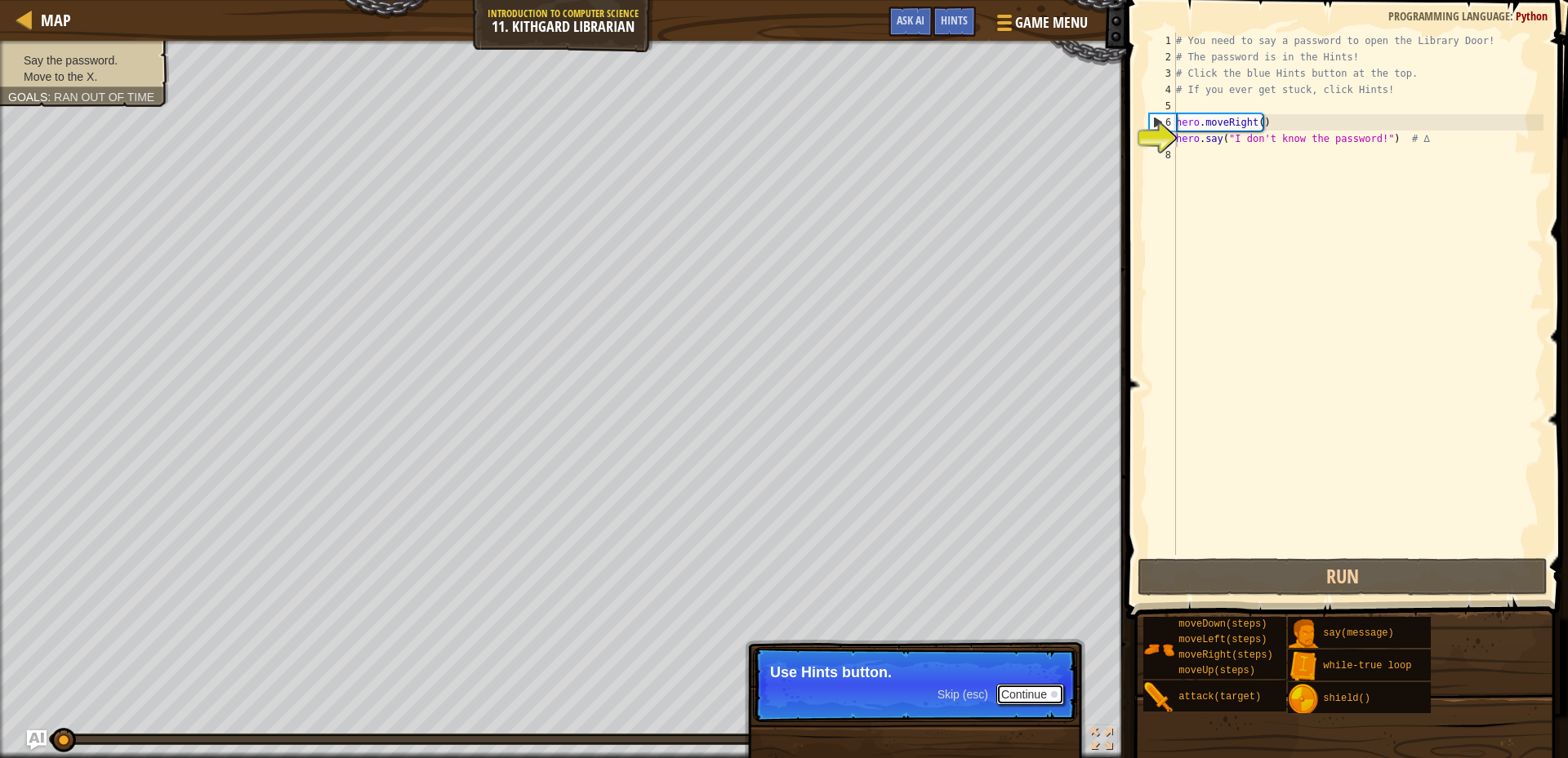
click at [1032, 683] on p "Skip (esc) Continue Use Hints button." at bounding box center [915, 685] width 324 height 75
click at [1059, 695] on button "Continue" at bounding box center [1030, 694] width 67 height 21
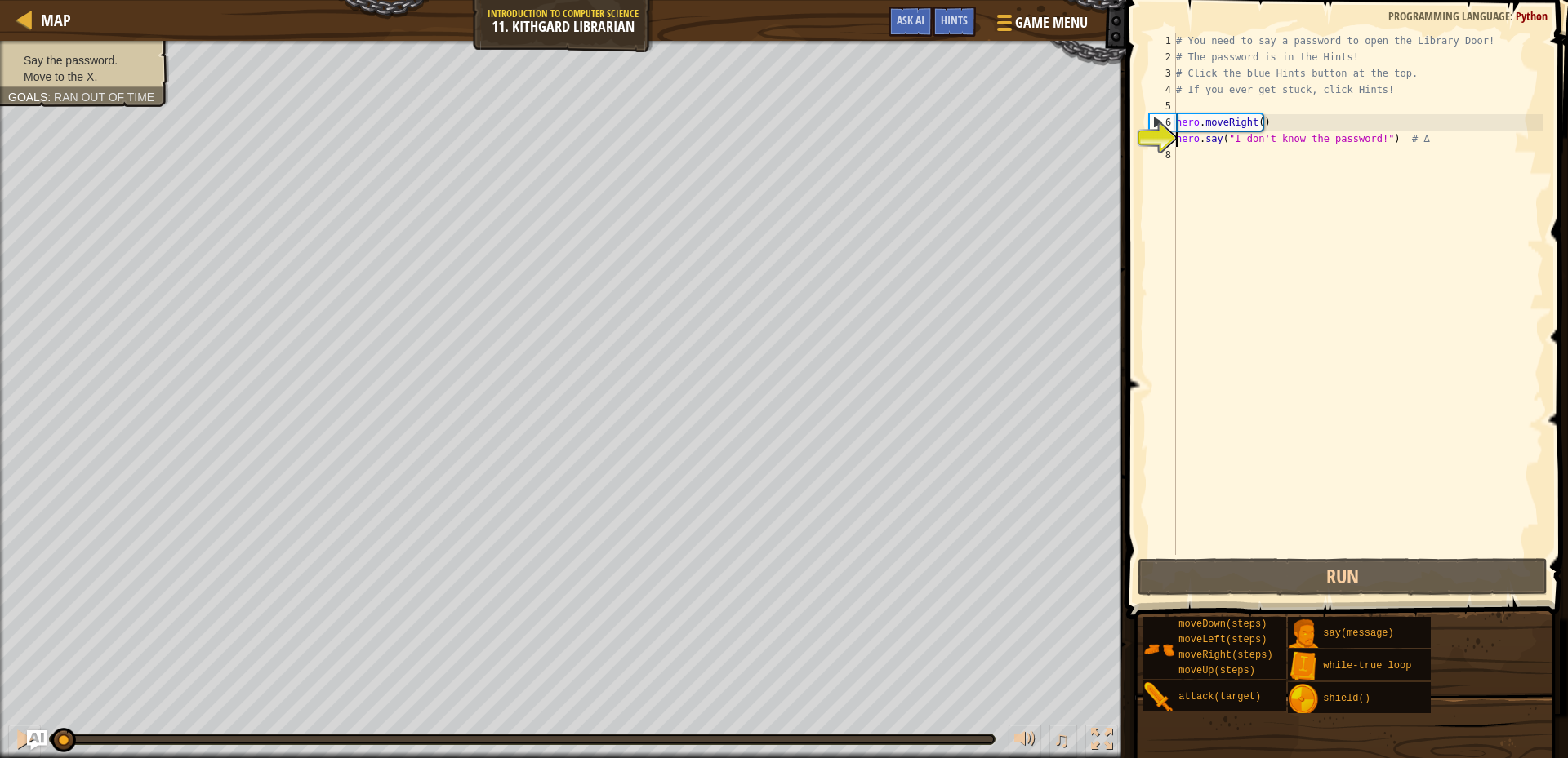
click at [1196, 152] on div "# You need to say a password to open the Library Door! # The password is in the…" at bounding box center [1358, 310] width 371 height 555
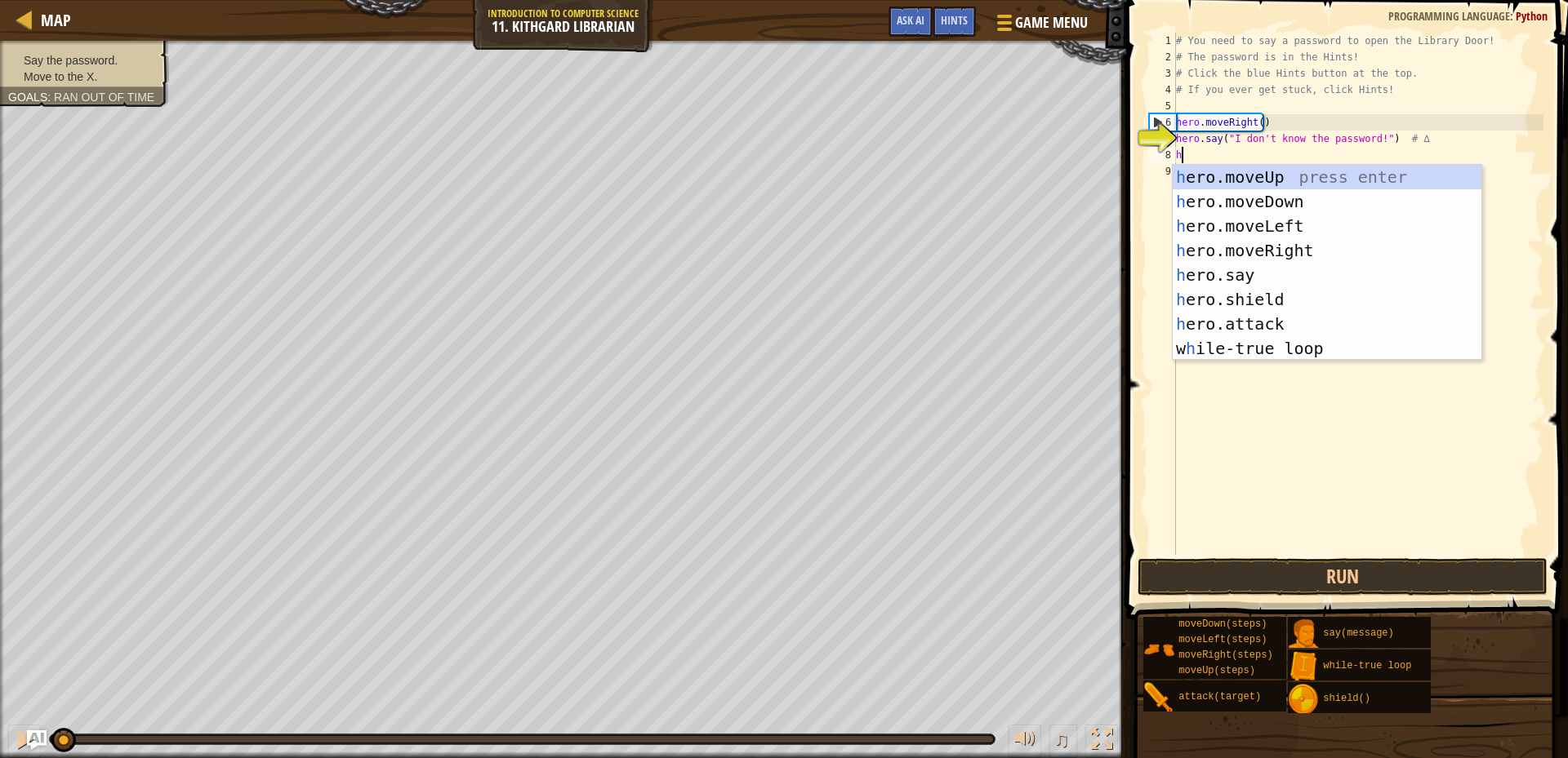
scroll to position [8, 0]
click at [1230, 320] on div "h ero.moveUp press enter h ero.moveDown press enter h ero.moveLeft press enter …" at bounding box center [1327, 287] width 308 height 245
type textarea "hero.attack("Enemy Name")"
click at [1230, 320] on div "# You need to say a password to open the Library Door! # The password is in the…" at bounding box center [1358, 310] width 371 height 555
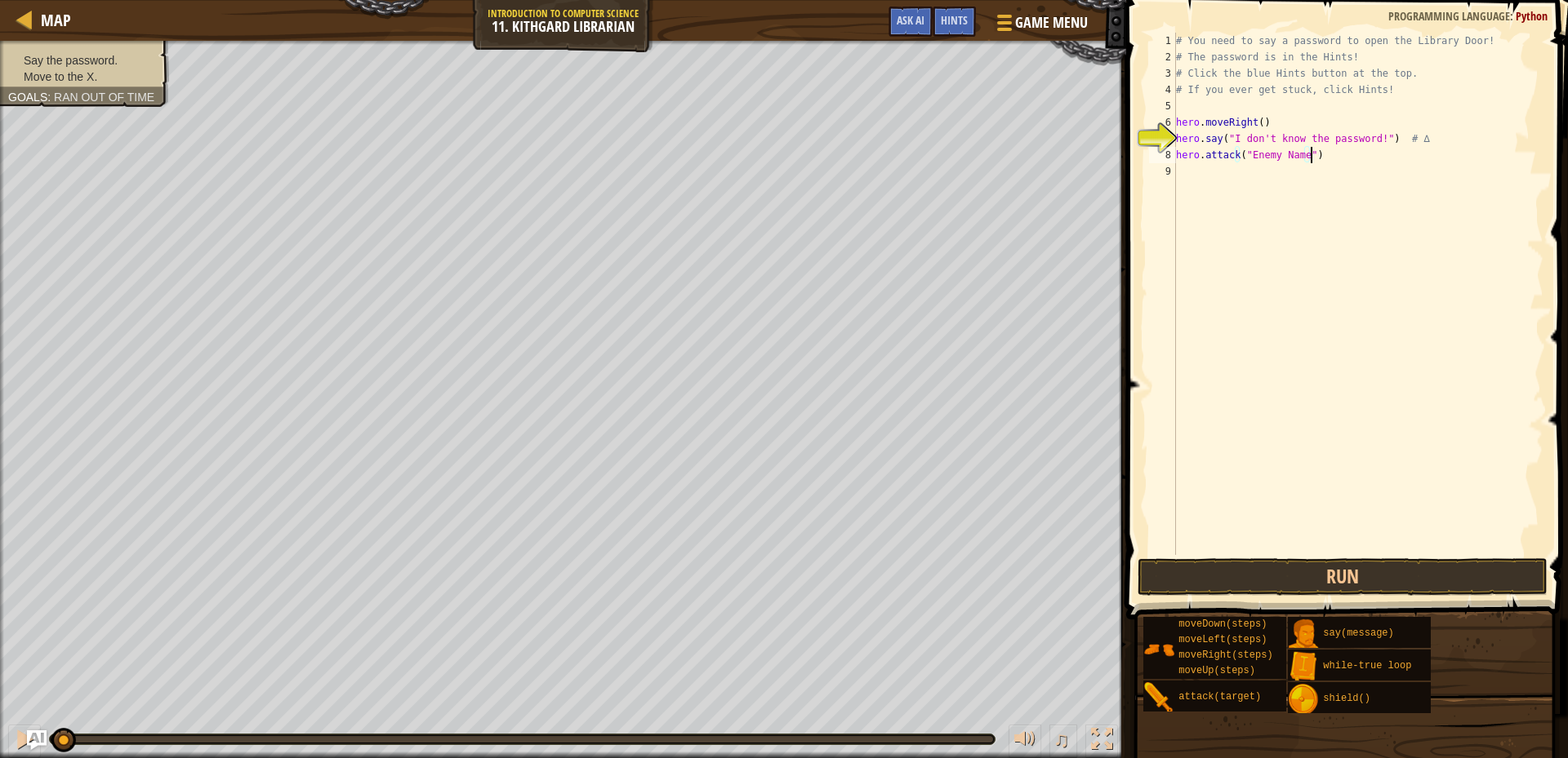
click at [1313, 154] on div "# You need to say a password to open the Library Door! # The password is in the…" at bounding box center [1358, 310] width 371 height 555
type textarea "h"
click at [1379, 576] on button "Run" at bounding box center [1342, 577] width 410 height 38
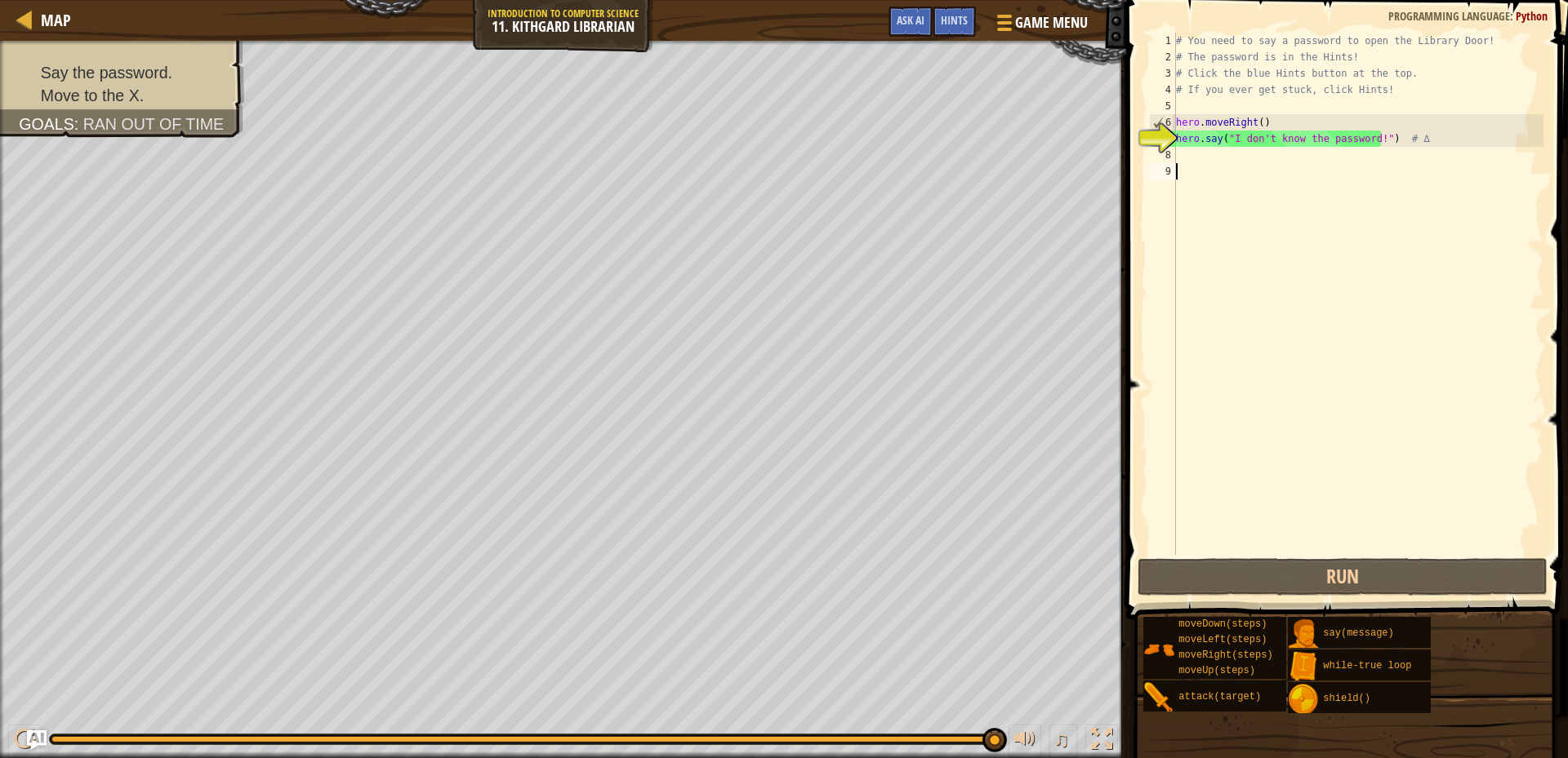
click at [1210, 168] on div "# You need to say a password to open the Library Door! # The password is in the…" at bounding box center [1358, 310] width 371 height 555
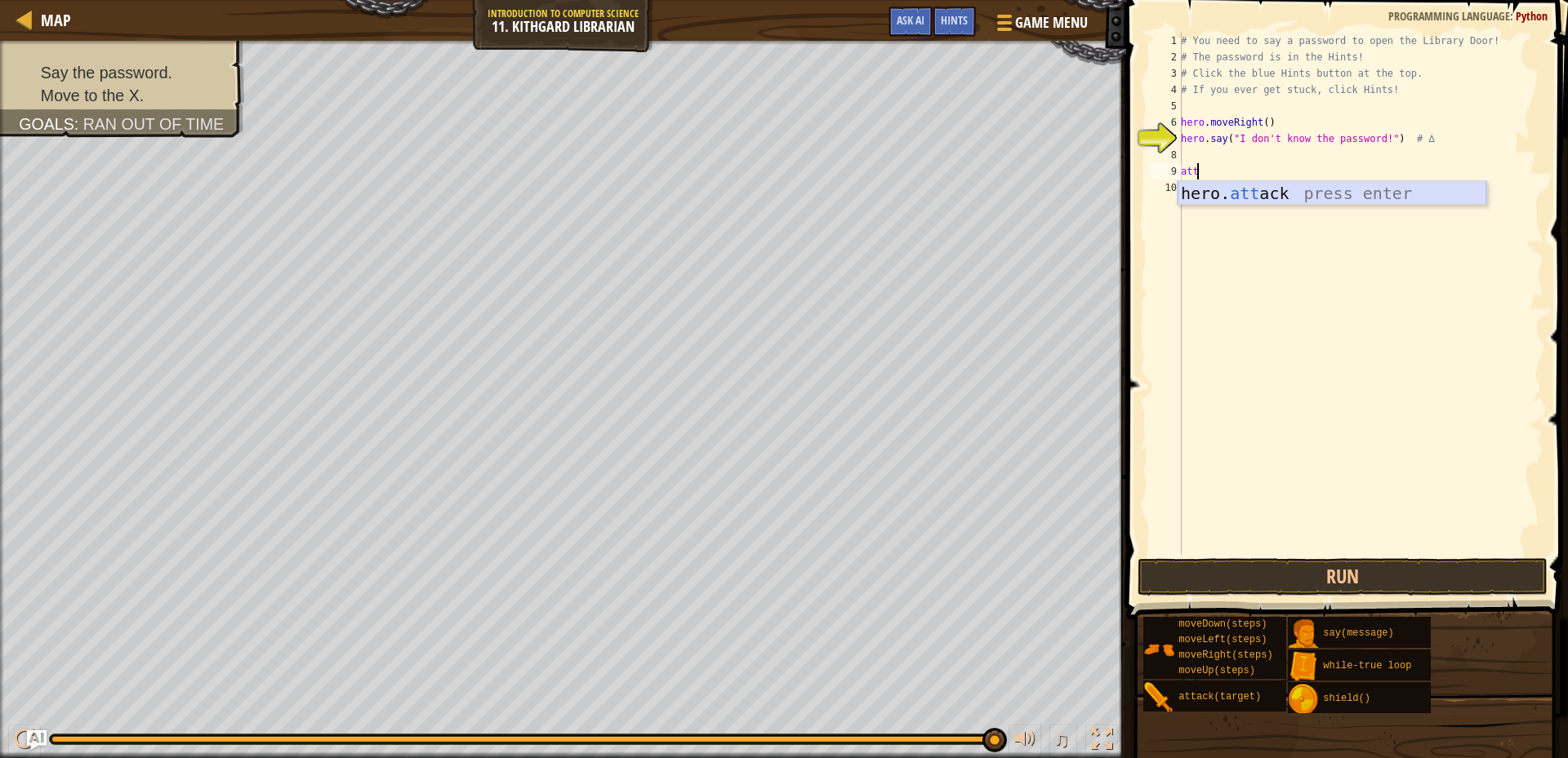
click at [1301, 186] on div "hero. att ack press enter" at bounding box center [1332, 217] width 308 height 73
click at [1406, 572] on button "Run" at bounding box center [1342, 577] width 410 height 38
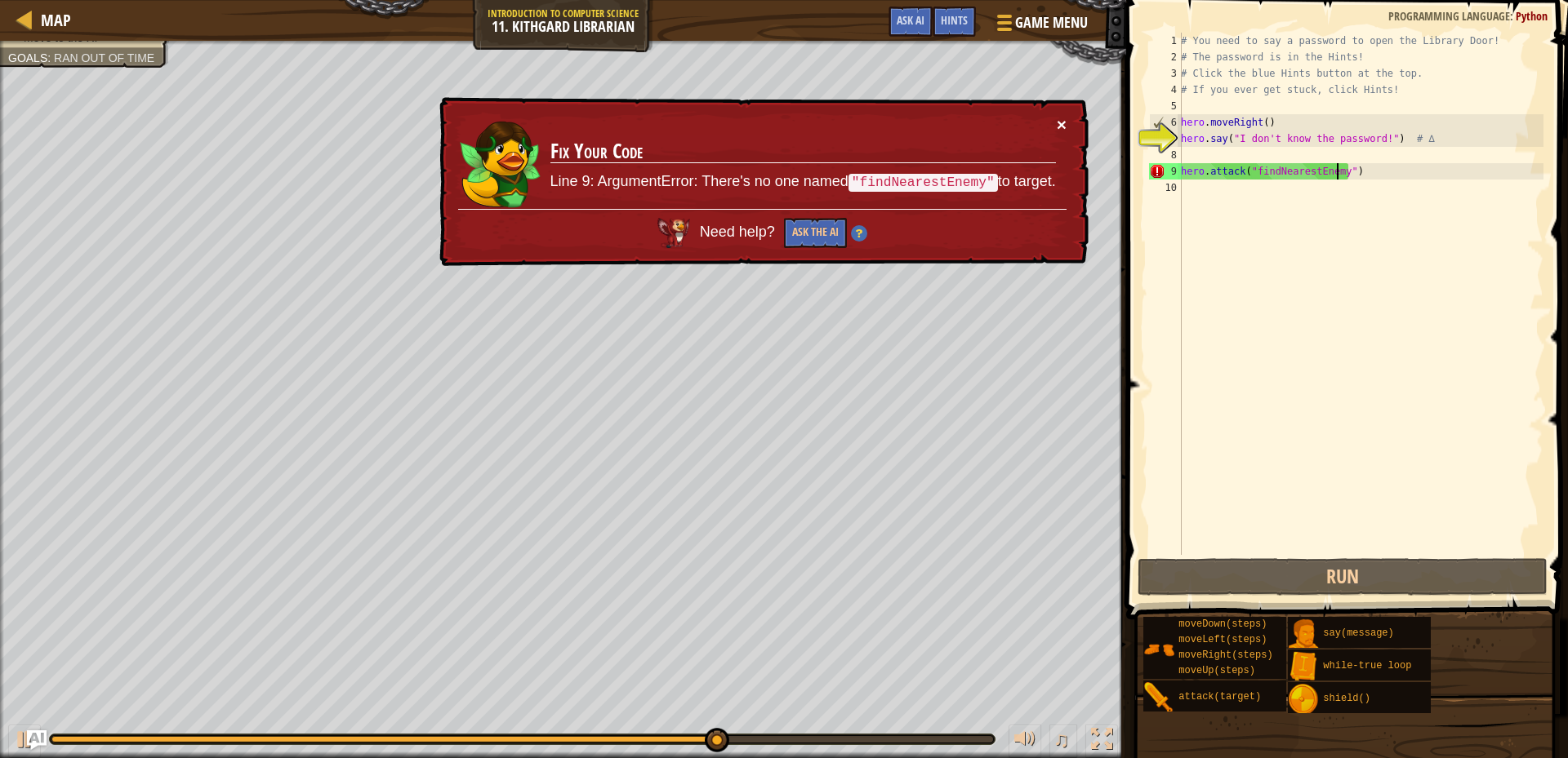
click at [1060, 120] on button "×" at bounding box center [1062, 125] width 10 height 17
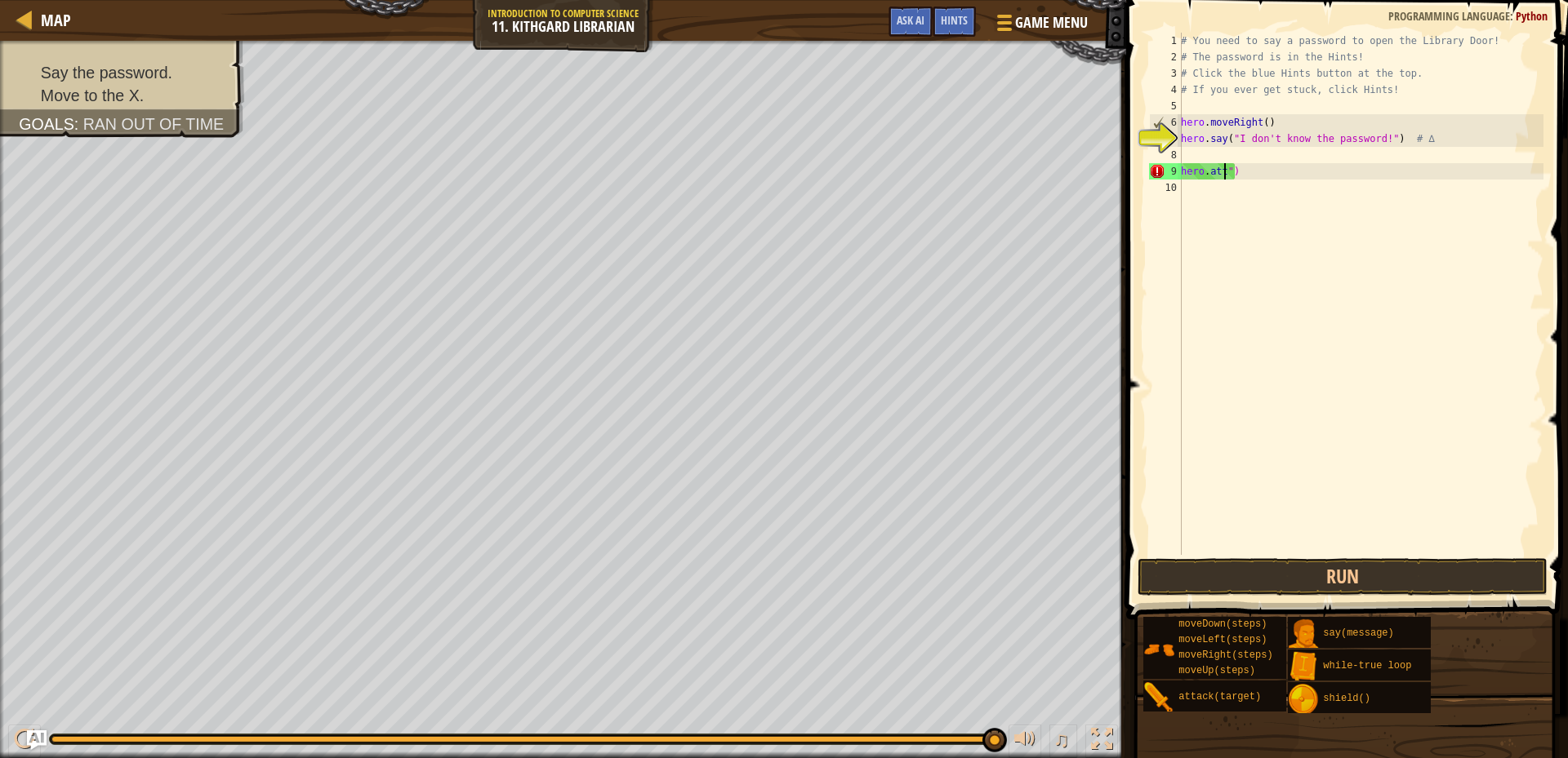
scroll to position [8, 1]
type textarea "")"
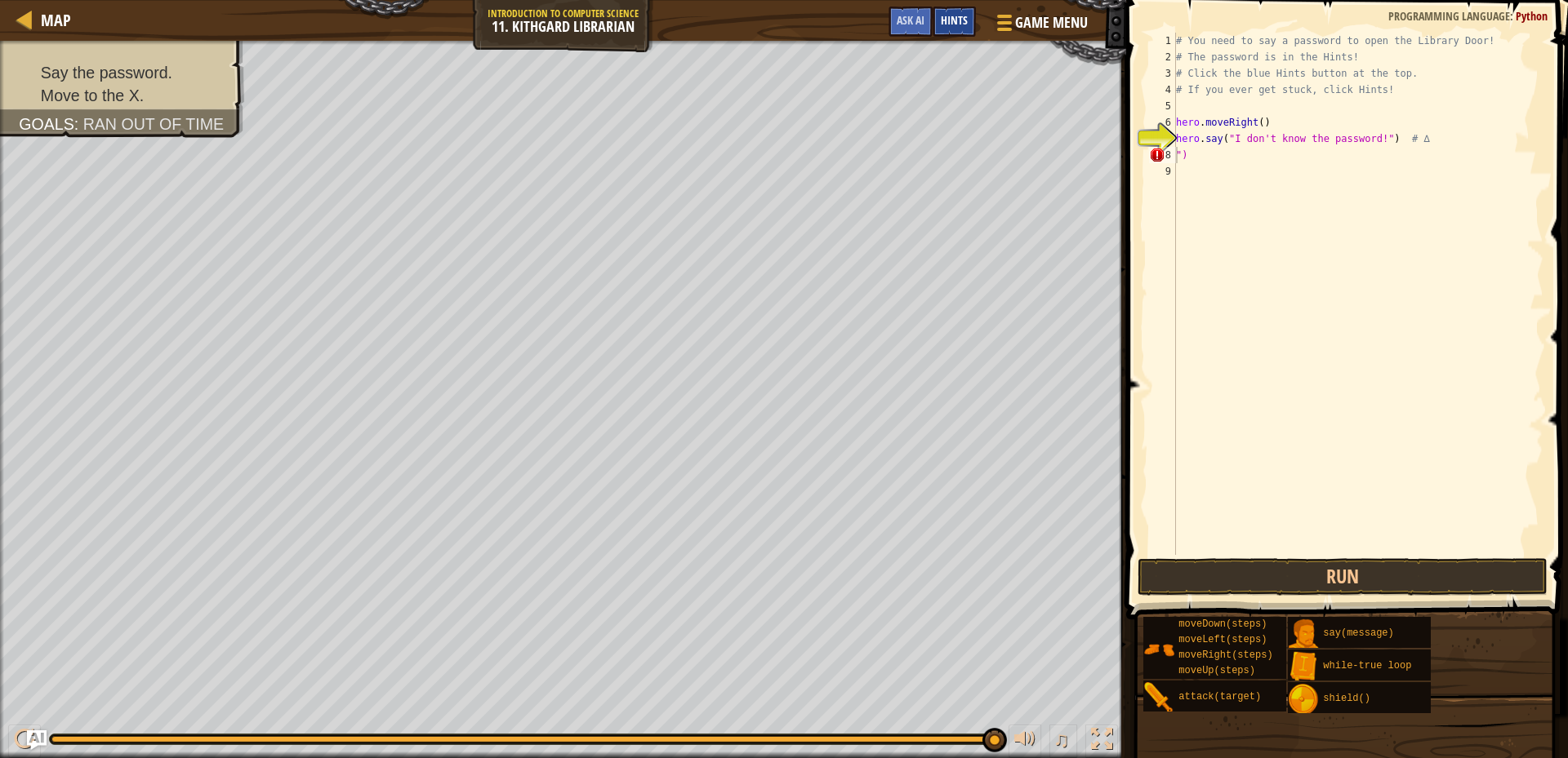
click at [945, 16] on span "Hints" at bounding box center [955, 20] width 27 height 15
click at [945, 34] on div "Hints" at bounding box center [954, 22] width 43 height 30
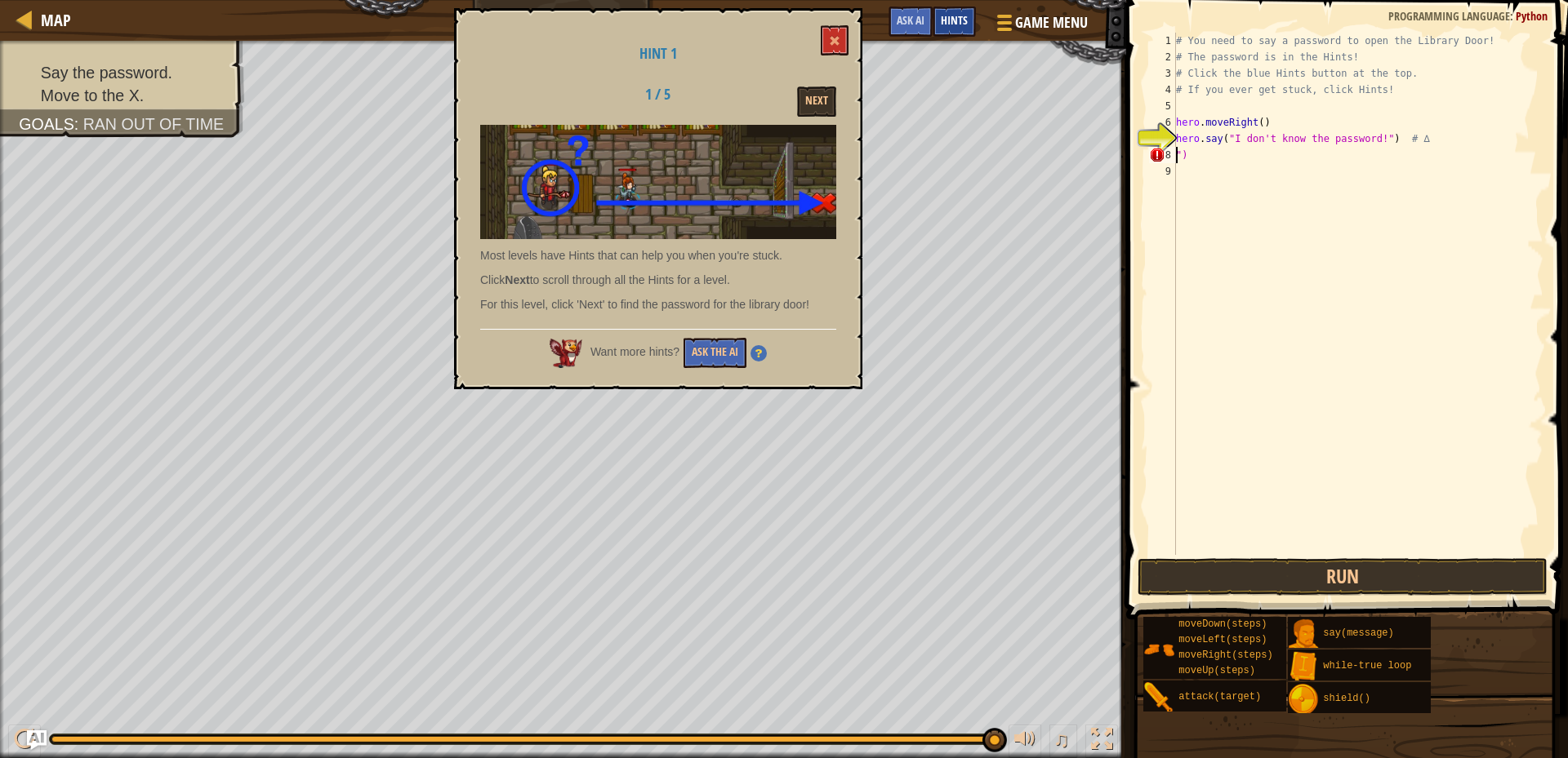
drag, startPoint x: 945, startPoint y: 34, endPoint x: 957, endPoint y: 24, distance: 15.6
click at [957, 24] on div "Hints" at bounding box center [954, 22] width 43 height 30
click at [957, 24] on span "Hints" at bounding box center [955, 20] width 27 height 15
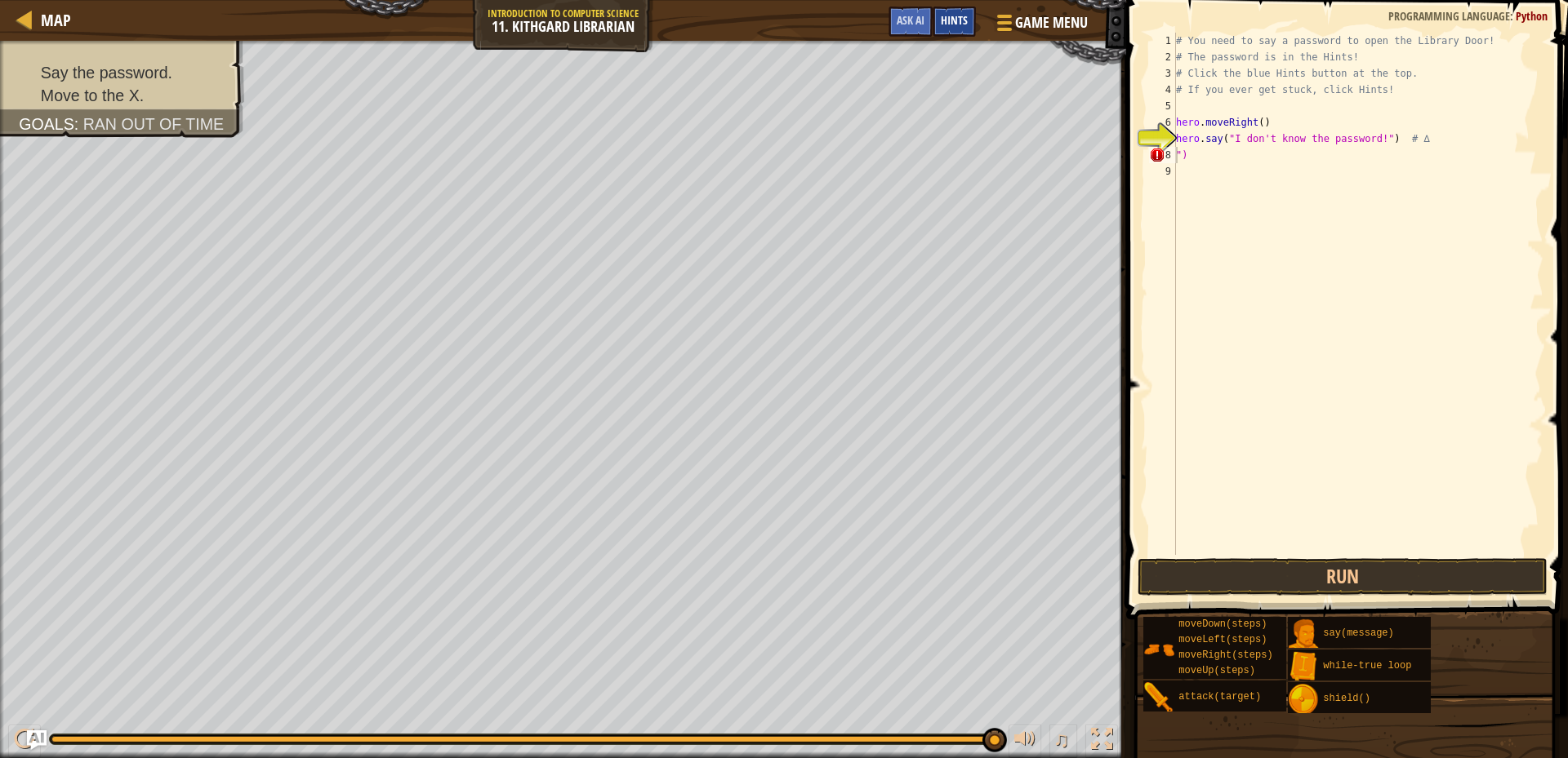
click at [957, 24] on span "Hints" at bounding box center [955, 20] width 27 height 15
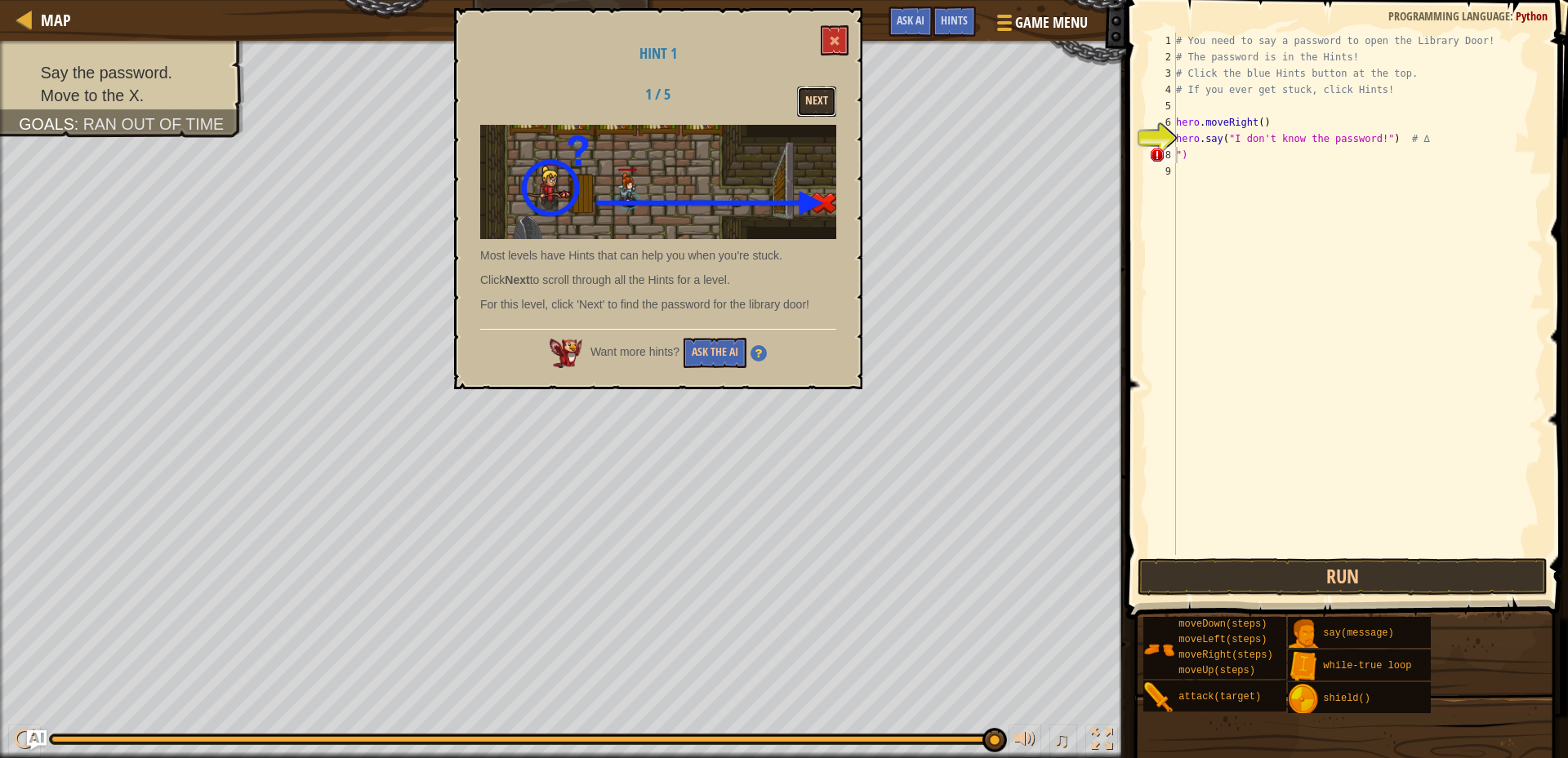
click at [816, 97] on button "Next" at bounding box center [816, 102] width 40 height 30
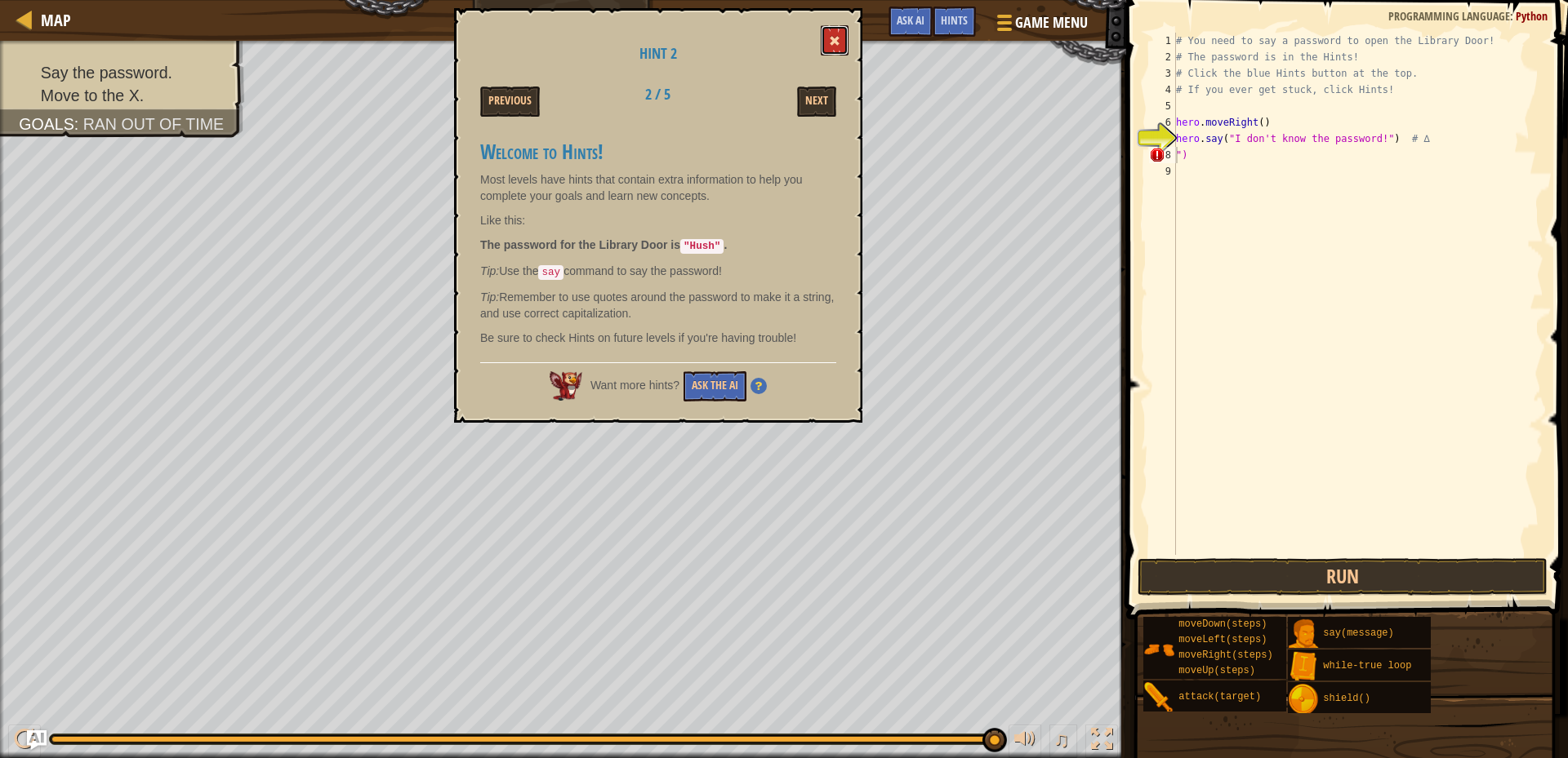
click at [824, 45] on button at bounding box center [834, 40] width 28 height 30
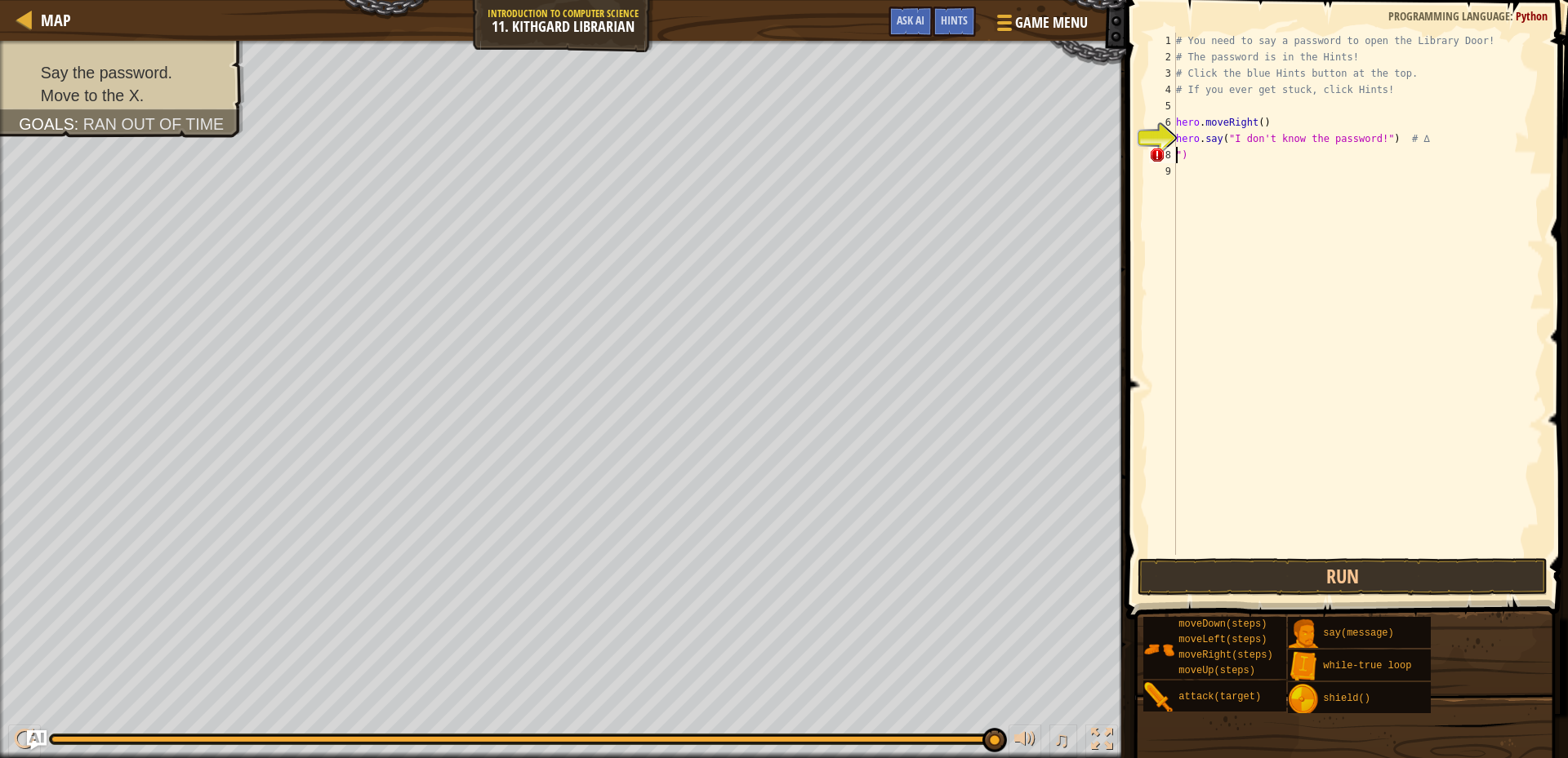
click at [1244, 157] on div "# You need to say a password to open the Library Door! # The password is in the…" at bounding box center [1358, 310] width 371 height 555
click at [1245, 157] on div "# You need to say a password to open the Library Door! # The password is in the…" at bounding box center [1358, 310] width 371 height 555
click at [1369, 138] on div "# You need to say a password to open the Library Door! # The password is in the…" at bounding box center [1358, 310] width 371 height 555
type textarea "hero.say("Hush") # ∆"
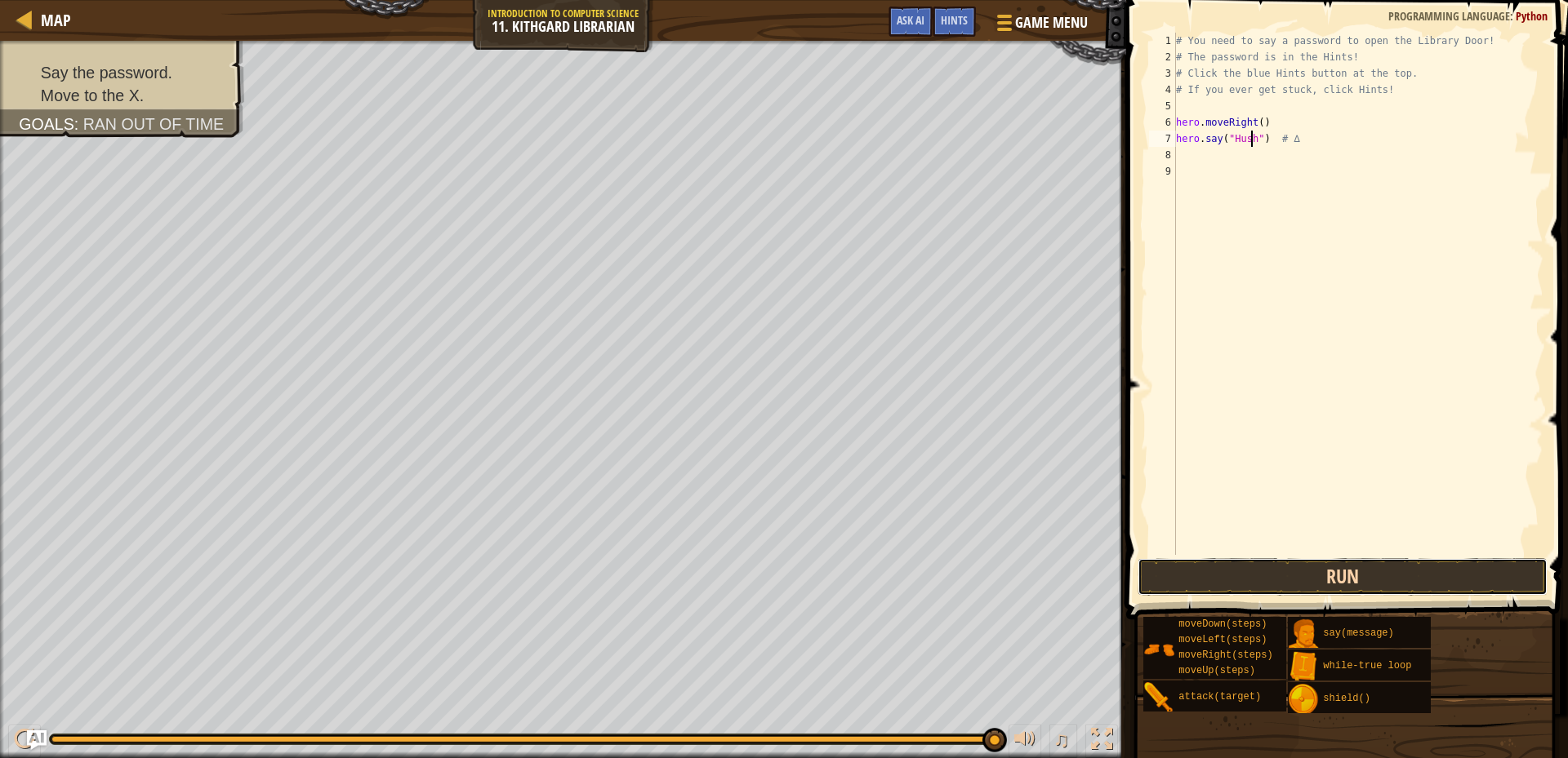
click at [1338, 562] on button "Run" at bounding box center [1342, 577] width 410 height 38
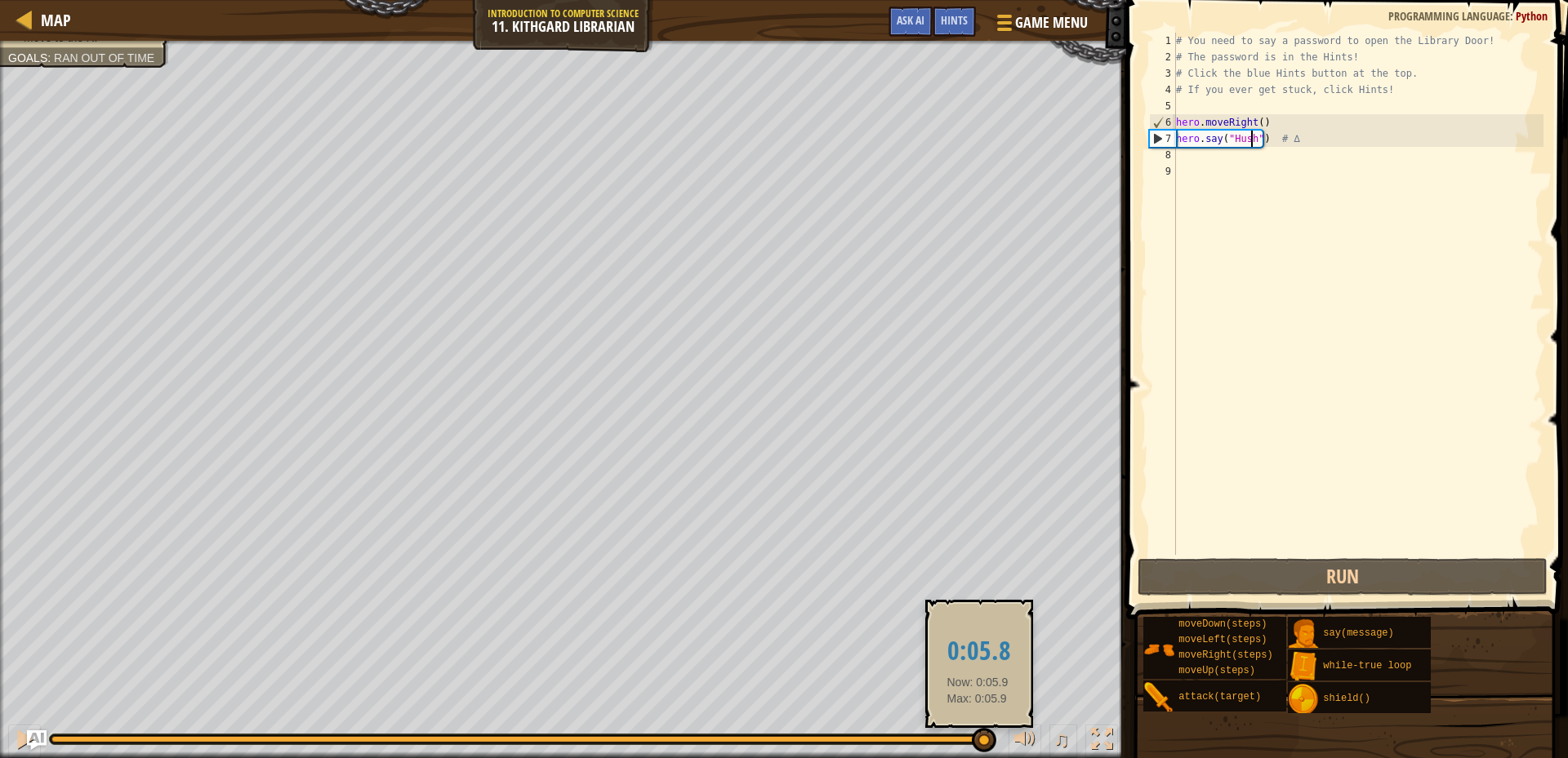
drag, startPoint x: 945, startPoint y: 739, endPoint x: 1042, endPoint y: 739, distance: 97.0
click at [1029, 742] on div "♫" at bounding box center [563, 735] width 1126 height 49
click at [1042, 739] on div "♫" at bounding box center [1059, 742] width 118 height 34
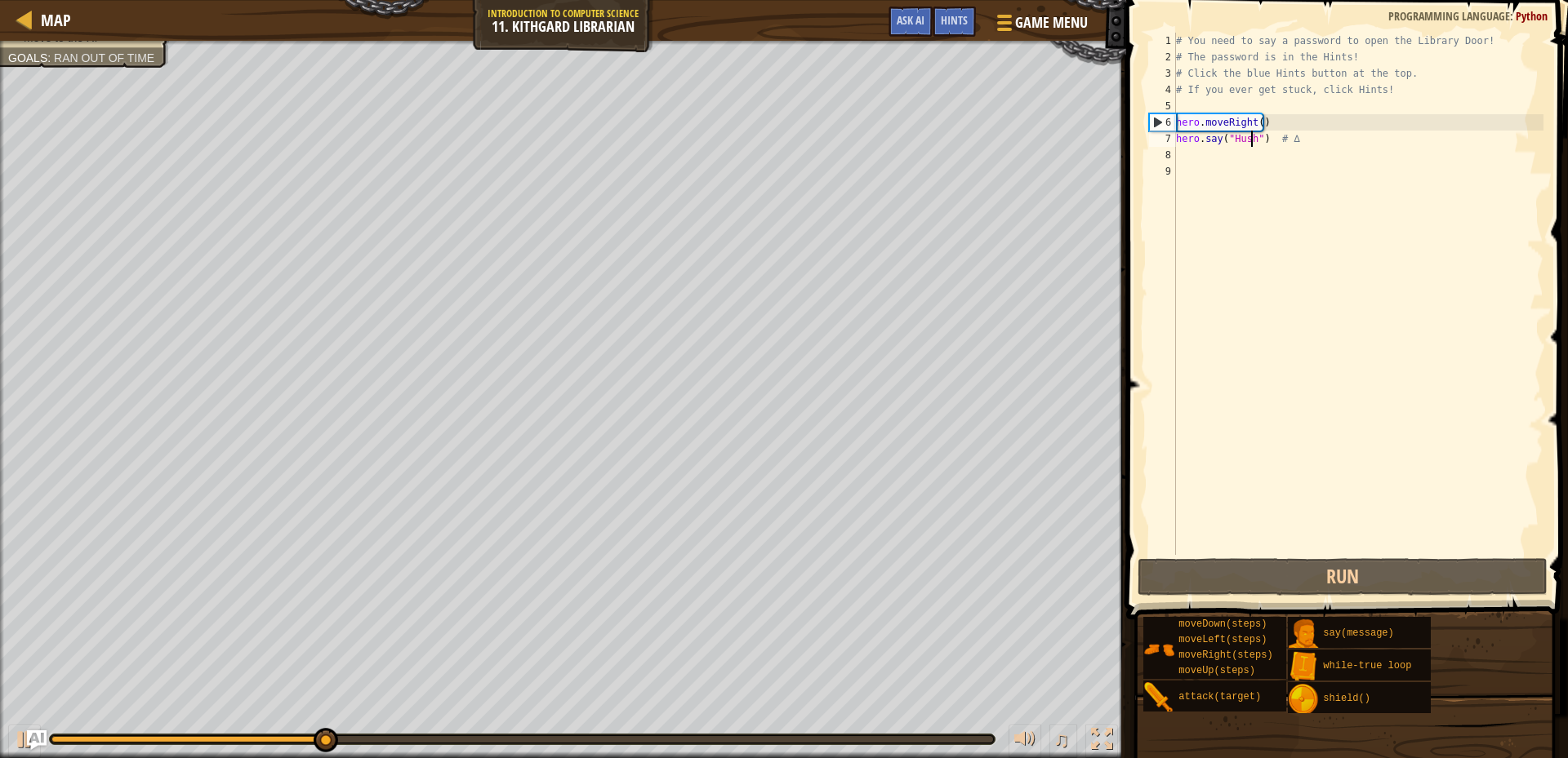
click at [1191, 158] on div "# You need to say a password to open the Library Door! # The password is in the…" at bounding box center [1358, 310] width 371 height 555
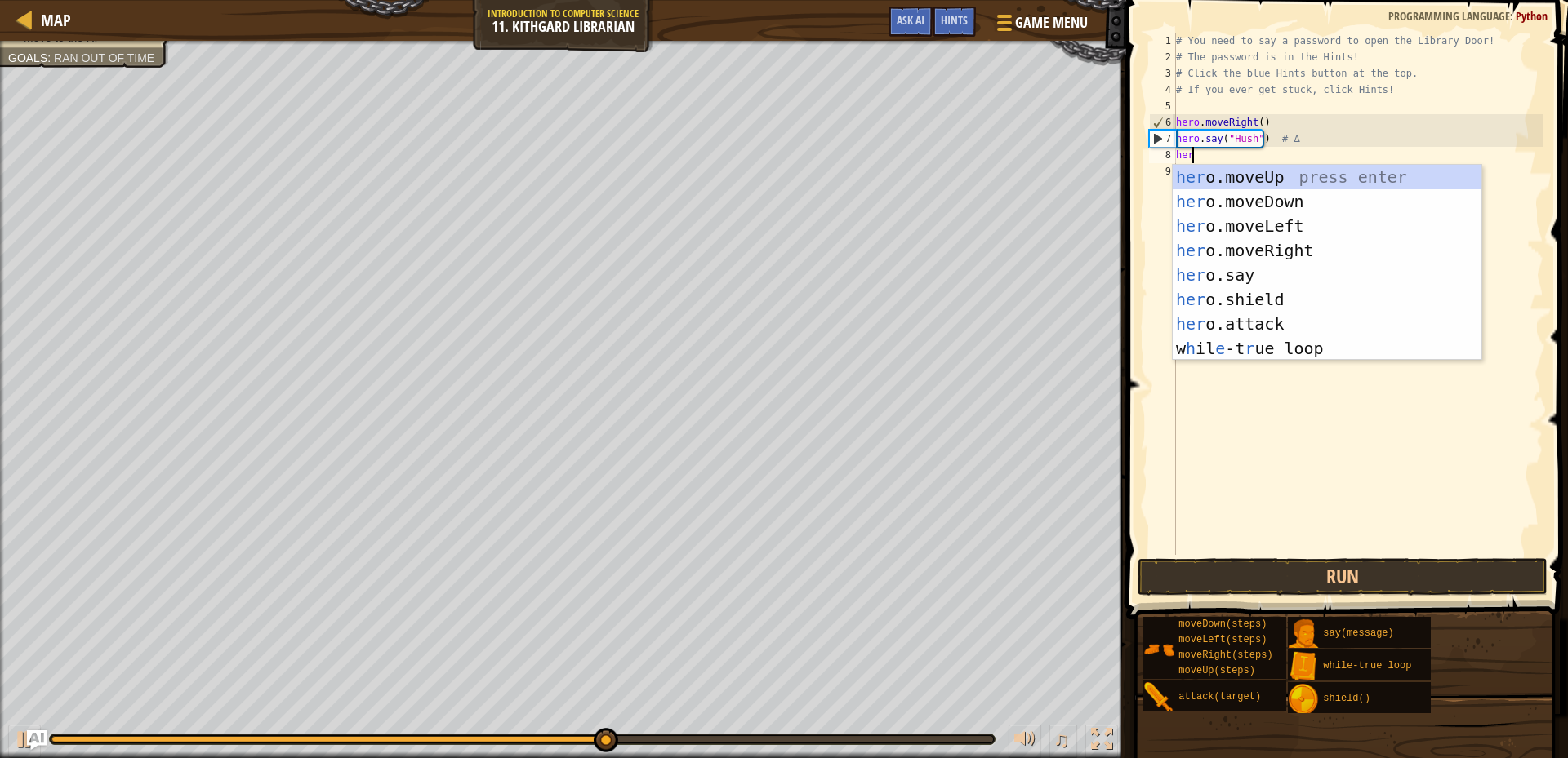
type textarea "hero"
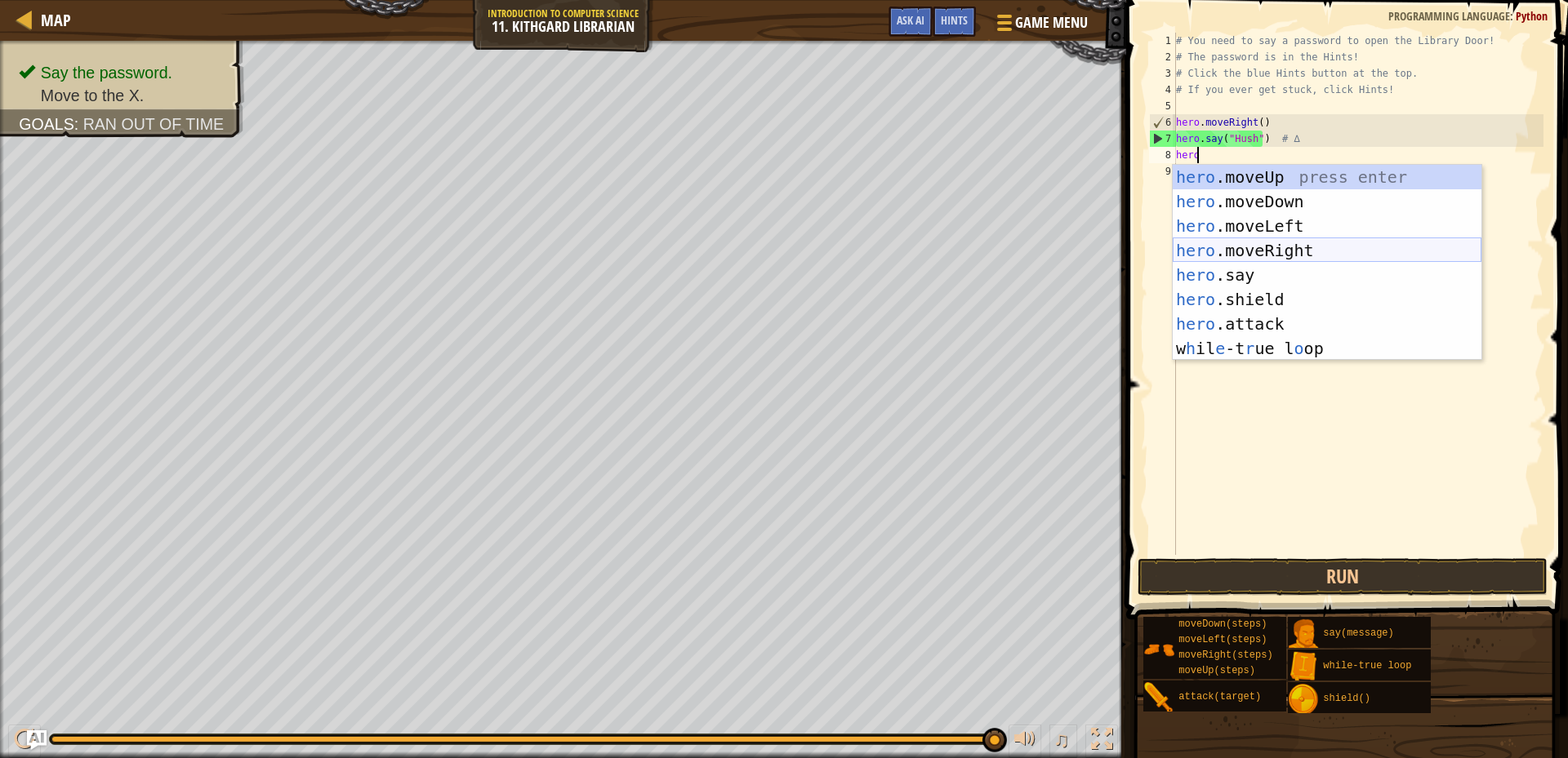
click at [1297, 247] on div "hero .moveUp press enter hero .moveDown press enter hero .moveLeft press enter …" at bounding box center [1327, 287] width 308 height 245
click at [1297, 245] on div "# You need to say a password to open the Library Door! # The password is in the…" at bounding box center [1358, 310] width 371 height 555
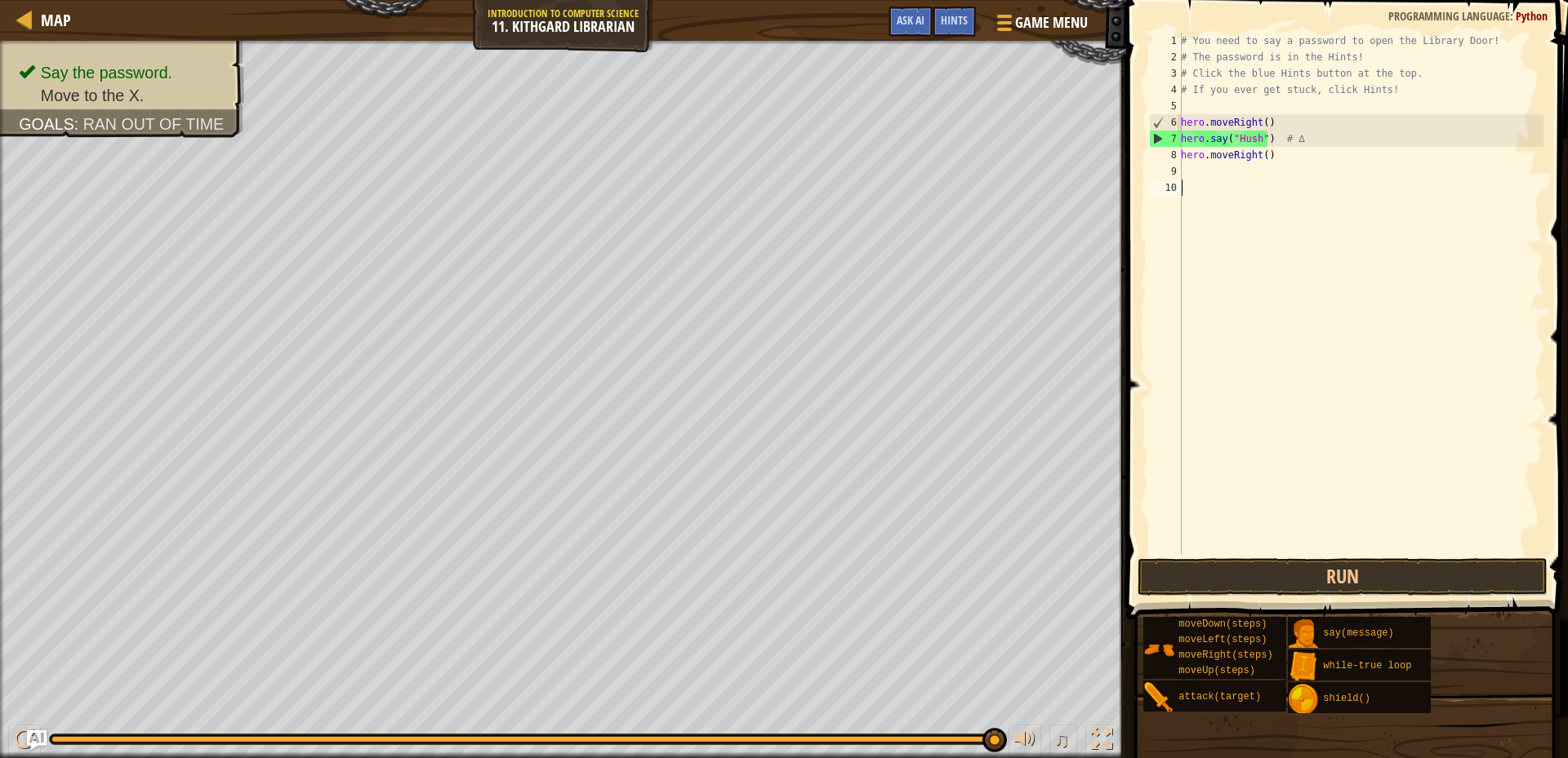
scroll to position [8, 0]
click at [1344, 581] on button "Run" at bounding box center [1342, 577] width 410 height 38
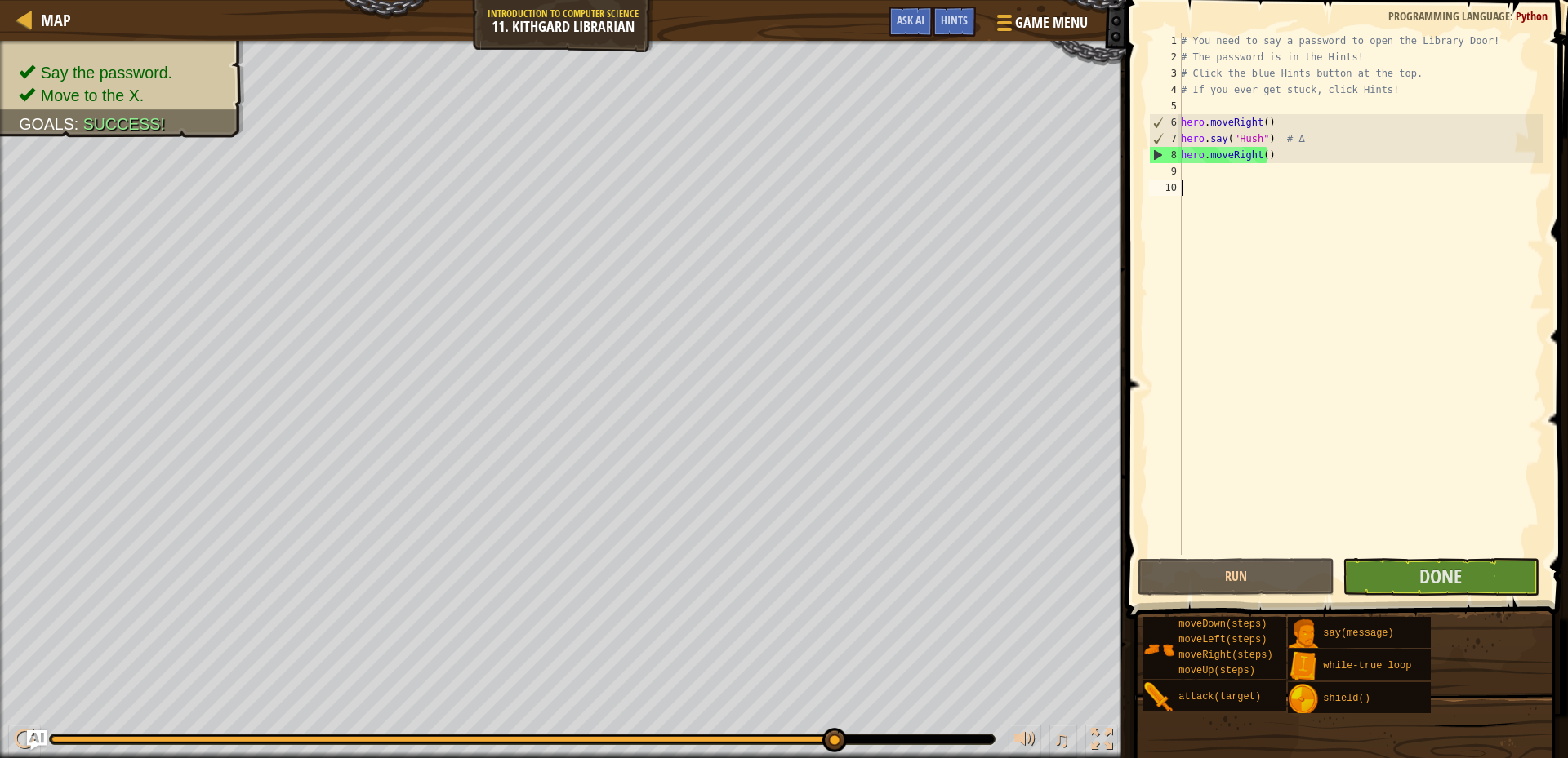
click at [1419, 552] on div "# You need to say a password to open the Library Door! # The password is in the…" at bounding box center [1361, 310] width 366 height 555
drag, startPoint x: 1420, startPoint y: 555, endPoint x: 1418, endPoint y: 574, distance: 19.1
click at [1418, 572] on div "1 2 3 4 5 6 7 8 9 10 # You need to say a password to open the Library Door! # T…" at bounding box center [1345, 342] width 447 height 668
click at [1408, 584] on button "Done" at bounding box center [1442, 577] width 197 height 38
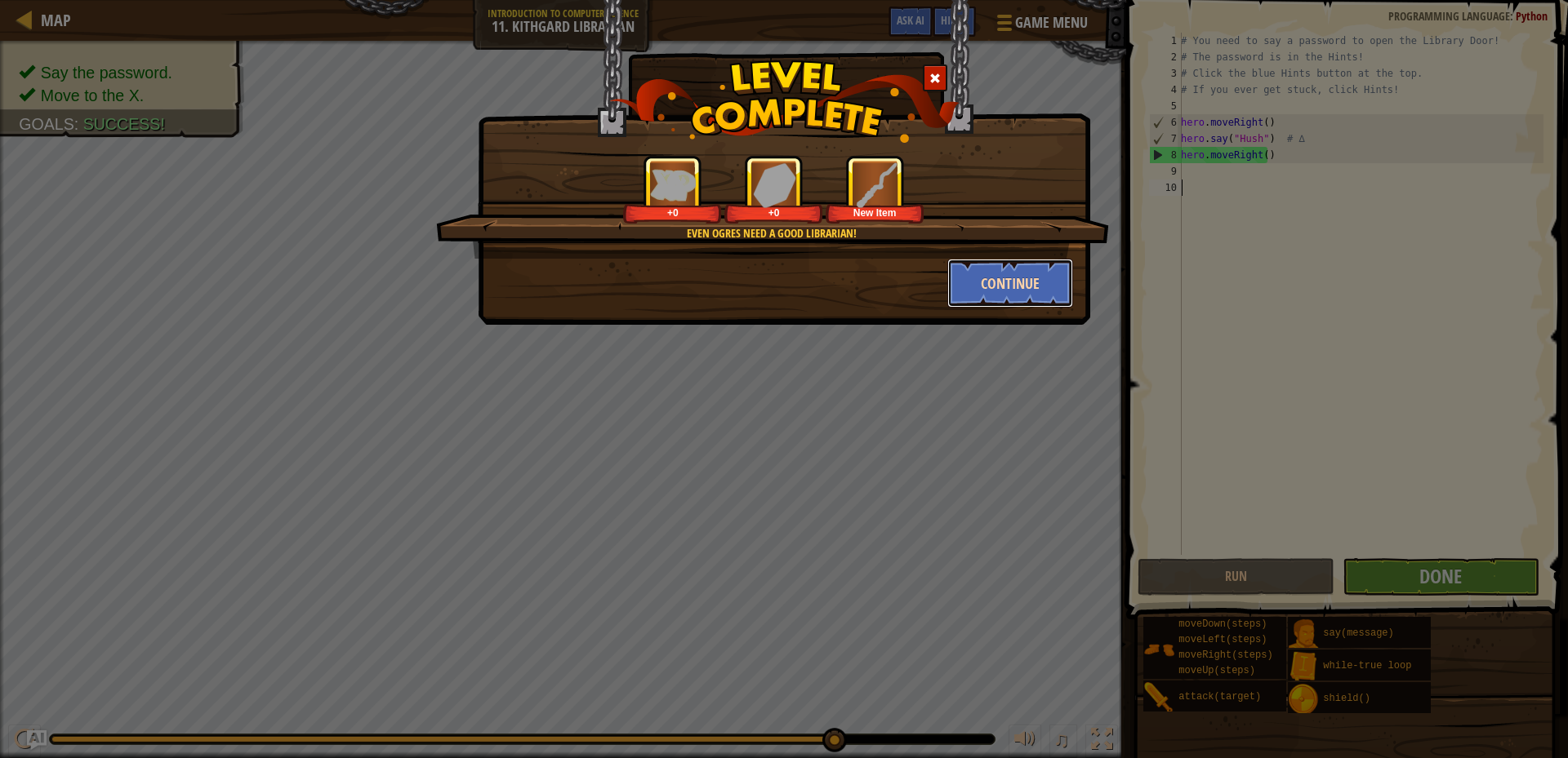
click at [1062, 303] on button "Continue" at bounding box center [1010, 283] width 126 height 49
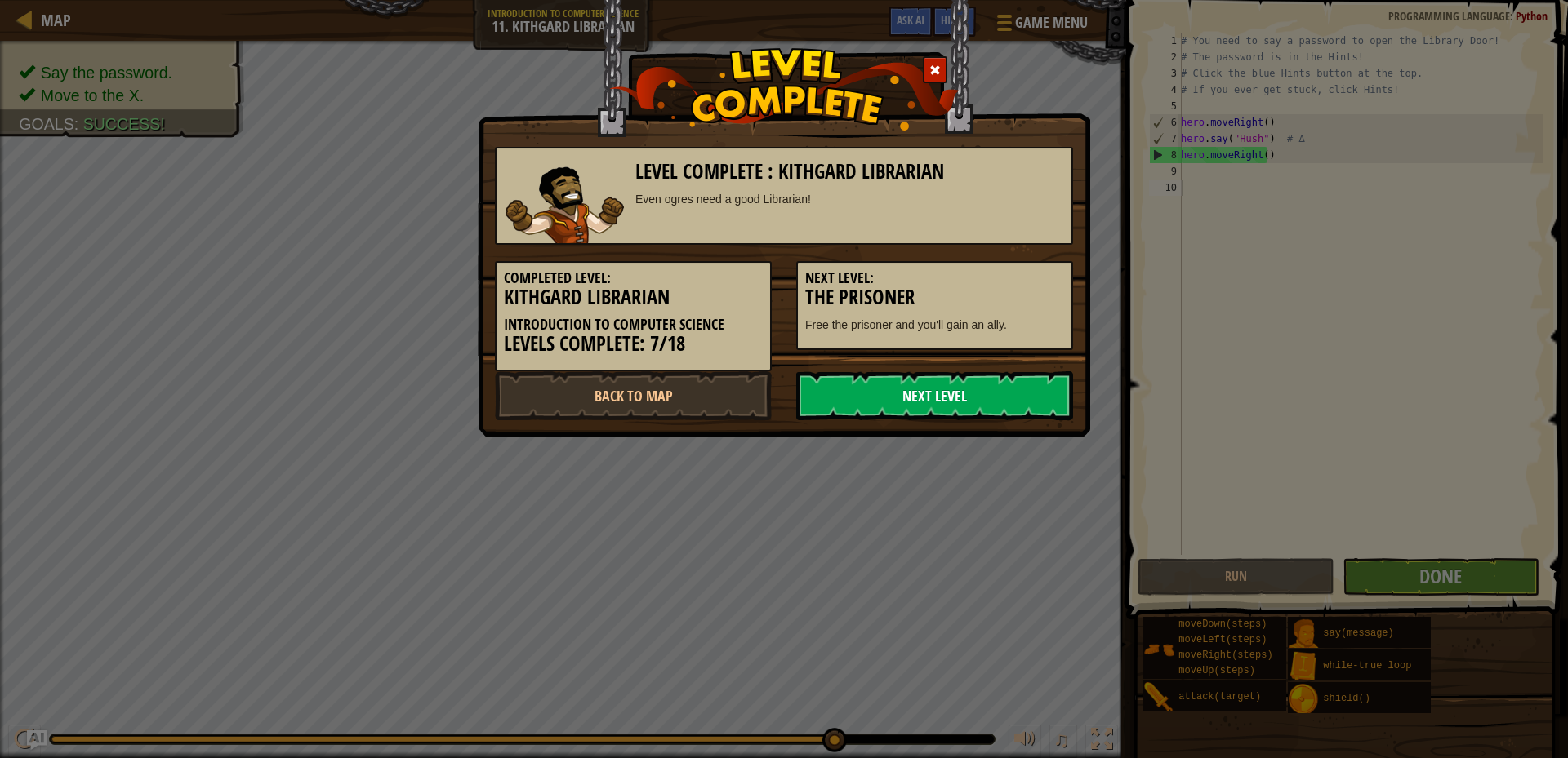
click at [898, 407] on link "Next Level" at bounding box center [934, 396] width 277 height 49
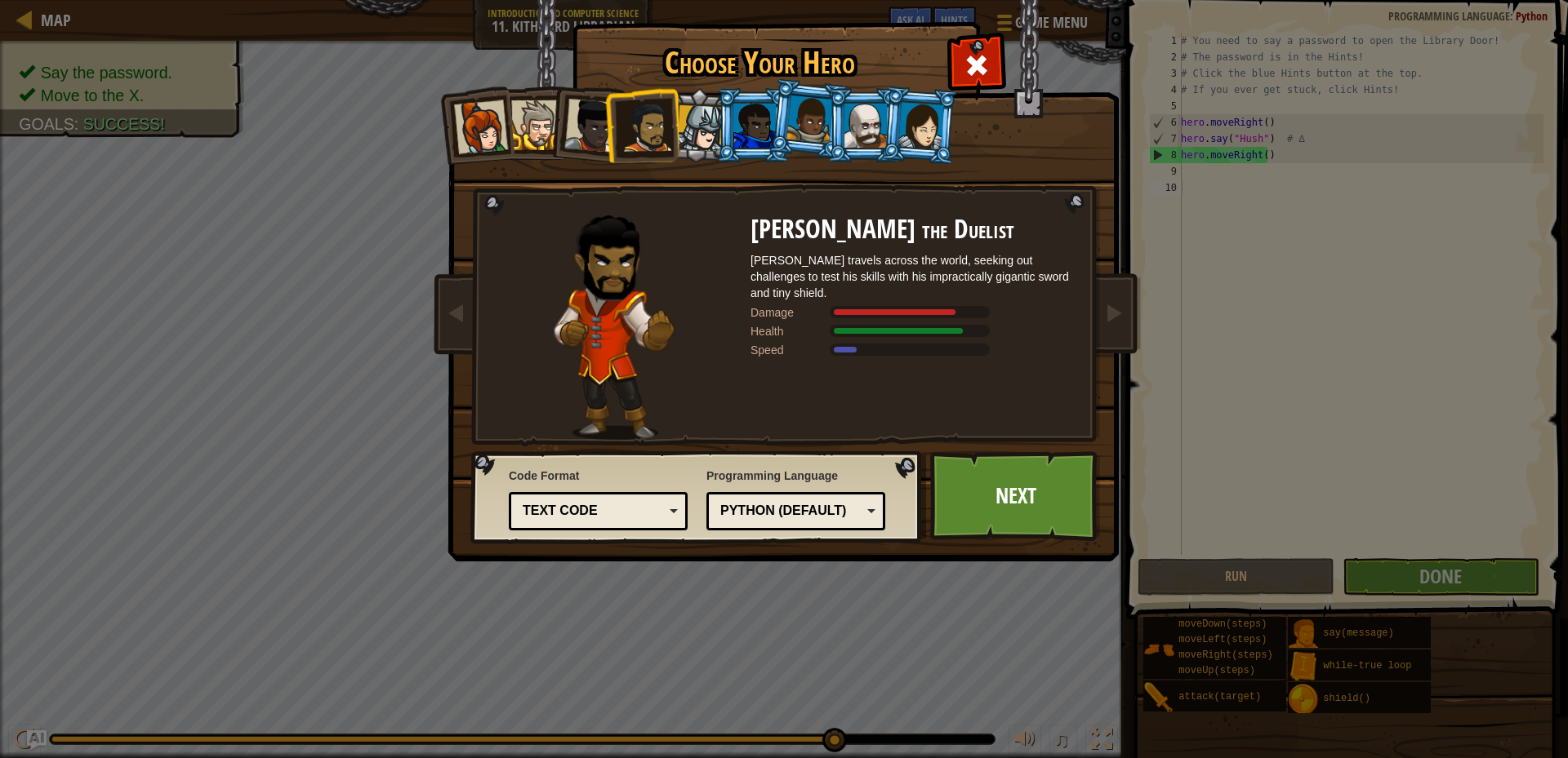
click at [740, 121] on div at bounding box center [754, 125] width 42 height 44
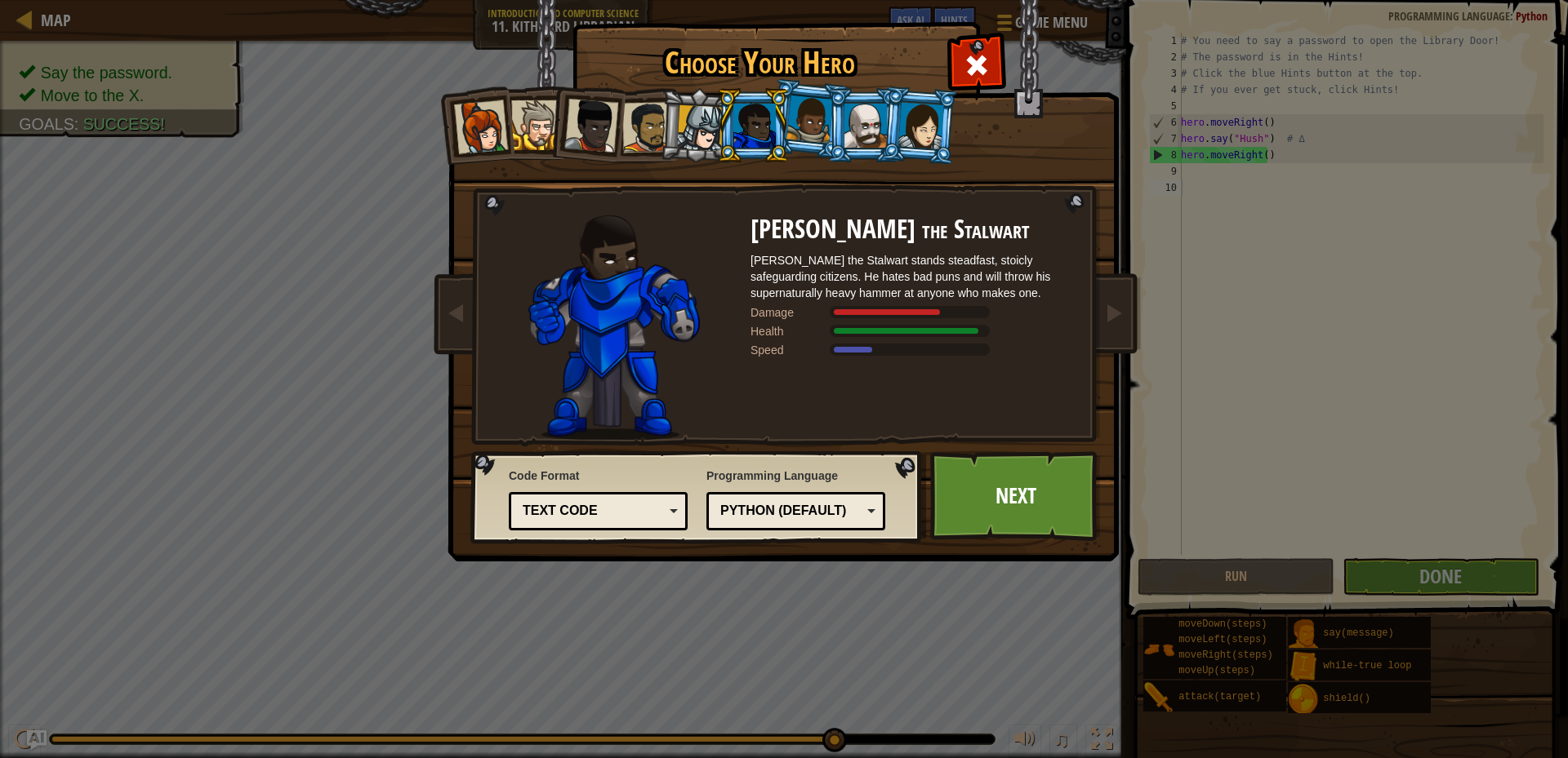
click at [770, 112] on div at bounding box center [754, 125] width 42 height 44
click at [920, 106] on div at bounding box center [921, 125] width 45 height 46
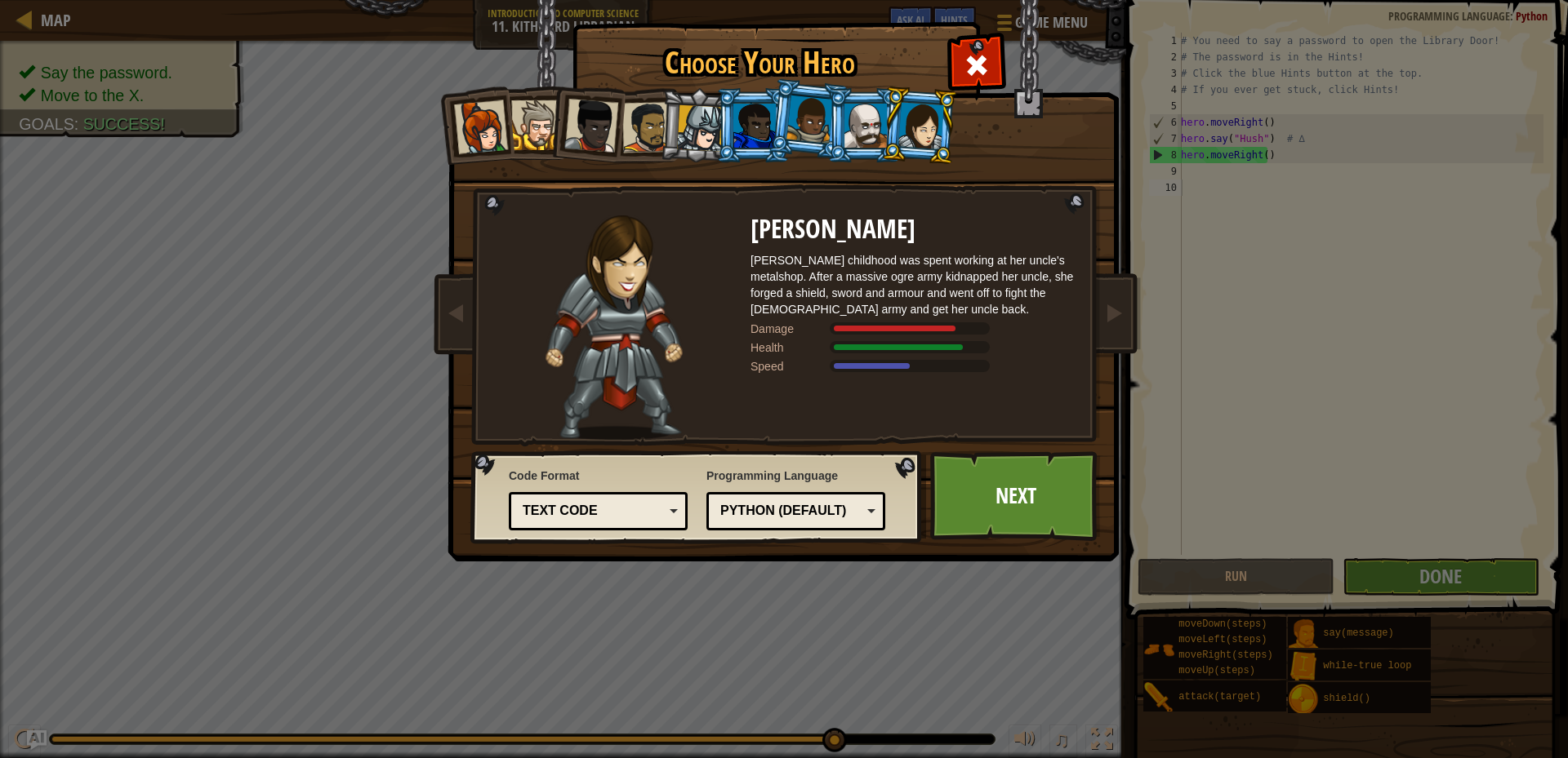
click at [790, 128] on div at bounding box center [809, 119] width 46 height 48
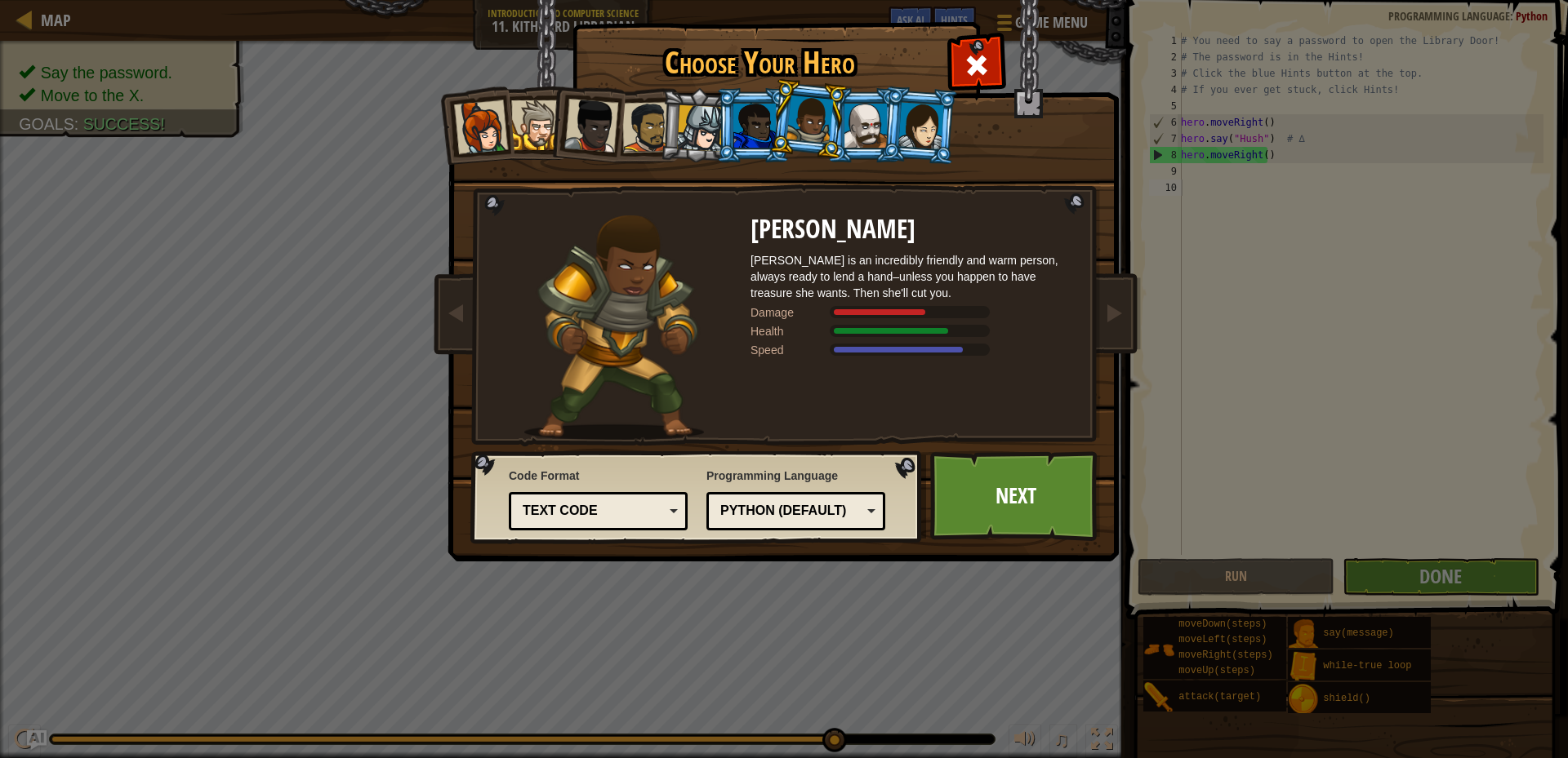
click at [756, 129] on div at bounding box center [754, 125] width 42 height 44
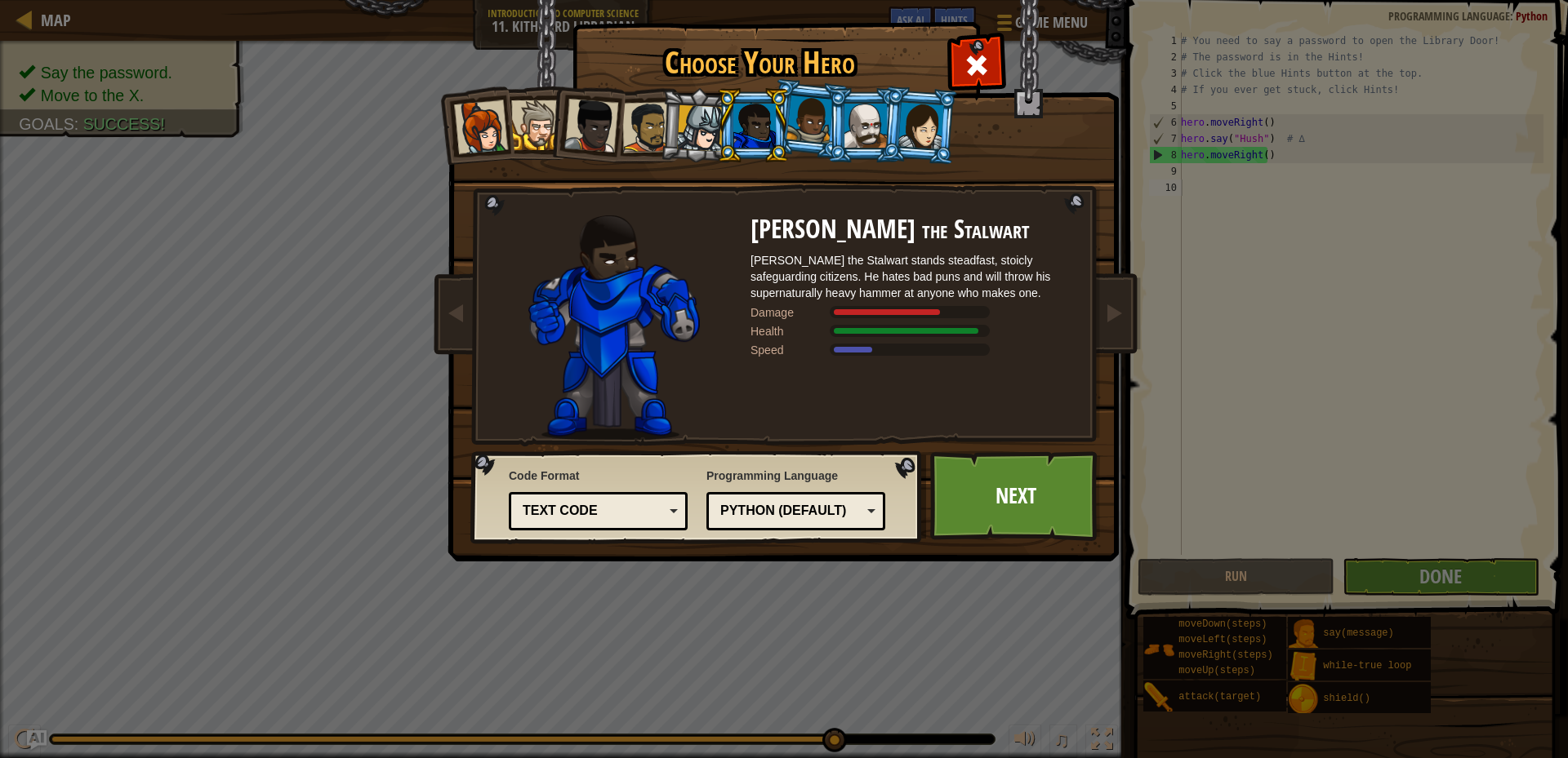
click at [711, 123] on div at bounding box center [700, 128] width 46 height 46
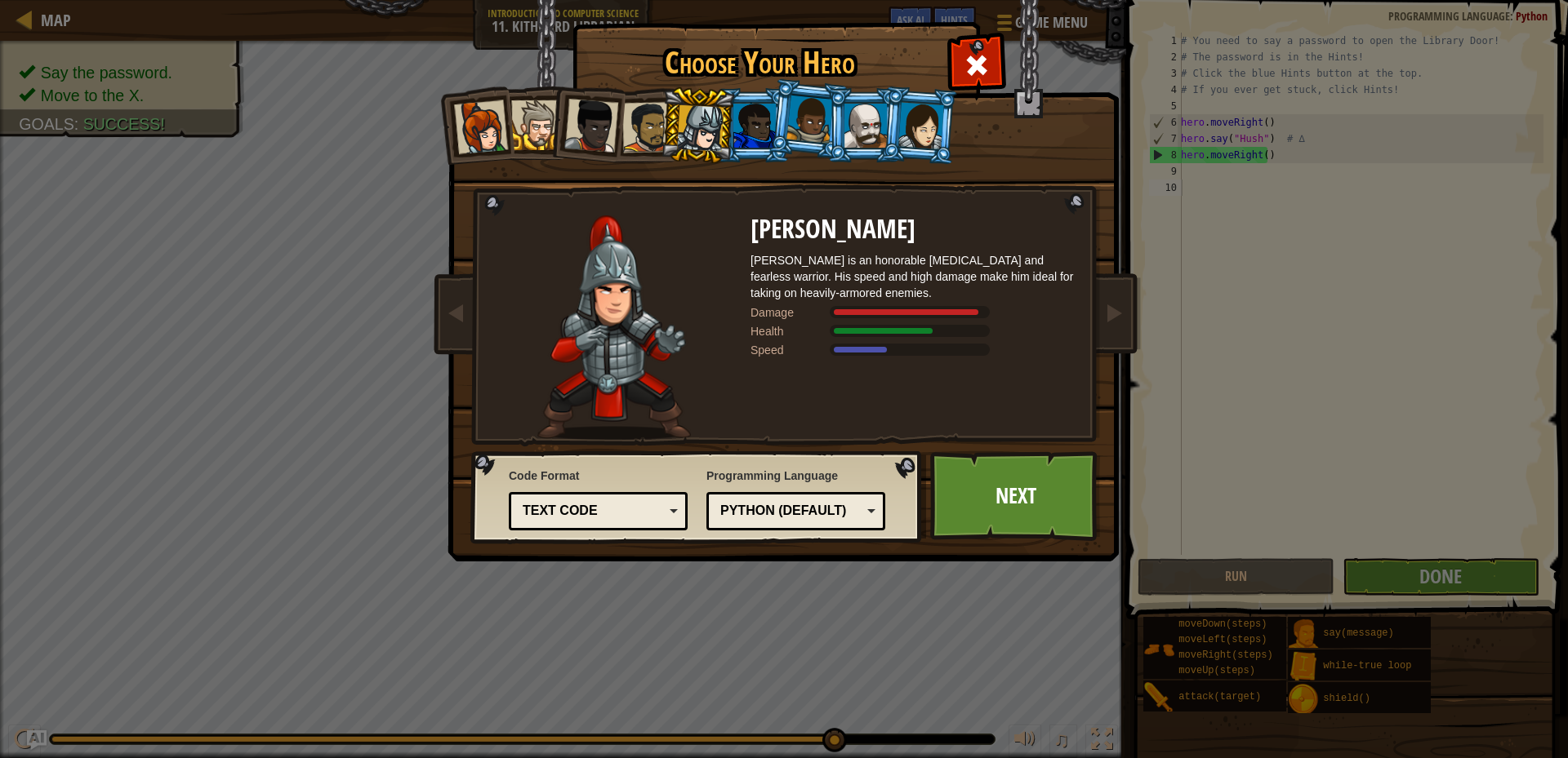
click at [854, 132] on div at bounding box center [865, 125] width 42 height 44
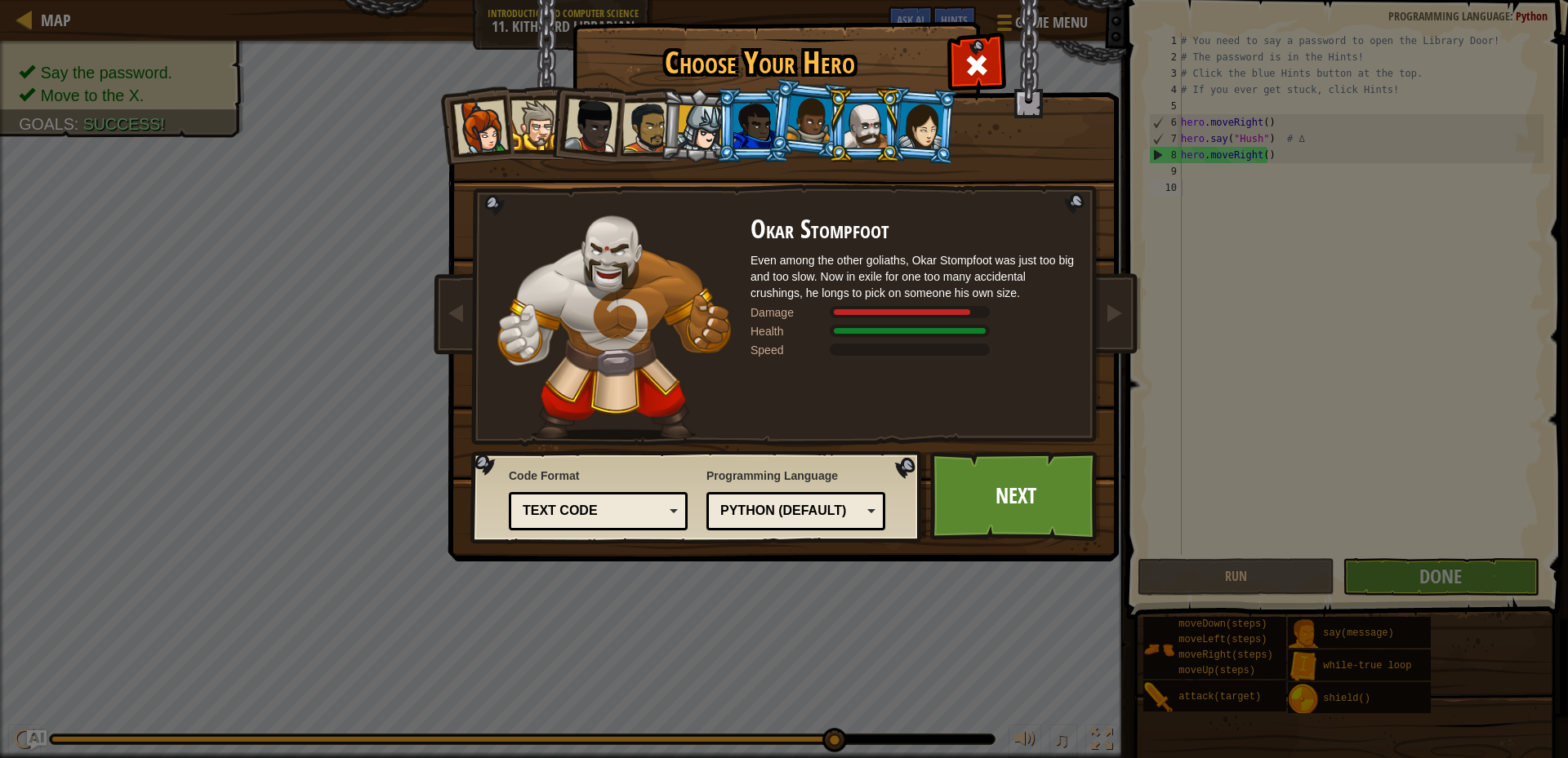
click at [766, 88] on ol at bounding box center [784, 88] width 674 height 0
click at [812, 120] on div at bounding box center [809, 119] width 46 height 48
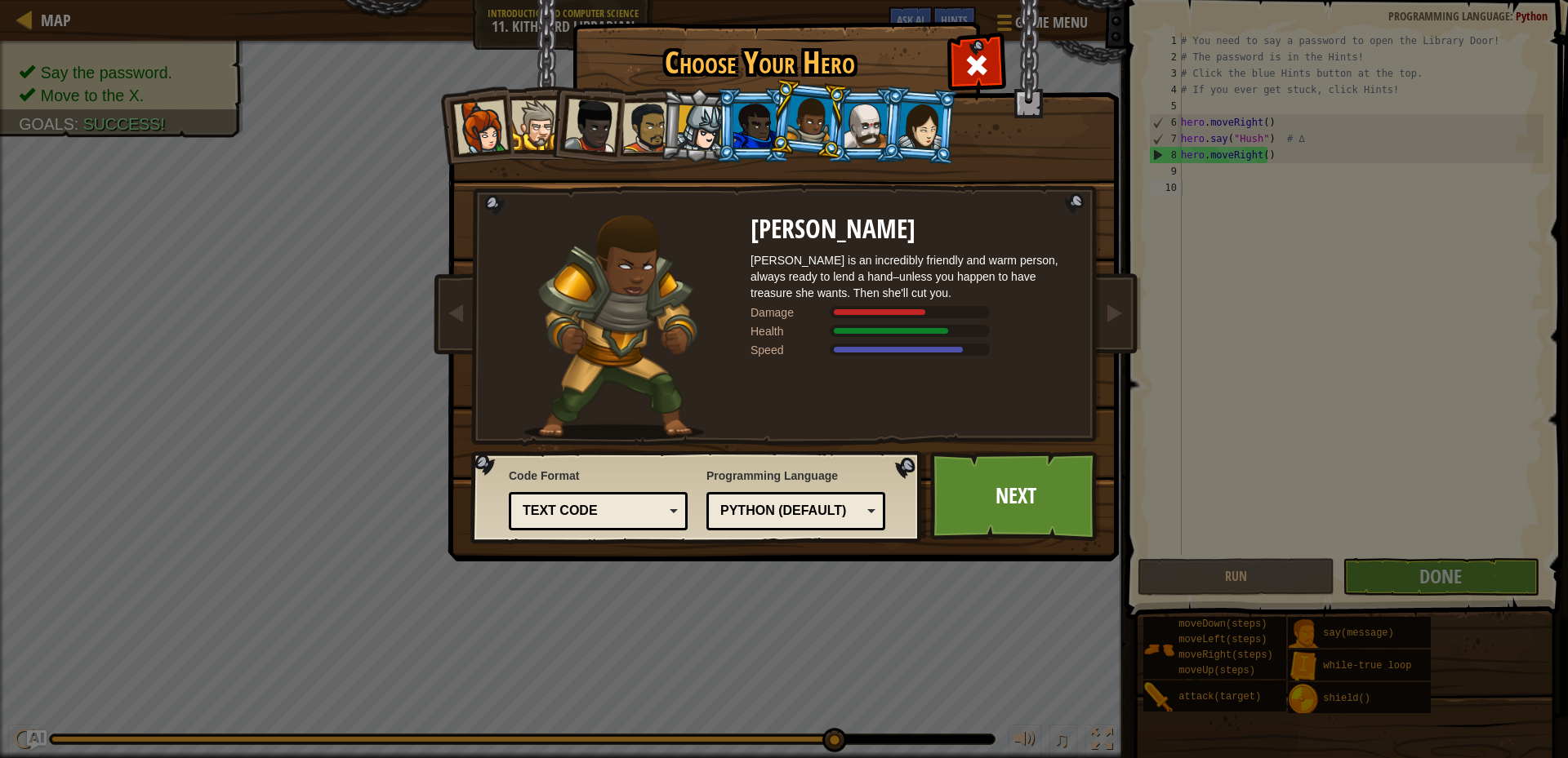
click at [916, 130] on div at bounding box center [921, 125] width 45 height 46
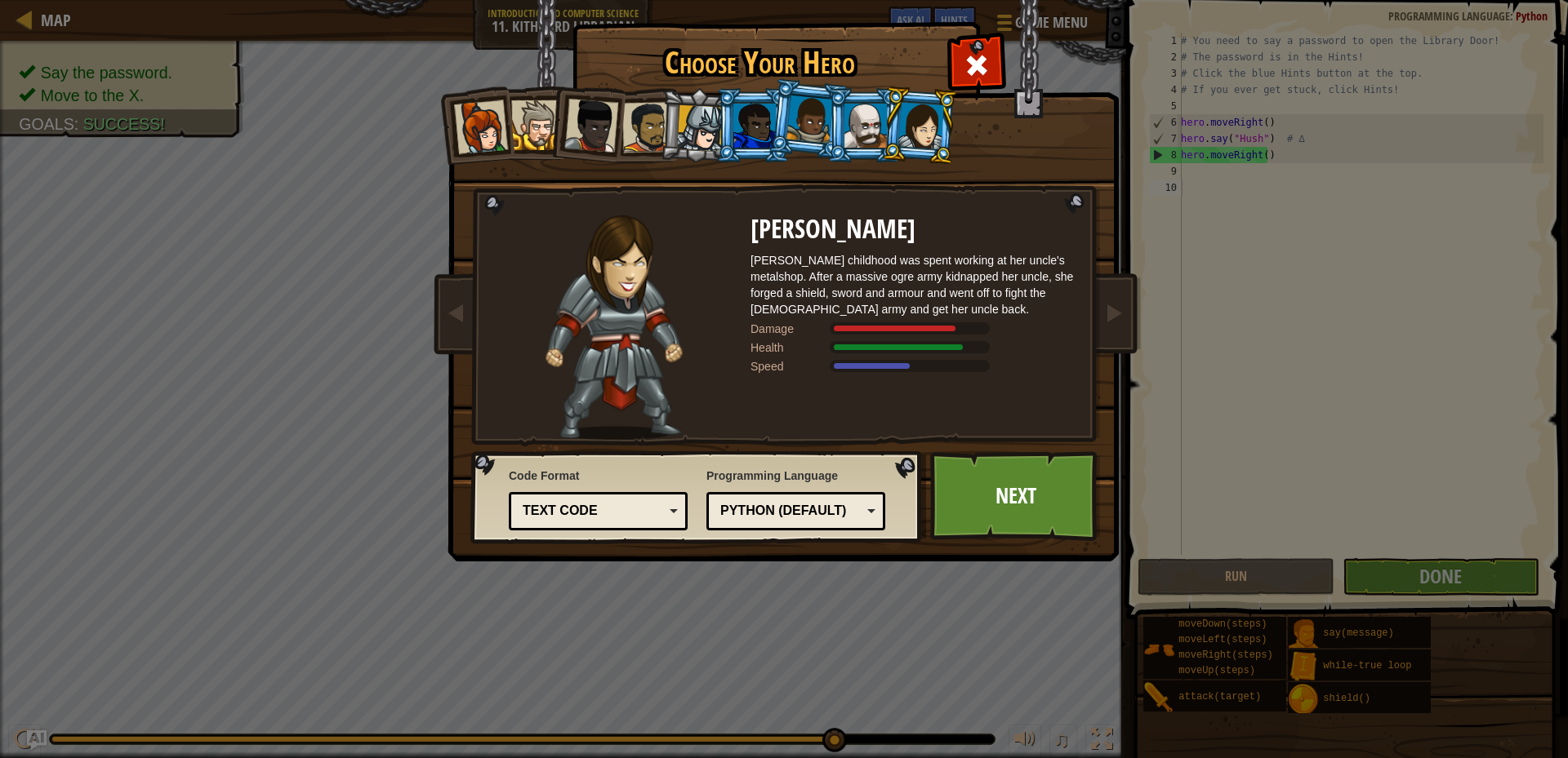
click at [867, 127] on div at bounding box center [865, 125] width 42 height 44
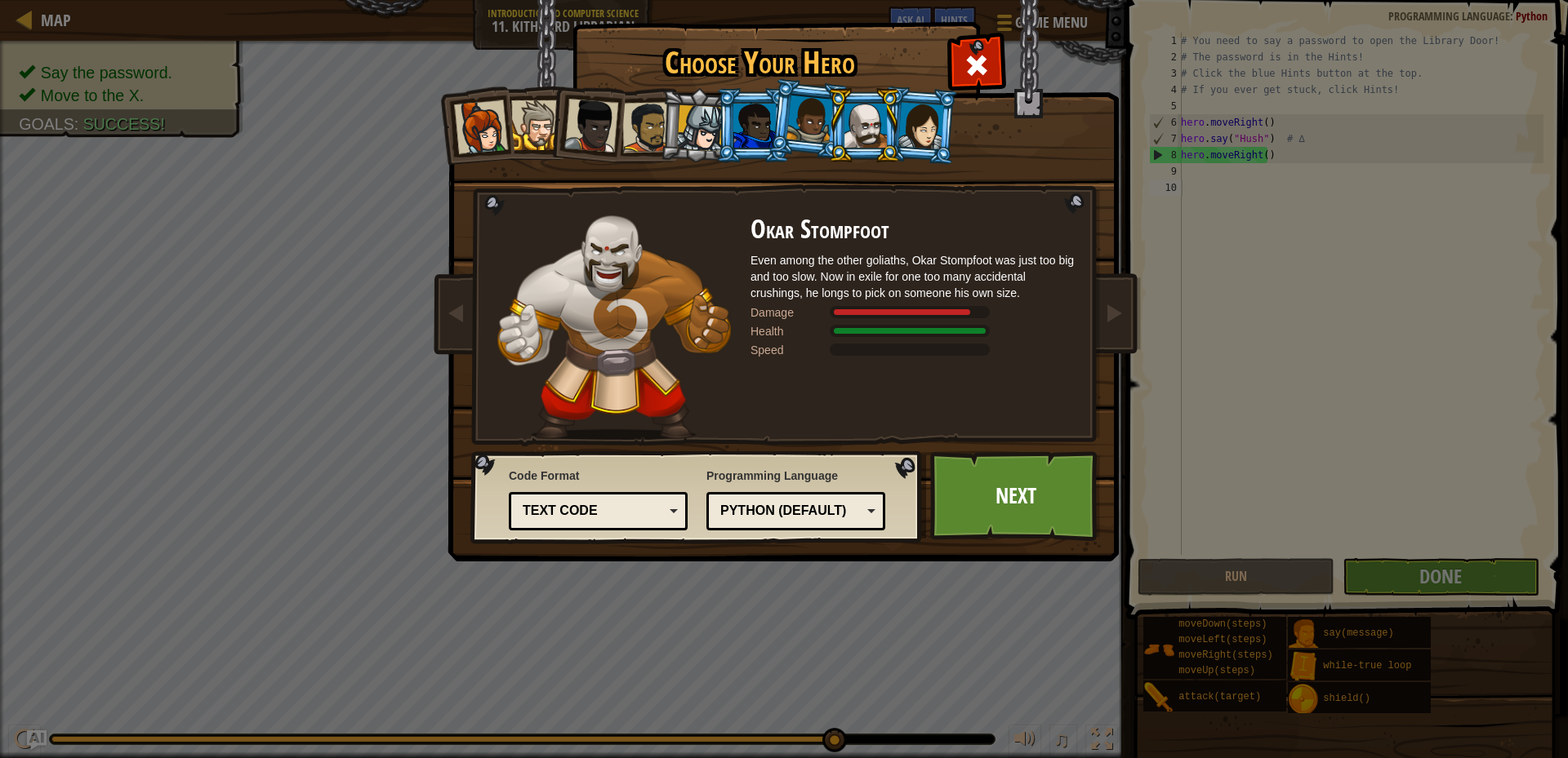
click at [737, 120] on div at bounding box center [754, 125] width 42 height 44
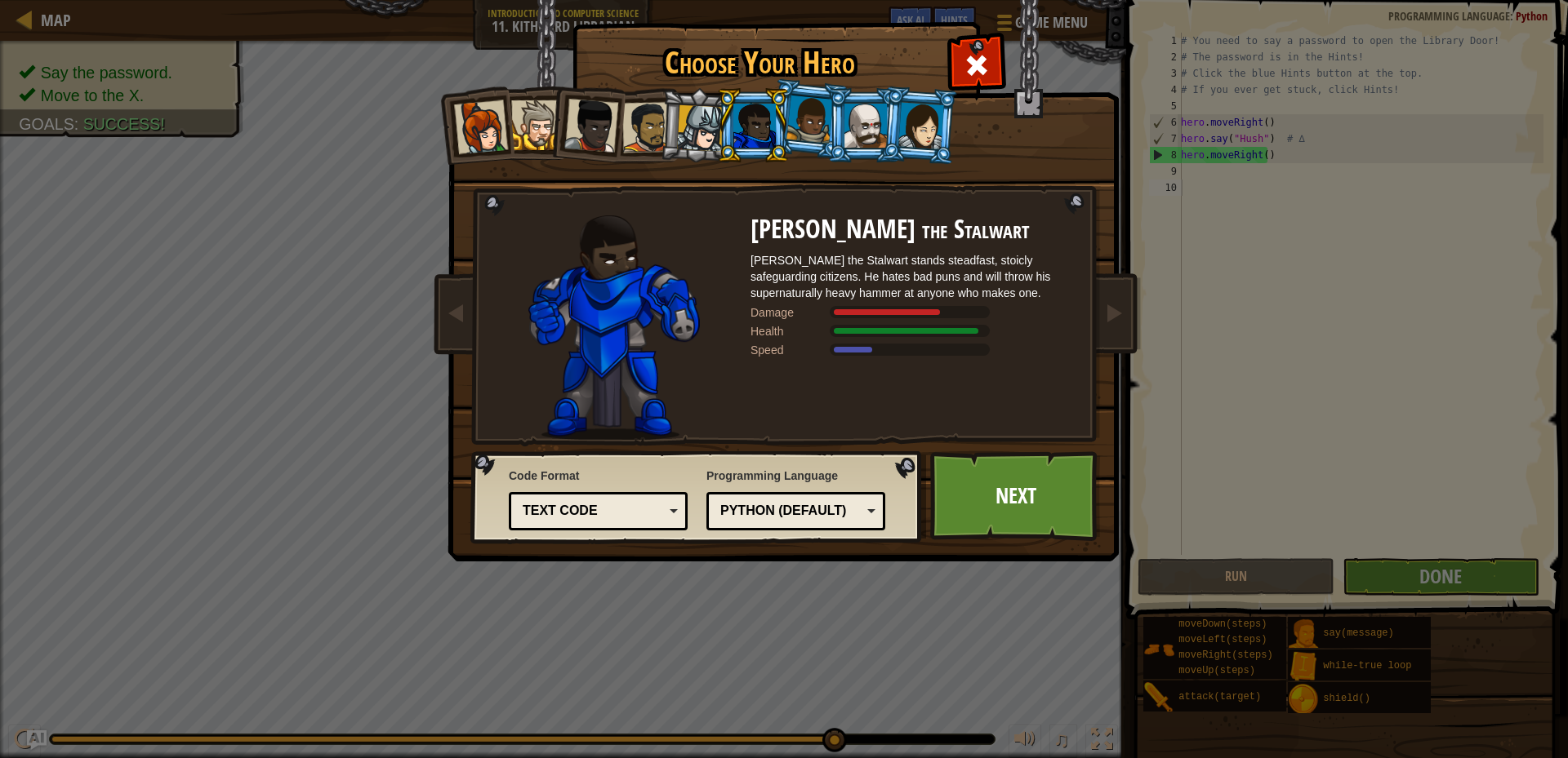
click at [701, 121] on div at bounding box center [700, 128] width 46 height 46
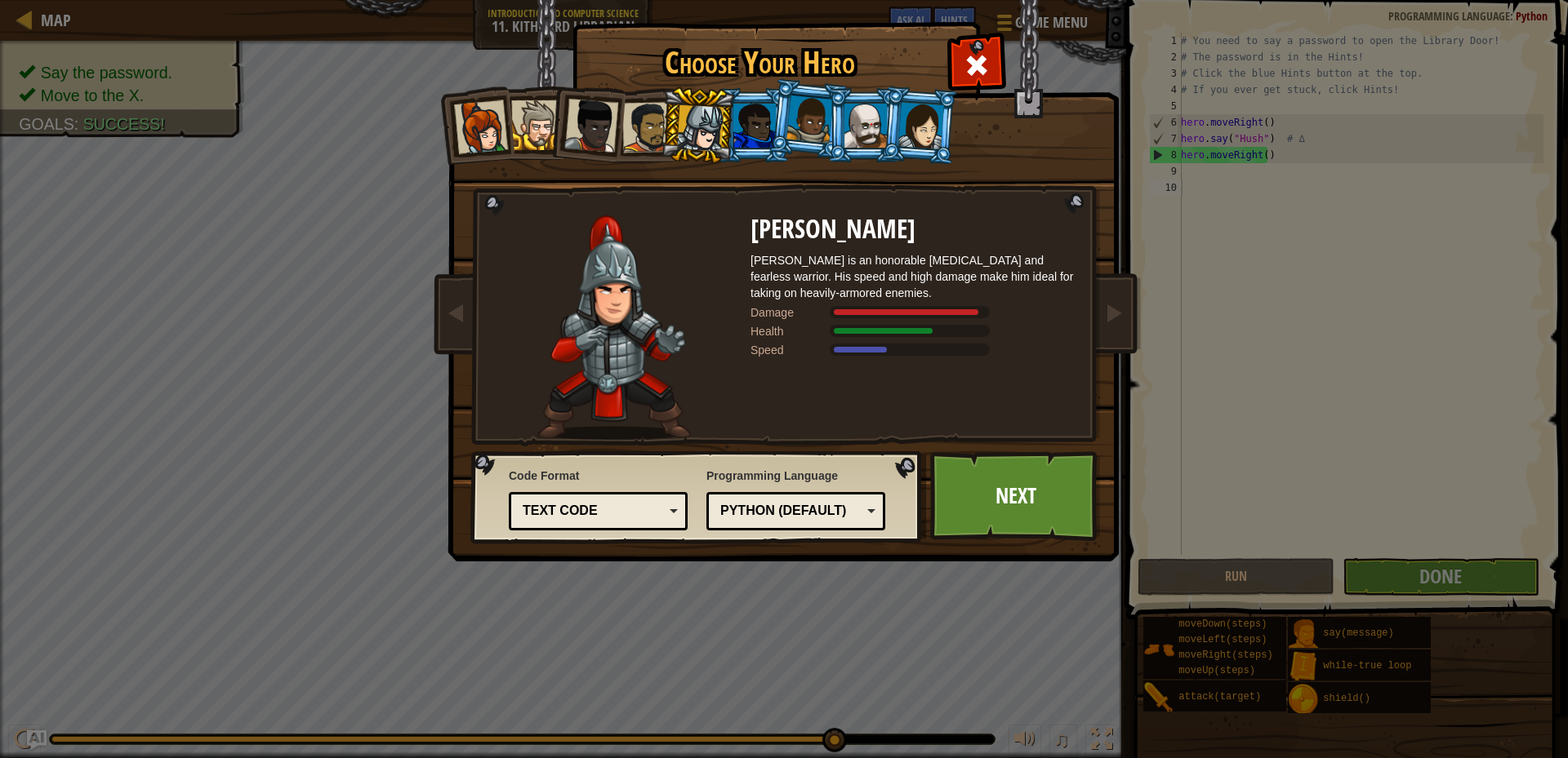
click at [758, 125] on div at bounding box center [754, 125] width 42 height 44
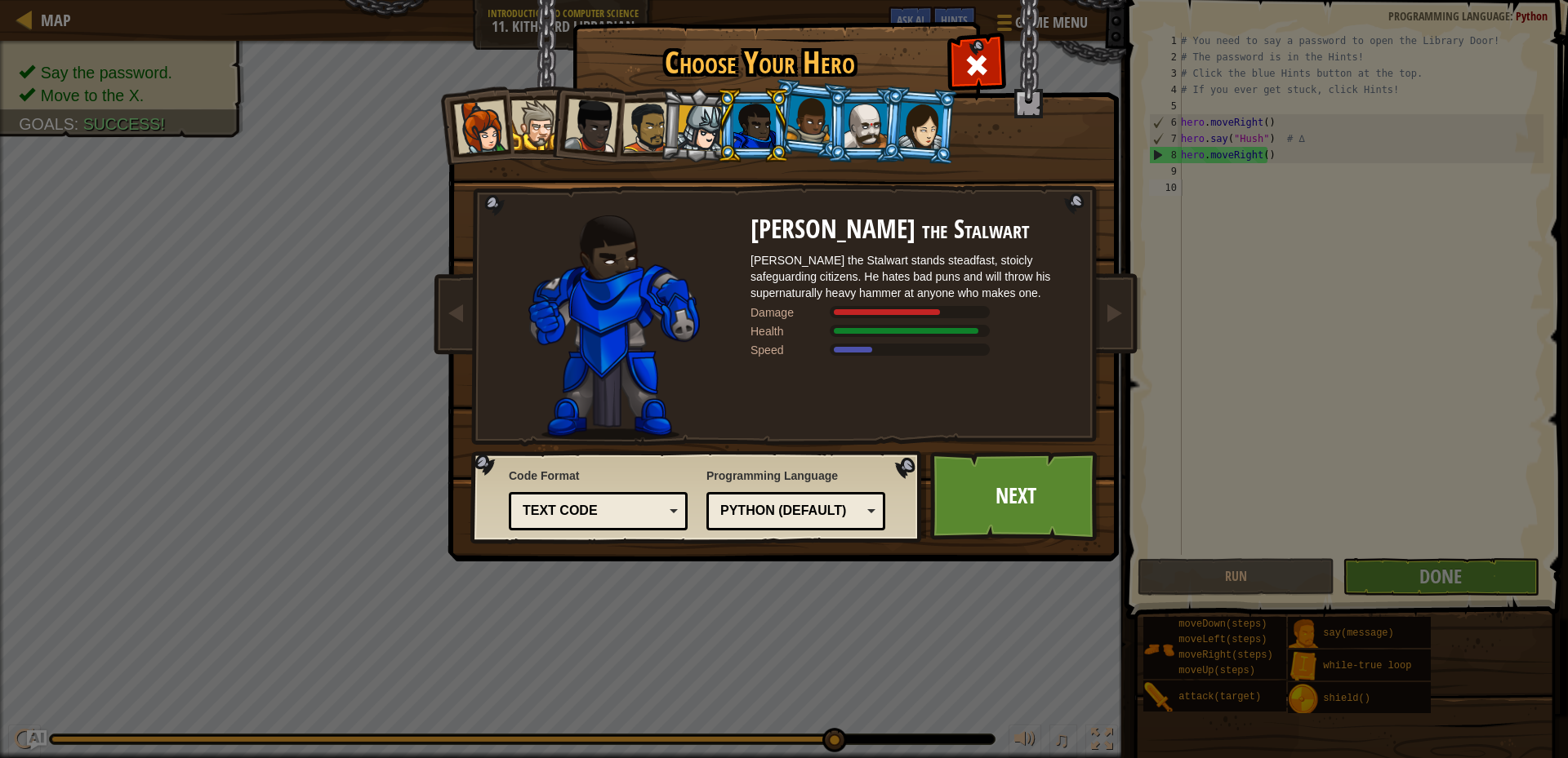
click at [925, 143] on div at bounding box center [921, 125] width 45 height 46
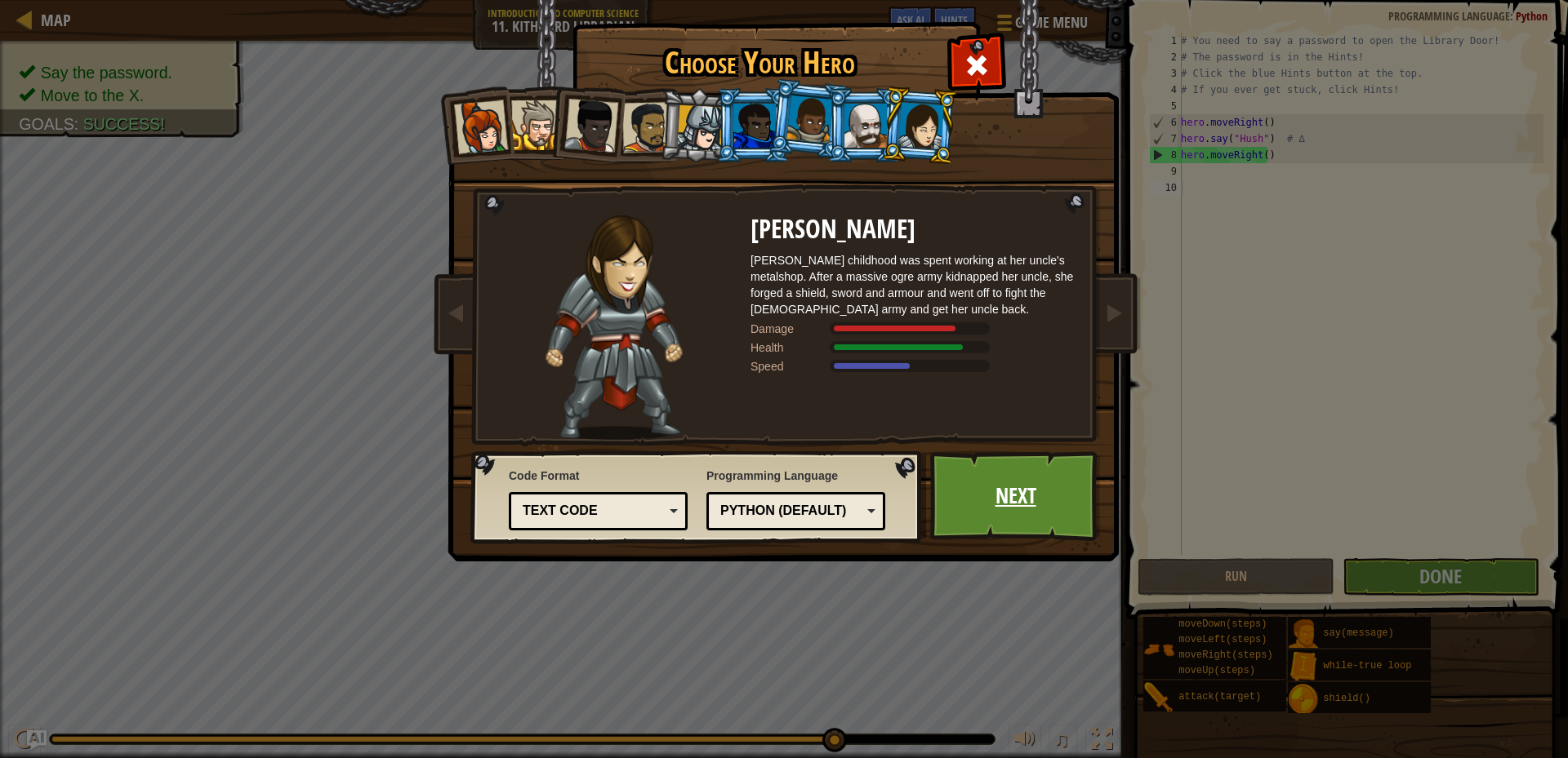
click at [982, 471] on link "Next" at bounding box center [1015, 496] width 171 height 90
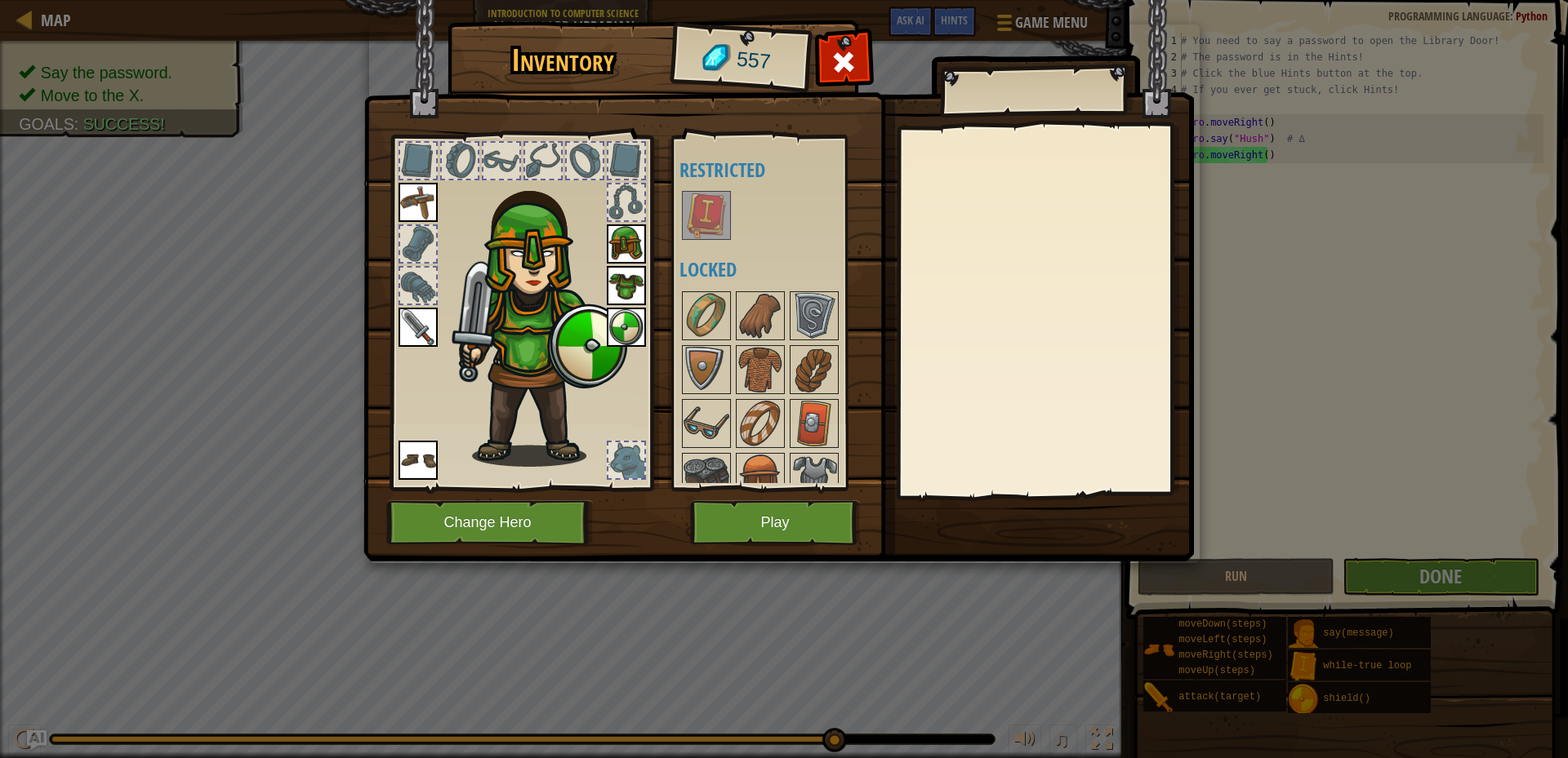
scroll to position [82, 0]
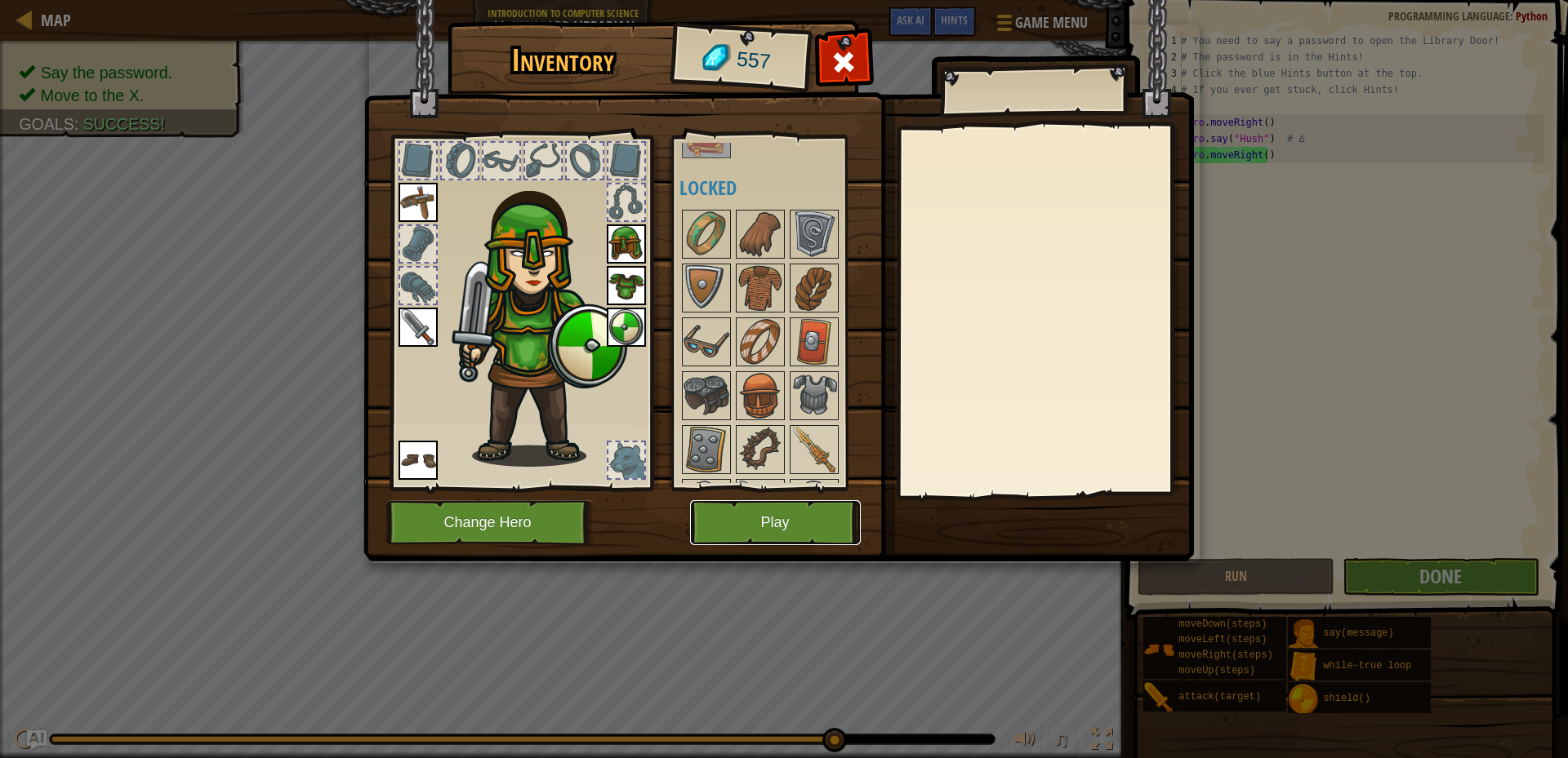
click at [784, 530] on button "Play" at bounding box center [775, 522] width 171 height 45
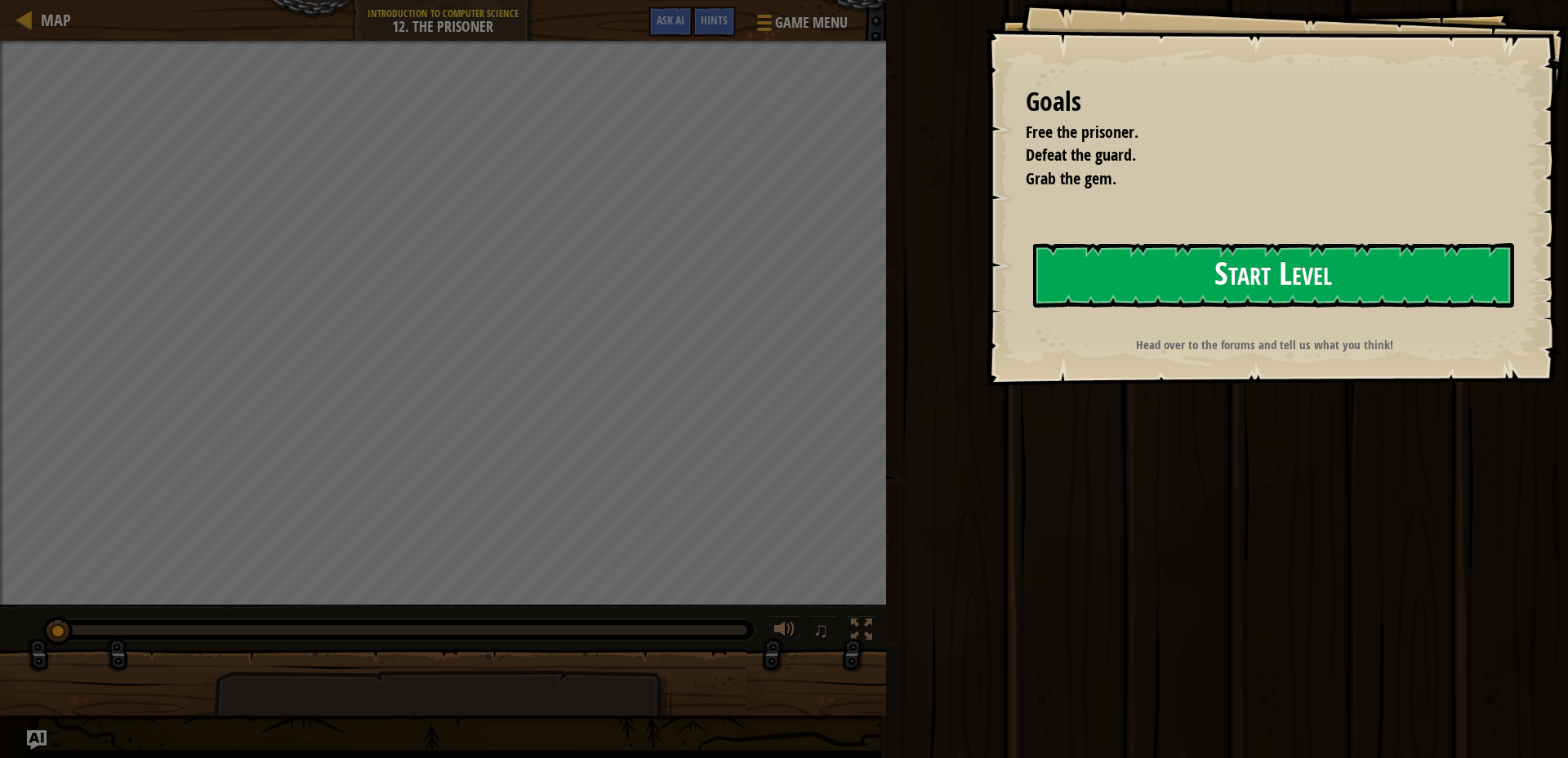
click at [1142, 280] on button "Start Level" at bounding box center [1273, 275] width 481 height 65
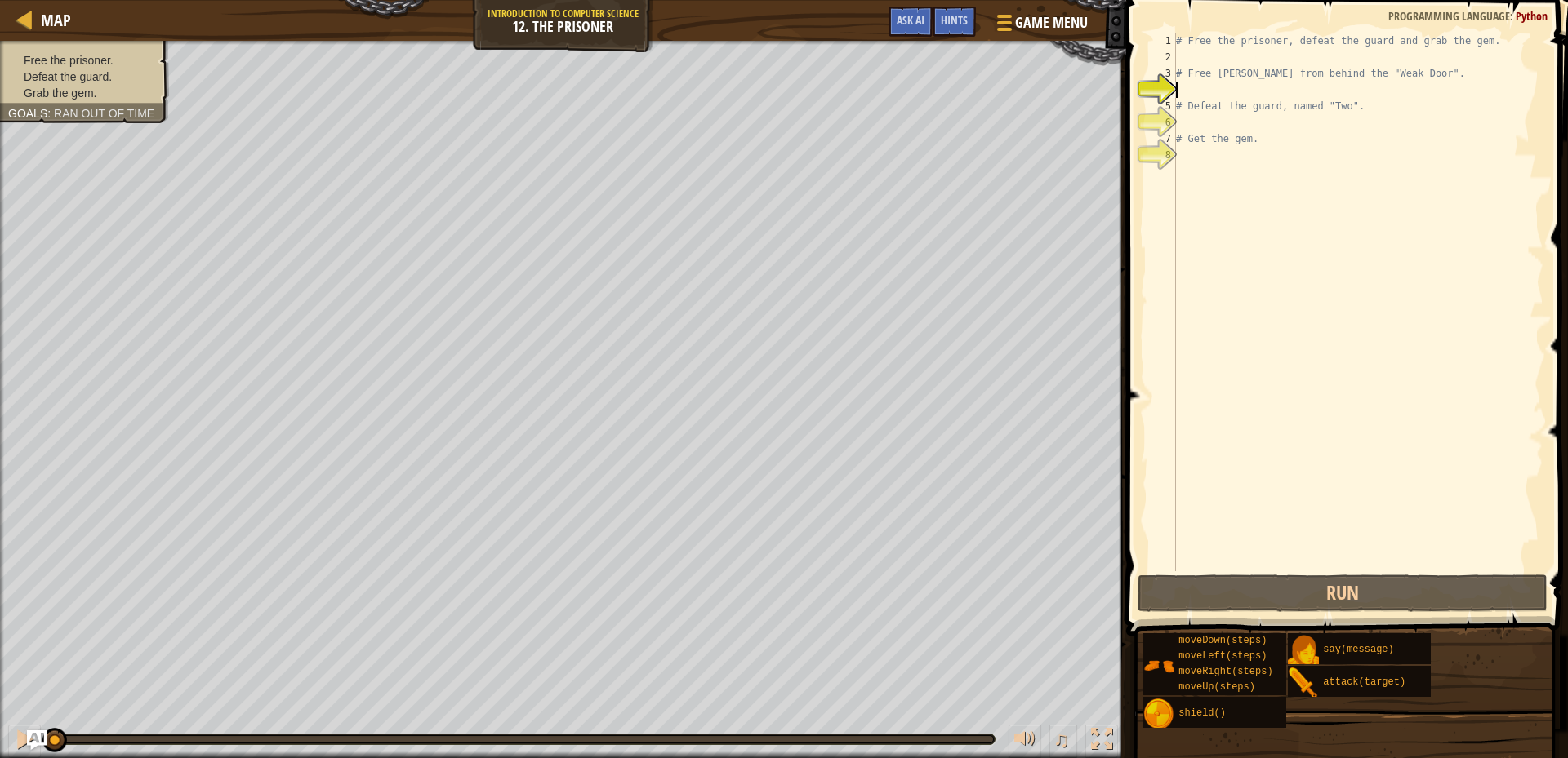
click at [1182, 67] on div "# Free the prisoner, defeat the guard and grab the gem. # Free [PERSON_NAME] fr…" at bounding box center [1358, 318] width 371 height 572
type textarea "# Free [PERSON_NAME] from behind the "Weak Door"."
click at [1182, 67] on div "# Free the prisoner, defeat the guard and grab the gem. # Free [PERSON_NAME] fr…" at bounding box center [1358, 318] width 371 height 572
click at [1190, 91] on div "# Free the prisoner, defeat the guard and grab the gem. # Free [PERSON_NAME] fr…" at bounding box center [1358, 318] width 371 height 572
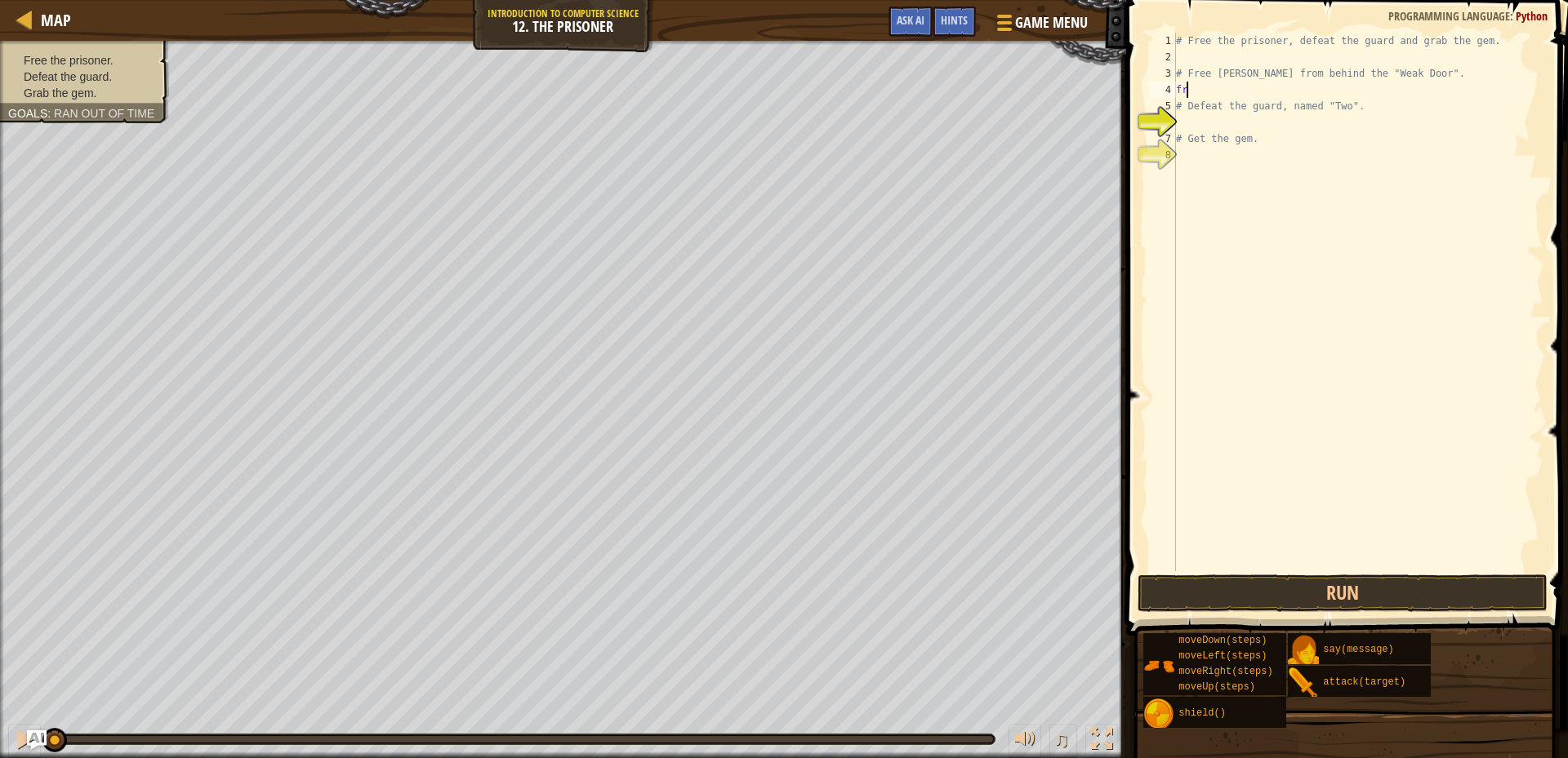
scroll to position [8, 0]
type textarea "f"
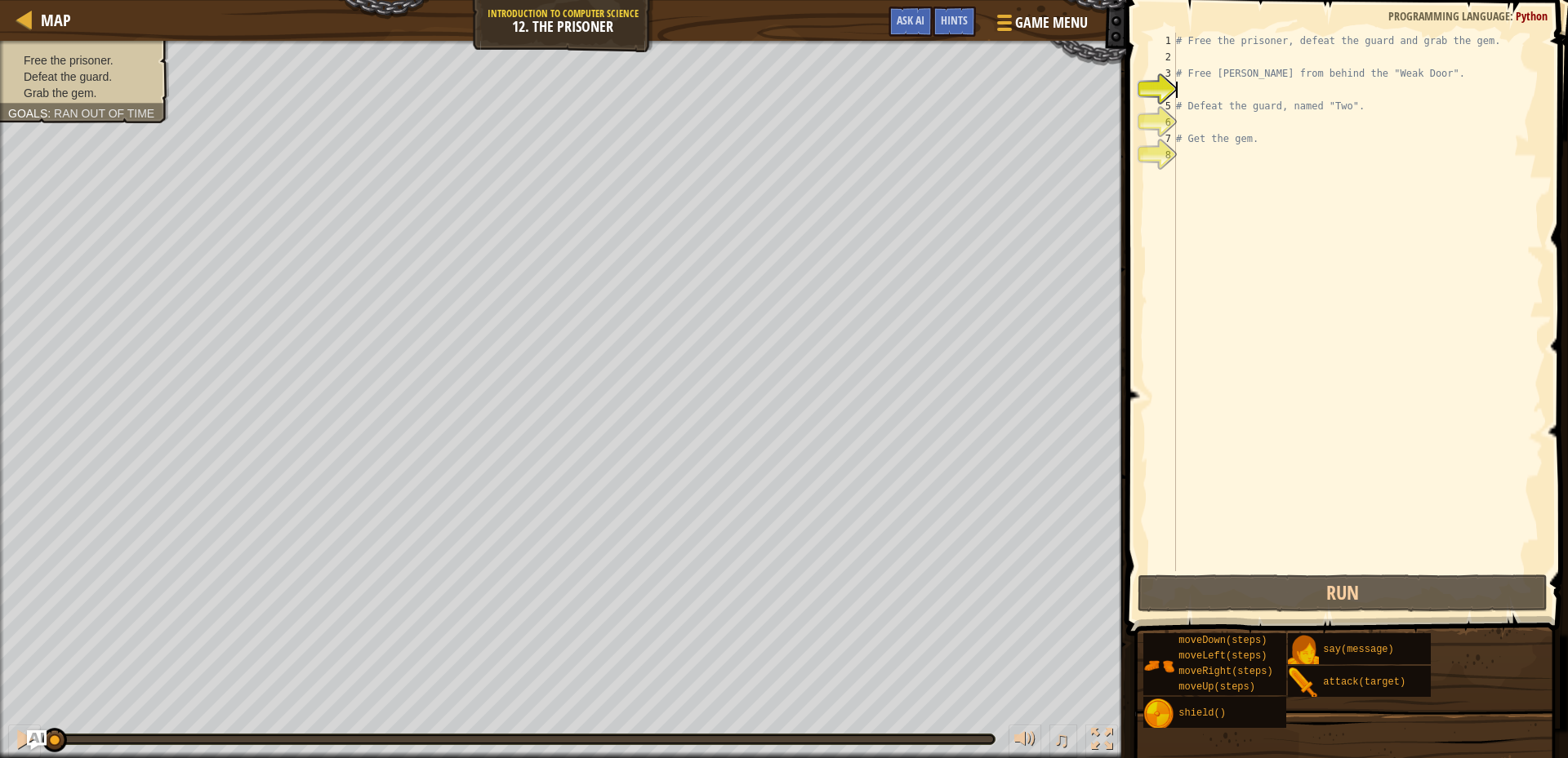
type textarea "f"
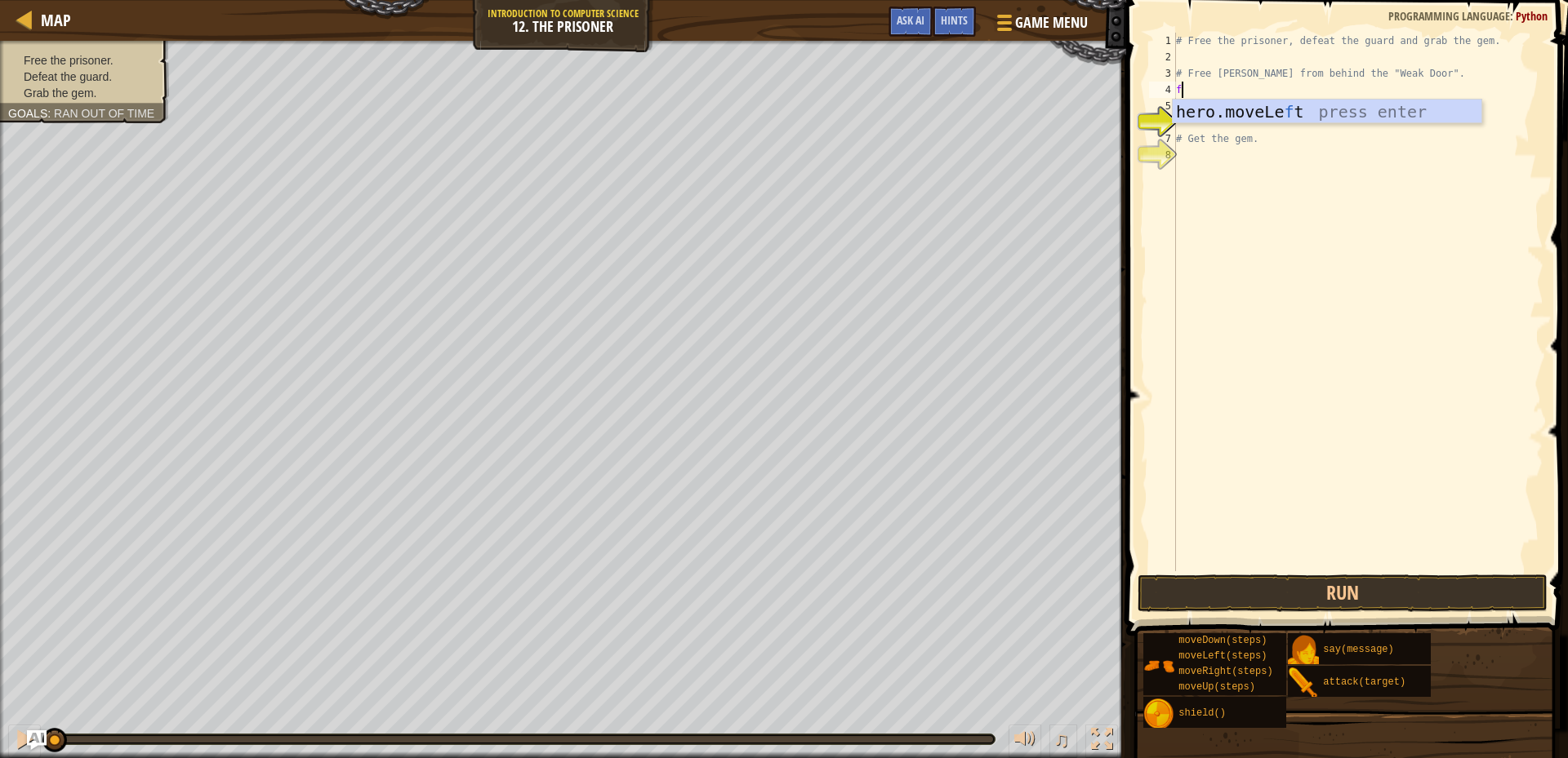
click at [1239, 85] on div "# Free the prisoner, defeat the guard and grab the gem. # Free [PERSON_NAME] fr…" at bounding box center [1358, 318] width 371 height 572
click at [1237, 87] on div "# Free the prisoner, defeat the guard and grab the gem. # Free [PERSON_NAME] fr…" at bounding box center [1358, 318] width 371 height 572
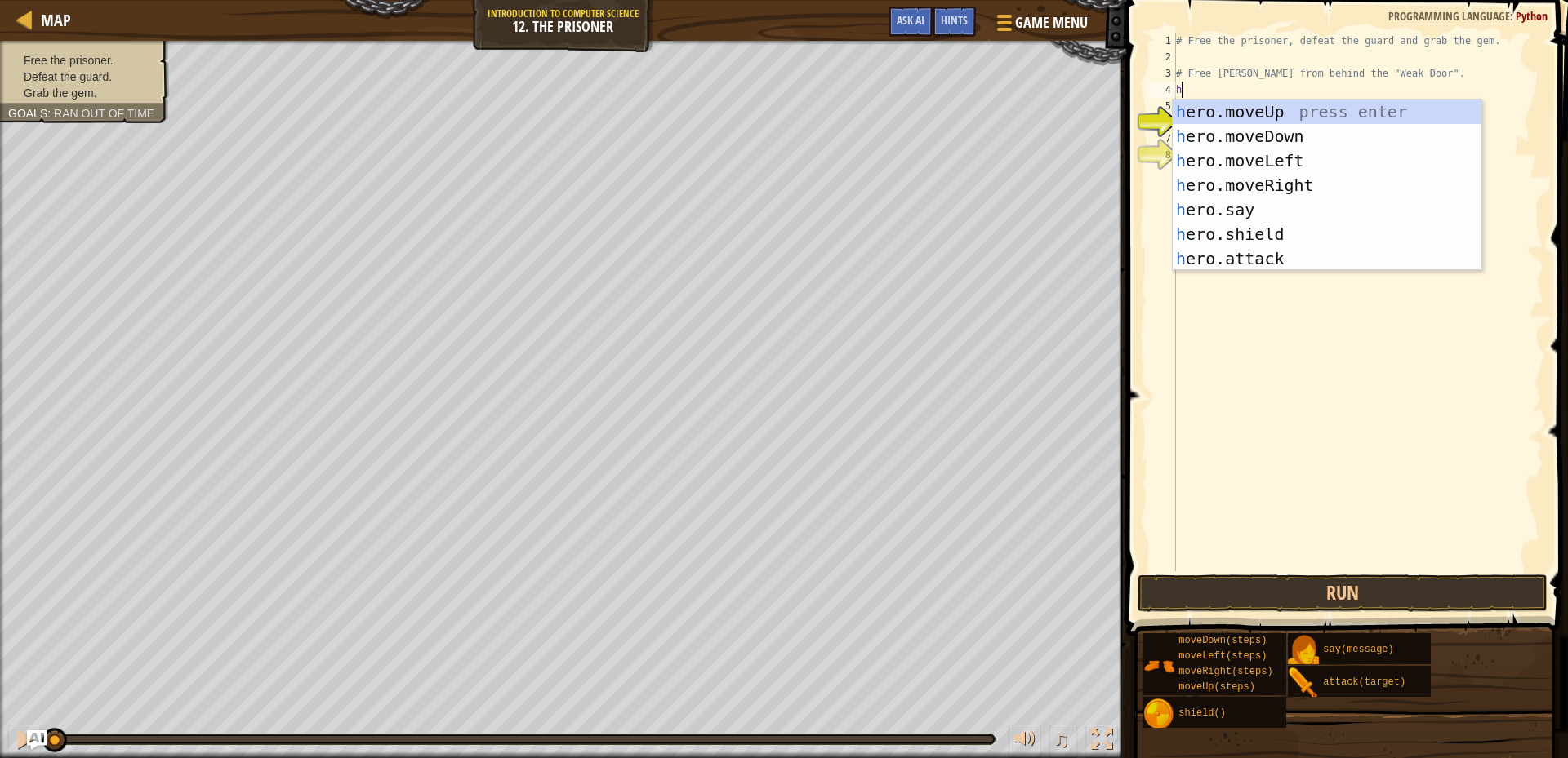
type textarea "he"
click at [1292, 191] on div "he ro.moveUp press enter he ro.moveDown press enter he ro.moveLeft press enter …" at bounding box center [1327, 210] width 308 height 221
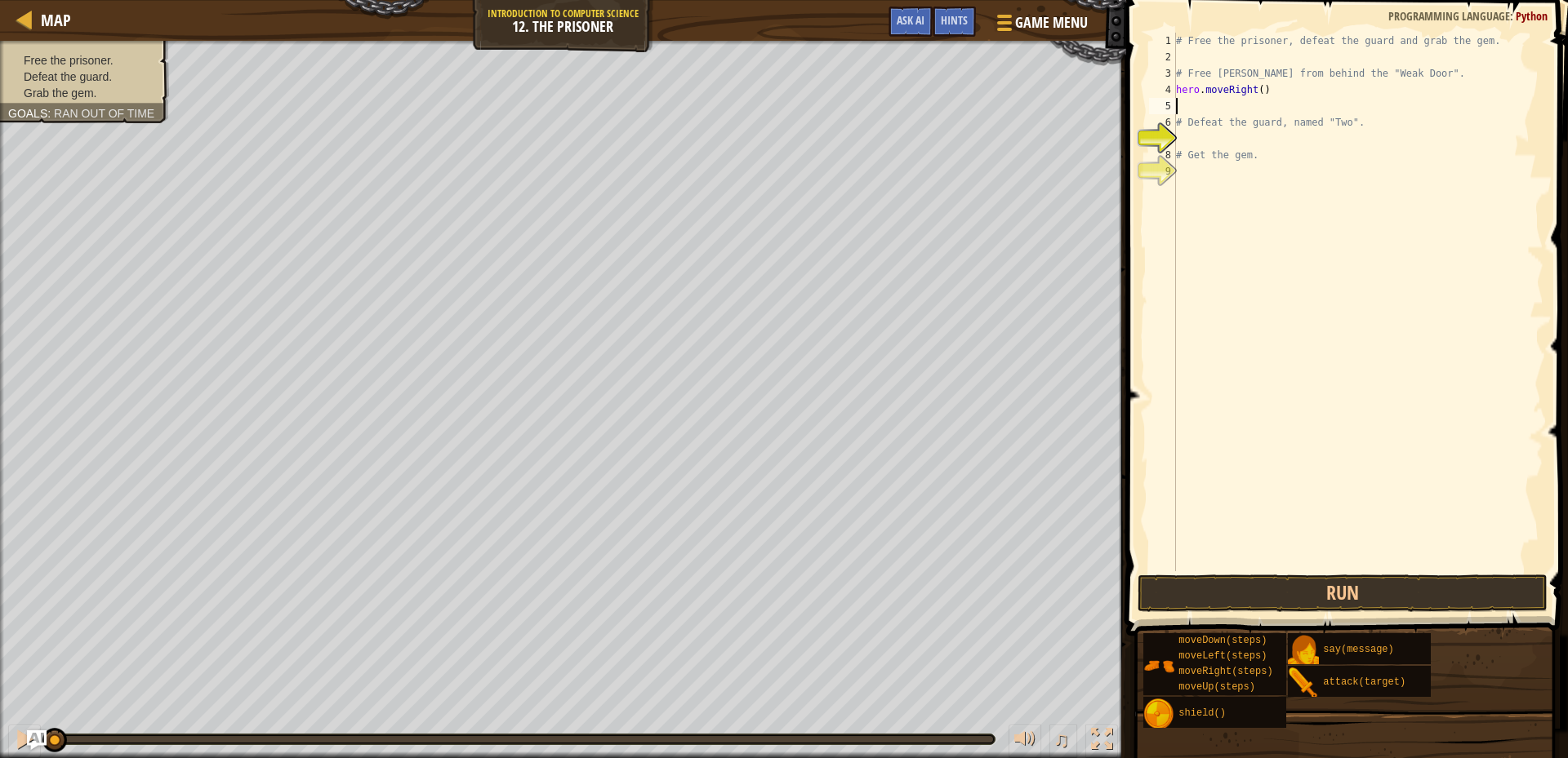
click at [1255, 88] on div "# Free the prisoner, defeat the guard and grab the gem. # Free [PERSON_NAME] fr…" at bounding box center [1358, 318] width 371 height 572
type textarea "hero.moveRight(2)"
click at [1191, 109] on div "# Free the prisoner, defeat the guard and grab the gem. # Free [PERSON_NAME] fr…" at bounding box center [1358, 318] width 371 height 572
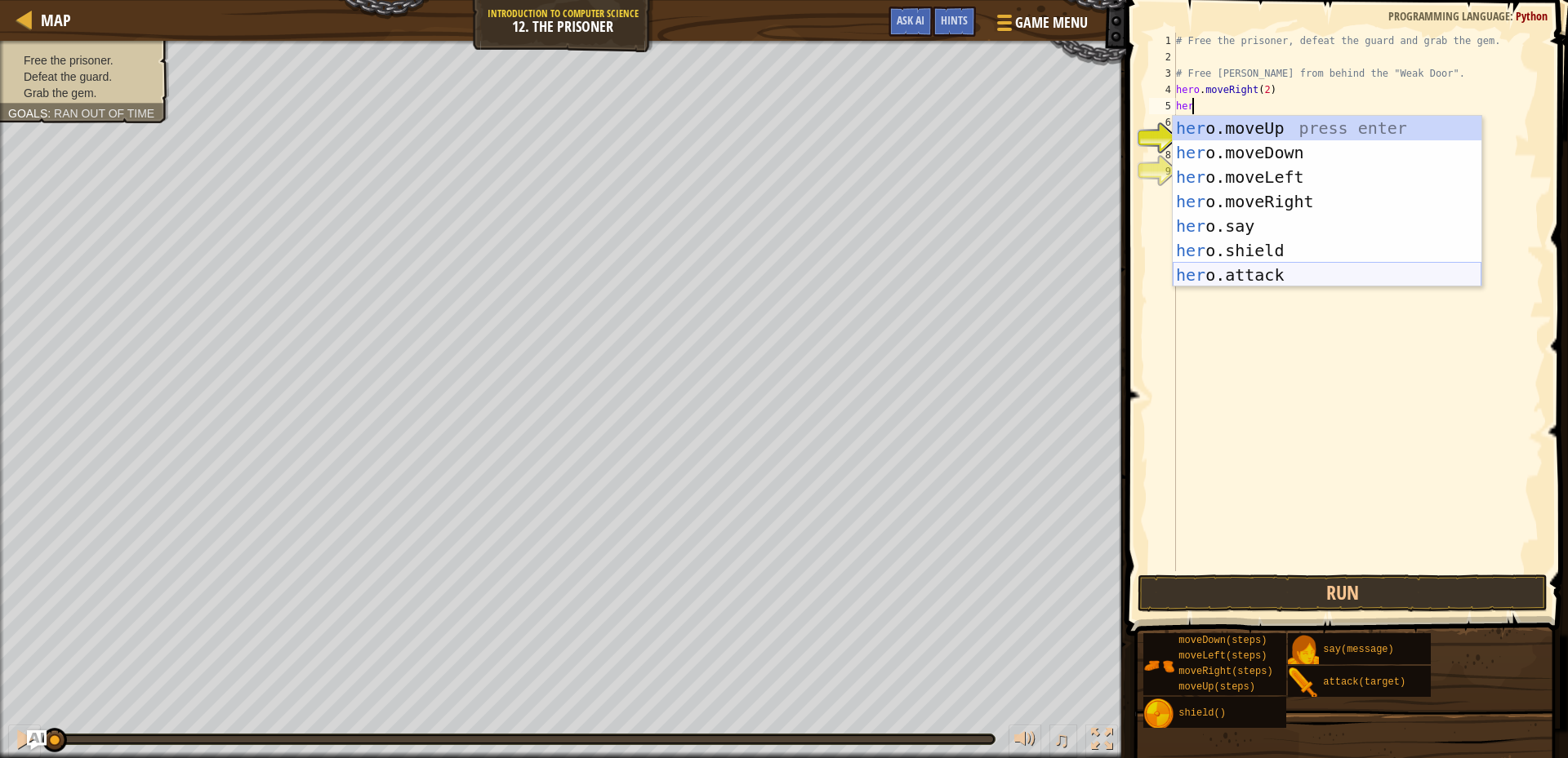
click at [1237, 277] on div "her o.moveUp press enter her o.moveDown press enter her o.moveLeft press enter …" at bounding box center [1327, 227] width 308 height 221
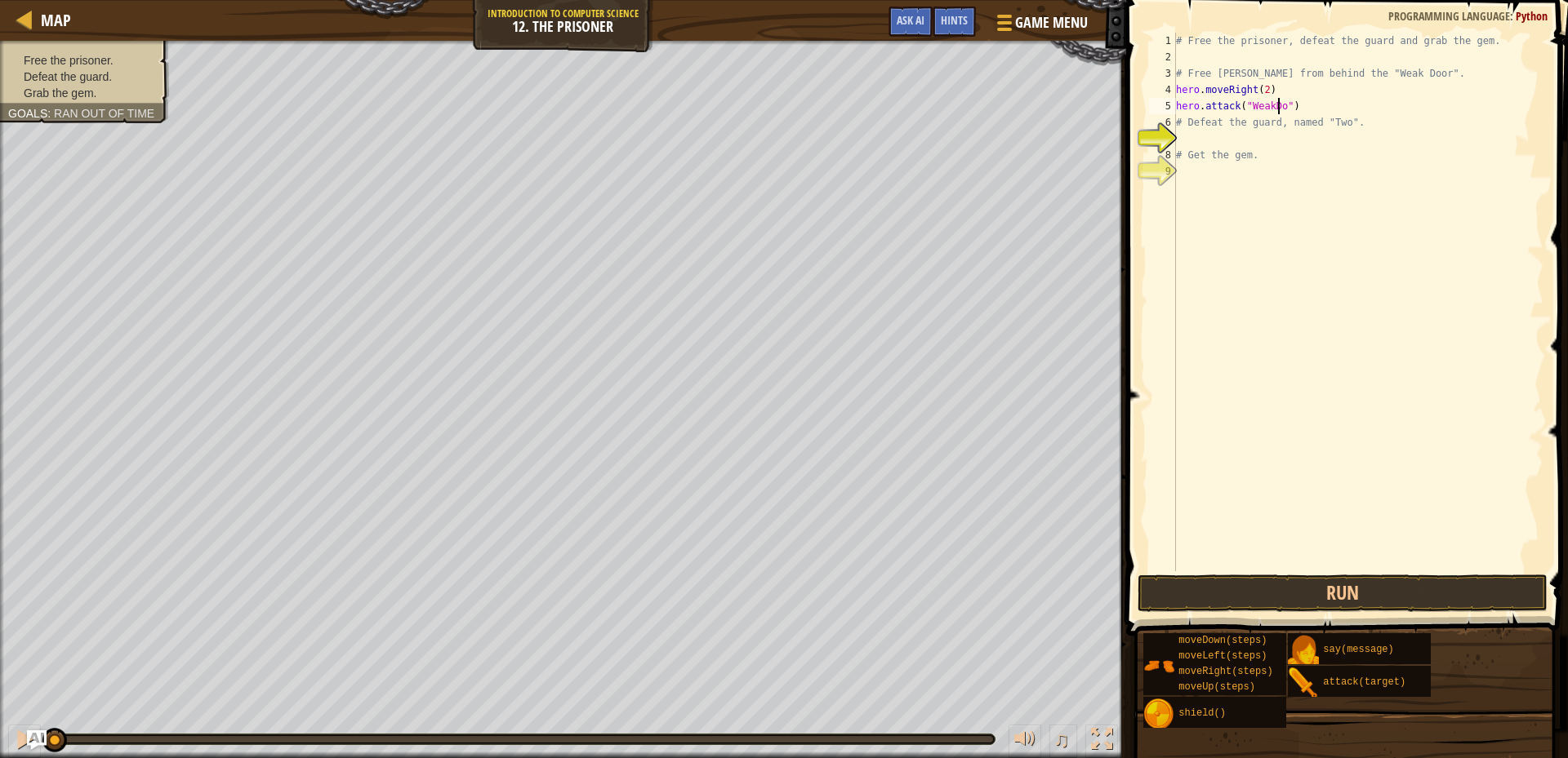
scroll to position [8, 9]
type textarea "hero.attack("WeakDoor")"
click at [1188, 136] on div "# Free the prisoner, defeat the guard and grab the gem. # Free [PERSON_NAME] fr…" at bounding box center [1358, 318] width 371 height 572
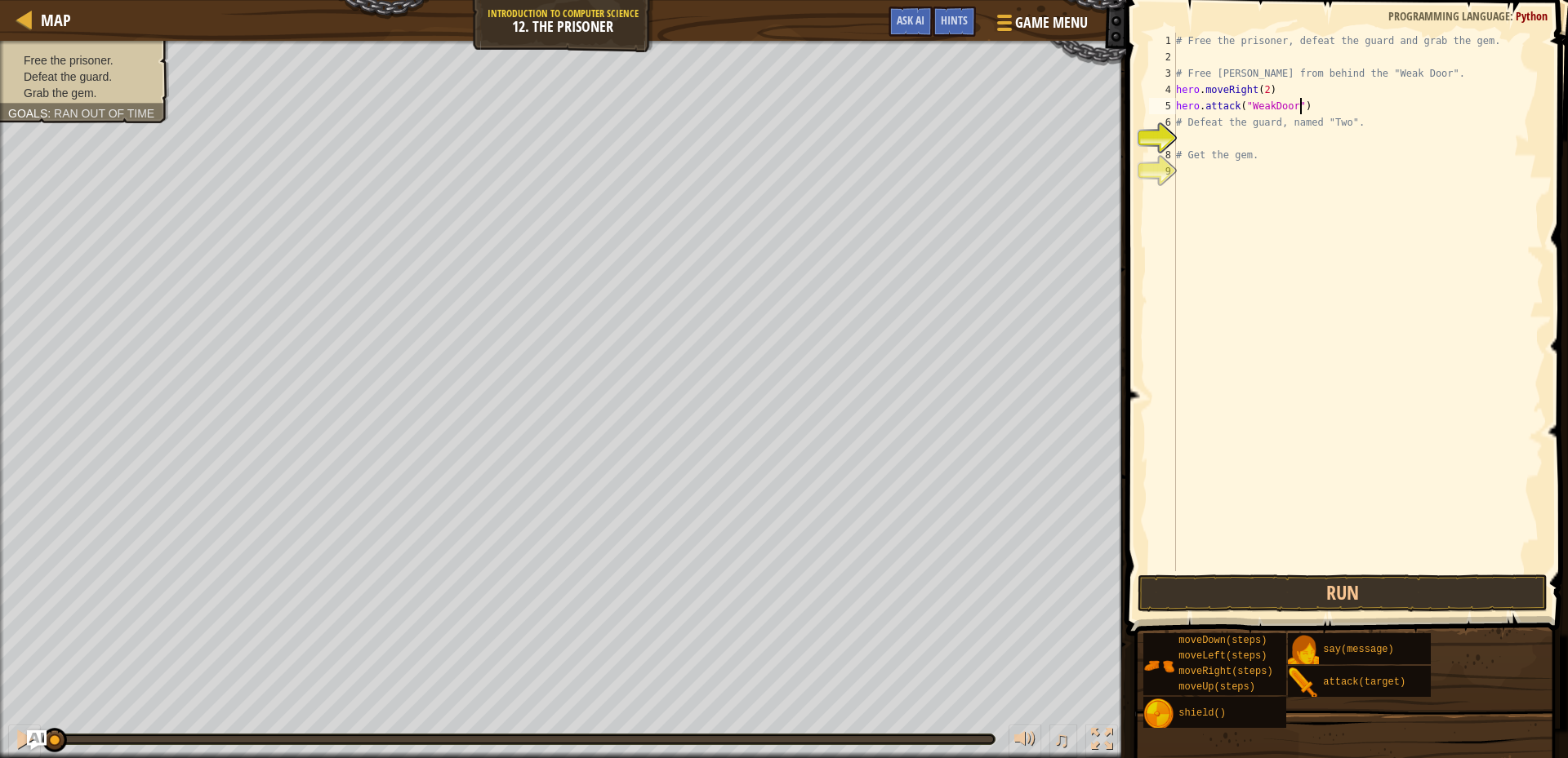
click at [1338, 108] on div "# Free the prisoner, defeat the guard and grab the gem. # Free [PERSON_NAME] fr…" at bounding box center [1358, 318] width 371 height 572
type textarea "hero.attack("WeakDoor")"
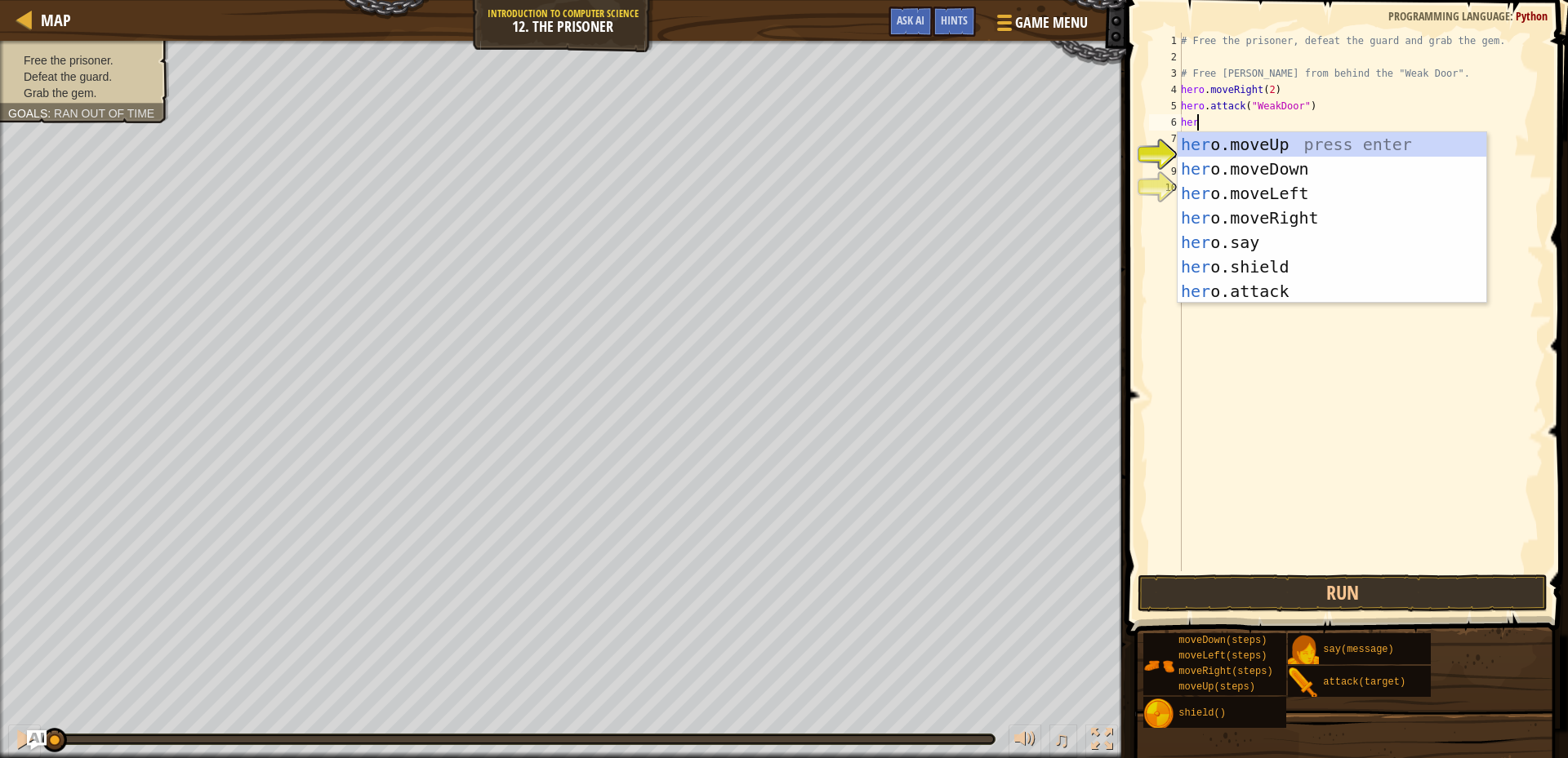
type textarea "heri"
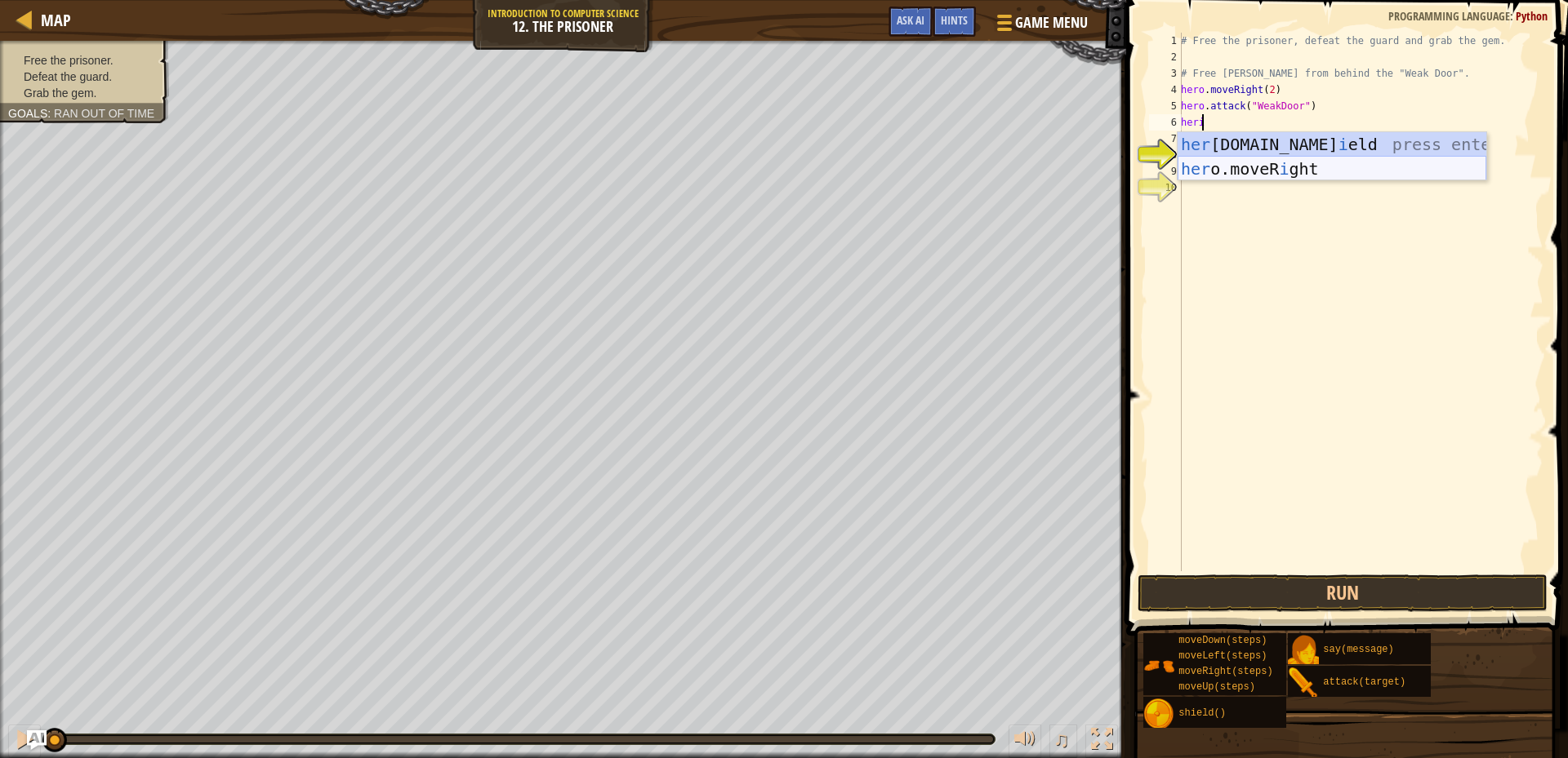
click at [1310, 172] on div "her [DOMAIN_NAME] i eld press enter her o.moveR i ght press enter" at bounding box center [1332, 181] width 308 height 98
click at [1310, 172] on div "# Free the prisoner, defeat the guard and grab the gem. # Free [PERSON_NAME] fr…" at bounding box center [1361, 318] width 366 height 572
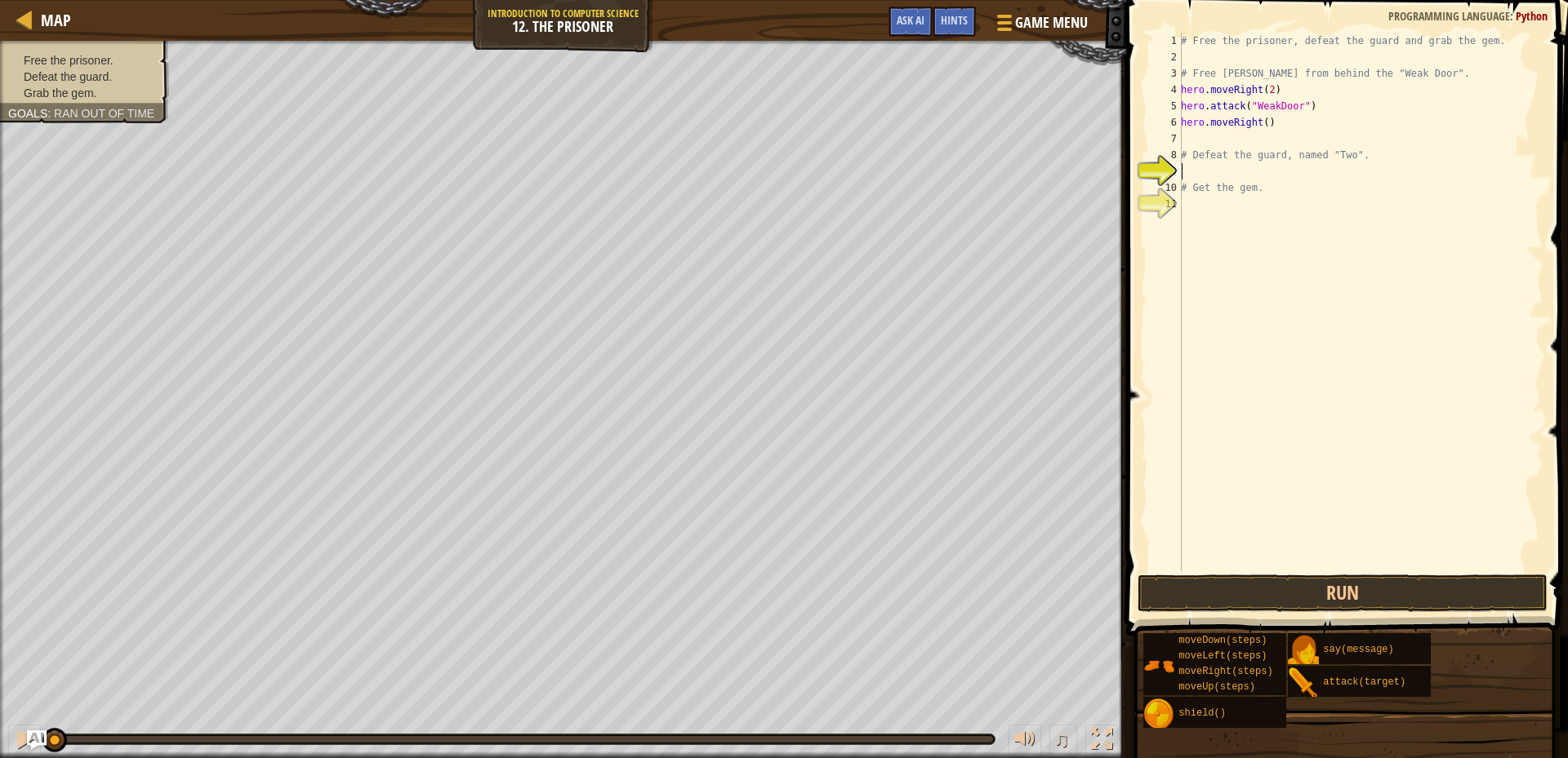
click at [1257, 124] on div "# Free the prisoner, defeat the guard and grab the gem. # Free [PERSON_NAME] fr…" at bounding box center [1361, 318] width 366 height 572
drag, startPoint x: 1257, startPoint y: 124, endPoint x: 1269, endPoint y: 124, distance: 12.0
click at [1264, 124] on div "# Free the prisoner, defeat the guard and grab the gem. # Free [PERSON_NAME] fr…" at bounding box center [1361, 318] width 366 height 572
click at [1264, 121] on div "# Free the prisoner, defeat the guard and grab the gem. # Free [PERSON_NAME] fr…" at bounding box center [1361, 302] width 366 height 539
click at [1264, 121] on div "# Free the prisoner, defeat the guard and grab the gem. # Free [PERSON_NAME] fr…" at bounding box center [1361, 318] width 366 height 572
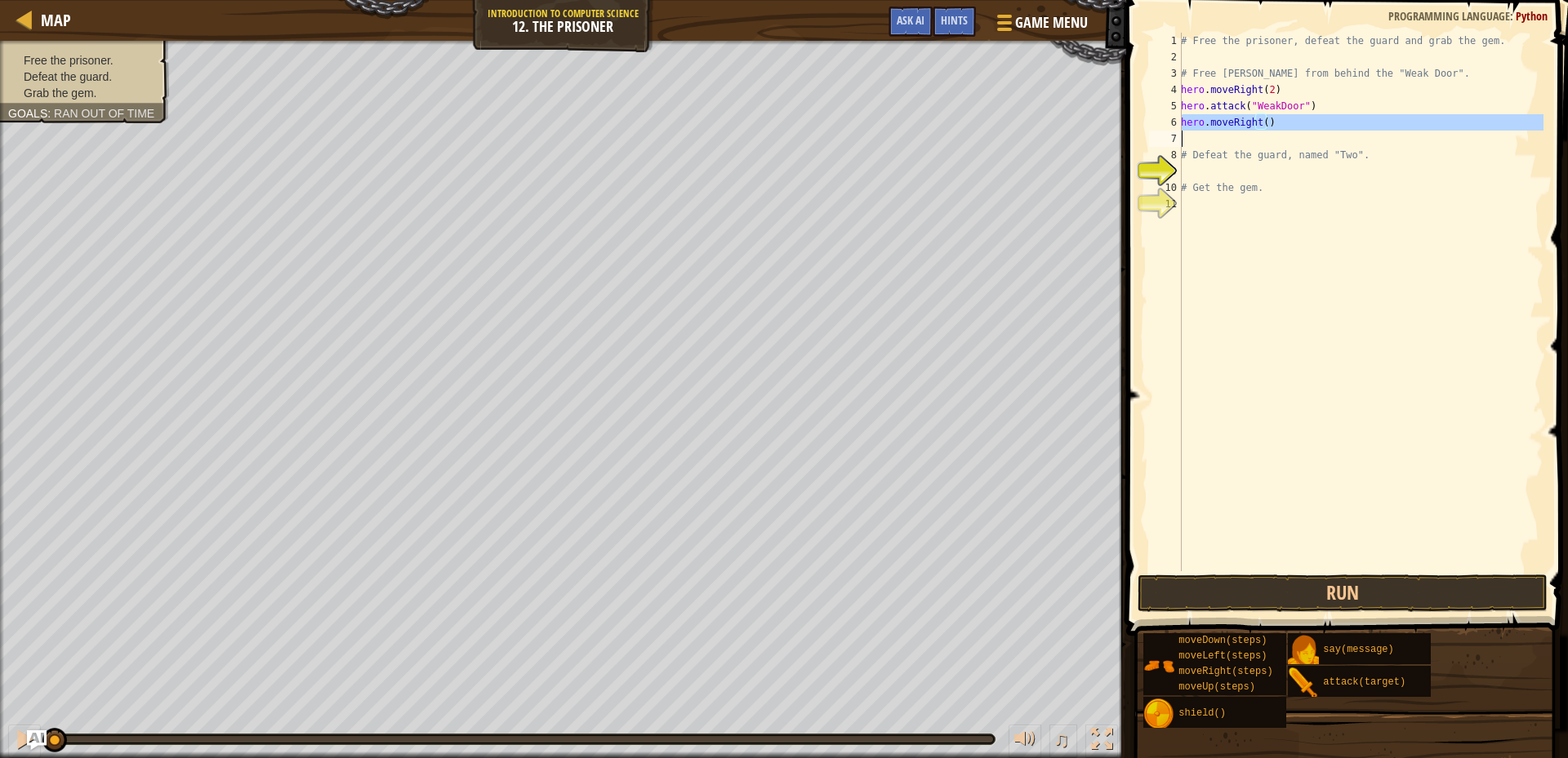
click at [1264, 121] on div "# Free the prisoner, defeat the guard and grab the gem. # Free [PERSON_NAME] fr…" at bounding box center [1361, 318] width 366 height 572
click at [1264, 120] on div "# Free the prisoner, defeat the guard and grab the gem. # Free [PERSON_NAME] fr…" at bounding box center [1361, 318] width 366 height 572
type textarea "hero.moveRight(5)"
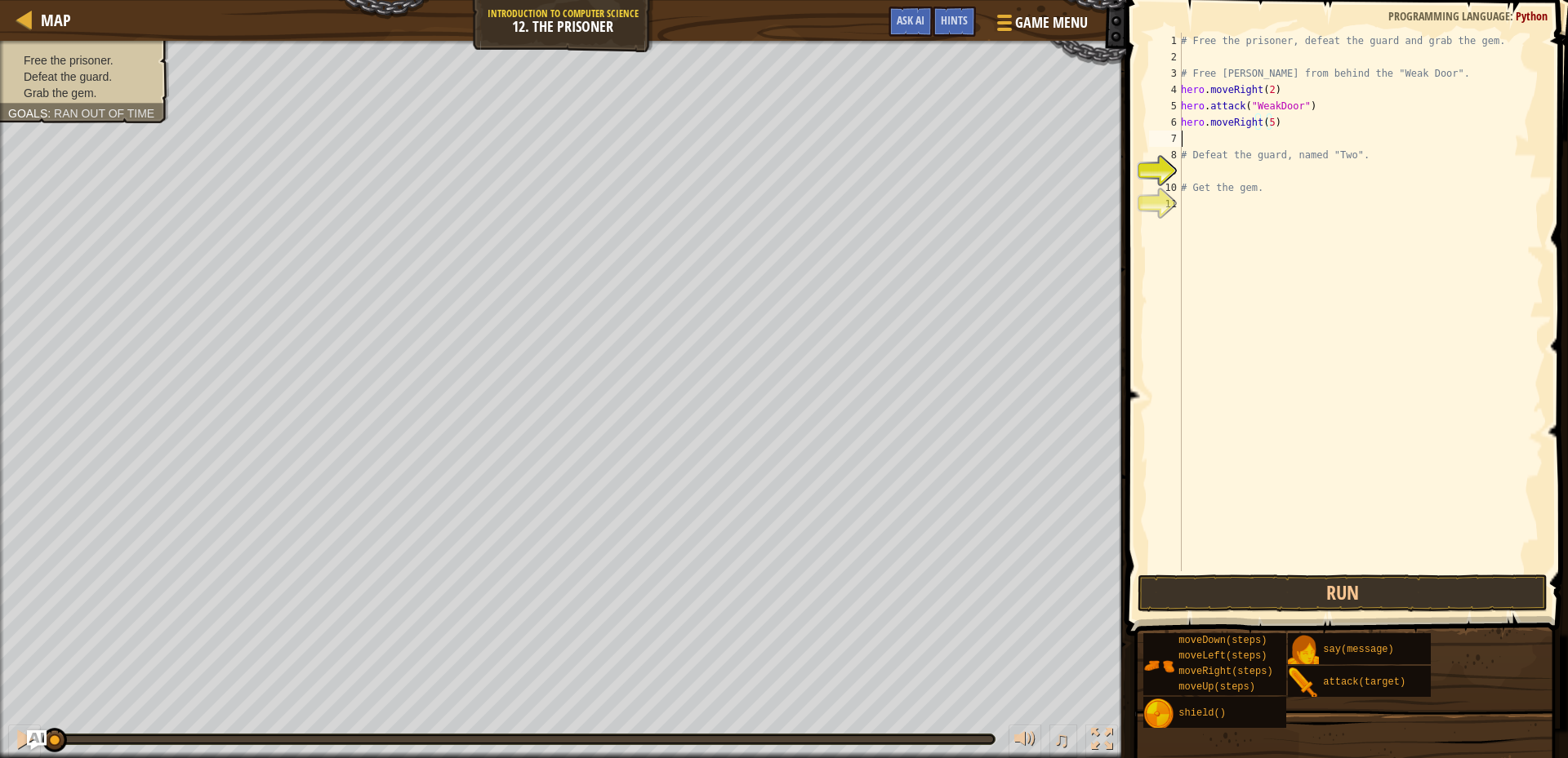
click at [1201, 142] on div "# Free the prisoner, defeat the guard and grab the gem. # Free [PERSON_NAME] fr…" at bounding box center [1361, 318] width 366 height 572
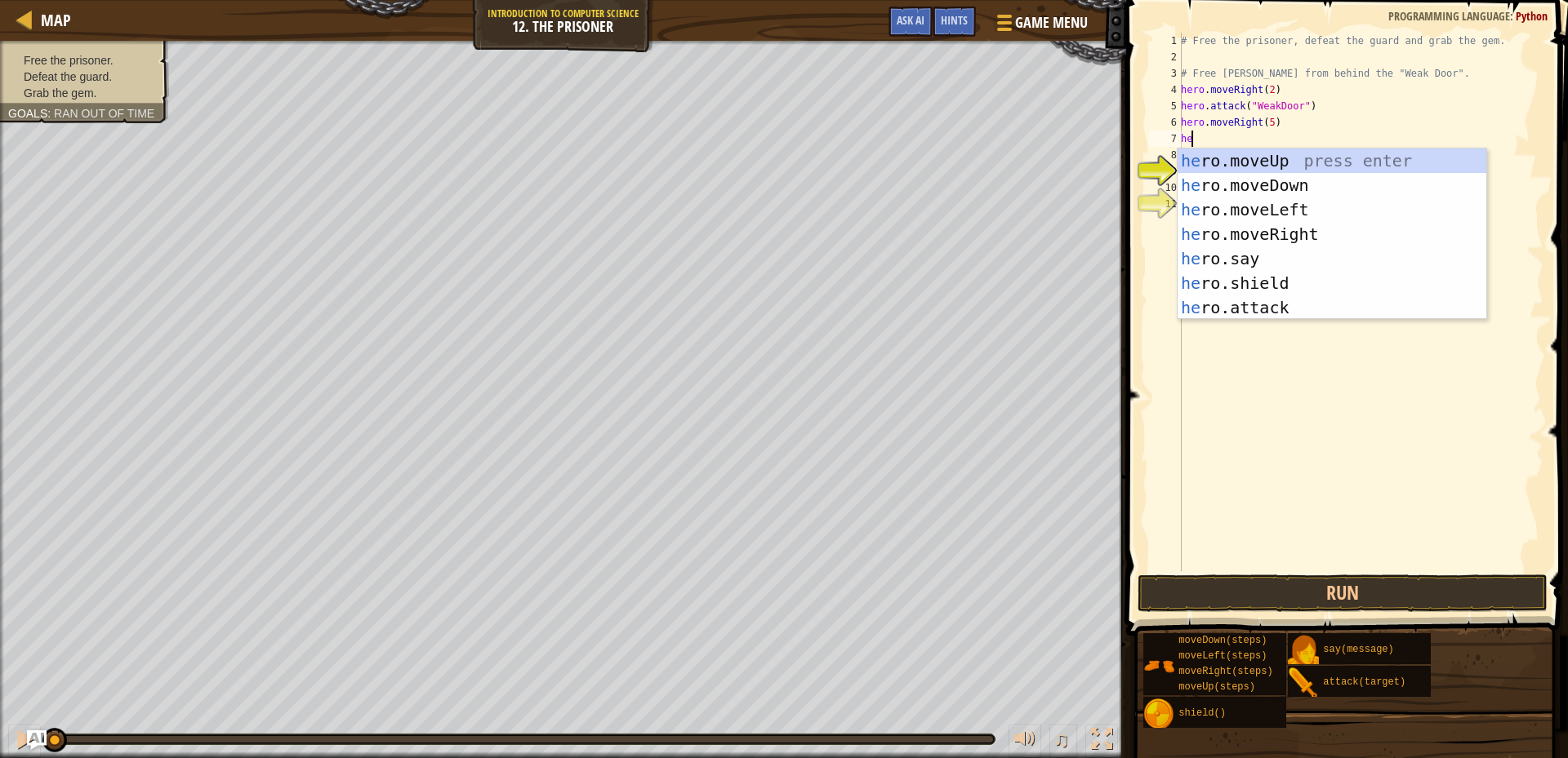
type textarea "her"
click at [1272, 173] on div "her o.moveUp press enter her o.moveDown press enter her o.moveLeft press enter …" at bounding box center [1332, 259] width 308 height 221
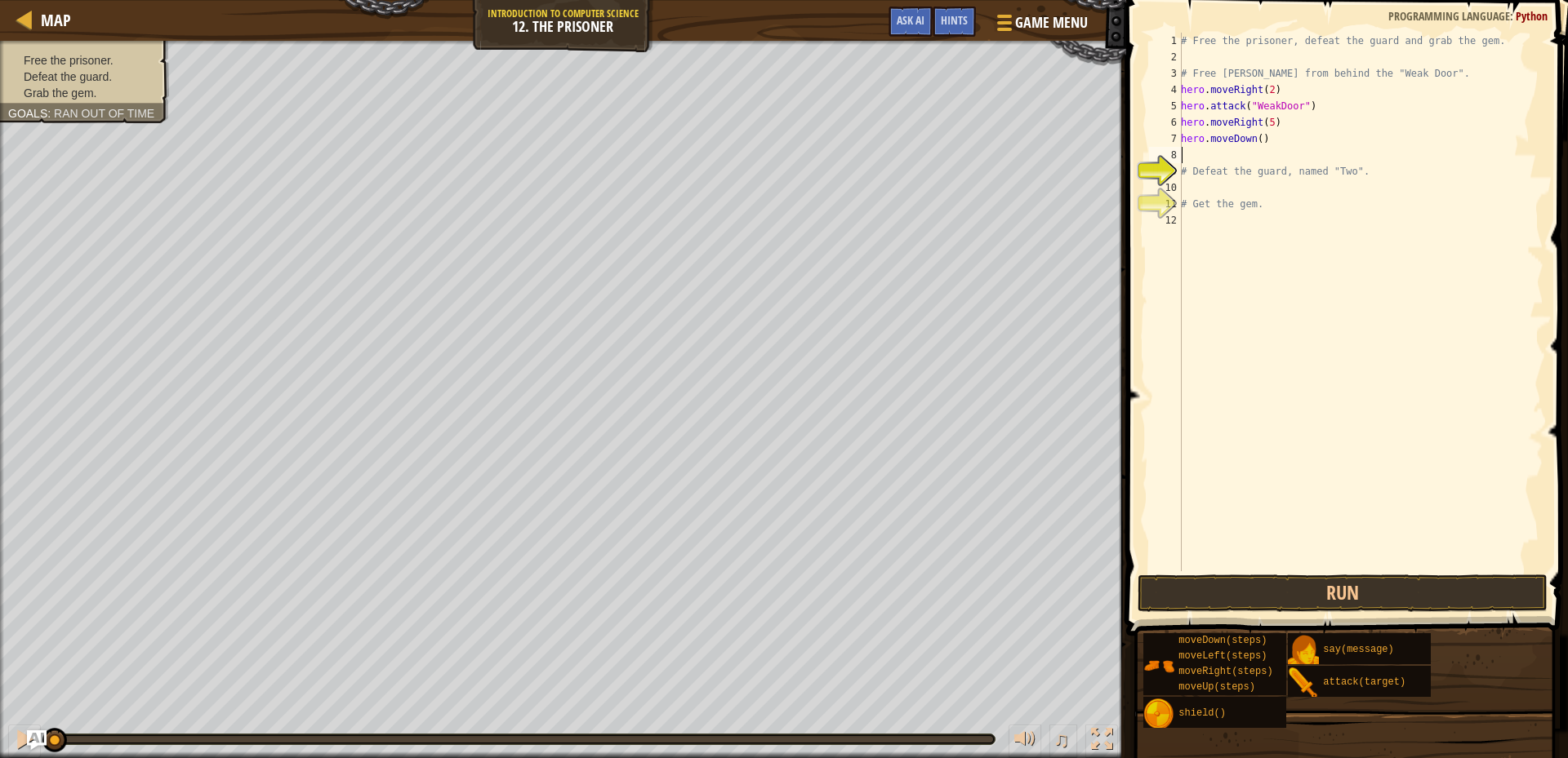
click at [1272, 173] on div "# Free the prisoner, defeat the guard and grab the gem. # Free [PERSON_NAME] fr…" at bounding box center [1361, 318] width 366 height 572
click at [1252, 138] on div "# Free the prisoner, defeat the guard and grab the gem. # Free [PERSON_NAME] fr…" at bounding box center [1361, 318] width 366 height 572
click at [1255, 140] on div "# Free the prisoner, defeat the guard and grab the gem. # Free [PERSON_NAME] fr…" at bounding box center [1361, 318] width 366 height 572
type textarea "hero.moveDown(5)"
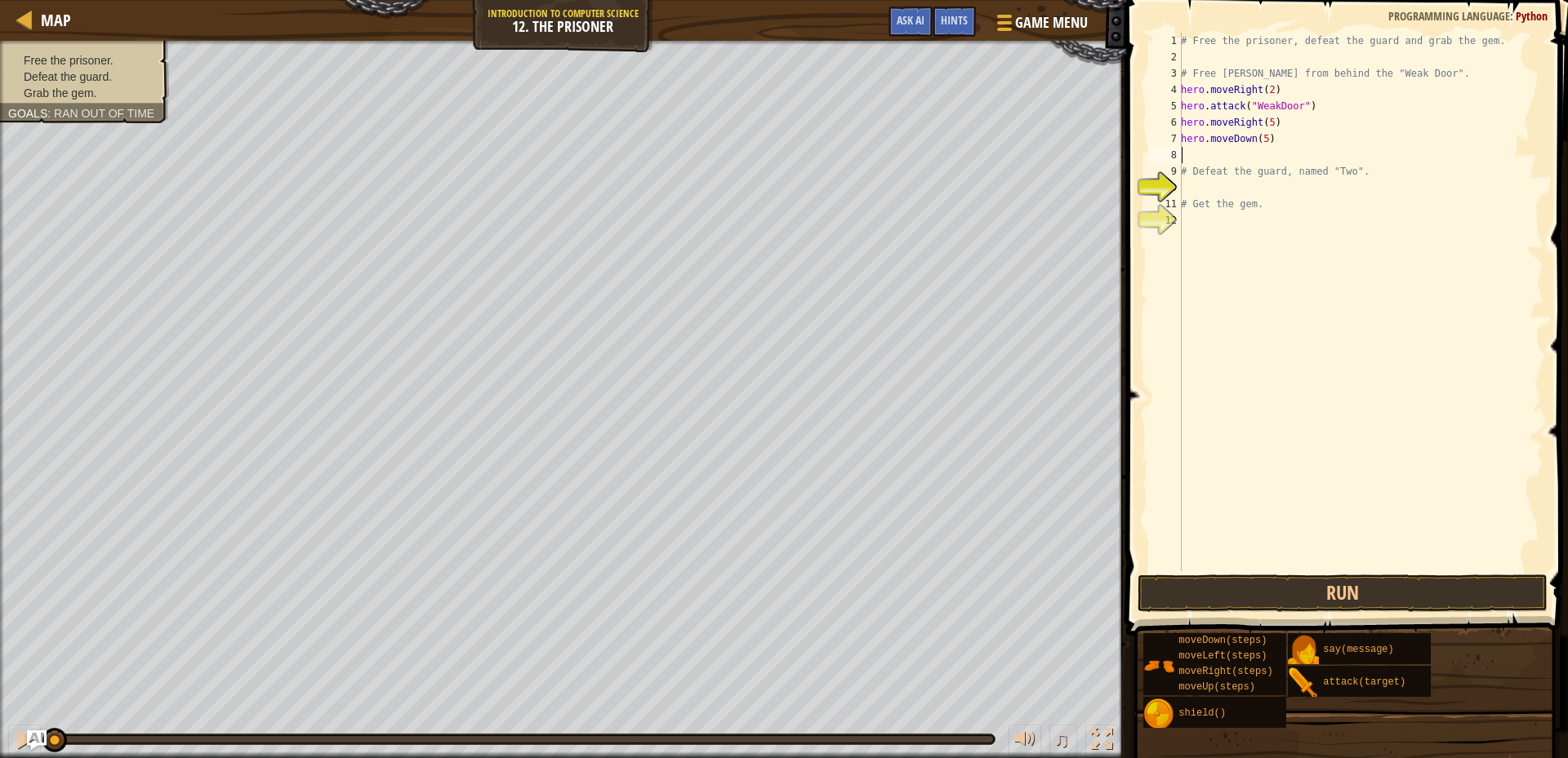
click at [1204, 160] on div "# Free the prisoner, defeat the guard and grab the gem. # Free [PERSON_NAME] fr…" at bounding box center [1361, 318] width 366 height 572
type textarea "hero.moveDown(5)"
click at [1218, 172] on div "# Free the prisoner, defeat the guard and grab the gem. # Free [PERSON_NAME] fr…" at bounding box center [1361, 318] width 366 height 572
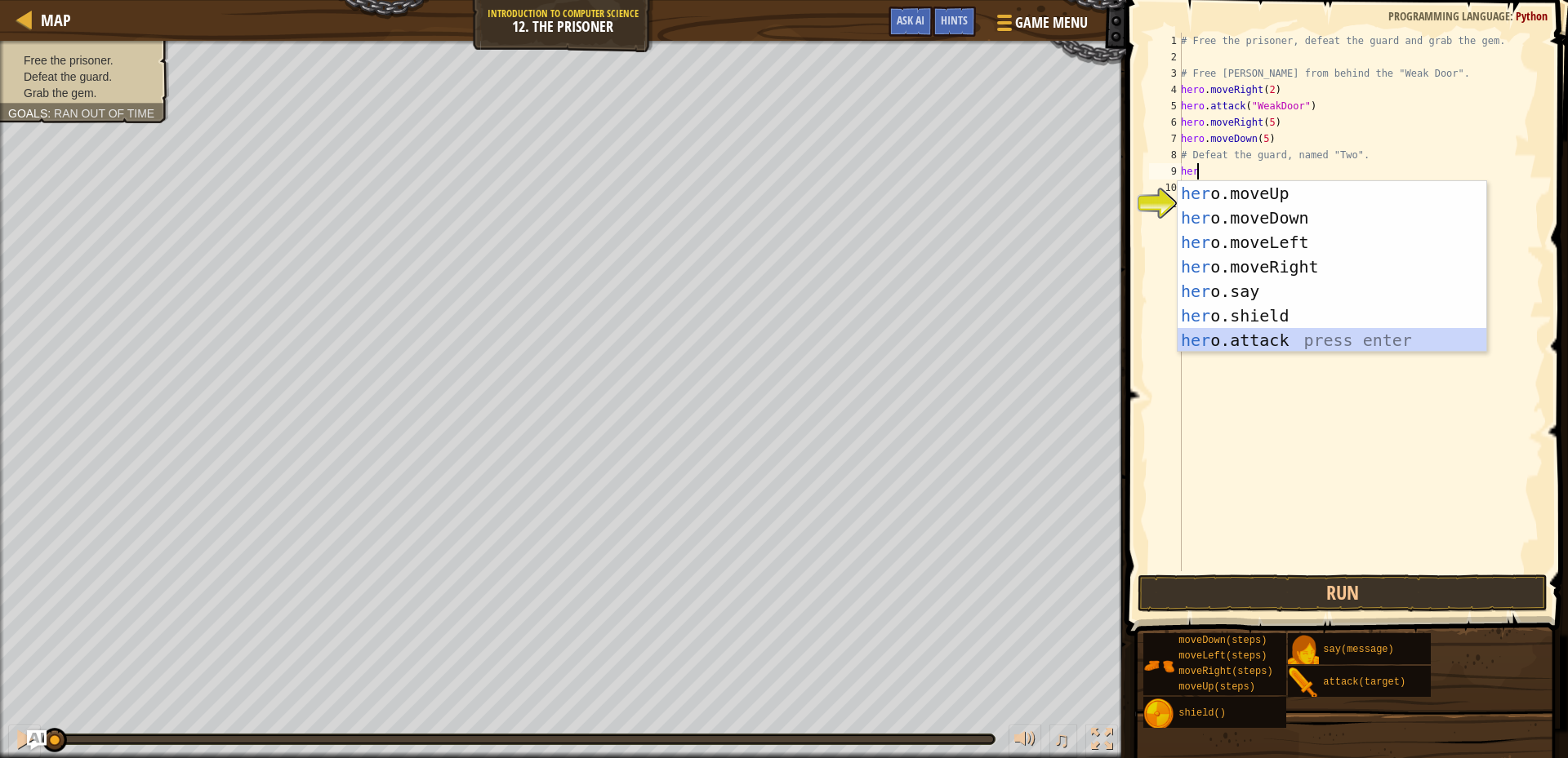
click at [1282, 340] on div "her o.moveUp press enter her o.moveDown press enter her o.moveLeft press enter …" at bounding box center [1332, 291] width 308 height 221
type textarea "hero.attack("Enemy Name")"
click at [1282, 340] on div "# Free the prisoner, defeat the guard and grab the gem. # Free [PERSON_NAME] fr…" at bounding box center [1361, 318] width 366 height 572
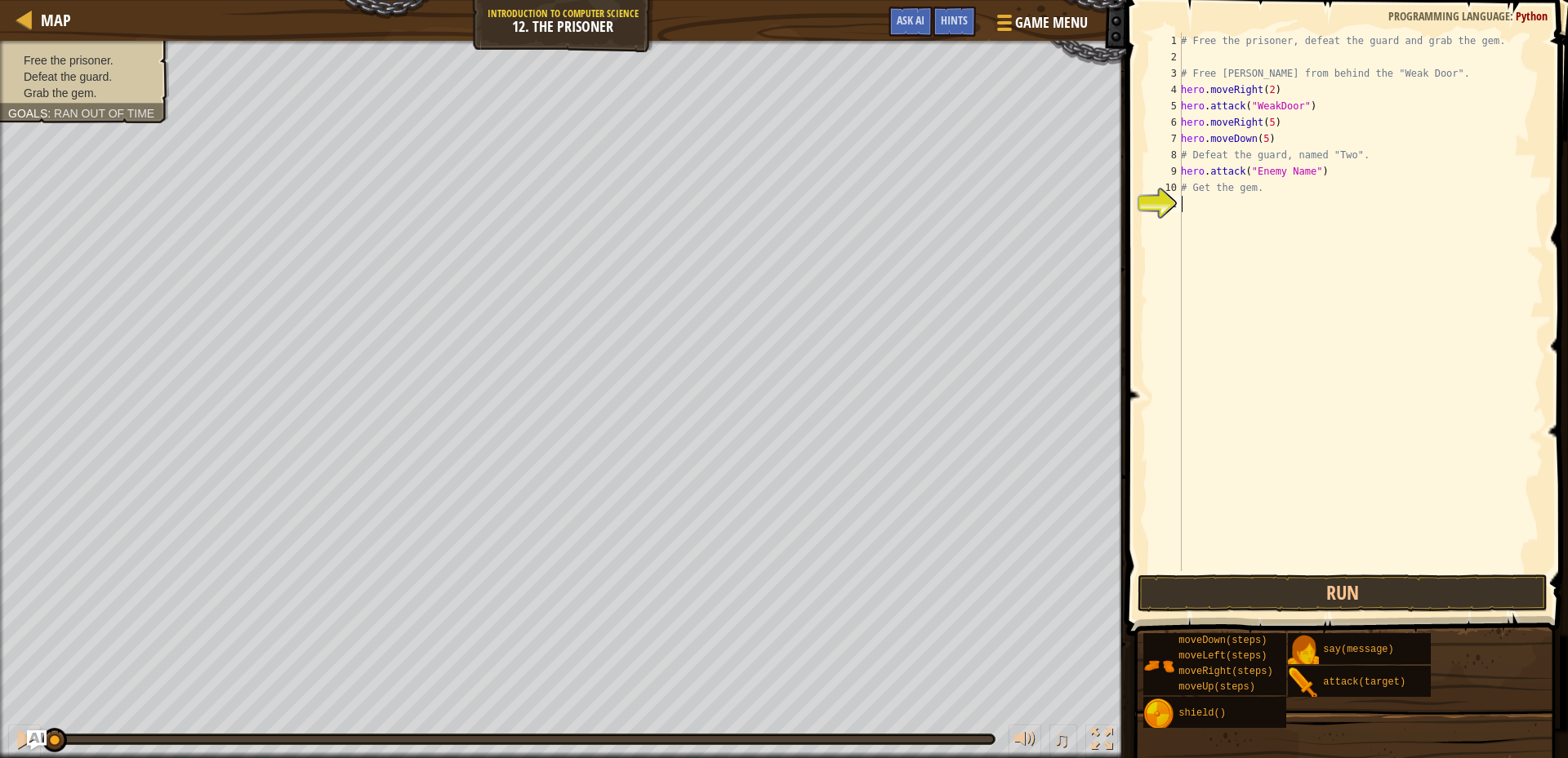
click at [1301, 170] on div "# Free the prisoner, defeat the guard and grab the gem. # Free [PERSON_NAME] fr…" at bounding box center [1361, 318] width 366 height 572
type textarea "hero.attack("Two")"
click at [1216, 200] on div "# Free the prisoner, defeat the guard and grab the gem. # Free [PERSON_NAME] fr…" at bounding box center [1361, 318] width 366 height 572
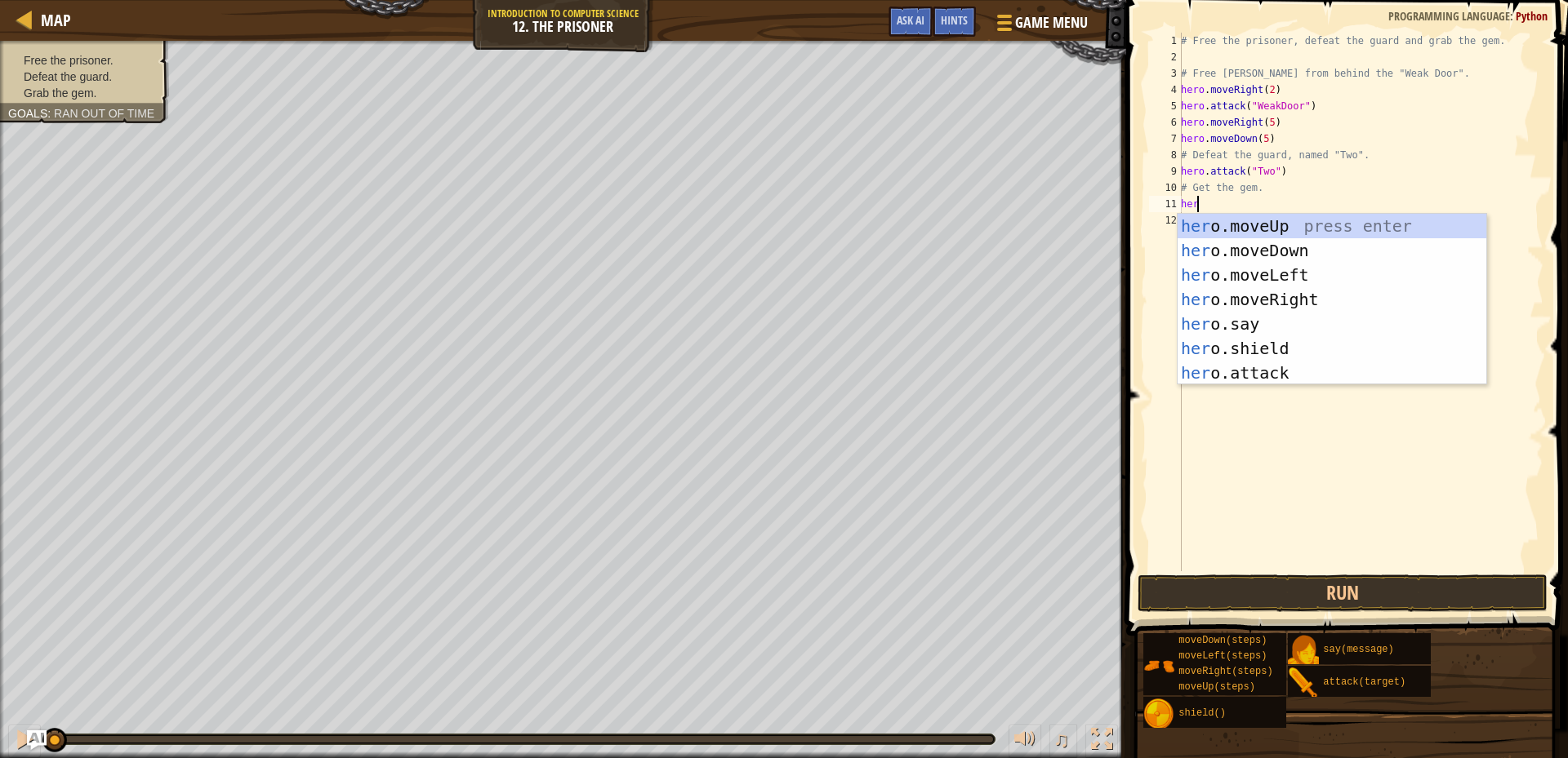
type textarea "hero"
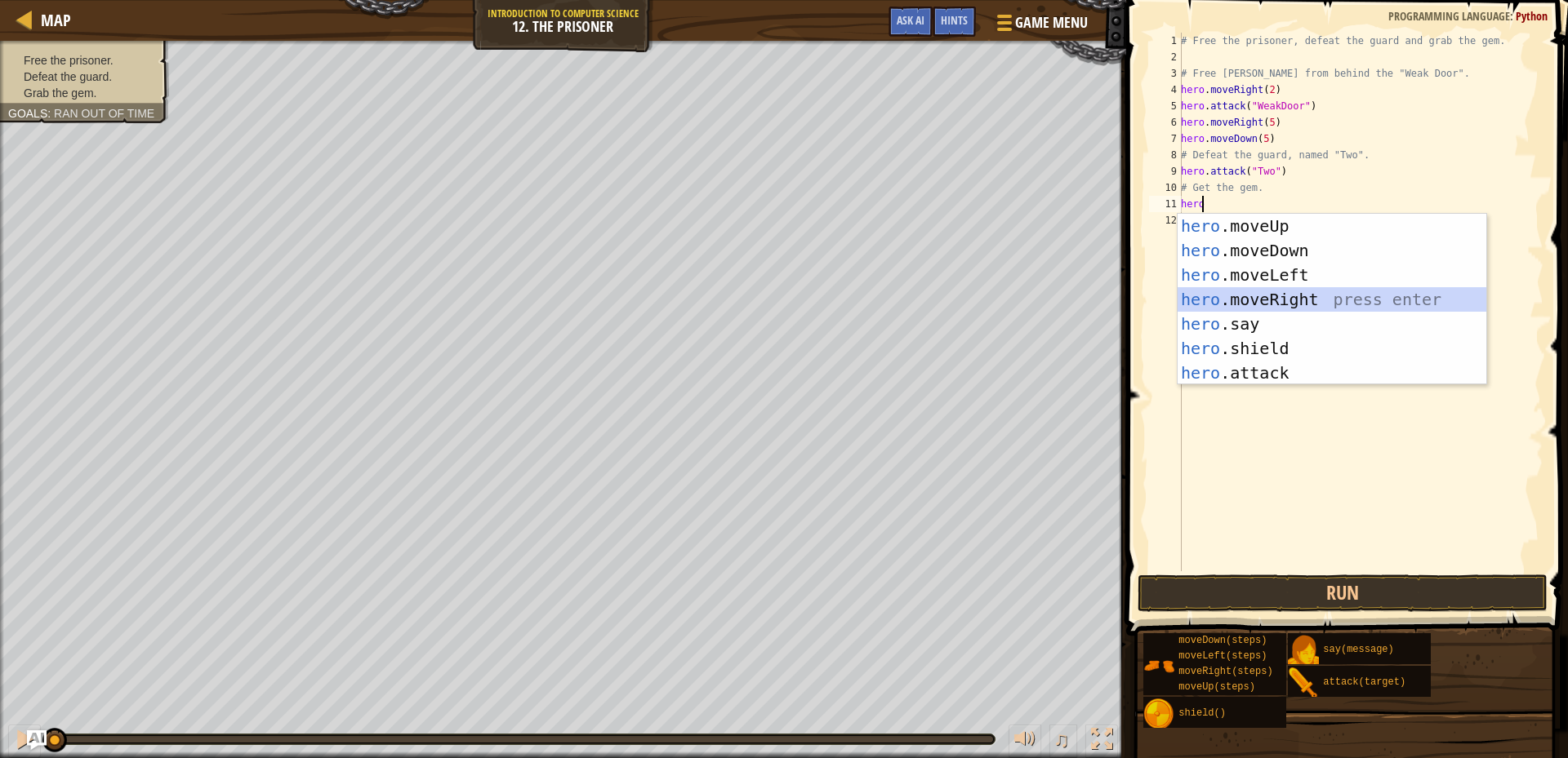
click at [1278, 302] on div "hero .moveUp press enter hero .moveDown press enter hero .moveLeft press enter …" at bounding box center [1332, 324] width 308 height 221
click at [1278, 302] on div "# Free the prisoner, defeat the guard and grab the gem. # Free [PERSON_NAME] fr…" at bounding box center [1361, 318] width 366 height 572
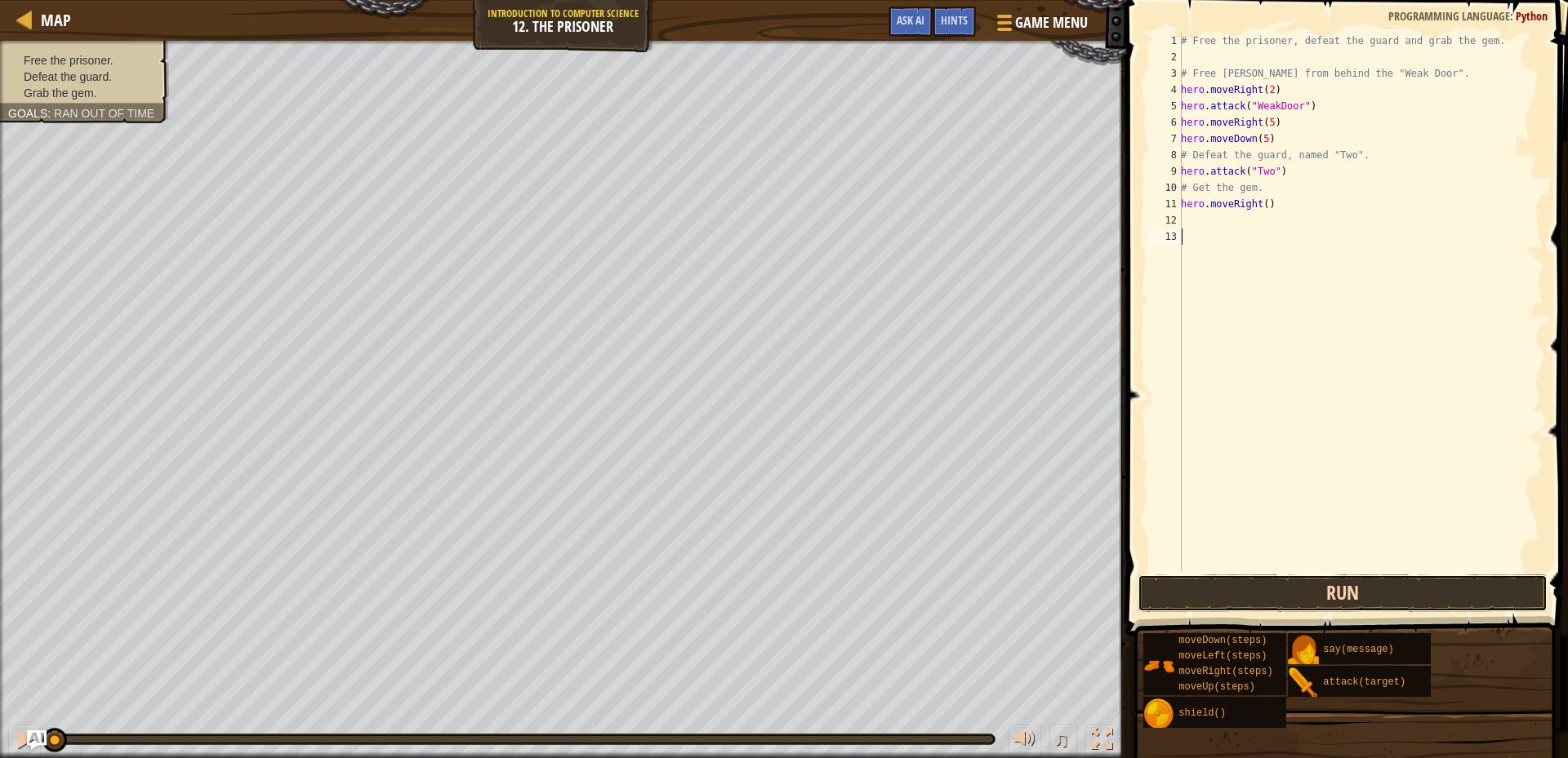
click at [1383, 601] on button "Run" at bounding box center [1342, 593] width 410 height 38
click at [1383, 599] on button "Run" at bounding box center [1342, 593] width 410 height 38
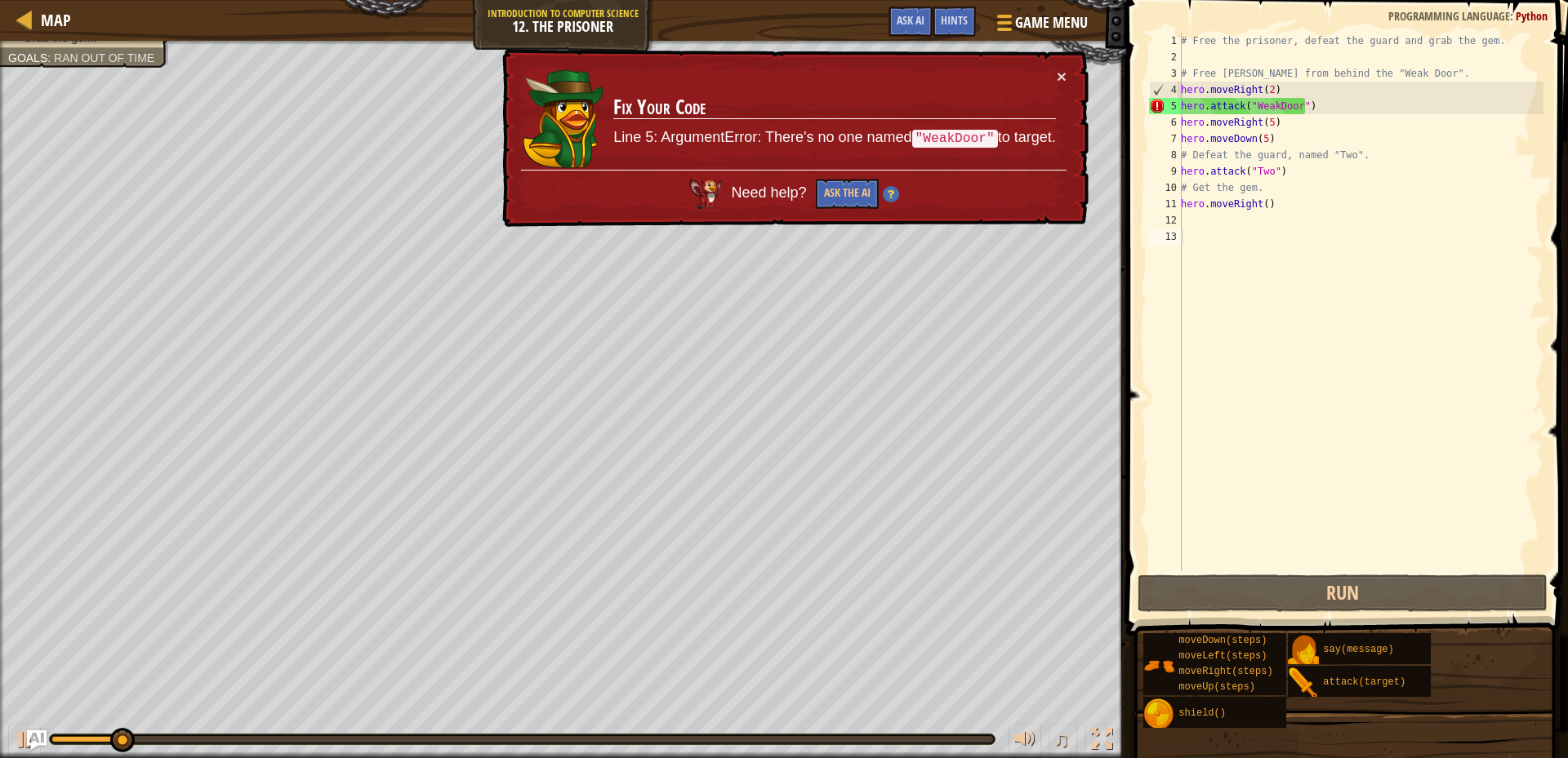
click at [1059, 67] on div "× Fix Your Code Line 5: ArgumentError: There's no one named "WeakDoor" to targe…" at bounding box center [794, 138] width 590 height 179
click at [1057, 71] on button "×" at bounding box center [1062, 76] width 10 height 17
click at [1063, 77] on button "×" at bounding box center [1062, 76] width 10 height 17
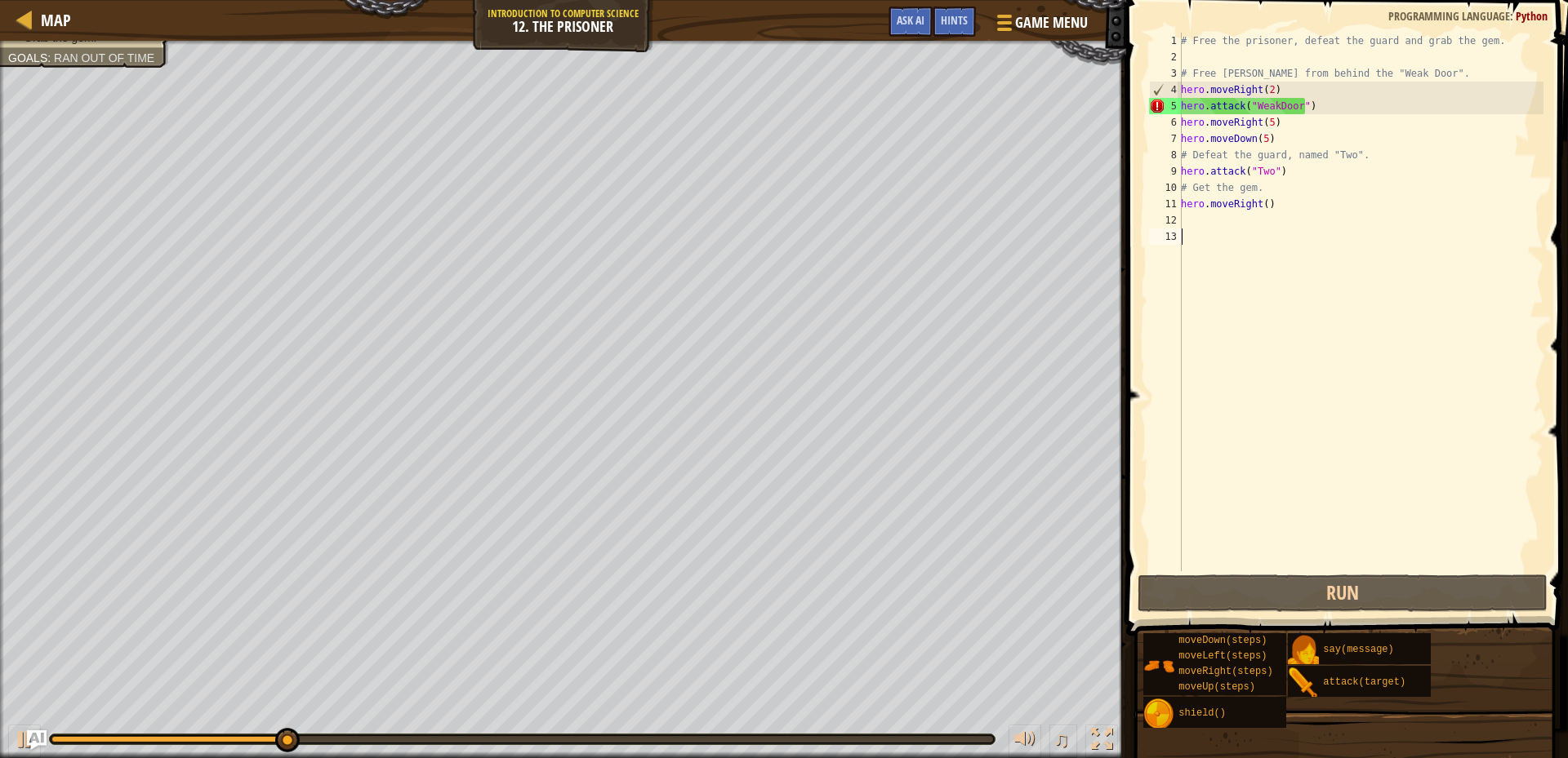
click at [1272, 108] on div "# Free the prisoner, defeat the guard and grab the gem. # Free [PERSON_NAME] fr…" at bounding box center [1361, 318] width 366 height 572
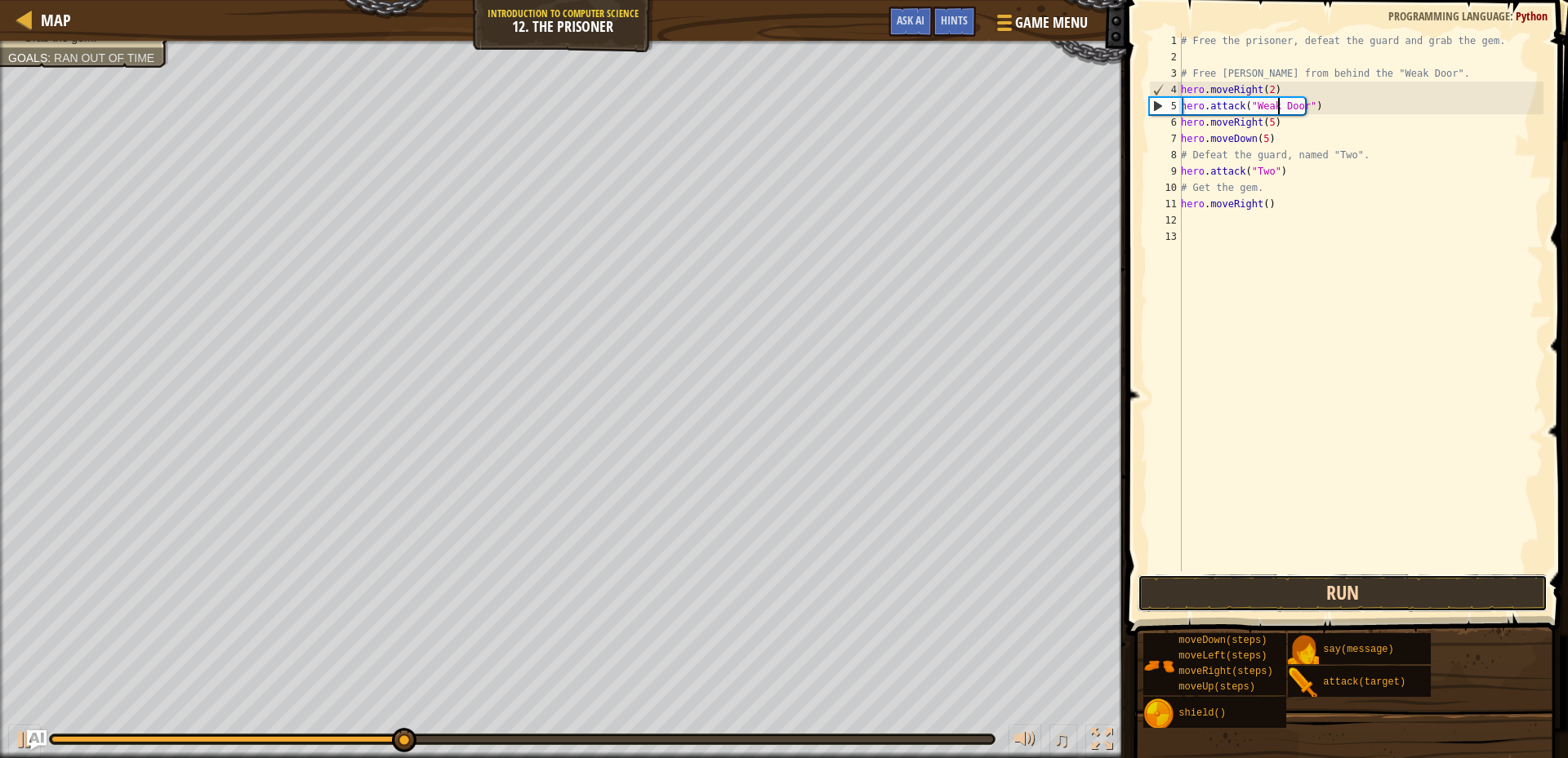
click at [1376, 593] on button "Run" at bounding box center [1342, 593] width 410 height 38
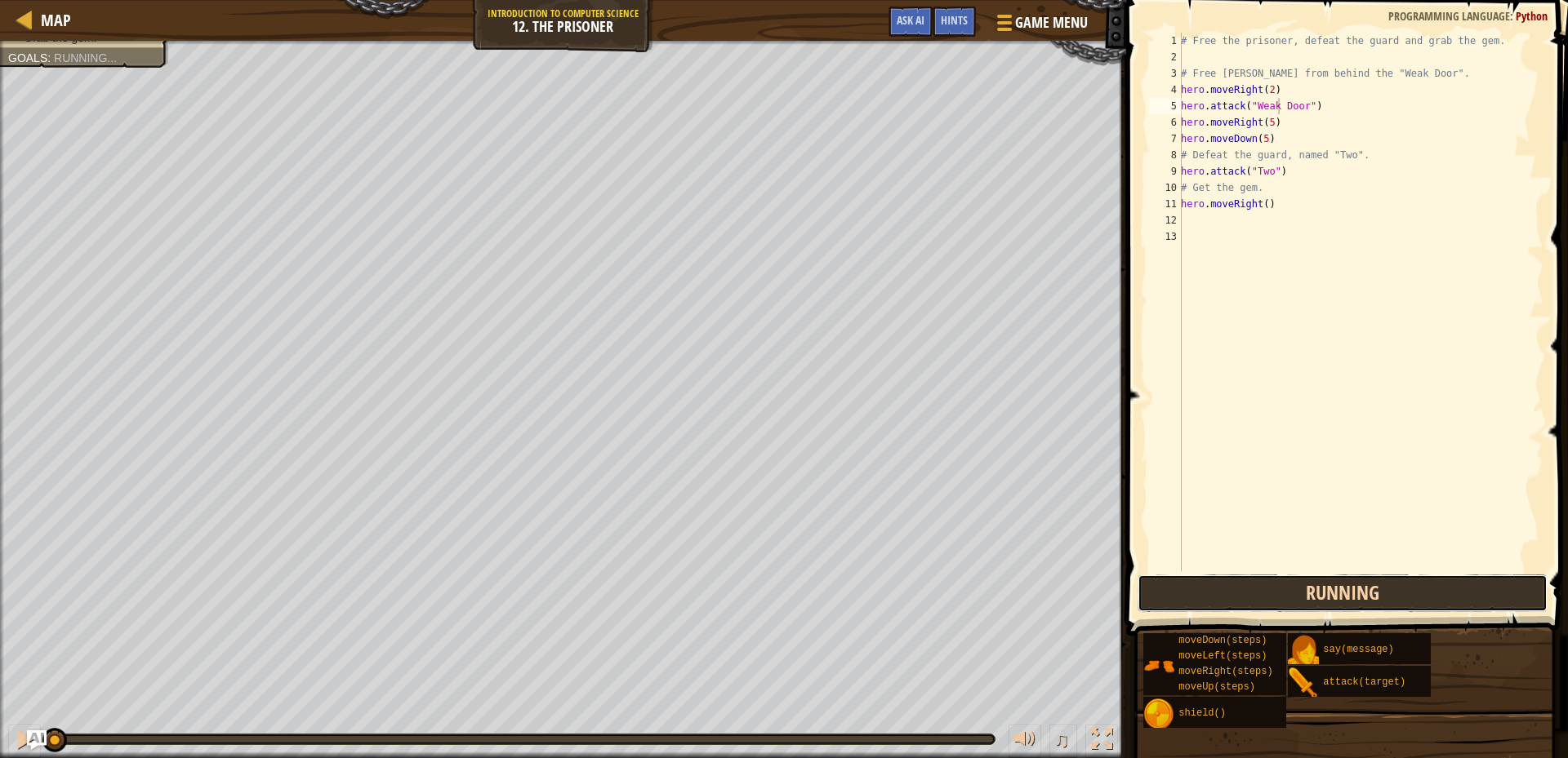
drag, startPoint x: 1378, startPoint y: 590, endPoint x: 1382, endPoint y: 577, distance: 13.6
click at [1378, 587] on button "Running" at bounding box center [1342, 593] width 410 height 38
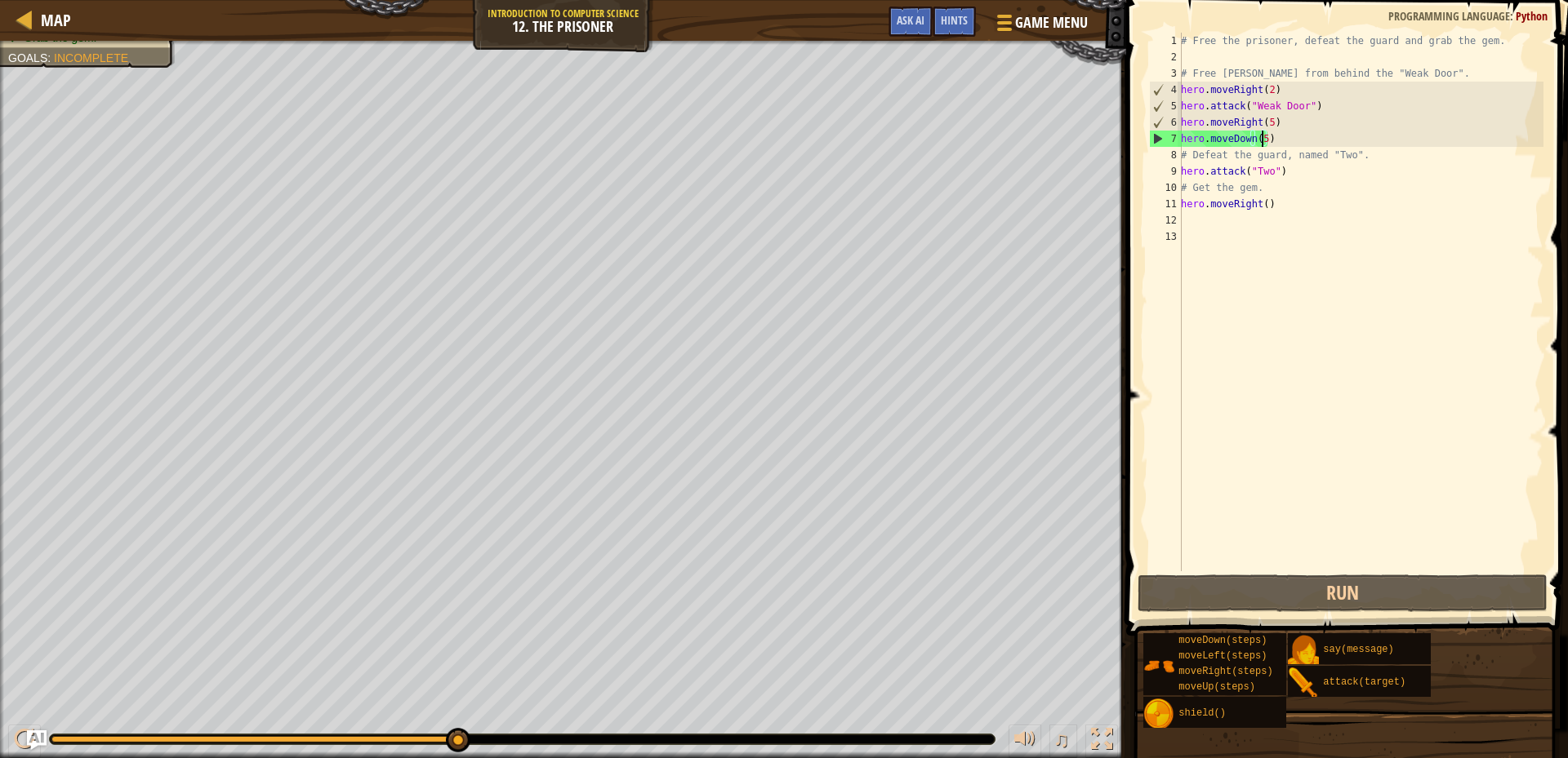
click at [1263, 145] on div "# Free the prisoner, defeat the guard and grab the gem. # Free [PERSON_NAME] fr…" at bounding box center [1361, 318] width 366 height 572
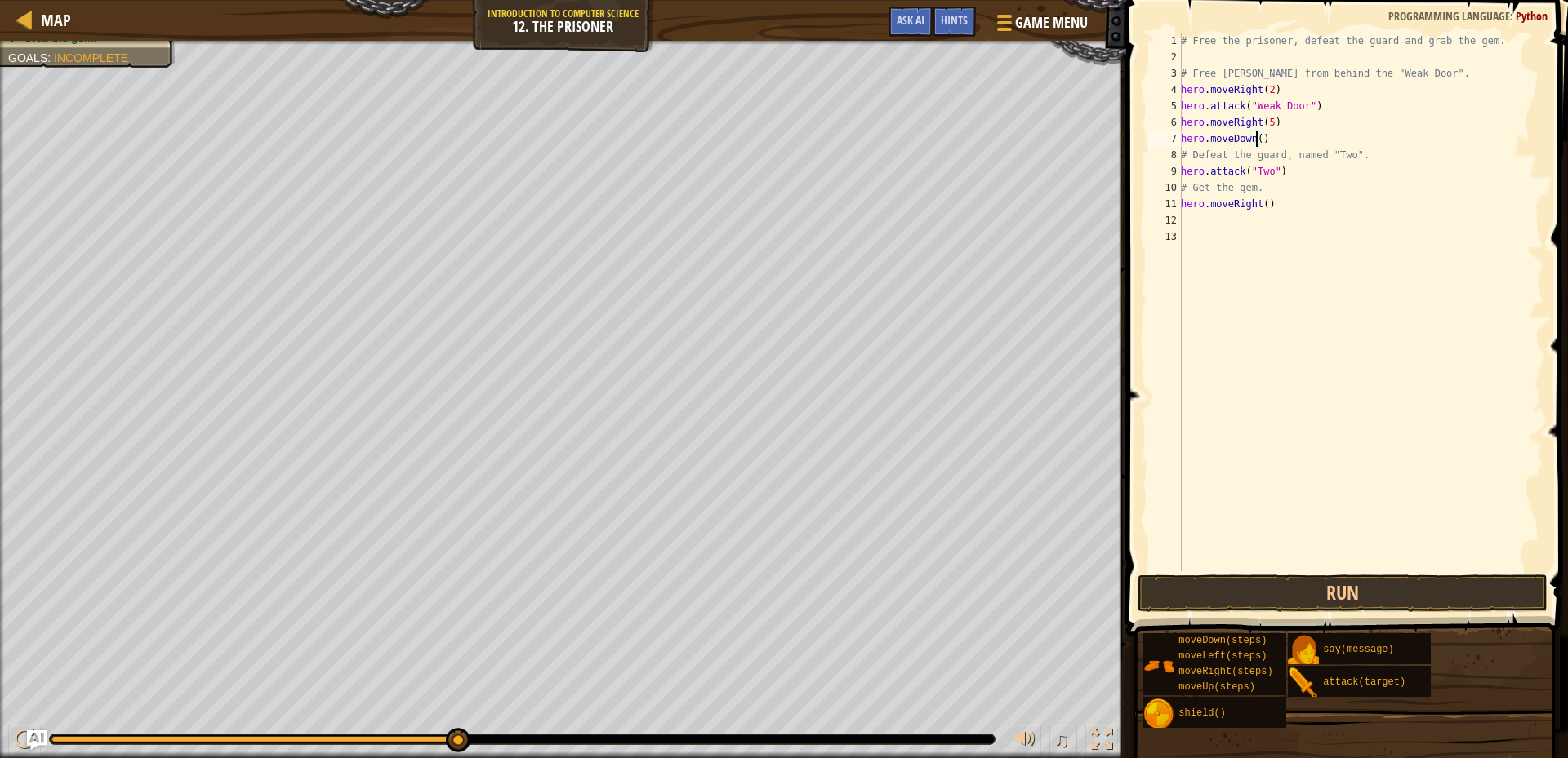
scroll to position [8, 6]
click at [1383, 595] on button "Run" at bounding box center [1342, 593] width 410 height 38
click at [1383, 594] on button "Run" at bounding box center [1342, 593] width 410 height 38
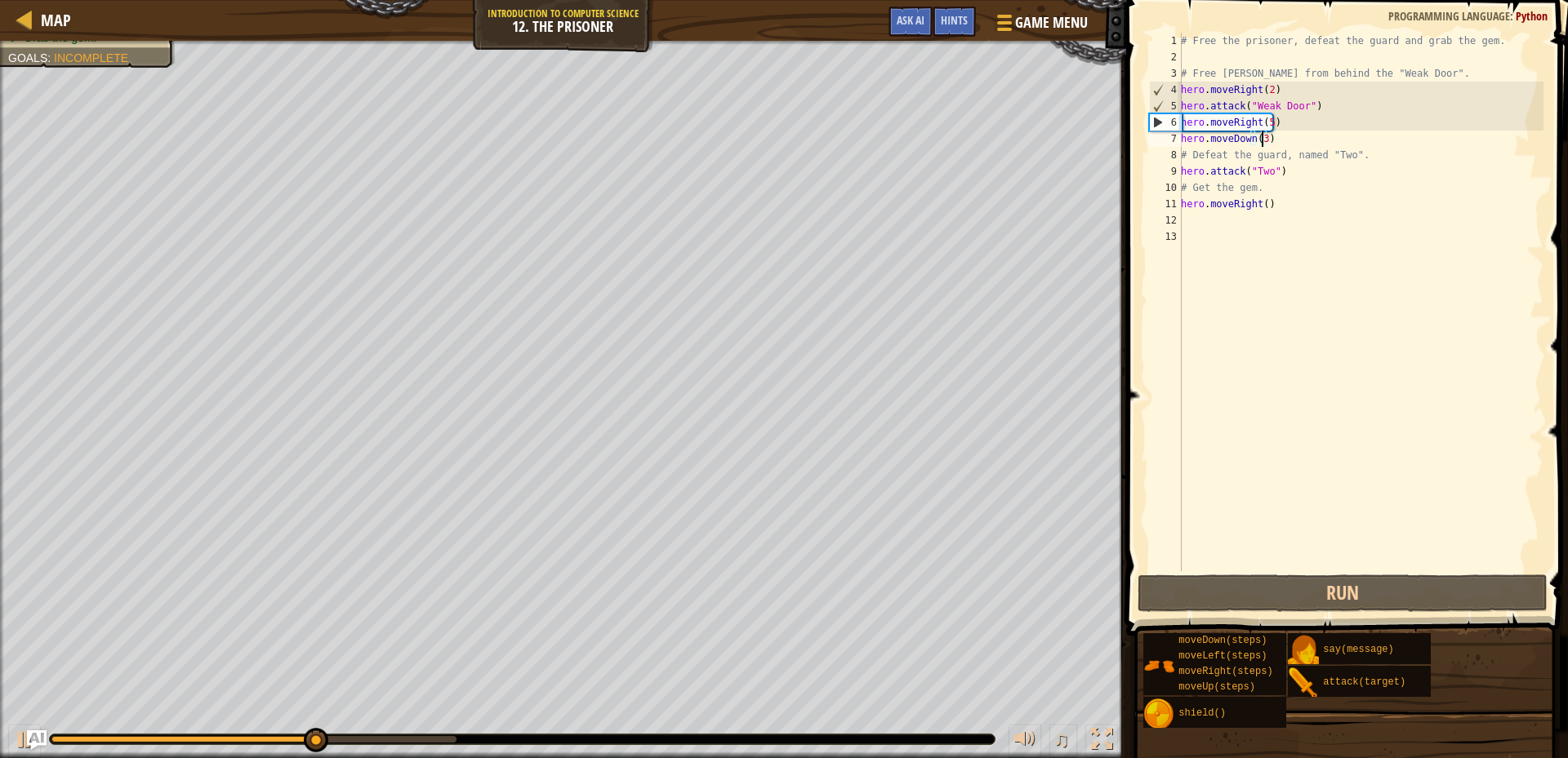
click at [1264, 125] on div "# Free the prisoner, defeat the guard and grab the gem. # Free [PERSON_NAME] fr…" at bounding box center [1361, 318] width 366 height 572
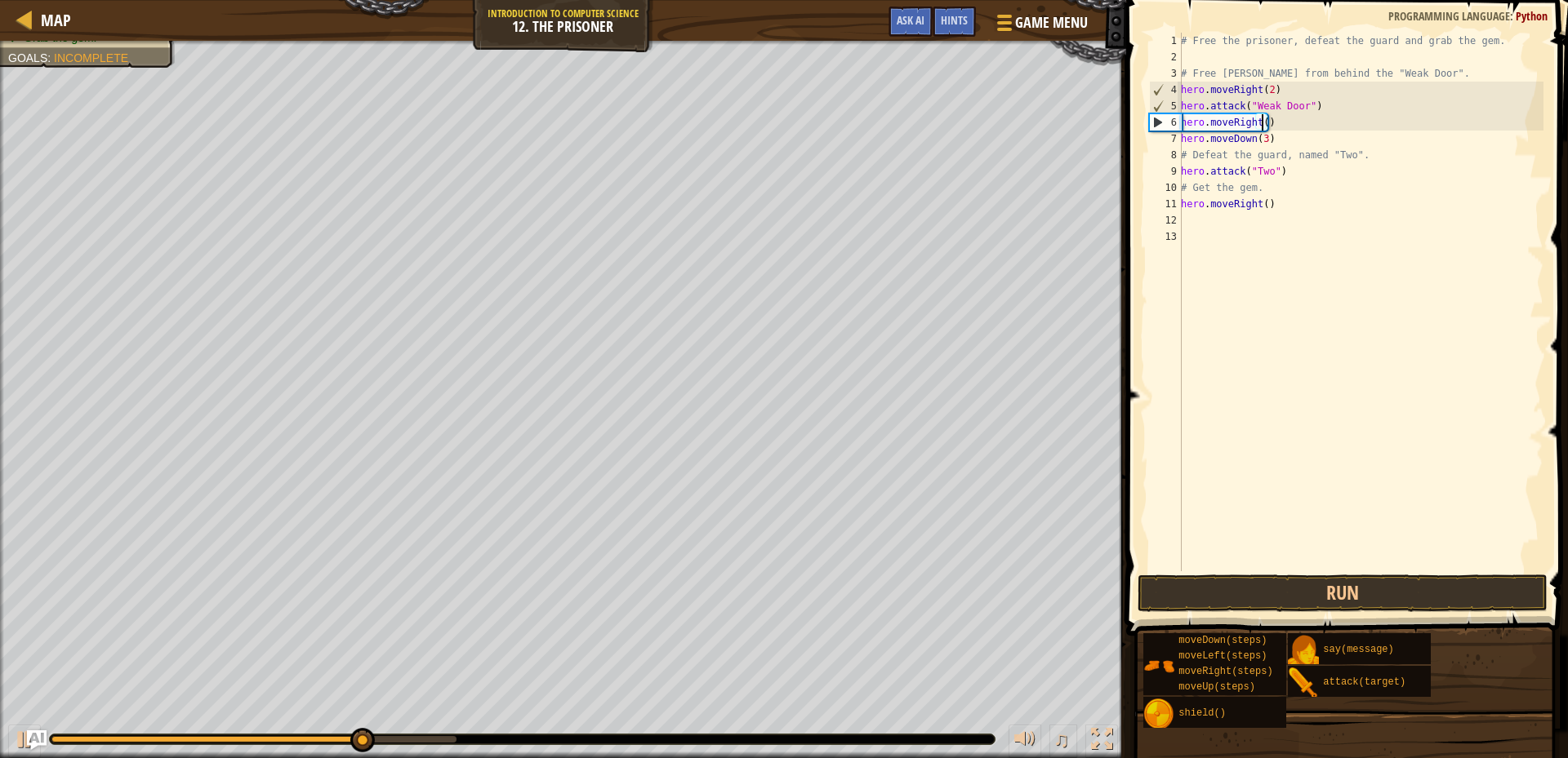
type textarea "hero.moveRight(3)"
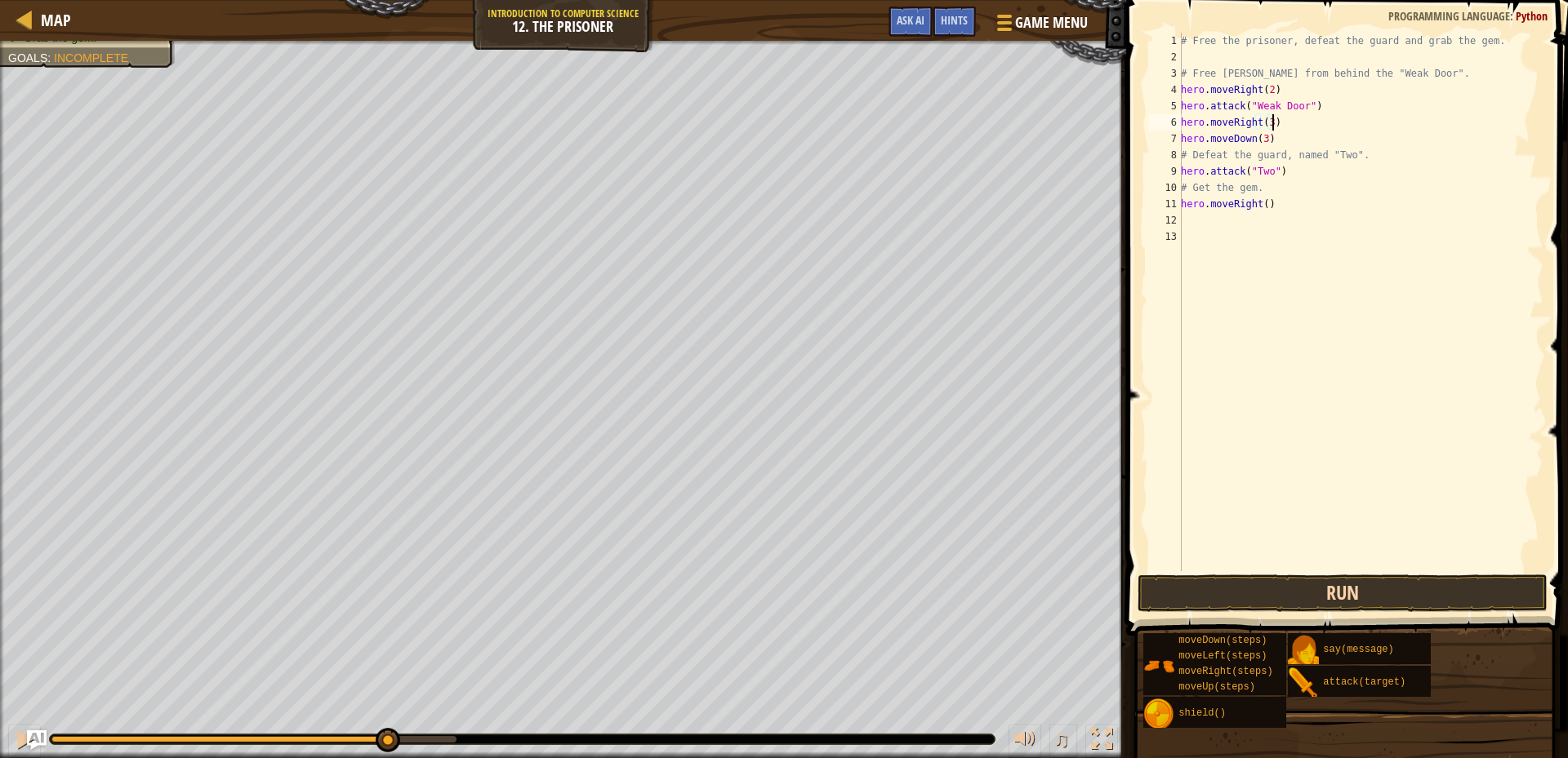
type textarea "hero.moveRight(3)"
click at [1412, 579] on button "Run" at bounding box center [1342, 593] width 410 height 38
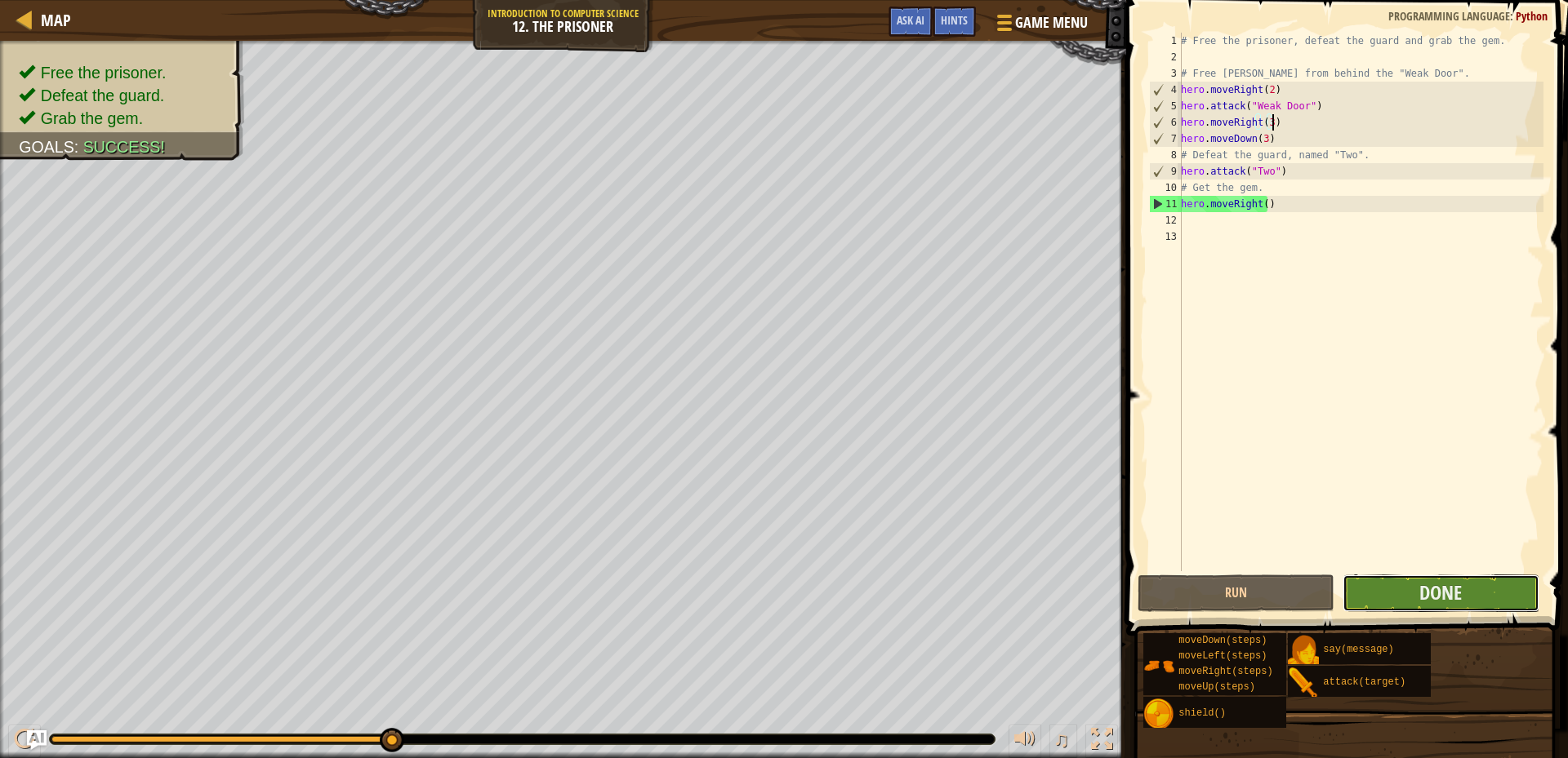
click at [1421, 578] on button "Done" at bounding box center [1442, 593] width 197 height 38
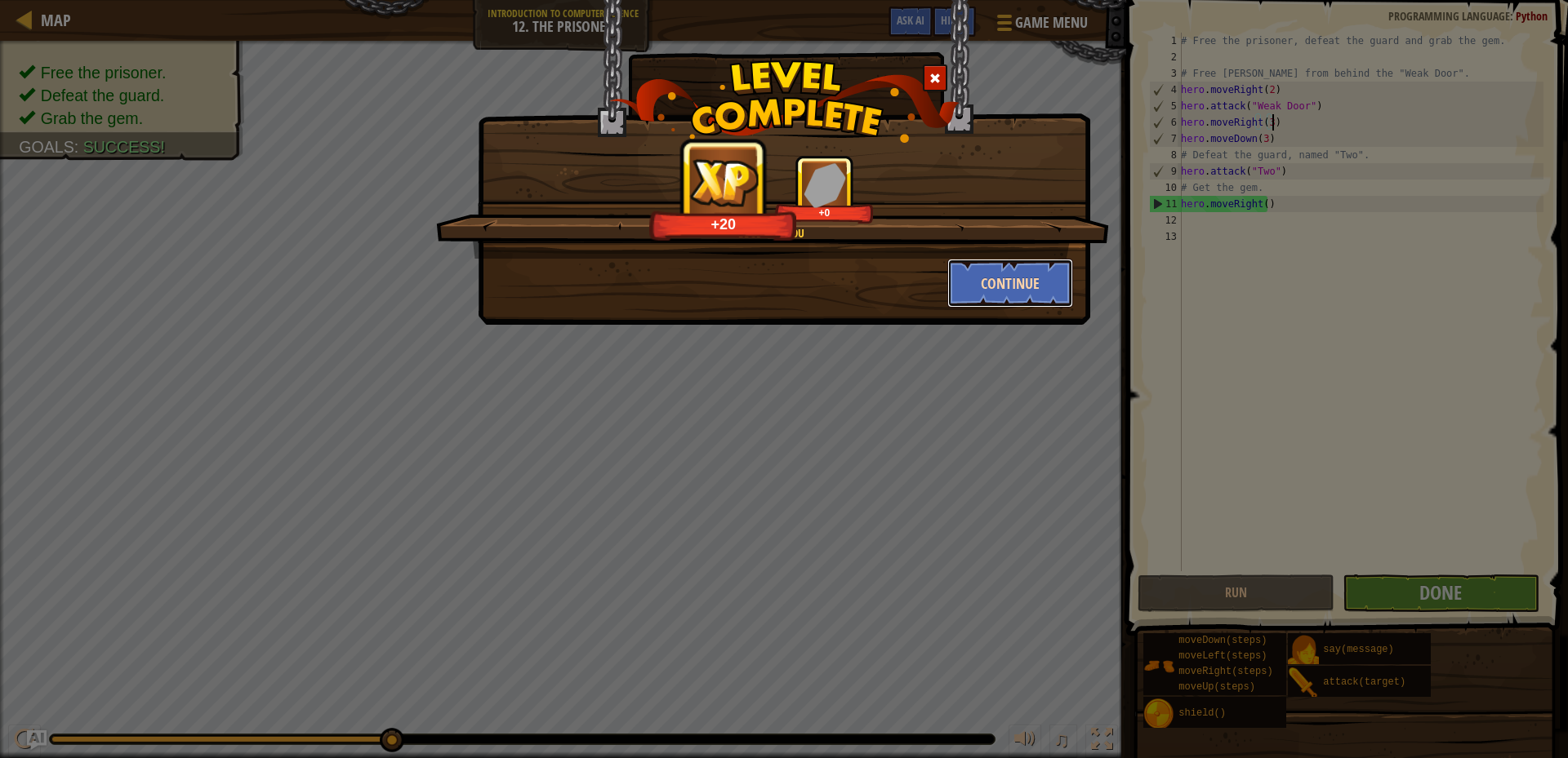
click at [1022, 270] on button "Continue" at bounding box center [1010, 283] width 126 height 49
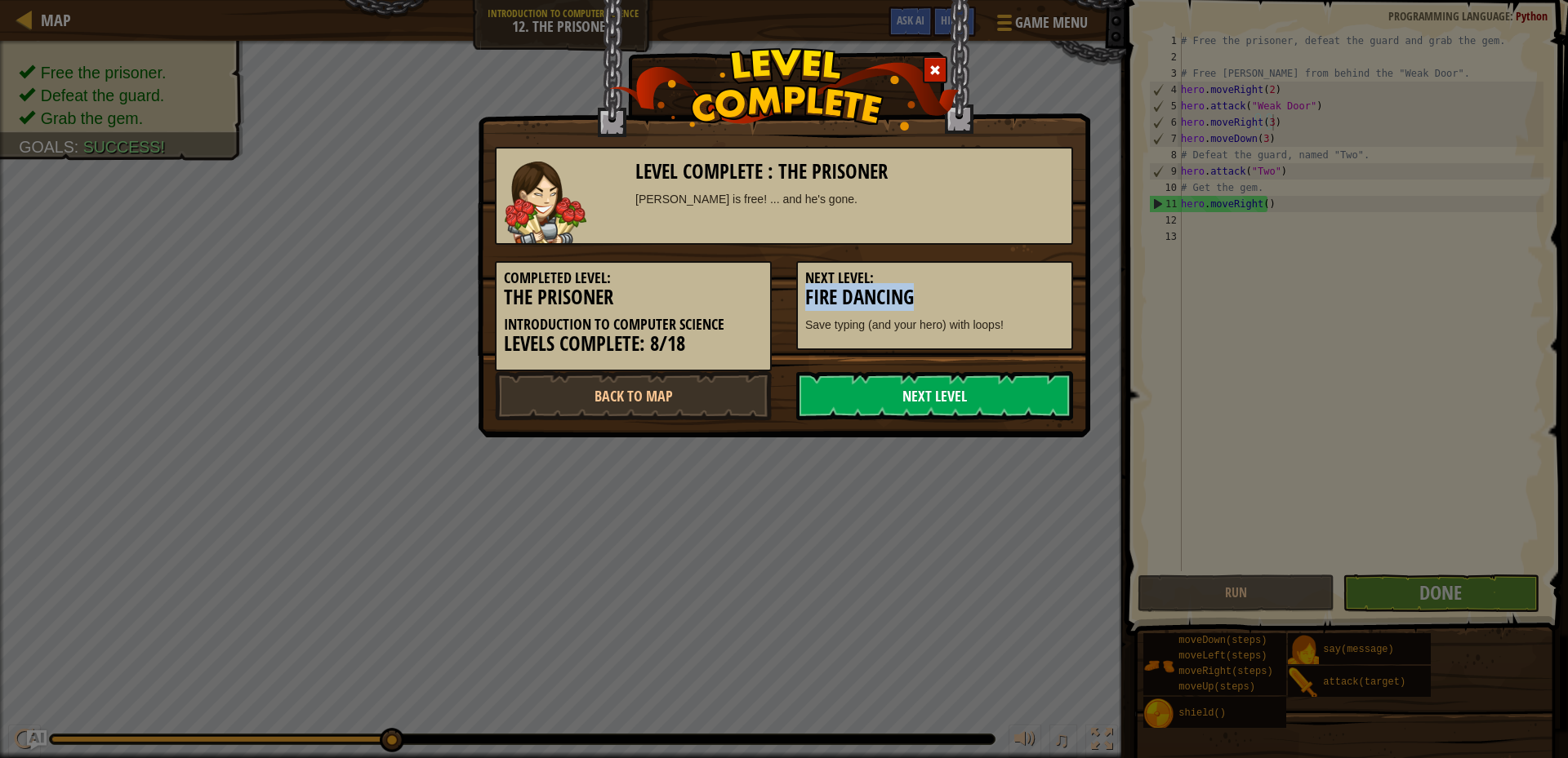
click at [912, 392] on link "Next Level" at bounding box center [934, 396] width 277 height 49
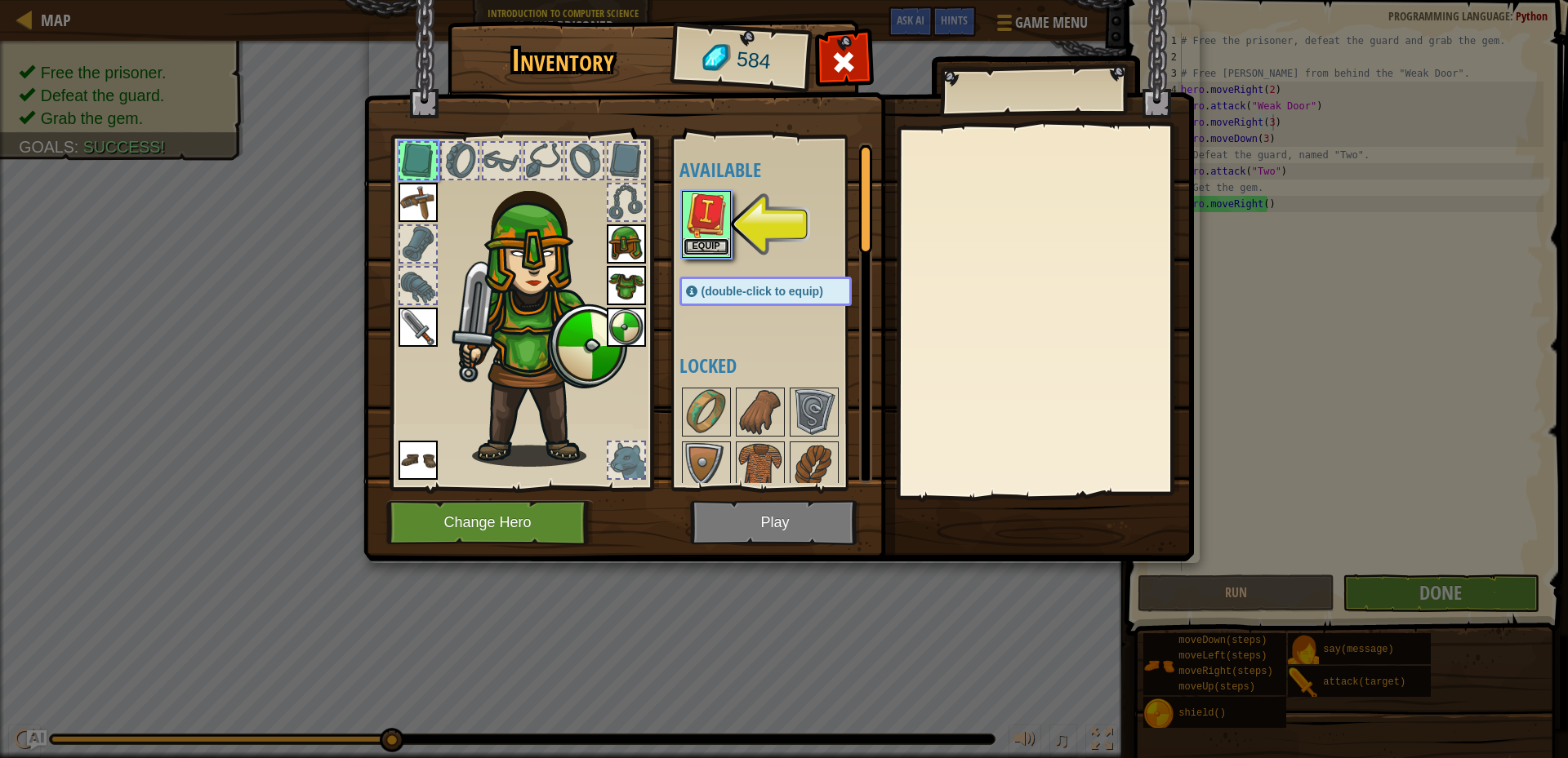
click at [712, 241] on button "Equip" at bounding box center [706, 247] width 45 height 17
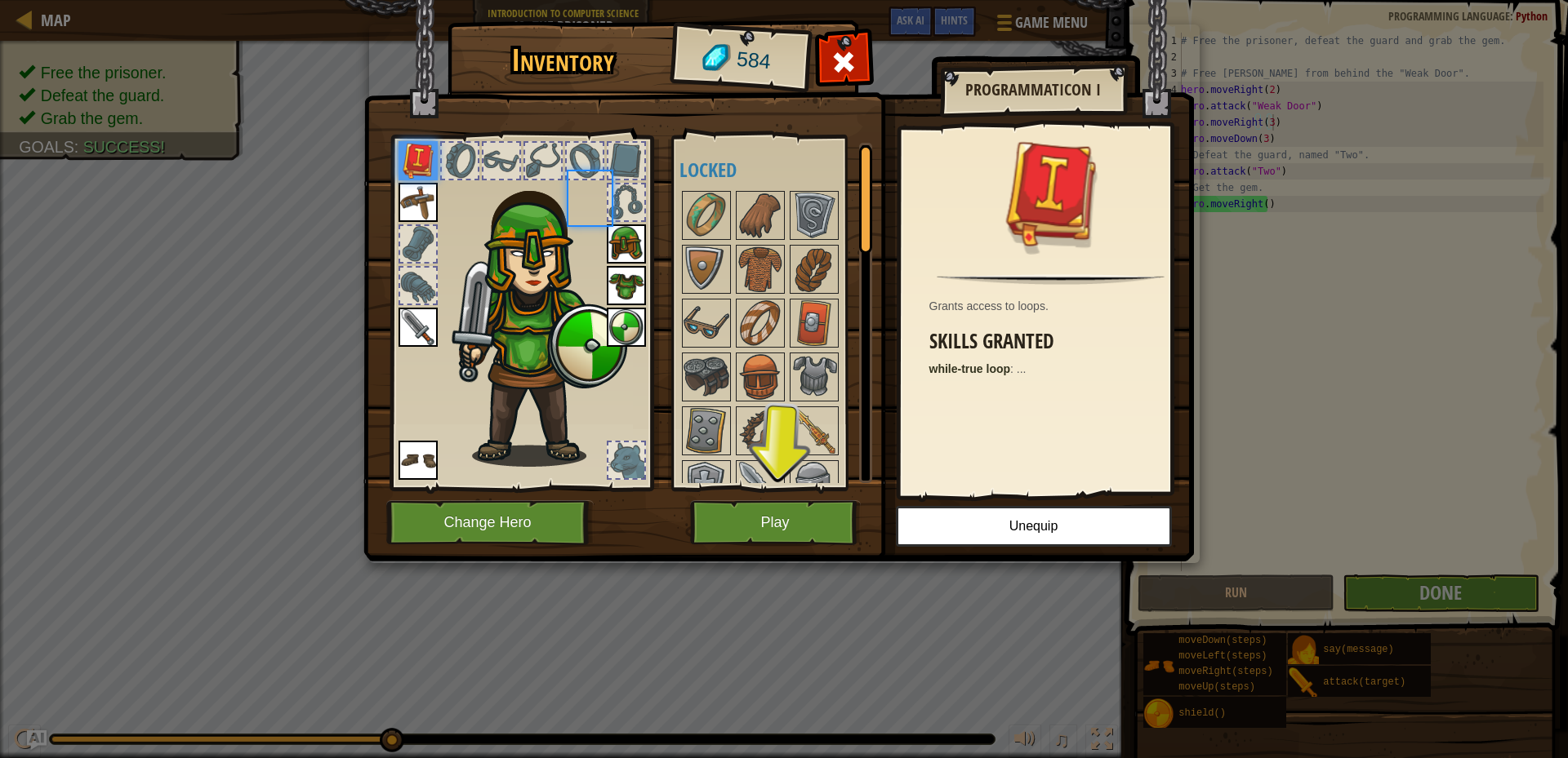
click at [712, 241] on div at bounding box center [781, 620] width 205 height 862
click at [712, 242] on div at bounding box center [781, 620] width 205 height 862
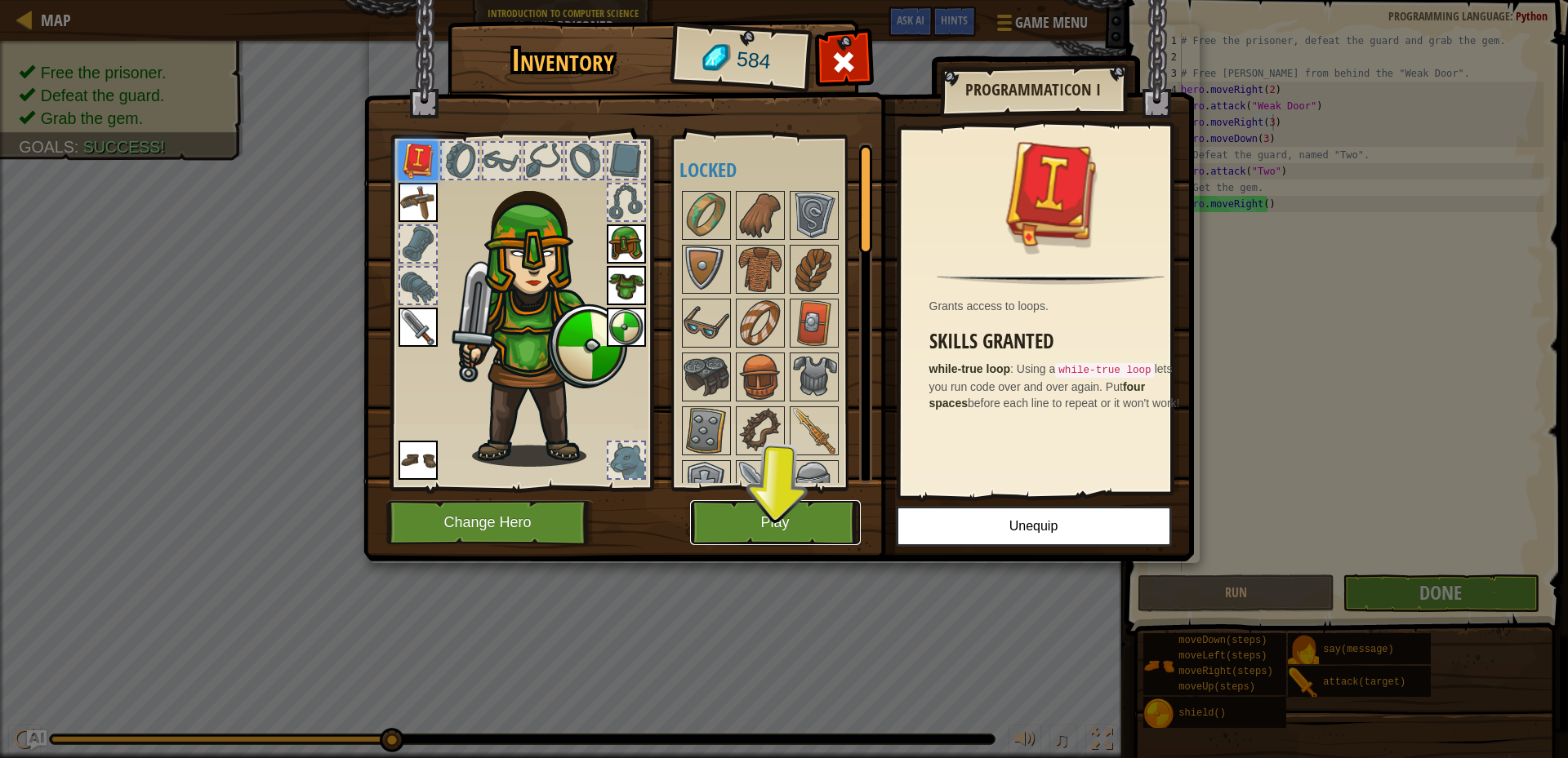
click at [788, 521] on button "Play" at bounding box center [775, 522] width 171 height 45
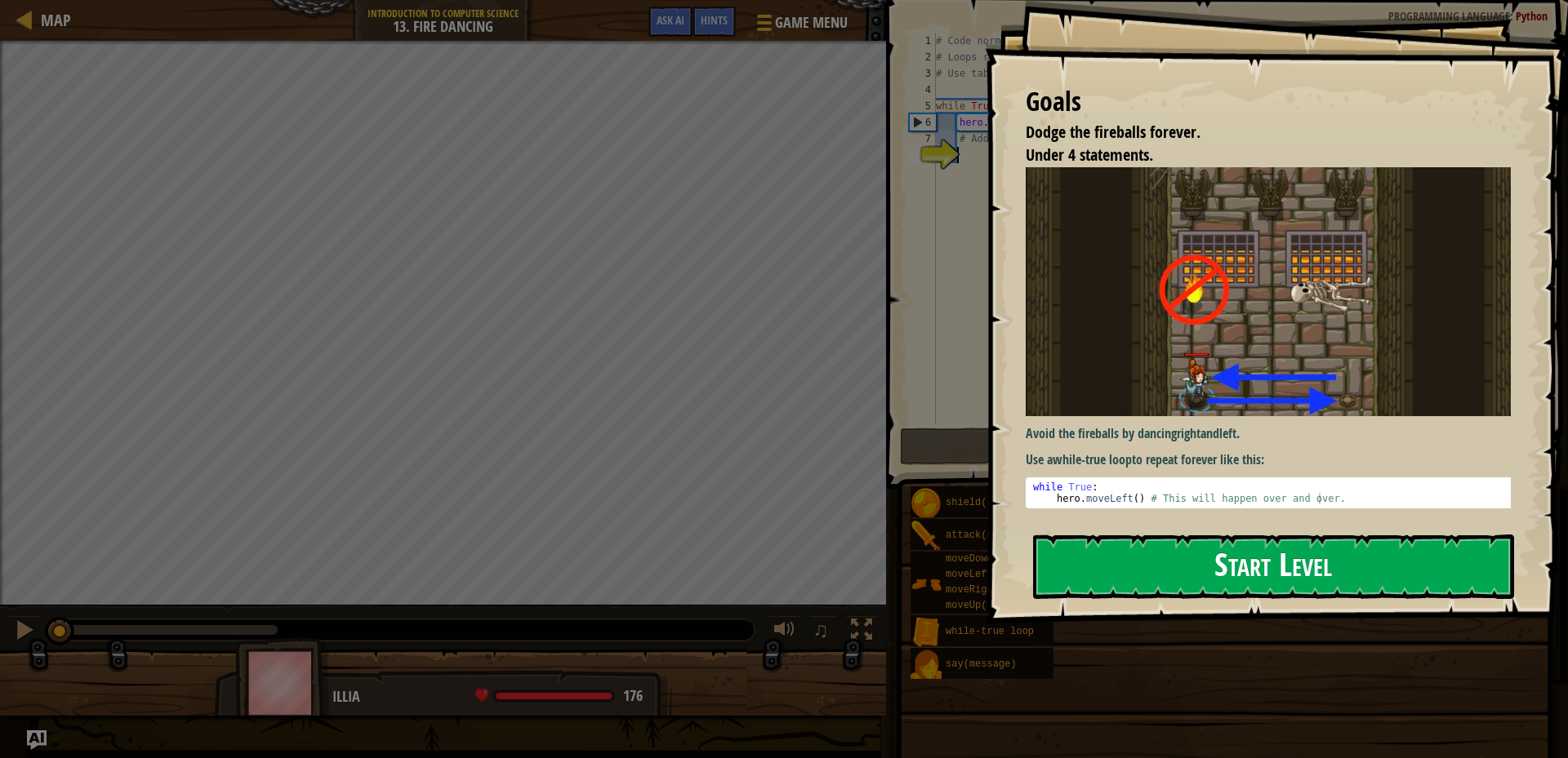
click at [1306, 571] on button "Start Level" at bounding box center [1273, 567] width 481 height 65
click at [1304, 571] on button "Start Level" at bounding box center [1273, 567] width 481 height 65
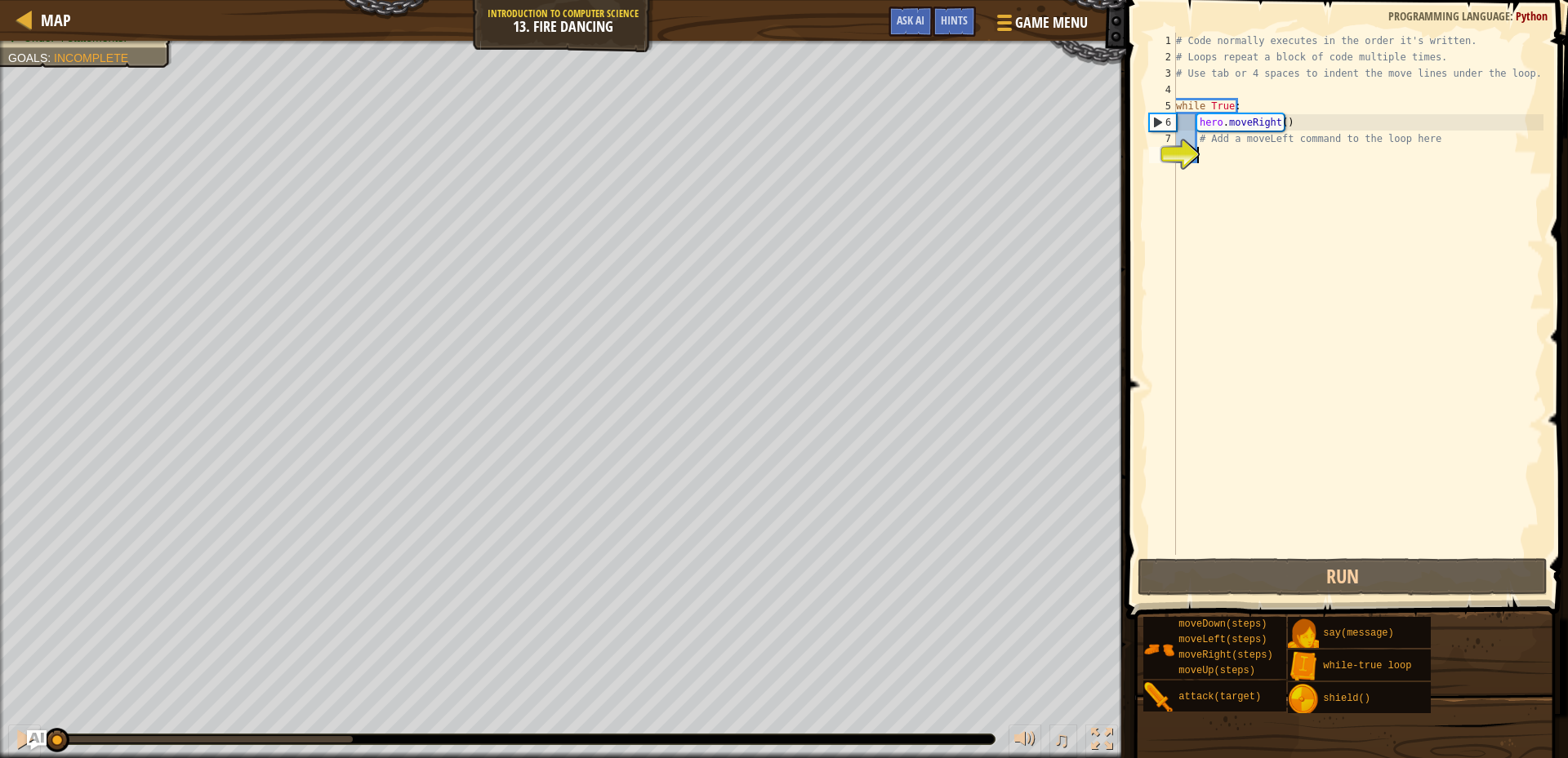
click at [1211, 164] on div "# Code normally executes in the order it's written. # Loops repeat a block of c…" at bounding box center [1358, 310] width 371 height 555
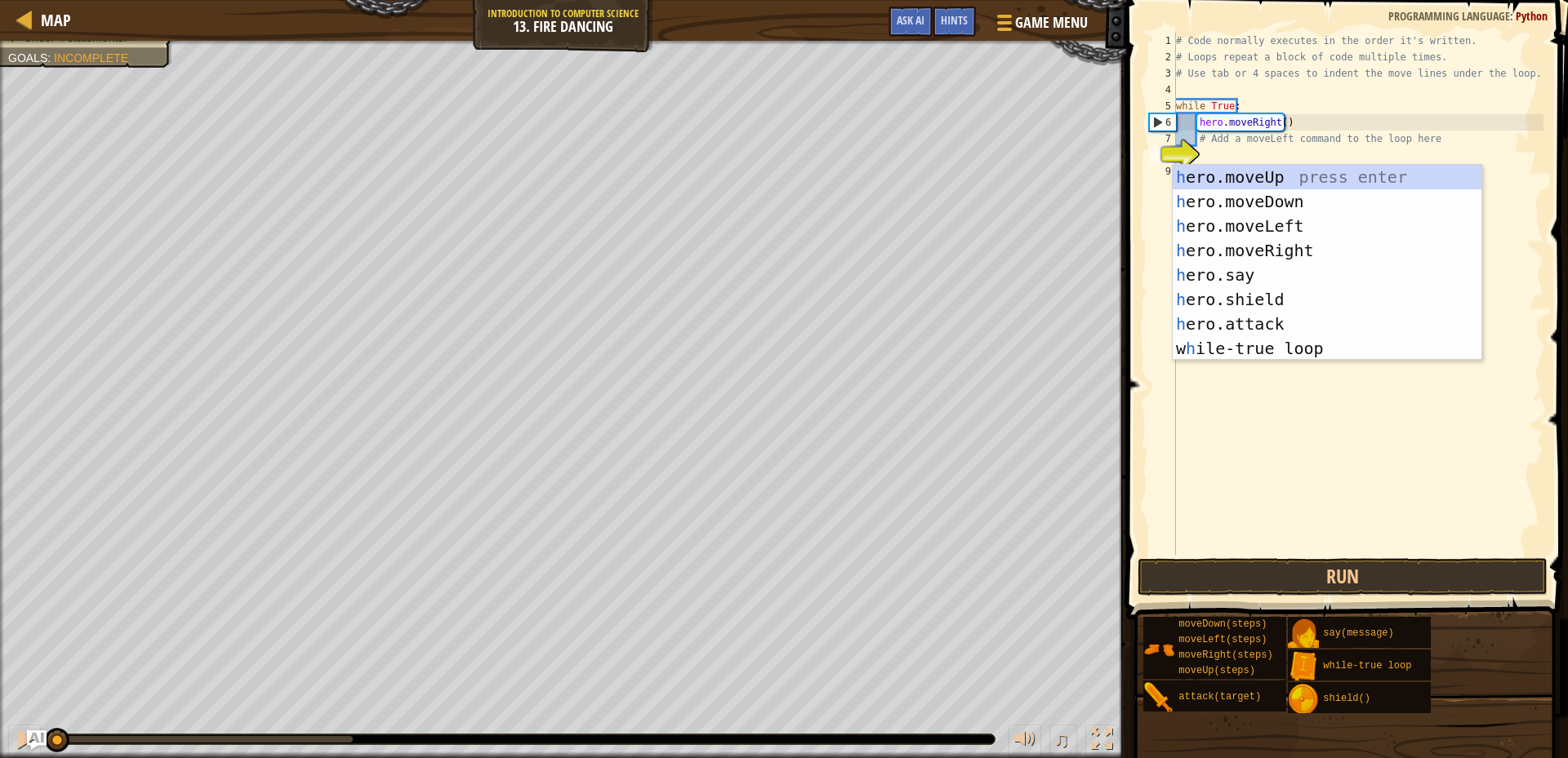
scroll to position [8, 0]
type textarea "her"
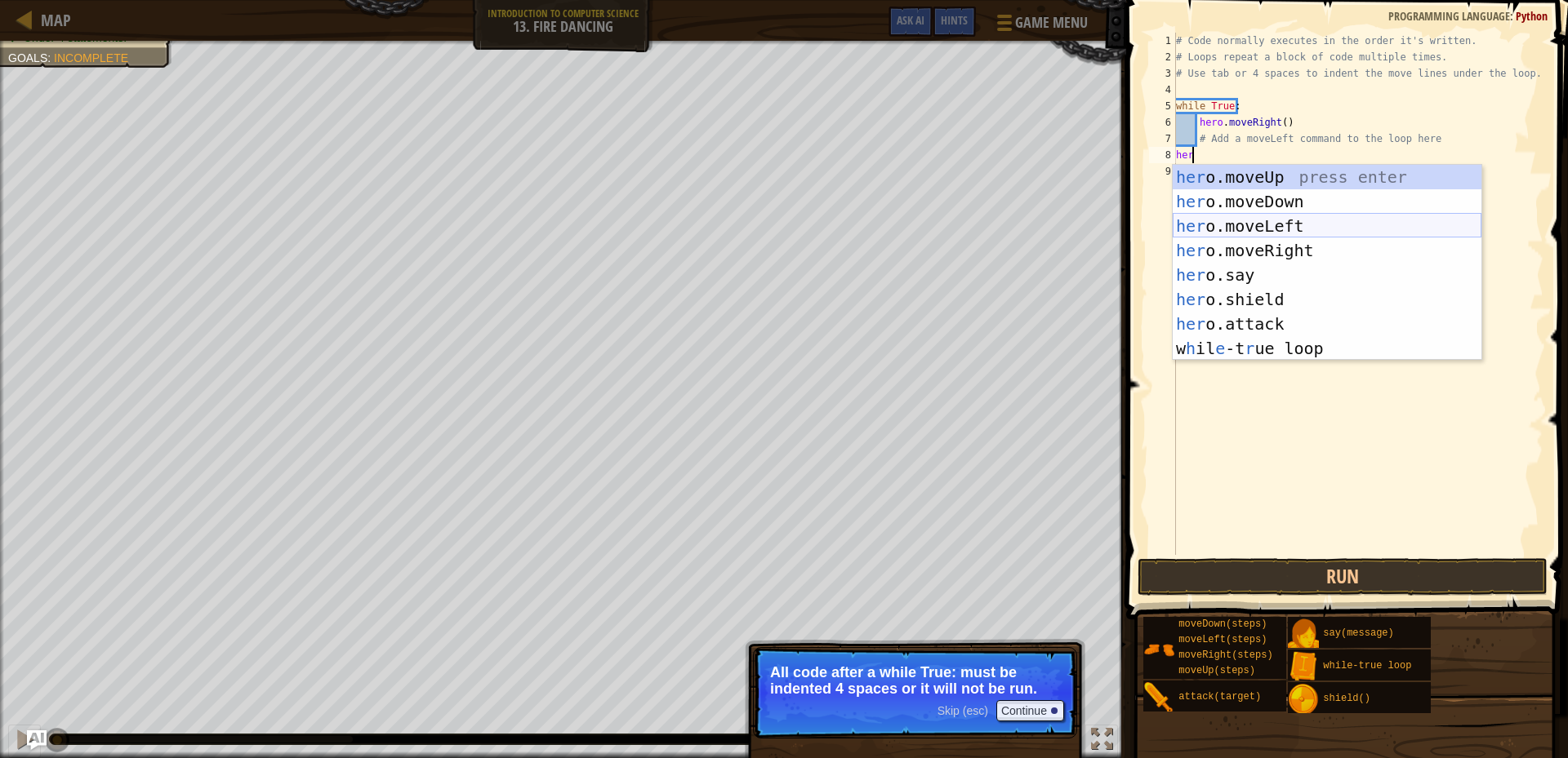
click at [1238, 227] on div "her o.moveUp press enter her o.moveDown press enter her o.moveLeft press enter …" at bounding box center [1327, 287] width 308 height 245
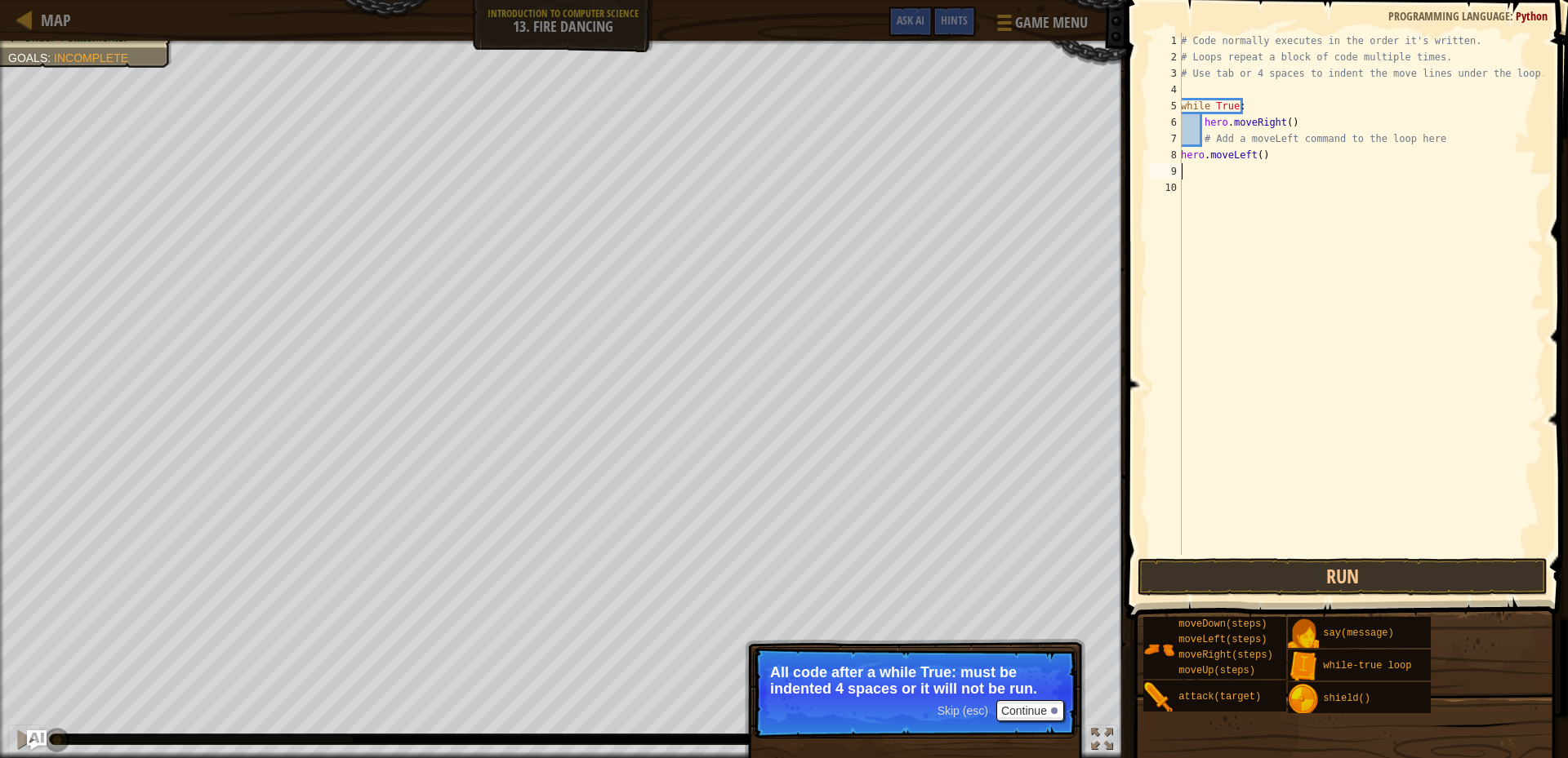
click at [1238, 227] on div "# Code normally executes in the order it's written. # Loops repeat a block of c…" at bounding box center [1363, 310] width 371 height 555
click at [1182, 153] on div "# Code normally executes in the order it's written. # Loops repeat a block of c…" at bounding box center [1361, 310] width 366 height 555
drag, startPoint x: 1182, startPoint y: 153, endPoint x: 1237, endPoint y: 166, distance: 56.5
click at [1200, 162] on div "# Code normally executes in the order it's written. # Loops repeat a block of c…" at bounding box center [1361, 310] width 366 height 555
click at [1180, 150] on div "8" at bounding box center [1165, 154] width 33 height 16
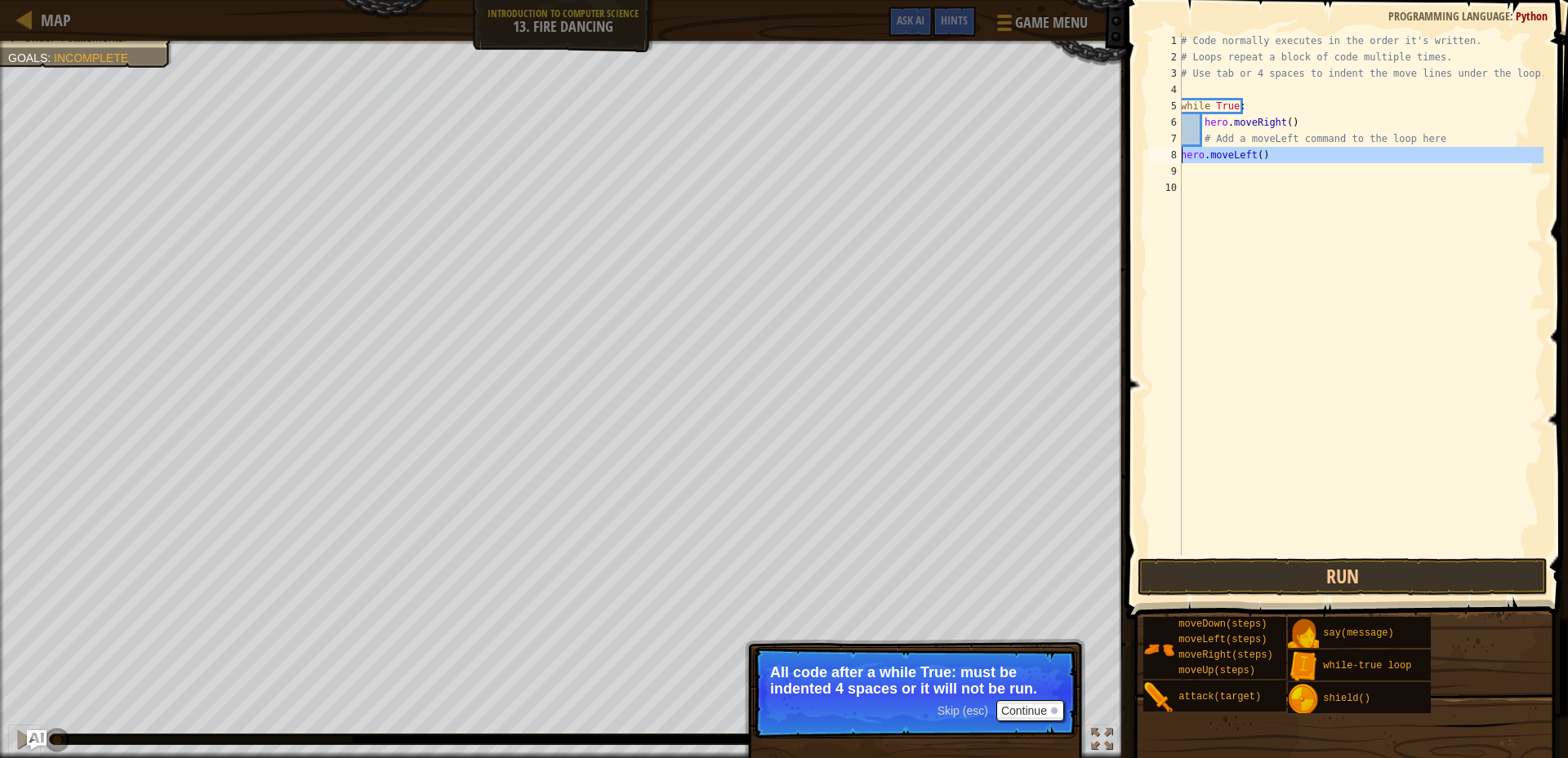
type textarea "hero.moveLeft()"
click at [1180, 150] on div "8" at bounding box center [1165, 154] width 33 height 16
click at [1183, 150] on div "# Code normally executes in the order it's written. # Loops repeat a block of c…" at bounding box center [1361, 310] width 366 height 555
type textarea "hero.moveLeft()"
drag, startPoint x: 1278, startPoint y: 278, endPoint x: 1281, endPoint y: 296, distance: 18.2
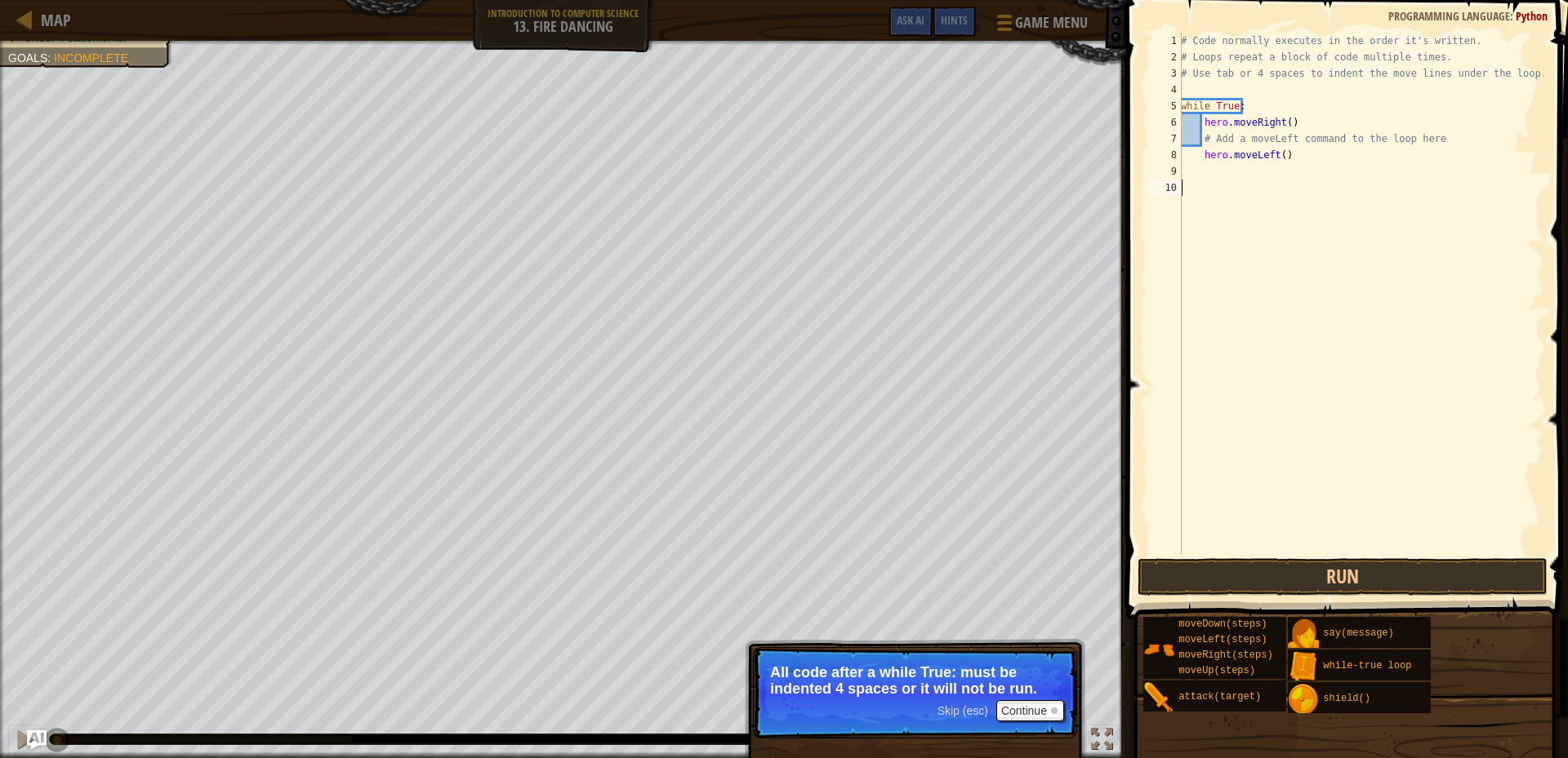
click at [1280, 284] on div "# Code normally executes in the order it's written. # Loops repeat a block of c…" at bounding box center [1361, 310] width 366 height 555
drag, startPoint x: 1046, startPoint y: 703, endPoint x: 1252, endPoint y: 635, distance: 216.9
click at [1057, 703] on button "Continue" at bounding box center [1030, 711] width 67 height 21
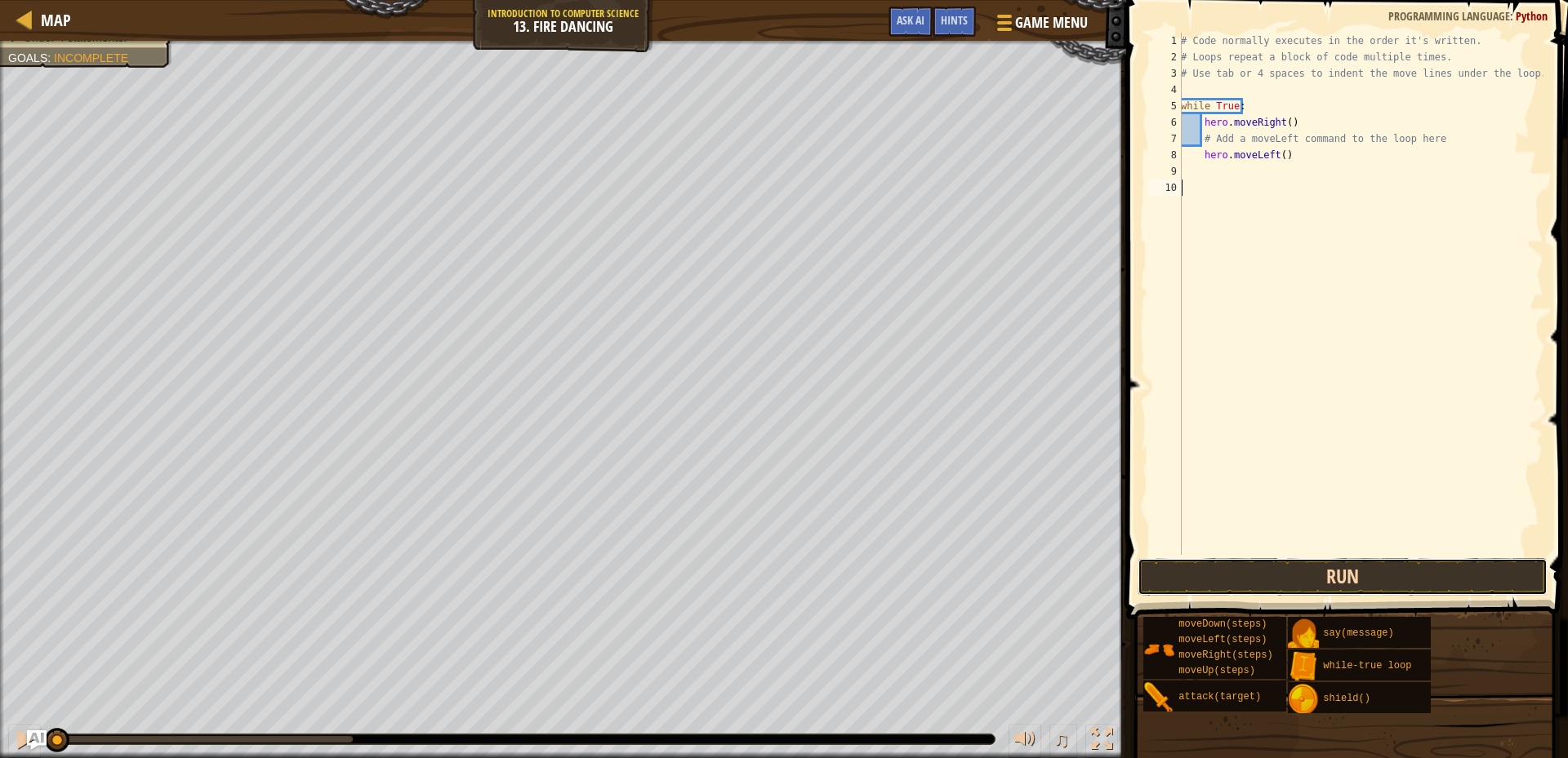
click at [1294, 574] on button "Run" at bounding box center [1342, 577] width 410 height 38
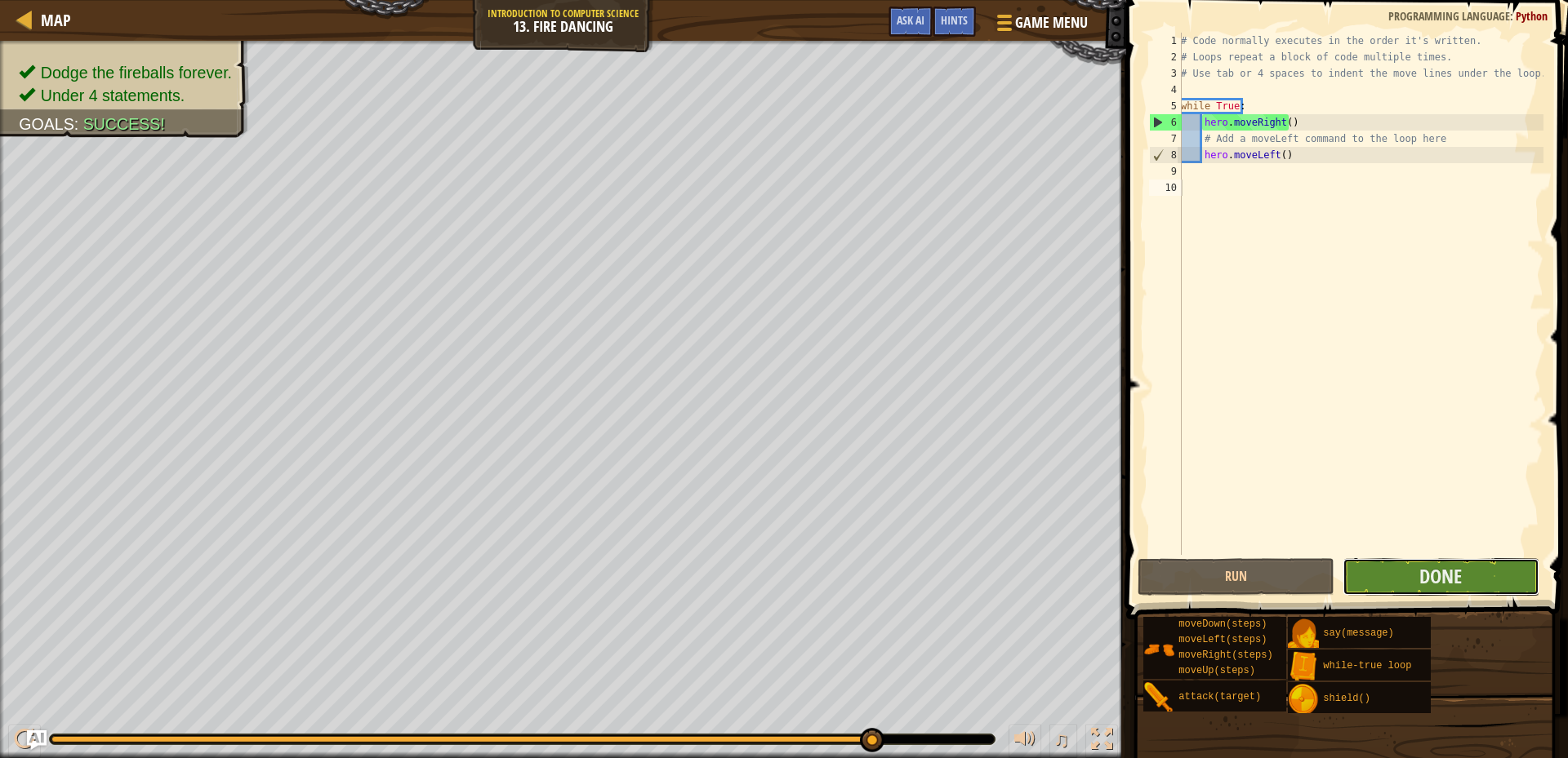
click at [1404, 575] on button "Done" at bounding box center [1442, 577] width 197 height 38
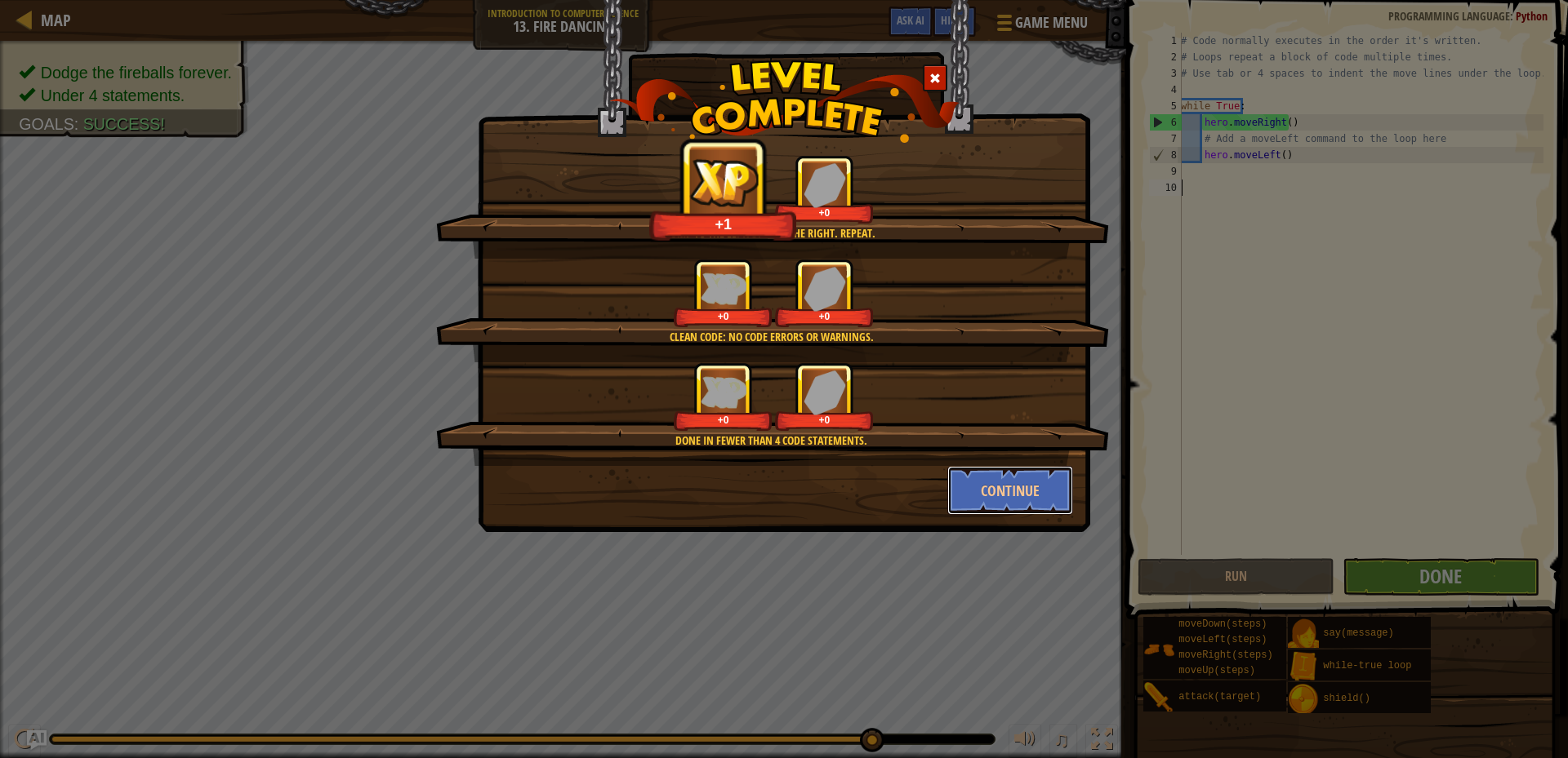
click at [1045, 480] on button "Continue" at bounding box center [1010, 490] width 126 height 49
click at [1045, 480] on div "Jump to the left. Step to the right. Repeat. +1 +0 Clean code: no code errors o…" at bounding box center [784, 379] width 1568 height 758
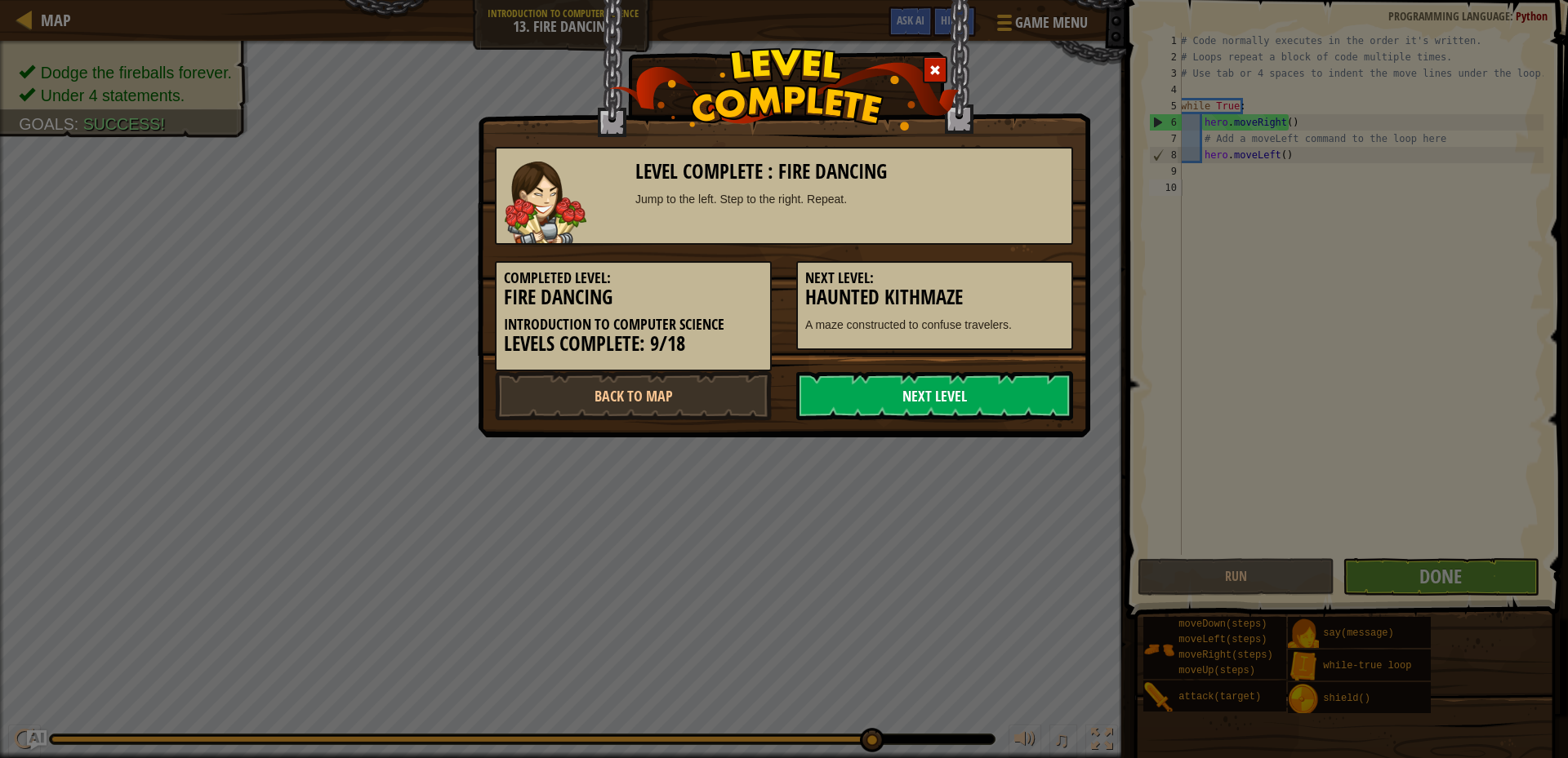
click at [932, 395] on link "Next Level" at bounding box center [934, 396] width 277 height 49
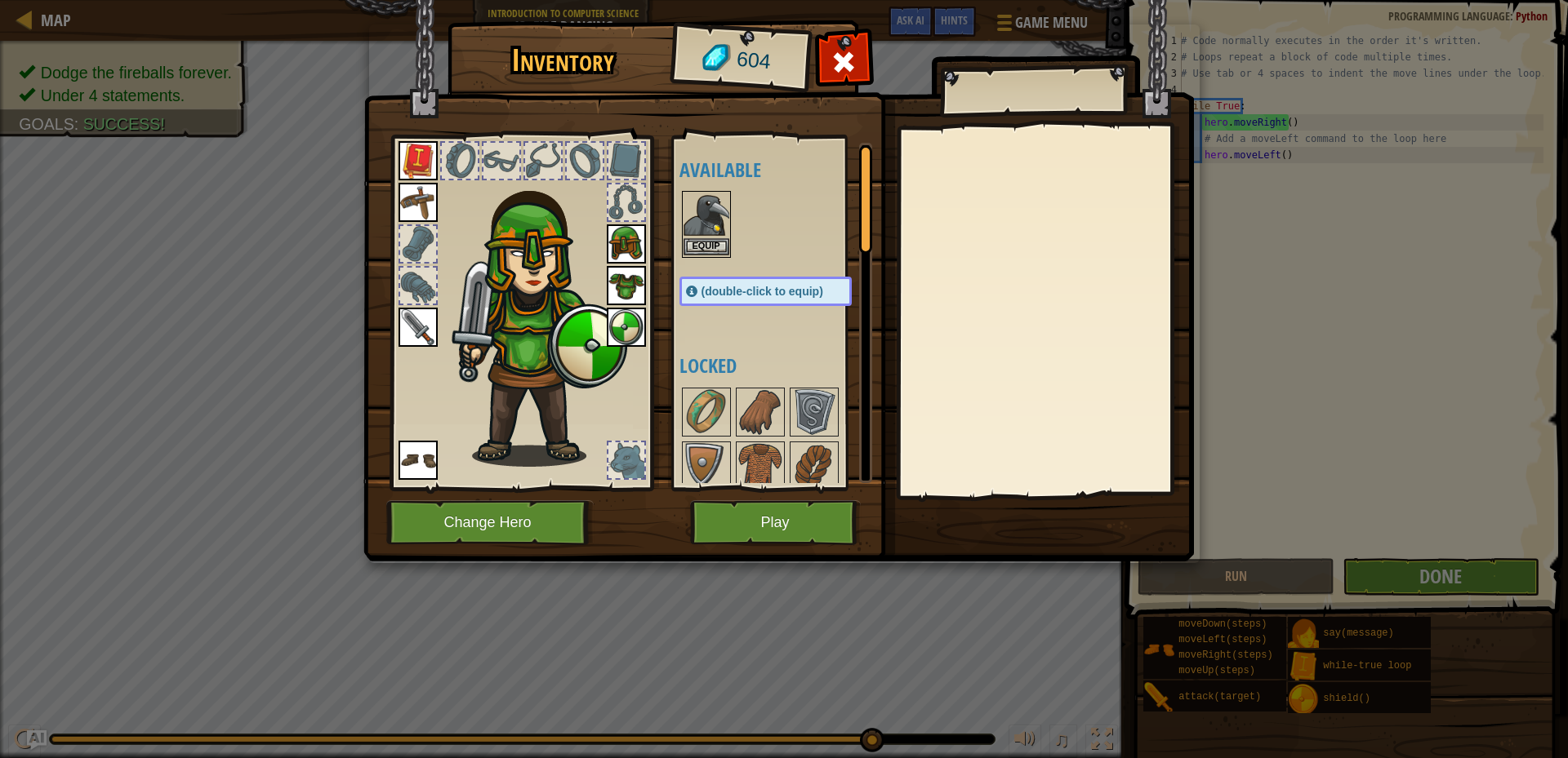
click at [713, 219] on img at bounding box center [706, 216] width 45 height 45
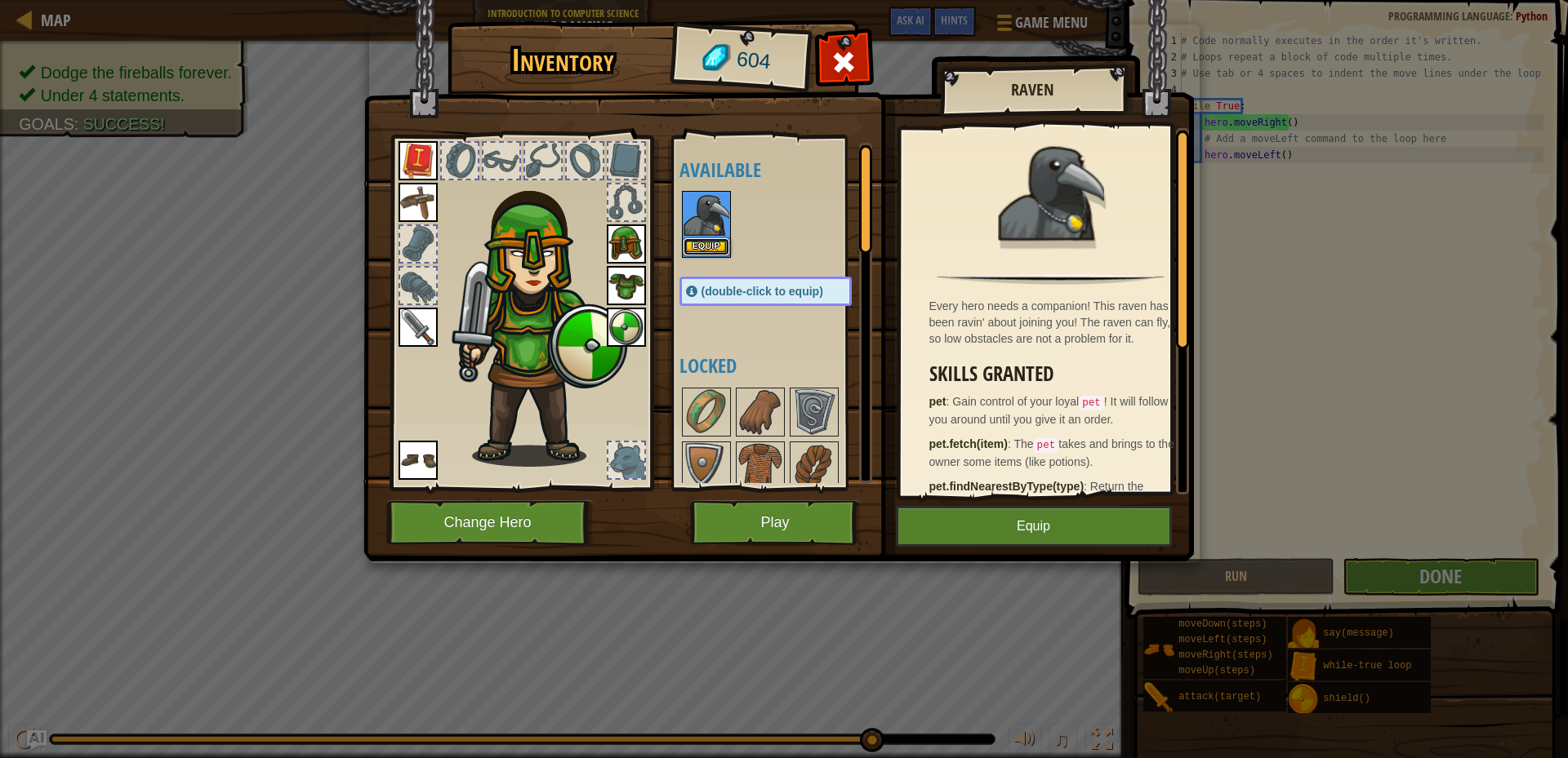
click at [712, 251] on button "Equip" at bounding box center [706, 247] width 45 height 17
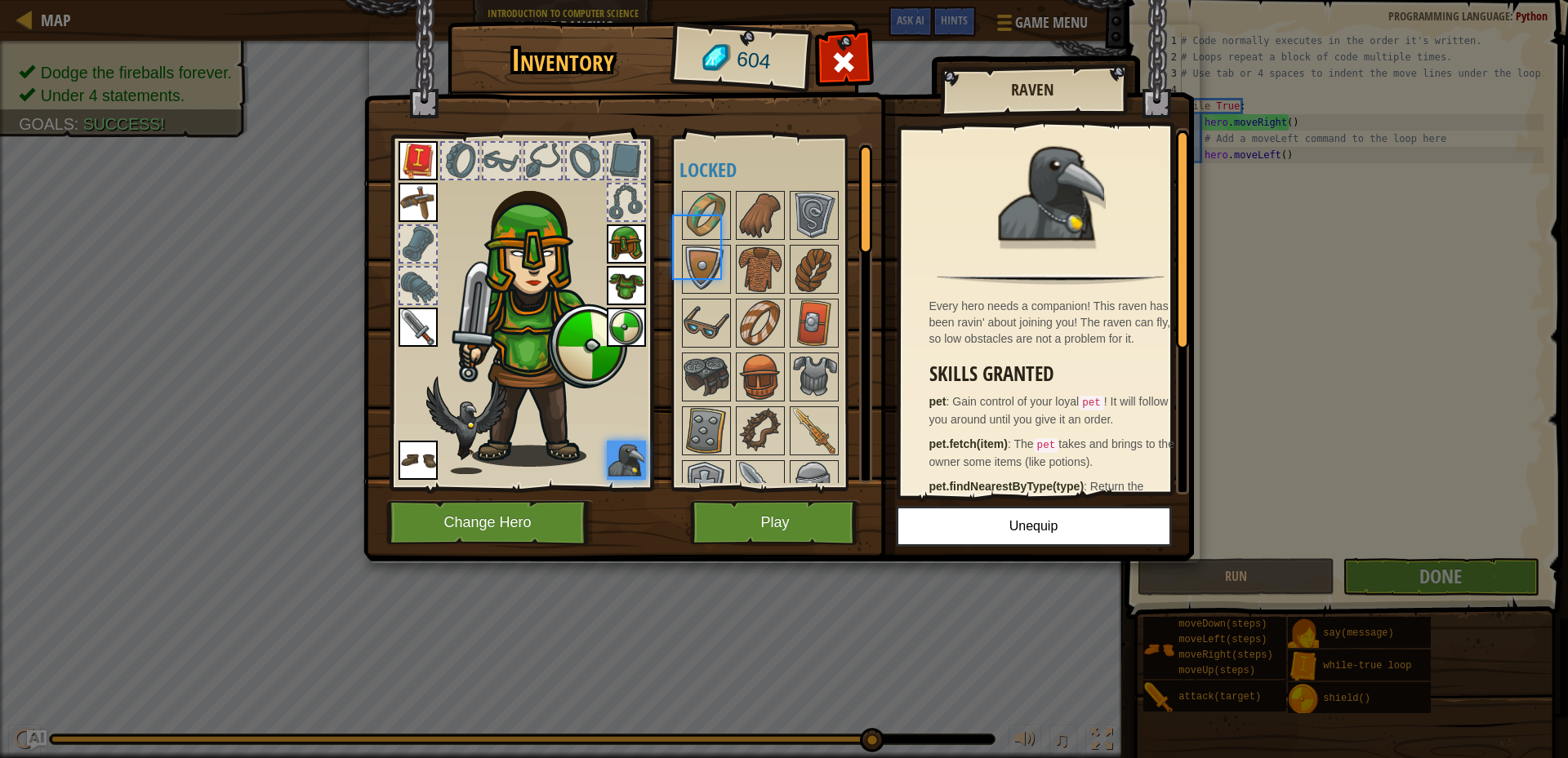
click at [712, 251] on img at bounding box center [706, 270] width 45 height 45
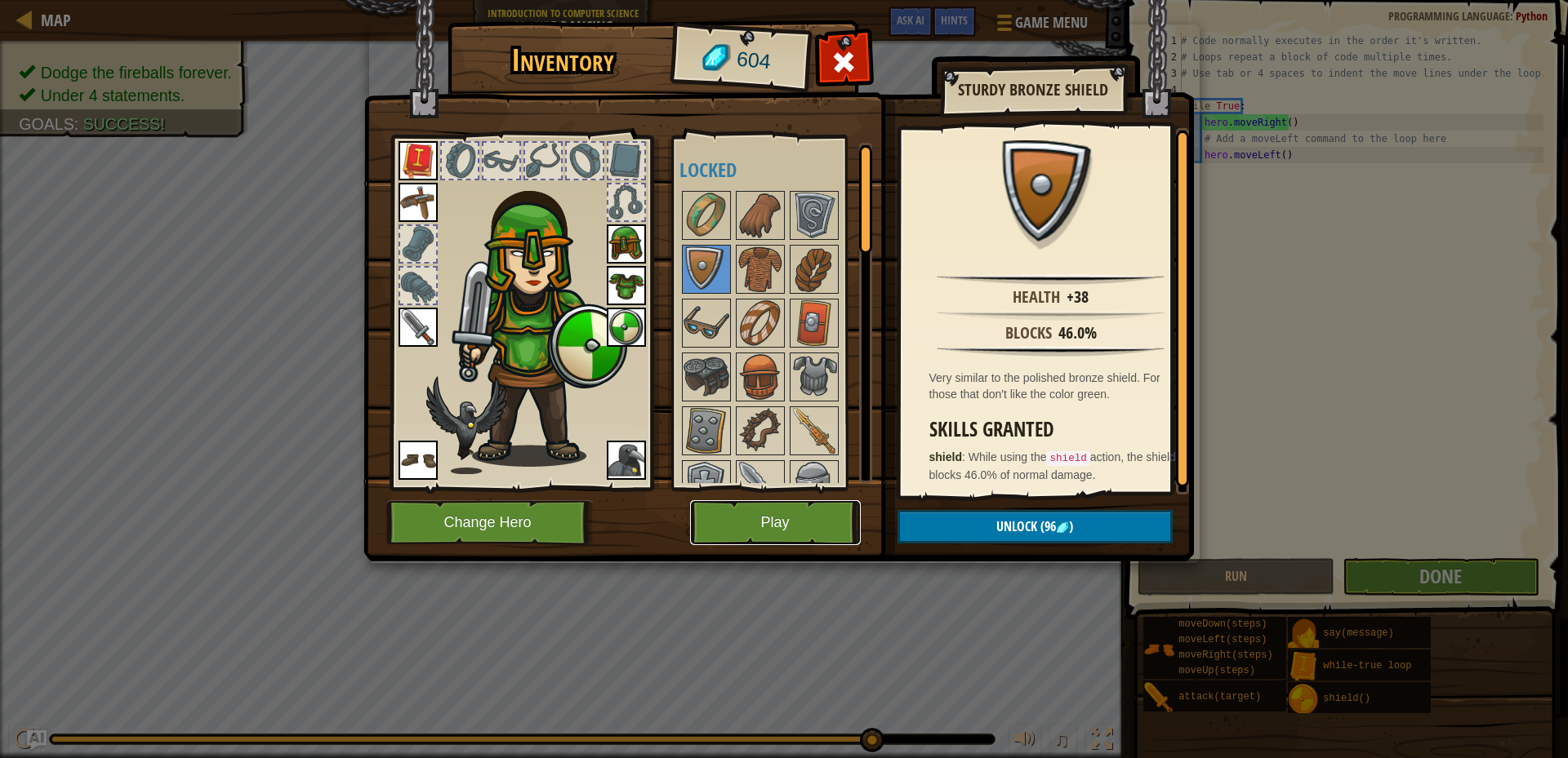
click at [794, 519] on button "Play" at bounding box center [775, 522] width 171 height 45
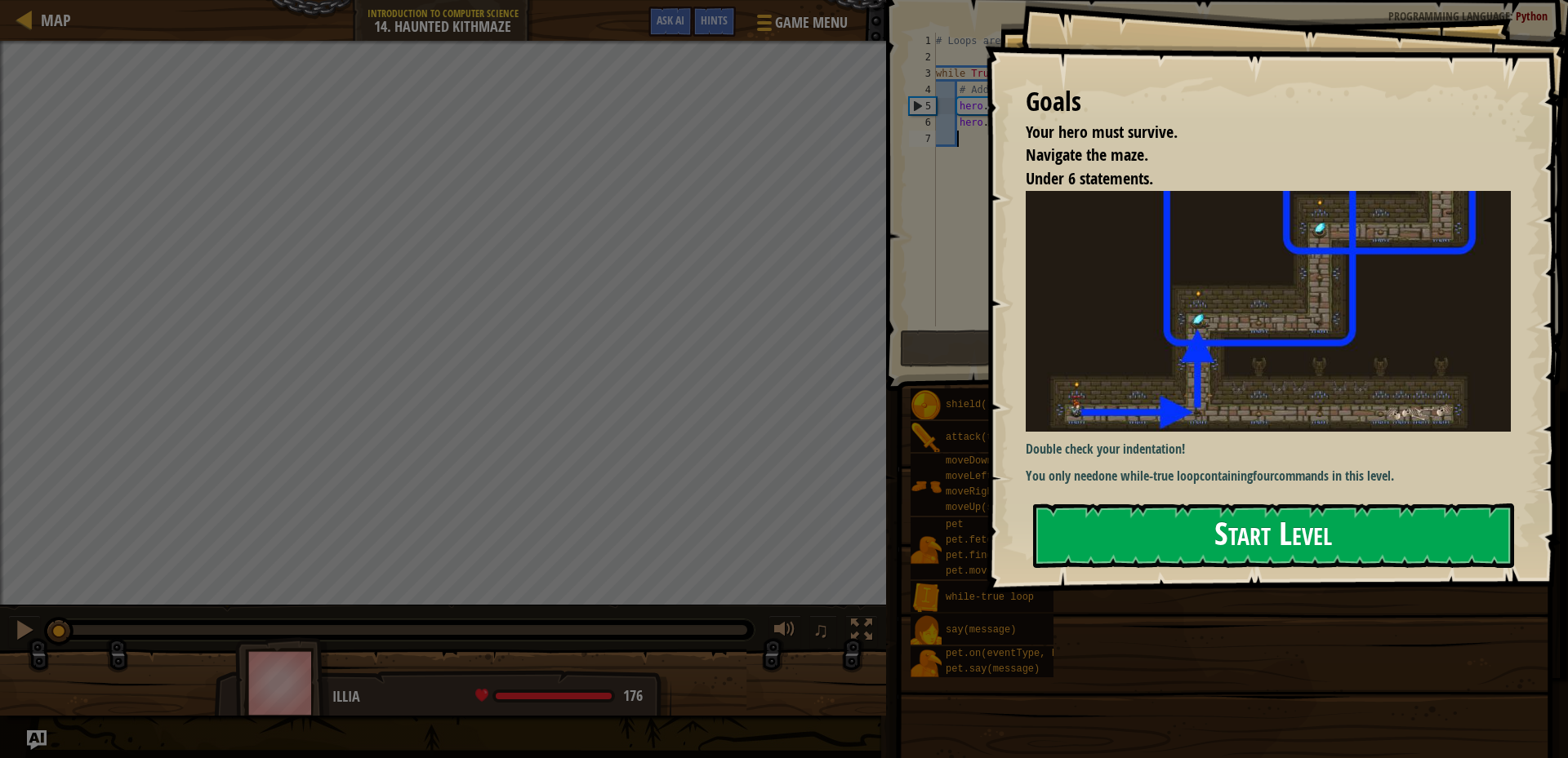
click at [1120, 517] on button "Start Level" at bounding box center [1273, 536] width 481 height 65
